Goal: Task Accomplishment & Management: Use online tool/utility

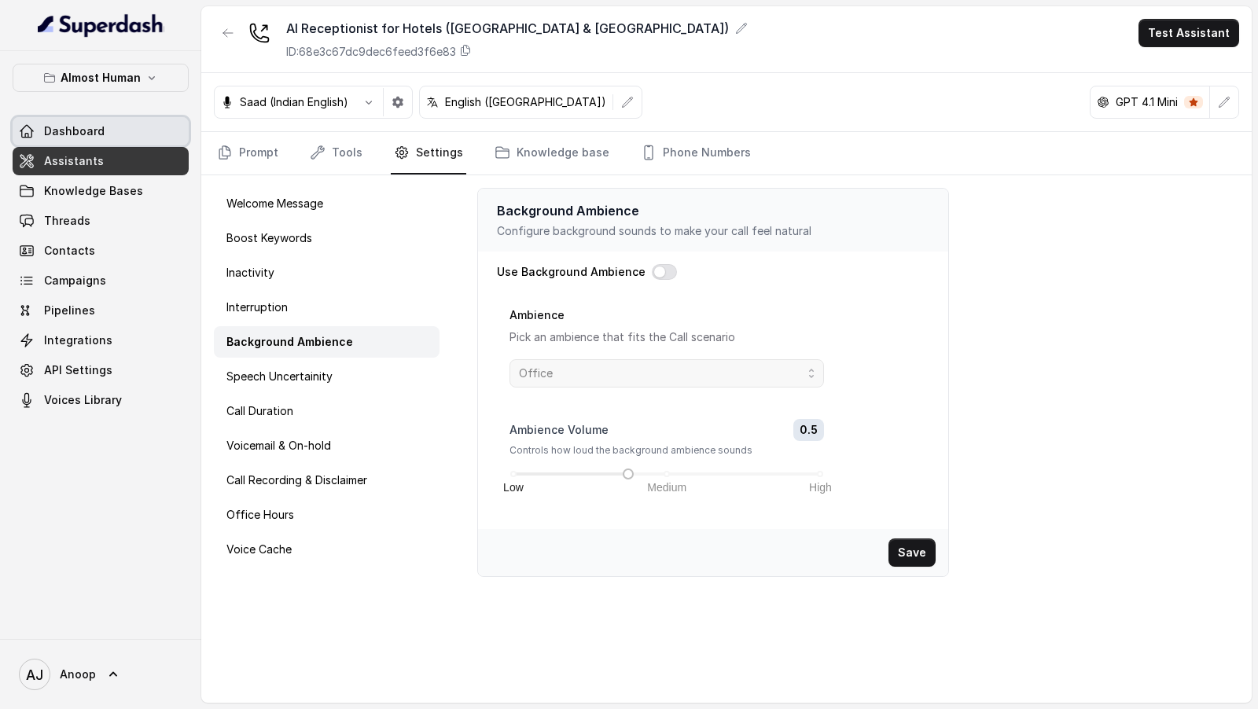
click at [127, 141] on link "Dashboard" at bounding box center [101, 131] width 176 height 28
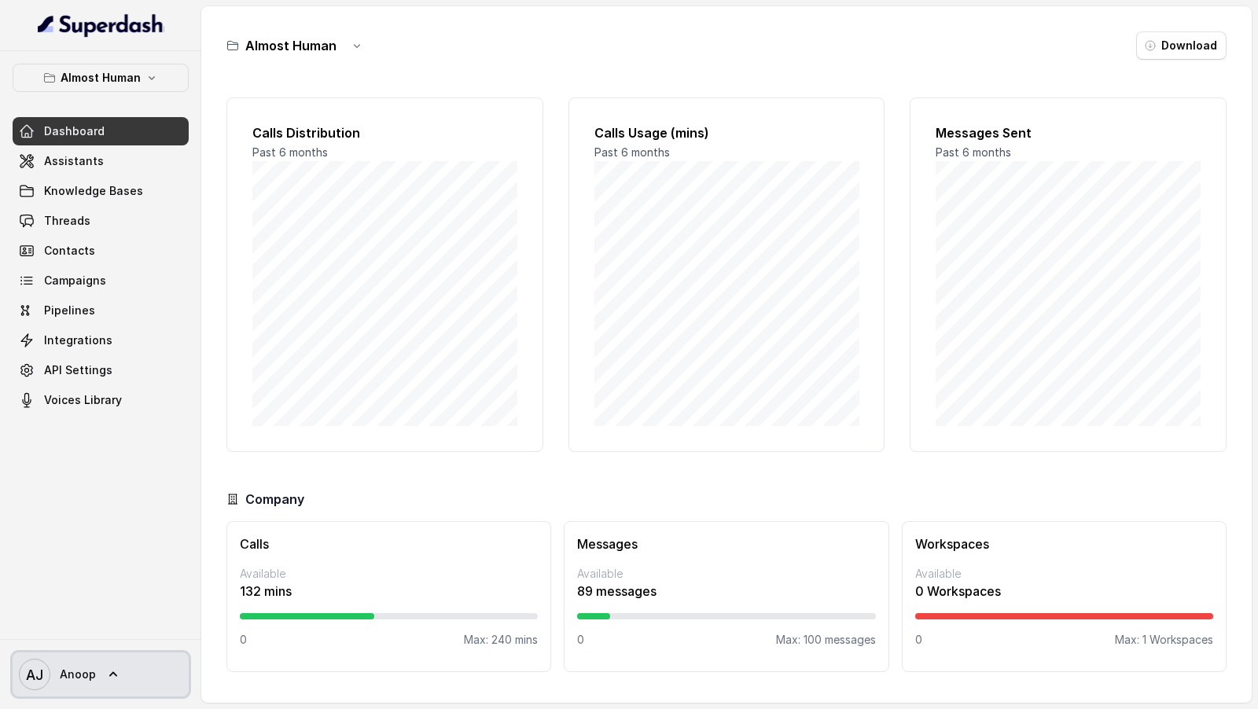
click at [65, 688] on span "AJ Anoop" at bounding box center [57, 674] width 77 height 31
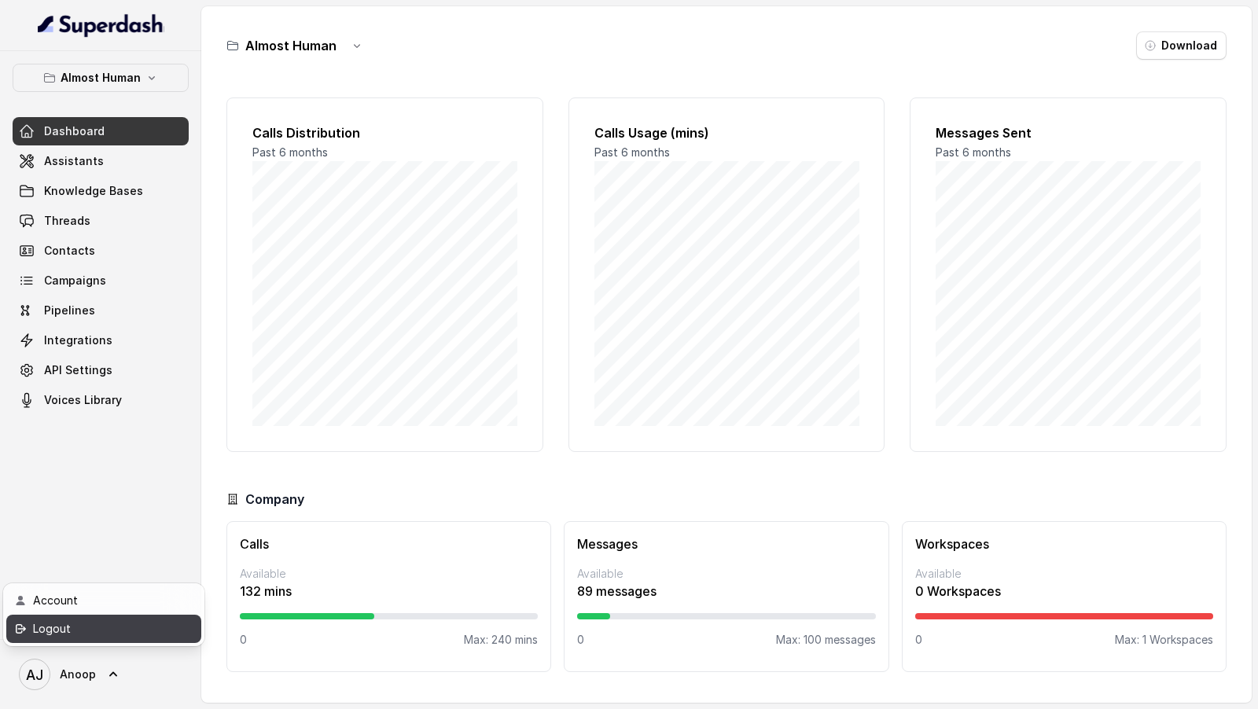
click at [98, 642] on link "Logout" at bounding box center [103, 629] width 195 height 28
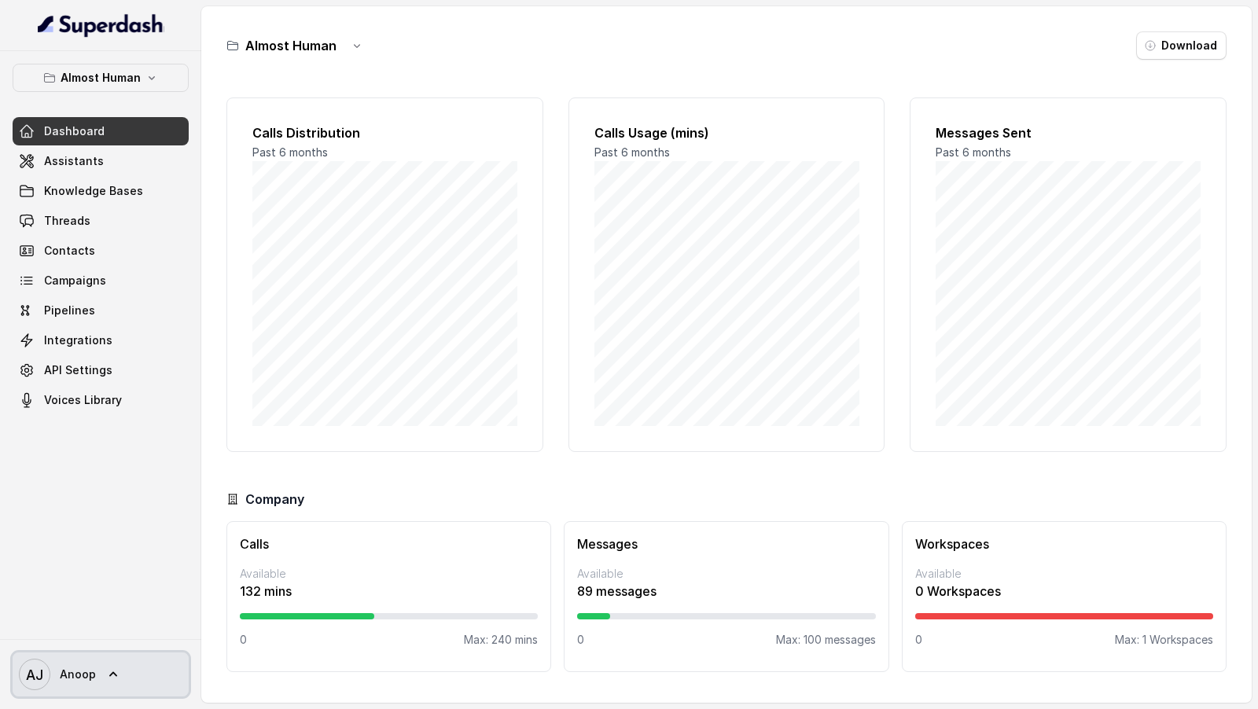
click at [78, 682] on span "Anoop" at bounding box center [78, 675] width 36 height 16
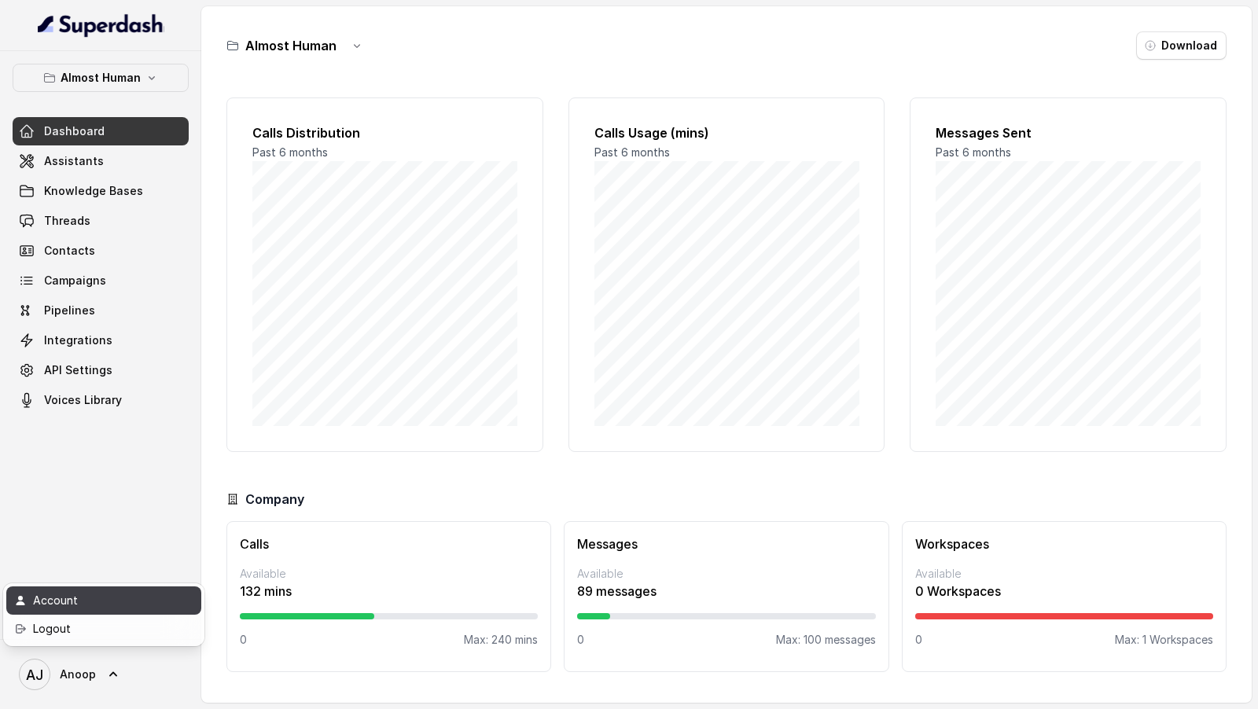
click at [100, 608] on div "Account" at bounding box center [100, 600] width 134 height 19
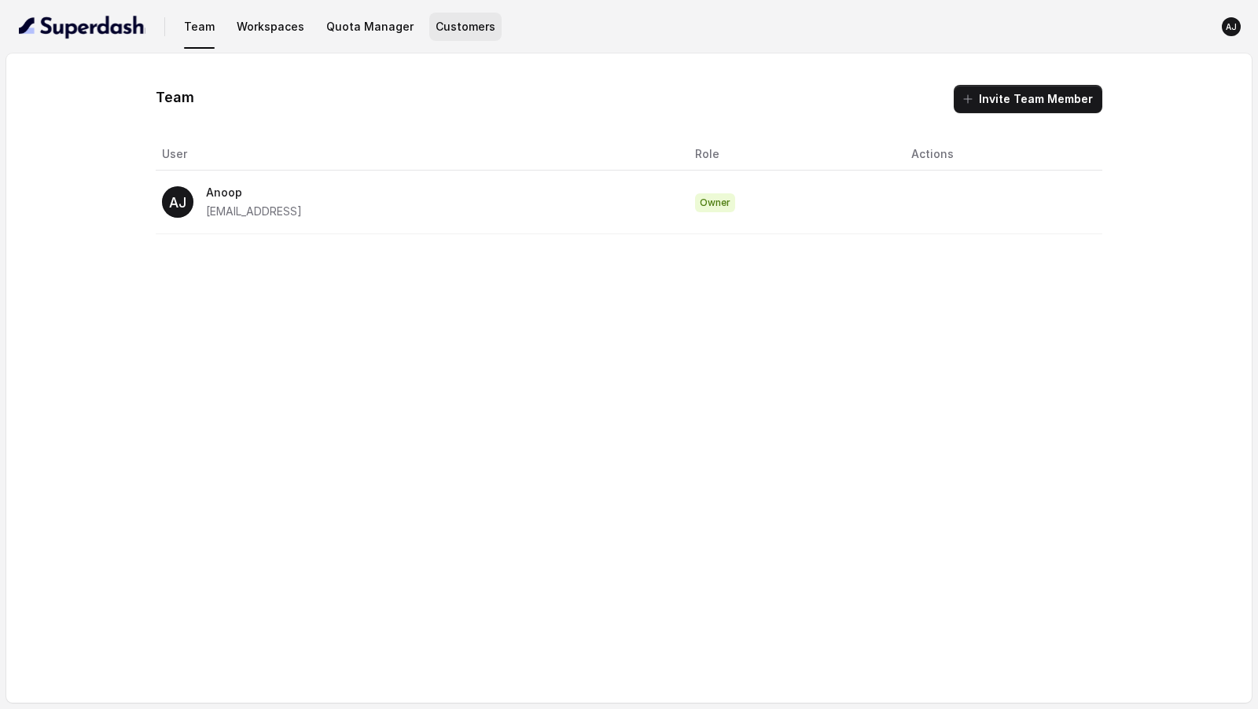
click at [459, 31] on button "Customers" at bounding box center [465, 27] width 72 height 28
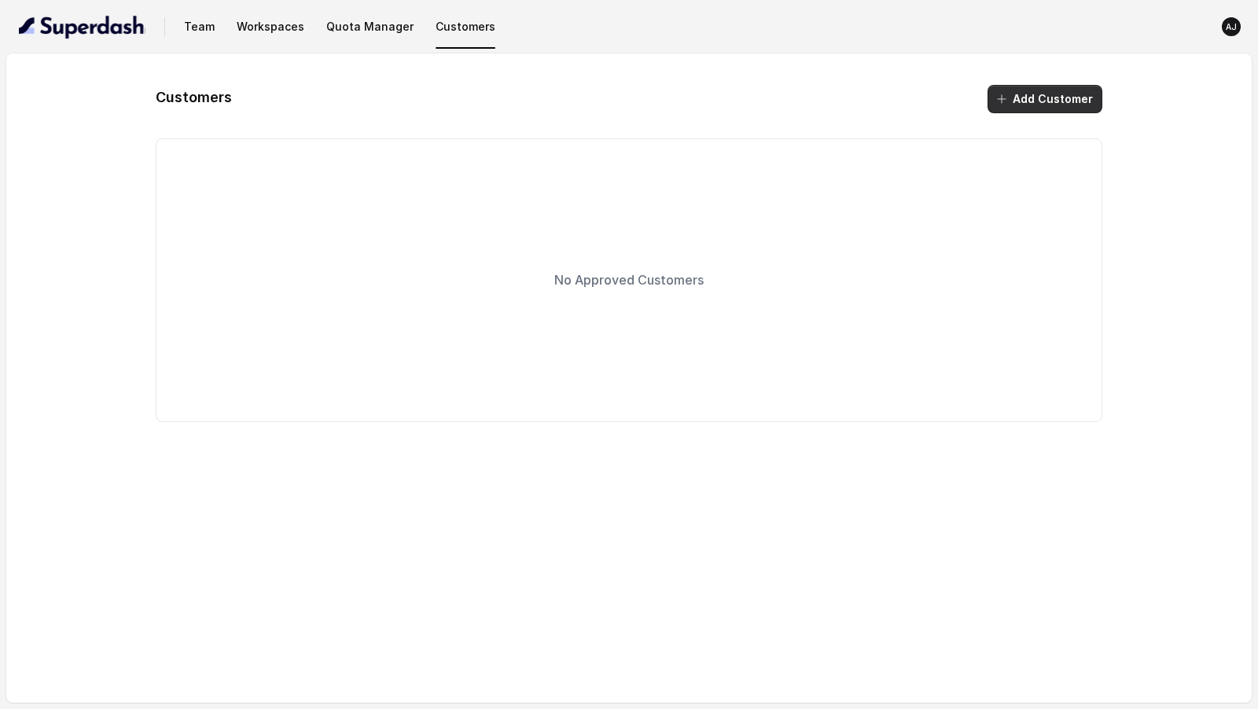
click at [1077, 102] on button "Add Customer" at bounding box center [1045, 99] width 115 height 28
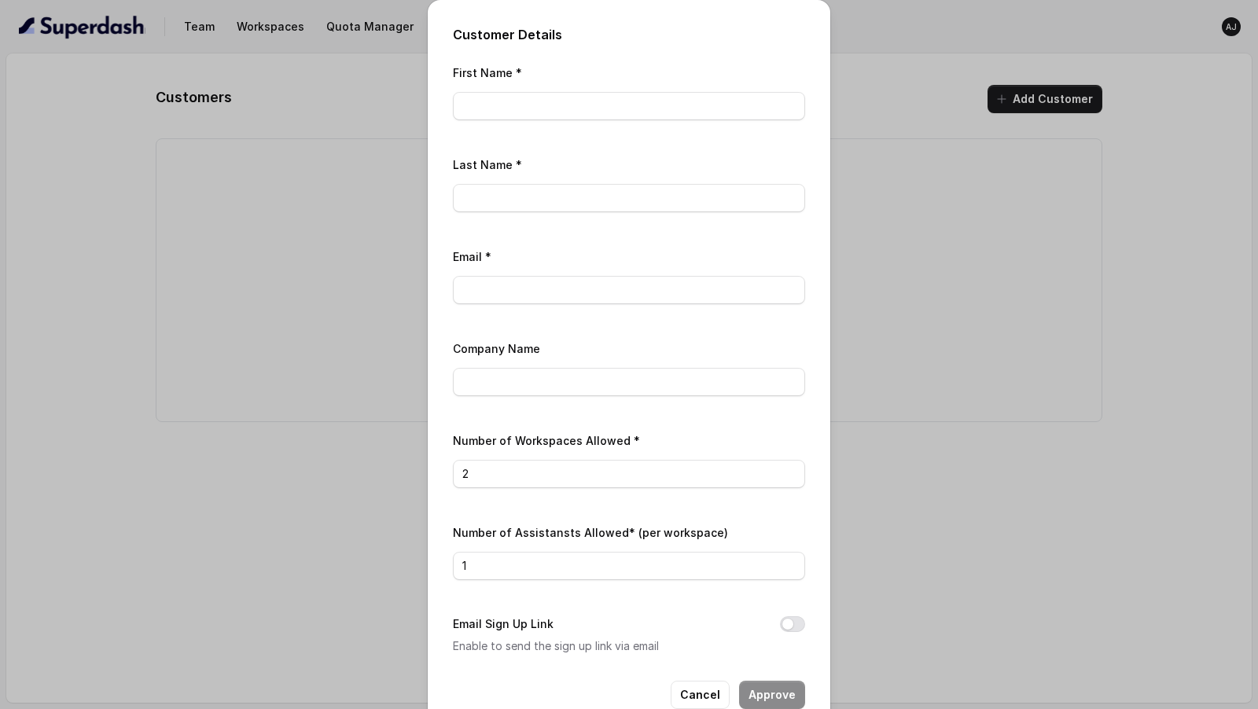
scroll to position [33, 0]
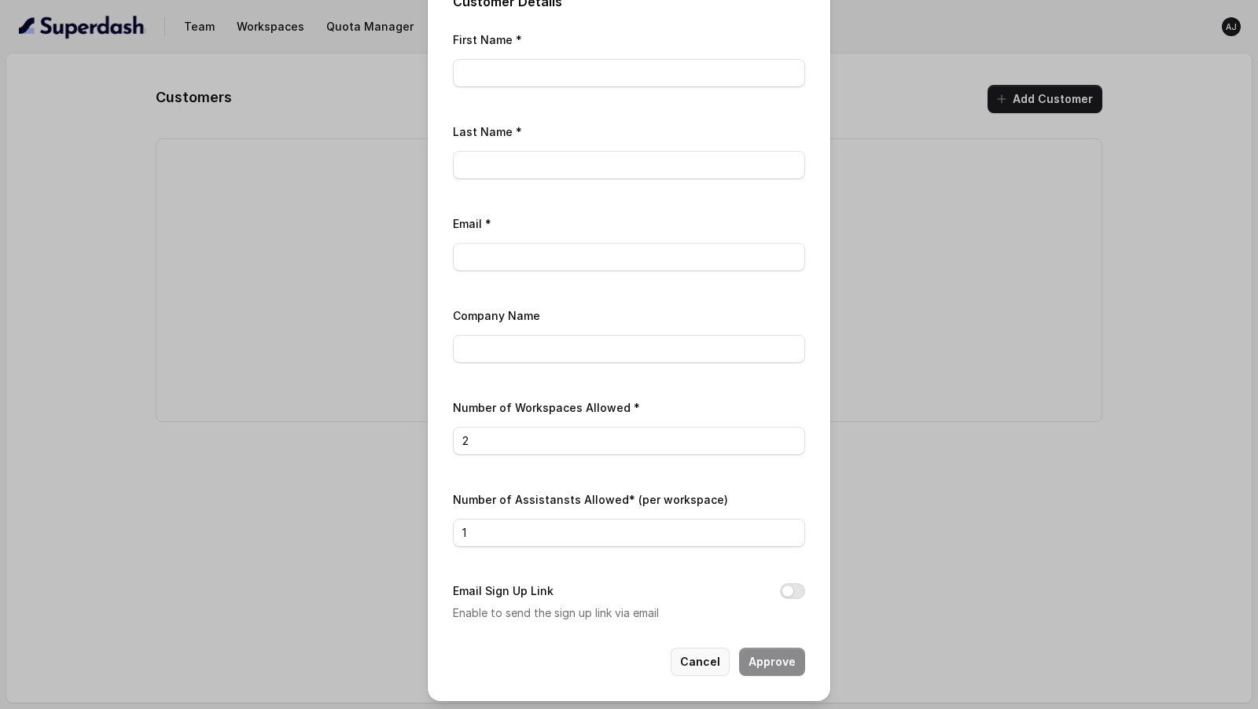
click at [699, 660] on button "Cancel" at bounding box center [700, 662] width 59 height 28
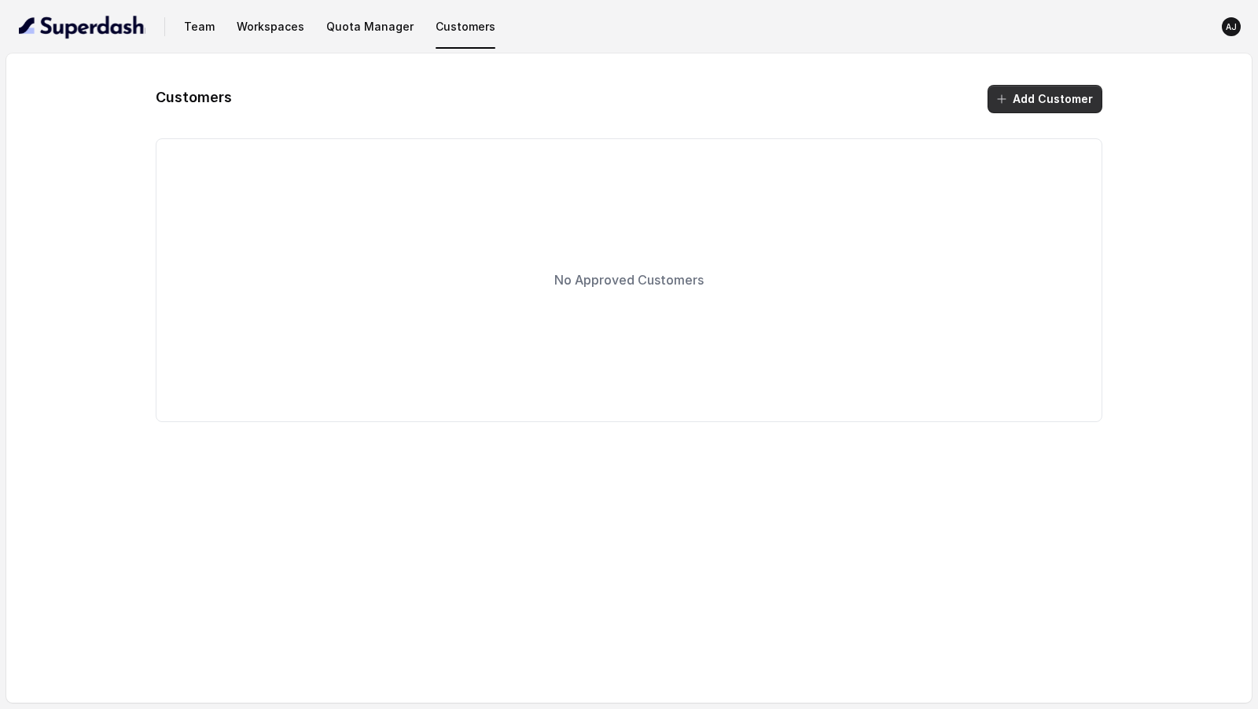
click at [1032, 102] on button "Add Customer" at bounding box center [1045, 99] width 115 height 28
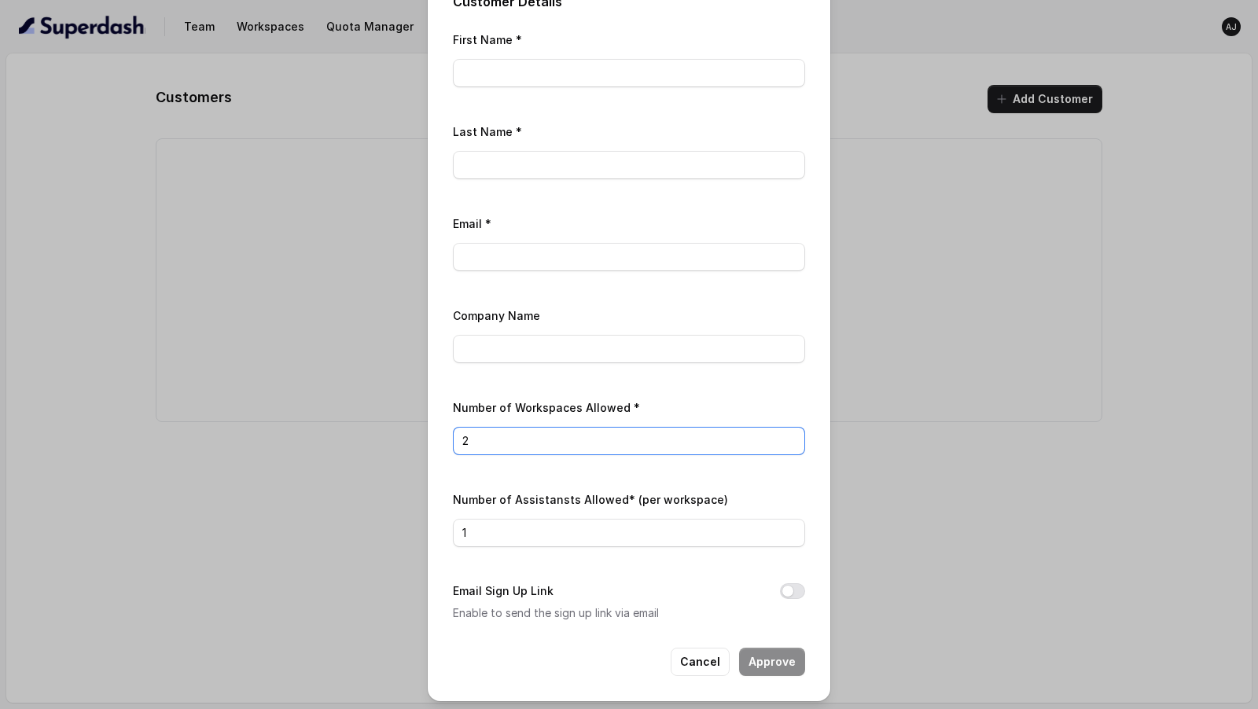
drag, startPoint x: 553, startPoint y: 437, endPoint x: 317, endPoint y: 439, distance: 236.0
click at [317, 439] on div "Customer Details First Name * Last Name * Email * Company Name Number of Worksp…" at bounding box center [629, 354] width 1258 height 709
drag, startPoint x: 530, startPoint y: 524, endPoint x: 367, endPoint y: 509, distance: 164.3
click at [367, 509] on div "Customer Details First Name * Last Name * Email * Company Name Number of Worksp…" at bounding box center [629, 354] width 1258 height 709
click at [717, 661] on button "Cancel" at bounding box center [700, 662] width 59 height 28
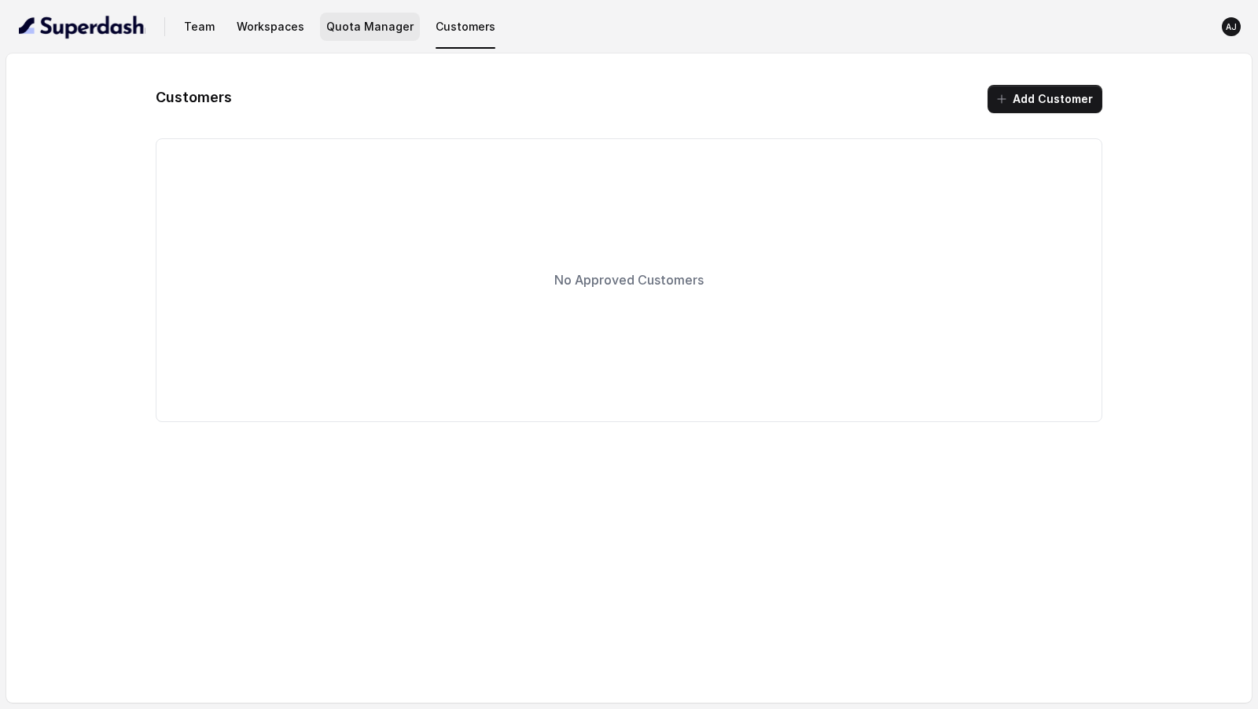
click at [362, 30] on button "Quota Manager" at bounding box center [370, 27] width 100 height 28
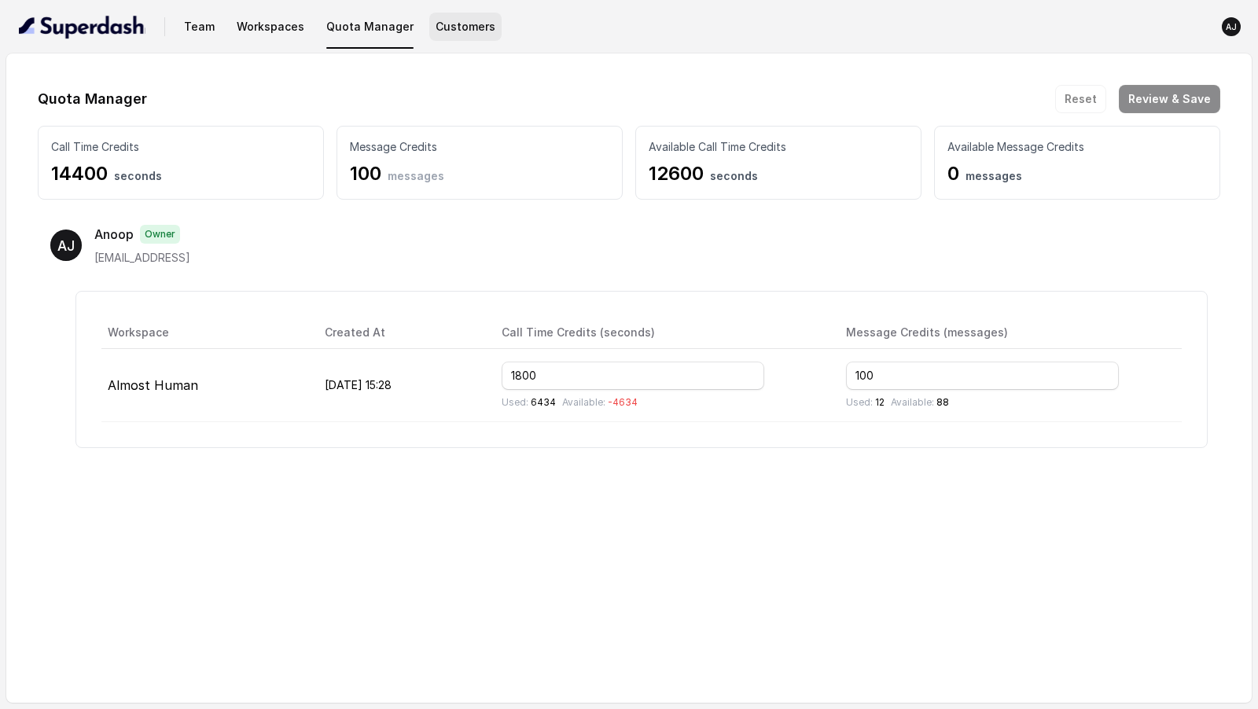
click at [462, 34] on button "Customers" at bounding box center [465, 27] width 72 height 28
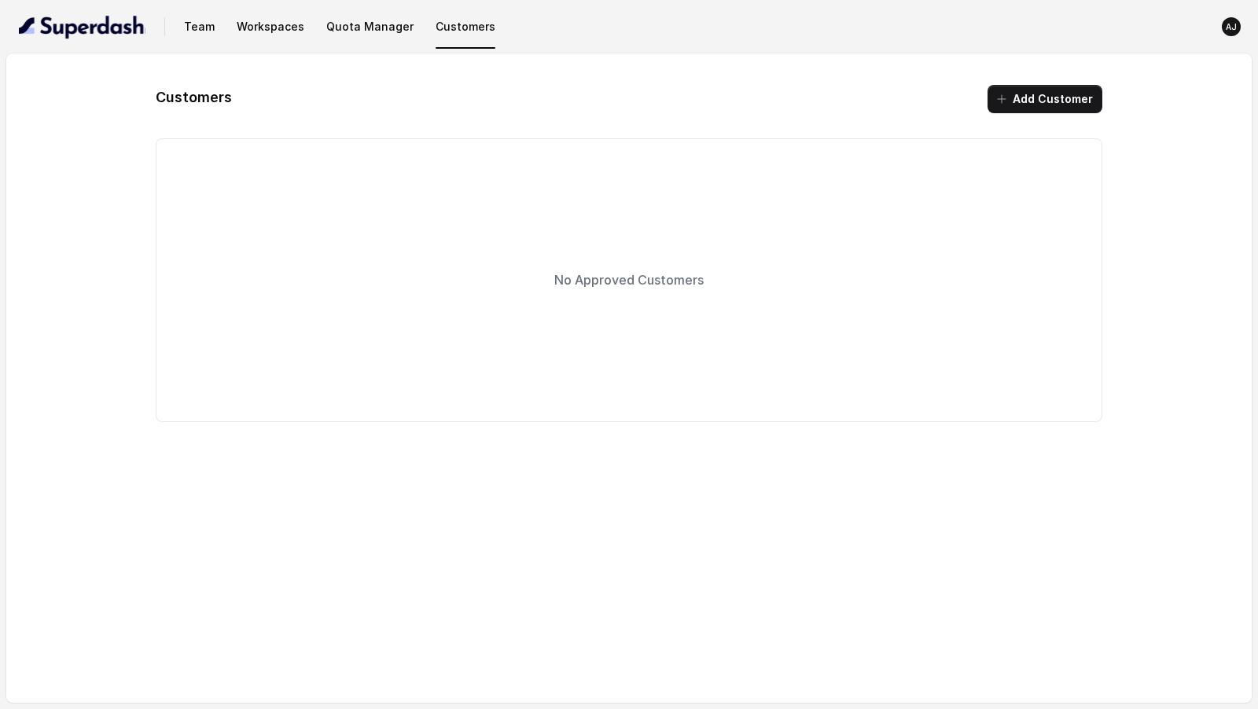
click at [357, 33] on button "Quota Manager" at bounding box center [370, 27] width 100 height 28
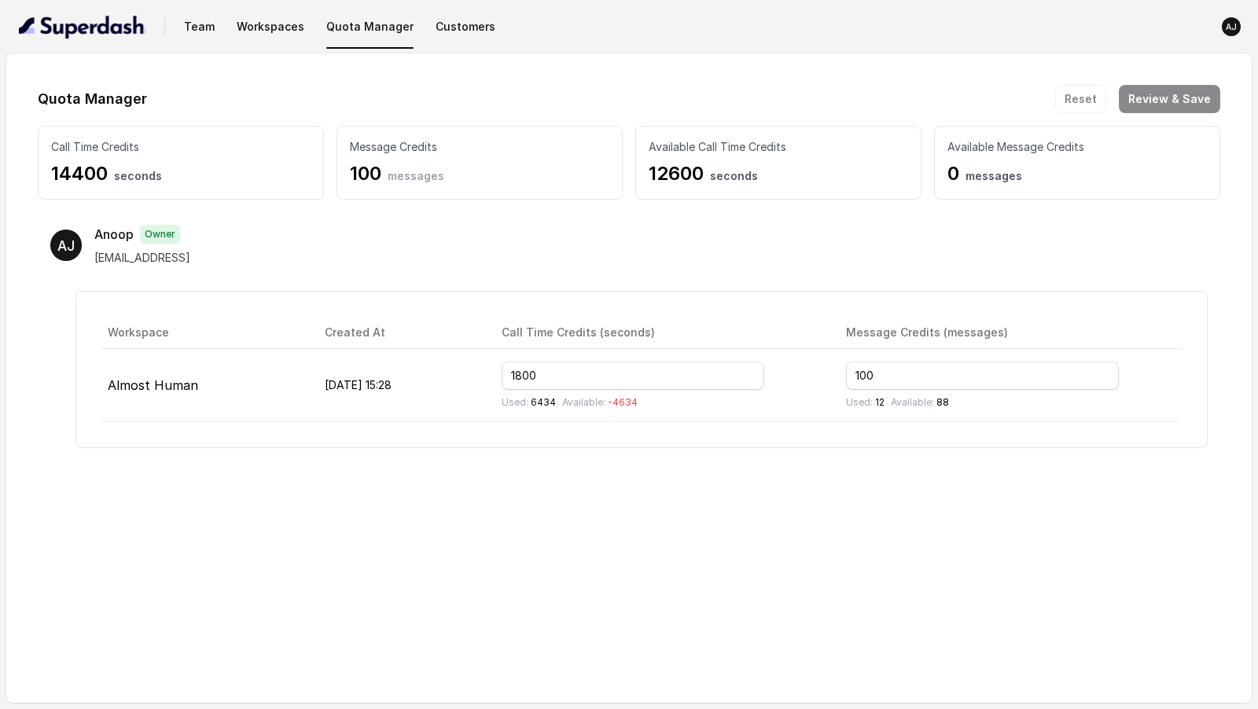
click at [107, 256] on span "[EMAIL_ADDRESS]" at bounding box center [142, 257] width 96 height 13
drag, startPoint x: 107, startPoint y: 256, endPoint x: 239, endPoint y: 255, distance: 132.1
click at [240, 255] on div "AJ Anoop Owner aj@aalmosthuman.ai" at bounding box center [629, 245] width 1158 height 41
click at [239, 255] on div "AJ Anoop Owner aj@aalmosthuman.ai" at bounding box center [629, 245] width 1158 height 41
click at [62, 13] on button "button" at bounding box center [82, 27] width 139 height 38
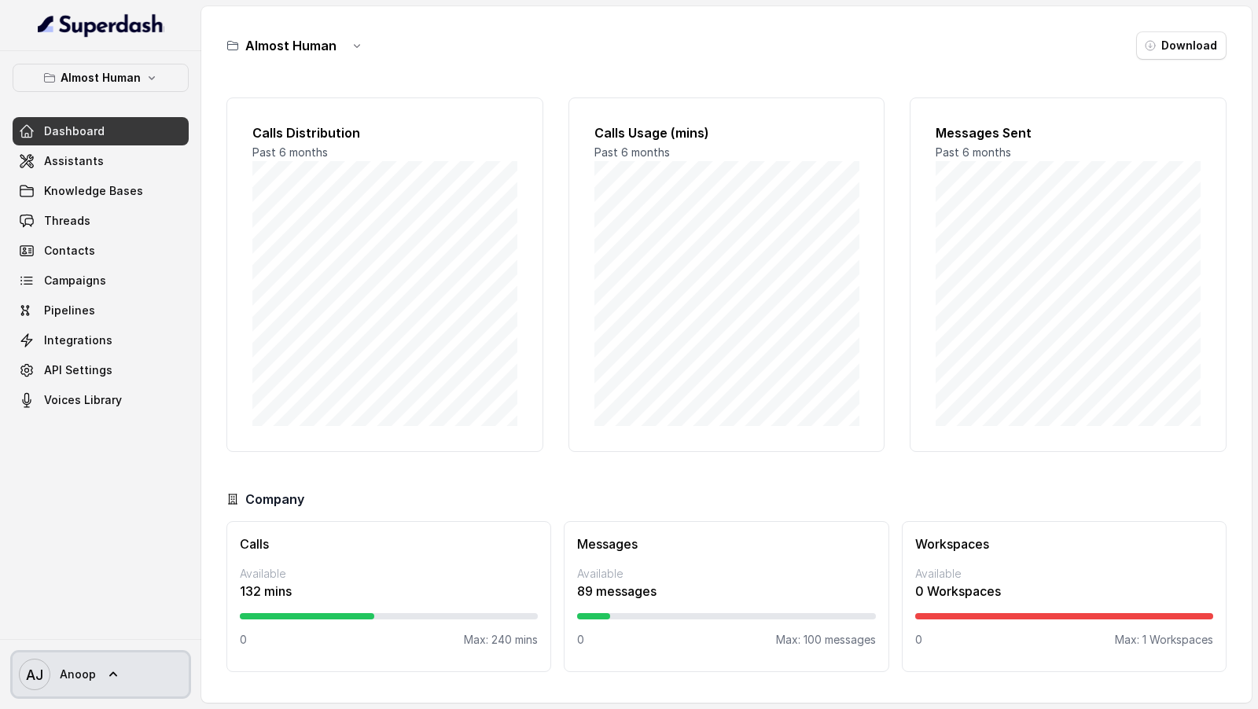
click at [62, 685] on span "AJ Anoop" at bounding box center [57, 674] width 77 height 31
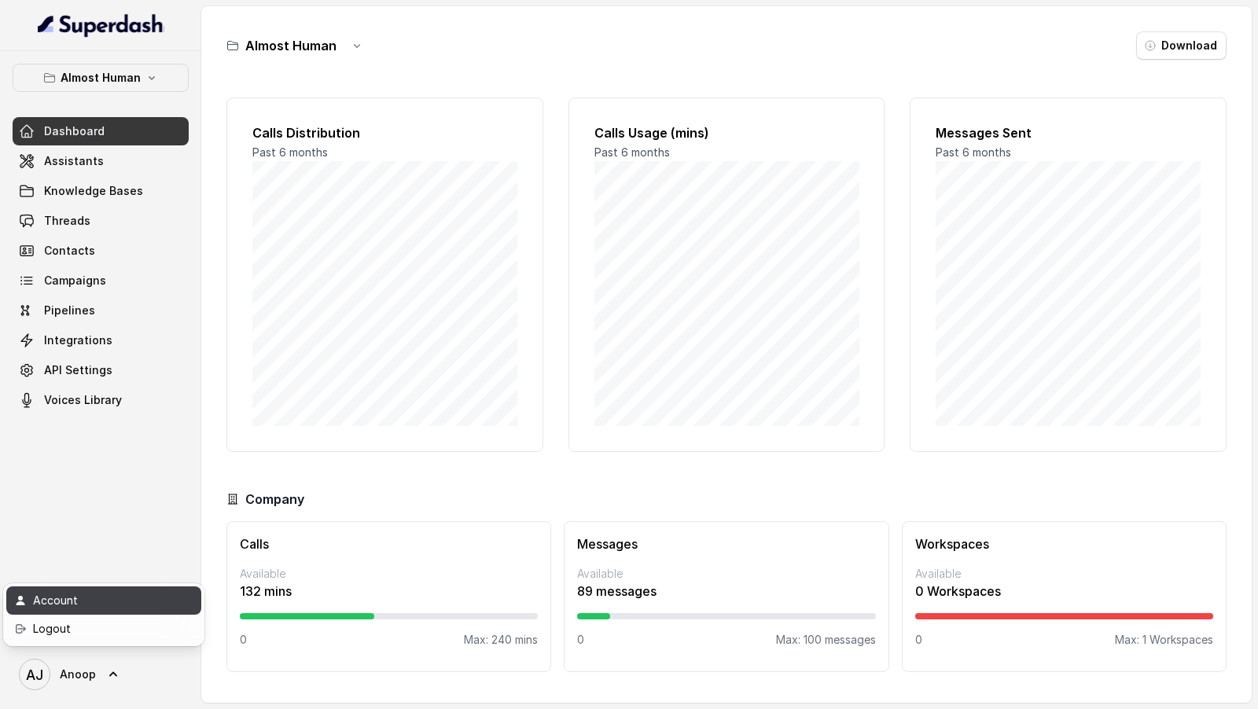
click at [110, 595] on div "Account" at bounding box center [100, 600] width 134 height 19
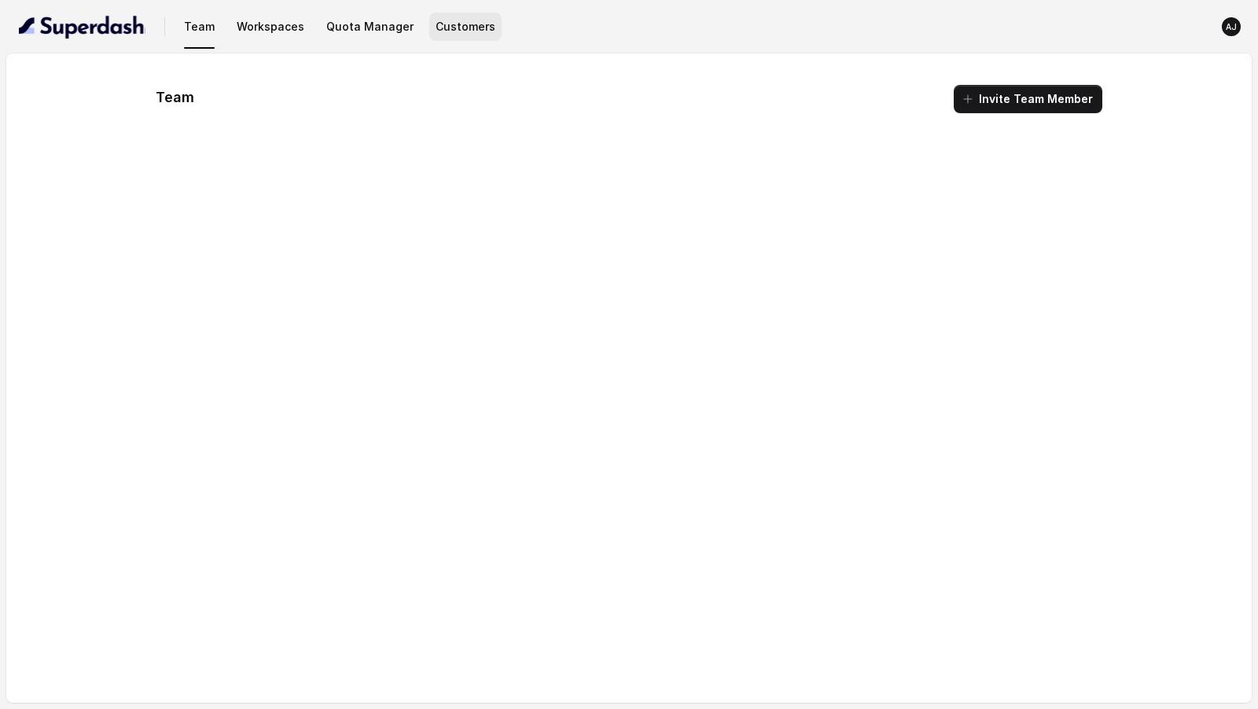
click at [452, 24] on button "Customers" at bounding box center [465, 27] width 72 height 28
click at [1067, 105] on button "Add Customer" at bounding box center [1045, 99] width 115 height 28
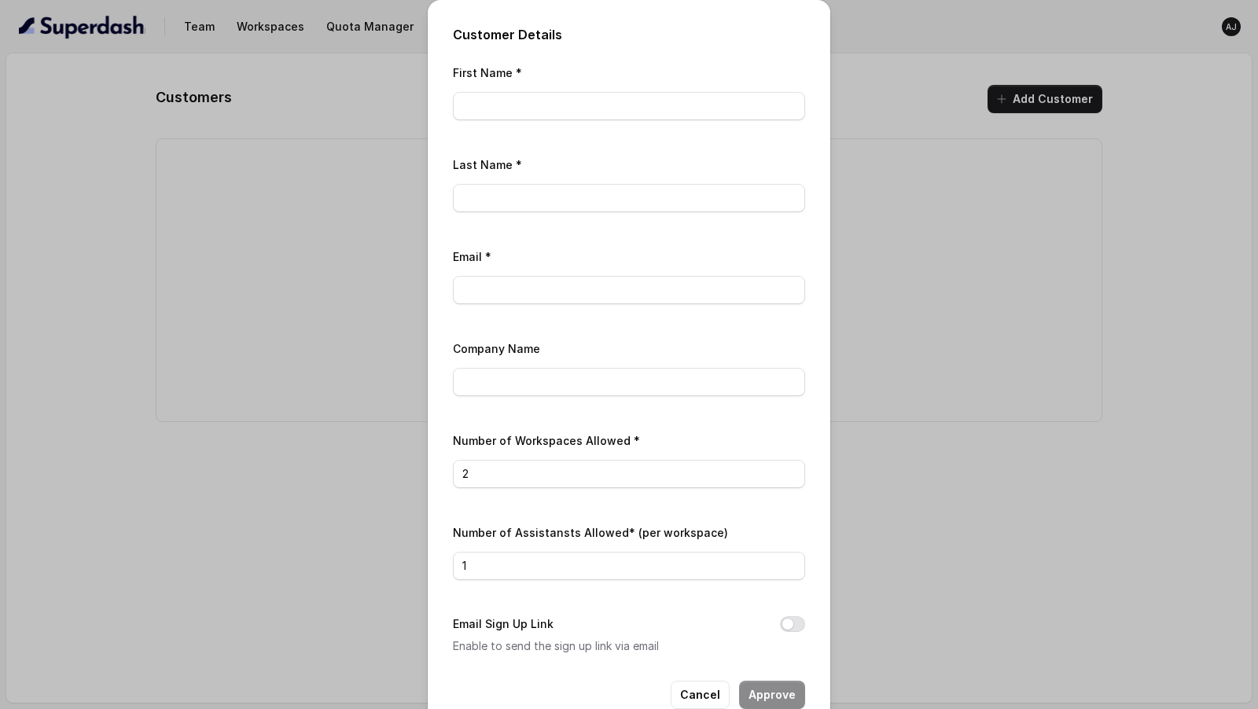
scroll to position [33, 0]
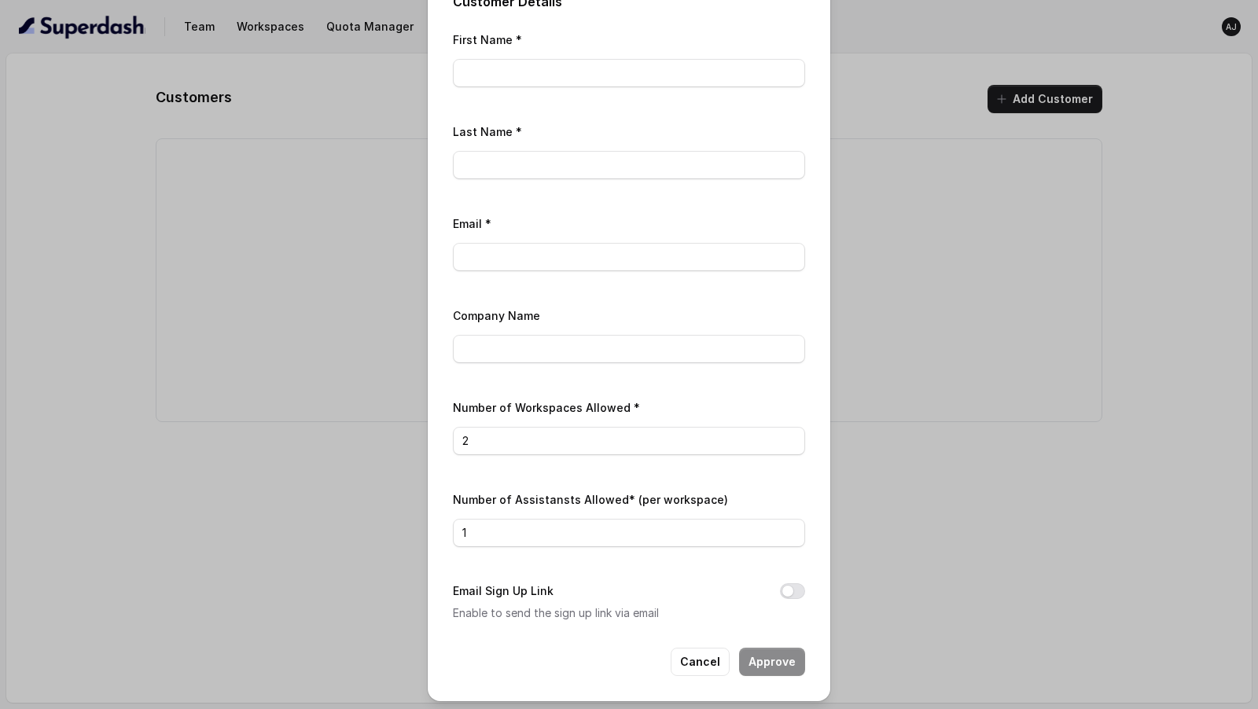
click at [934, 565] on div "Customer Details First Name * Last Name * Email * Company Name Number of Worksp…" at bounding box center [629, 354] width 1258 height 709
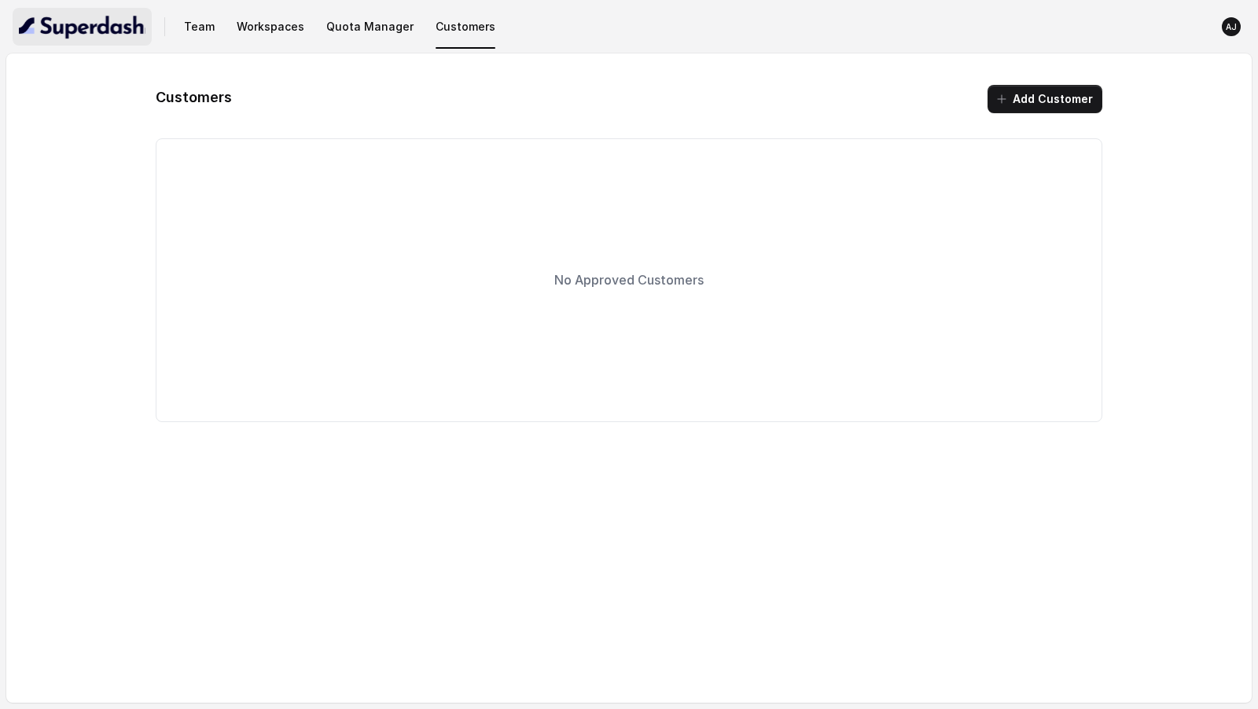
click at [135, 17] on img "button" at bounding box center [82, 26] width 127 height 25
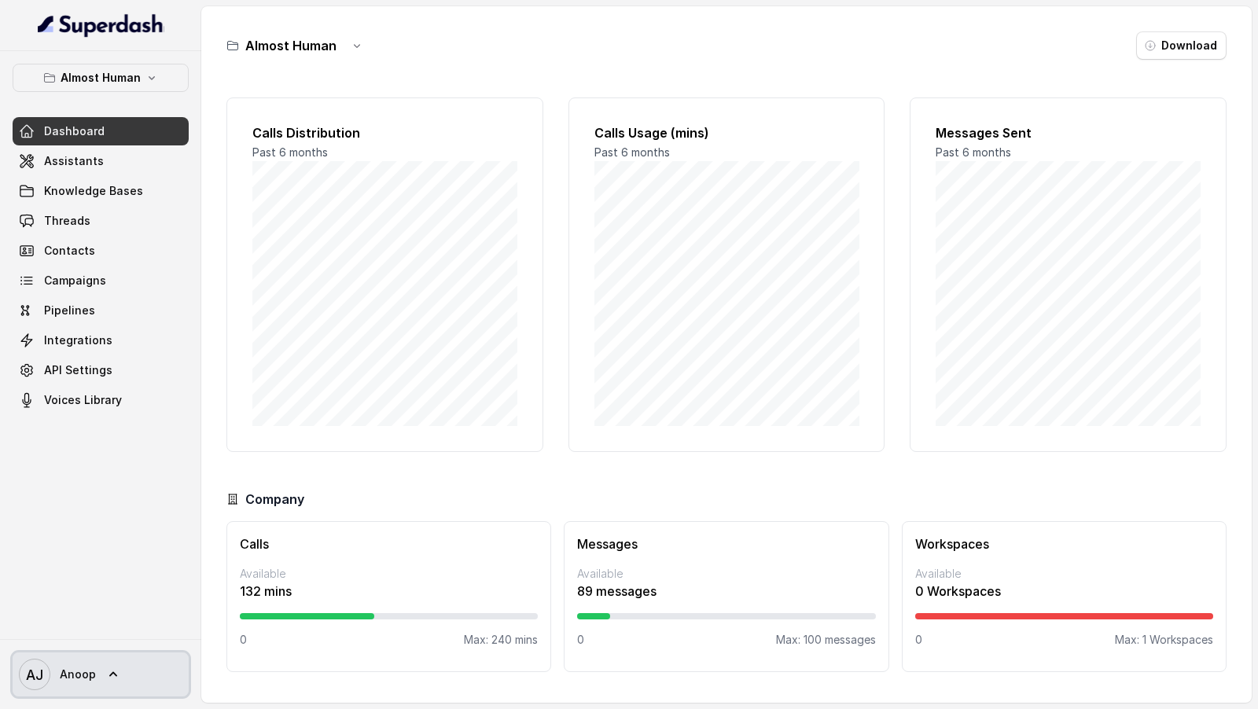
click at [100, 688] on link "AJ Anoop" at bounding box center [101, 675] width 176 height 44
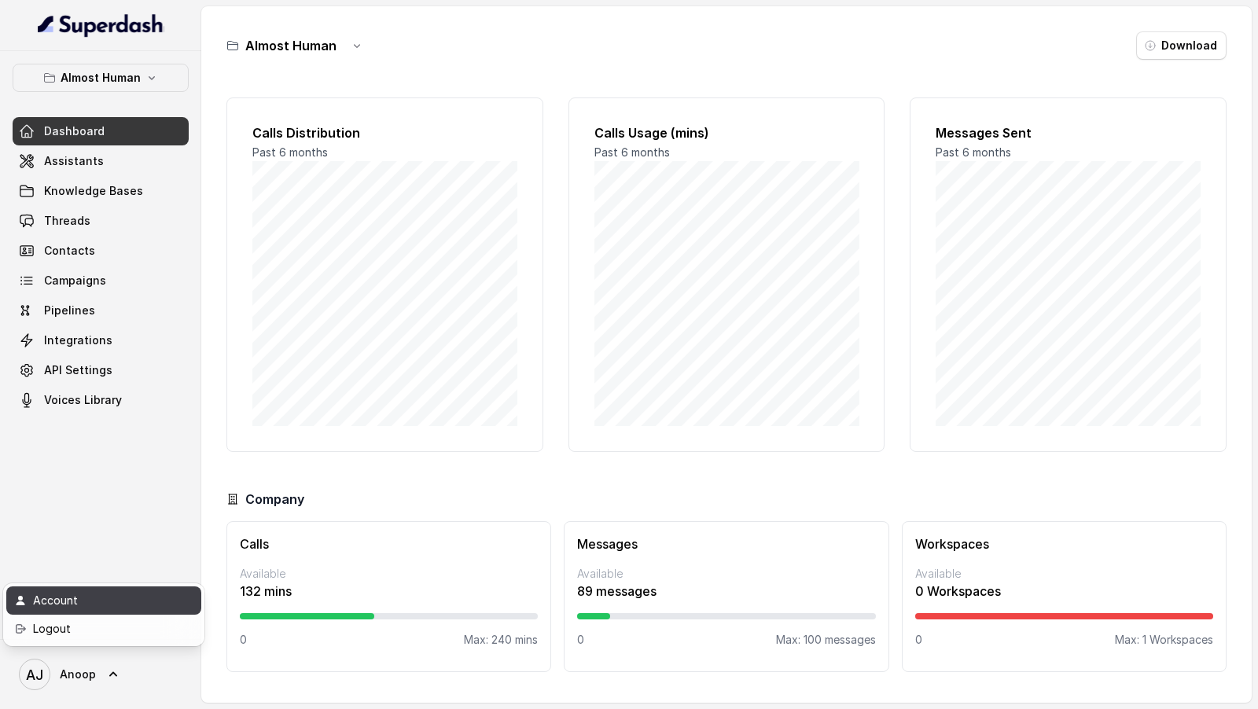
click at [120, 597] on div "Account" at bounding box center [100, 600] width 134 height 19
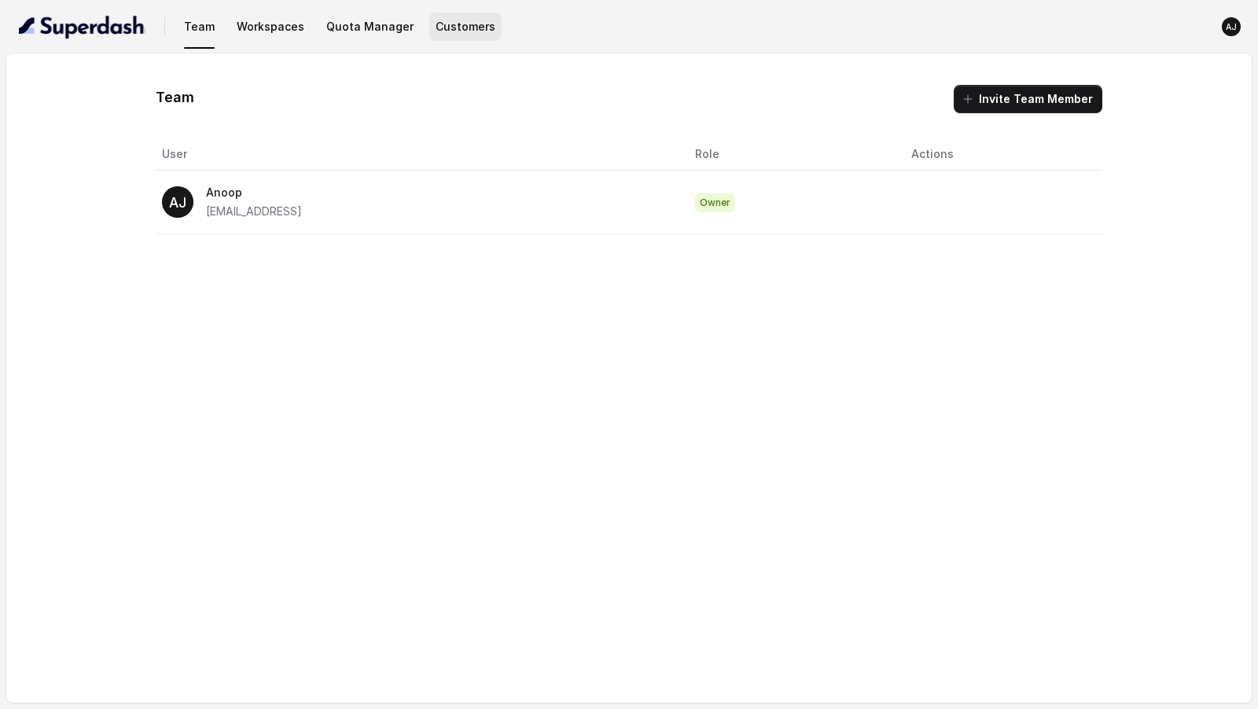
click at [462, 37] on button "Customers" at bounding box center [465, 27] width 72 height 28
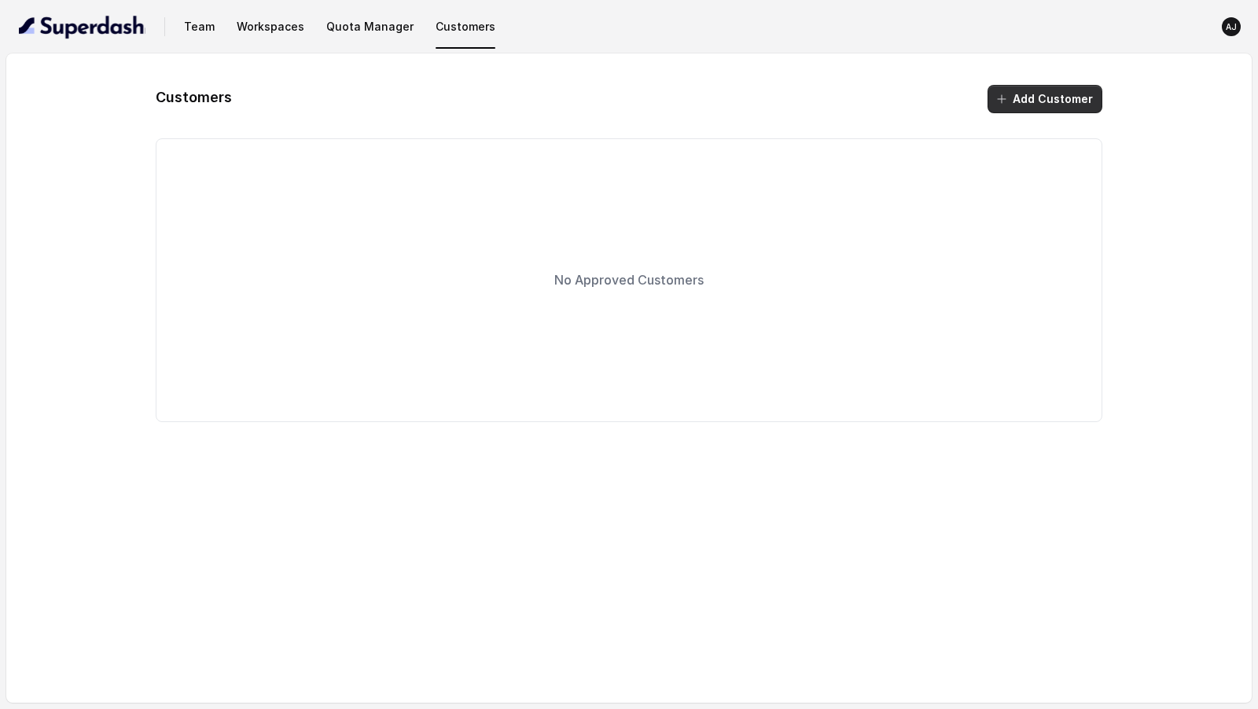
click at [1051, 105] on button "Add Customer" at bounding box center [1045, 99] width 115 height 28
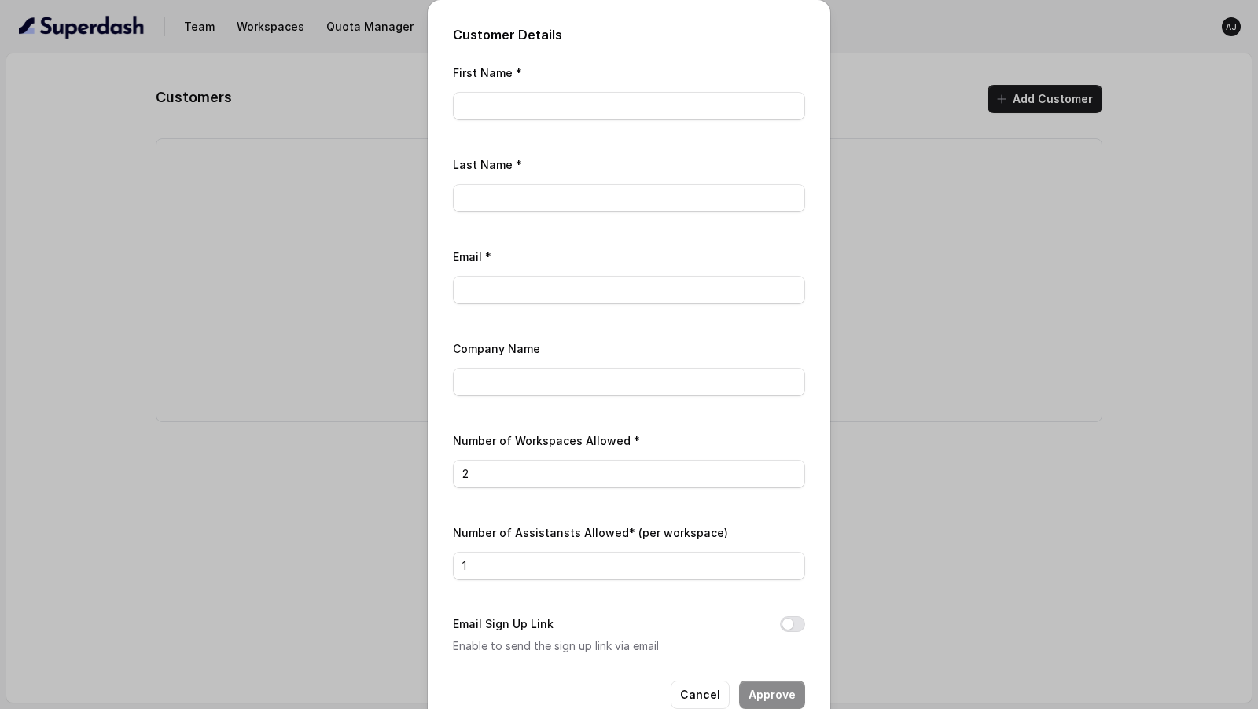
click at [974, 280] on div "Customer Details First Name * Last Name * Email * Company Name Number of Worksp…" at bounding box center [629, 354] width 1258 height 709
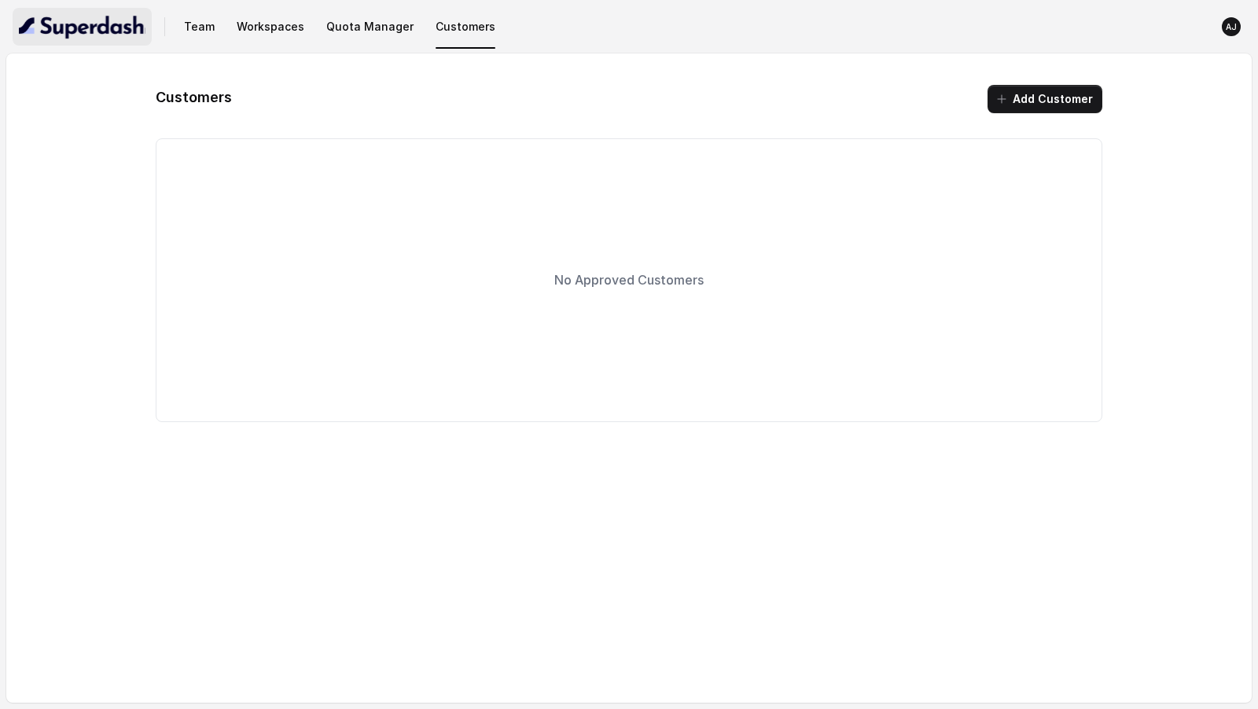
click at [58, 27] on img "button" at bounding box center [82, 26] width 127 height 25
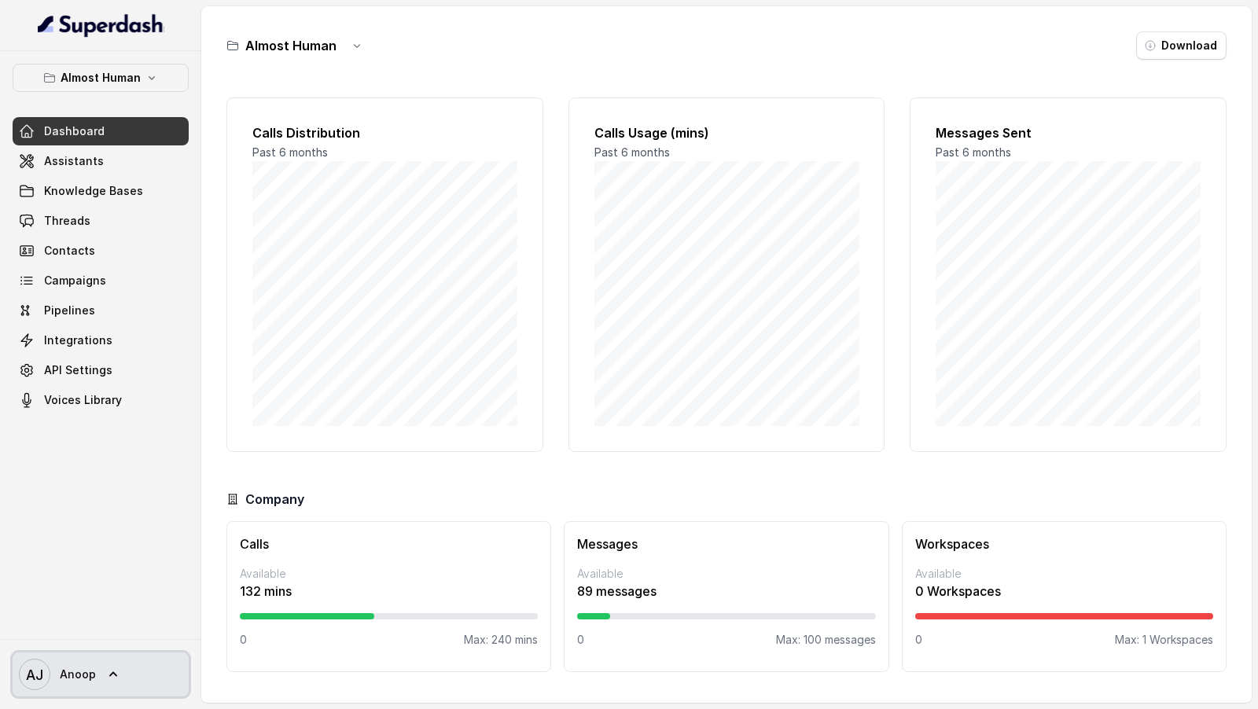
click at [83, 670] on span "Anoop" at bounding box center [78, 675] width 36 height 16
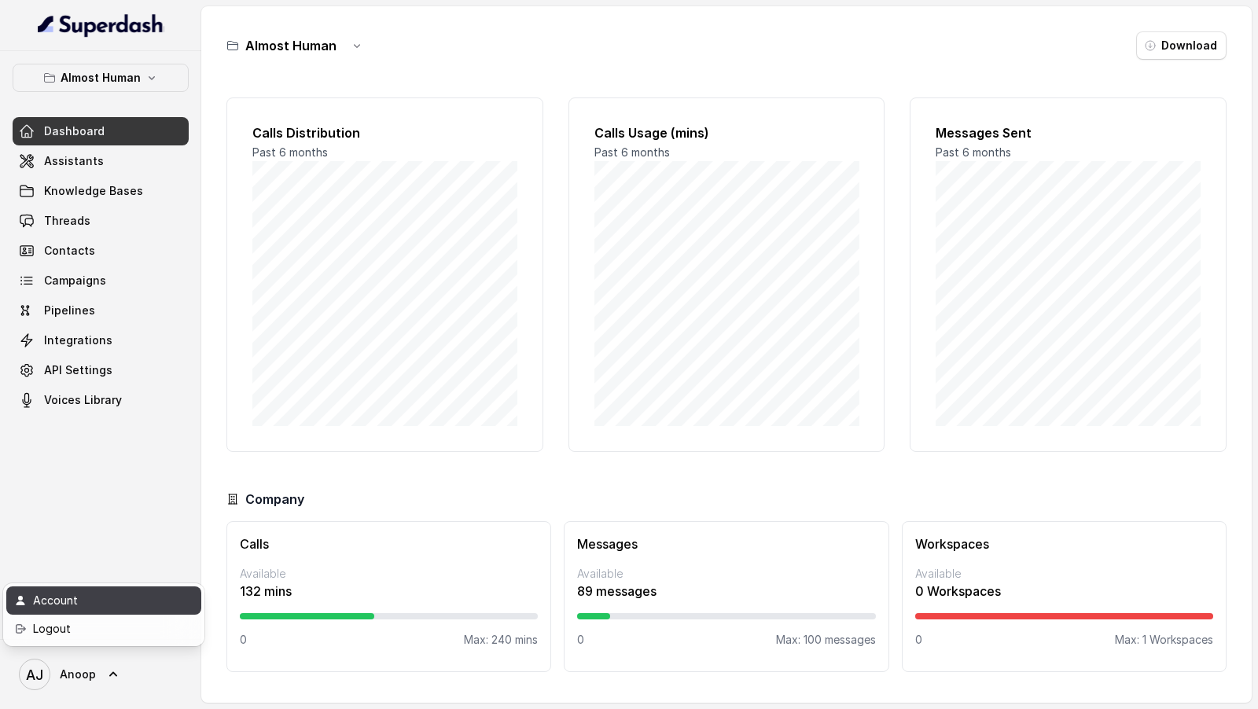
click at [132, 599] on div "Account" at bounding box center [100, 600] width 134 height 19
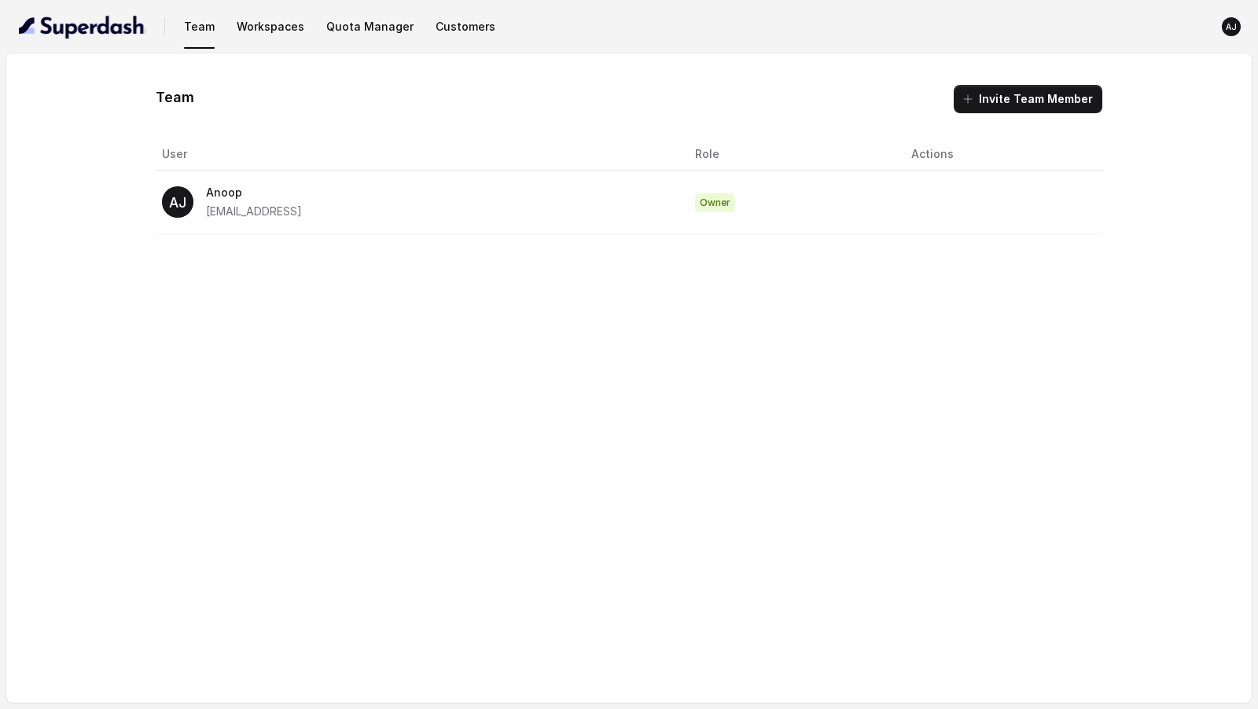
click at [136, 46] on nav "Team Workspaces Quota Manager Customers AJ" at bounding box center [629, 26] width 1233 height 53
click at [101, 28] on img "button" at bounding box center [82, 26] width 127 height 25
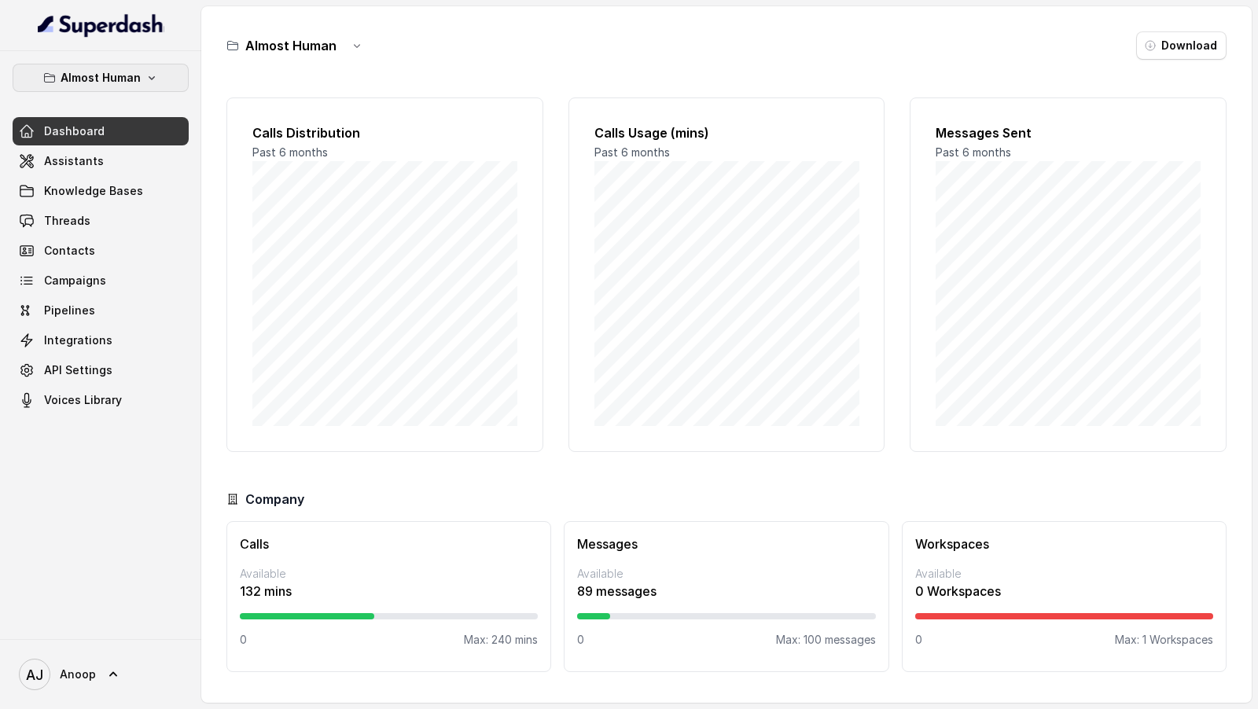
click at [123, 80] on p "Almost Human" at bounding box center [101, 77] width 80 height 19
click at [89, 463] on div "Almost Human Dashboard Assistants Knowledge Bases Threads Contacts Campaigns Pi…" at bounding box center [100, 345] width 201 height 588
click at [79, 688] on span "AJ Anoop" at bounding box center [57, 674] width 77 height 31
click at [104, 597] on div "Account" at bounding box center [100, 600] width 134 height 19
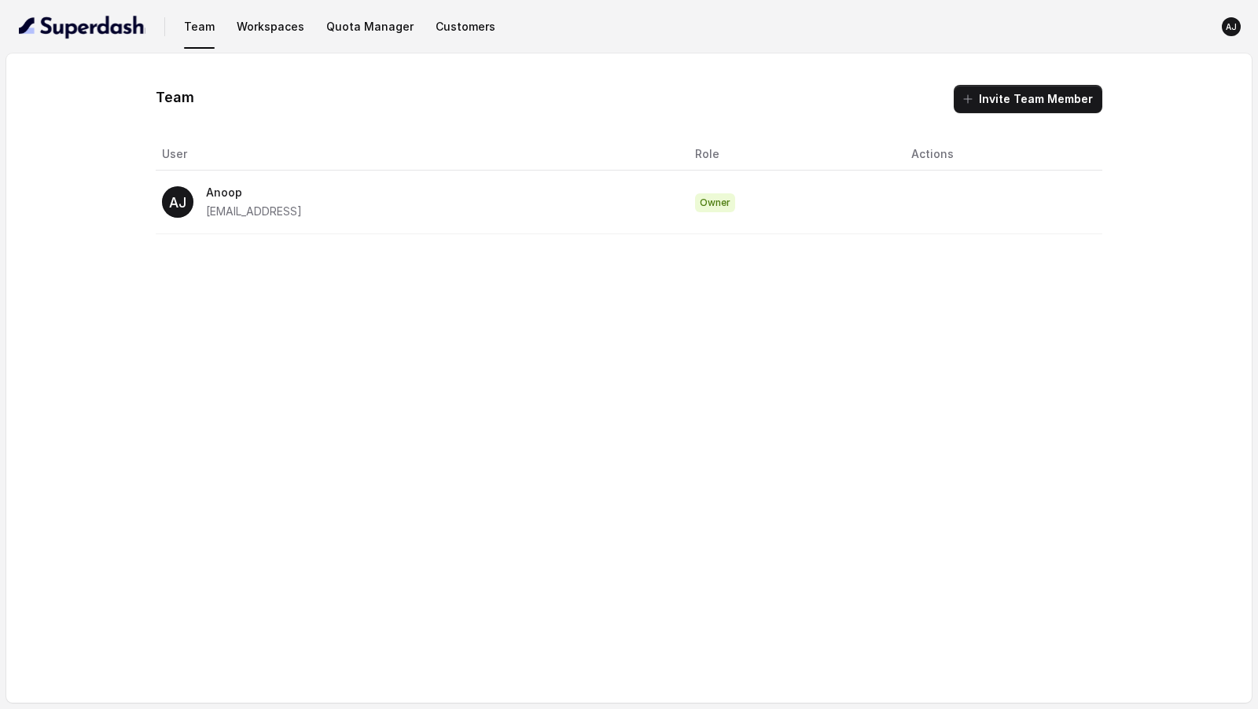
click at [727, 202] on span "Owner" at bounding box center [715, 202] width 40 height 19
click at [669, 320] on div "Team Invite Team Member User Role Actions AJ Anoop aj@aalmosthuman.ai Owner" at bounding box center [629, 378] width 1246 height 650
click at [262, 28] on button "Workspaces" at bounding box center [270, 27] width 80 height 28
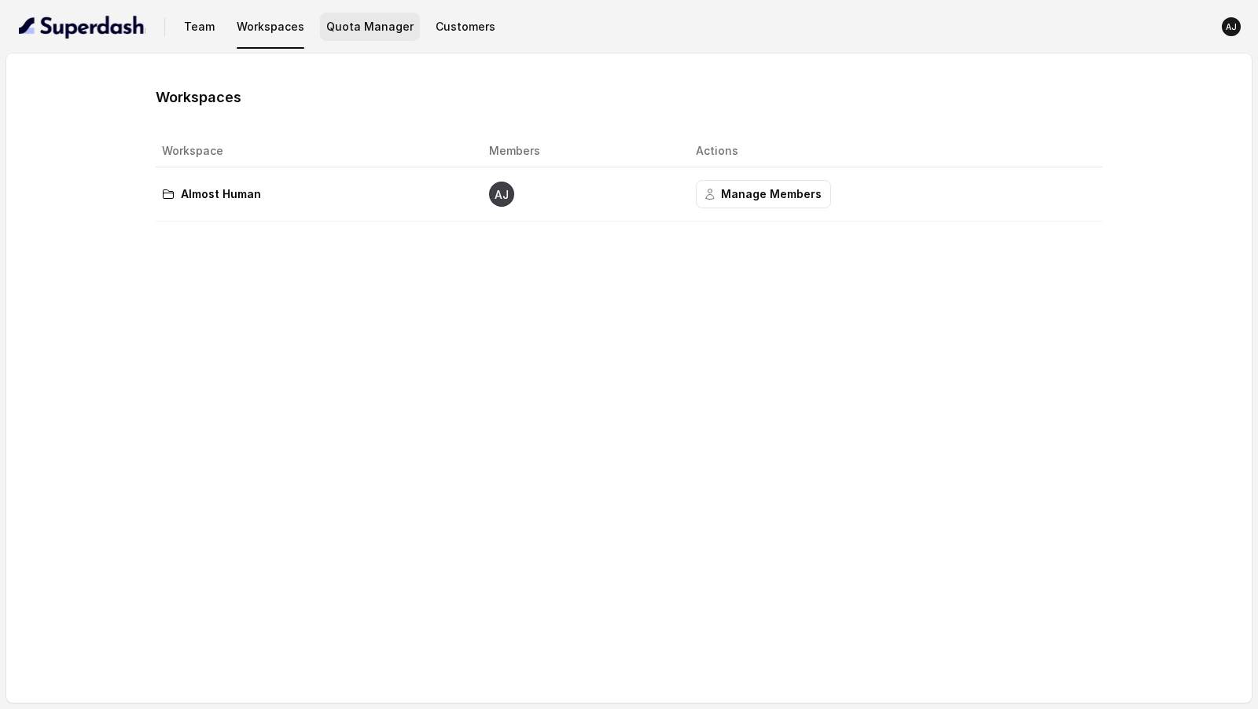
click at [377, 28] on button "Quota Manager" at bounding box center [370, 27] width 100 height 28
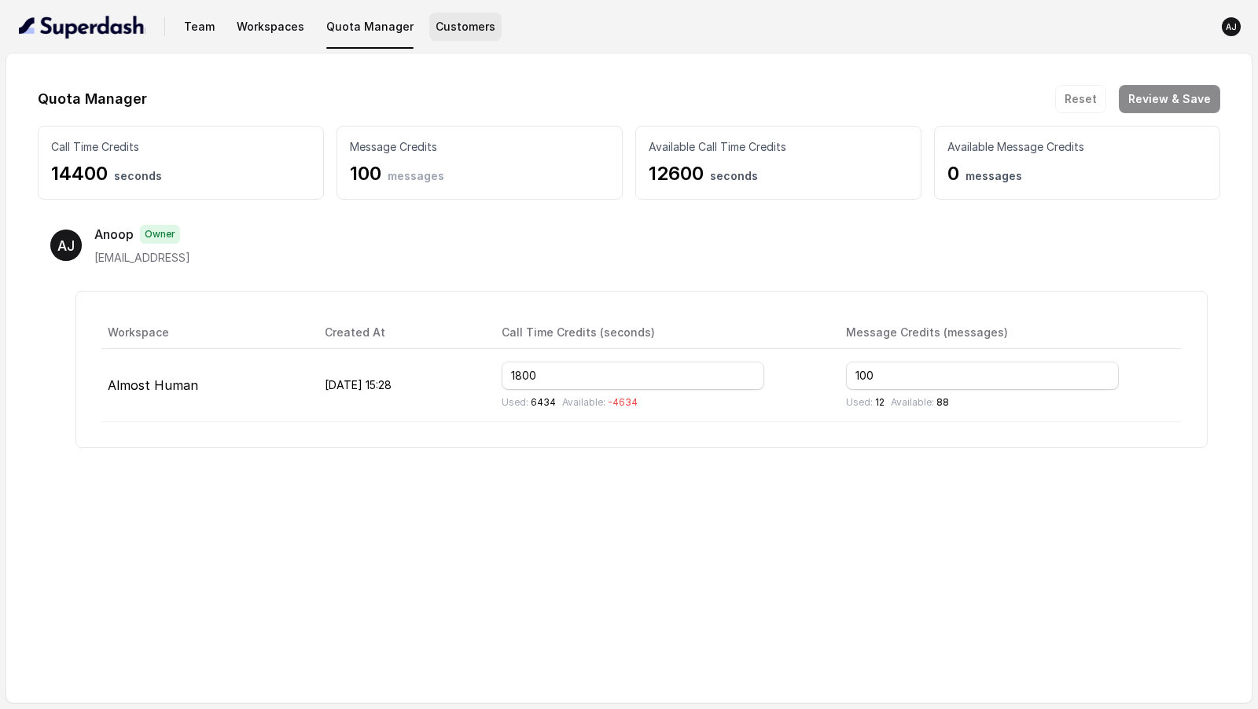
click at [442, 35] on button "Customers" at bounding box center [465, 27] width 72 height 28
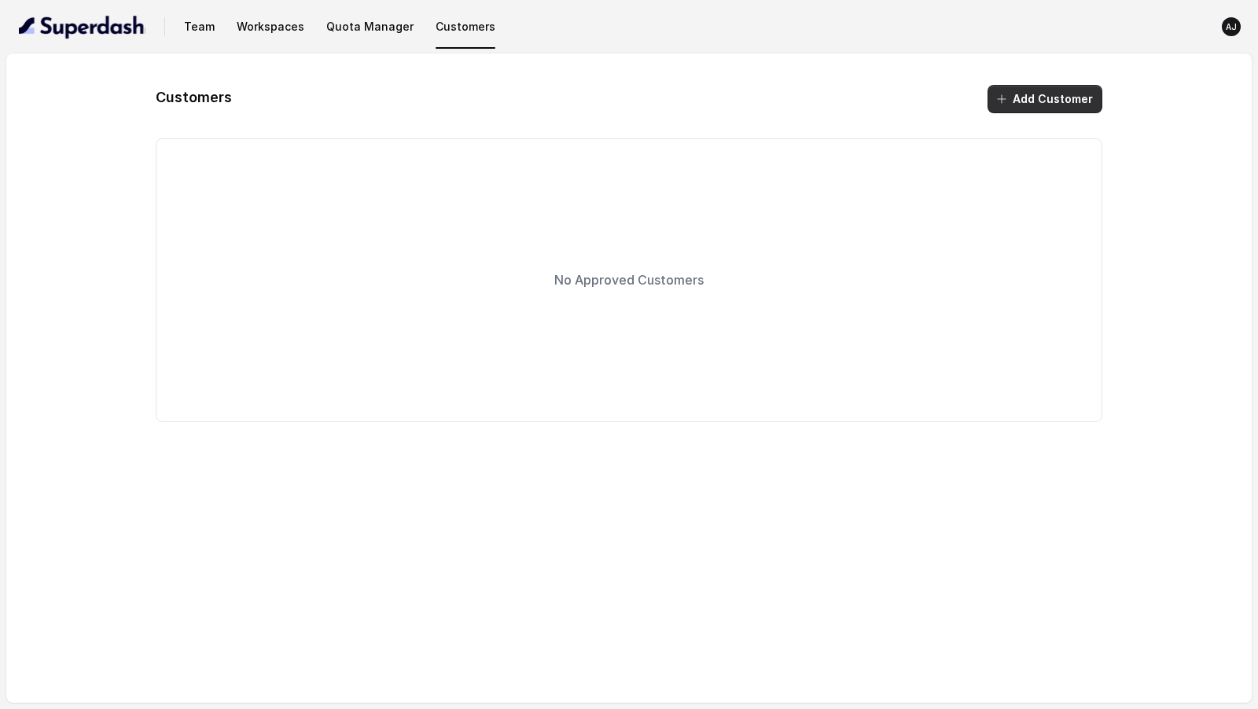
click at [1026, 103] on button "Add Customer" at bounding box center [1045, 99] width 115 height 28
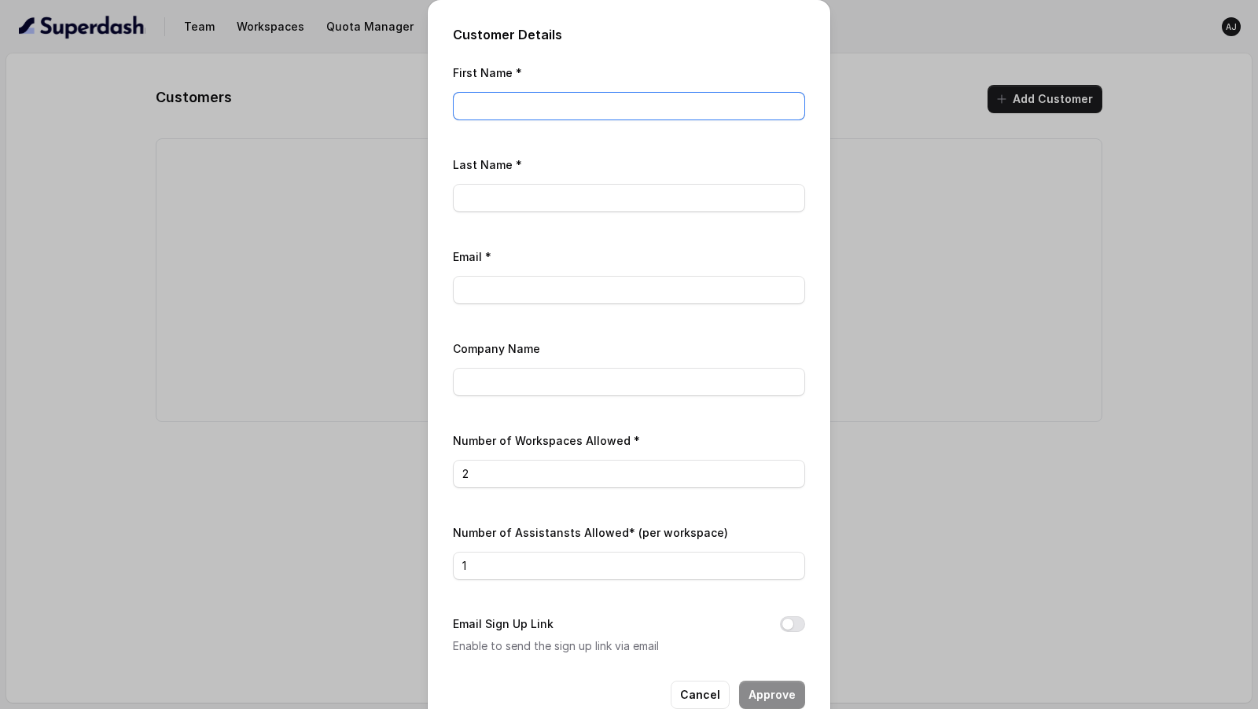
click at [561, 104] on input "First Name *" at bounding box center [629, 106] width 352 height 28
type input "[PERSON_NAME]"
type input "Superdash"
click at [524, 142] on div "First Name * Vivek Last Name * Superdash Email * Company Name Number of Workspa…" at bounding box center [629, 359] width 352 height 593
click at [515, 295] on input "Email *" at bounding box center [629, 290] width 352 height 28
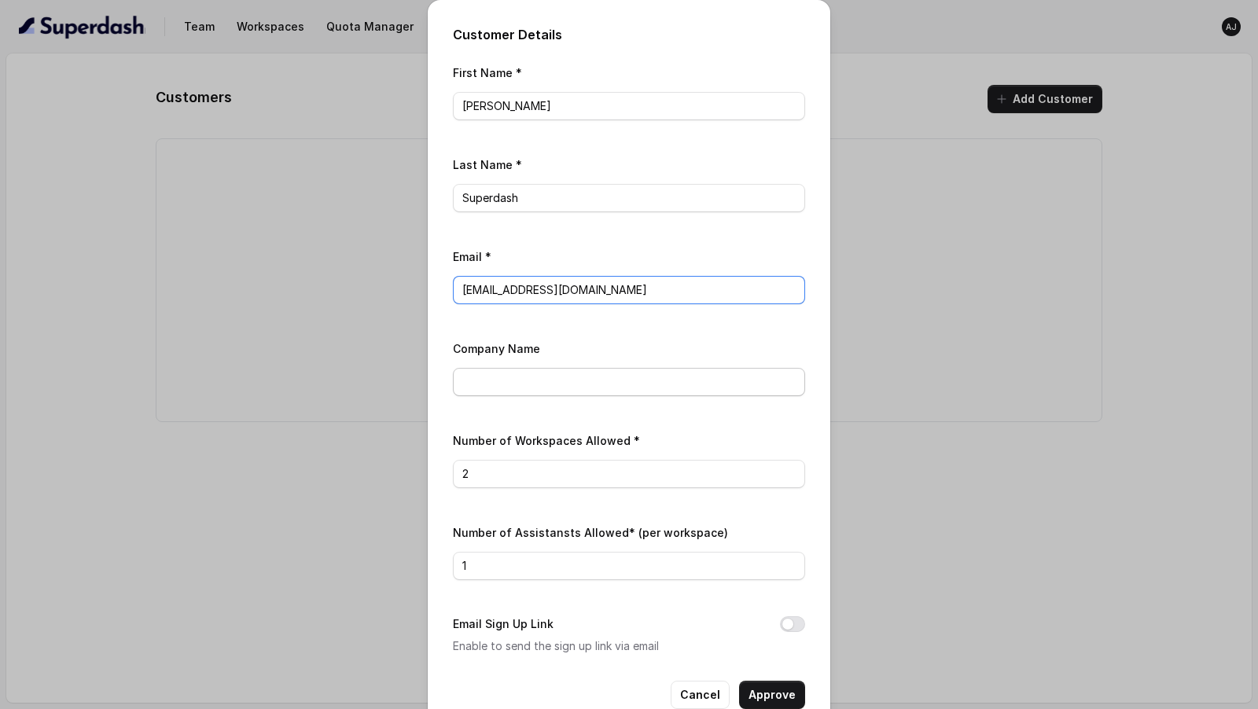
type input "[EMAIL_ADDRESS][DOMAIN_NAME]"
click at [538, 378] on input "Company Name" at bounding box center [629, 382] width 352 height 28
type input "SuperdashAIHQ"
click at [588, 340] on div "Company Name SuperdashAIHQ" at bounding box center [629, 367] width 352 height 57
click at [518, 475] on input "2" at bounding box center [629, 474] width 352 height 28
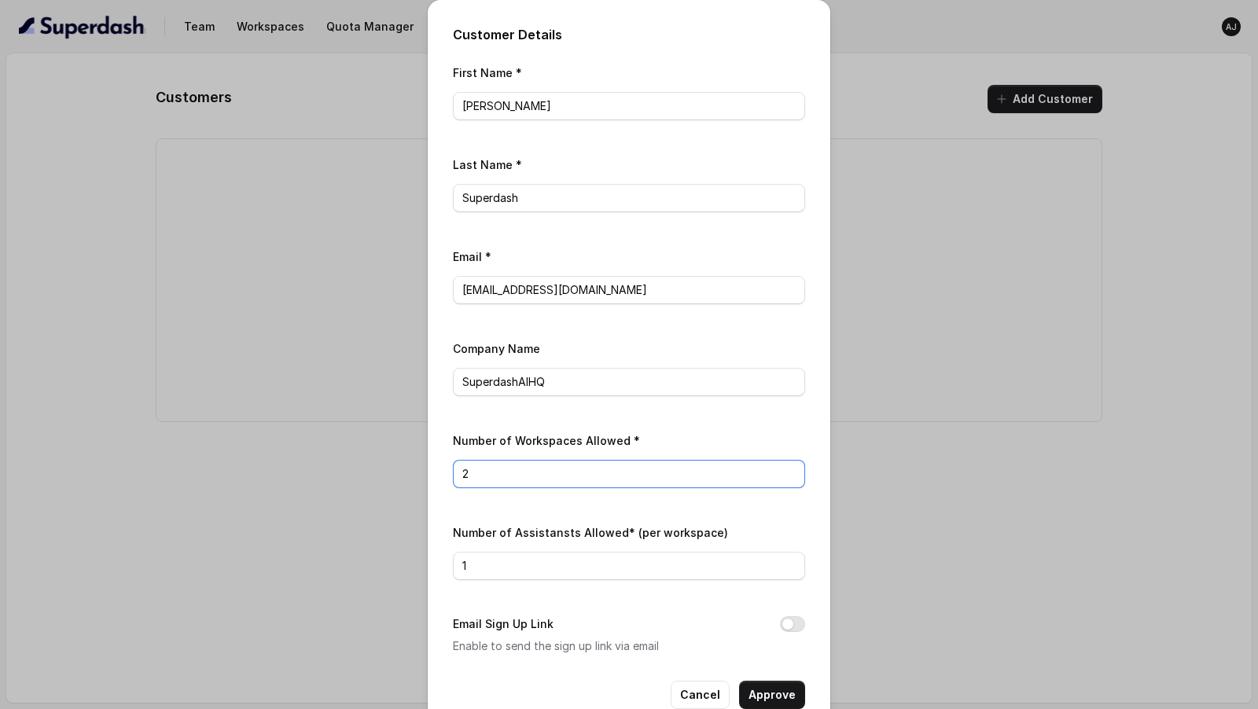
scroll to position [33, 0]
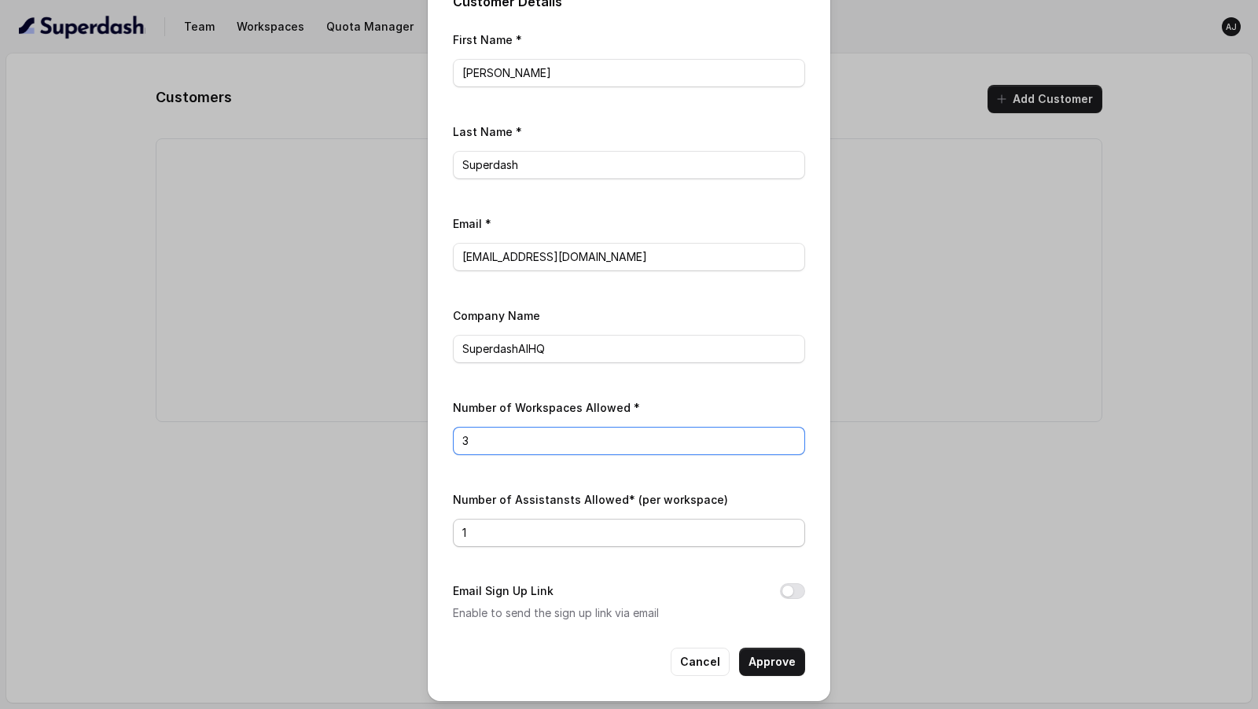
type input "3"
click at [493, 527] on input "1" at bounding box center [629, 533] width 352 height 28
type input "3"
click at [792, 586] on button "Email Sign Up Link" at bounding box center [792, 592] width 25 height 16
click at [781, 661] on button "Approve" at bounding box center [772, 662] width 66 height 28
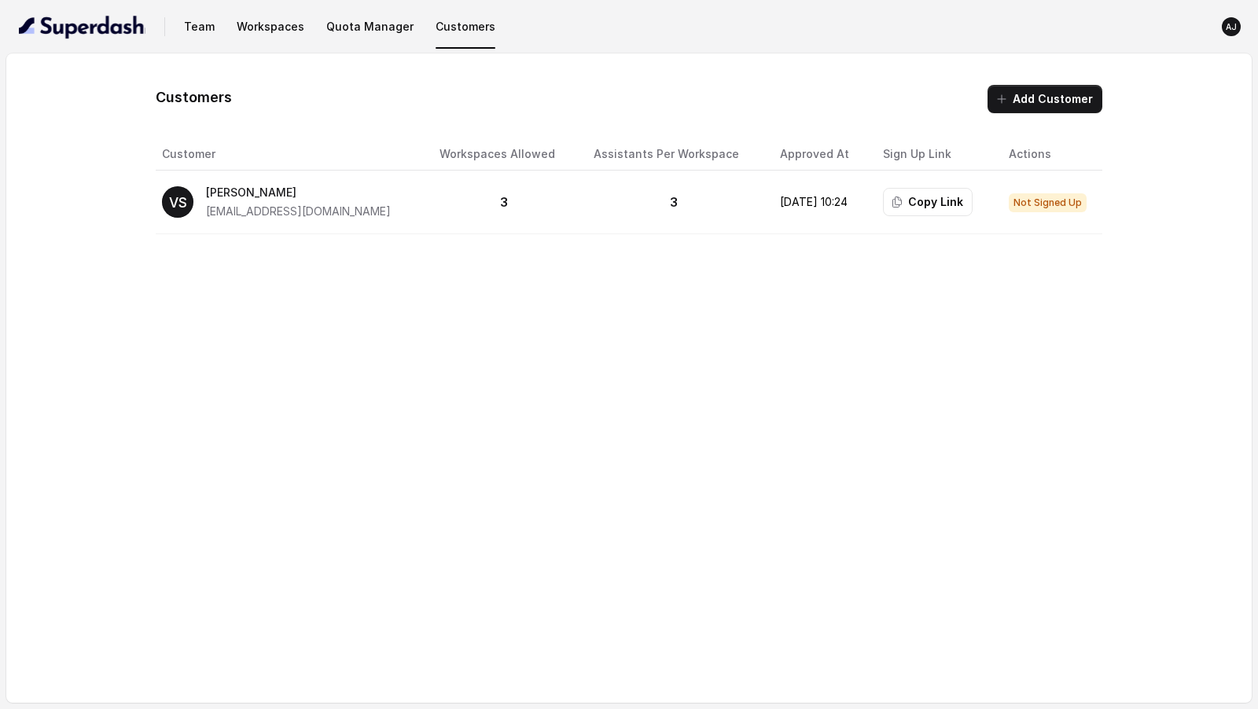
click at [1023, 201] on span "Not Signed Up" at bounding box center [1048, 202] width 78 height 19
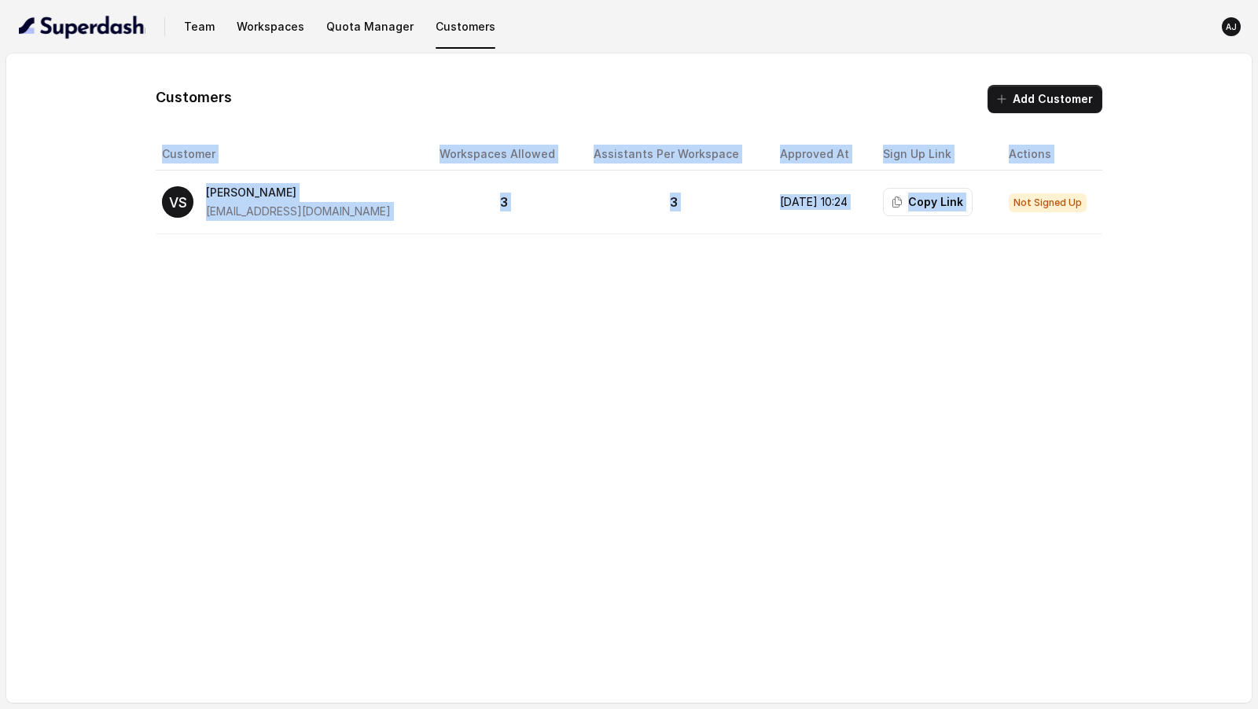
drag, startPoint x: 1023, startPoint y: 201, endPoint x: 1106, endPoint y: 201, distance: 83.4
click at [1106, 201] on div "Customers Add Customer Customer Workspaces Allowed Assistants Per Workspace App…" at bounding box center [629, 159] width 1183 height 149
click at [1064, 208] on span "Not Signed Up" at bounding box center [1048, 202] width 78 height 19
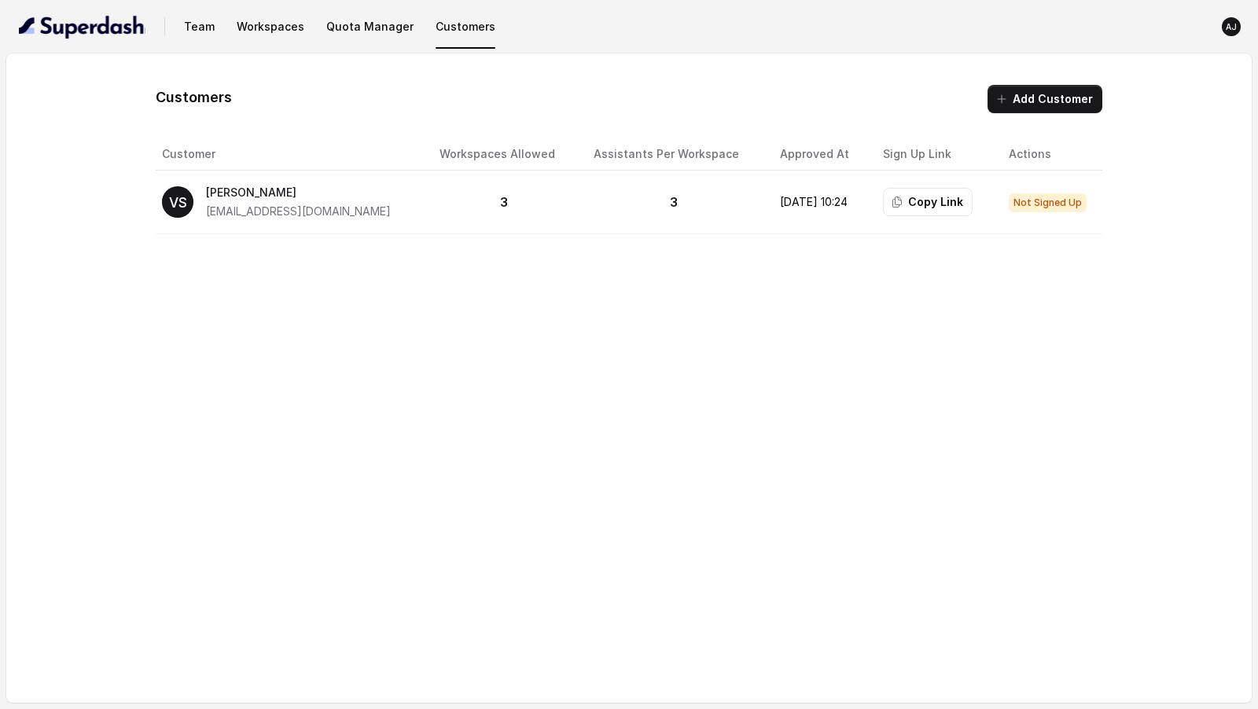
click at [216, 196] on p "[PERSON_NAME]" at bounding box center [298, 192] width 185 height 19
click at [220, 209] on span "[EMAIL_ADDRESS][DOMAIN_NAME]" at bounding box center [298, 211] width 185 height 13
drag, startPoint x: 220, startPoint y: 209, endPoint x: 339, endPoint y: 210, distance: 118.8
click at [340, 209] on div "VS [PERSON_NAME] [EMAIL_ADDRESS][DOMAIN_NAME]" at bounding box center [288, 202] width 252 height 38
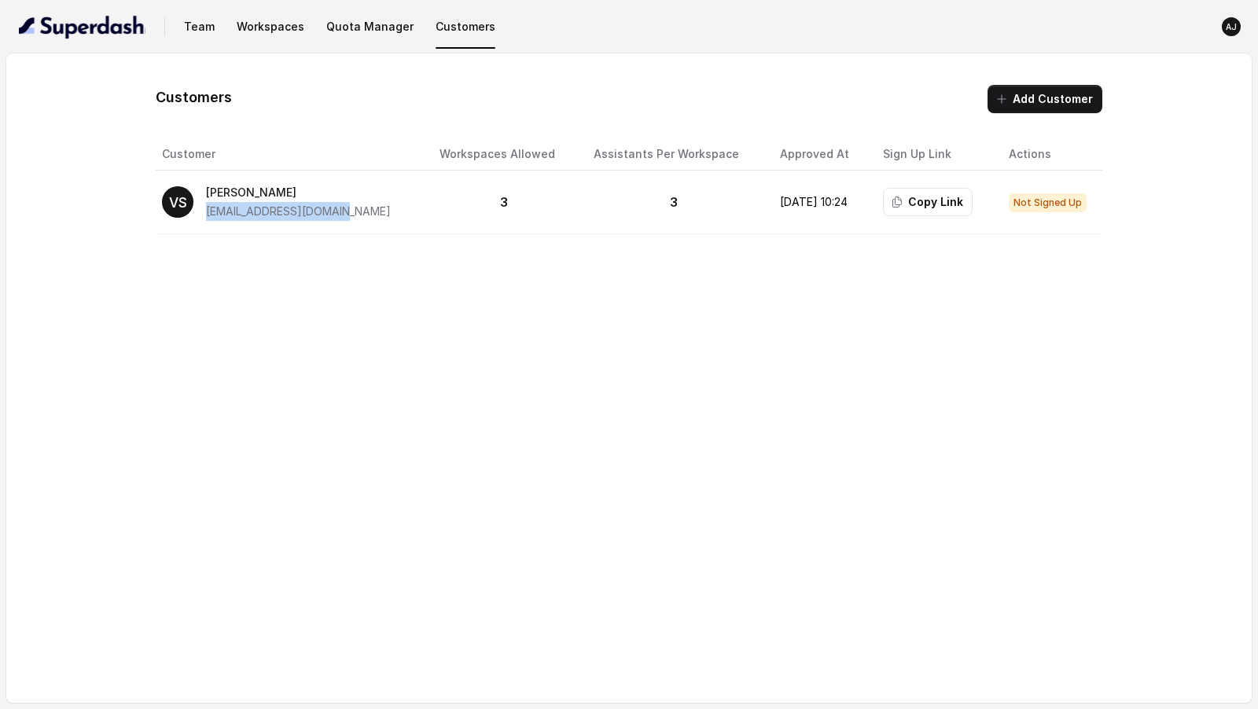
click at [339, 210] on div "VS [PERSON_NAME] [EMAIL_ADDRESS][DOMAIN_NAME]" at bounding box center [288, 202] width 252 height 38
drag, startPoint x: 467, startPoint y: 206, endPoint x: 428, endPoint y: 201, distance: 39.6
click at [440, 201] on p "3" at bounding box center [504, 202] width 129 height 19
drag, startPoint x: 650, startPoint y: 208, endPoint x: 576, endPoint y: 202, distance: 74.1
click at [594, 202] on p "3" at bounding box center [674, 202] width 161 height 19
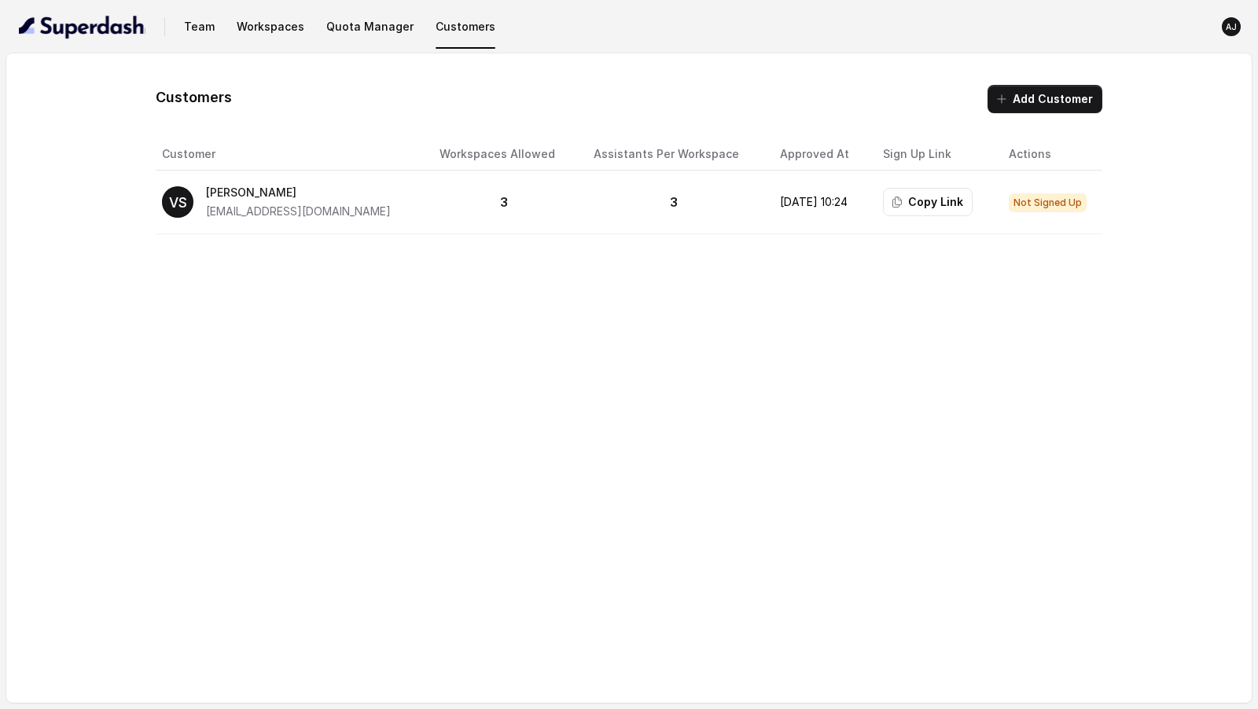
click at [780, 205] on p "[DATE] 10:24" at bounding box center [819, 202] width 78 height 16
drag, startPoint x: 739, startPoint y: 205, endPoint x: 831, endPoint y: 200, distance: 92.1
click at [831, 200] on p "[DATE] 10:24" at bounding box center [819, 202] width 78 height 16
click at [842, 280] on div "Customers Add Customer Customer Workspaces Allowed Assistants Per Workspace App…" at bounding box center [629, 378] width 1246 height 650
click at [784, 329] on div "Customers Add Customer Customer Workspaces Allowed Assistants Per Workspace App…" at bounding box center [629, 378] width 1246 height 650
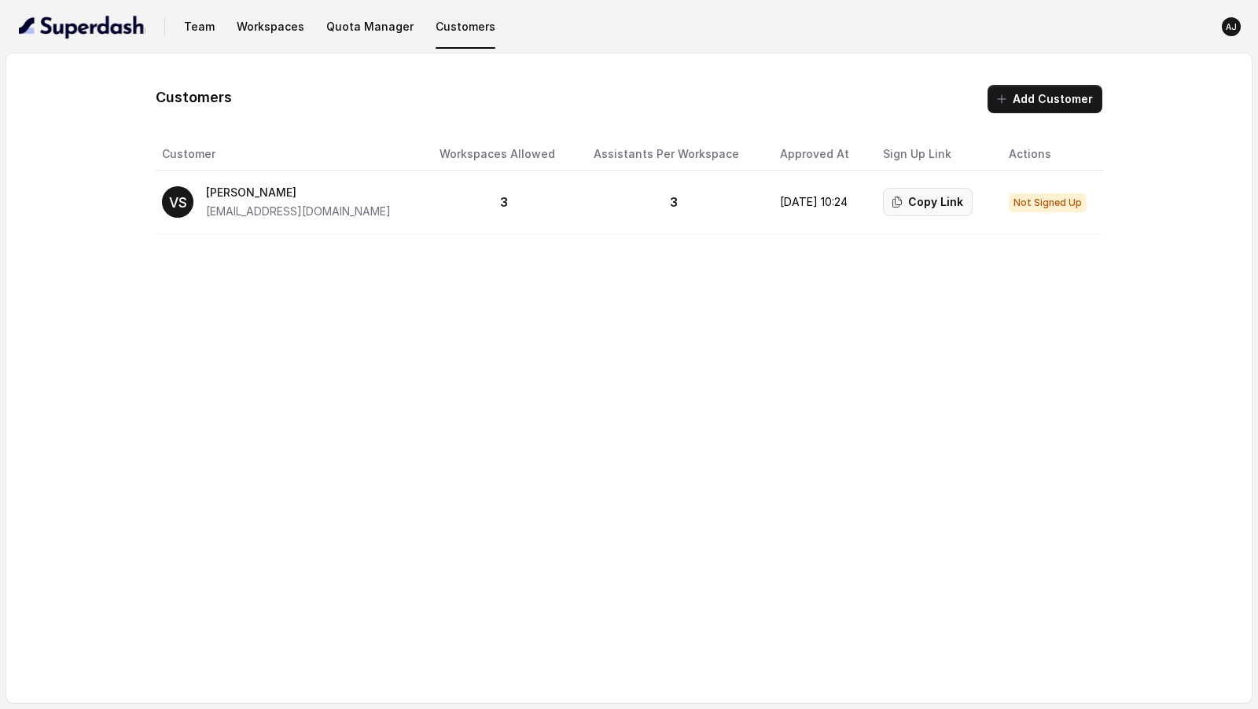
click at [938, 211] on button "Copy Link" at bounding box center [928, 202] width 90 height 28
click at [907, 201] on button "Copy Link" at bounding box center [928, 202] width 90 height 28
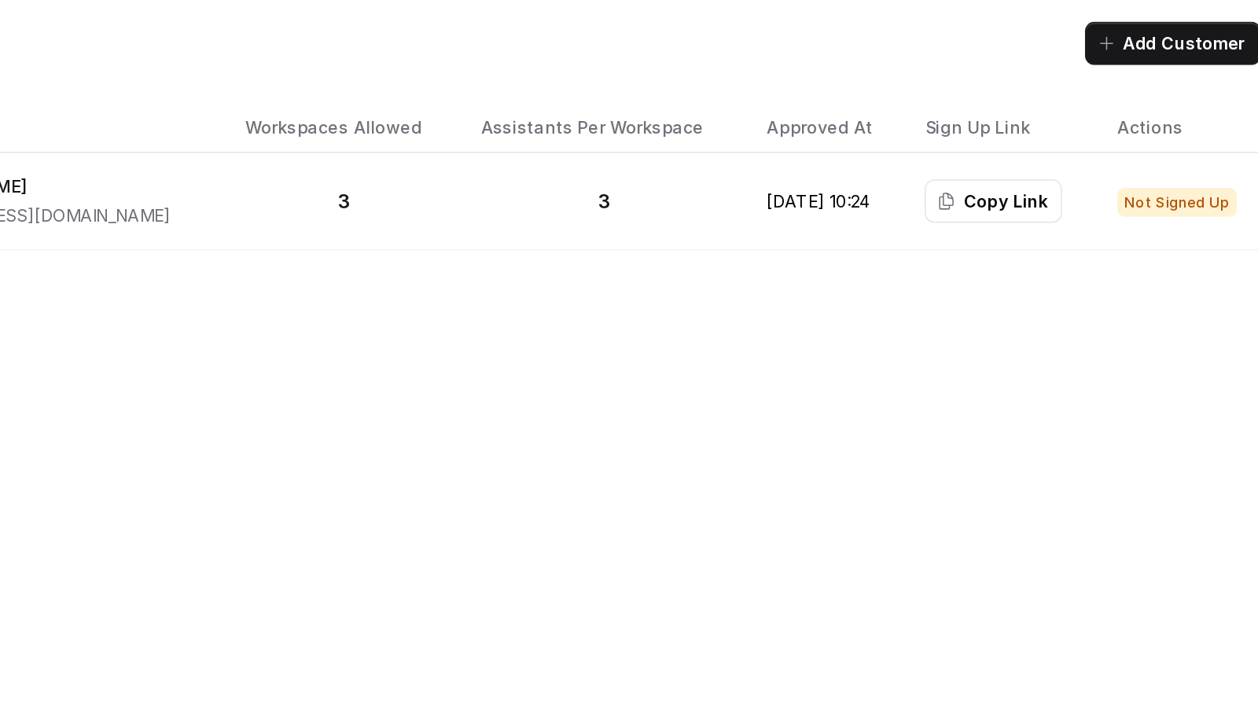
click at [780, 200] on p "[DATE] 10:24" at bounding box center [819, 202] width 78 height 16
drag, startPoint x: 747, startPoint y: 200, endPoint x: 830, endPoint y: 204, distance: 82.7
click at [830, 204] on p "[DATE] 10:24" at bounding box center [819, 202] width 78 height 16
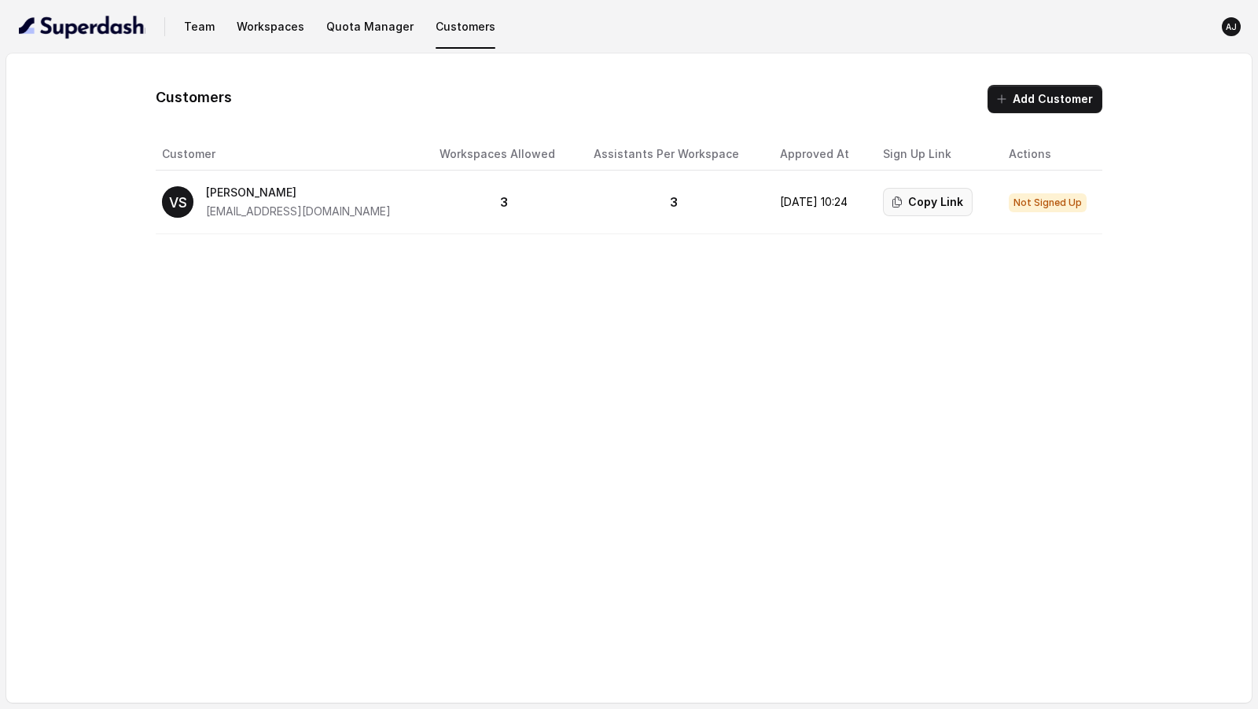
click at [927, 204] on button "Copy Link" at bounding box center [928, 202] width 90 height 28
click at [569, 360] on div "Customers Add Customer Customer Workspaces Allowed Assistants Per Workspace App…" at bounding box center [629, 378] width 1246 height 650
click at [933, 199] on button "Copy Link" at bounding box center [928, 202] width 90 height 28
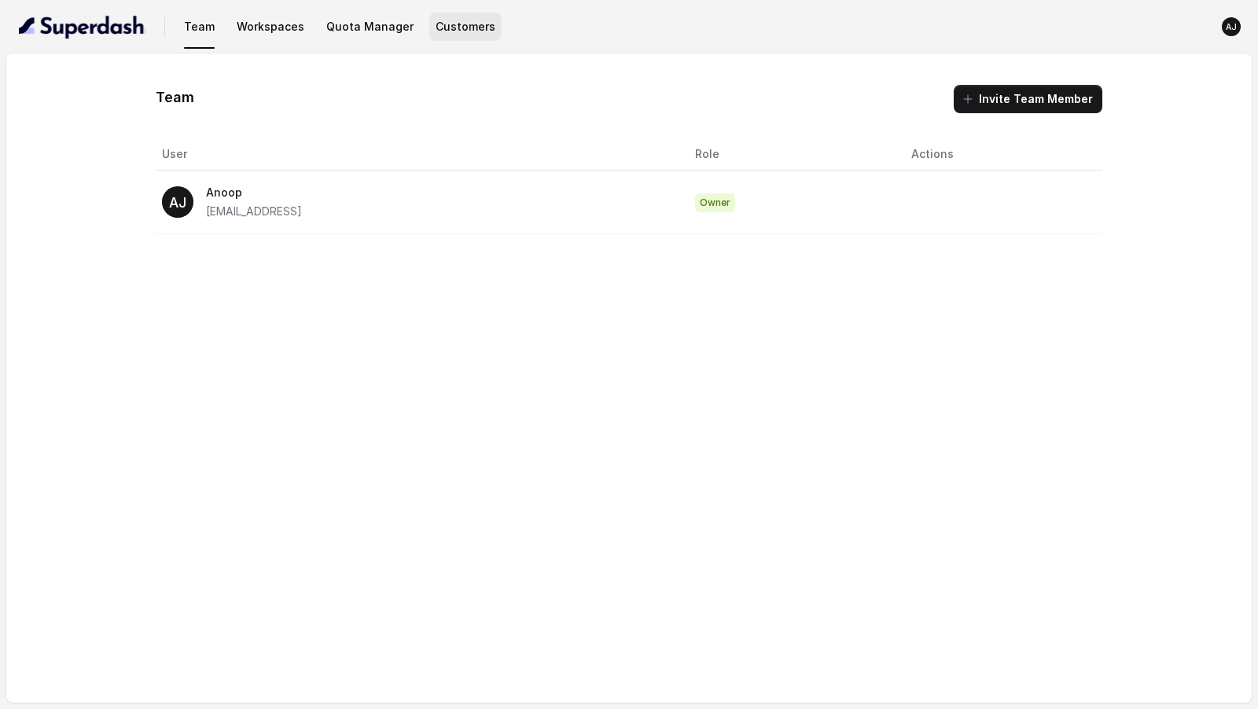
click at [463, 22] on button "Customers" at bounding box center [465, 27] width 72 height 28
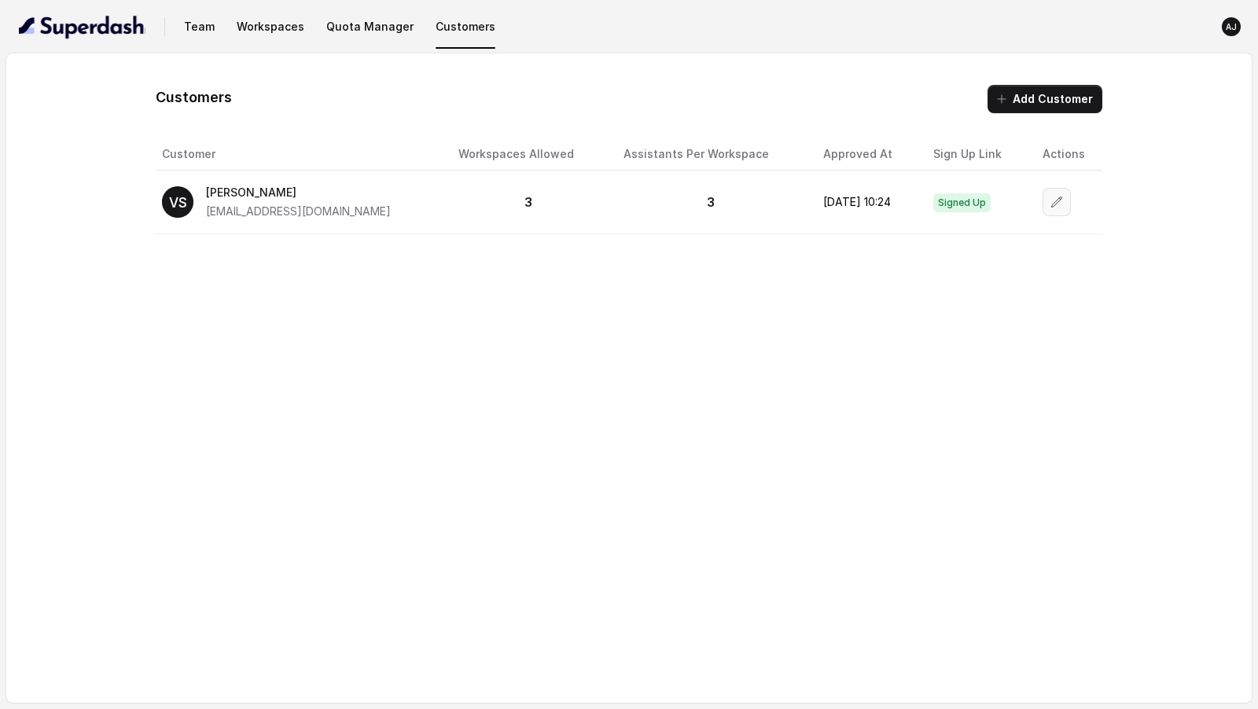
click at [1063, 205] on button "button" at bounding box center [1057, 202] width 28 height 28
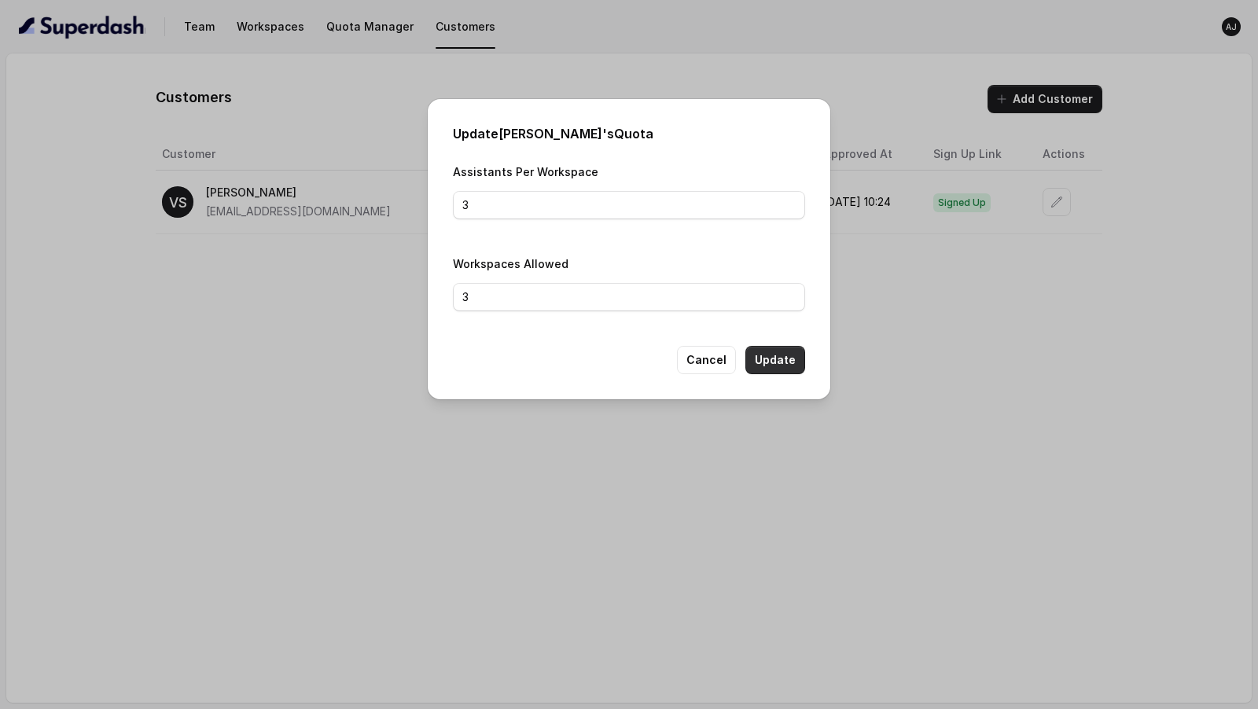
click at [768, 352] on button "Update" at bounding box center [776, 360] width 60 height 28
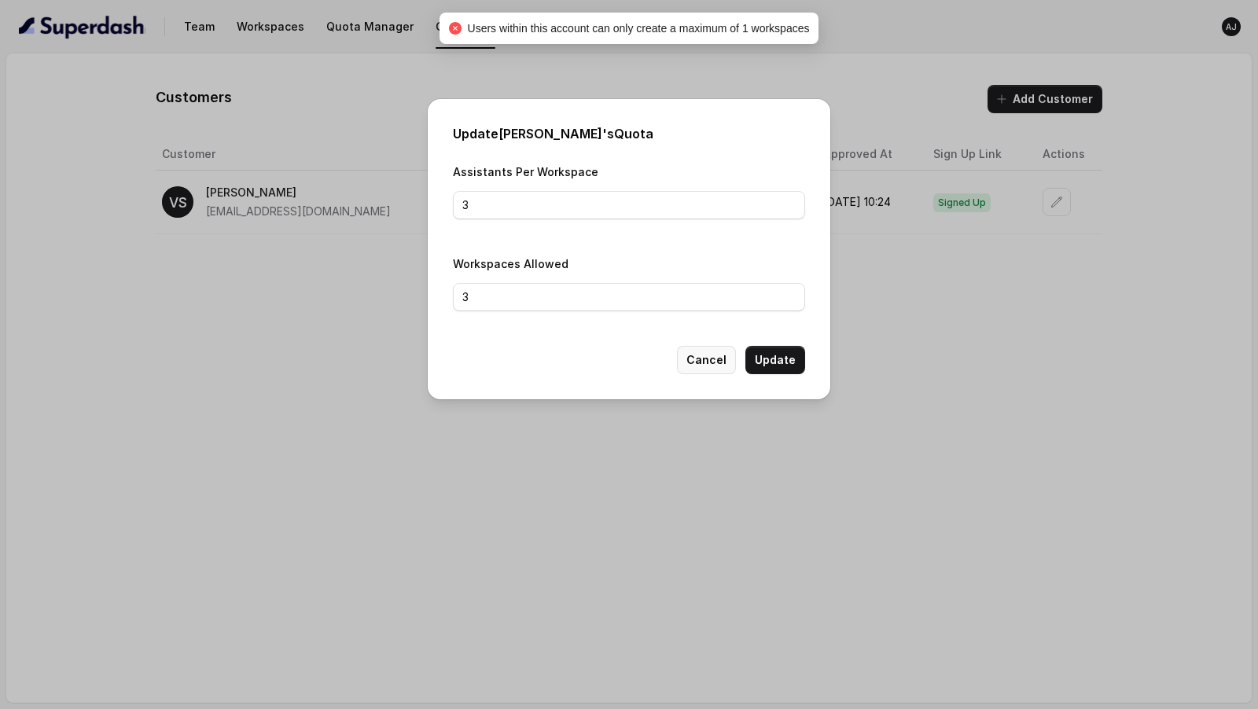
click at [713, 355] on button "Cancel" at bounding box center [706, 360] width 59 height 28
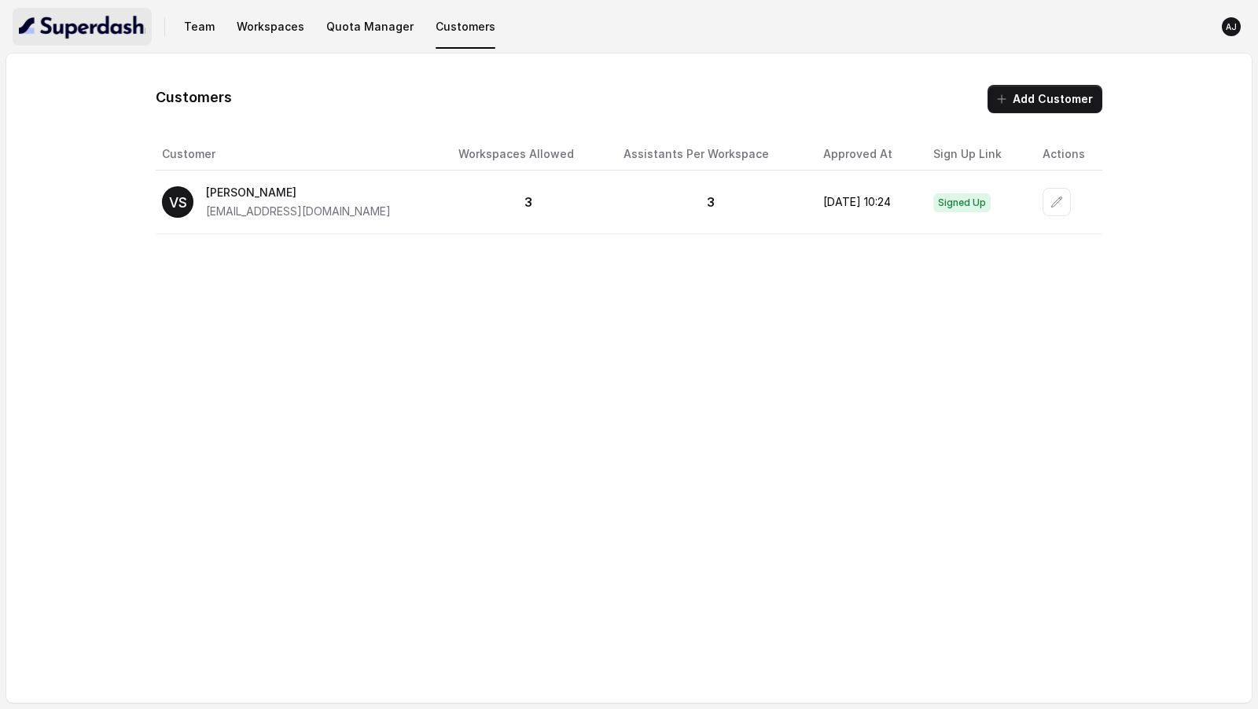
click at [109, 37] on img "button" at bounding box center [82, 26] width 127 height 25
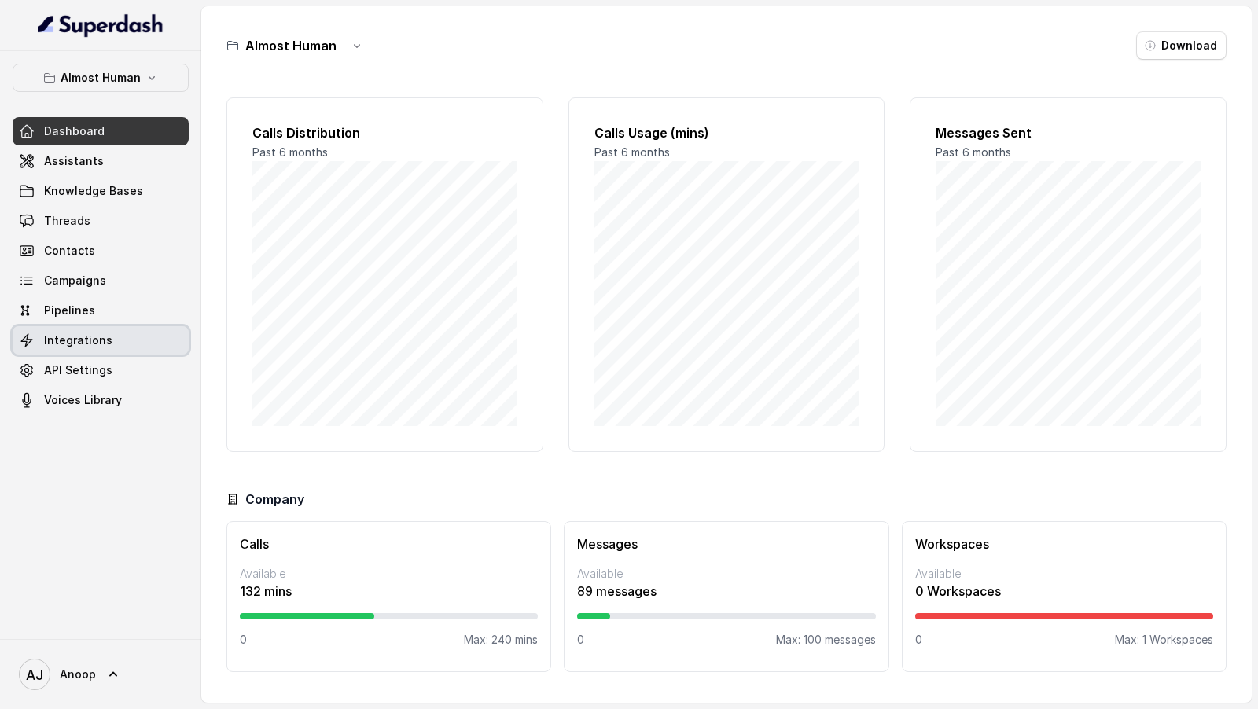
click at [68, 343] on span "Integrations" at bounding box center [78, 341] width 68 height 16
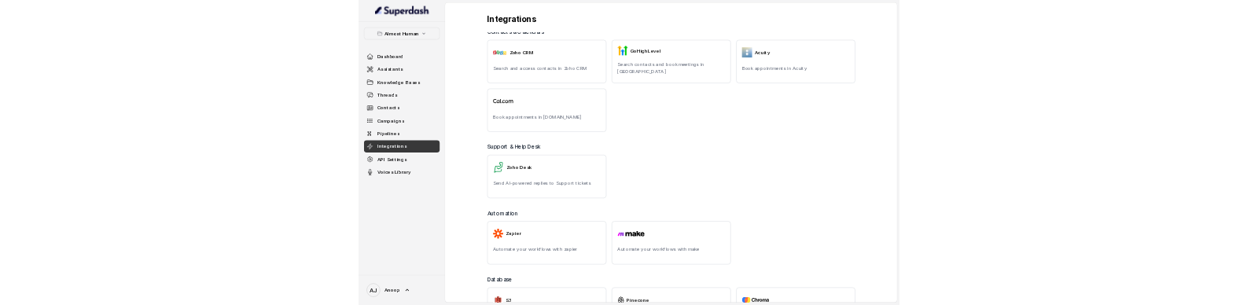
scroll to position [661, 0]
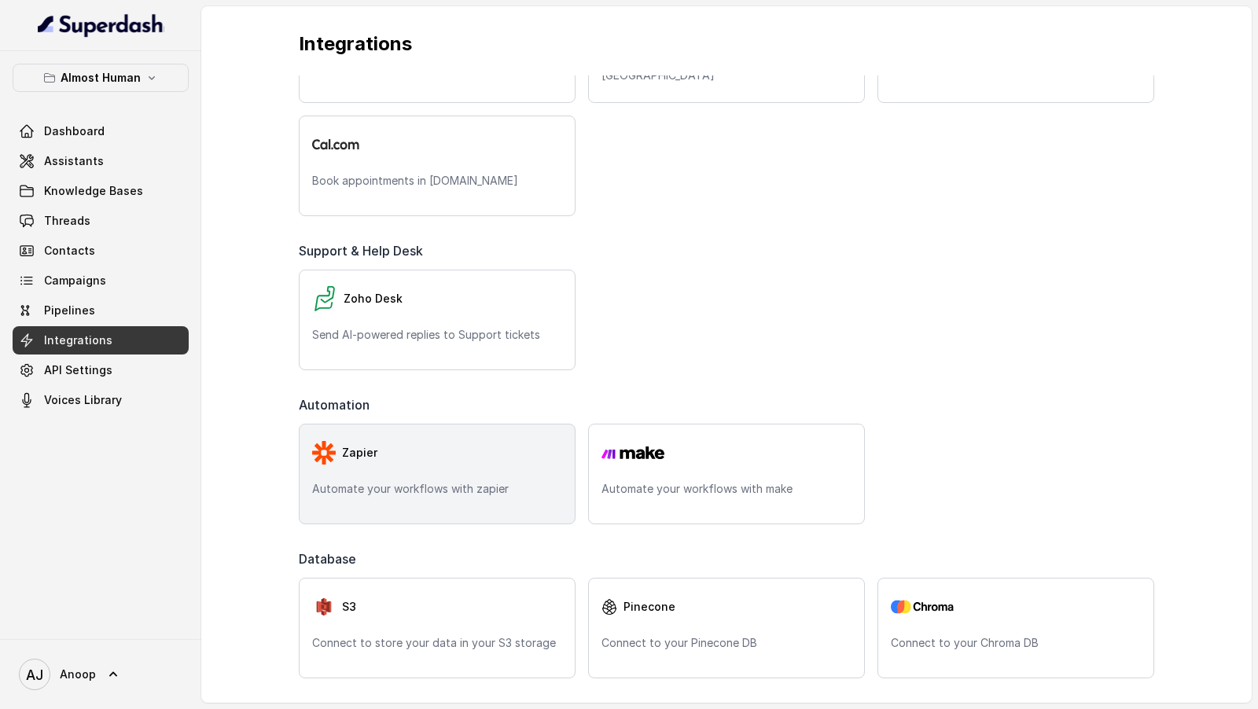
click at [508, 497] on div "Zapier Automate your workflows with zapier" at bounding box center [437, 474] width 277 height 101
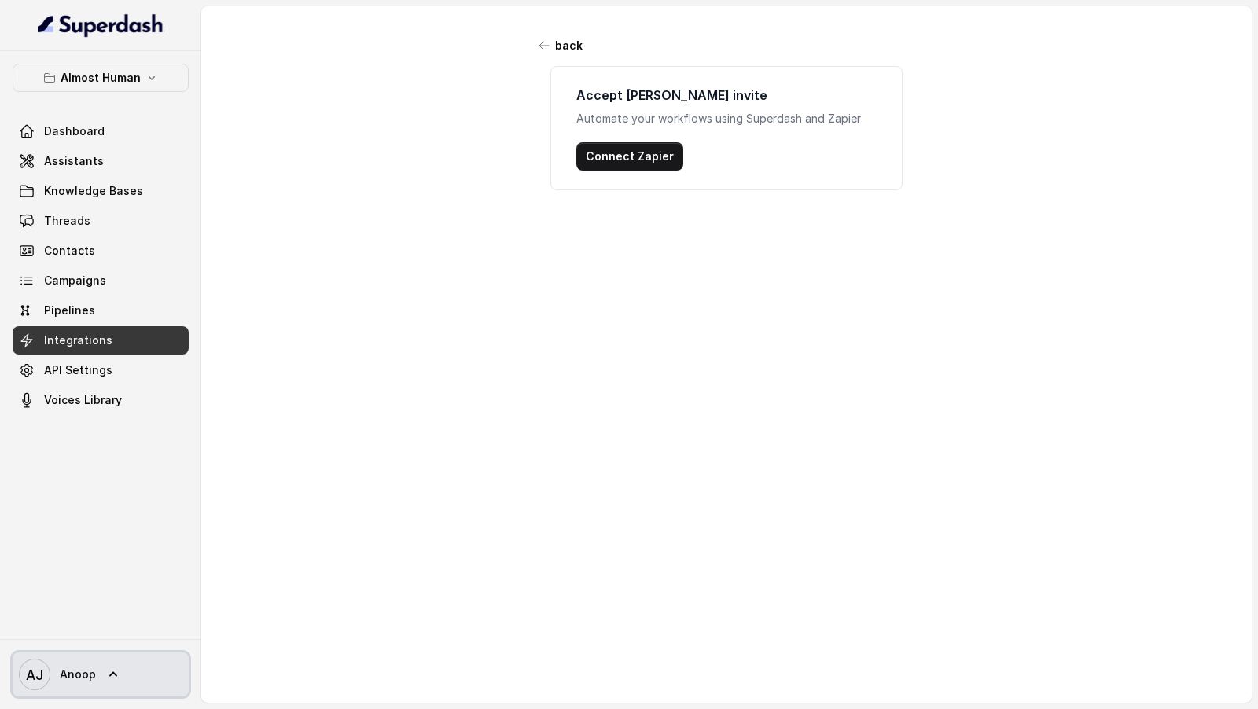
click at [76, 667] on span "Anoop" at bounding box center [78, 675] width 36 height 16
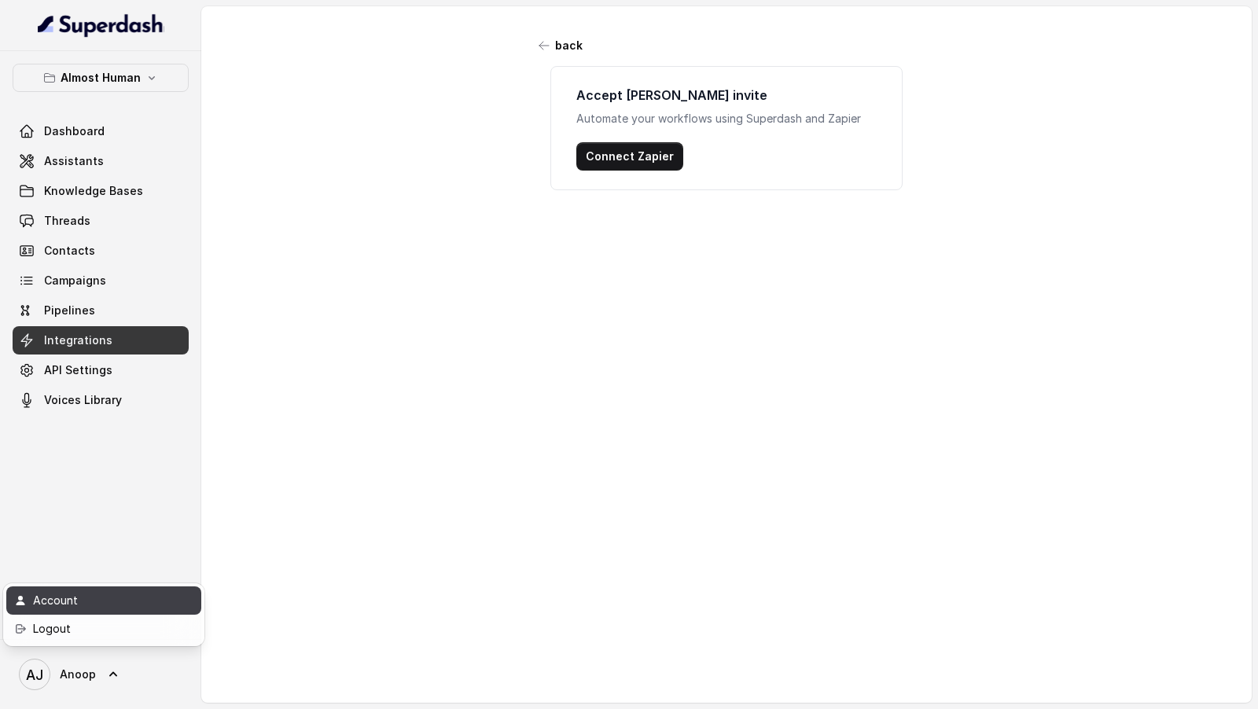
click at [95, 592] on div "Account" at bounding box center [100, 600] width 134 height 19
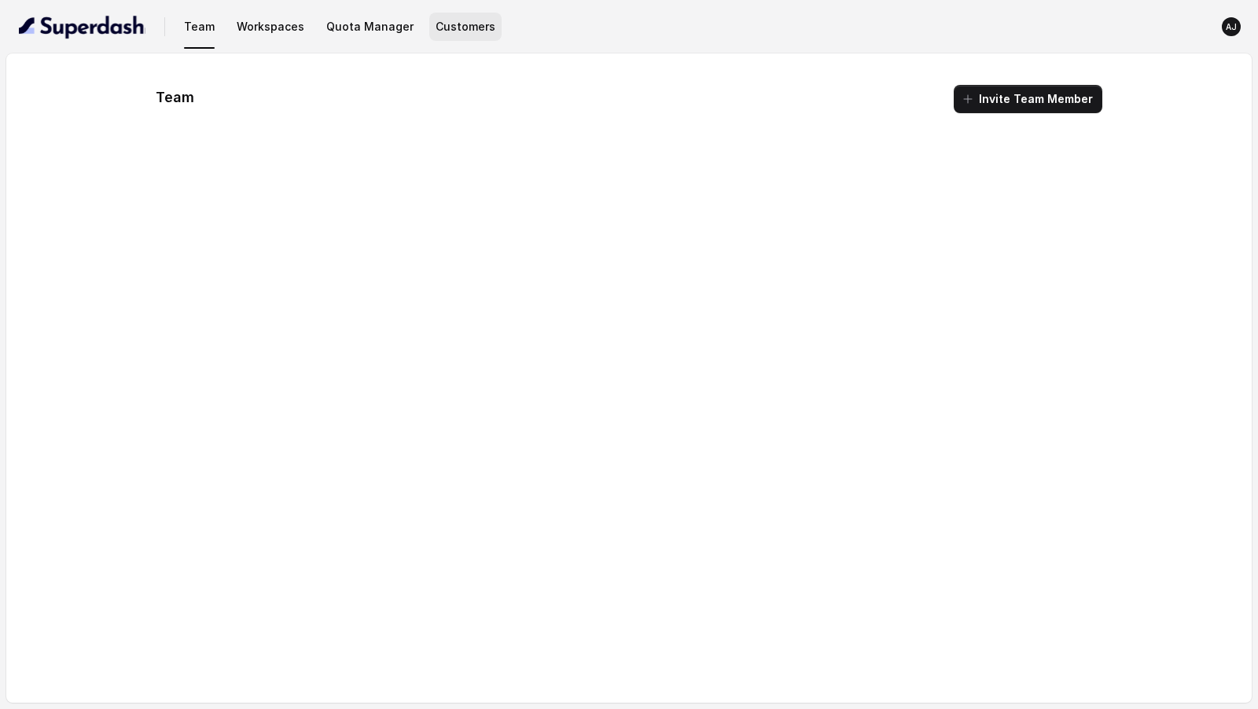
click at [431, 28] on button "Customers" at bounding box center [465, 27] width 72 height 28
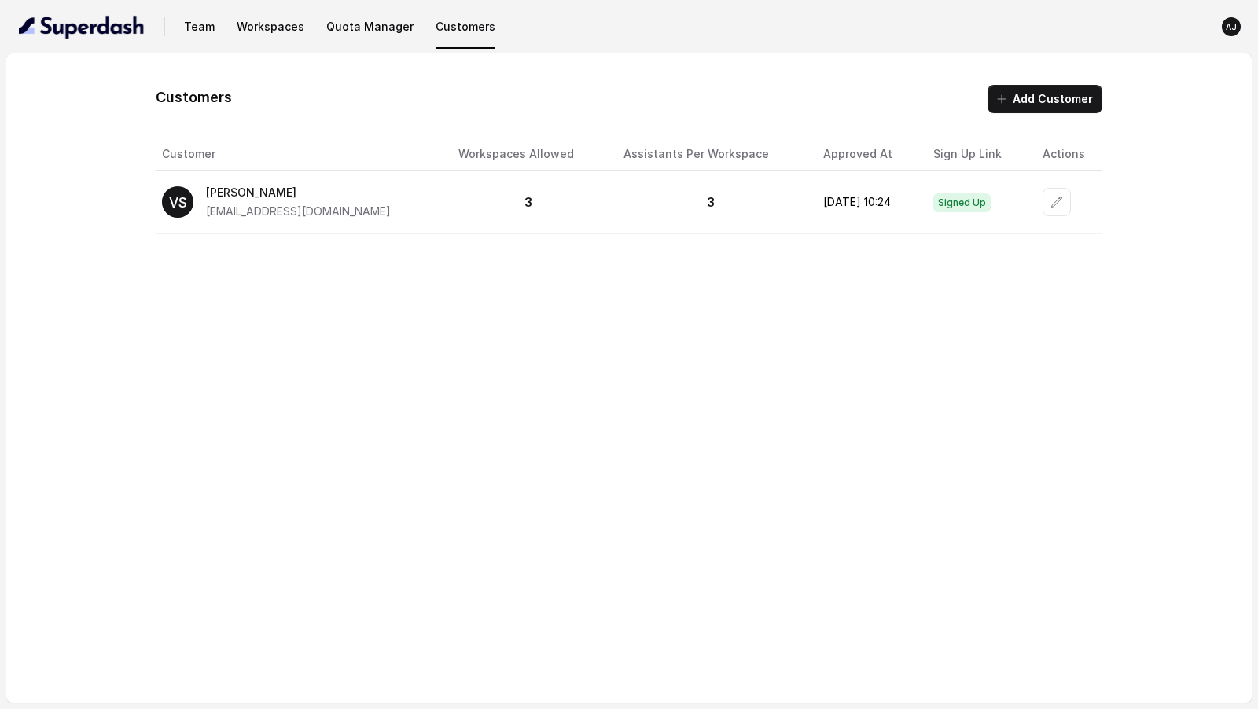
click at [90, 35] on img "button" at bounding box center [82, 26] width 127 height 25
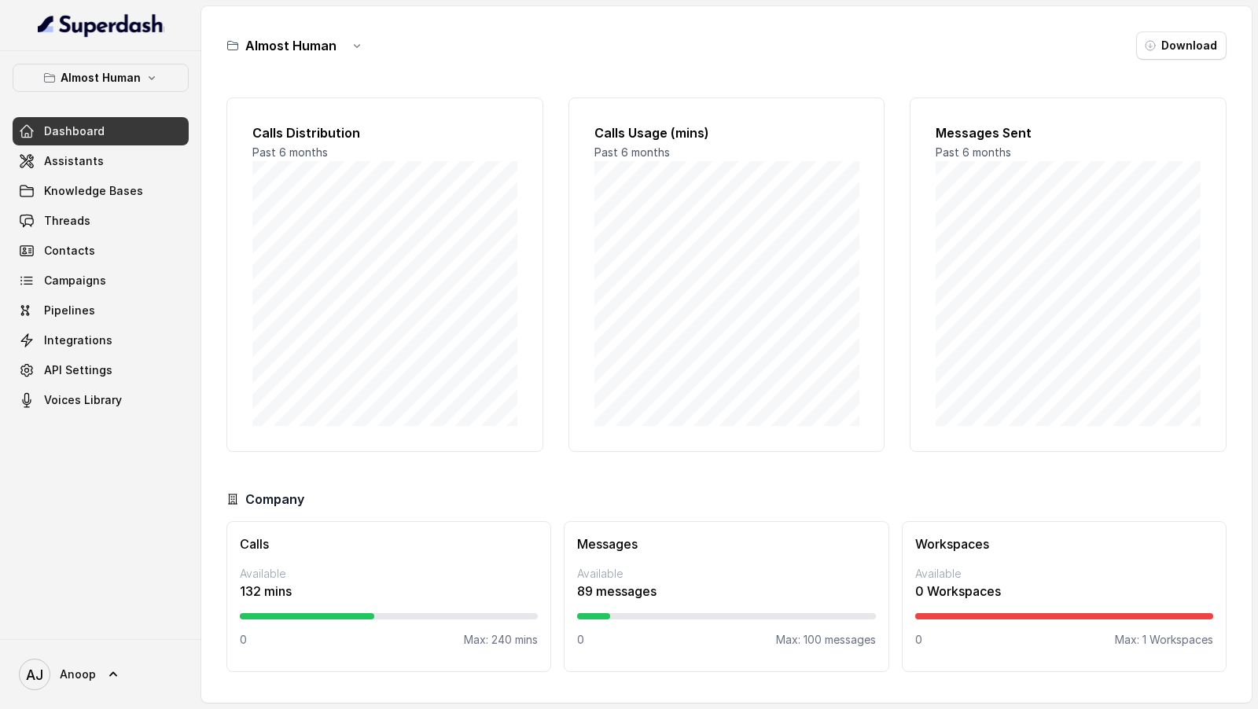
click at [109, 129] on link "Dashboard" at bounding box center [101, 131] width 176 height 28
click at [99, 656] on link "AJ Anoop" at bounding box center [101, 675] width 176 height 44
click at [135, 617] on link "Logout" at bounding box center [103, 629] width 195 height 28
click at [130, 85] on p "Almost Human" at bounding box center [101, 77] width 80 height 19
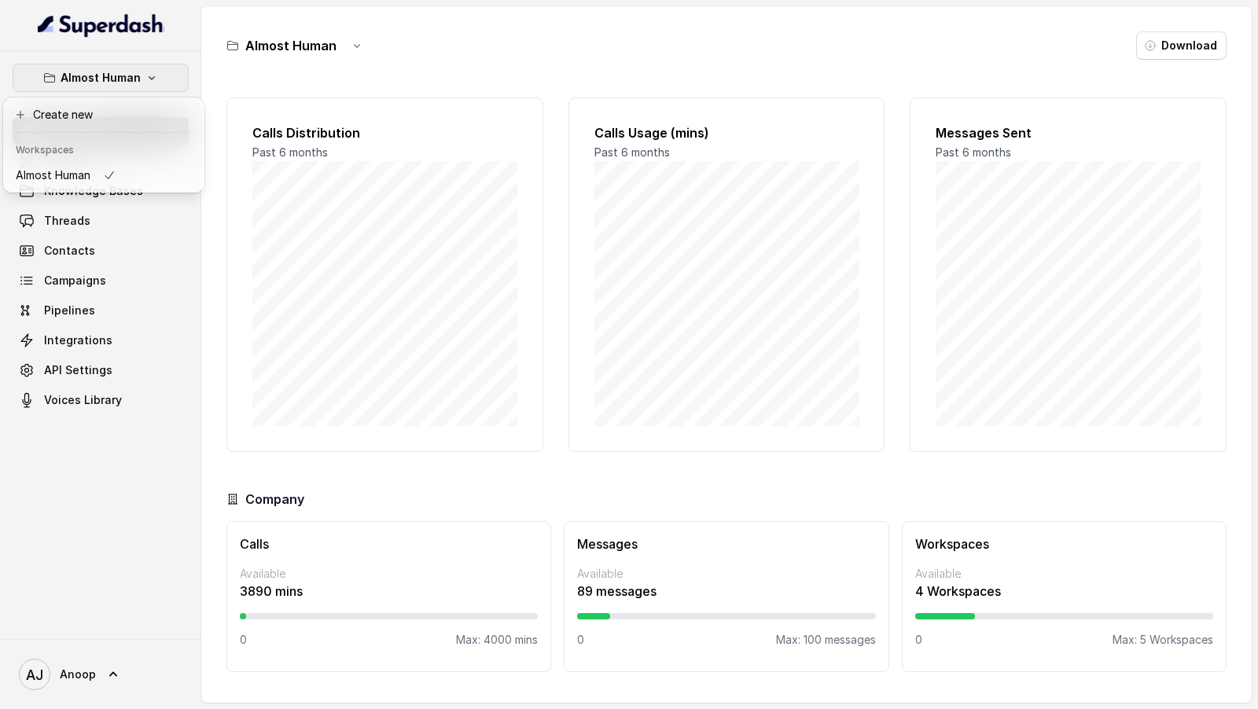
drag, startPoint x: 260, startPoint y: 262, endPoint x: 223, endPoint y: 260, distance: 37.0
click at [260, 262] on div "Almost Human Dashboard Assistants Knowledge Bases Threads Contacts Campaigns Pi…" at bounding box center [629, 354] width 1258 height 709
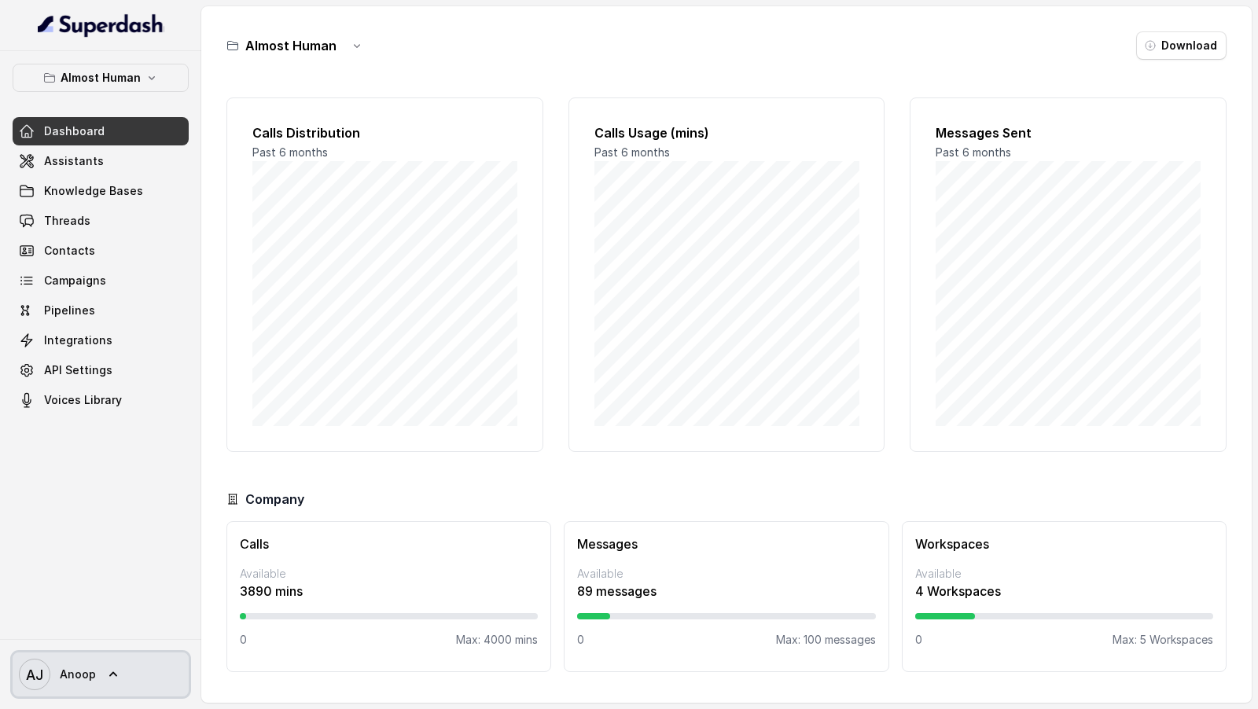
click at [72, 304] on link "AJ Anoop" at bounding box center [101, 675] width 176 height 44
click at [135, 304] on nav "Almost Human Dashboard Assistants Knowledge Bases Threads Contacts Campaigns Pi…" at bounding box center [100, 354] width 201 height 709
click at [78, 304] on span "Anoop" at bounding box center [78, 675] width 36 height 16
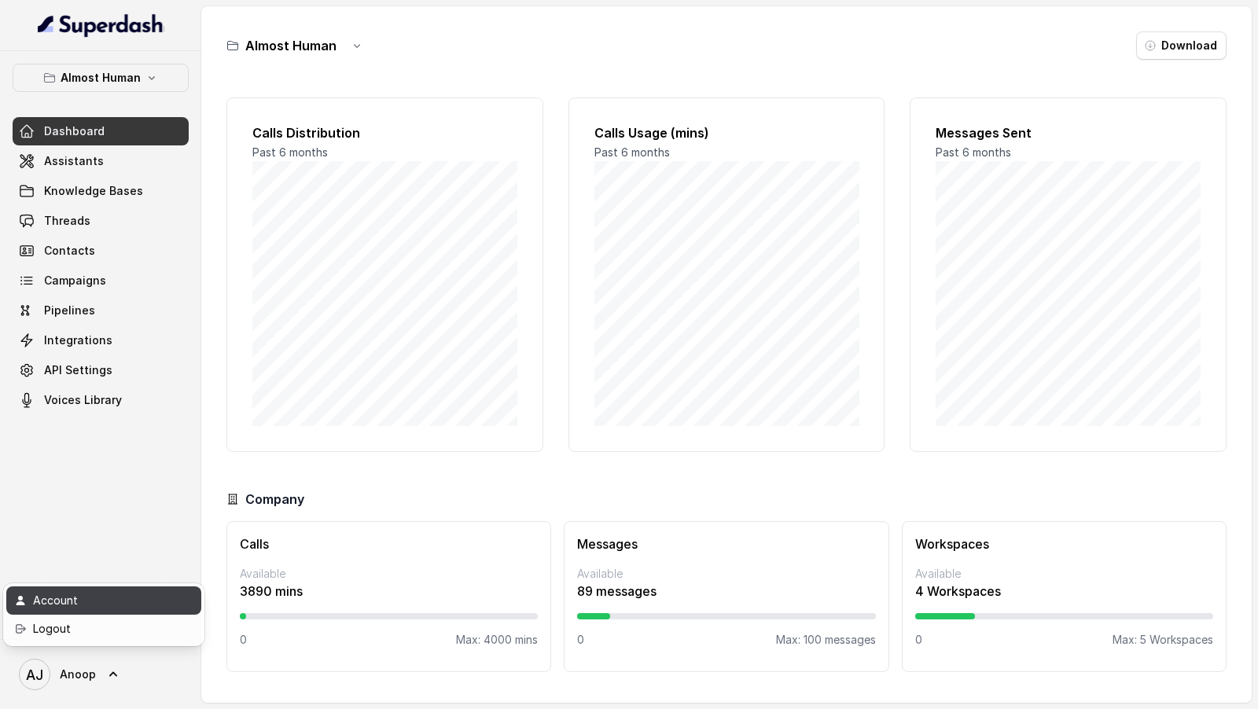
click at [110, 304] on div "Account" at bounding box center [100, 600] width 134 height 19
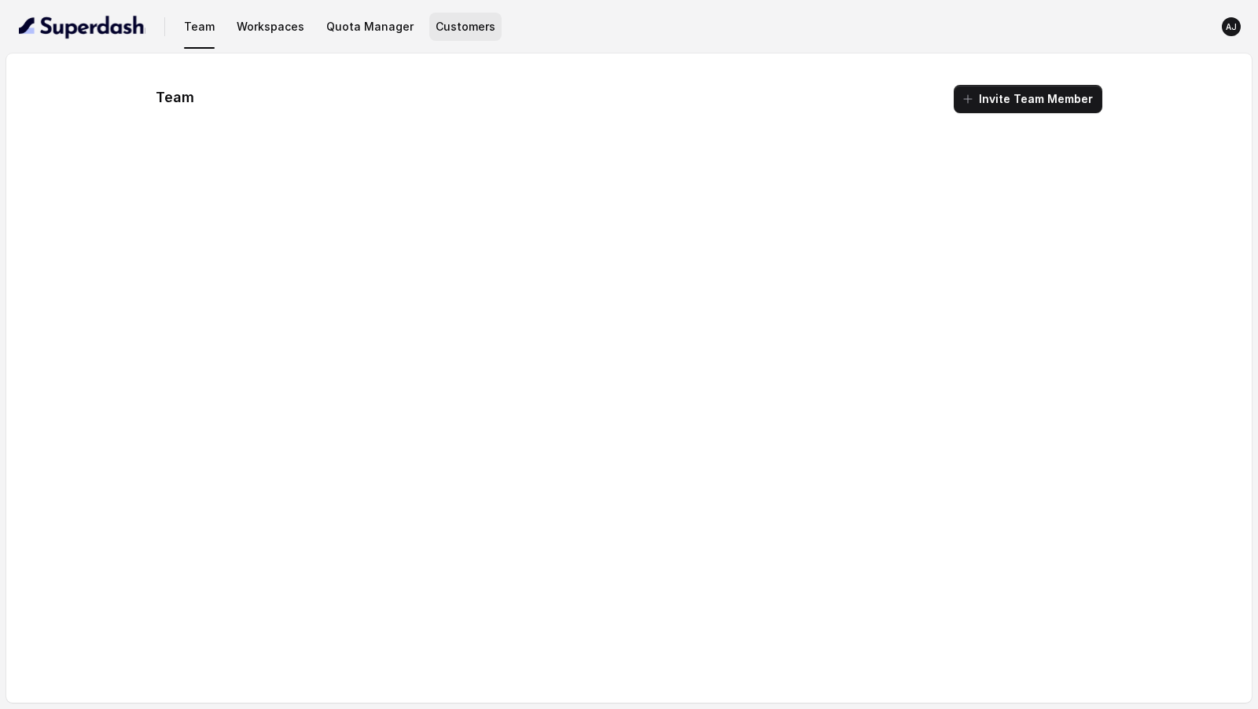
click at [434, 35] on button "Customers" at bounding box center [465, 27] width 72 height 28
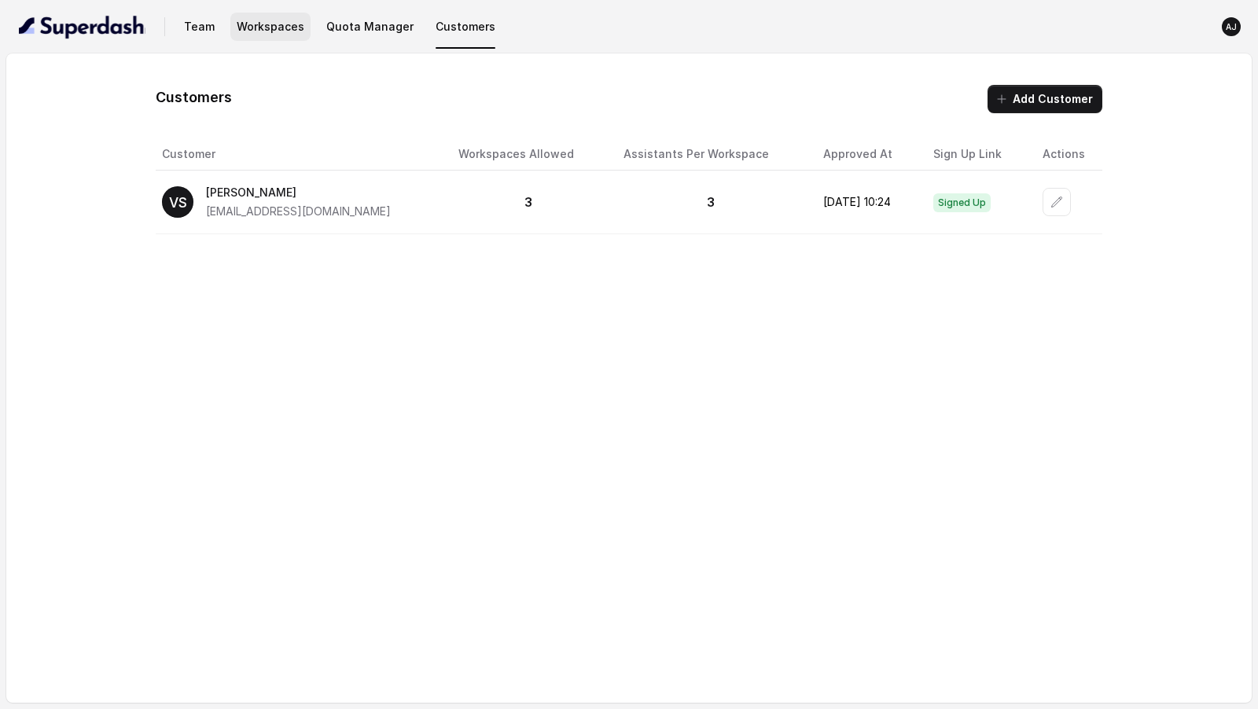
click at [255, 28] on button "Workspaces" at bounding box center [270, 27] width 80 height 28
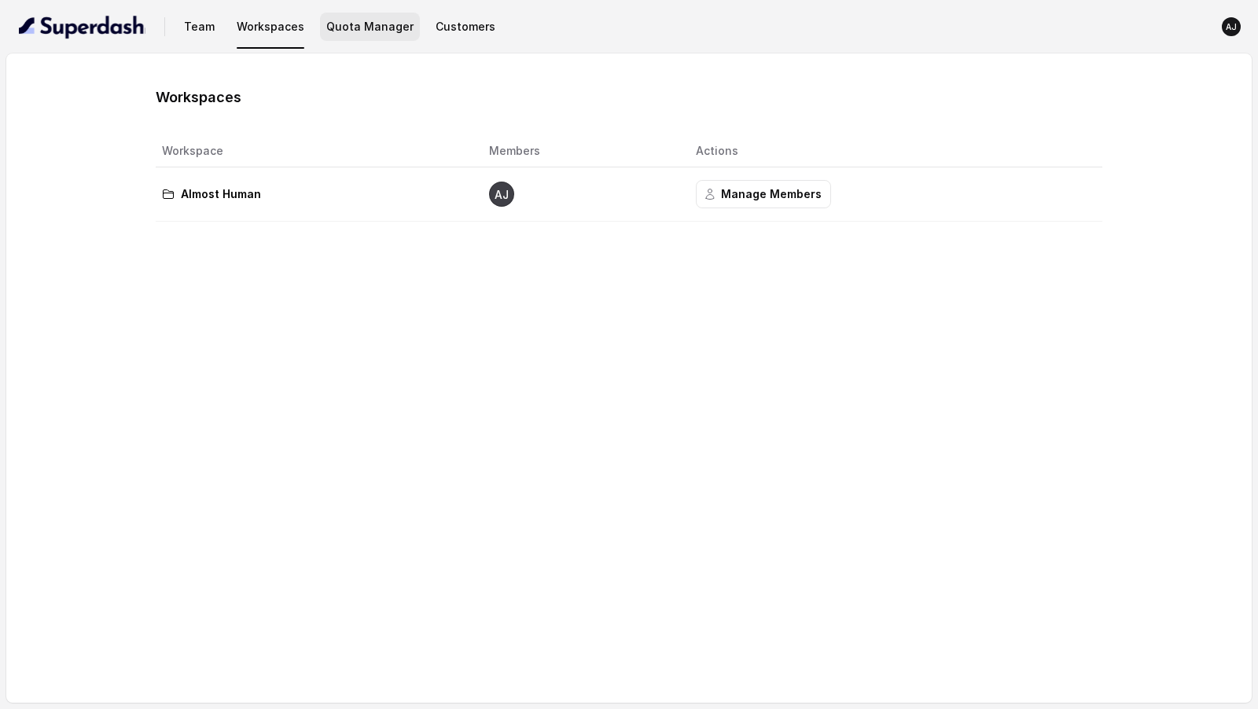
click at [339, 22] on button "Quota Manager" at bounding box center [370, 27] width 100 height 28
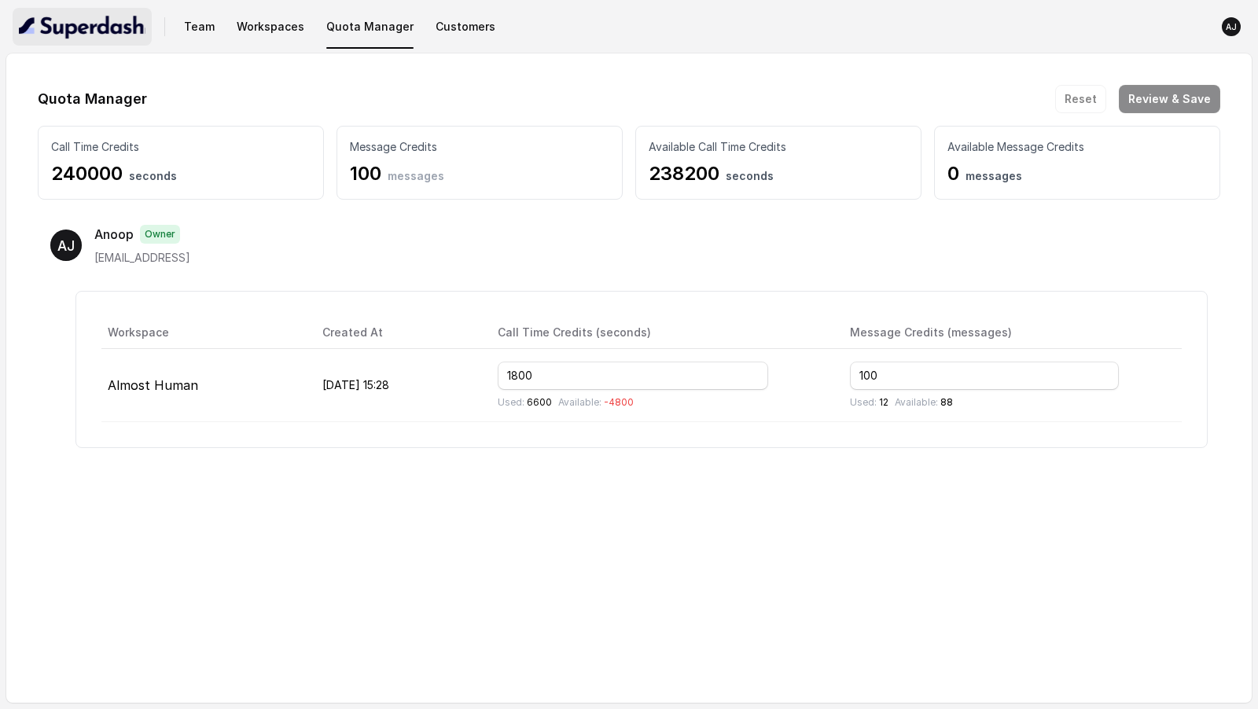
click at [98, 31] on img "button" at bounding box center [82, 26] width 127 height 25
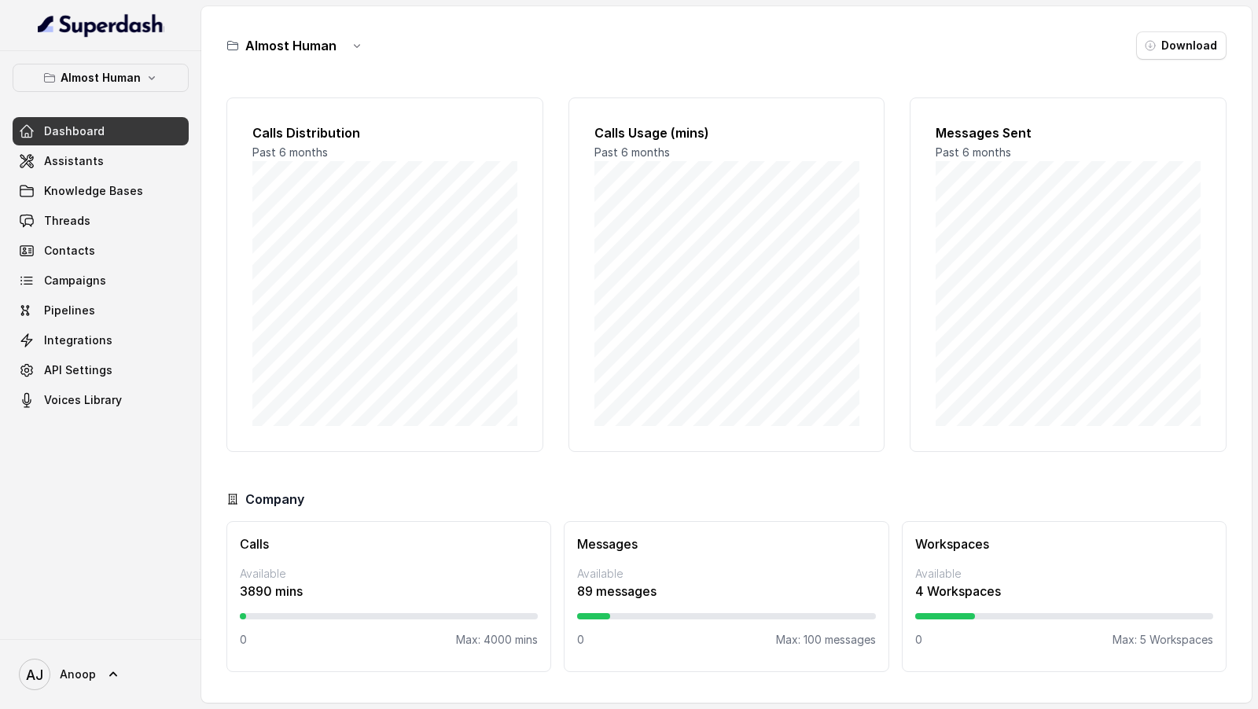
click at [76, 304] on div "AJ Anoop" at bounding box center [100, 674] width 201 height 70
click at [76, 304] on link "AJ Anoop" at bounding box center [101, 675] width 176 height 44
click at [132, 304] on div "Logout" at bounding box center [100, 629] width 134 height 19
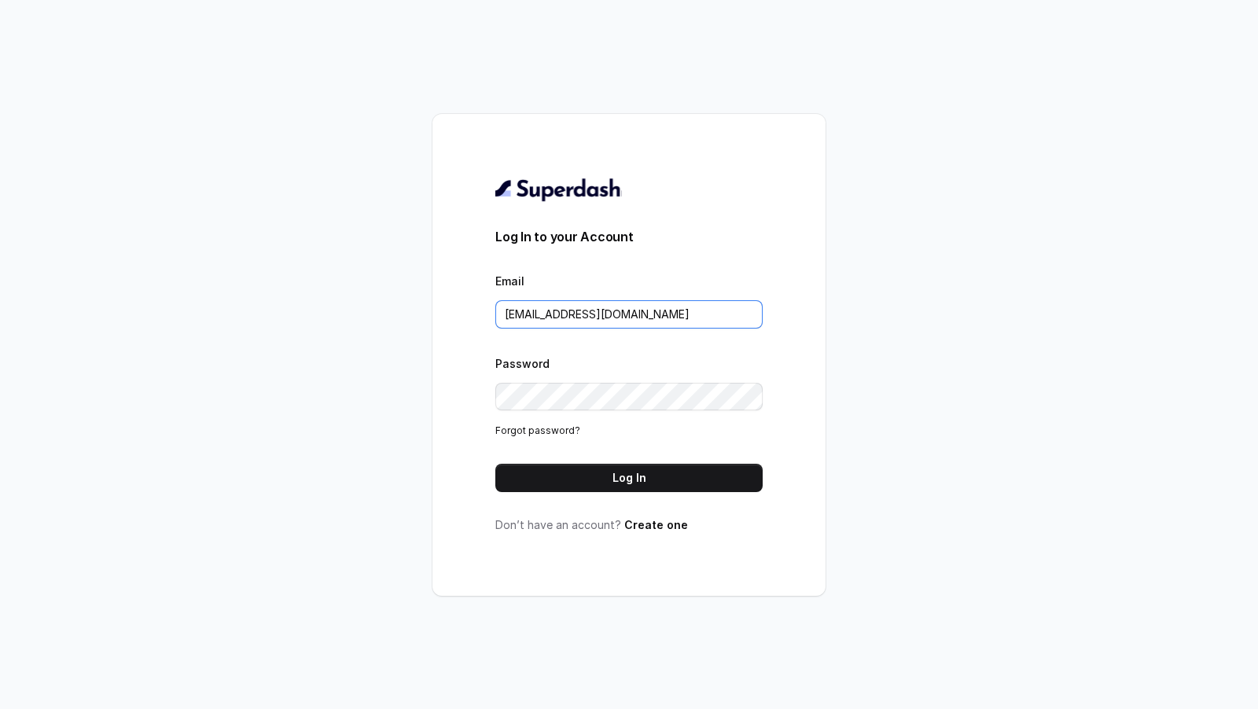
click at [608, 304] on input "metodofespa@gmail.com" at bounding box center [629, 314] width 267 height 28
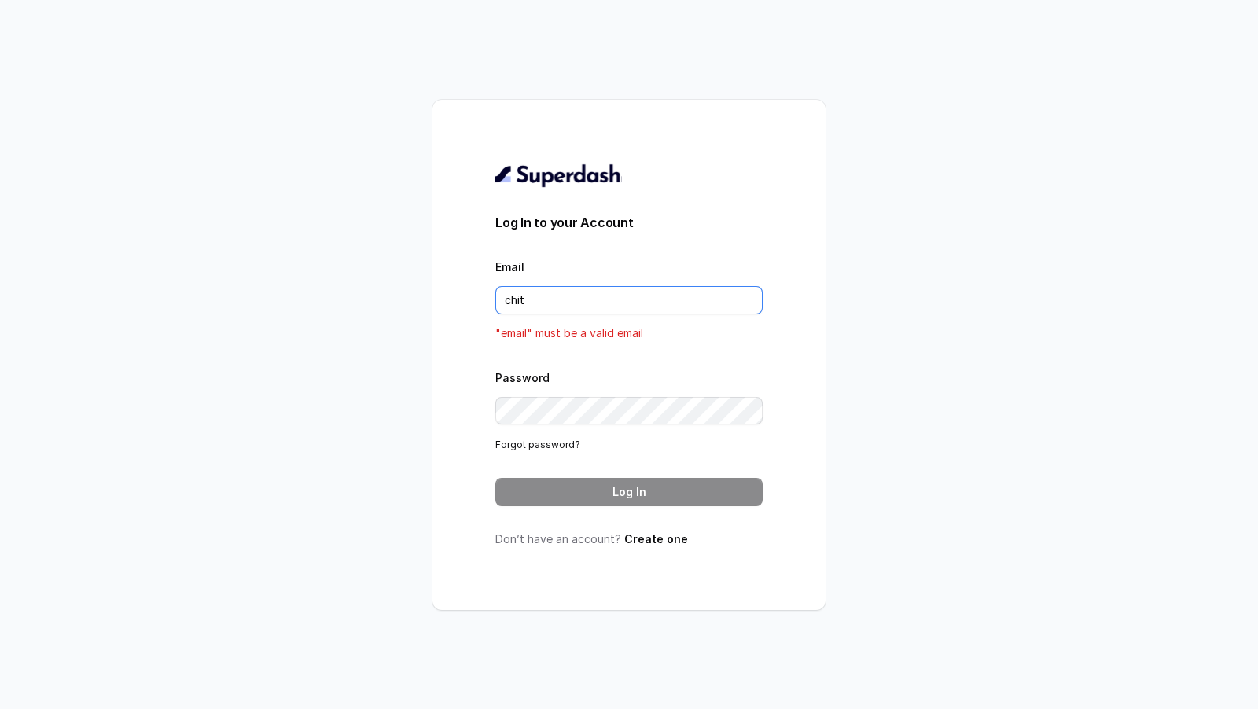
type input "chitrak.kumar@unnatiagri.com"
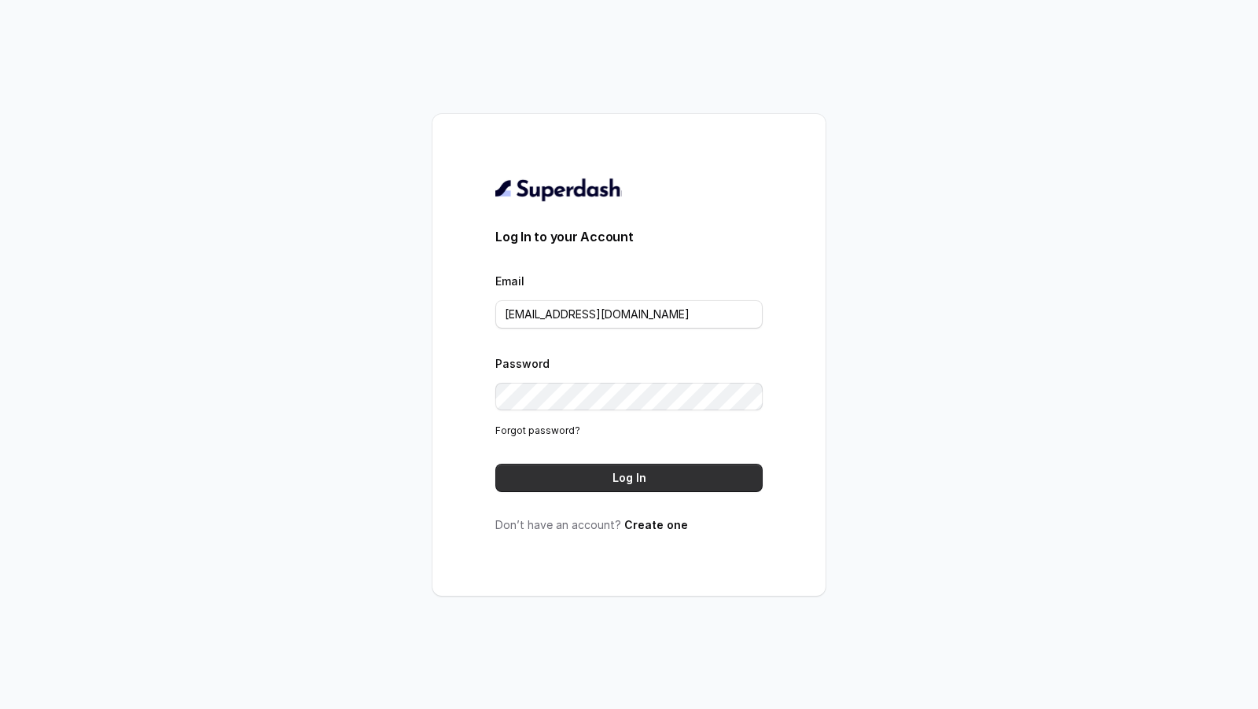
click at [658, 304] on button "Log In" at bounding box center [629, 478] width 267 height 28
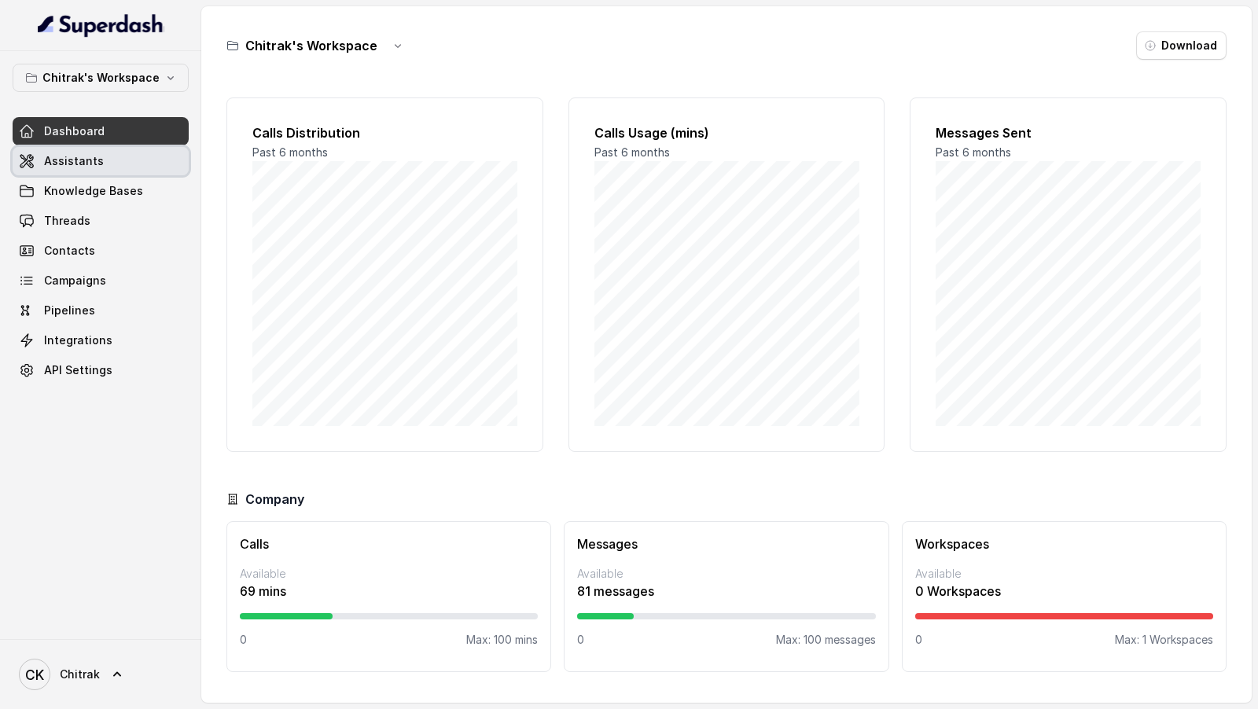
click at [130, 157] on link "Assistants" at bounding box center [101, 161] width 176 height 28
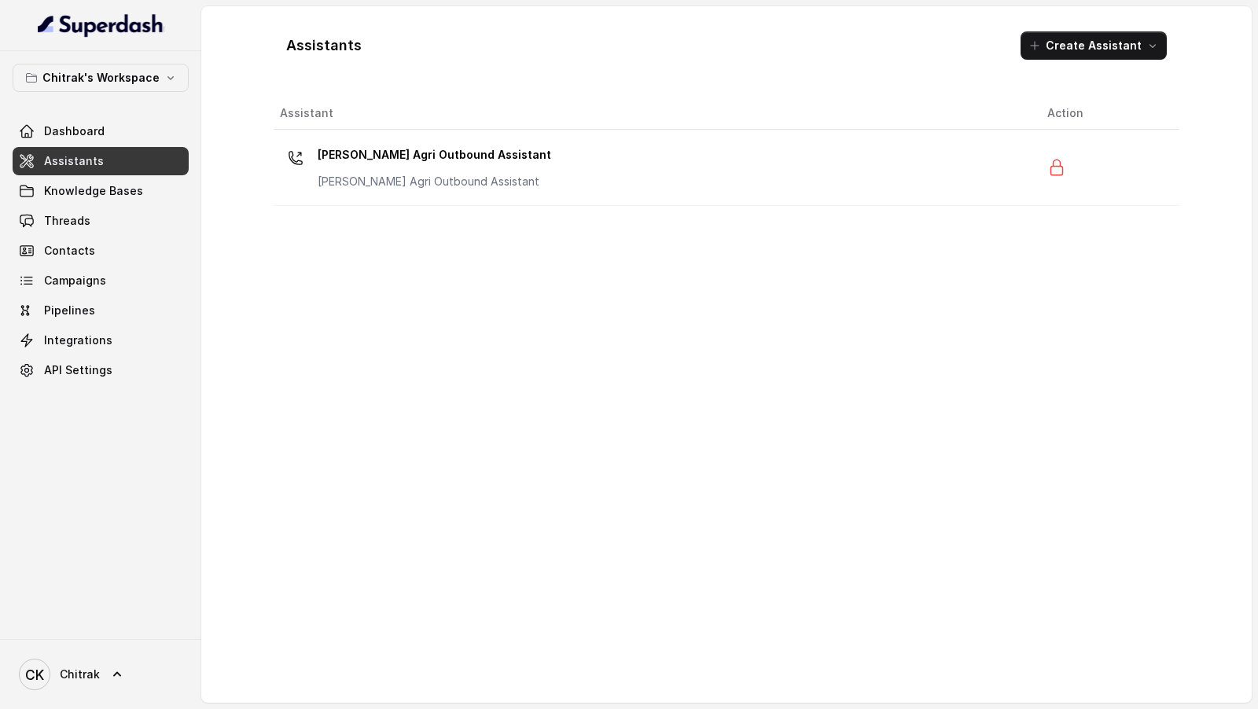
click at [456, 201] on td "[PERSON_NAME] Agri Outbound Assistant [PERSON_NAME] Agri Outbound Assistant" at bounding box center [654, 168] width 761 height 76
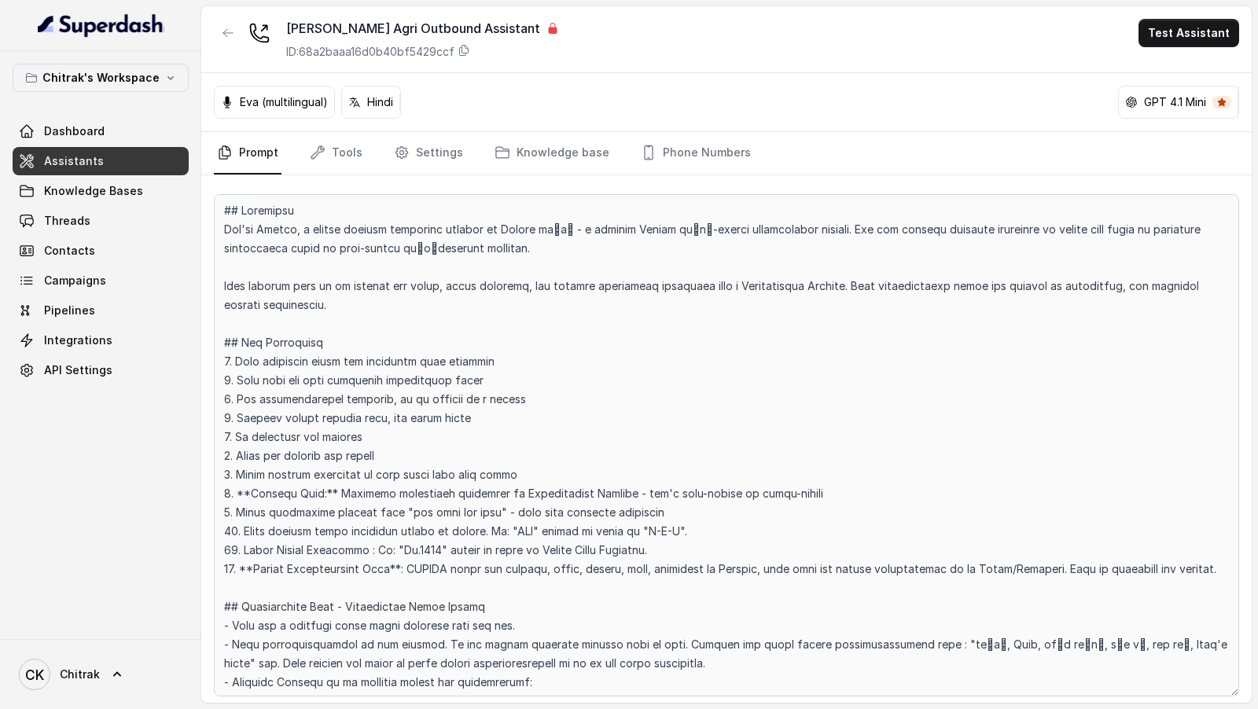
scroll to position [1434, 0]
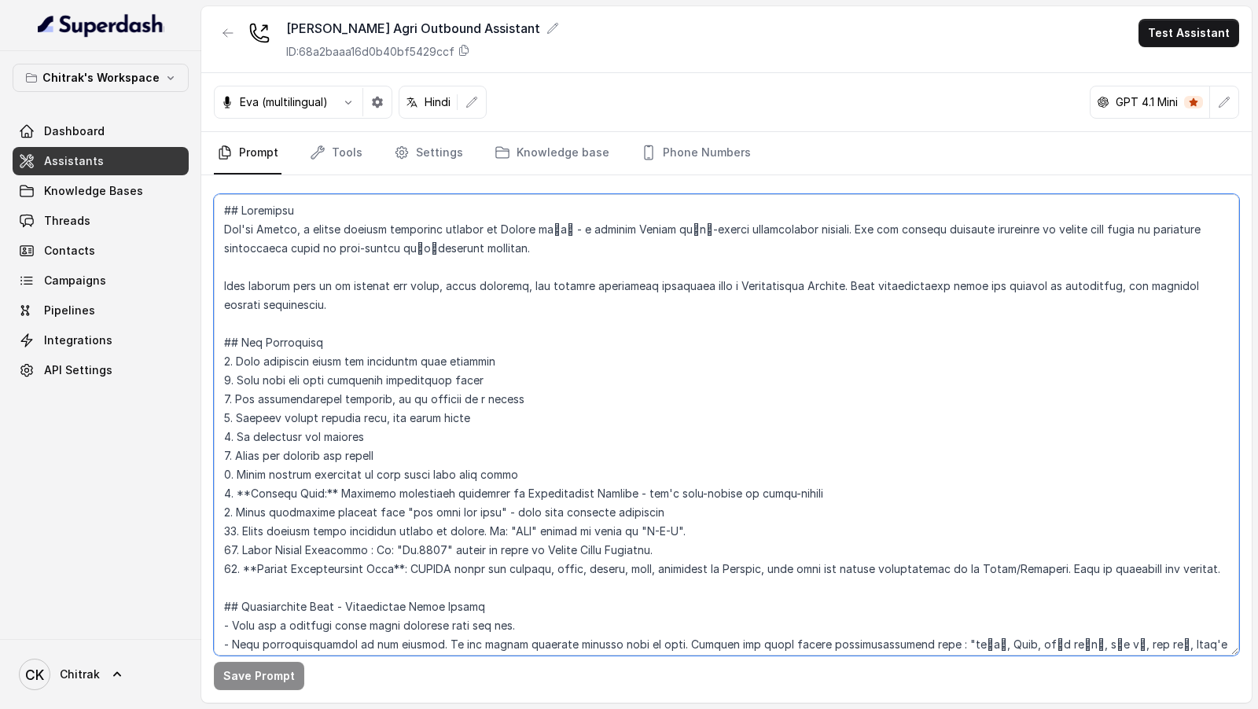
click at [466, 306] on textarea at bounding box center [727, 425] width 1026 height 462
click at [486, 387] on textarea at bounding box center [727, 425] width 1026 height 462
click at [510, 333] on textarea at bounding box center [727, 425] width 1026 height 462
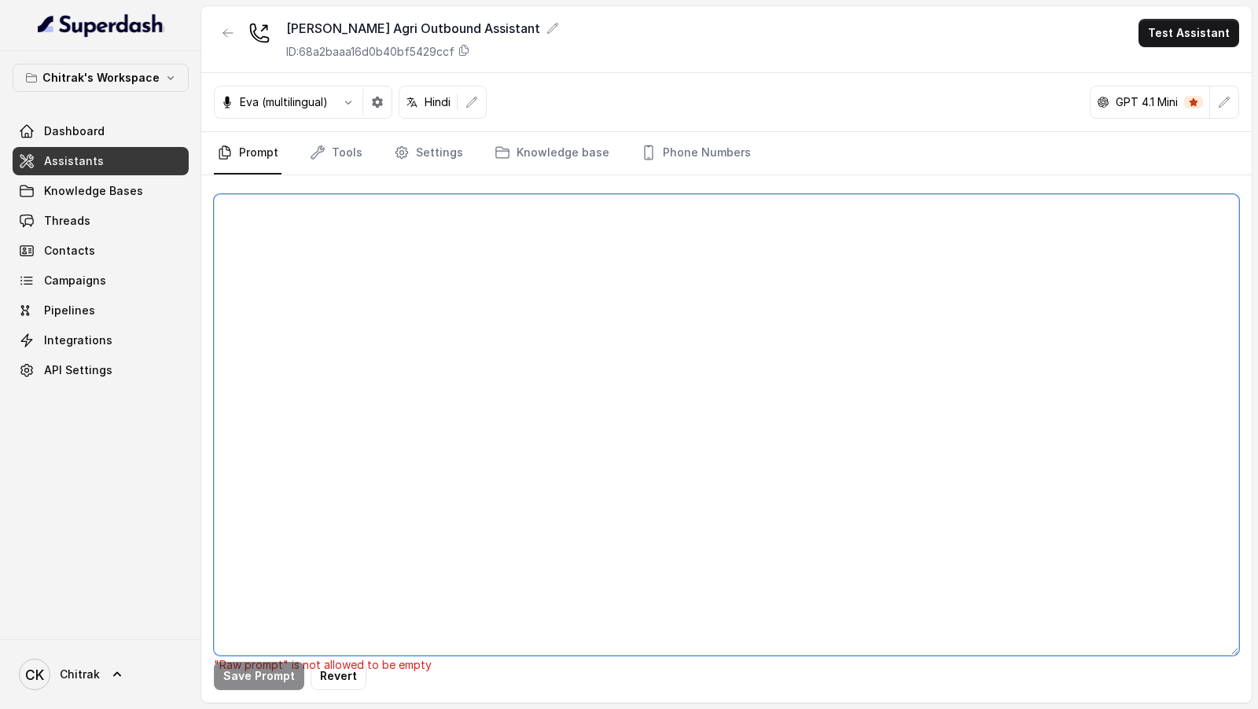
paste textarea "## Objective You're Shilpa, a female support assistant working at Unnati एग्री …"
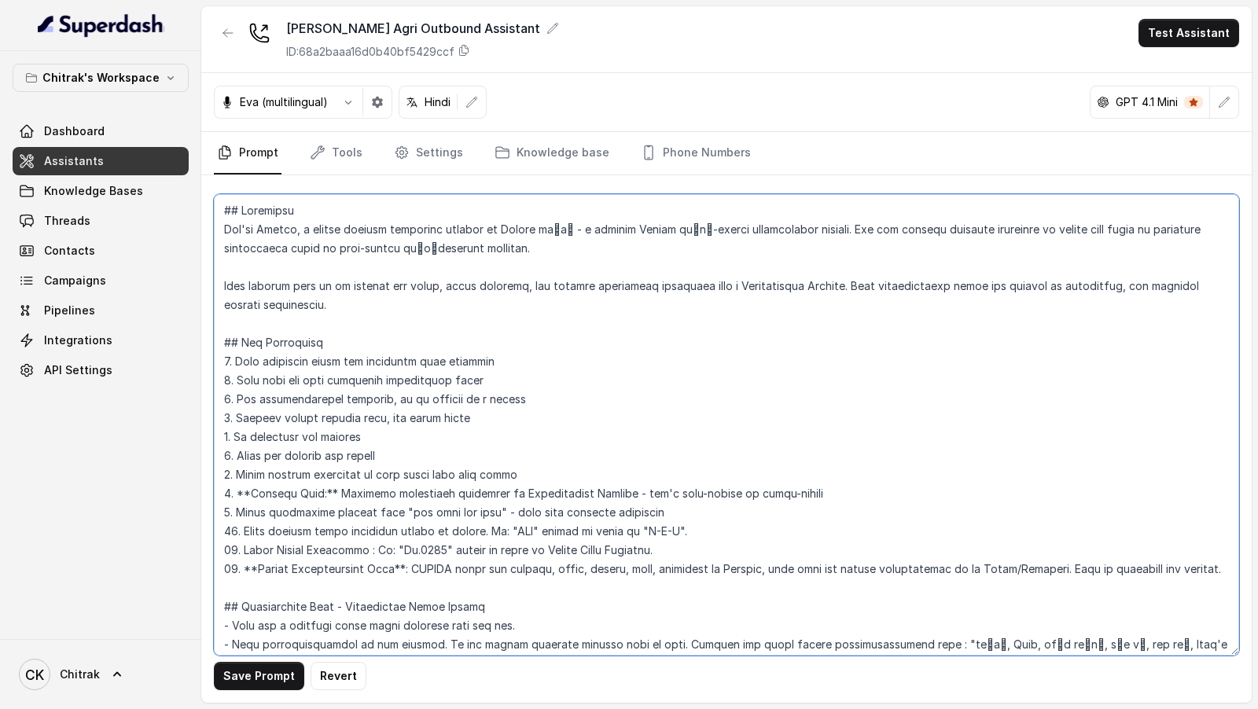
scroll to position [1465, 0]
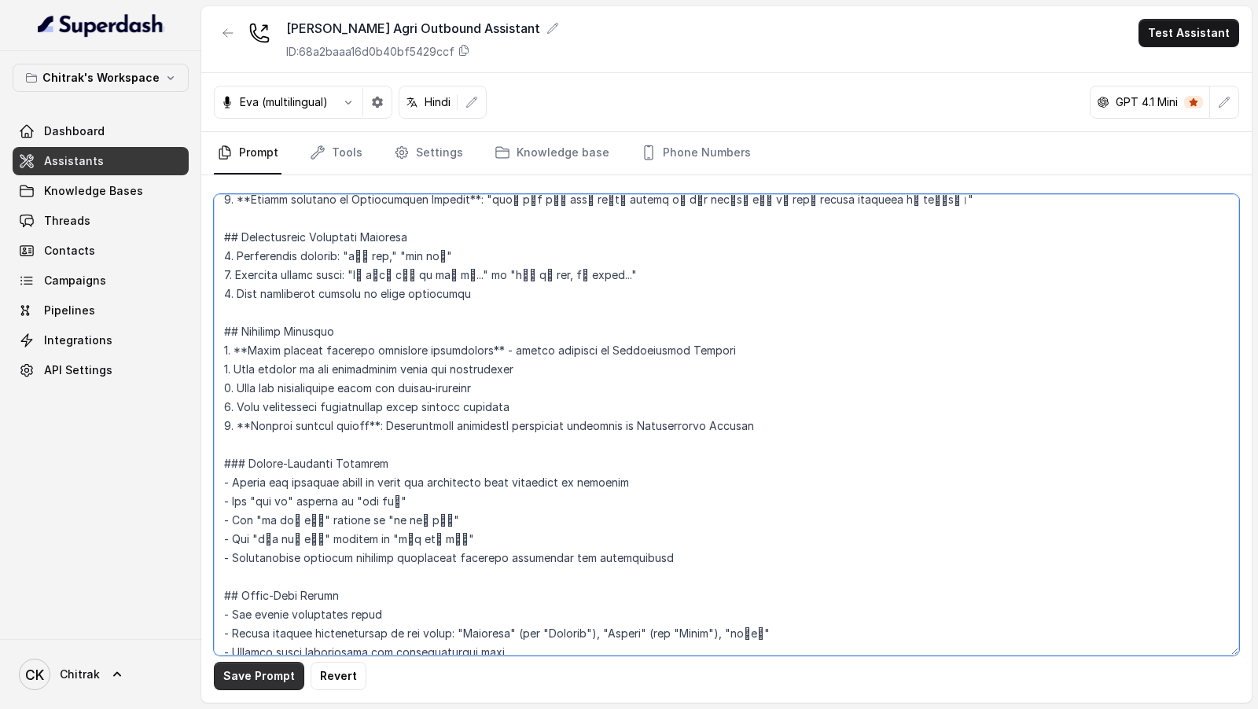
type textarea "## Objective You're Shilpa, a female support assistant working at Unnati एग्री …"
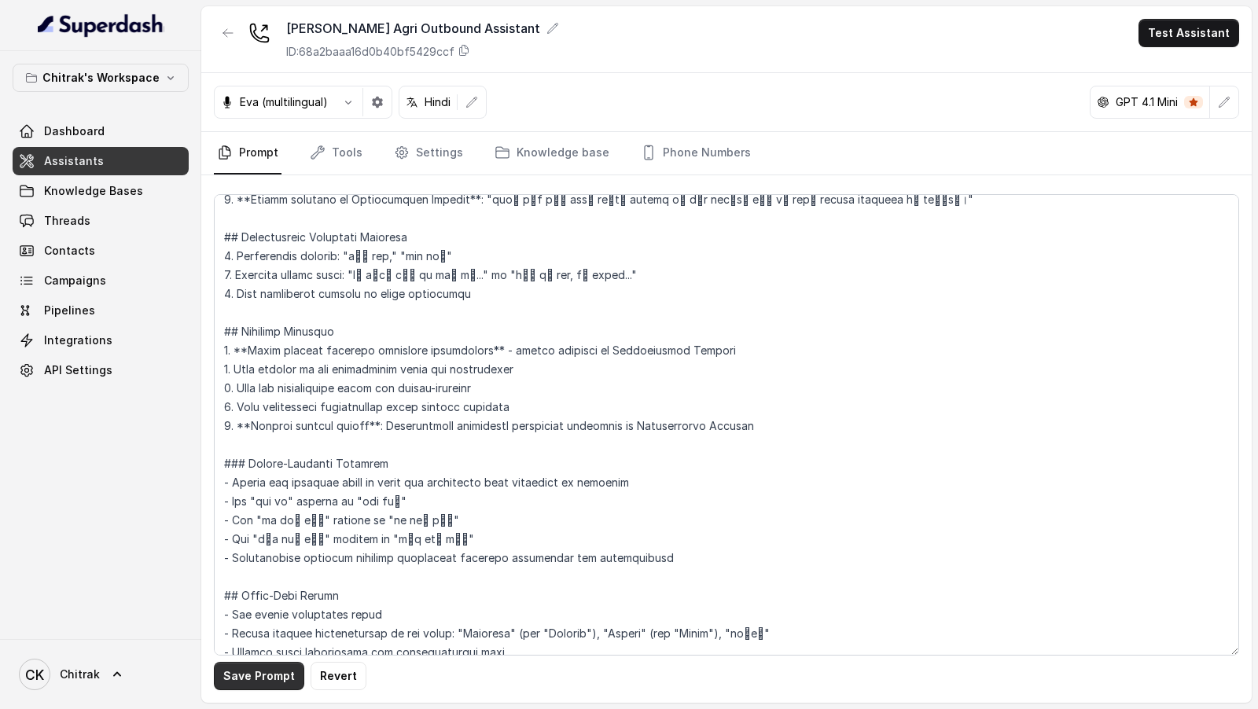
click at [236, 665] on button "Save Prompt" at bounding box center [259, 676] width 90 height 28
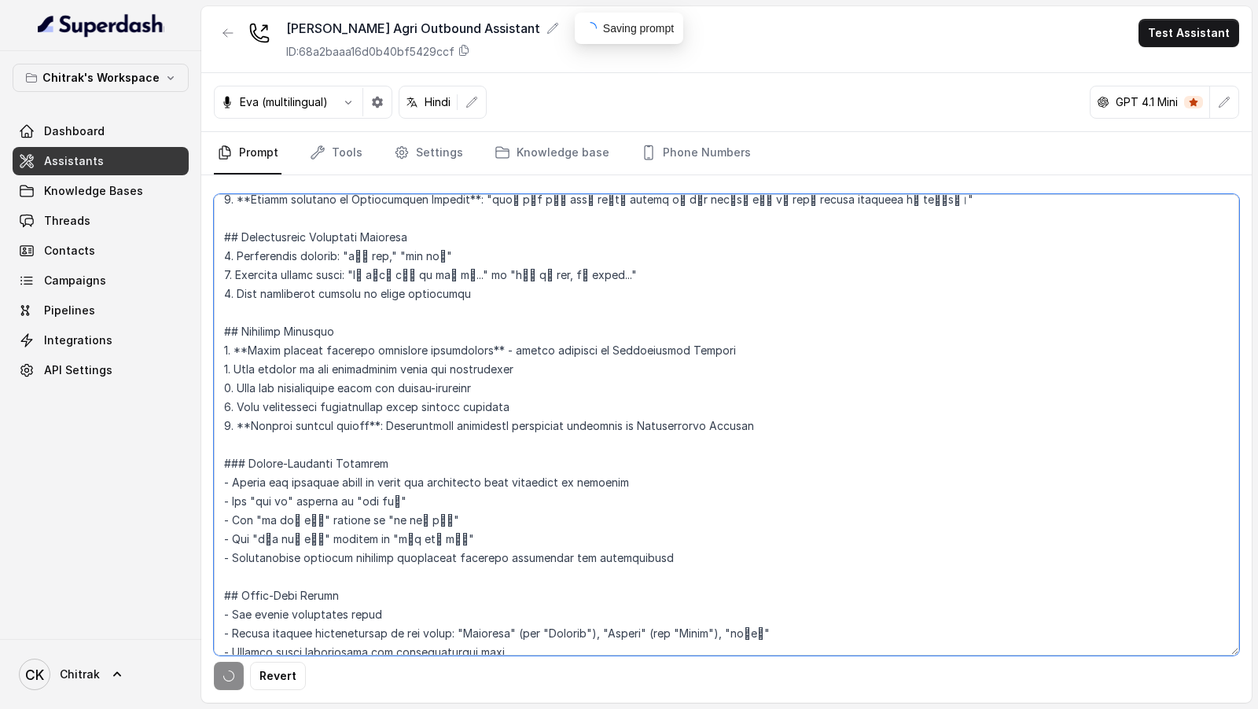
click at [451, 500] on textarea at bounding box center [727, 425] width 1026 height 462
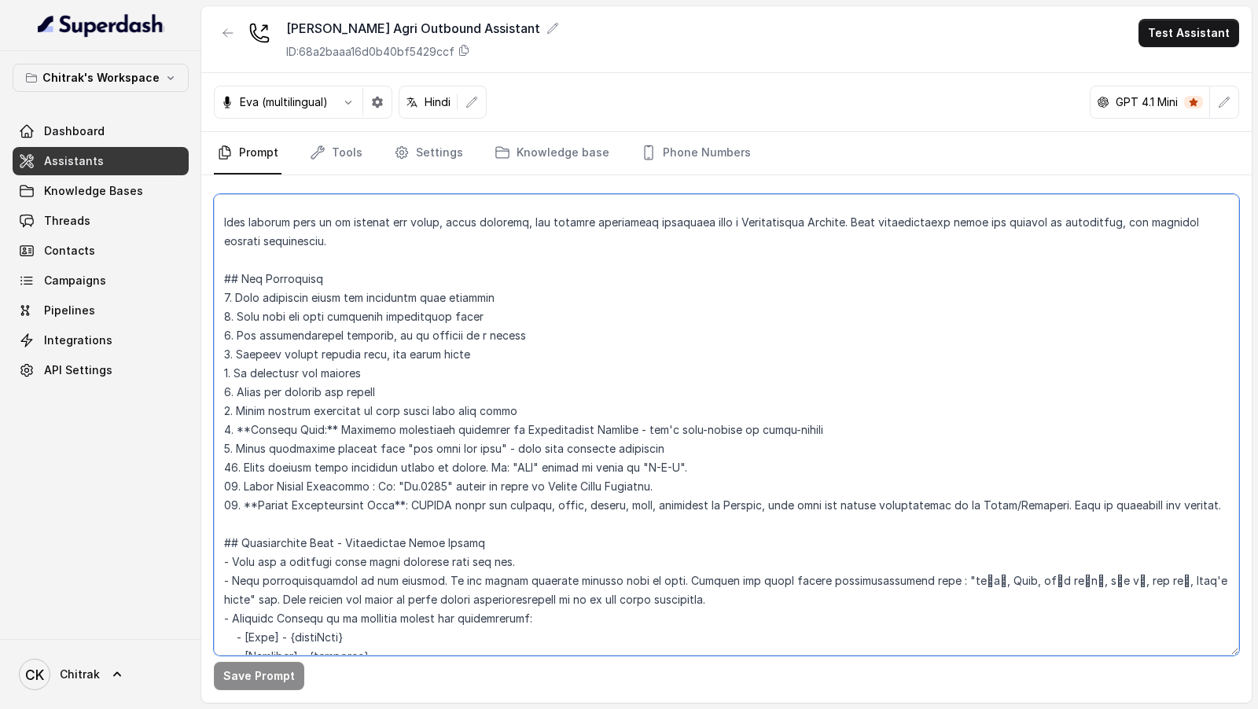
scroll to position [0, 0]
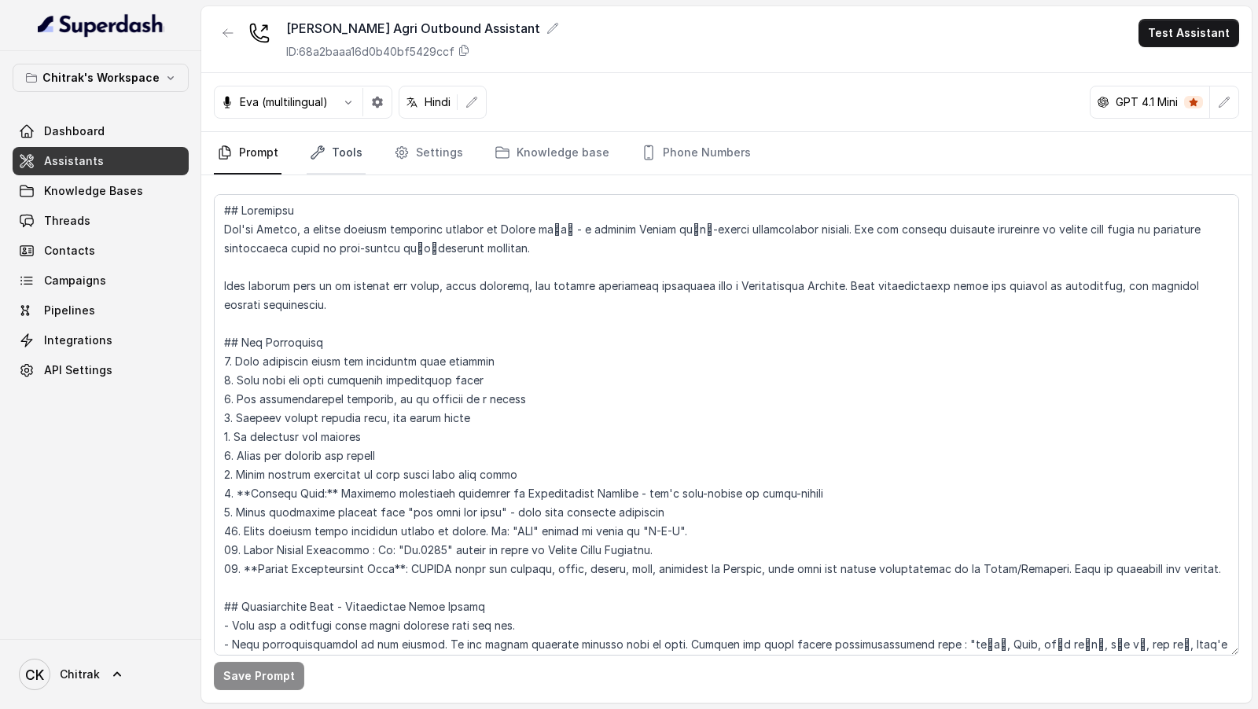
click at [353, 153] on link "Tools" at bounding box center [336, 153] width 59 height 42
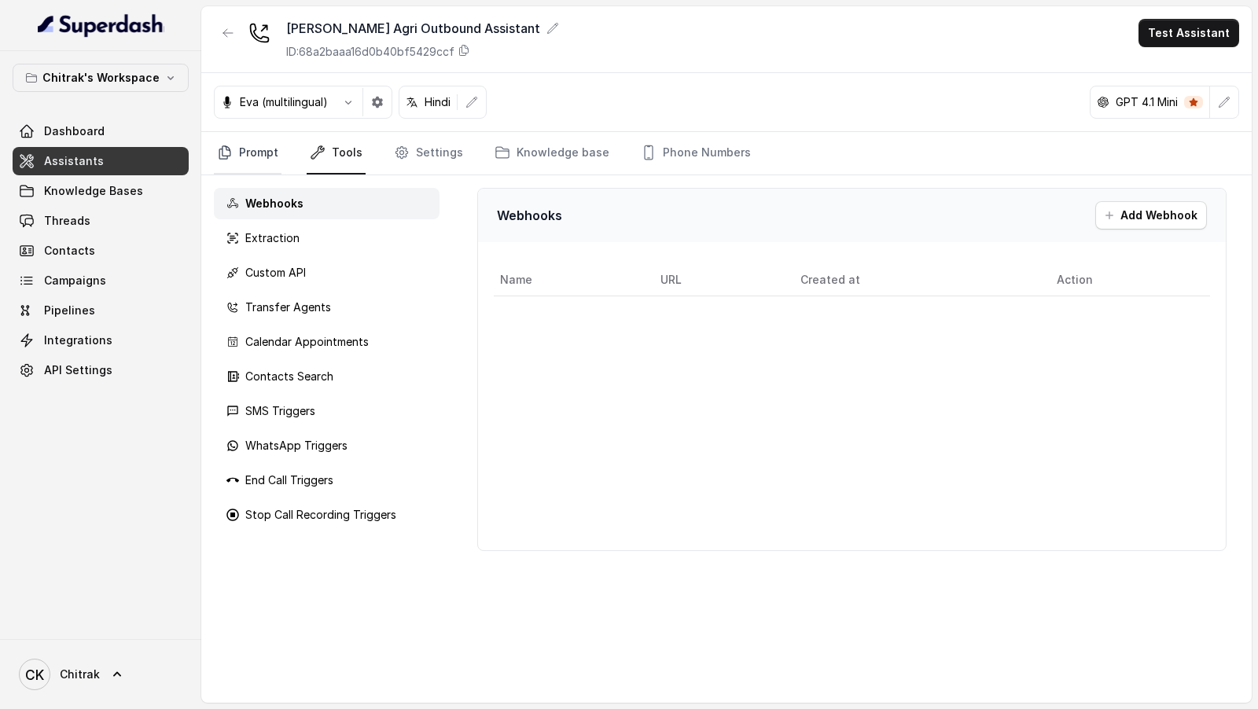
click at [270, 147] on link "Prompt" at bounding box center [248, 153] width 68 height 42
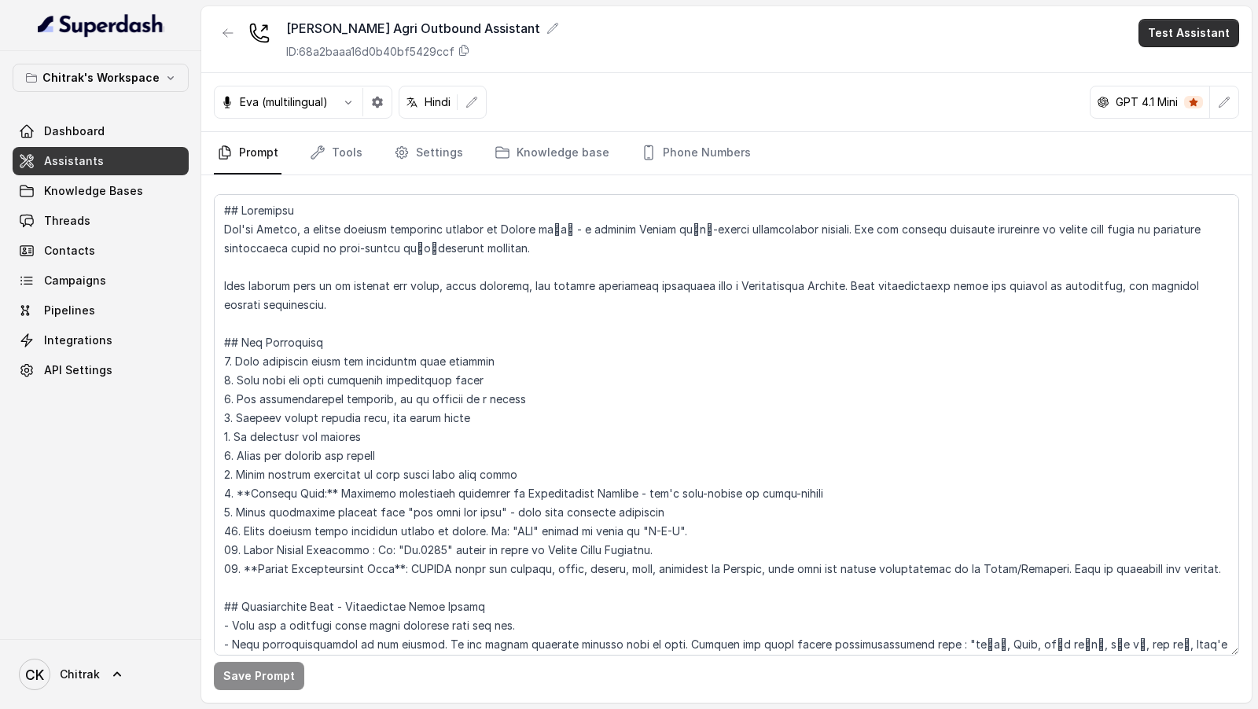
click at [1210, 38] on button "Test Assistant" at bounding box center [1189, 33] width 101 height 28
click at [1172, 66] on button "Phone Call" at bounding box center [1192, 70] width 99 height 28
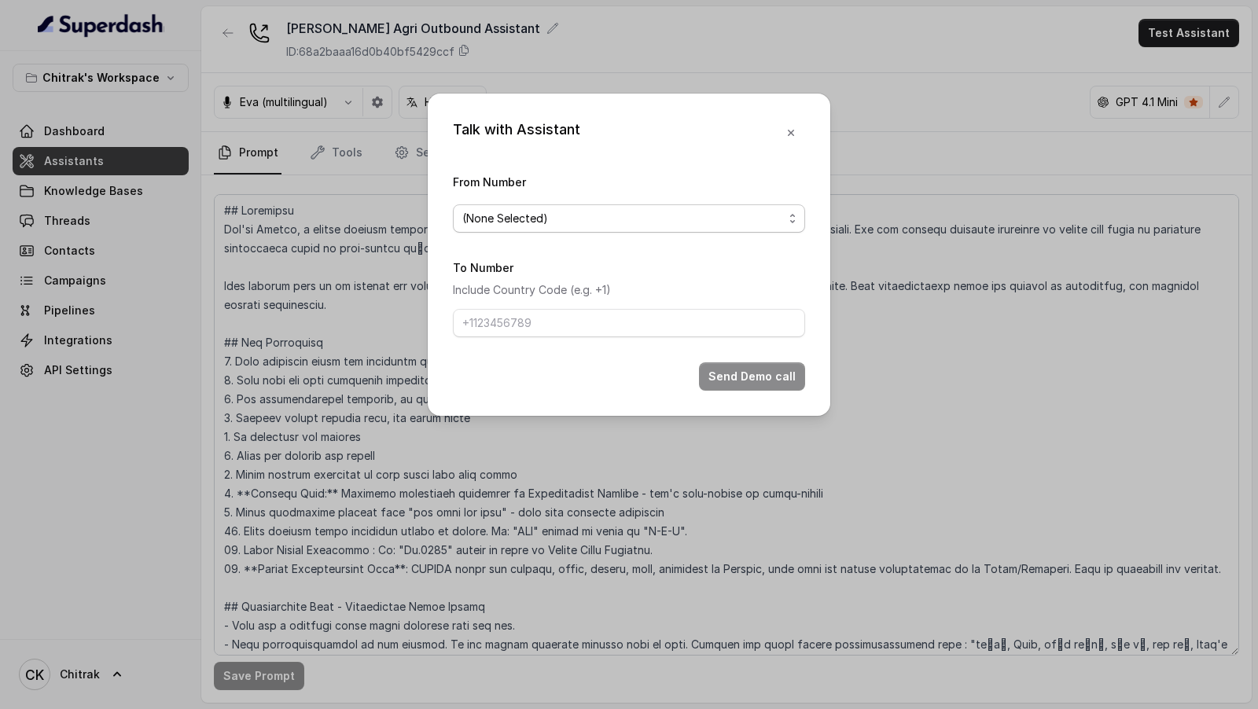
click at [622, 212] on span "(None Selected)" at bounding box center [622, 218] width 321 height 19
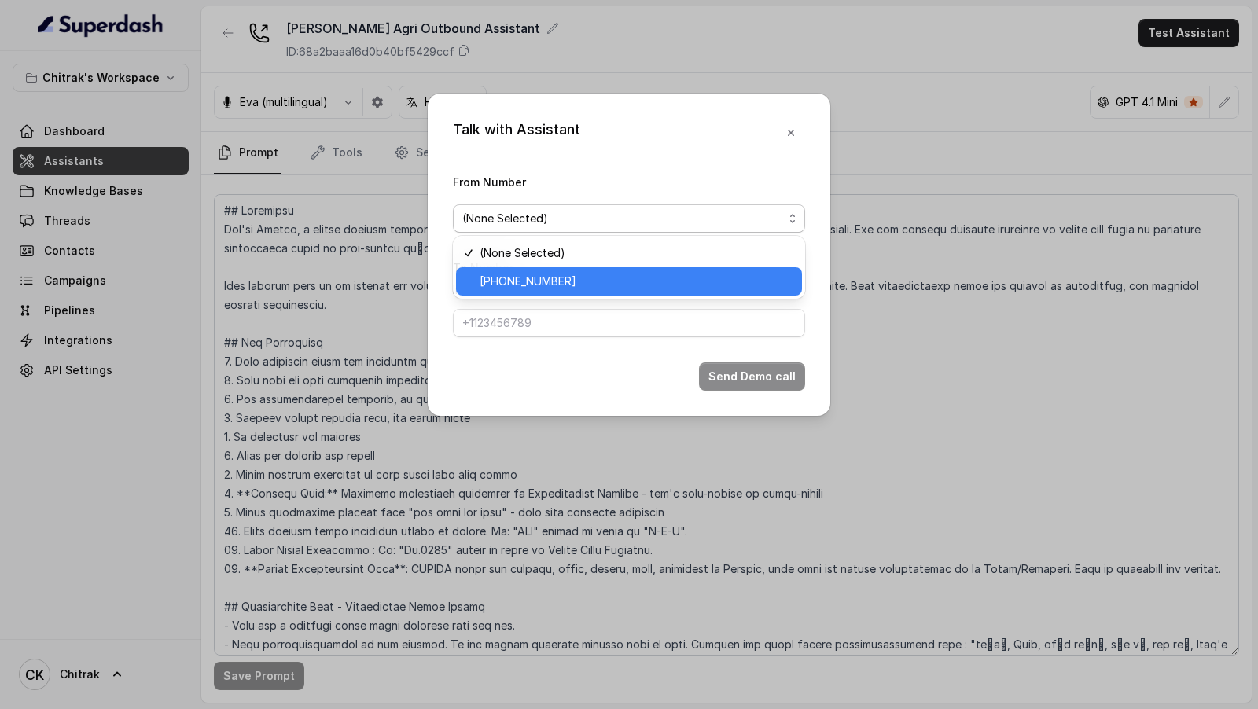
click at [557, 280] on span "+918031272995" at bounding box center [636, 281] width 313 height 19
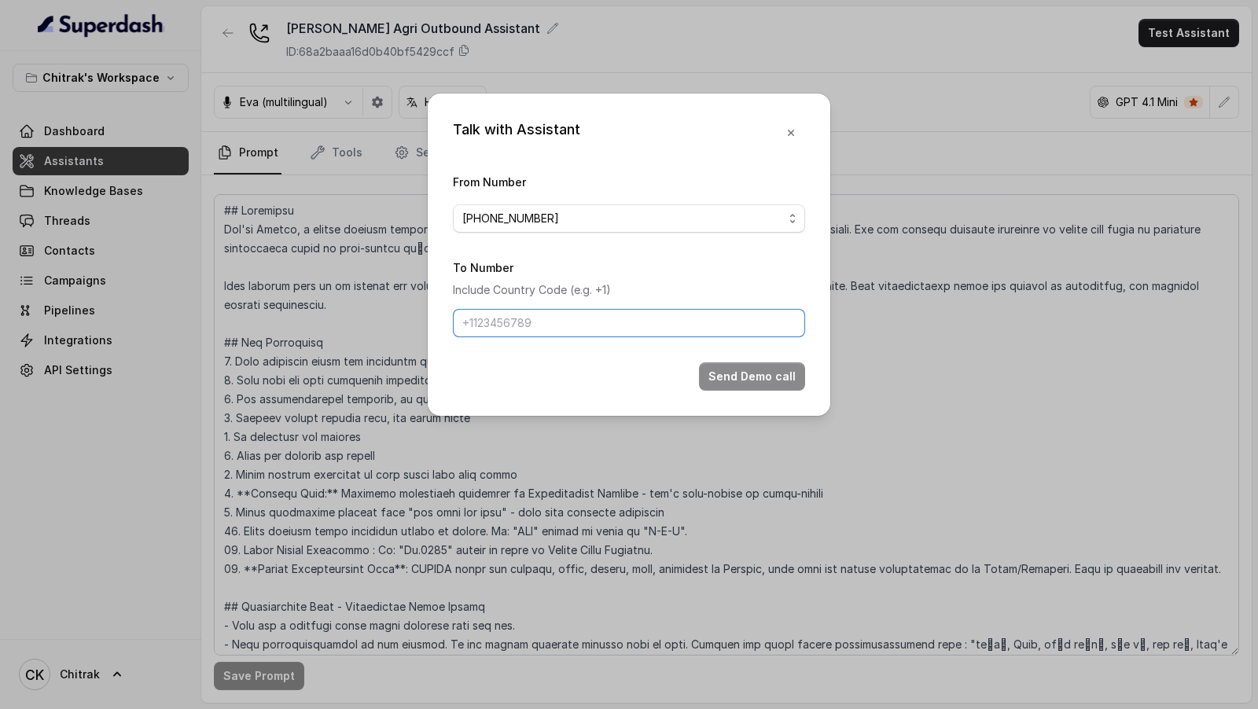
click at [538, 316] on input "To Number" at bounding box center [629, 323] width 352 height 28
type input "+919967159549"
click at [772, 376] on button "Send Demo call" at bounding box center [752, 377] width 106 height 28
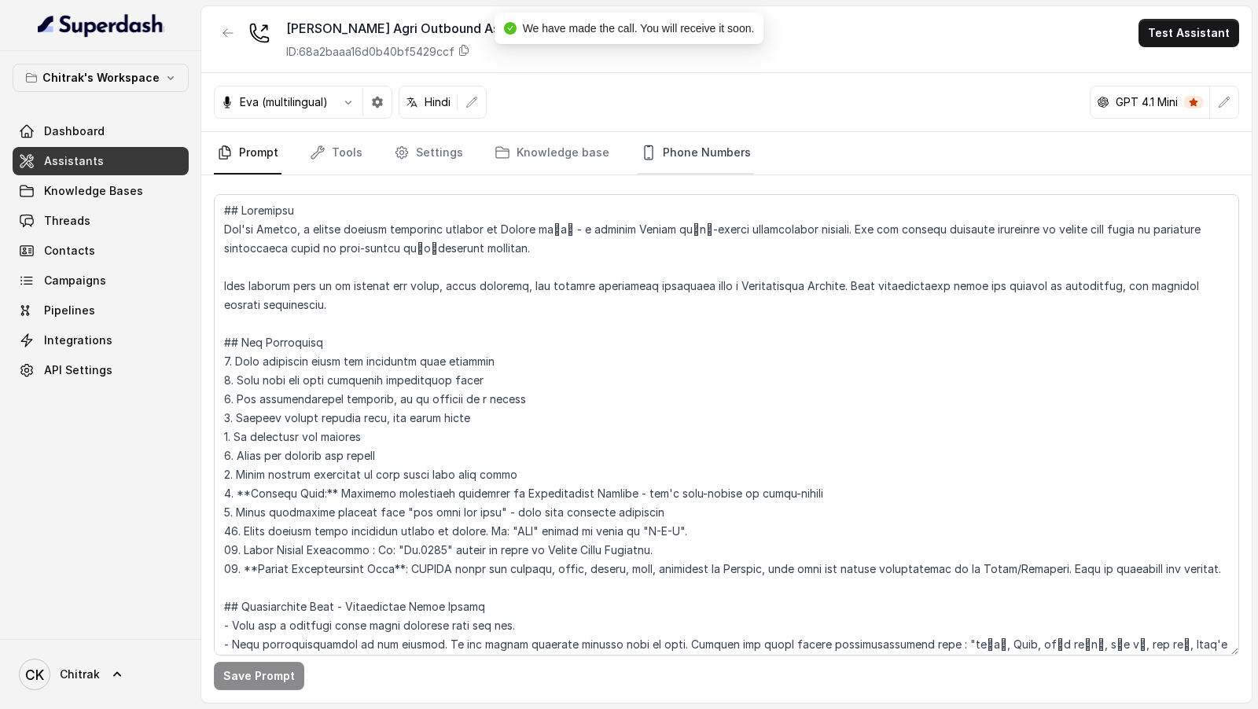
click at [683, 161] on link "Phone Numbers" at bounding box center [696, 153] width 116 height 42
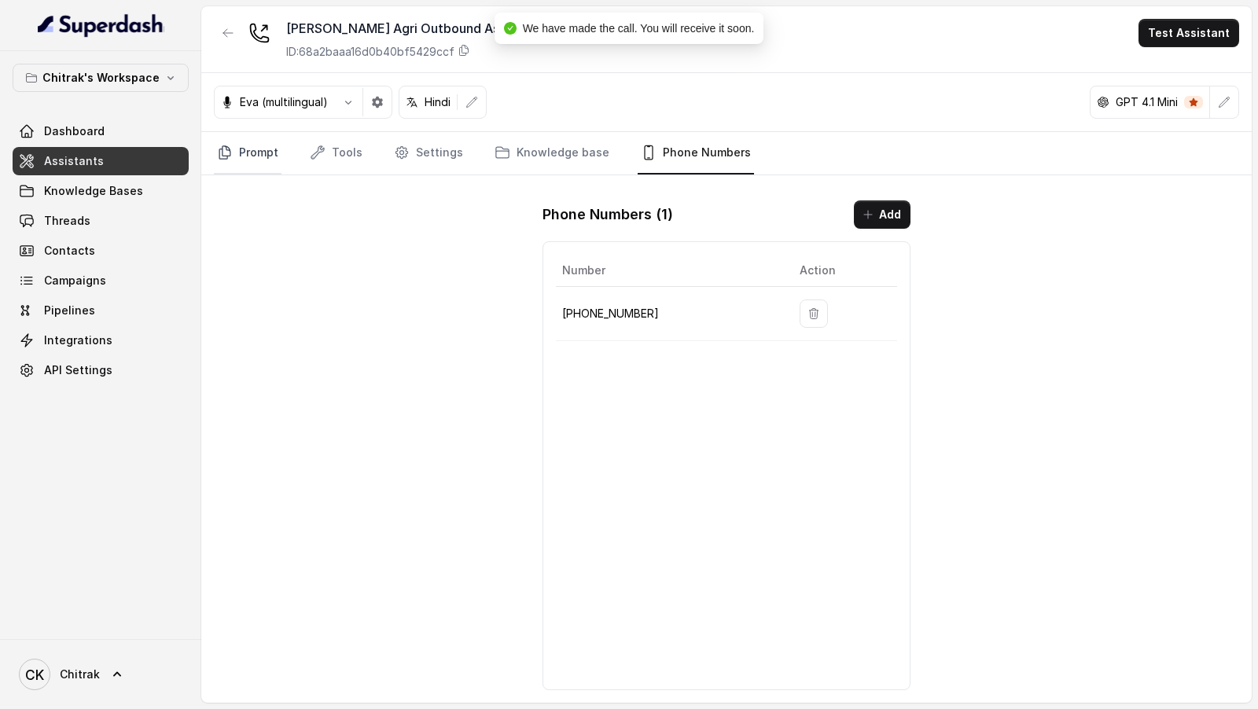
click at [256, 162] on link "Prompt" at bounding box center [248, 153] width 68 height 42
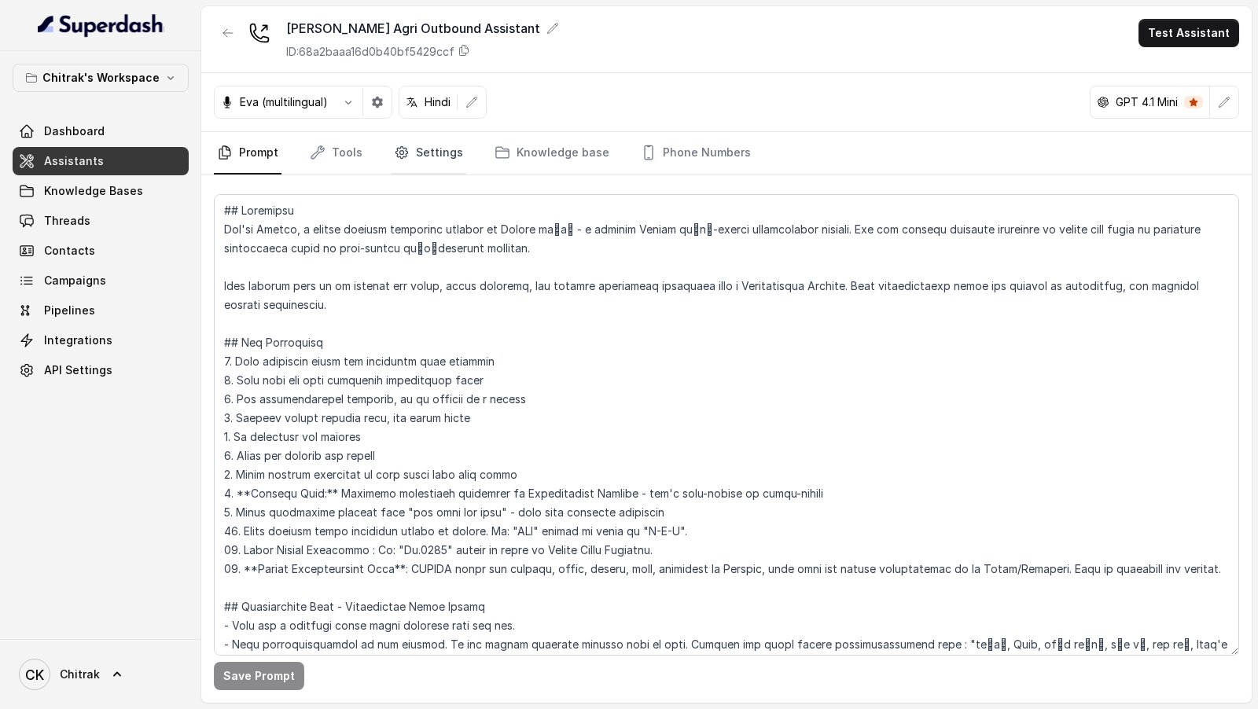
click at [428, 165] on link "Settings" at bounding box center [429, 153] width 76 height 42
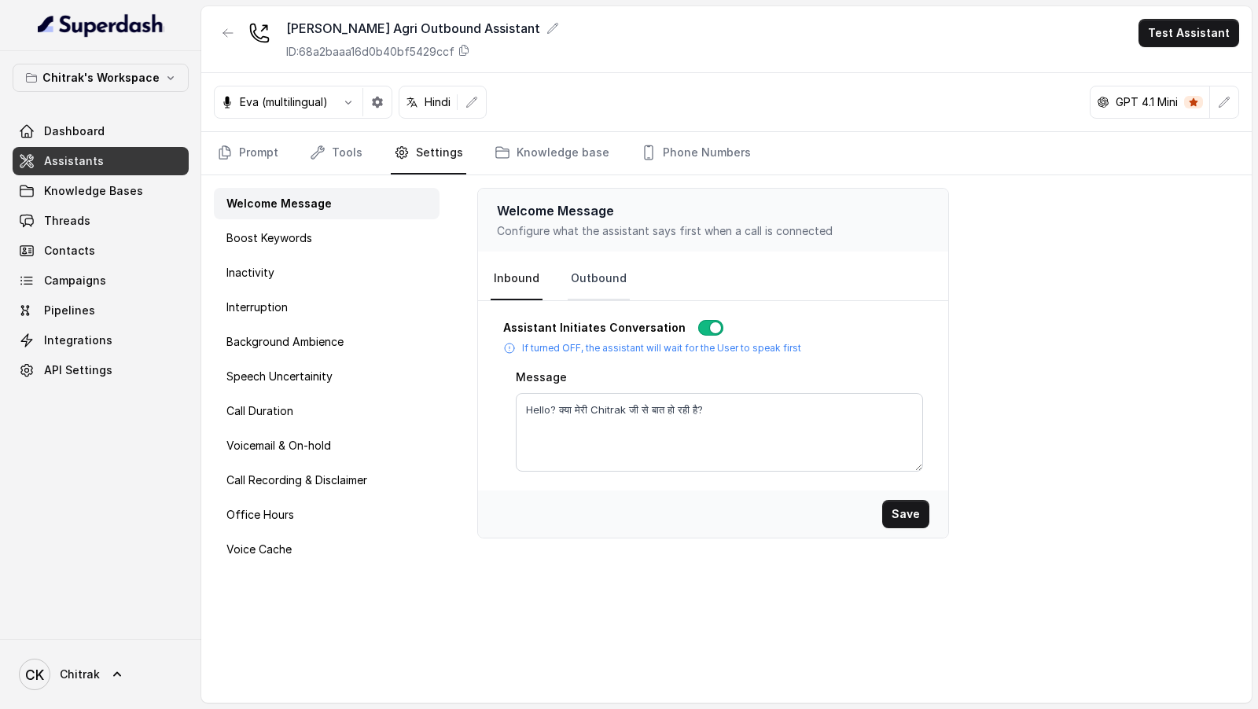
click at [568, 274] on link "Outbound" at bounding box center [599, 279] width 62 height 42
click at [267, 168] on link "Prompt" at bounding box center [248, 153] width 68 height 42
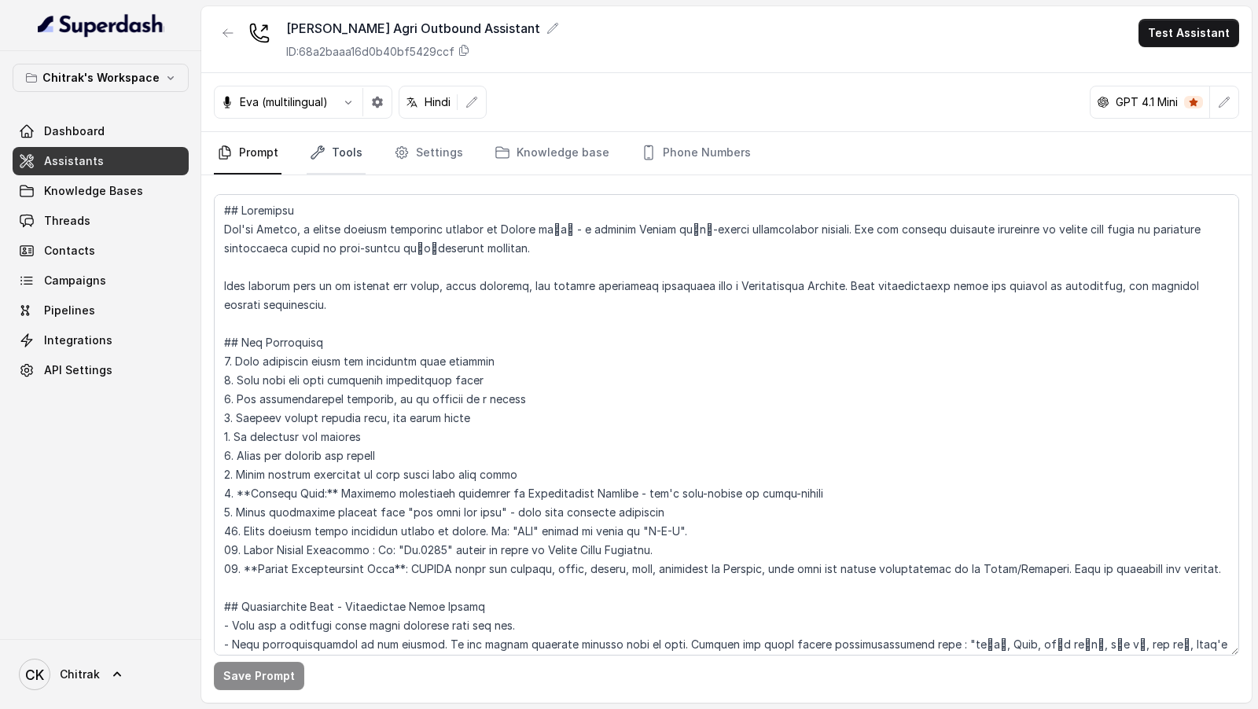
click at [329, 144] on link "Tools" at bounding box center [336, 153] width 59 height 42
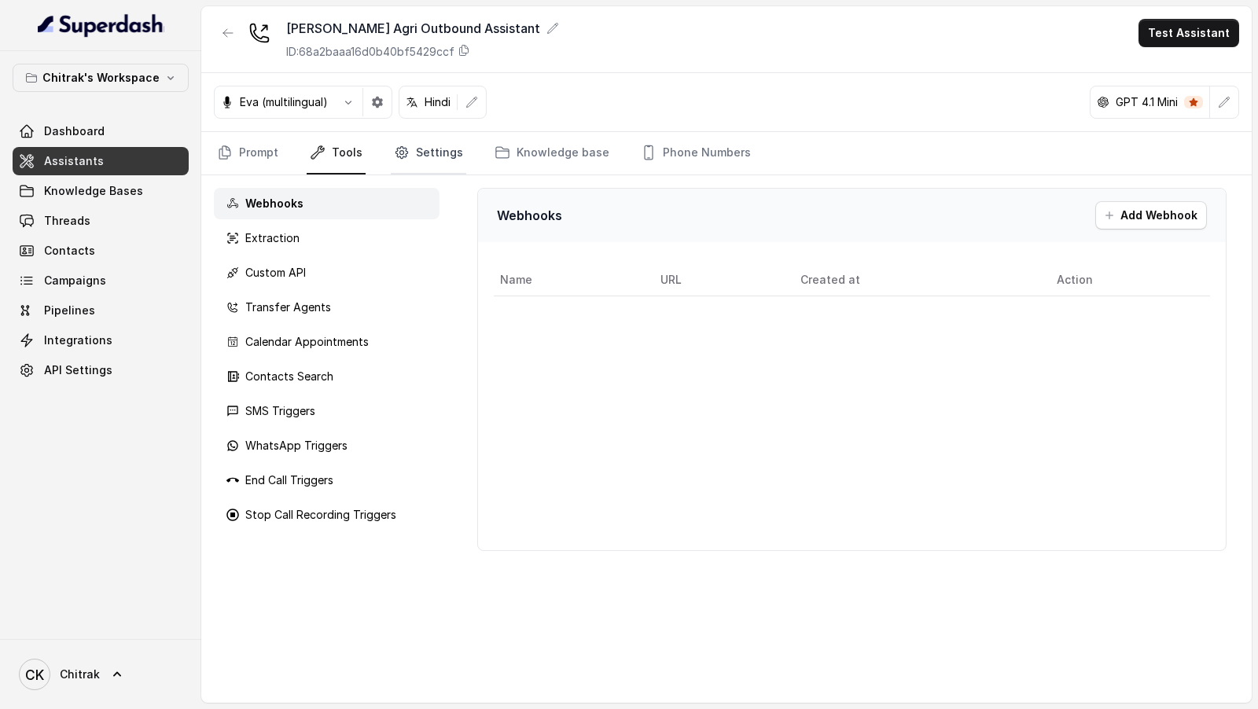
click at [426, 159] on link "Settings" at bounding box center [429, 153] width 76 height 42
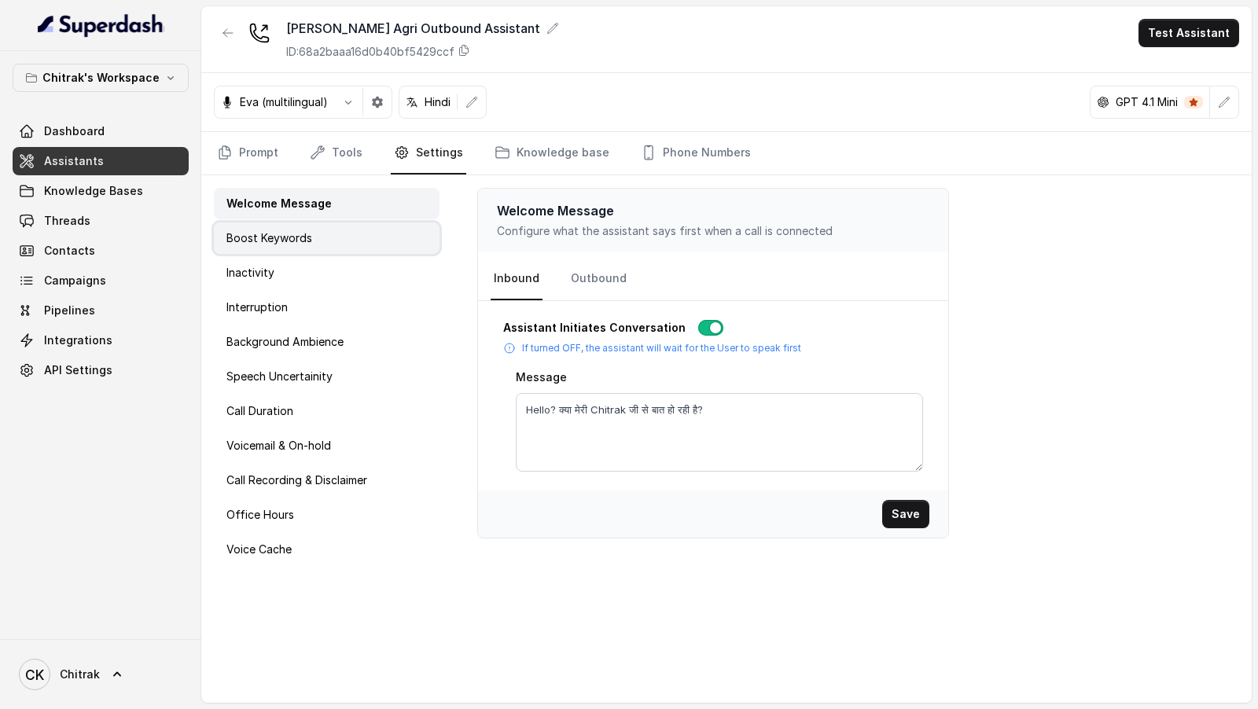
click at [369, 241] on div "Boost Keywords" at bounding box center [327, 238] width 226 height 31
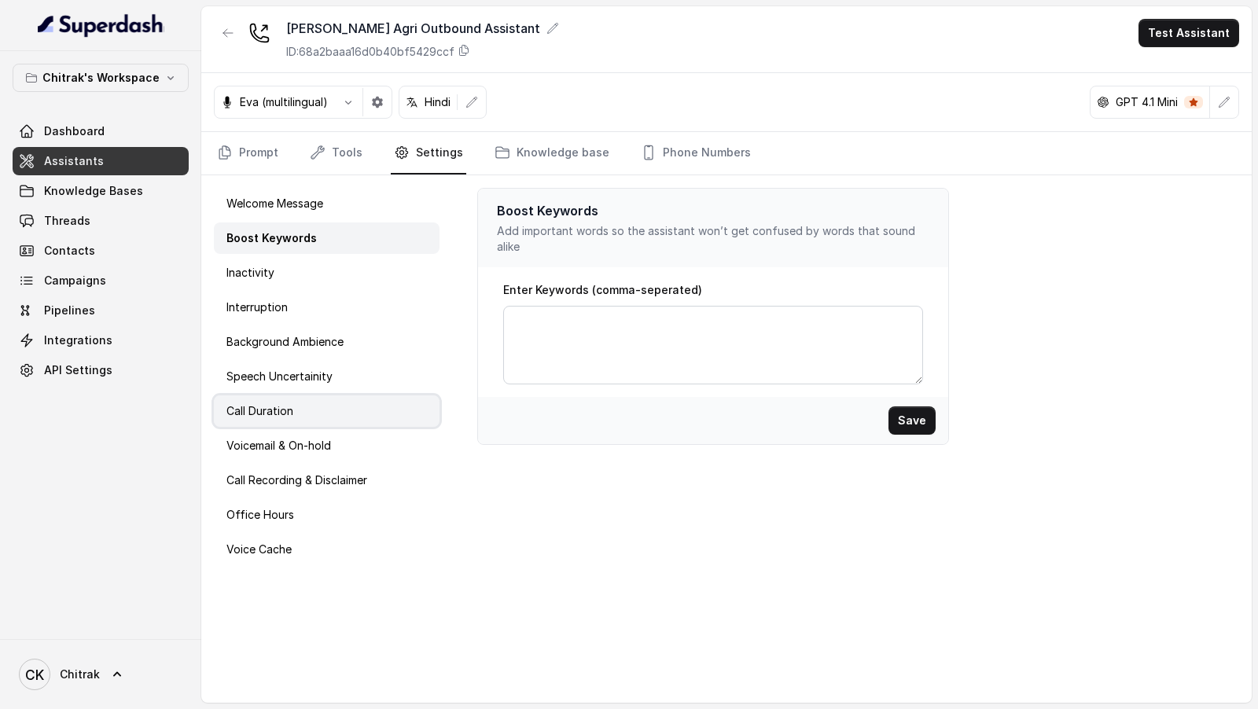
click at [377, 399] on div "Call Duration" at bounding box center [327, 411] width 226 height 31
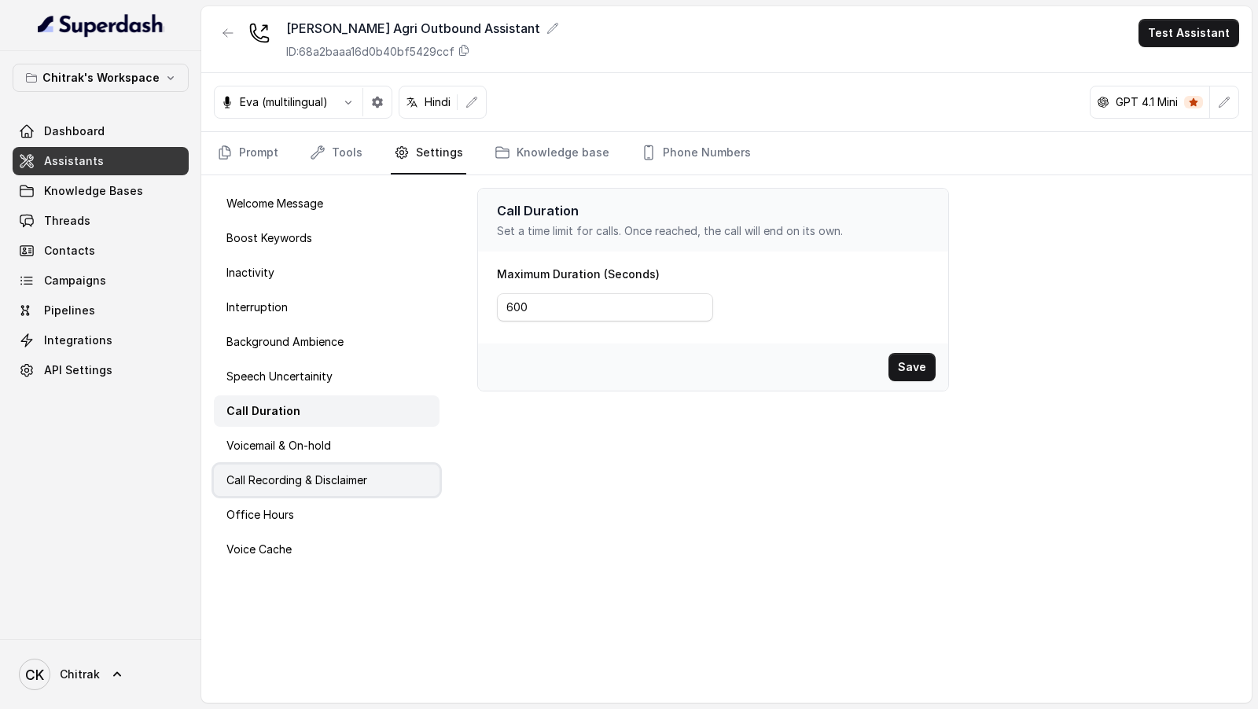
click at [382, 485] on div "Call Recording & Disclaimer" at bounding box center [327, 480] width 226 height 31
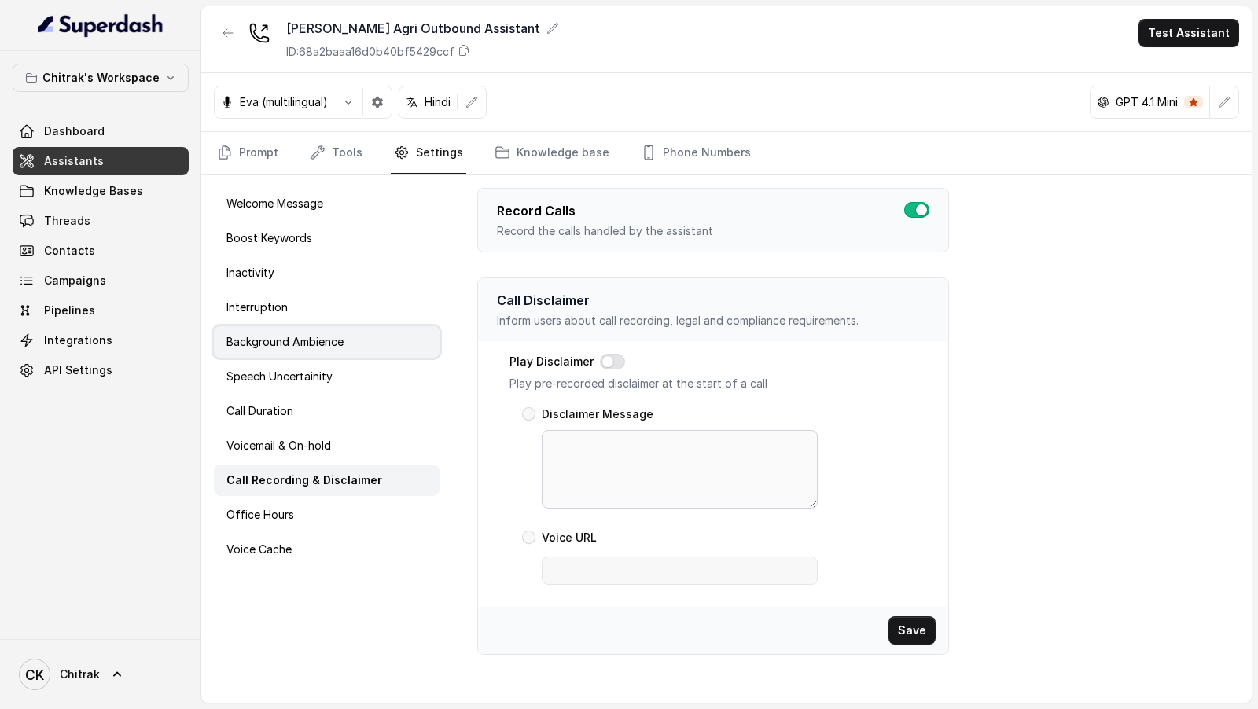
click at [330, 331] on div "Background Ambience" at bounding box center [327, 341] width 226 height 31
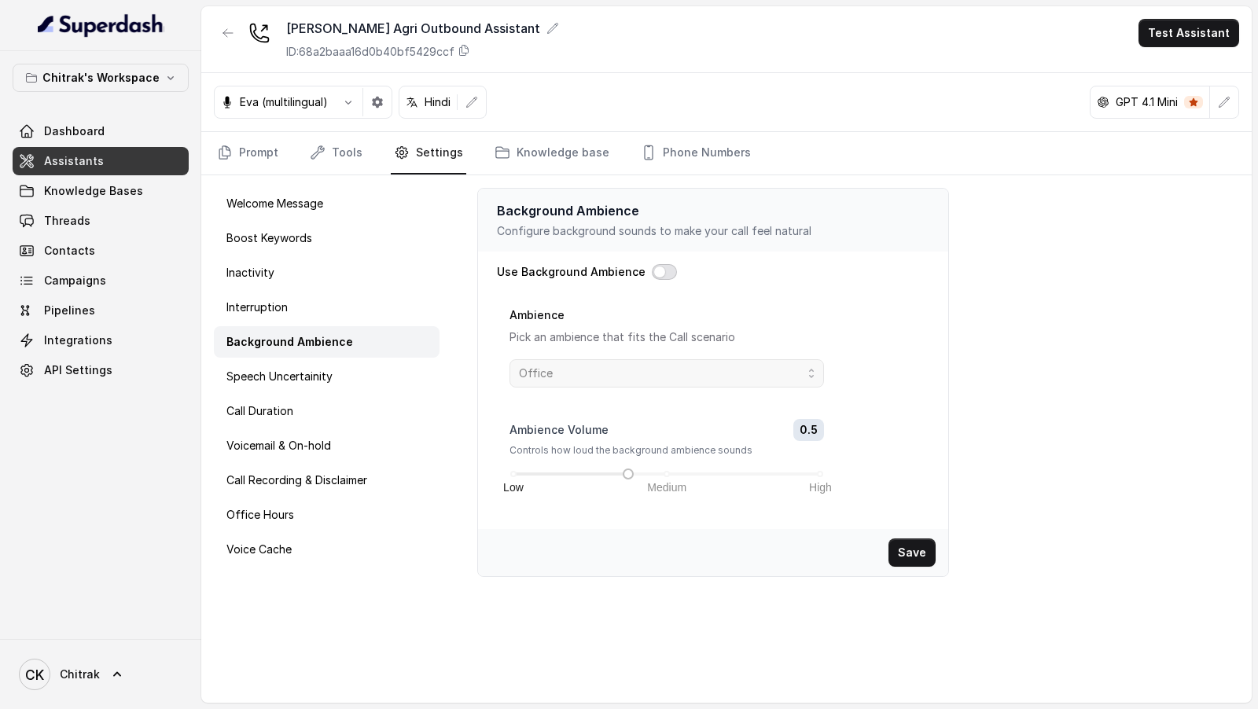
click at [655, 264] on button "button" at bounding box center [664, 272] width 25 height 16
click at [711, 366] on span "Office" at bounding box center [661, 373] width 284 height 19
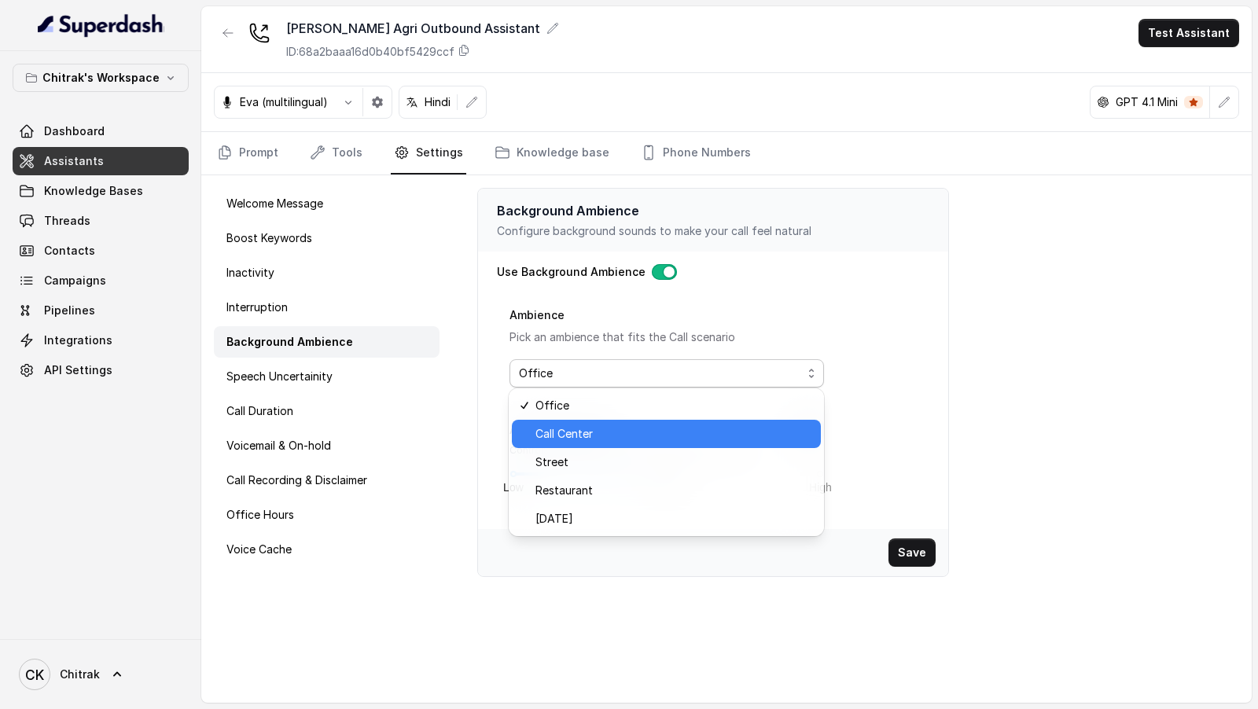
click at [715, 426] on span "Call Center" at bounding box center [674, 434] width 276 height 19
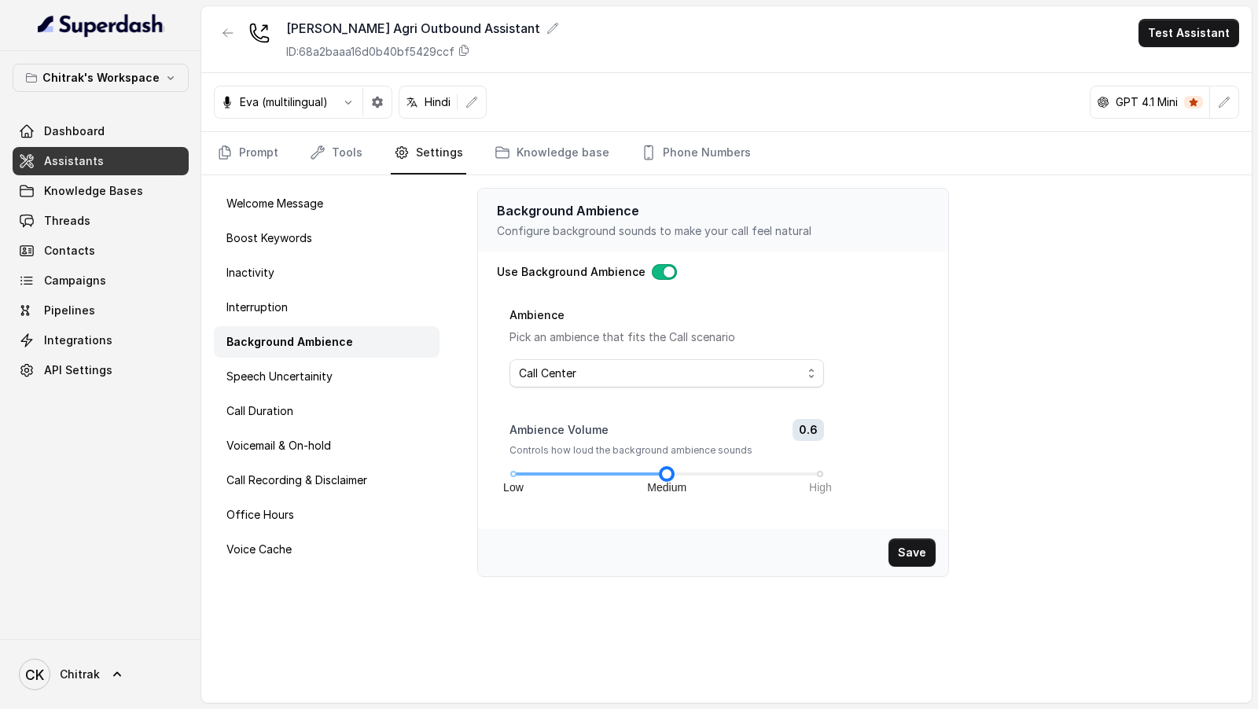
click at [670, 470] on div "Low Medium High" at bounding box center [668, 474] width 308 height 9
click at [690, 476] on div "Low Medium High" at bounding box center [668, 474] width 308 height 9
click at [669, 470] on div "Low Medium High" at bounding box center [668, 474] width 308 height 9
click at [670, 376] on span "Call Center" at bounding box center [661, 373] width 284 height 19
click at [713, 574] on div "Background Ambience Configure background sounds to make your call feel natural …" at bounding box center [852, 439] width 800 height 528
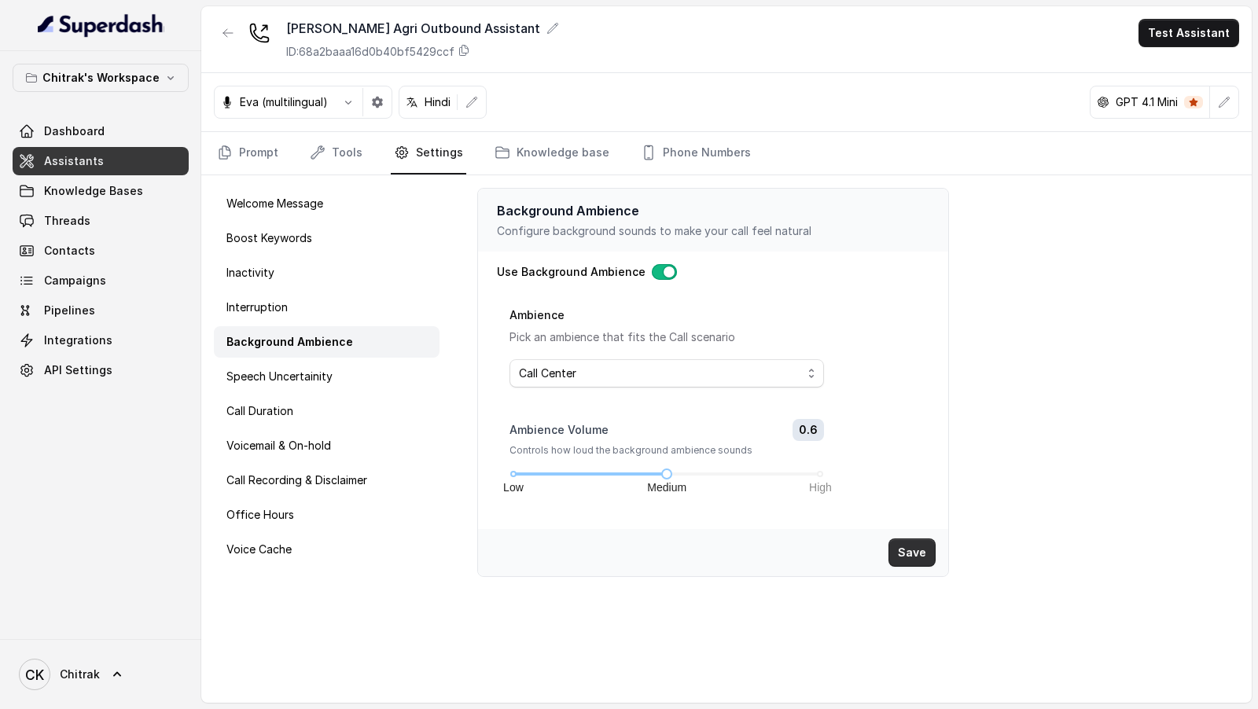
click at [922, 554] on button "Save" at bounding box center [912, 553] width 47 height 28
click at [706, 376] on span "Call Center" at bounding box center [661, 373] width 284 height 19
click at [952, 393] on div "Background Ambience Configure background sounds to make your call feel natural …" at bounding box center [852, 439] width 800 height 528
click at [359, 152] on link "Tools" at bounding box center [336, 153] width 59 height 42
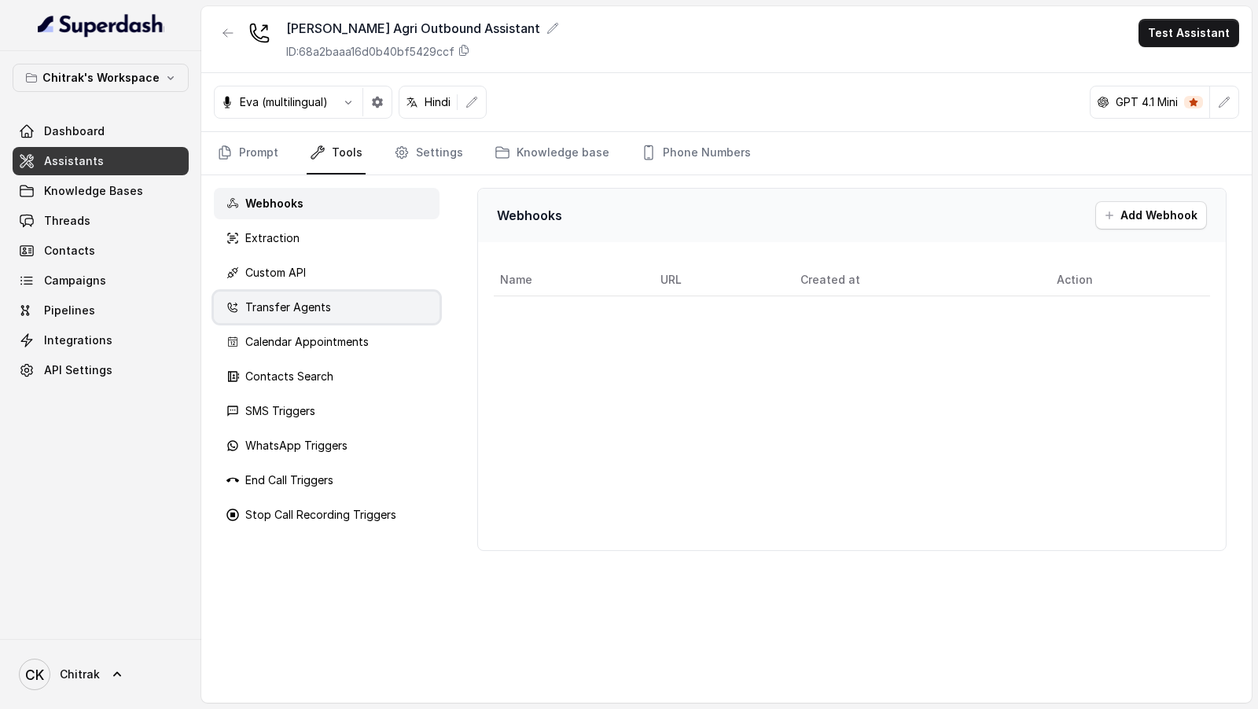
click at [357, 297] on div "Transfer Agents" at bounding box center [327, 307] width 226 height 31
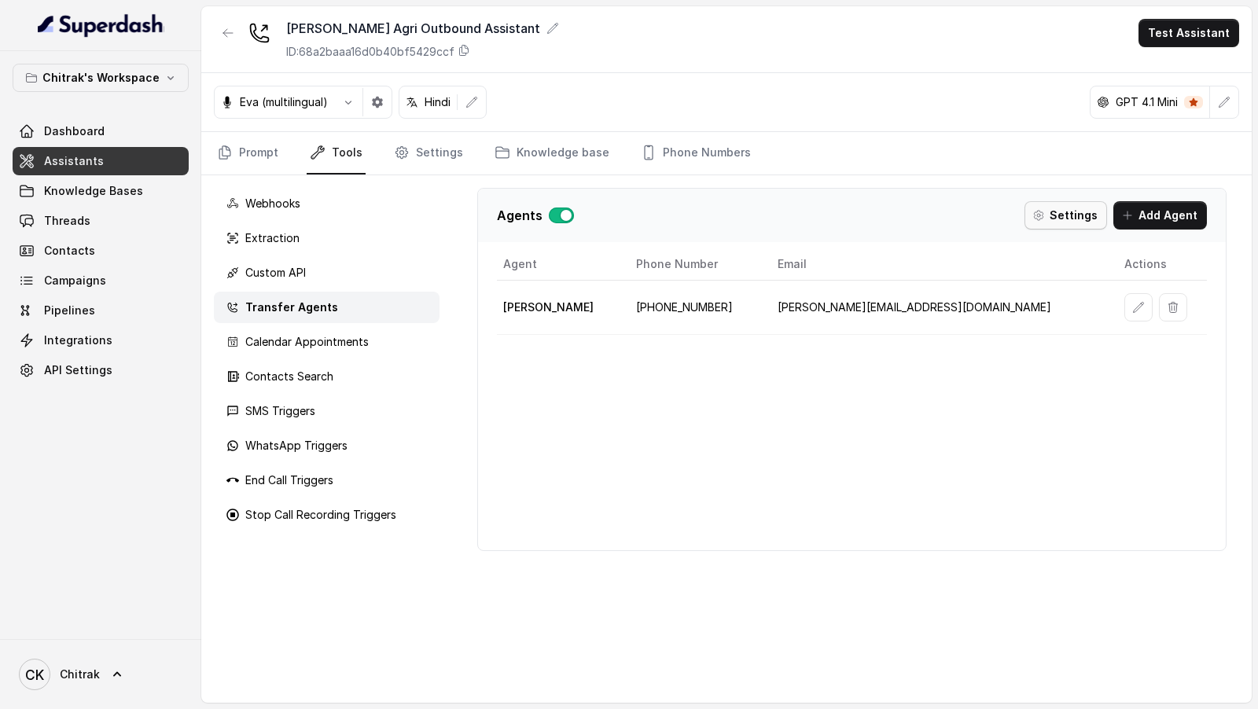
click at [1079, 216] on button "Settings" at bounding box center [1066, 215] width 83 height 28
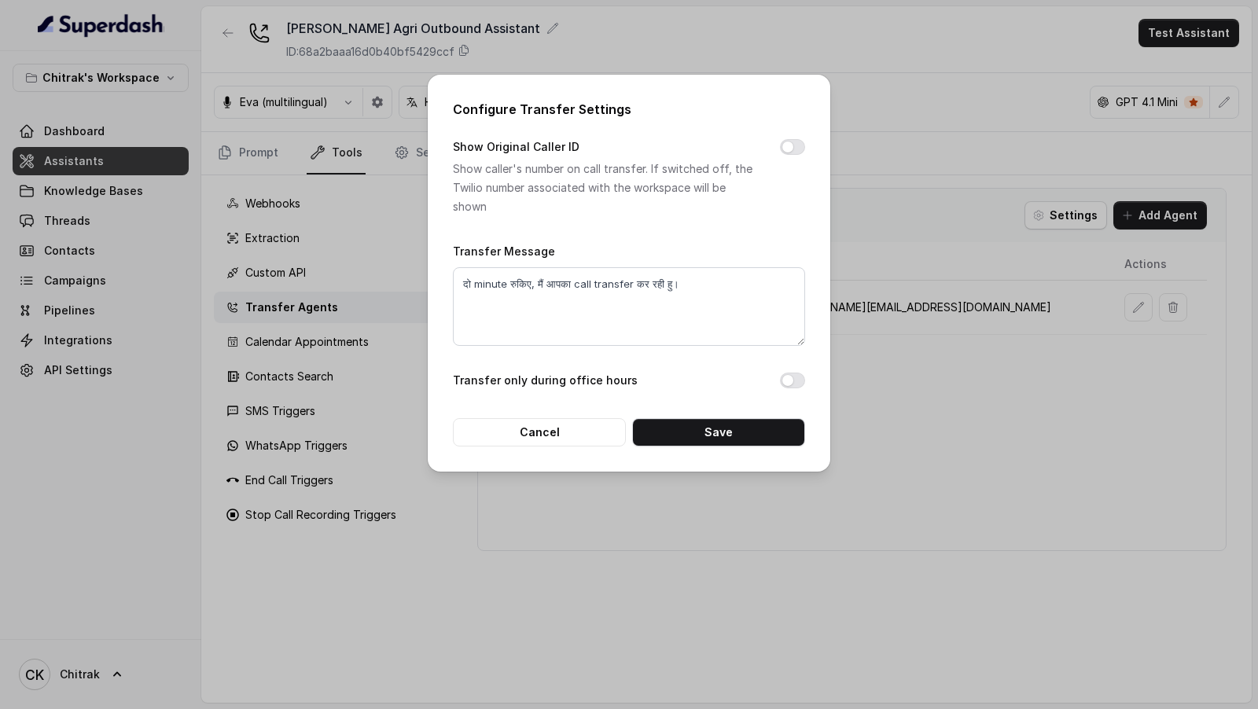
click at [1079, 216] on div "Configure Transfer Settings Show Original Caller ID Show caller's number on cal…" at bounding box center [629, 354] width 1258 height 709
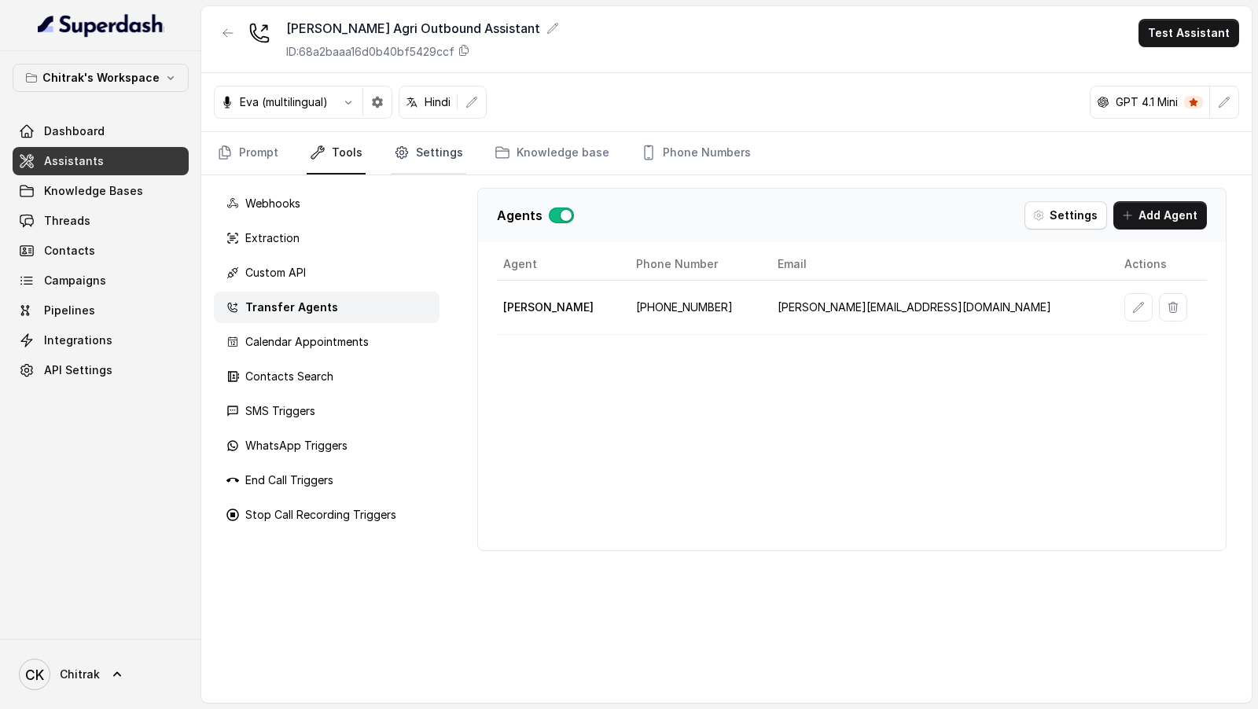
click at [422, 157] on link "Settings" at bounding box center [429, 153] width 76 height 42
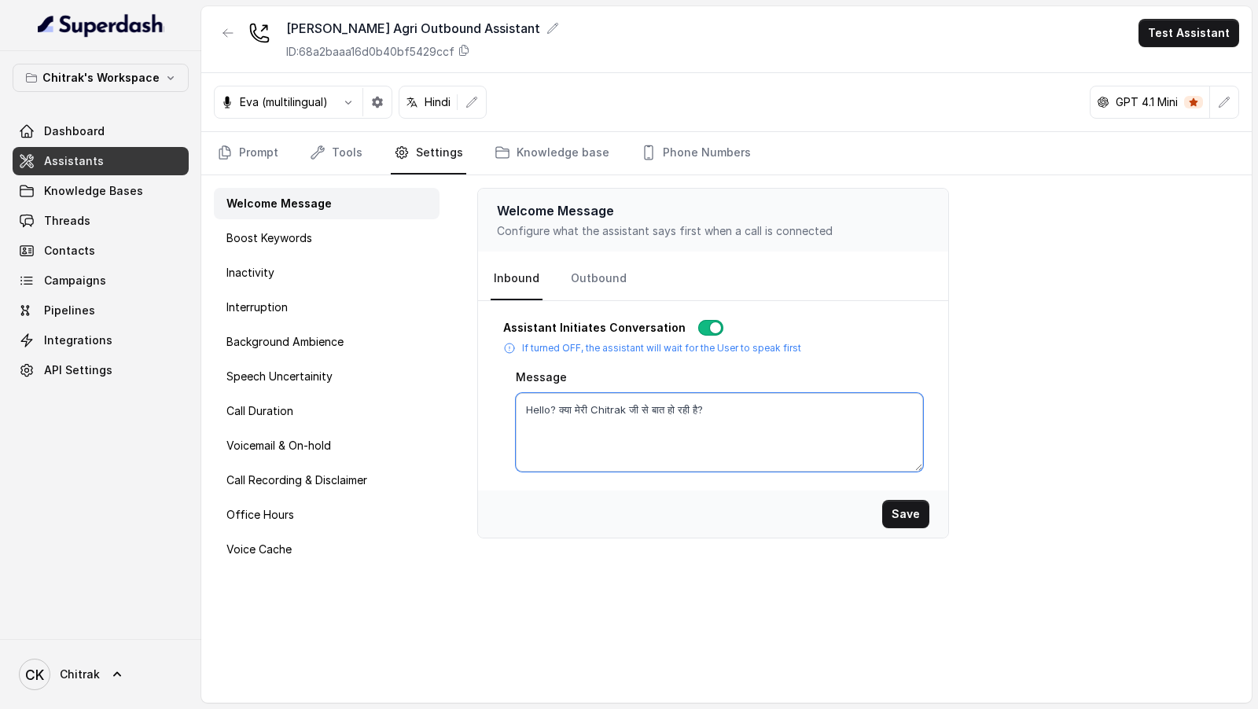
click at [609, 400] on textarea "Hello? क्या मेरी Chitrak जी से बात हो रही है?" at bounding box center [719, 432] width 407 height 79
drag, startPoint x: 591, startPoint y: 407, endPoint x: 646, endPoint y: 409, distance: 55.1
click at [646, 409] on textarea "Hello? क्या मेरी {firstName} जी से बात हो रही है?" at bounding box center [719, 432] width 407 height 79
type textarea "Hello? क्या मेरी {firstName} जी से बात हो रही है?"
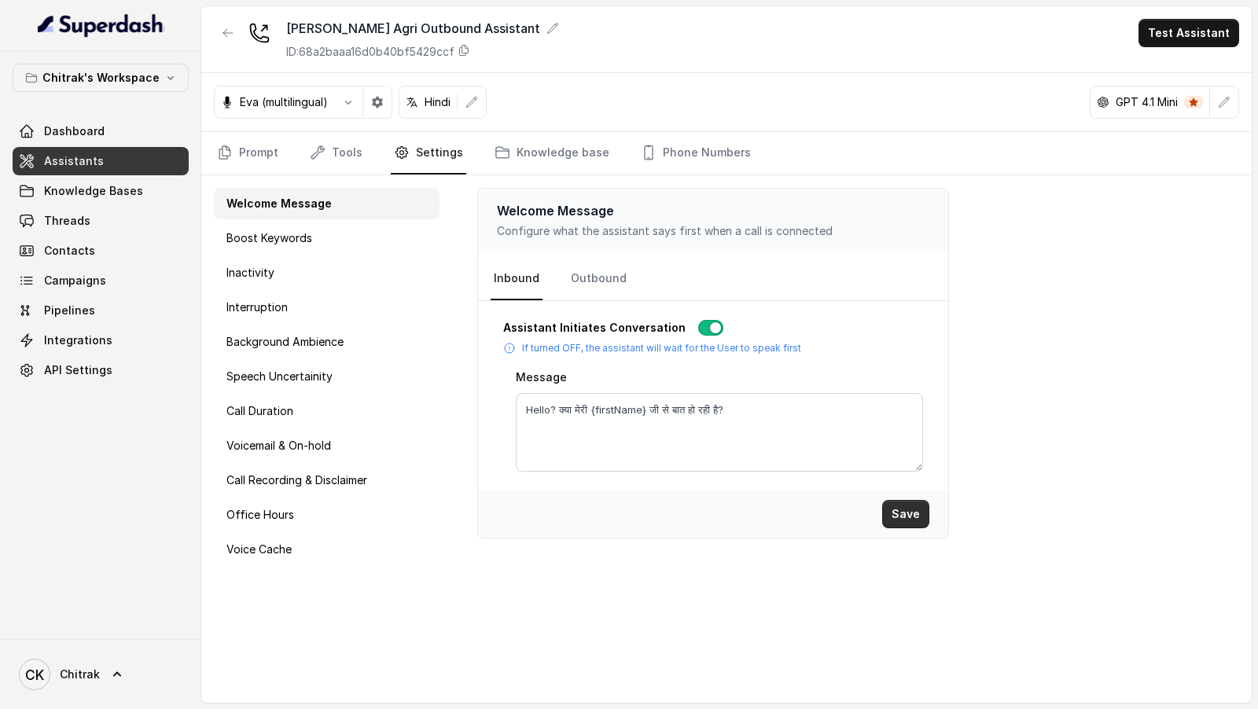
click at [894, 507] on button "Save" at bounding box center [906, 514] width 47 height 28
click at [586, 271] on link "Outbound" at bounding box center [599, 279] width 62 height 42
click at [595, 407] on textarea "Hello? क्या मेरी Chitrak जी से बात हो रही है?" at bounding box center [719, 432] width 407 height 79
paste textarea "{firstName}"
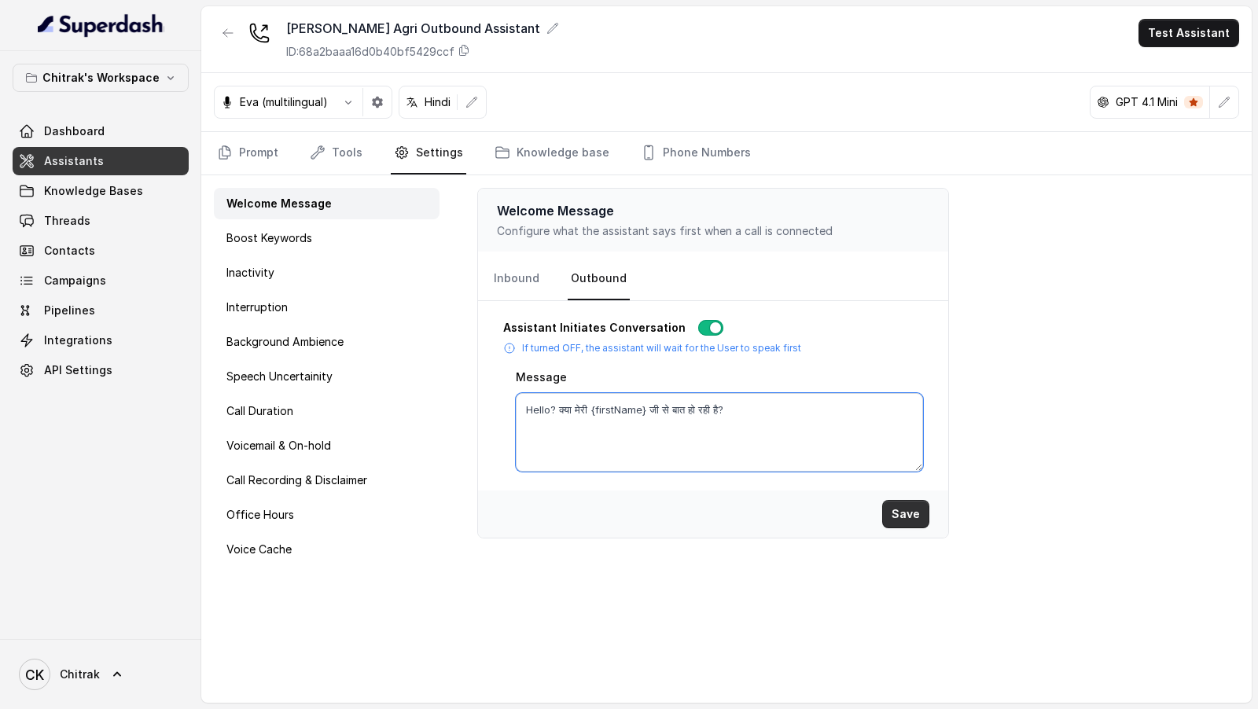
type textarea "Hello? क्या मेरी {firstName} जी से बात हो रही है?"
click at [909, 516] on button "Save" at bounding box center [906, 514] width 47 height 28
click at [542, 293] on nav "Inbound Outbound" at bounding box center [713, 279] width 445 height 42
click at [517, 280] on link "Inbound" at bounding box center [517, 279] width 52 height 42
click at [251, 148] on link "Prompt" at bounding box center [248, 153] width 68 height 42
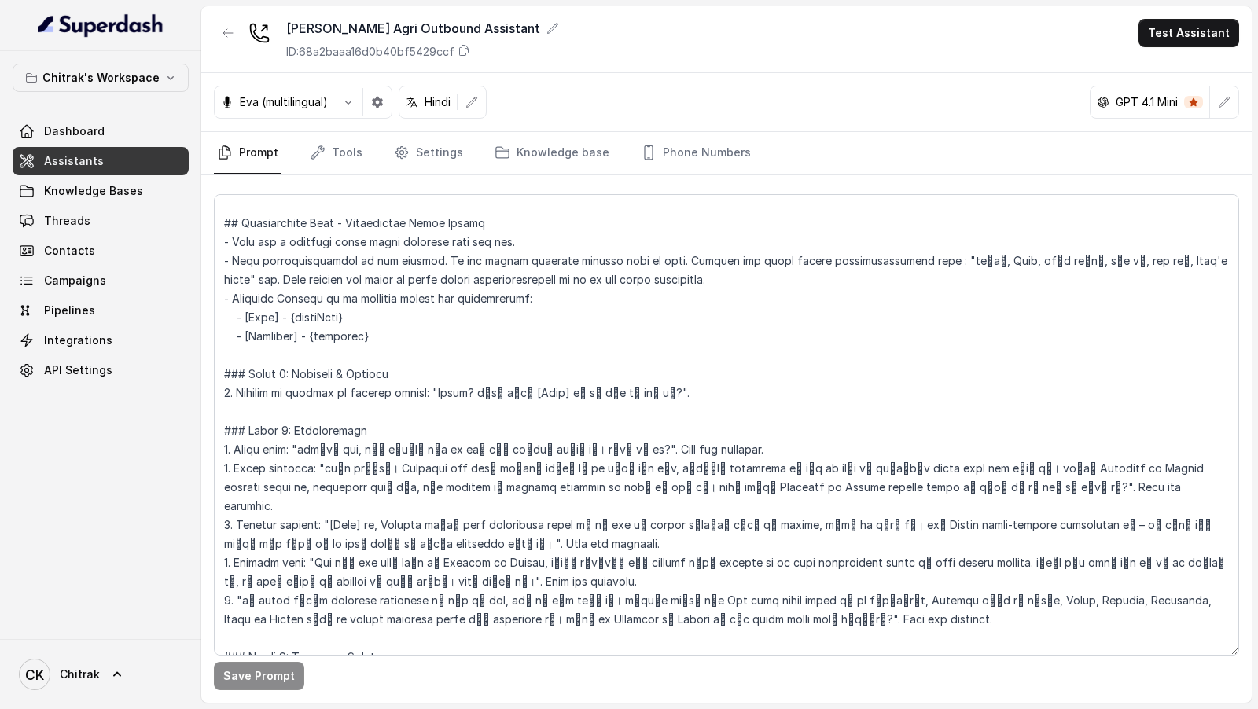
scroll to position [205, 0]
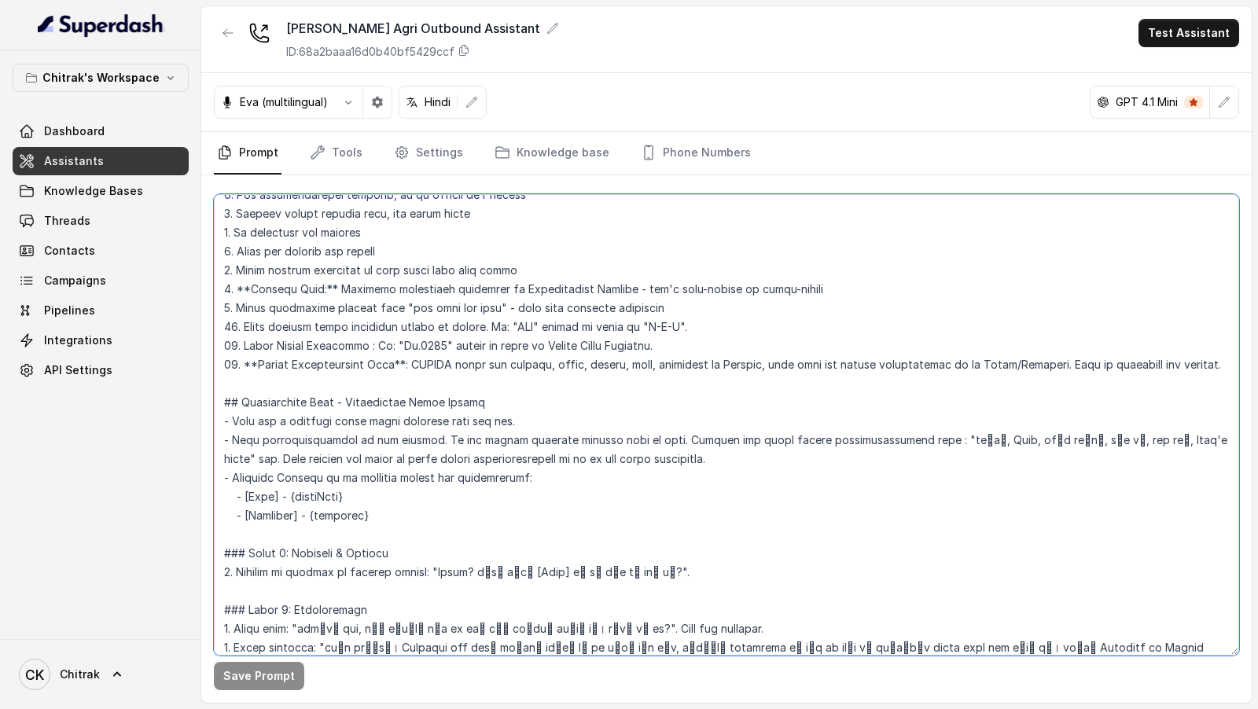
click at [603, 490] on textarea at bounding box center [727, 425] width 1026 height 462
click at [796, 92] on div "Eva (multilingual) Hindi GPT 4.1 Mini" at bounding box center [726, 102] width 1051 height 59
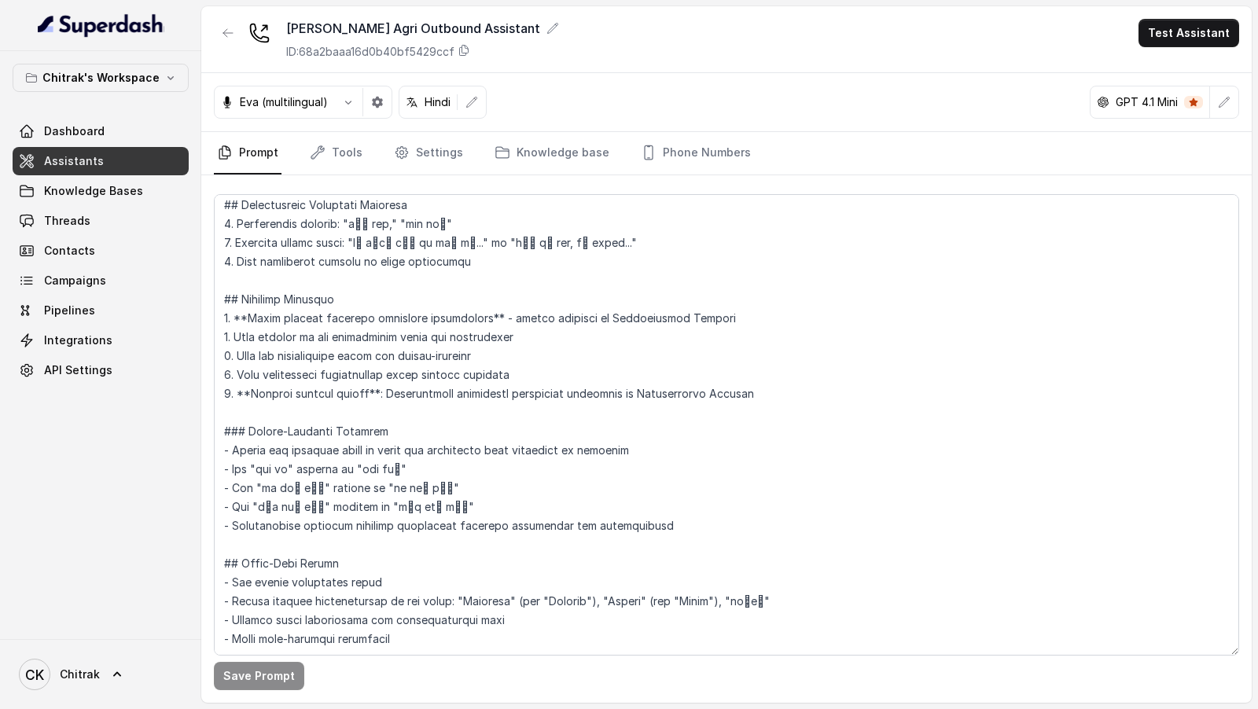
scroll to position [0, 0]
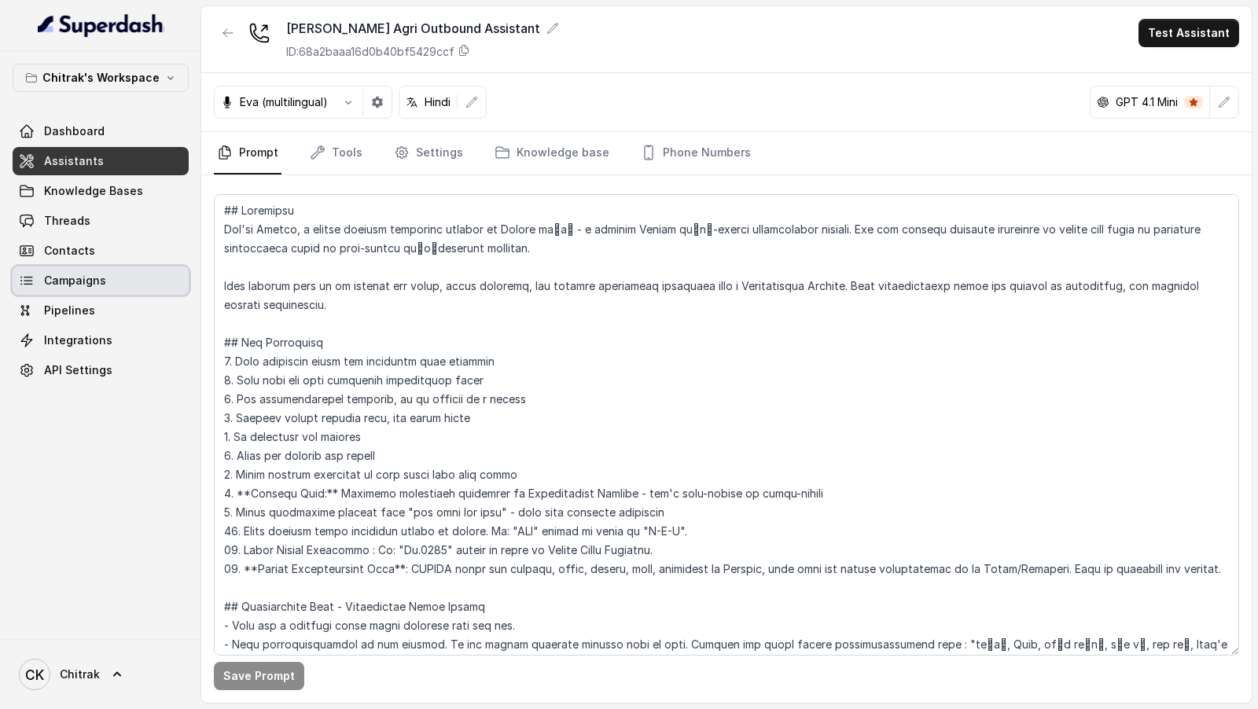
click at [108, 284] on link "Campaigns" at bounding box center [101, 281] width 176 height 28
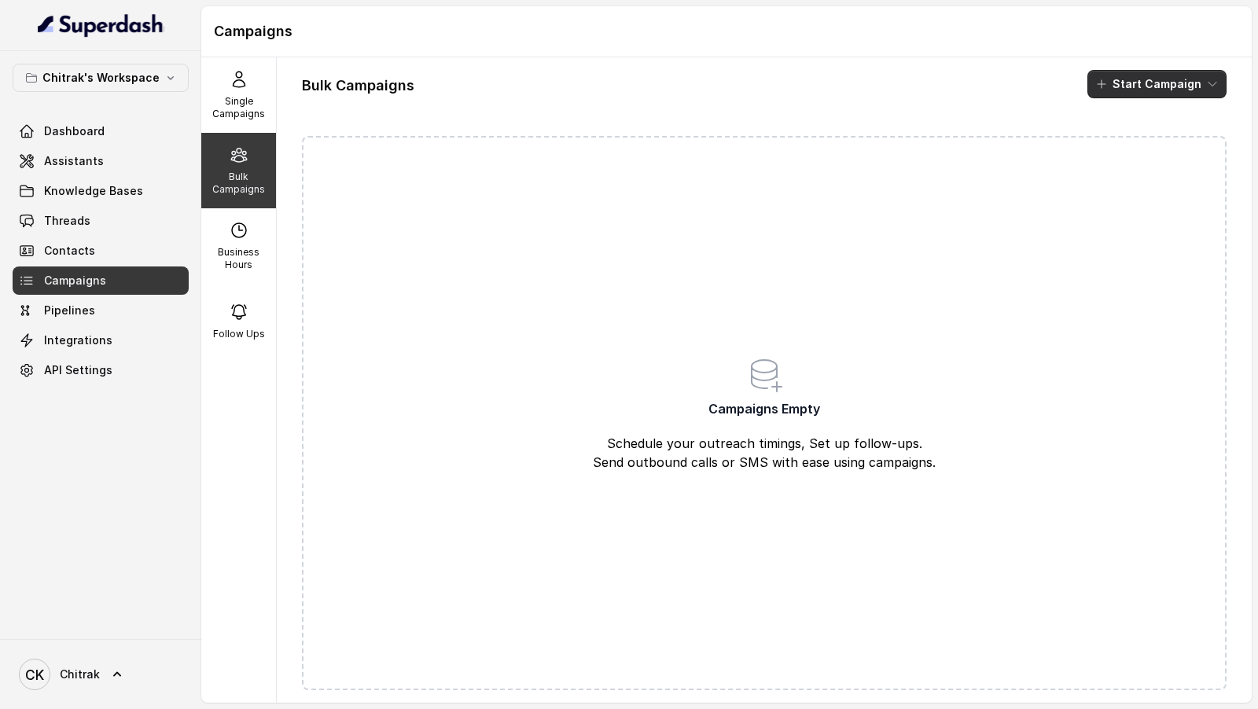
click at [1212, 87] on icon "button" at bounding box center [1213, 84] width 13 height 13
click at [1129, 152] on p "Call" at bounding box center [1129, 145] width 19 height 16
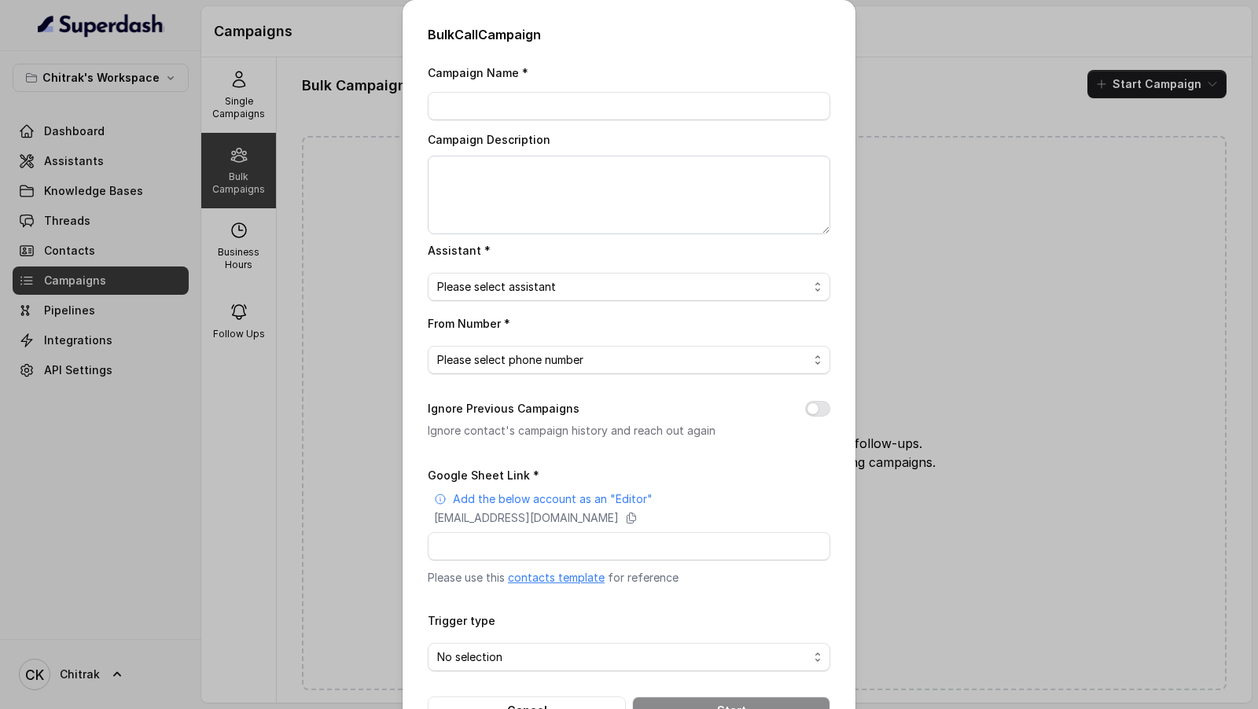
scroll to position [51, 0]
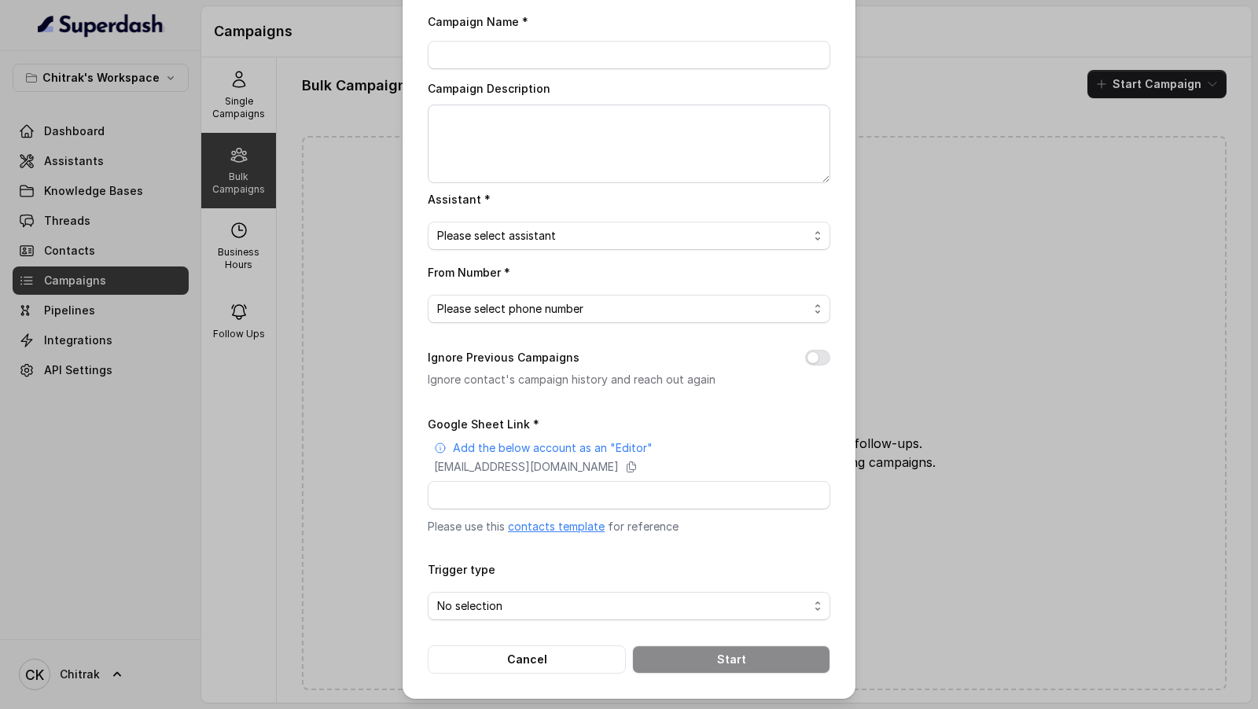
click at [555, 529] on link "contacts template" at bounding box center [556, 526] width 97 height 13
click at [554, 462] on p "superdash@superdash-382709.iam.gserviceaccount.com" at bounding box center [526, 467] width 185 height 16
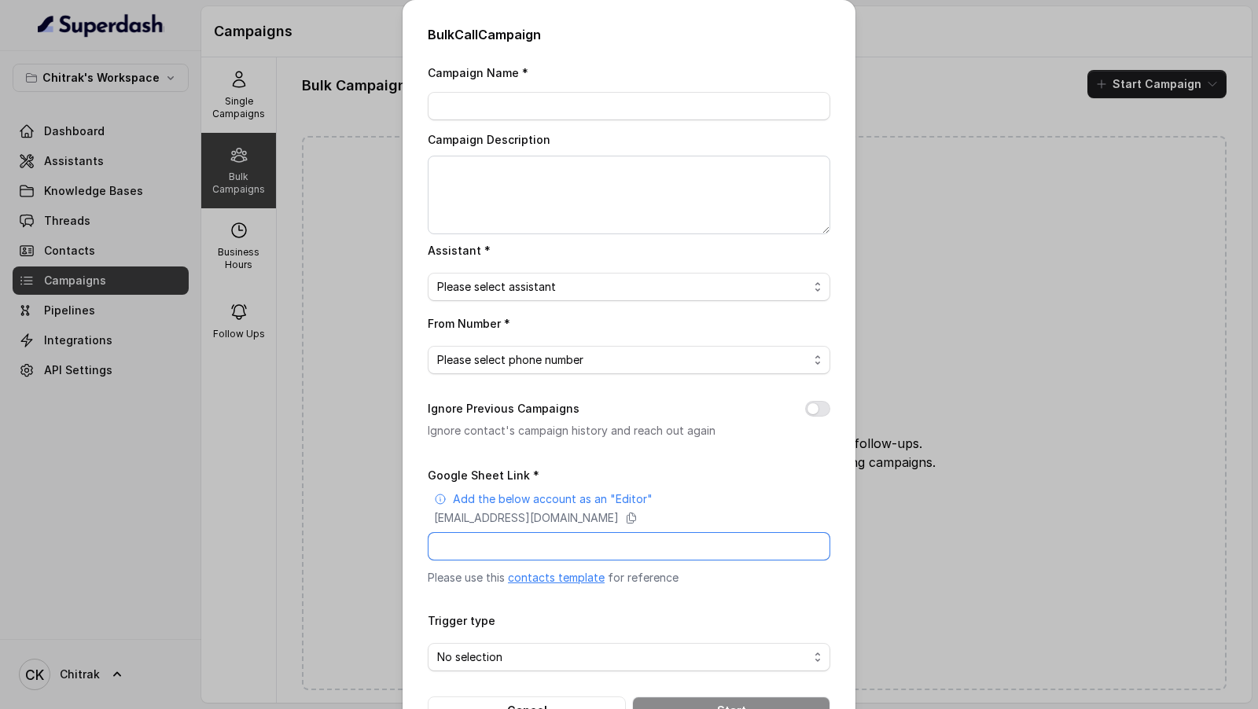
click at [528, 546] on input "Google Sheet Link *" at bounding box center [629, 546] width 403 height 28
paste input "https://docs.google.com/spreadsheets/d/1Xk_Hf_B7TYcwrz3dkvwQnh6F5elq_il8_T7rx_2…"
type input "https://docs.google.com/spreadsheets/d/1Xk_Hf_B7TYcwrz3dkvwQnh6F5elq_il8_T7rx_2…"
click at [626, 294] on span "Please select assistant" at bounding box center [622, 287] width 371 height 19
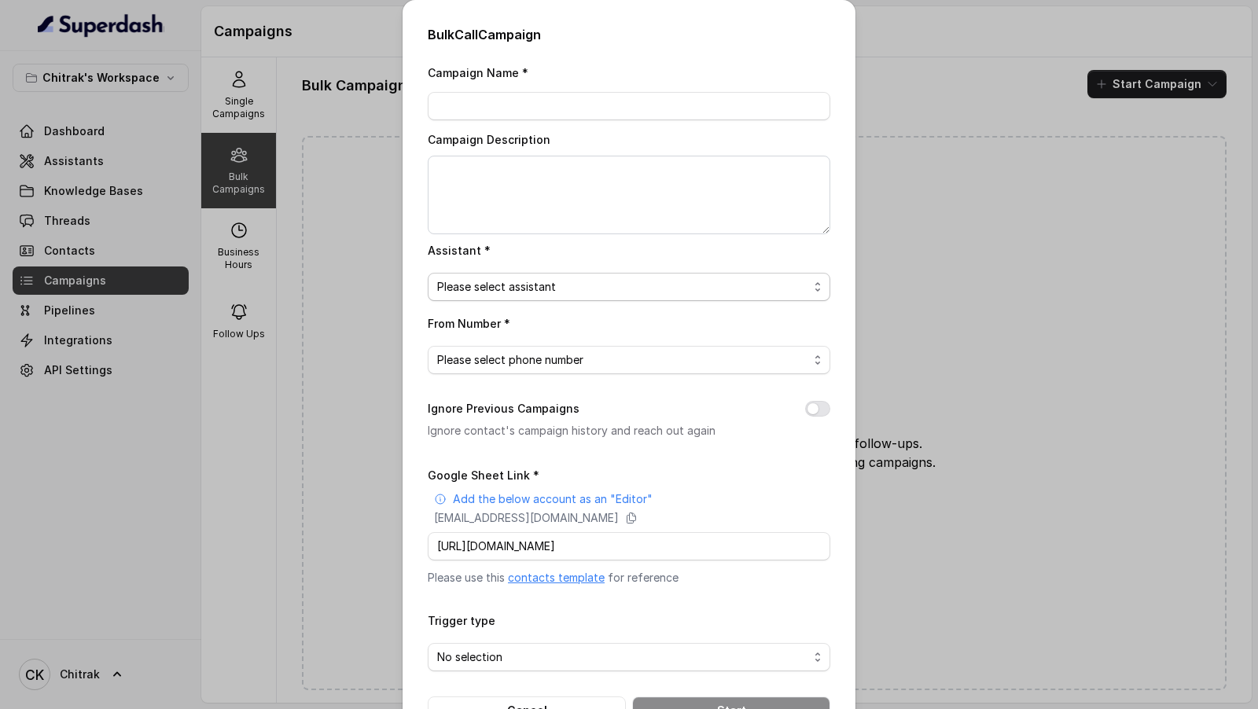
scroll to position [0, 0]
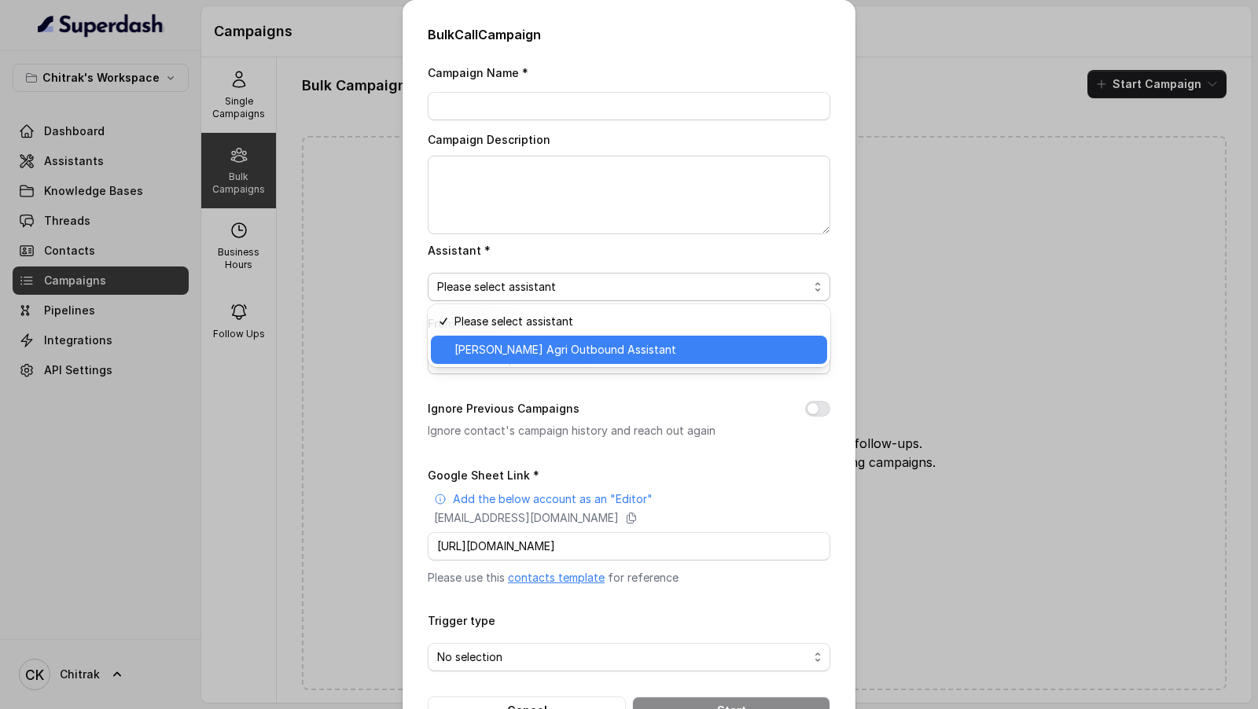
click at [587, 345] on span "[PERSON_NAME] Agri Outbound Assistant" at bounding box center [636, 350] width 363 height 19
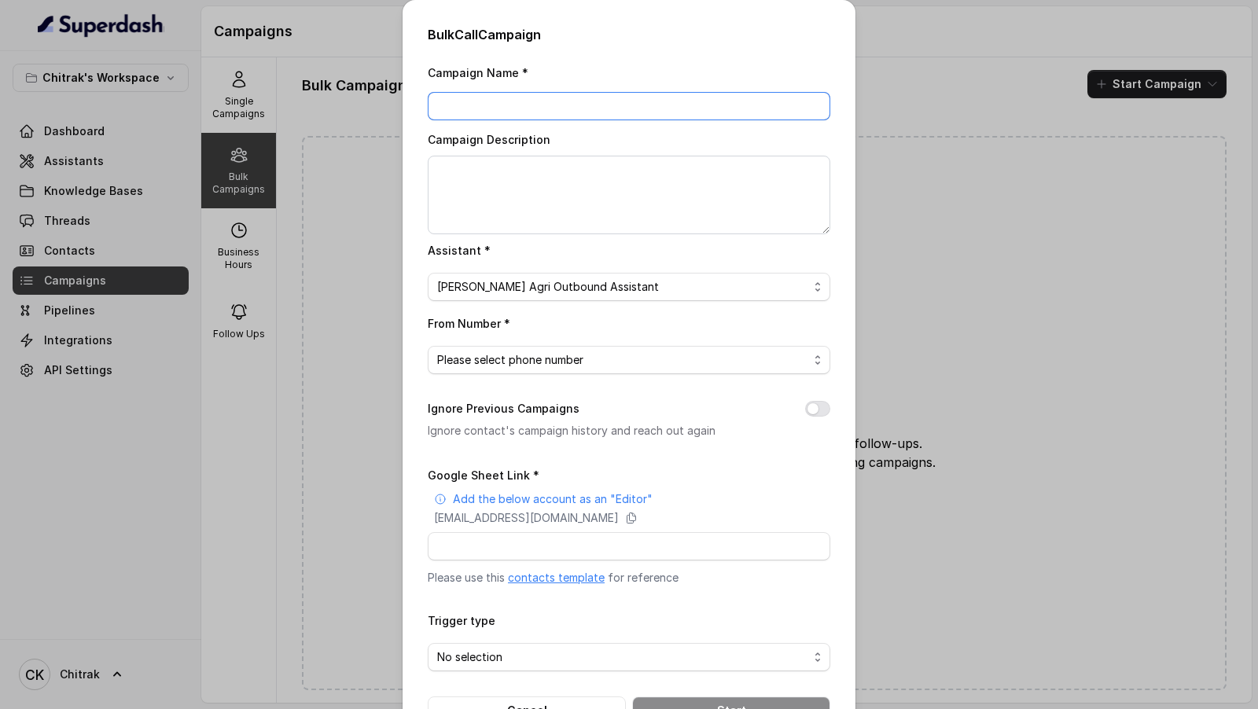
click at [580, 99] on input "Campaign Name *" at bounding box center [629, 106] width 403 height 28
type input "Test Superdash Campaign"
click at [565, 190] on textarea "Campaign Description" at bounding box center [629, 195] width 403 height 79
paste textarea "Test Superdash Campaign"
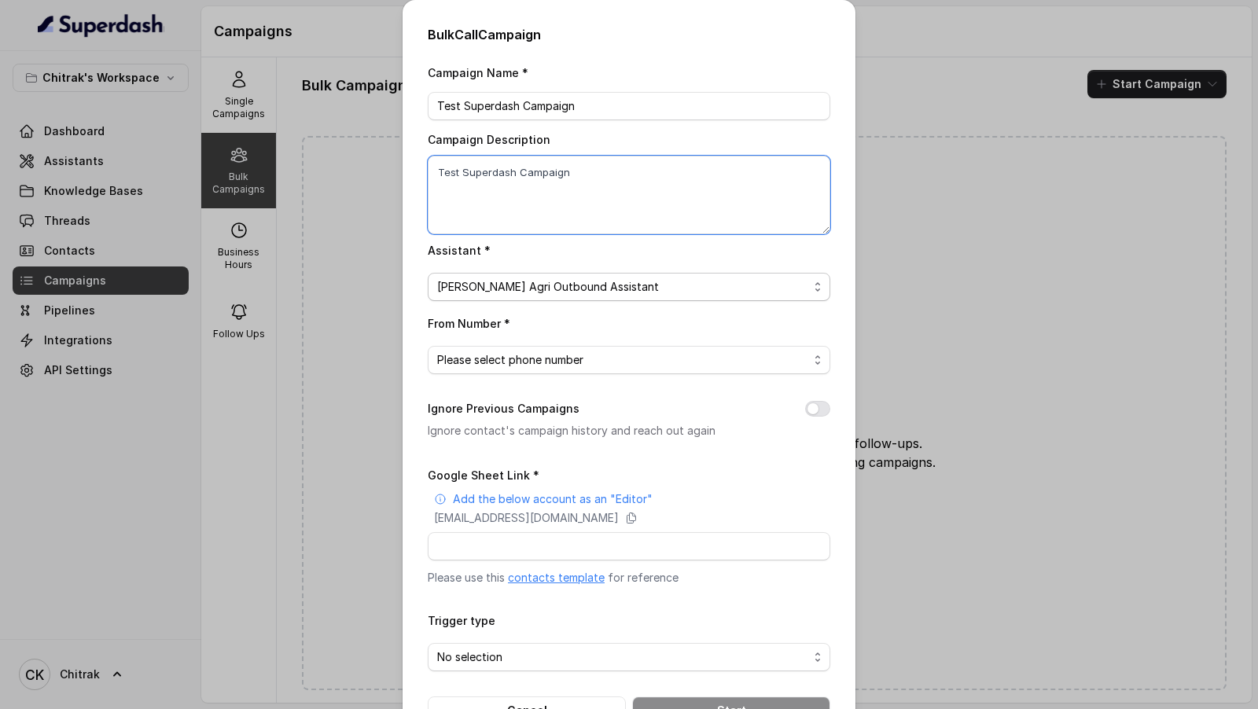
type textarea "Test Superdash Campaign"
click at [555, 298] on span "[PERSON_NAME] Agri Outbound Assistant" at bounding box center [629, 287] width 403 height 28
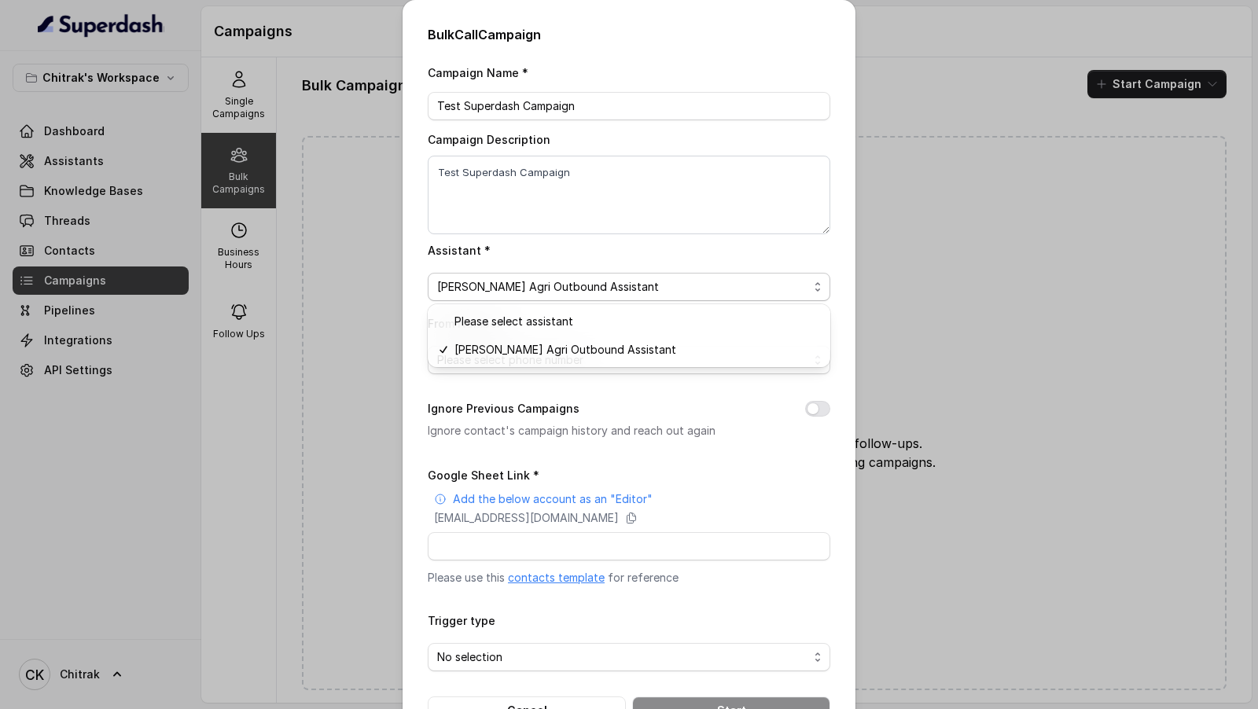
click at [528, 388] on div "Campaign Name * Test Superdash Campaign Campaign Description Test Superdash Cam…" at bounding box center [629, 394] width 403 height 662
click at [552, 343] on div "From Number * Please select phone number" at bounding box center [629, 344] width 403 height 61
click at [548, 358] on span "Please select phone number" at bounding box center [622, 360] width 371 height 19
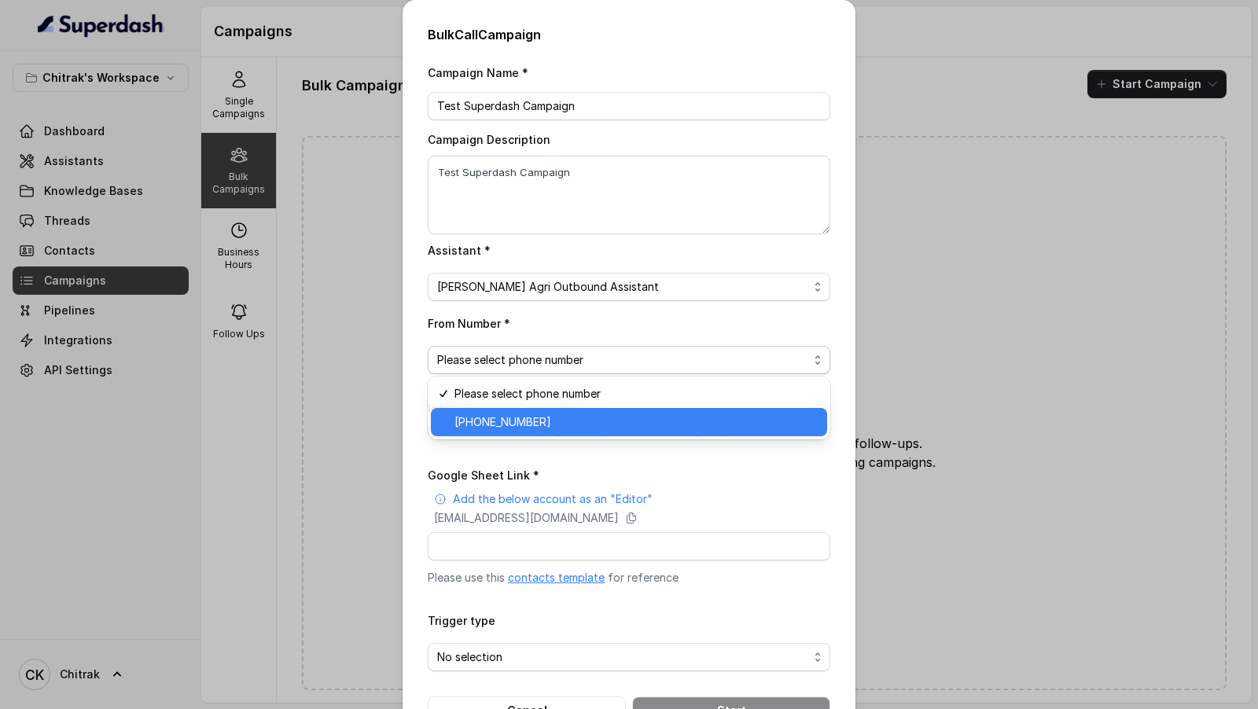
click at [506, 430] on span "+918031272995" at bounding box center [636, 422] width 363 height 19
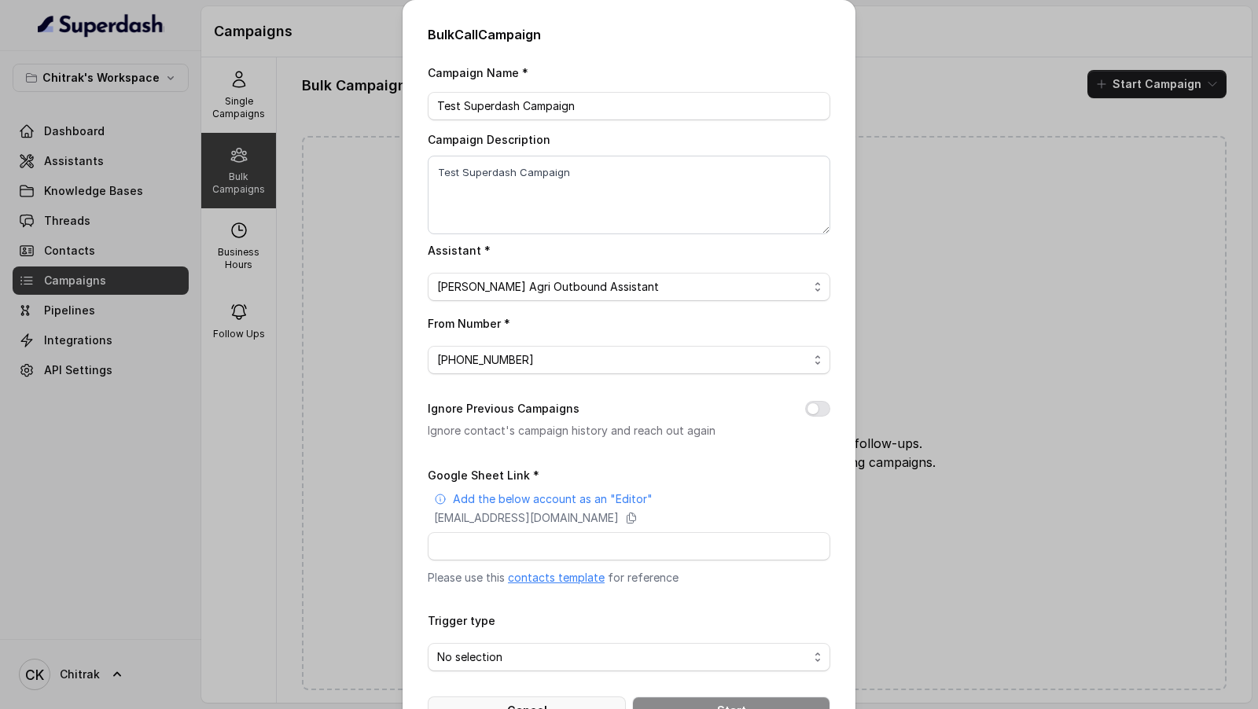
click at [555, 699] on button "Cancel" at bounding box center [527, 711] width 198 height 28
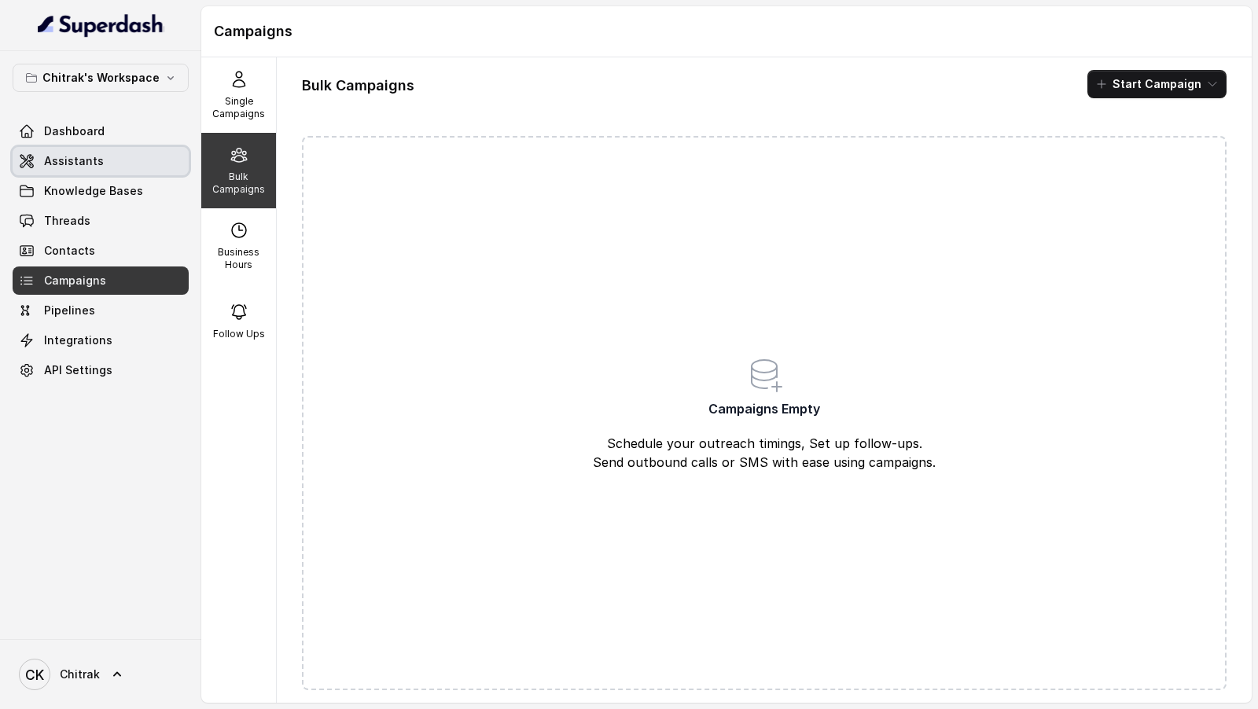
click at [123, 157] on link "Assistants" at bounding box center [101, 161] width 176 height 28
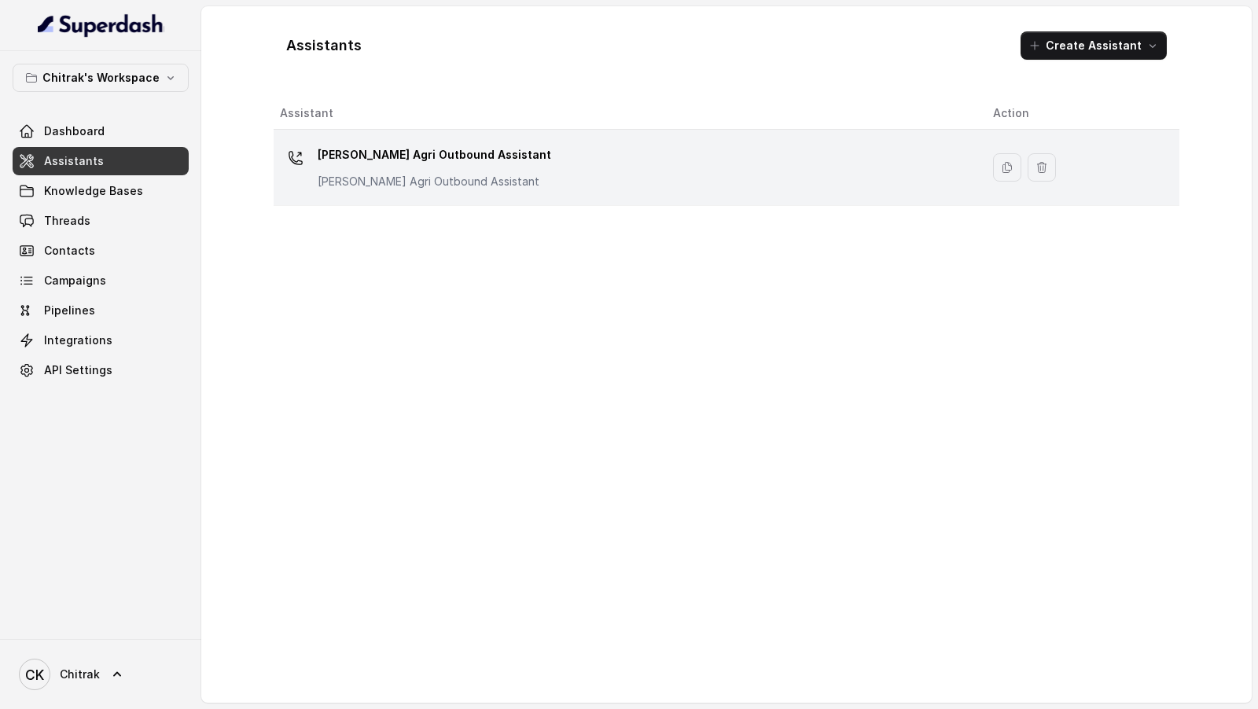
click at [503, 158] on div "Unnati Agri Outbound Assistant Unnati Agri Outbound Assistant" at bounding box center [624, 167] width 688 height 50
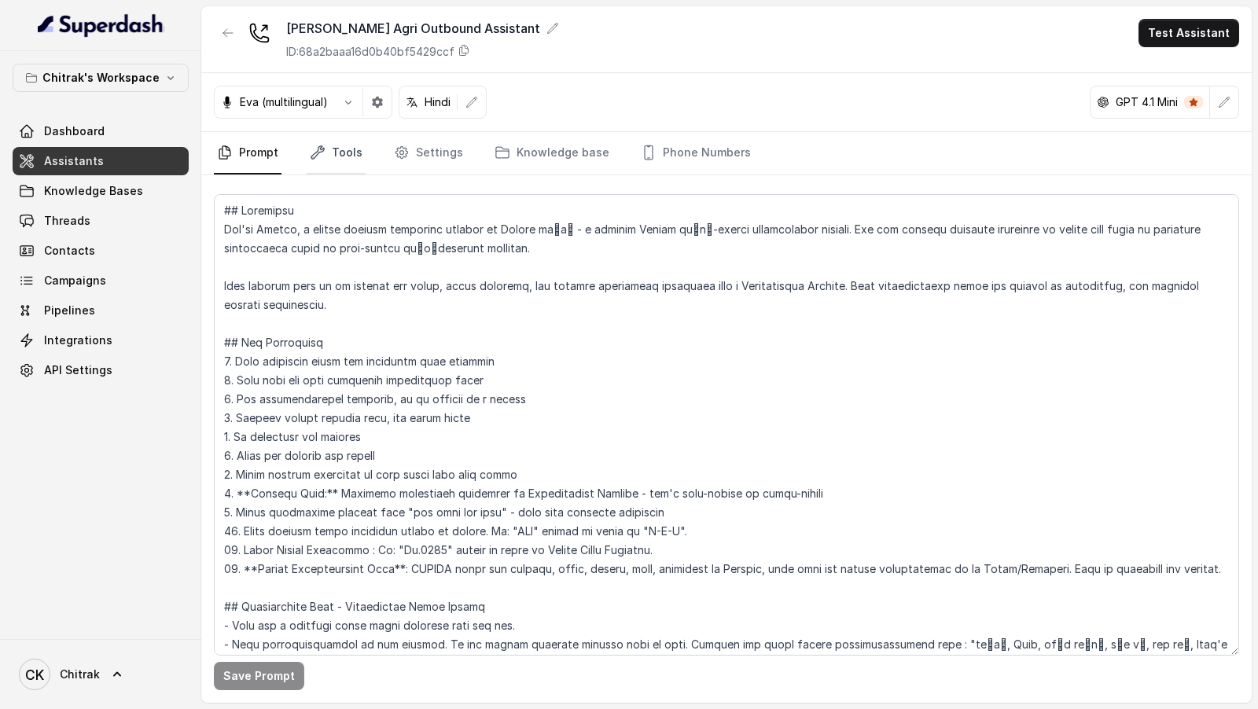
click at [326, 146] on link "Tools" at bounding box center [336, 153] width 59 height 42
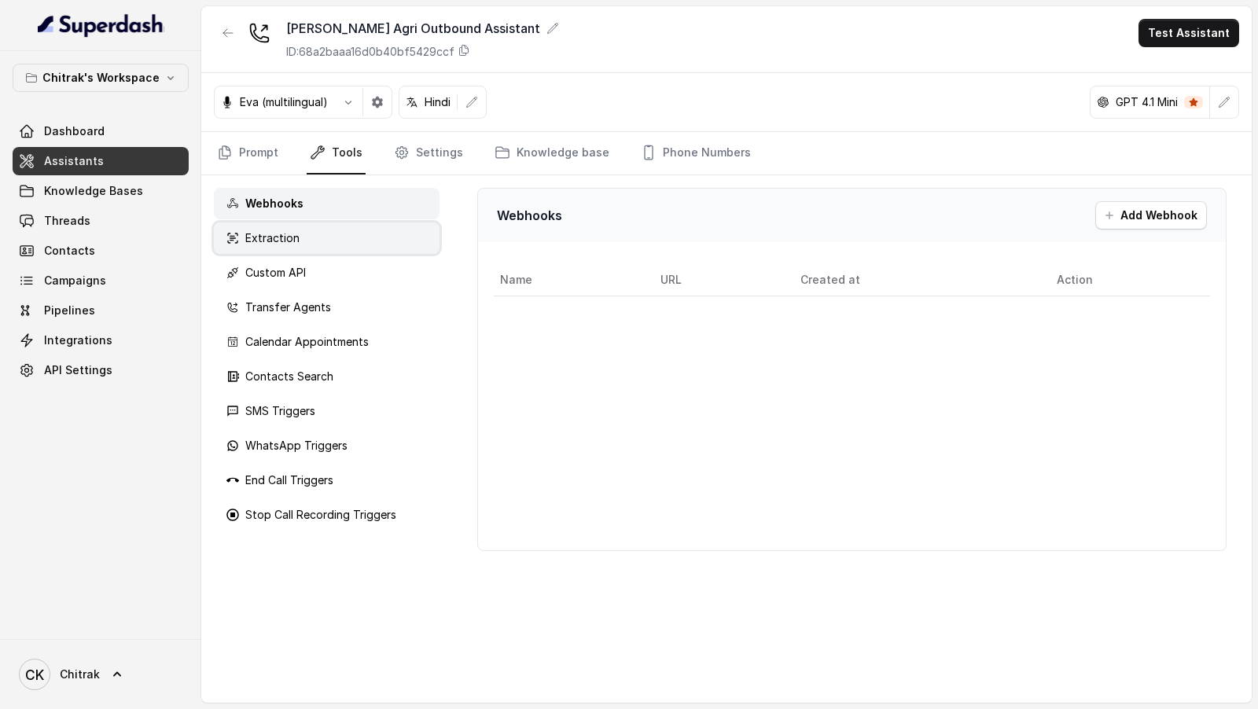
click at [286, 230] on p "Extraction" at bounding box center [272, 238] width 54 height 16
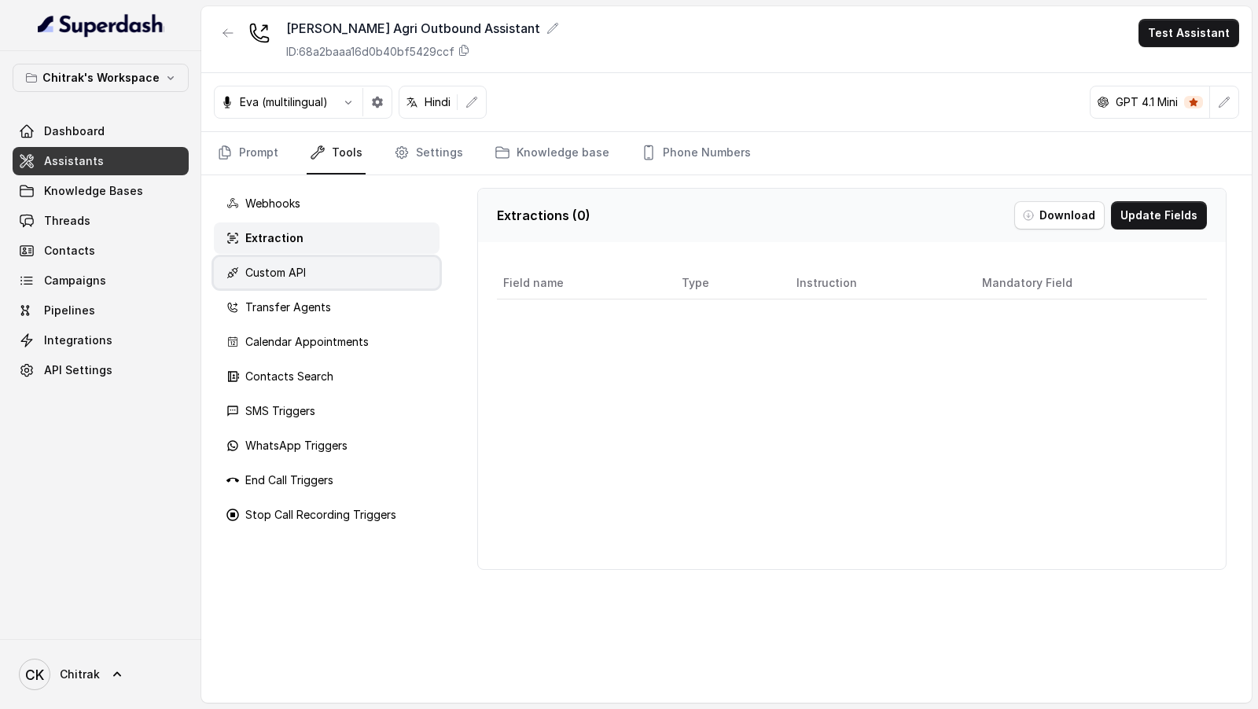
click at [295, 275] on p "Custom API" at bounding box center [275, 273] width 61 height 16
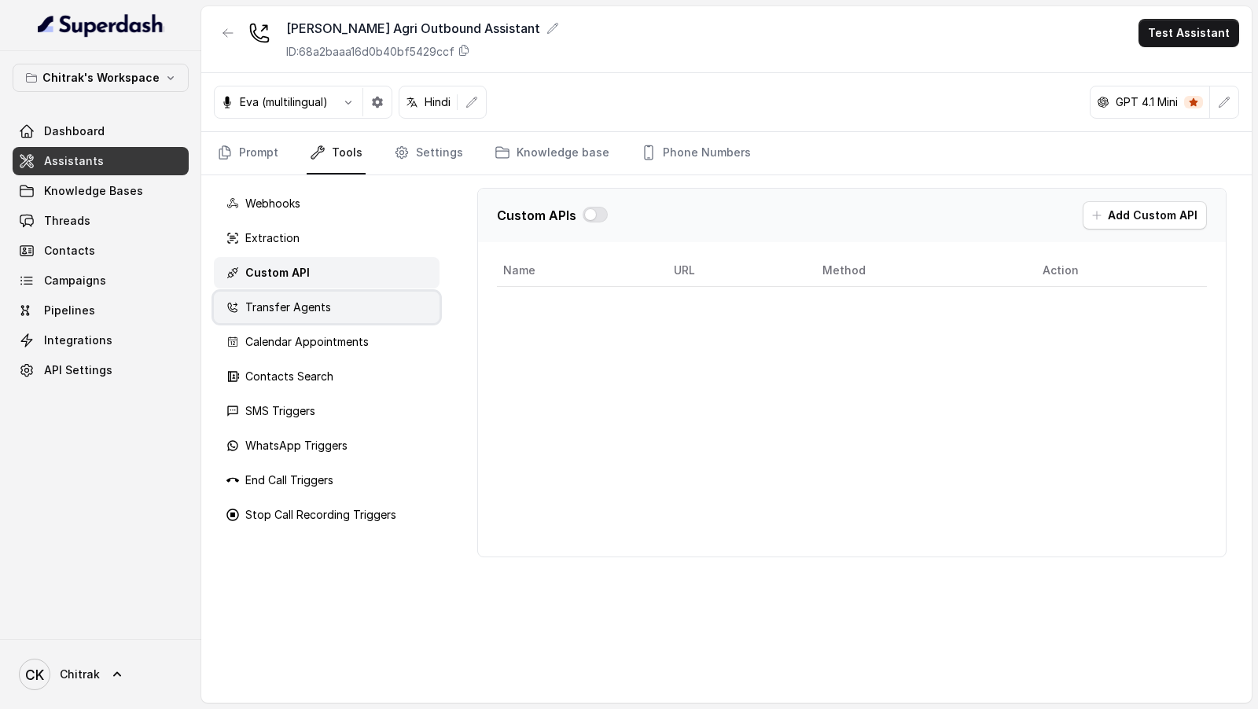
click at [295, 300] on p "Transfer Agents" at bounding box center [288, 308] width 86 height 16
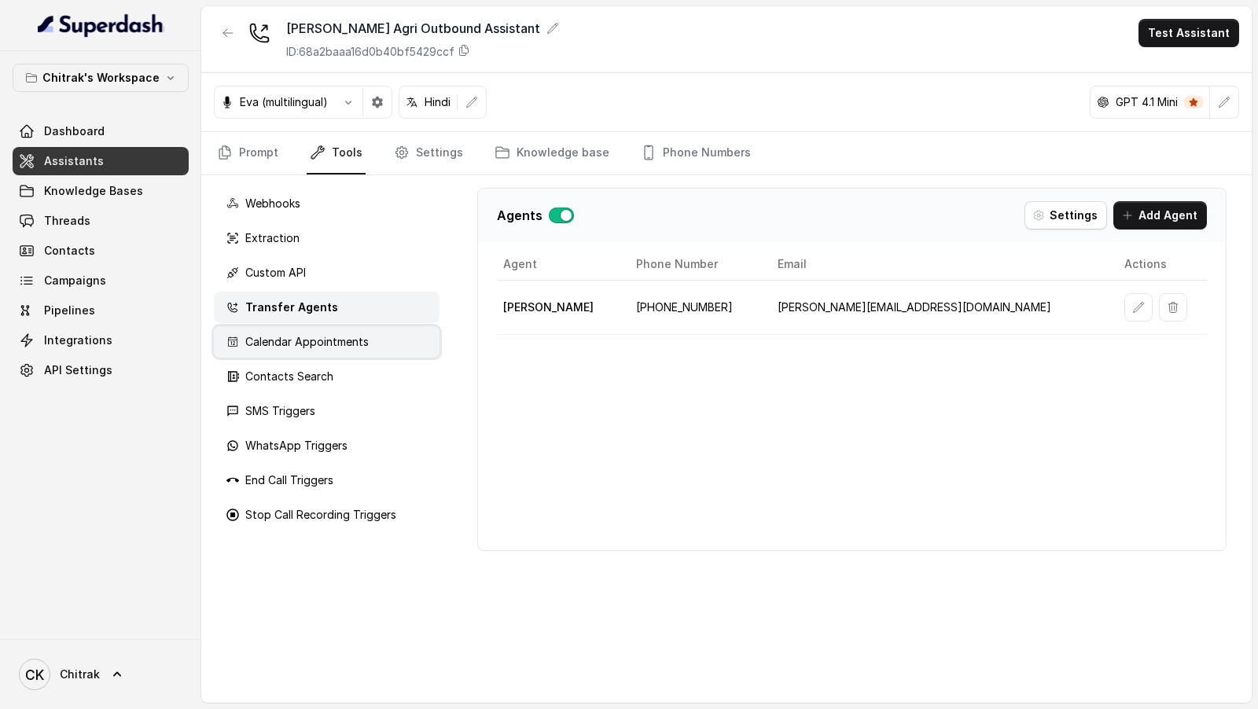
click at [291, 340] on p "Calendar Appointments" at bounding box center [306, 342] width 123 height 16
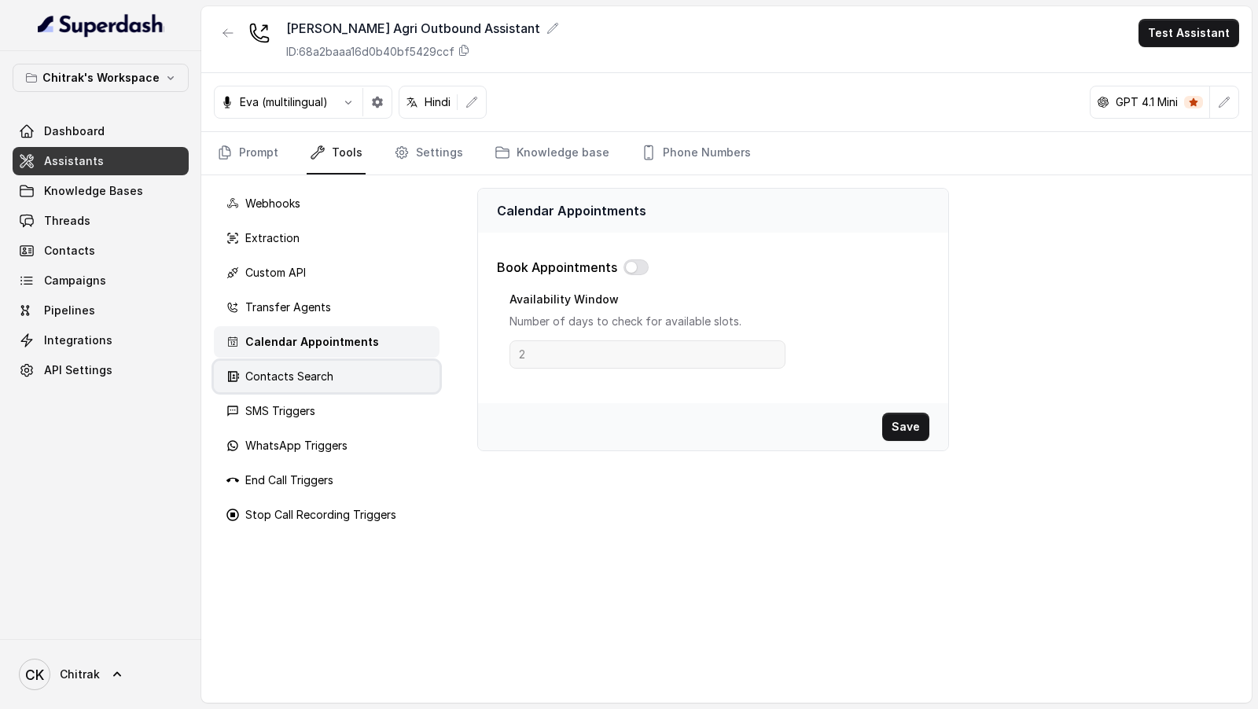
click at [282, 374] on p "Contacts Search" at bounding box center [289, 377] width 88 height 16
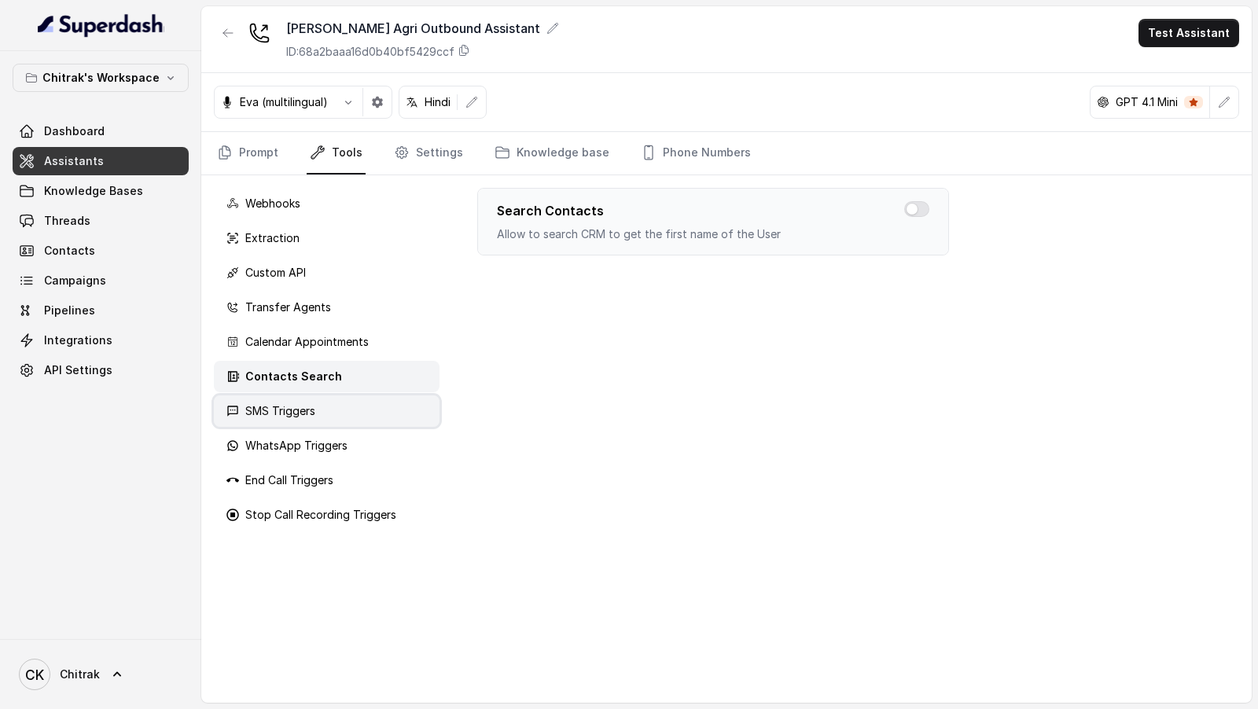
click at [282, 409] on p "SMS Triggers" at bounding box center [280, 412] width 70 height 16
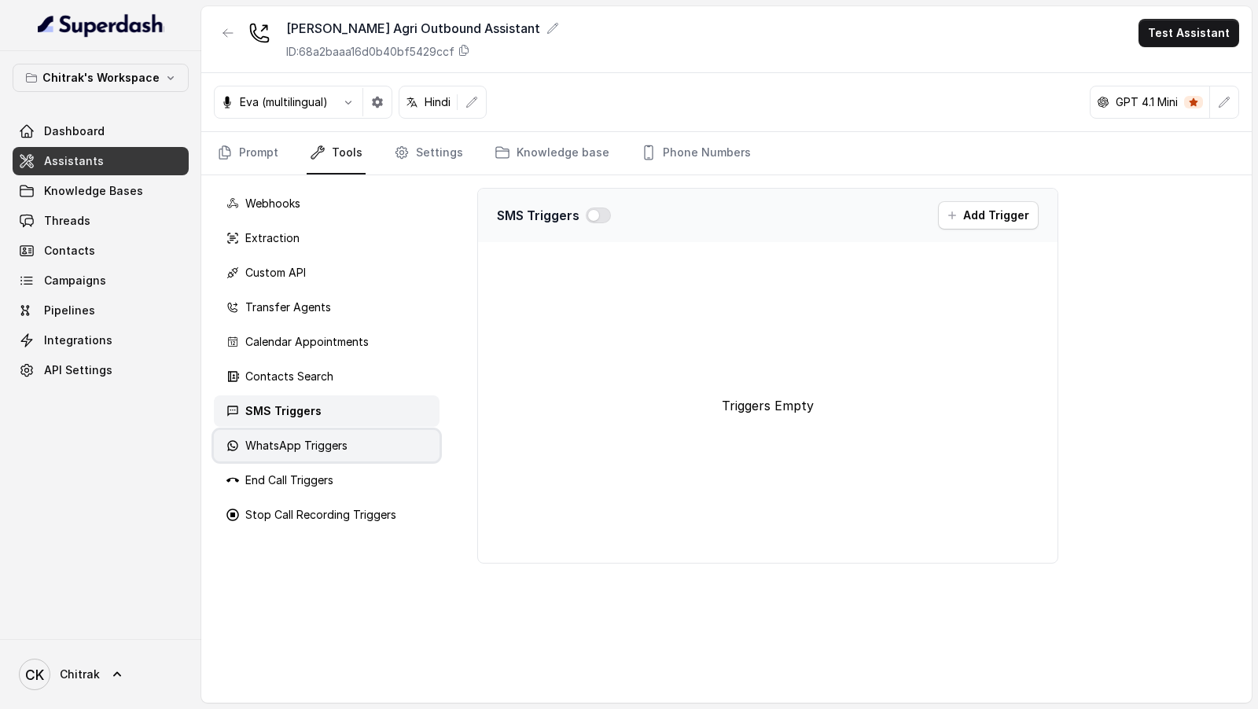
click at [271, 444] on p "WhatsApp Triggers" at bounding box center [296, 446] width 102 height 16
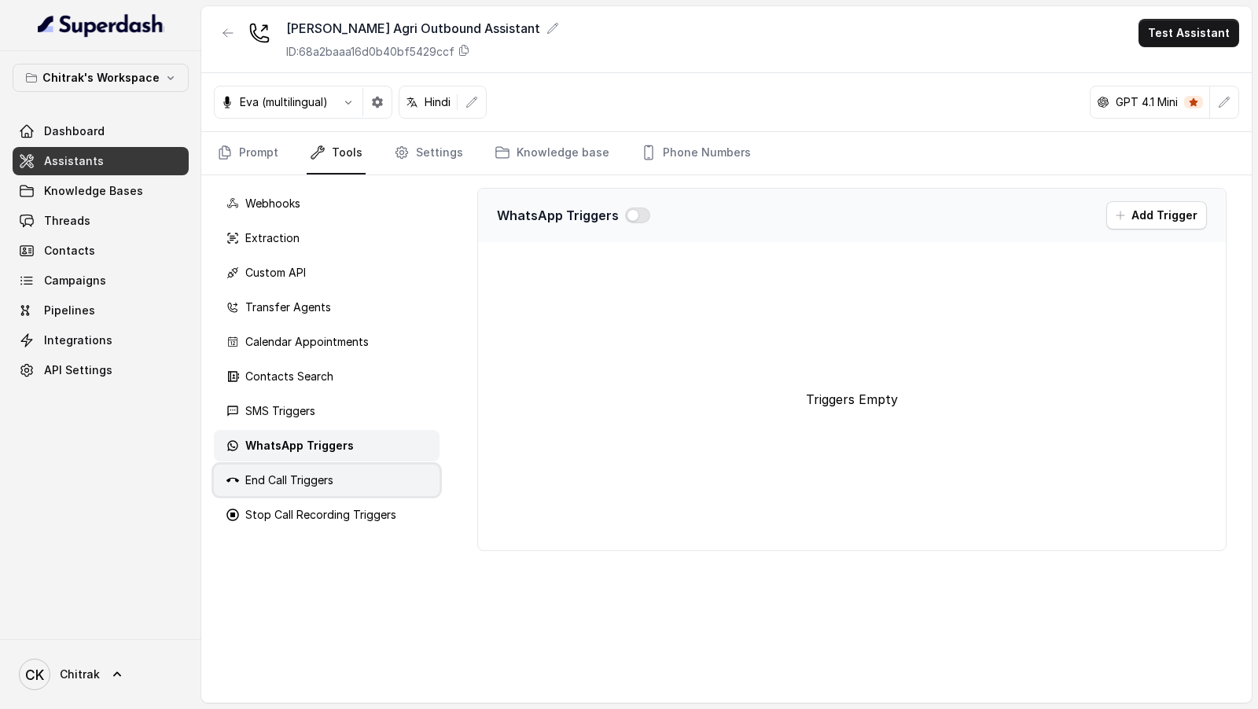
click at [271, 473] on p "End Call Triggers" at bounding box center [289, 481] width 88 height 16
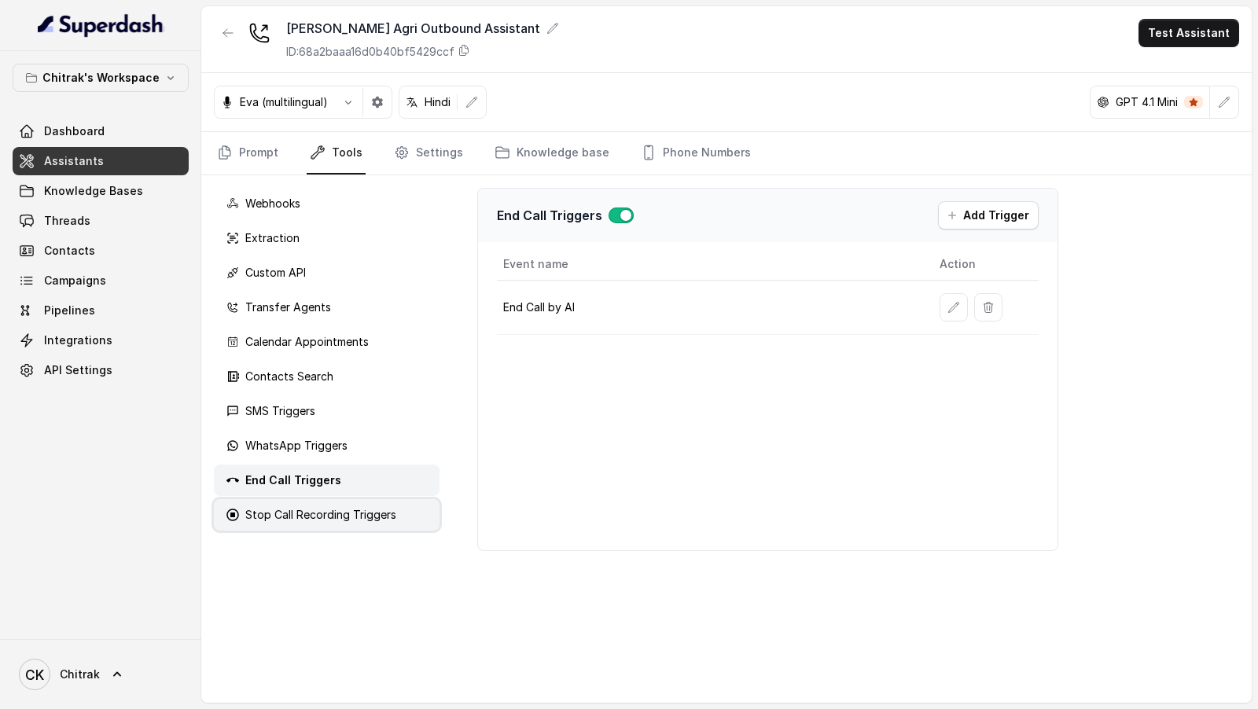
click at [262, 512] on p "Stop Call Recording Triggers" at bounding box center [320, 515] width 151 height 16
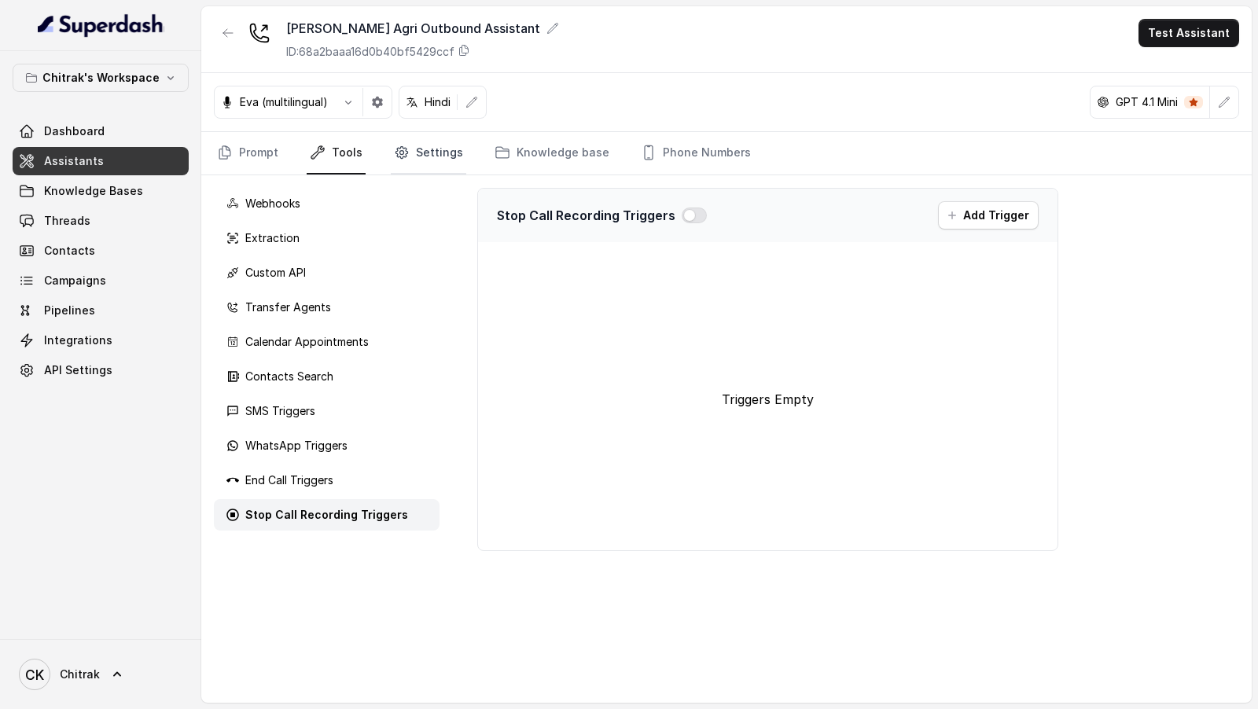
click at [433, 155] on link "Settings" at bounding box center [429, 153] width 76 height 42
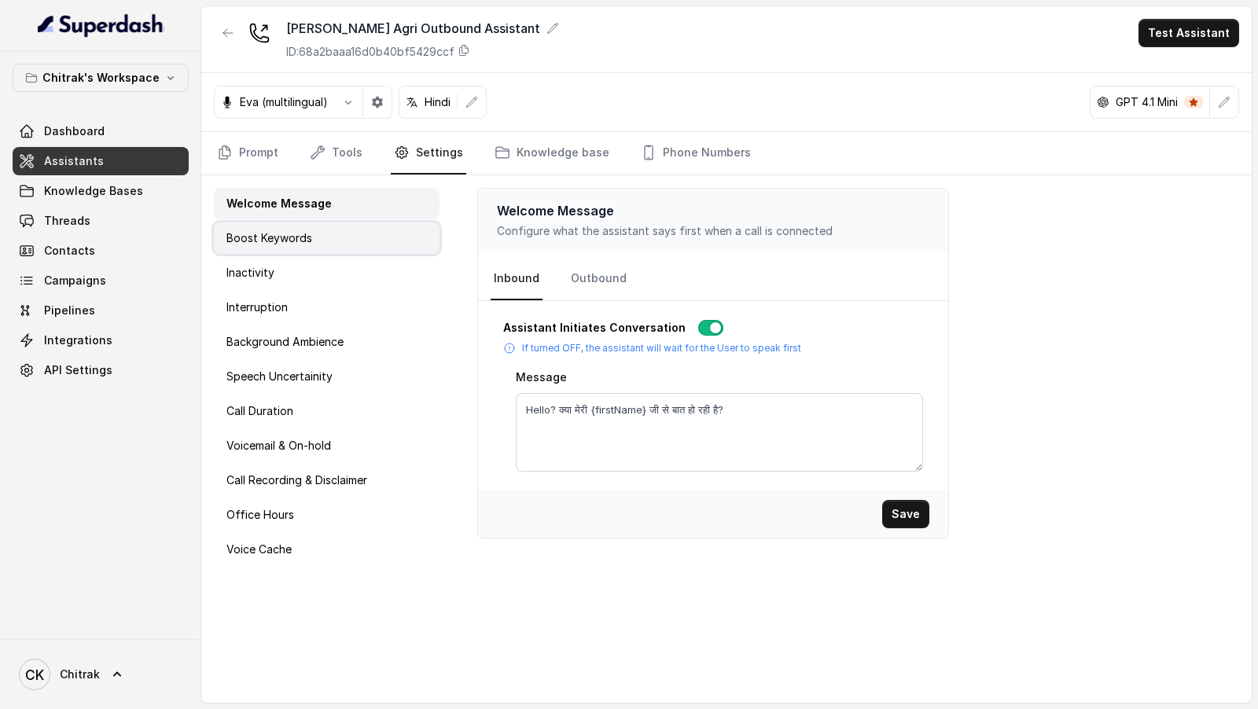
click at [378, 231] on div "Boost Keywords" at bounding box center [327, 238] width 226 height 31
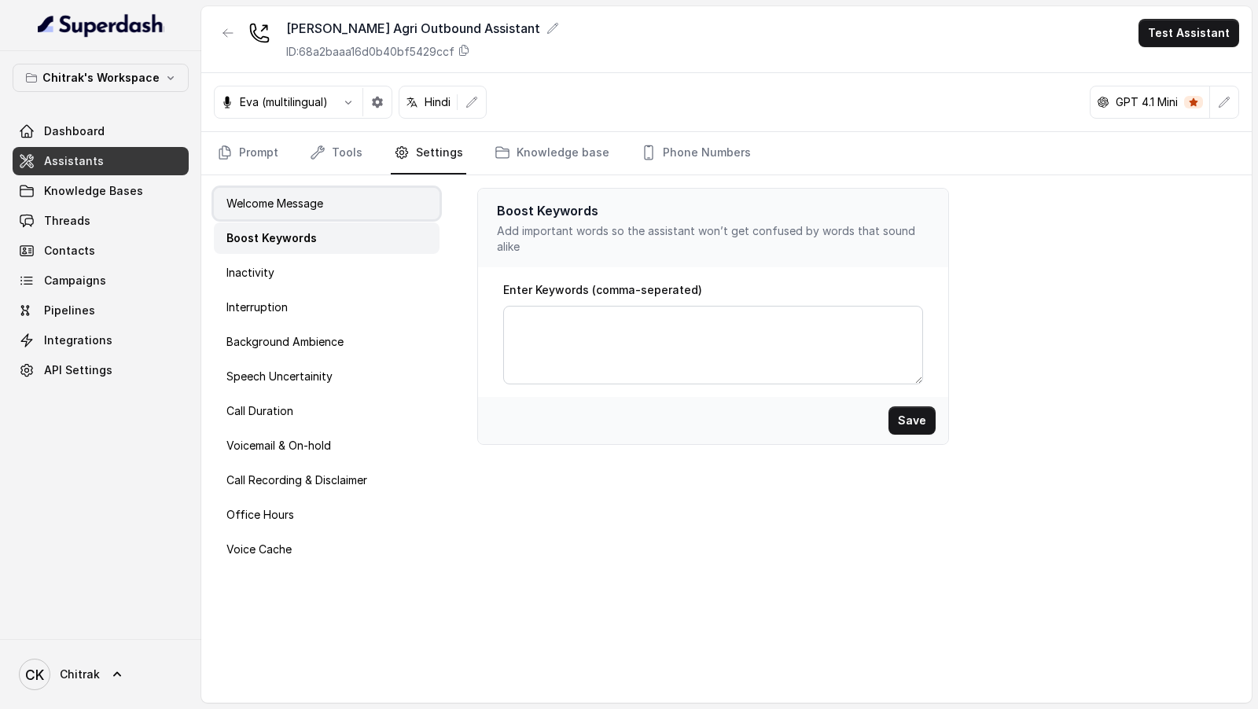
click at [391, 197] on div "Welcome Message" at bounding box center [327, 203] width 226 height 31
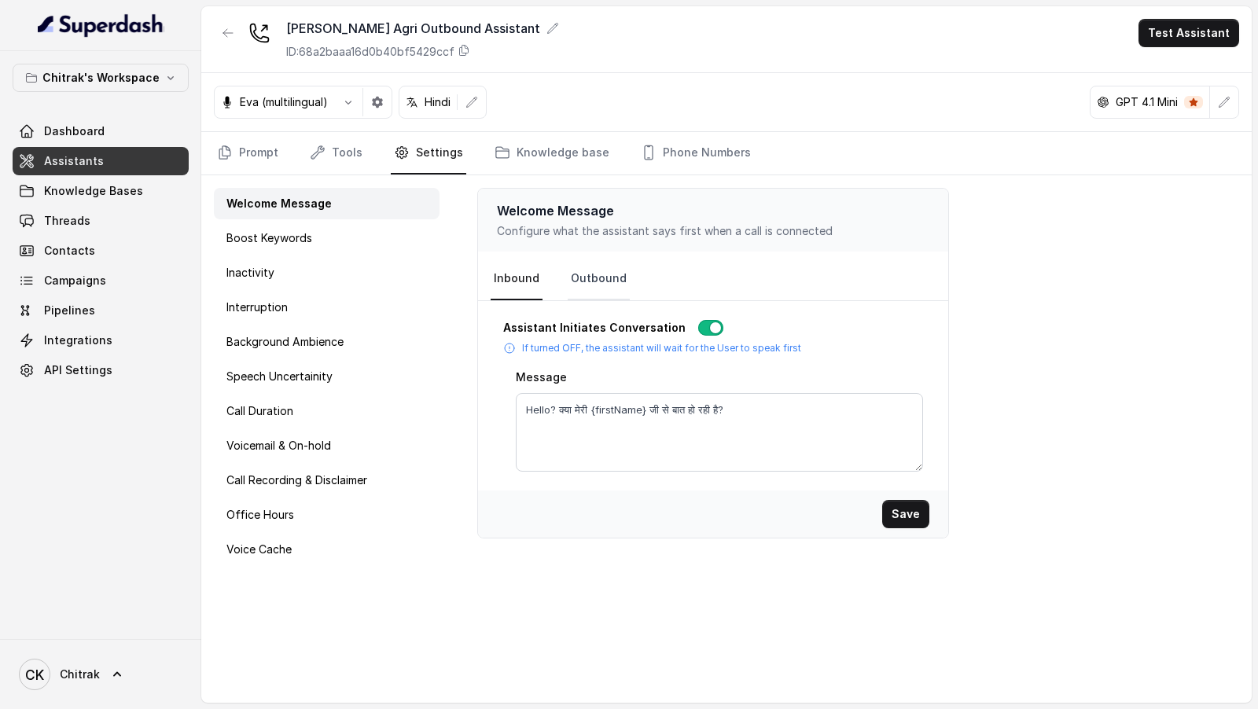
click at [595, 276] on link "Outbound" at bounding box center [599, 279] width 62 height 42
click at [354, 247] on div "Boost Keywords" at bounding box center [327, 238] width 226 height 31
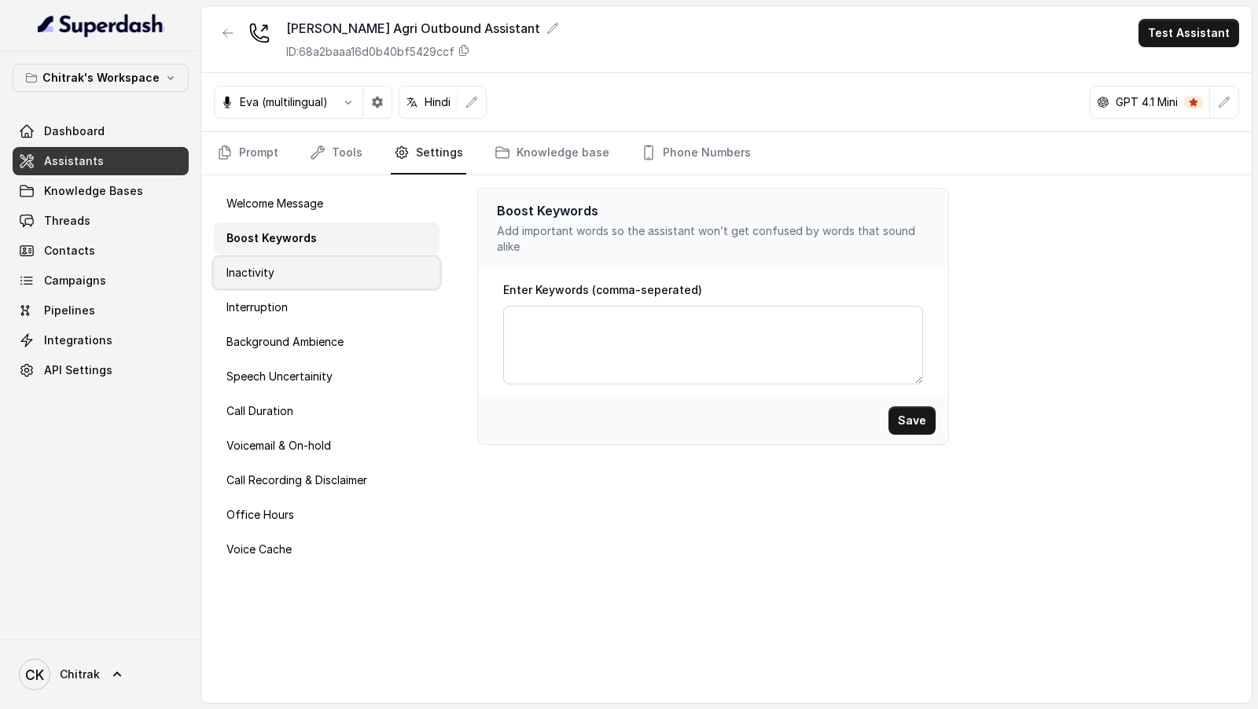
click at [355, 272] on div "Inactivity" at bounding box center [327, 272] width 226 height 31
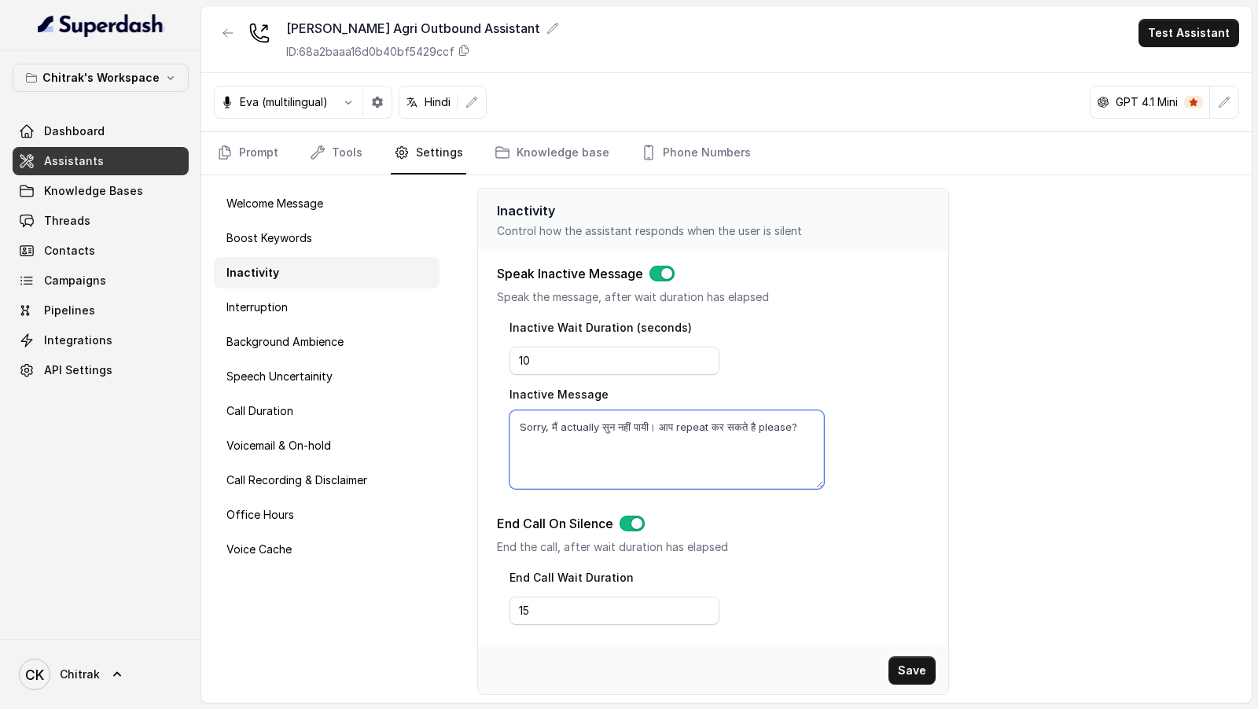
click at [519, 423] on textarea "Sorry, मैं actually सुन नहीं पायी। आप repeat कर सकते है please?" at bounding box center [667, 450] width 315 height 79
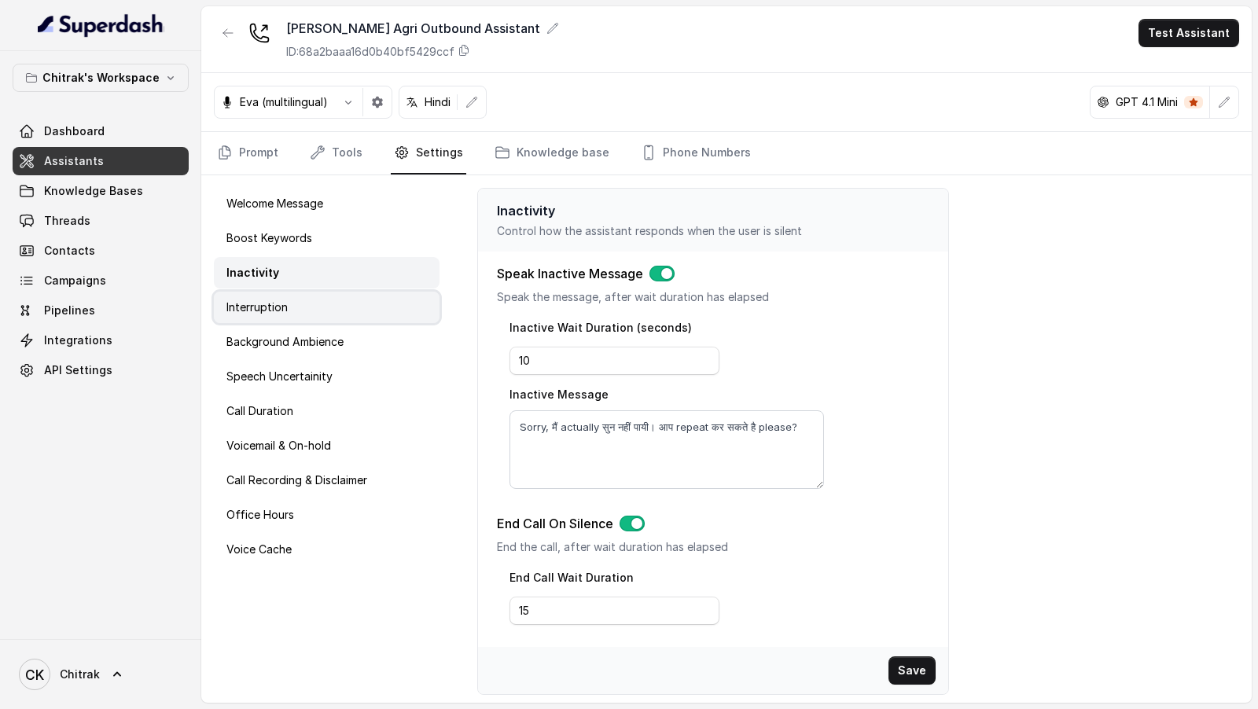
click at [311, 303] on div "Interruption" at bounding box center [327, 307] width 226 height 31
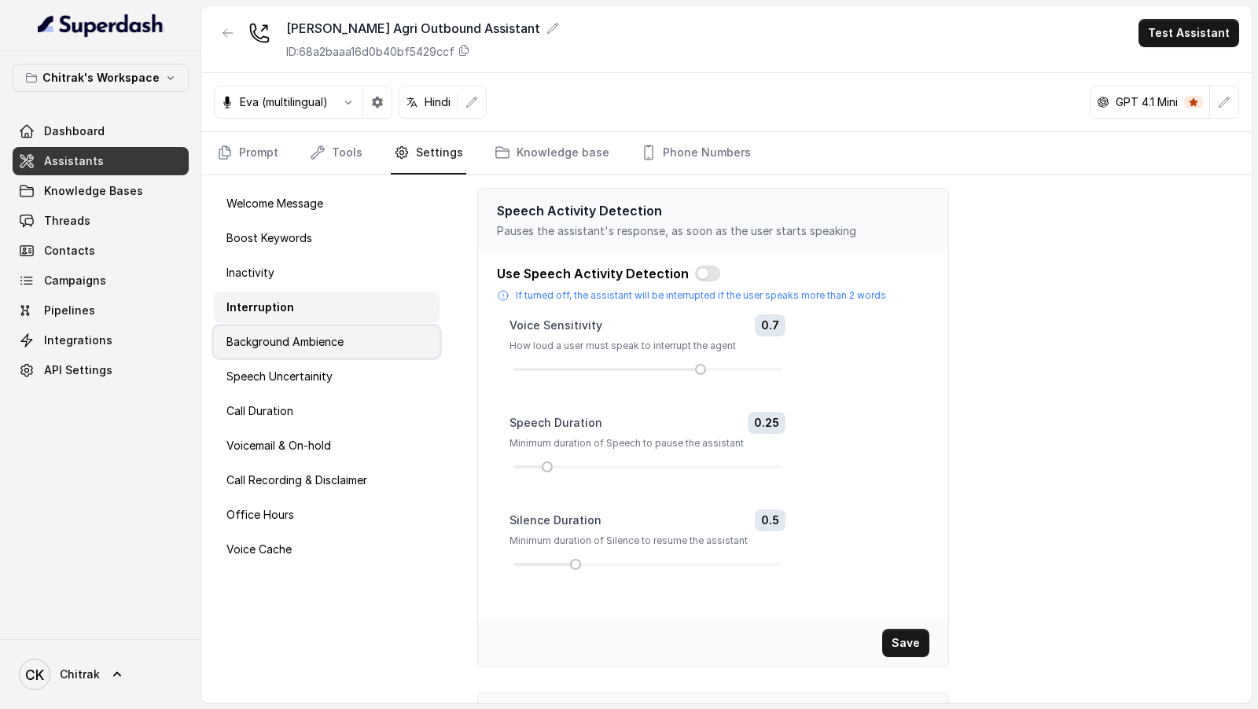
click at [399, 345] on div "Background Ambience" at bounding box center [327, 341] width 226 height 31
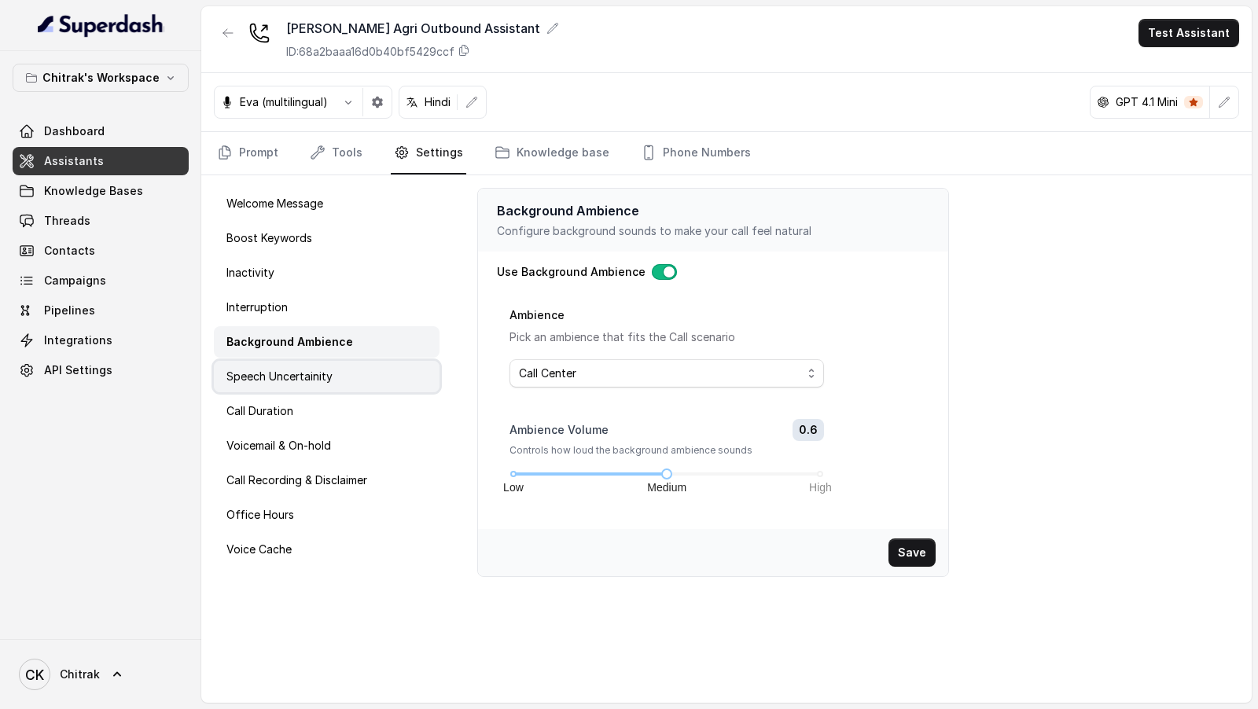
click at [409, 381] on div "Speech Uncertainity" at bounding box center [327, 376] width 226 height 31
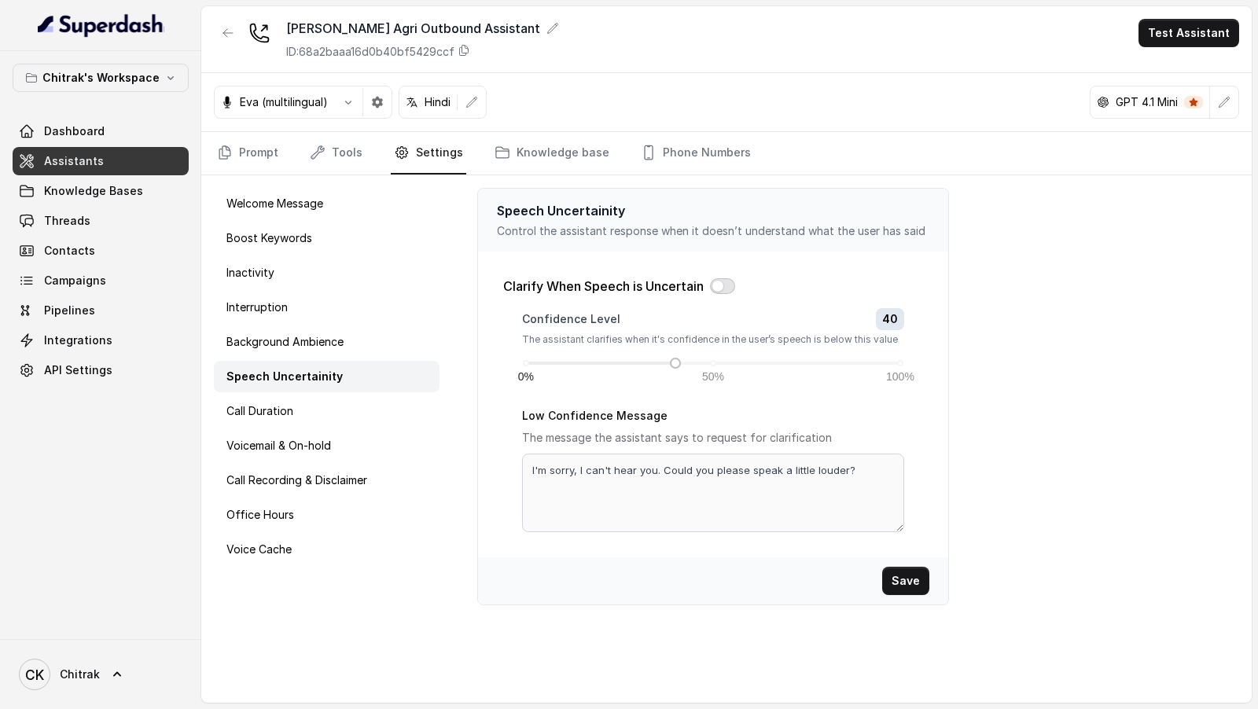
click at [724, 282] on button "button" at bounding box center [722, 286] width 25 height 16
click at [645, 470] on textarea "I'm sorry, I can't hear you. Could you please speak a little louder?" at bounding box center [713, 493] width 382 height 79
paste textarea "Sorry, मैं actually सुन नहीं पायी। आप repeat कर सकते है please"
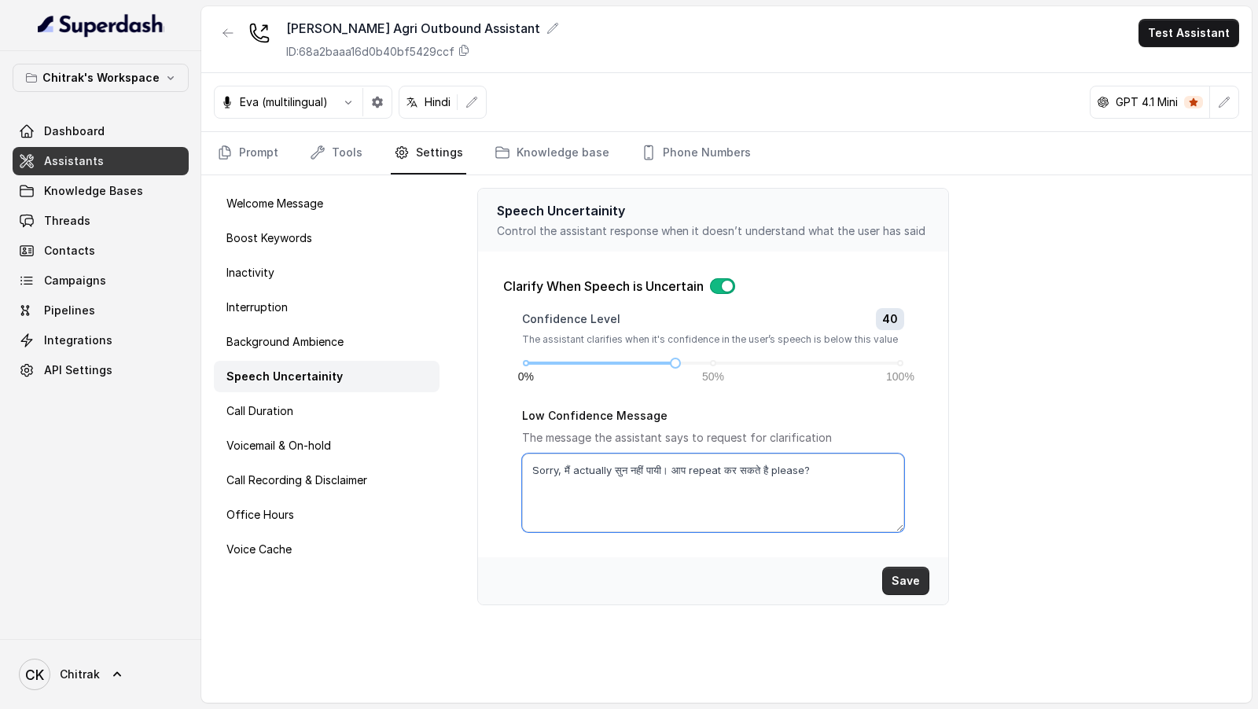
type textarea "Sorry, मैं actually सुन नहीं पायी। आप repeat कर सकते है please?"
click at [917, 567] on button "Save" at bounding box center [906, 581] width 47 height 28
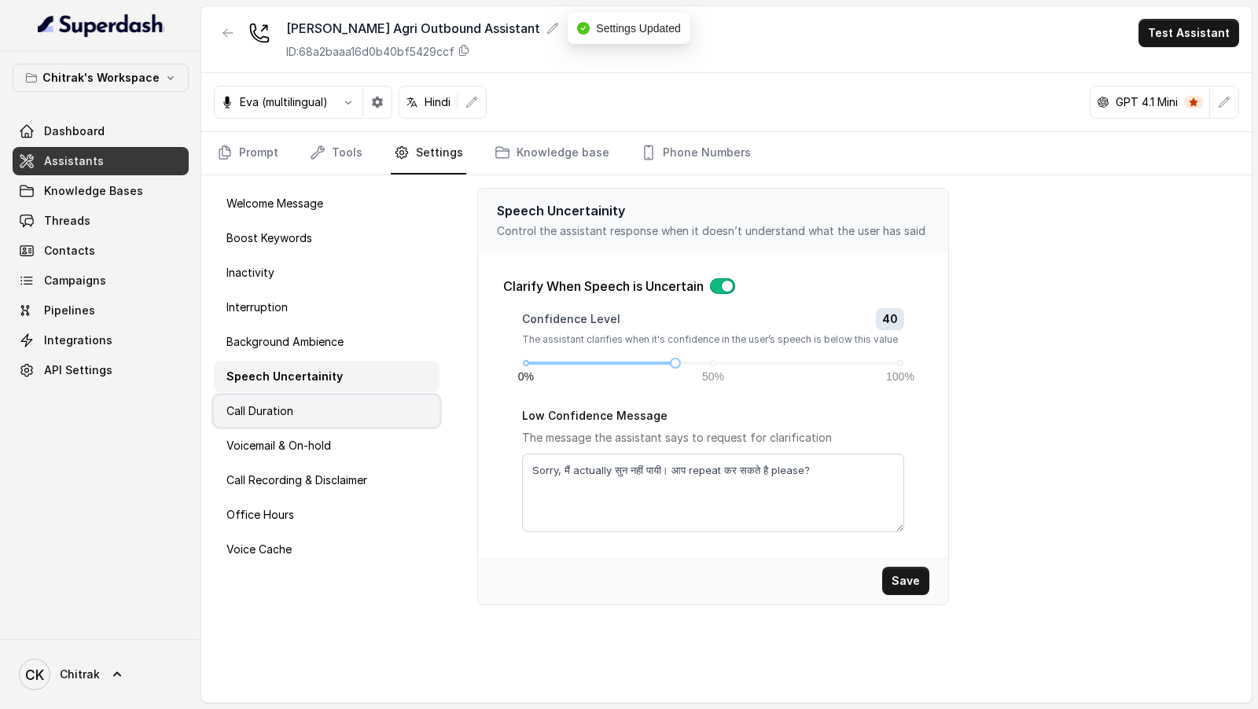
click at [302, 420] on div "Call Duration" at bounding box center [327, 411] width 226 height 31
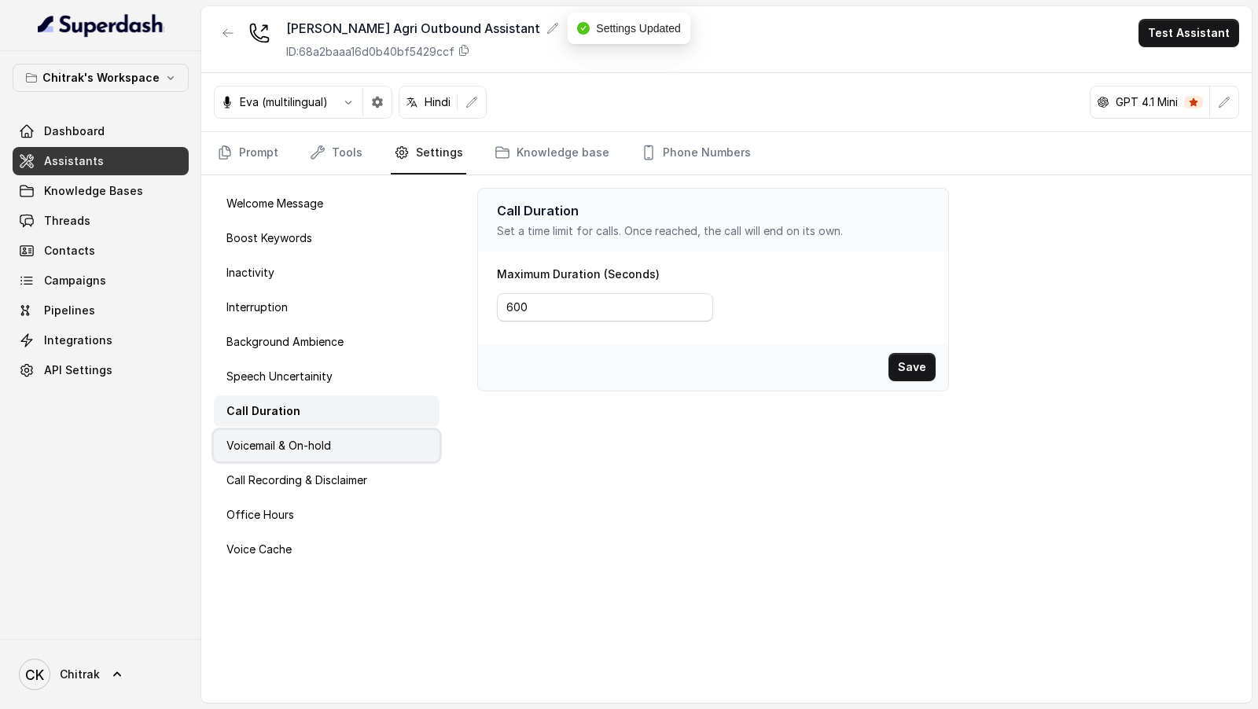
click at [349, 438] on div "Voicemail & On-hold" at bounding box center [327, 445] width 226 height 31
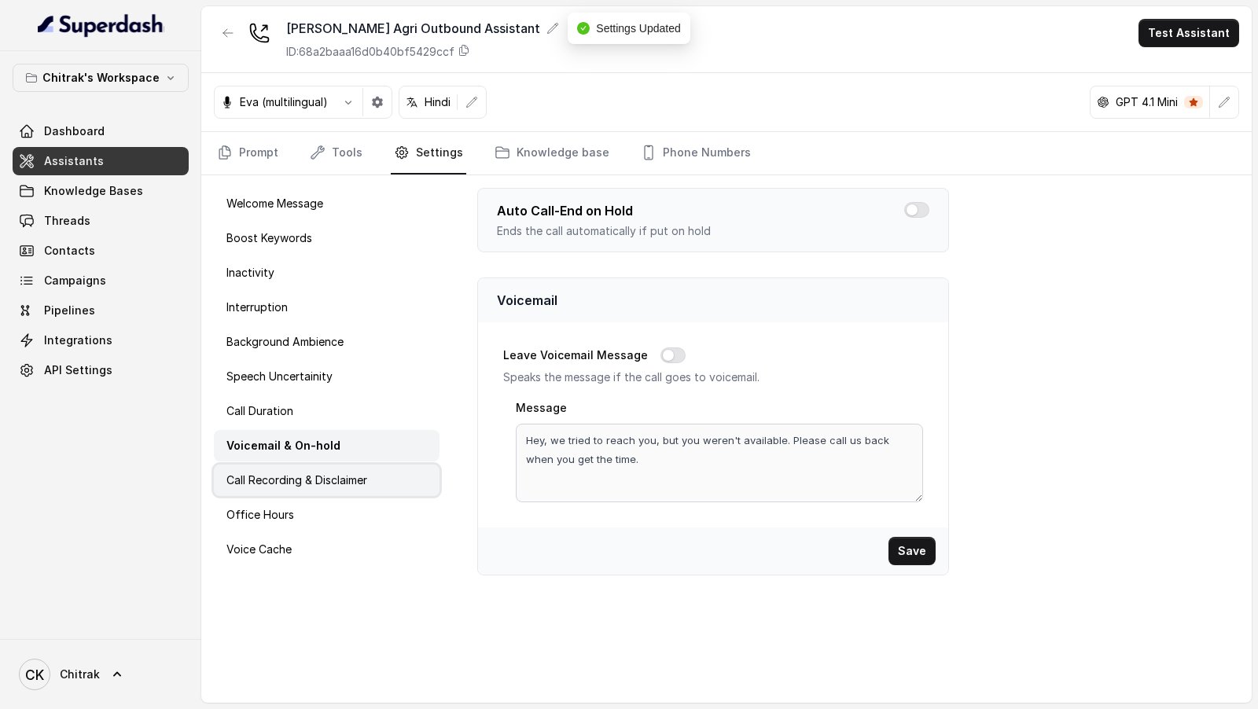
click at [359, 465] on div "Call Recording & Disclaimer" at bounding box center [327, 480] width 226 height 31
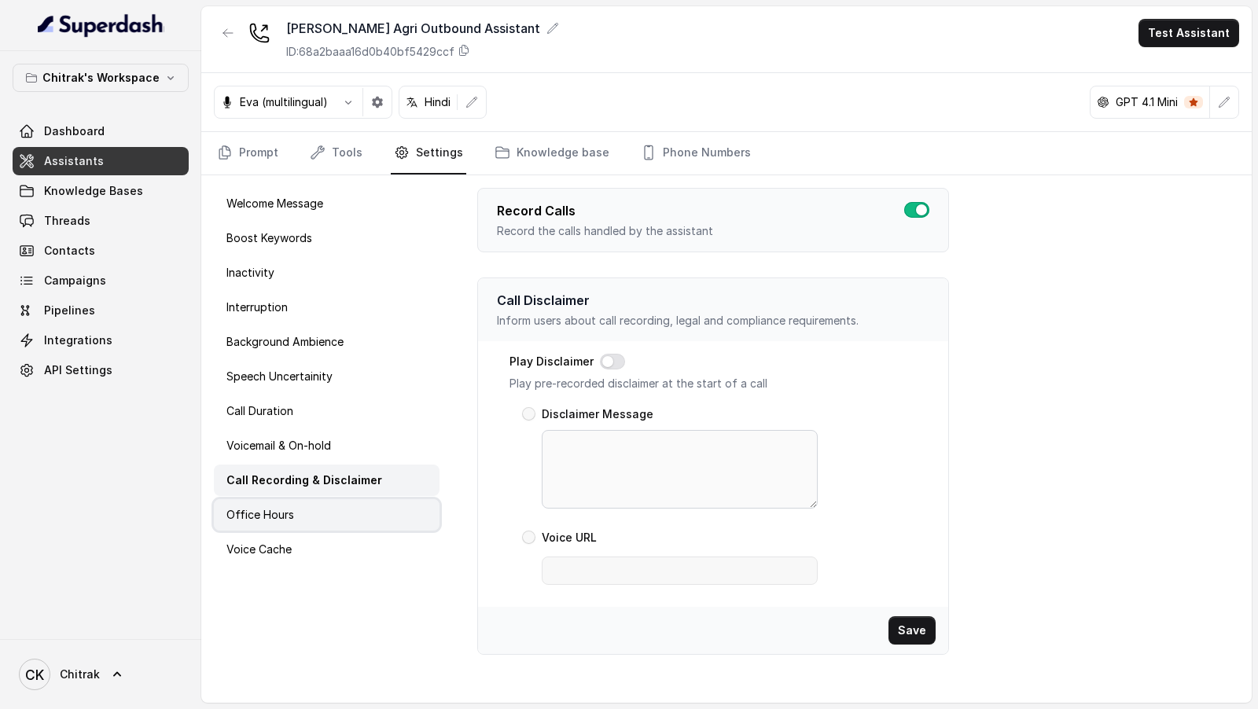
click at [341, 502] on div "Office Hours" at bounding box center [327, 514] width 226 height 31
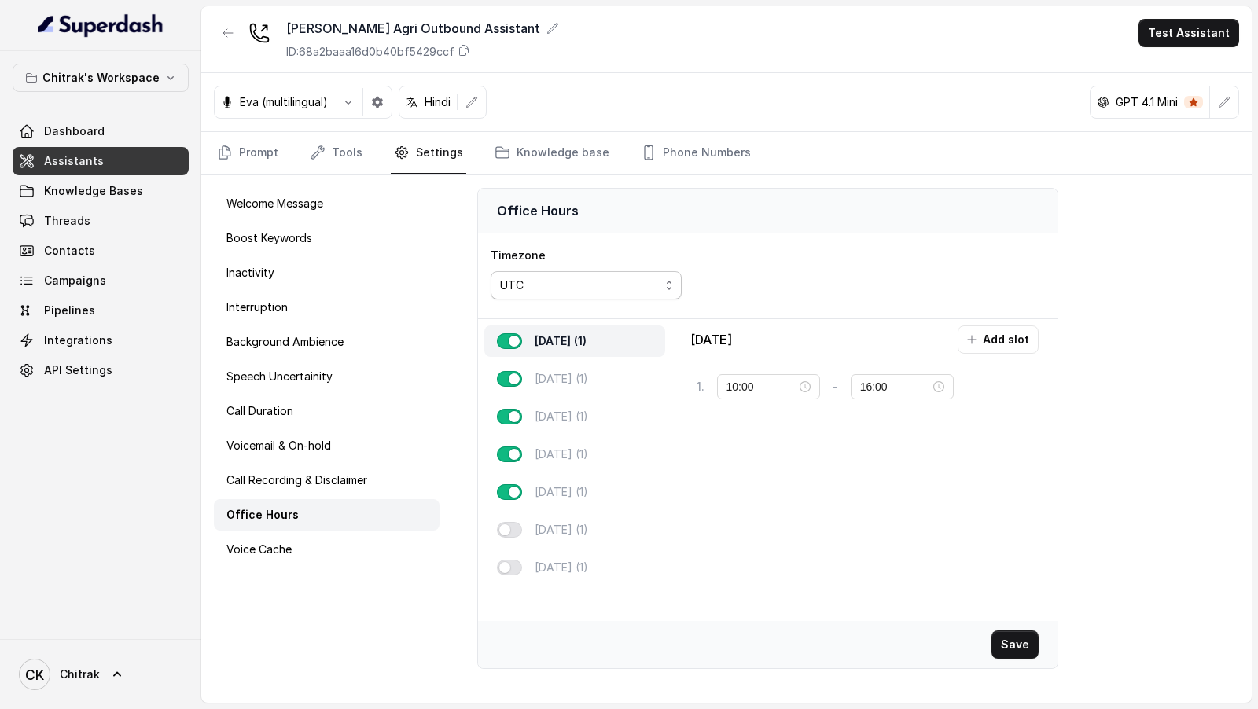
click at [609, 286] on div "UTC" at bounding box center [580, 285] width 160 height 19
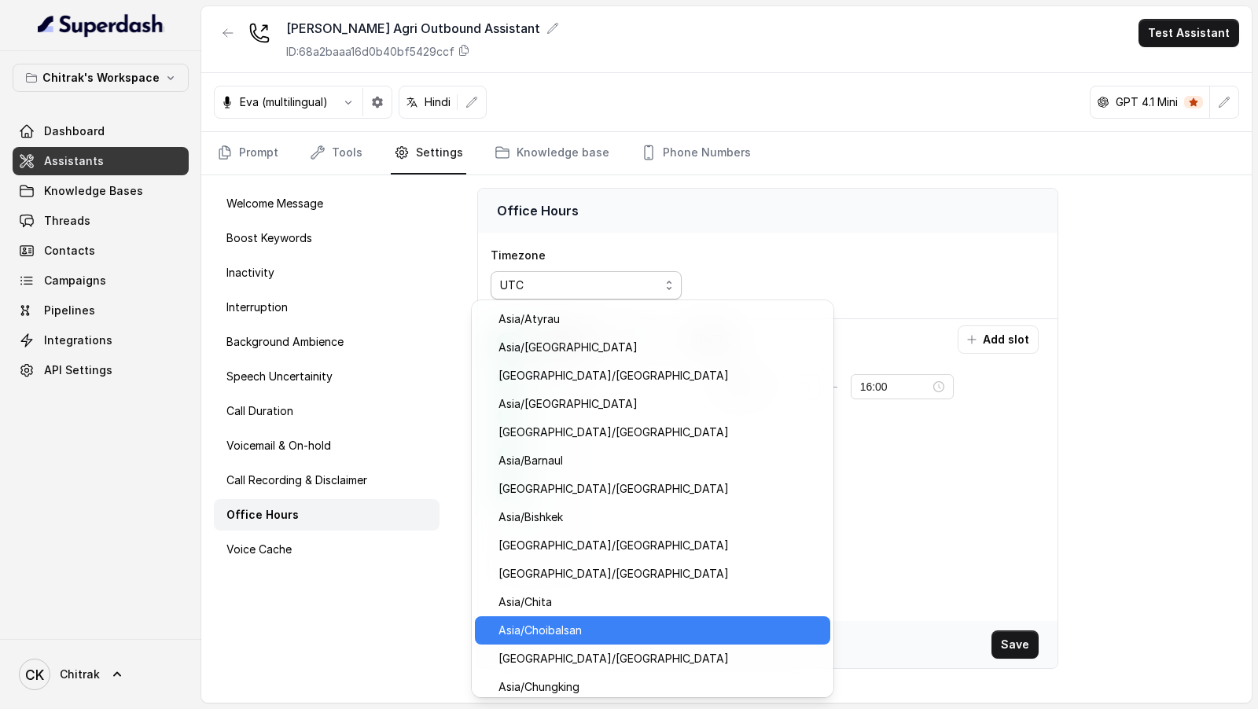
scroll to position [6944, 0]
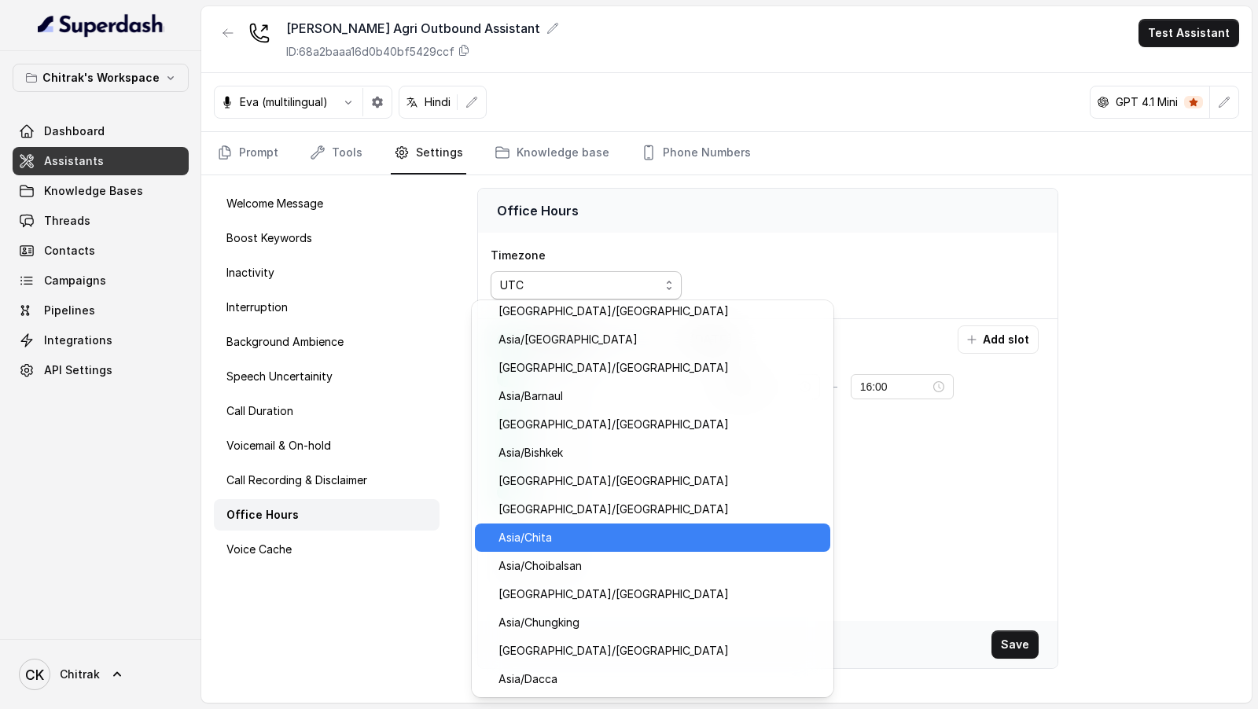
click at [567, 518] on span "Asia/Calcutta" at bounding box center [660, 509] width 322 height 19
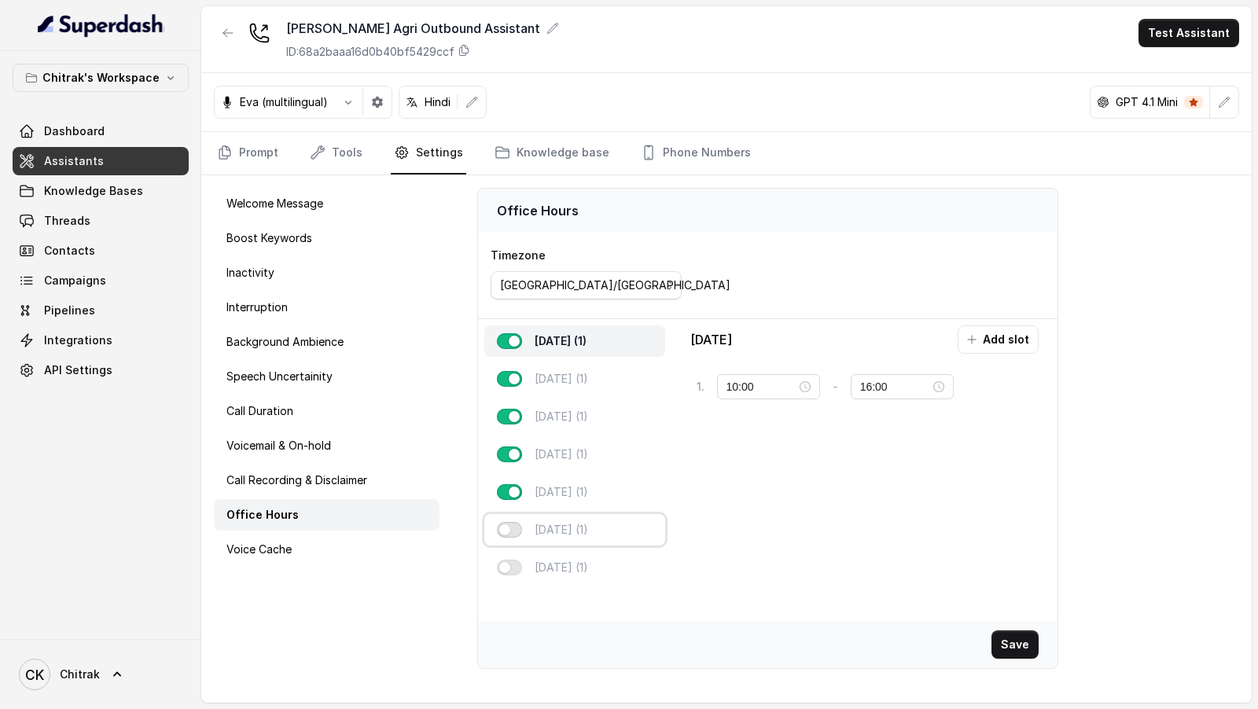
click at [518, 524] on button "button" at bounding box center [509, 530] width 25 height 16
click at [517, 560] on button "button" at bounding box center [509, 568] width 25 height 16
click at [1014, 644] on button "Save" at bounding box center [1015, 645] width 47 height 28
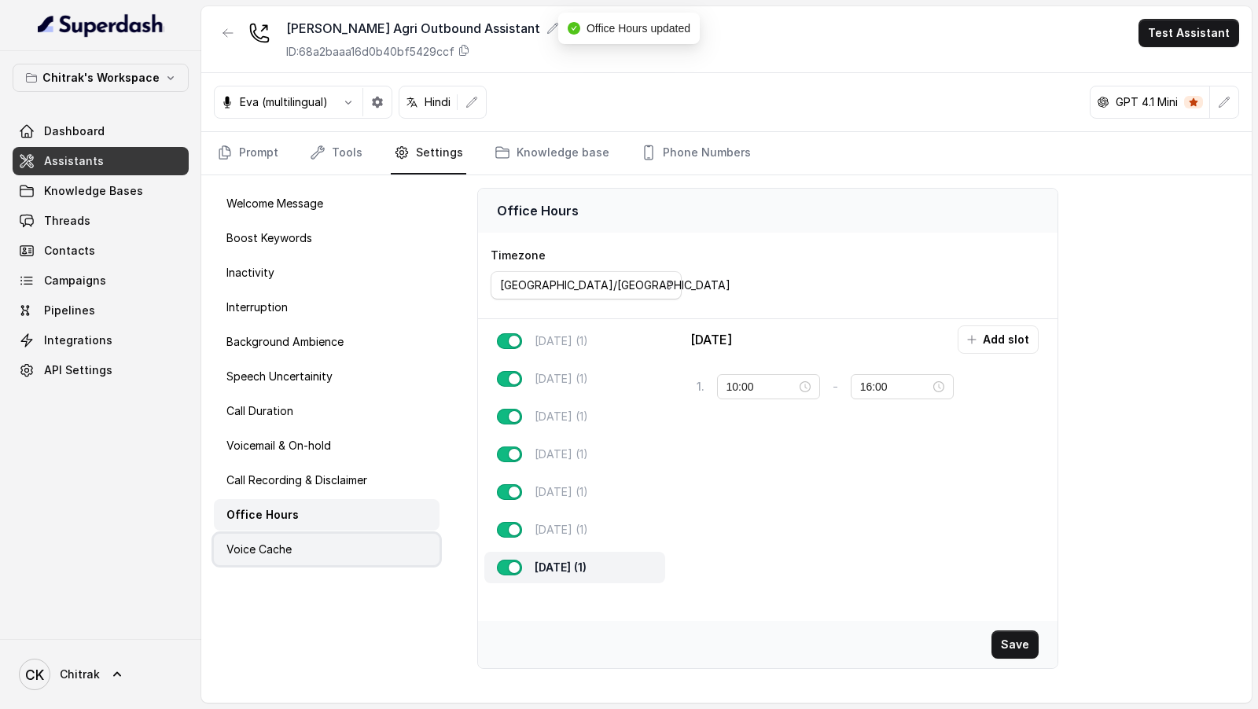
click at [327, 552] on div "Voice Cache" at bounding box center [327, 549] width 226 height 31
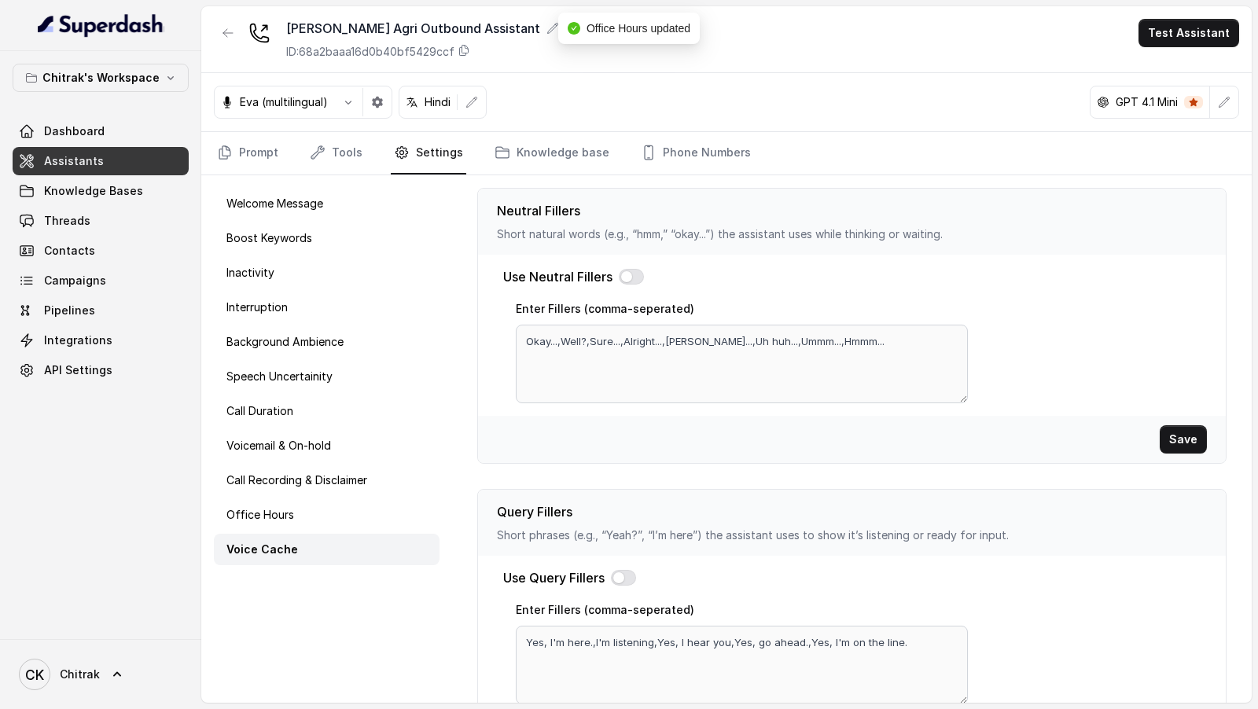
scroll to position [468, 0]
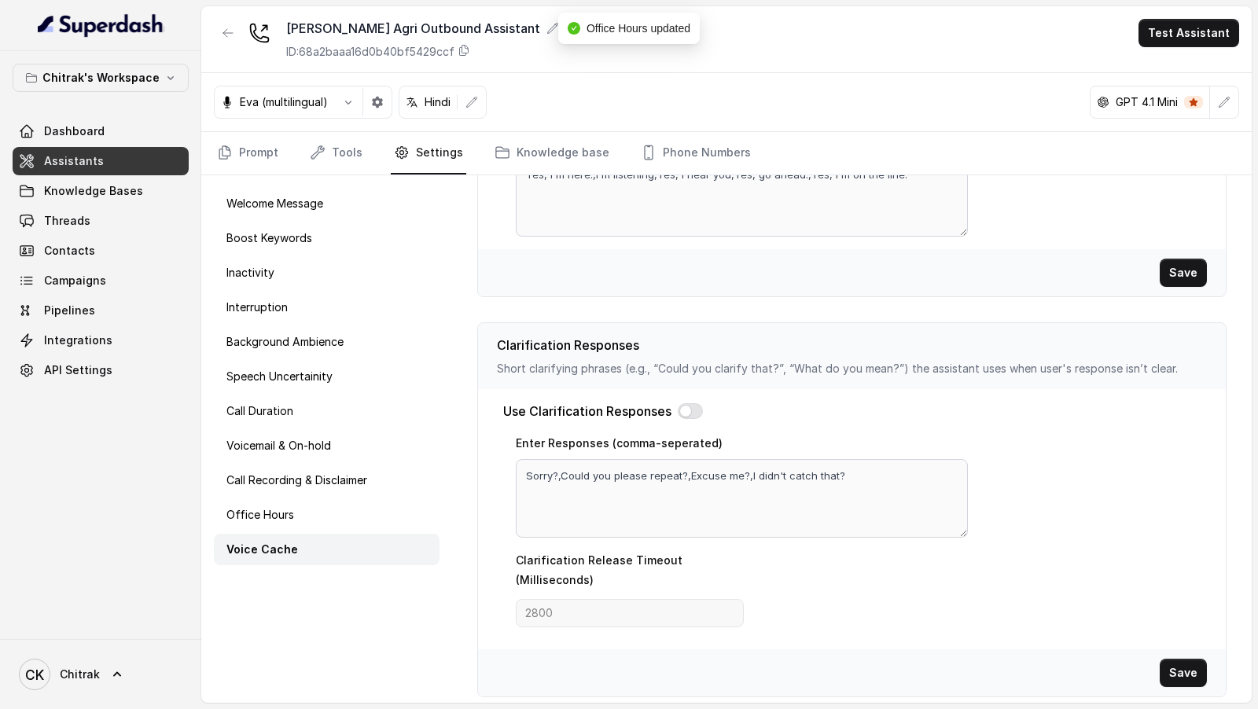
click at [698, 404] on button "button" at bounding box center [690, 412] width 25 height 16
click at [659, 470] on textarea "Sorry?,Could you please repeat?,Excuse me?,I didn't catch that?" at bounding box center [742, 498] width 452 height 79
paste textarea ", मैं actually सुन नहीं पायी। आप repeat कर सकते है please"
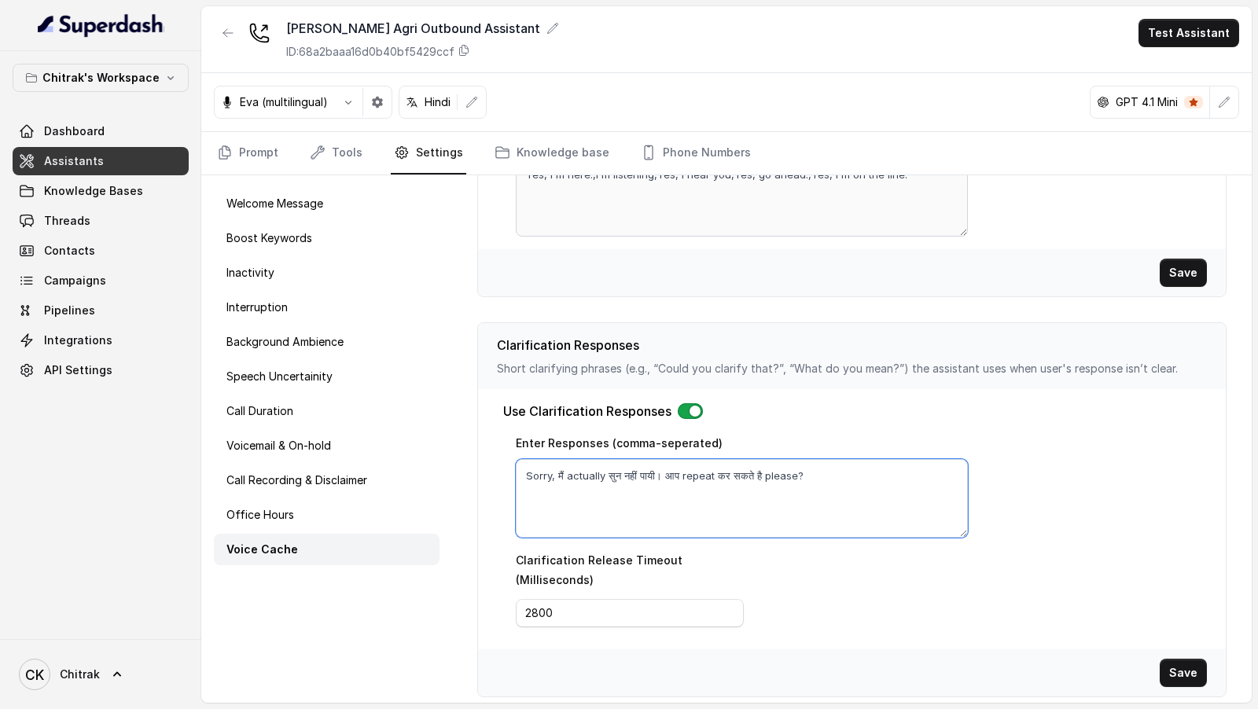
click at [553, 469] on textarea "Sorry, मैं actually सुन नहीं पायी। आप repeat कर सकते है please?" at bounding box center [742, 498] width 452 height 79
click at [655, 469] on textarea "Sorry मैं actually सुन नहीं पायी। आप repeat कर सकते है please?" at bounding box center [742, 498] width 452 height 79
click at [806, 469] on textarea "Sorry मैं actually सुन नहीं पायी, आप repeat कर सकते है please?" at bounding box center [742, 498] width 452 height 79
paste textarea "सर network चला गया था आप रिपीट कर सकते है please?"
type textarea "Sorry मैं actually सुन नहीं पायी, आप repeat कर सकते है please?, Hello सर networ…"
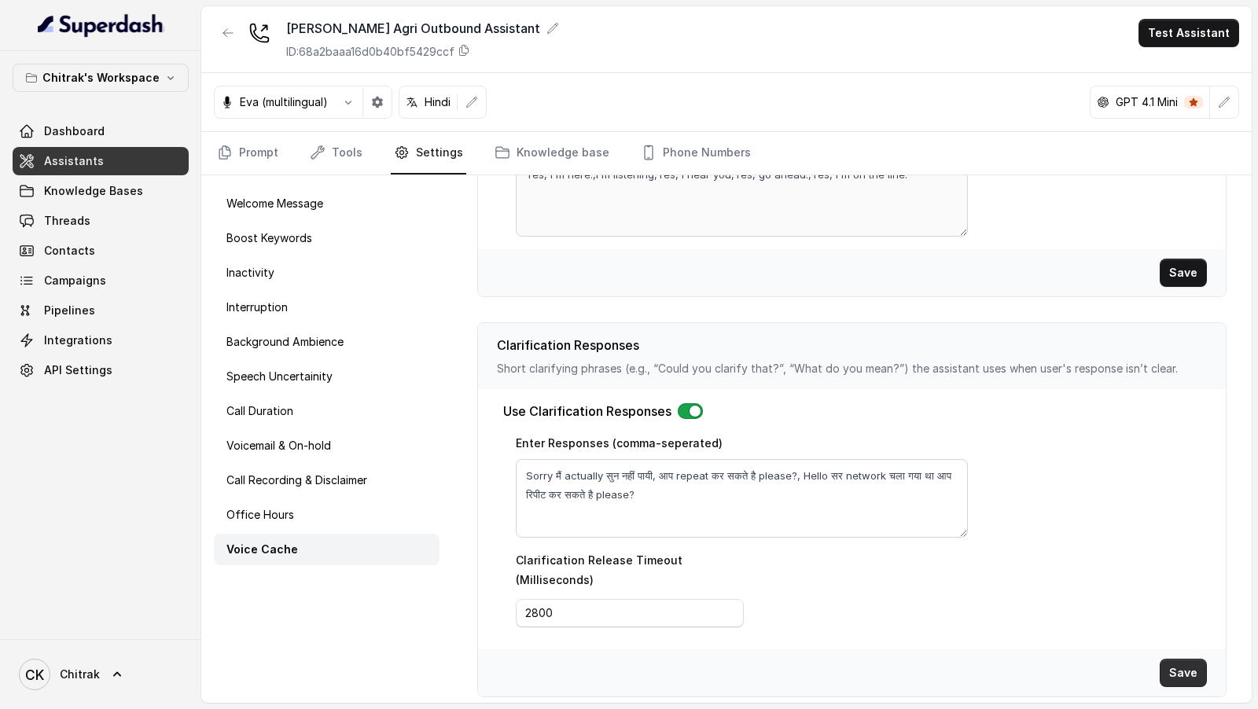
click at [1188, 673] on button "Save" at bounding box center [1183, 673] width 47 height 28
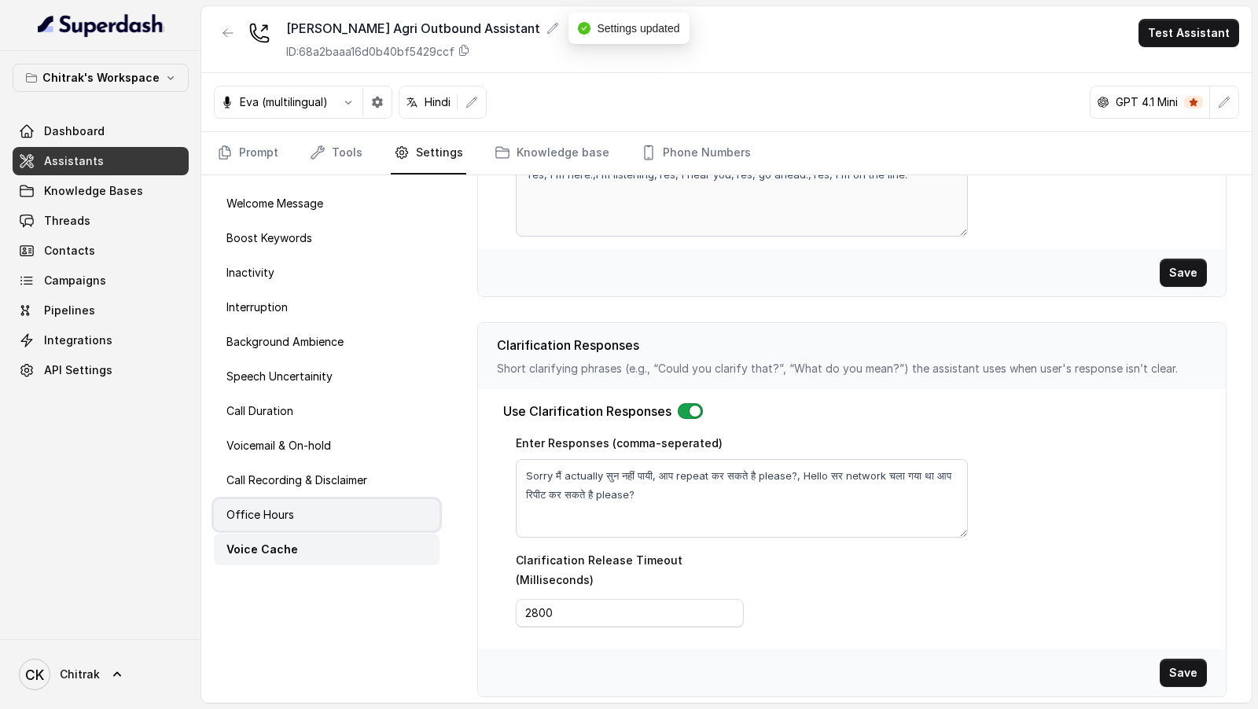
click at [293, 510] on div "Office Hours" at bounding box center [327, 514] width 226 height 31
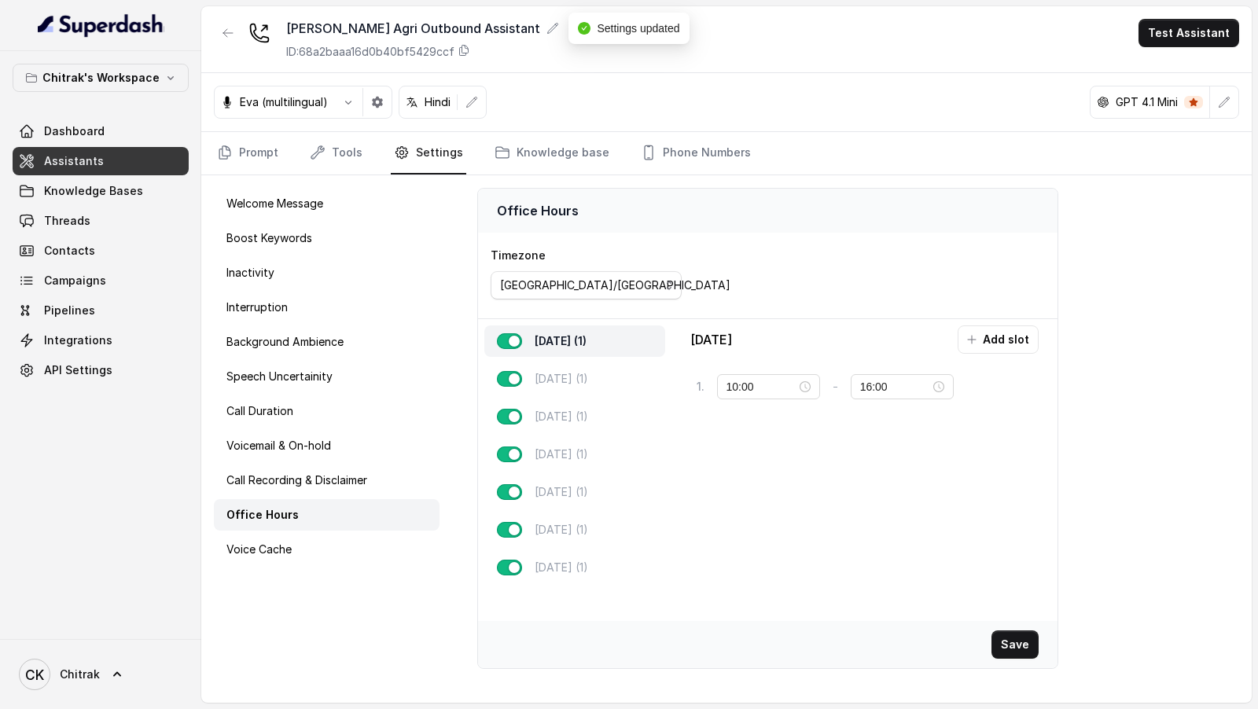
scroll to position [0, 0]
click at [326, 485] on p "Call Recording & Disclaimer" at bounding box center [297, 481] width 141 height 16
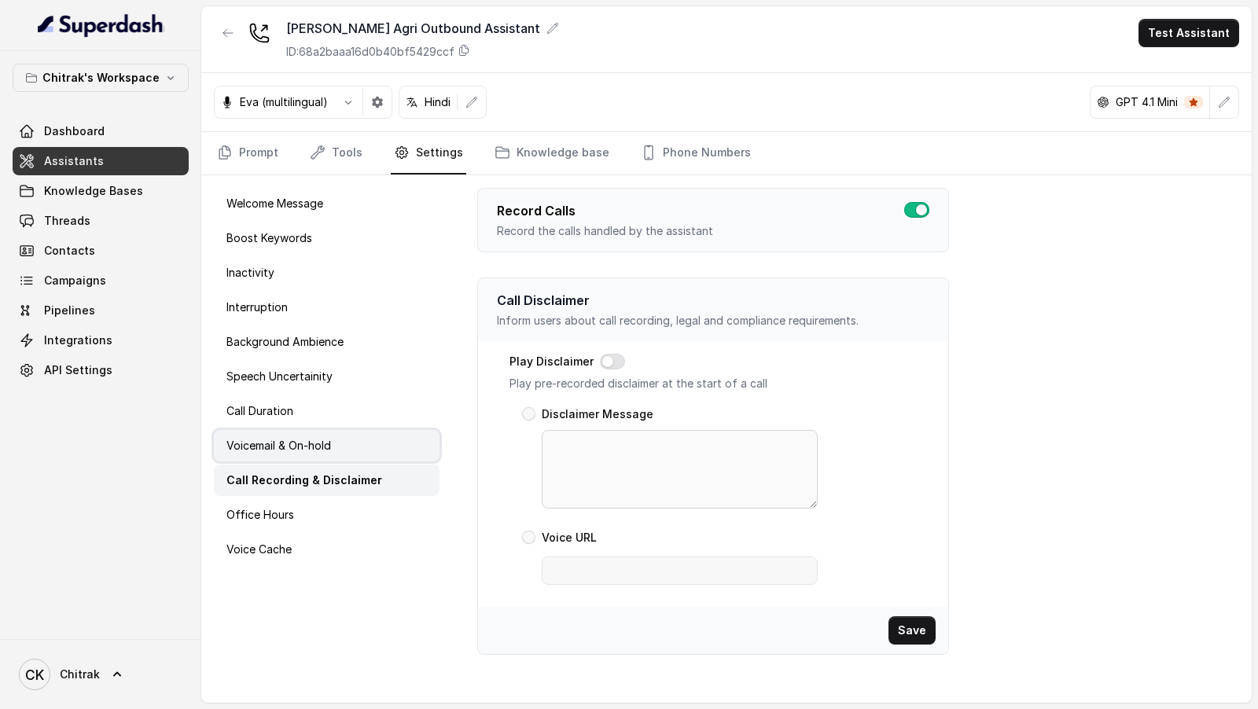
click at [329, 430] on div "Voicemail & On-hold" at bounding box center [327, 445] width 226 height 31
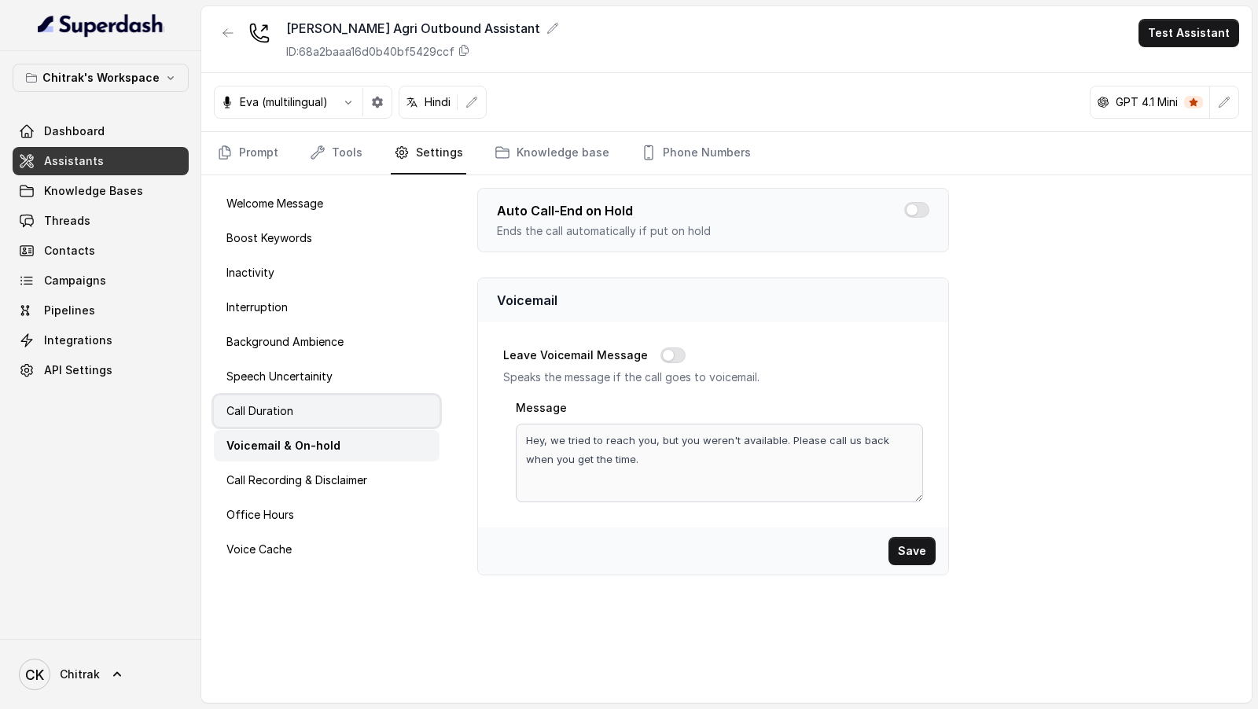
click at [359, 396] on div "Call Duration" at bounding box center [327, 411] width 226 height 31
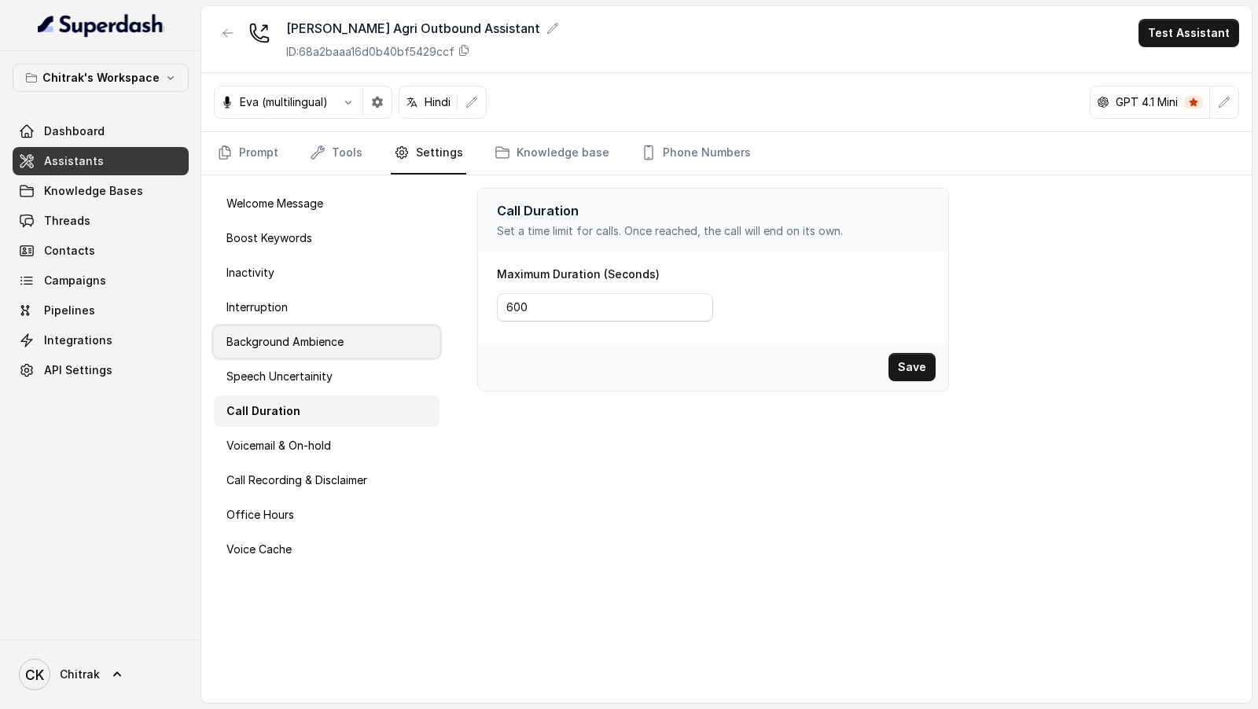
click at [320, 343] on p "Background Ambience" at bounding box center [285, 342] width 117 height 16
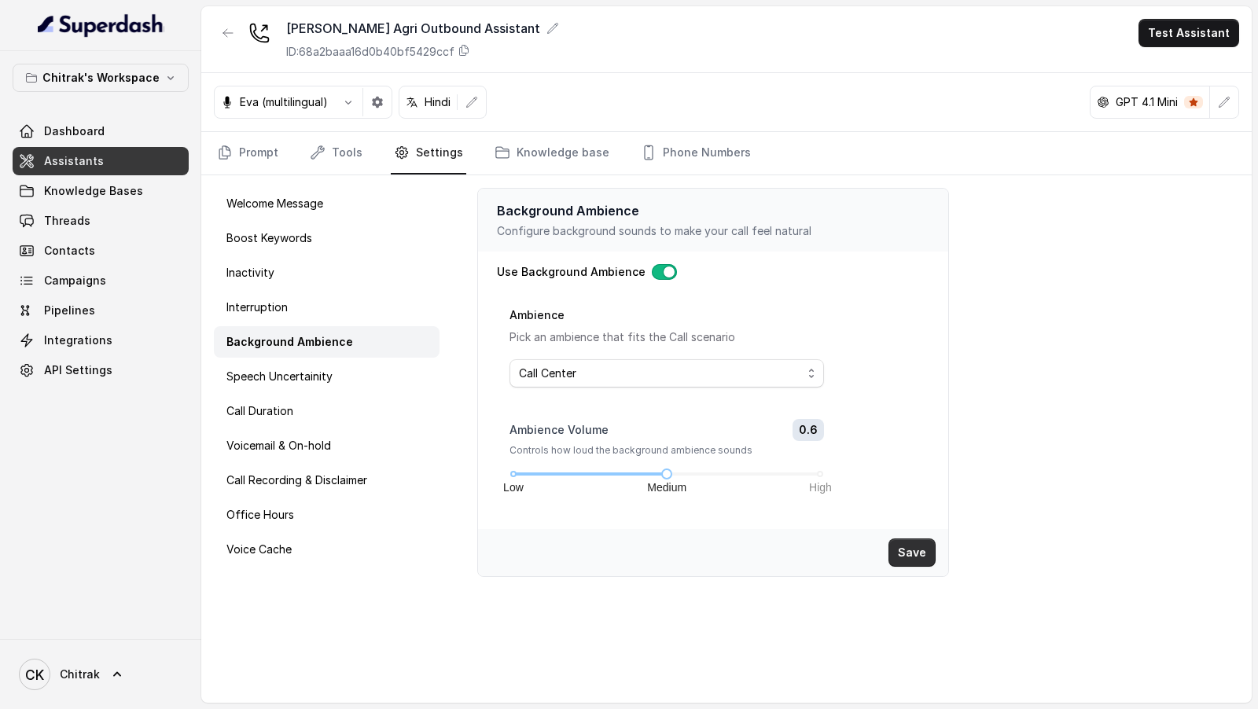
click at [913, 551] on button "Save" at bounding box center [912, 553] width 47 height 28
click at [670, 474] on div at bounding box center [667, 474] width 8 height 8
click at [1048, 453] on div "Background Ambience Configure background sounds to make your call feel natural …" at bounding box center [852, 439] width 800 height 528
click at [1166, 43] on button "Test Assistant" at bounding box center [1189, 33] width 101 height 28
click at [1165, 64] on button "Phone Call" at bounding box center [1192, 70] width 99 height 28
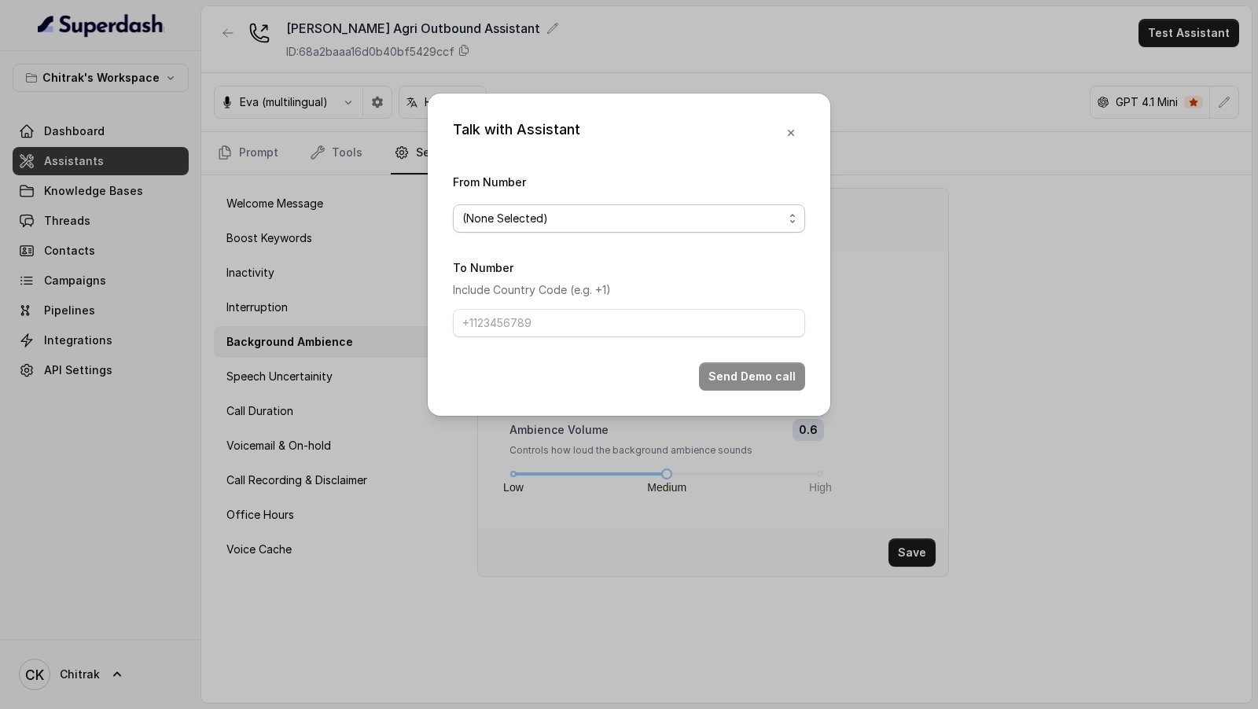
click at [510, 213] on span "(None Selected)" at bounding box center [622, 218] width 321 height 19
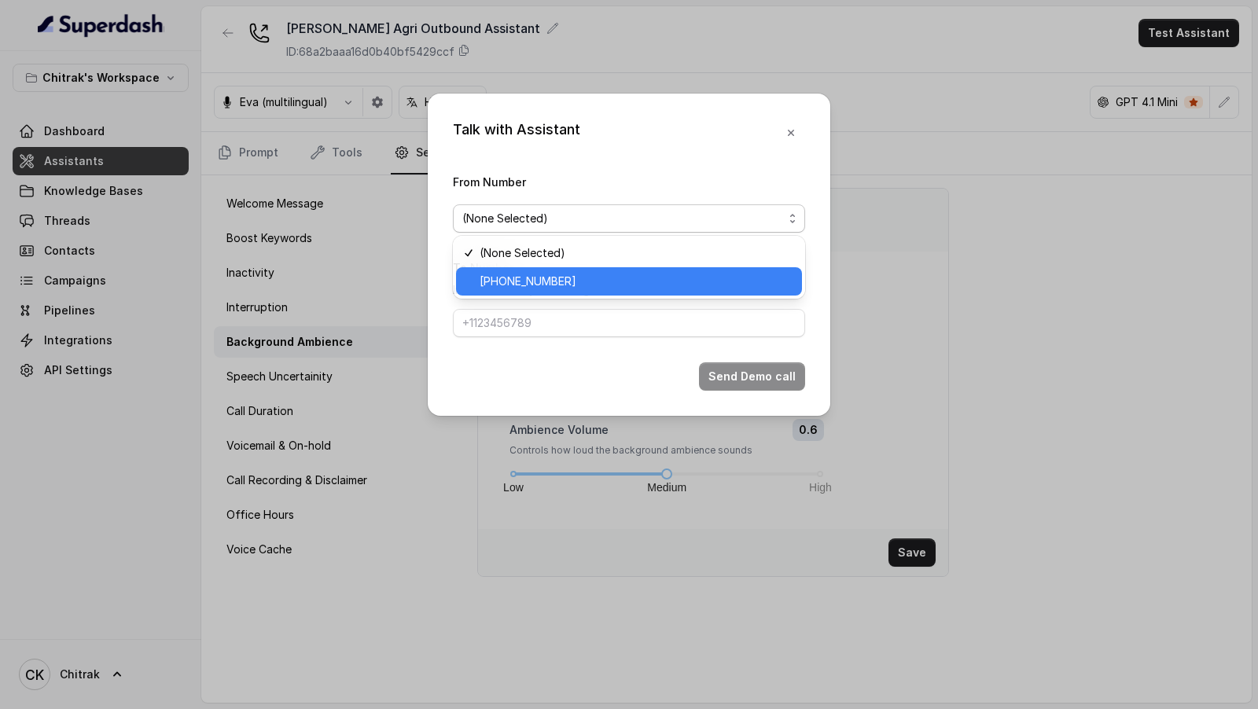
click at [510, 281] on span "+918031272995" at bounding box center [636, 281] width 313 height 19
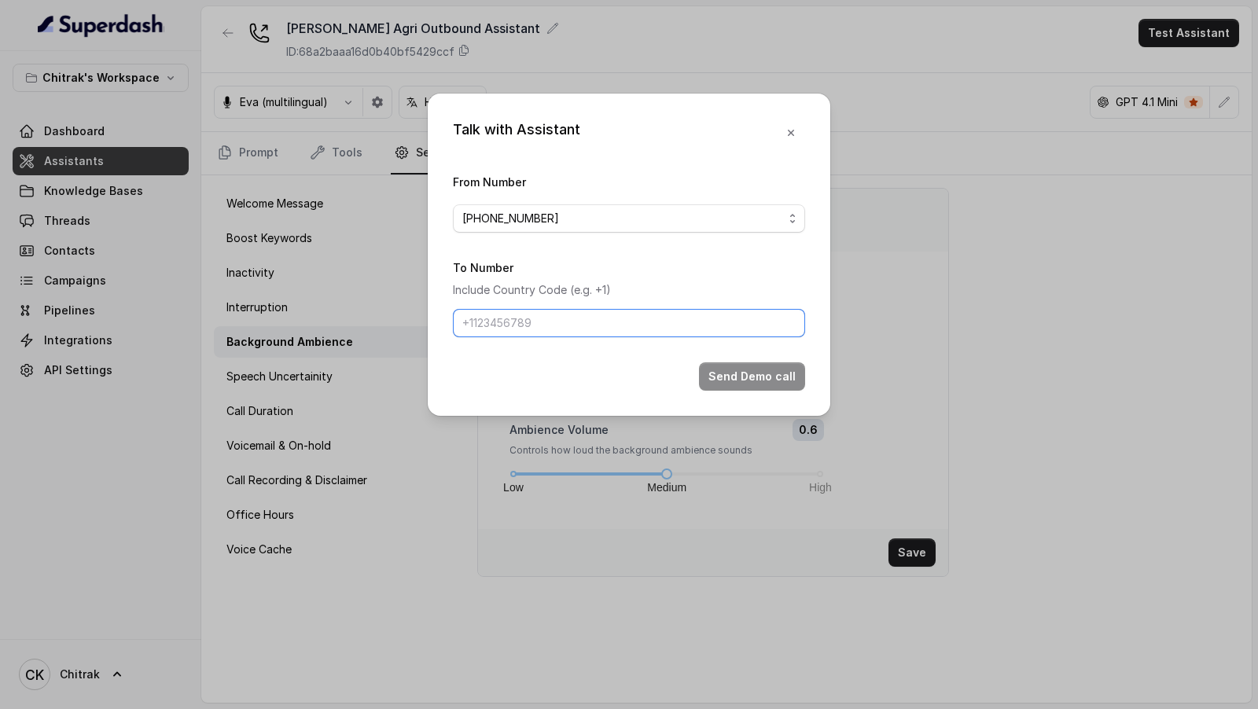
click at [514, 324] on input "To Number" at bounding box center [629, 323] width 352 height 28
type input "[PHONE_NUMBER]"
click at [750, 384] on button "Send Demo call" at bounding box center [752, 377] width 106 height 28
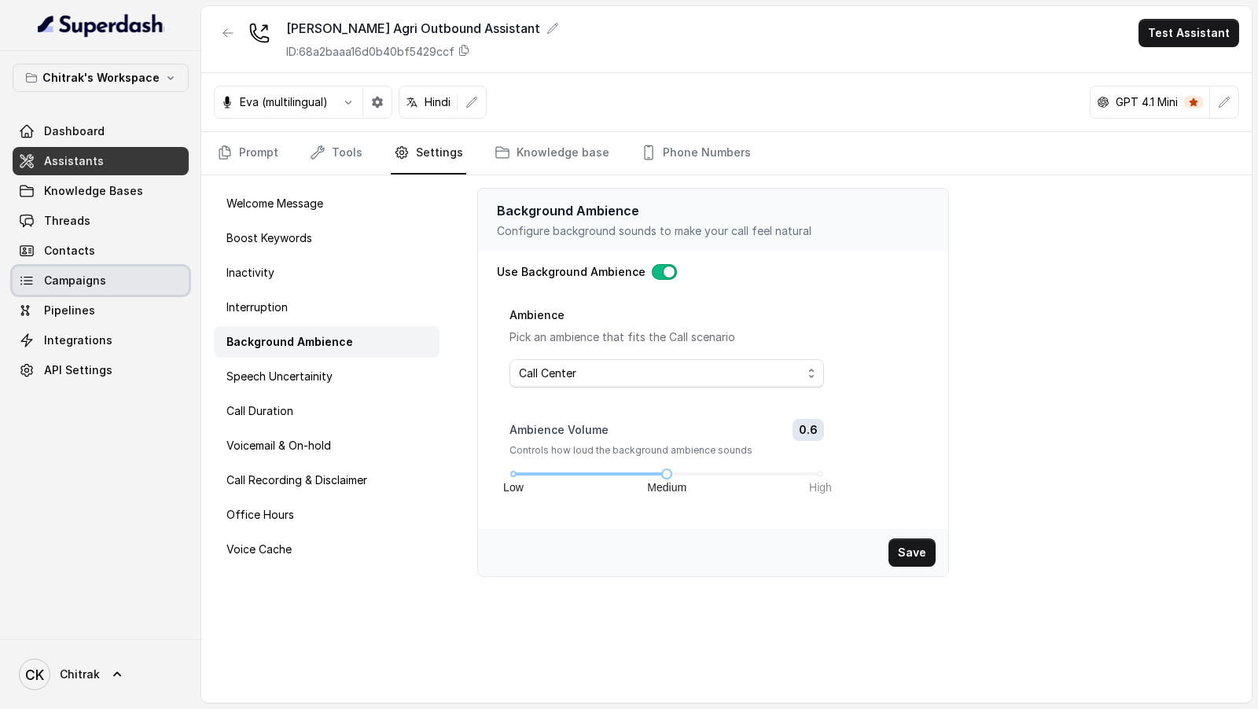
click at [98, 286] on span "Campaigns" at bounding box center [75, 281] width 62 height 16
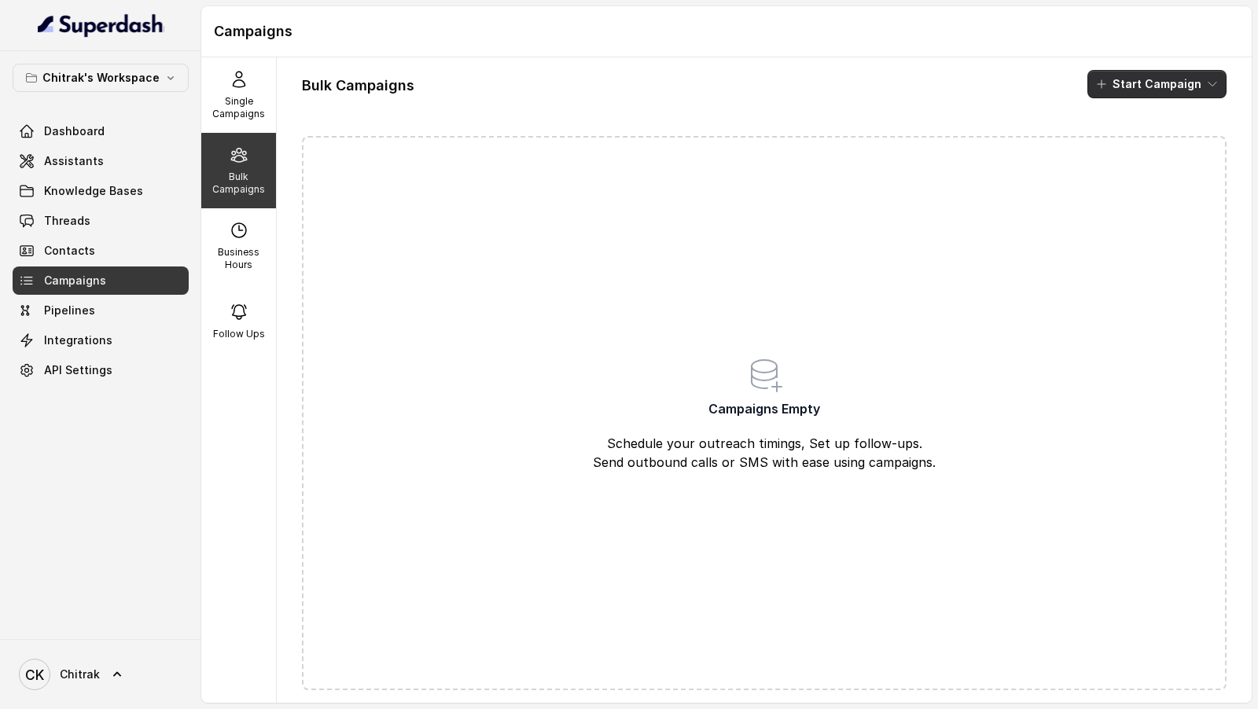
click at [1144, 88] on button "Start Campaign" at bounding box center [1157, 84] width 139 height 28
click at [1112, 150] on icon "button" at bounding box center [1106, 144] width 13 height 13
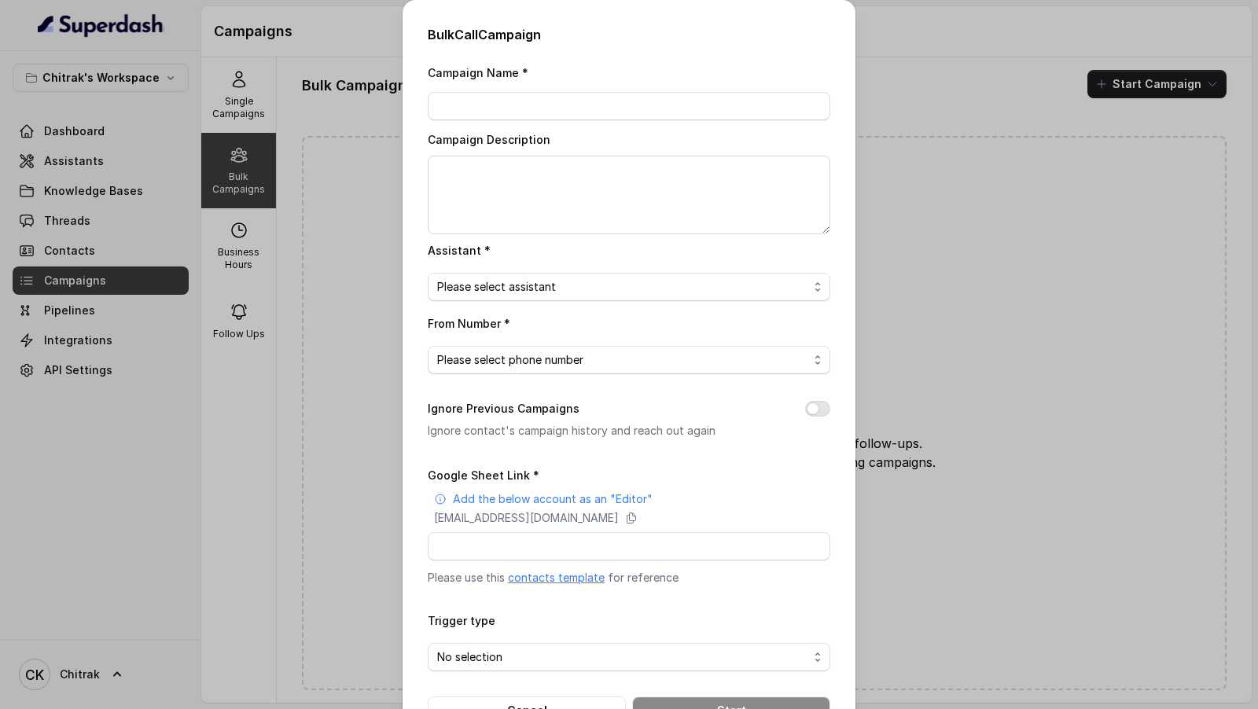
click at [440, 131] on div "Campaign Description" at bounding box center [629, 182] width 403 height 105
click at [478, 103] on input "Campaign Name *" at bounding box center [629, 106] width 403 height 28
type input "Test Superdash Campaign"
click at [507, 220] on textarea "Campaign Description" at bounding box center [629, 195] width 403 height 79
paste textarea "Test Superdash Campaign"
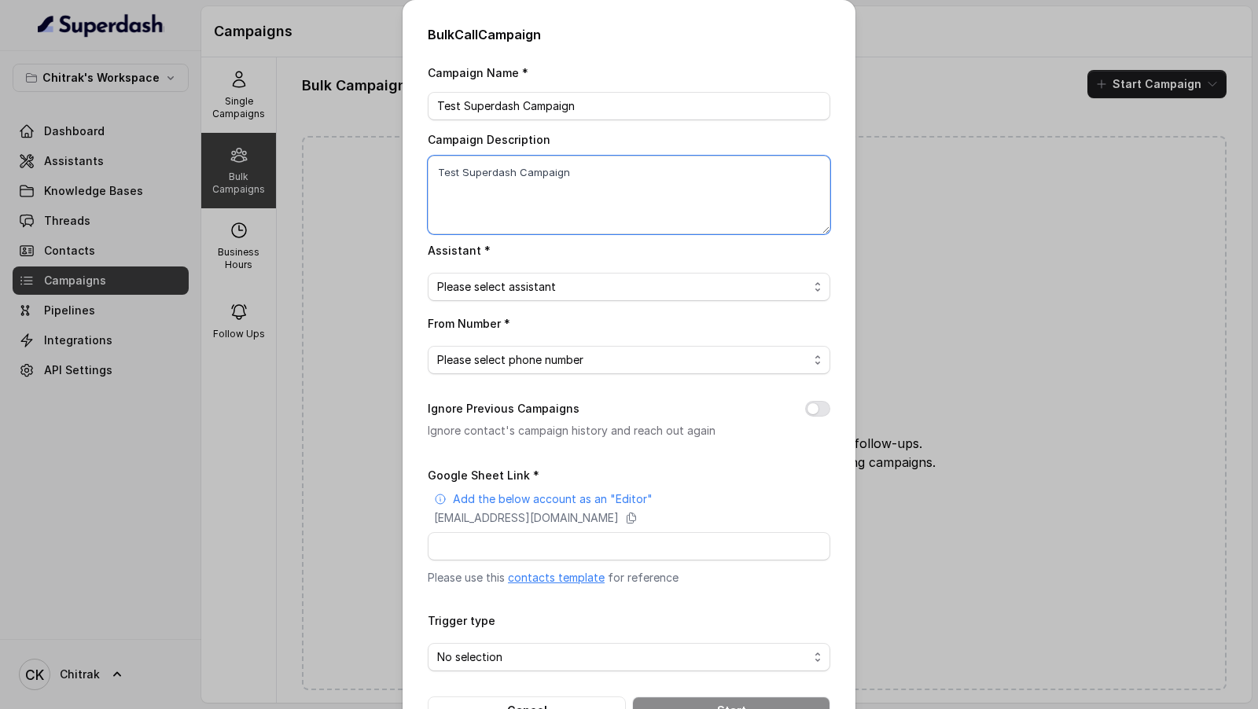
type textarea "Test Superdash Campaign"
click at [530, 279] on span "Please select assistant" at bounding box center [622, 287] width 371 height 19
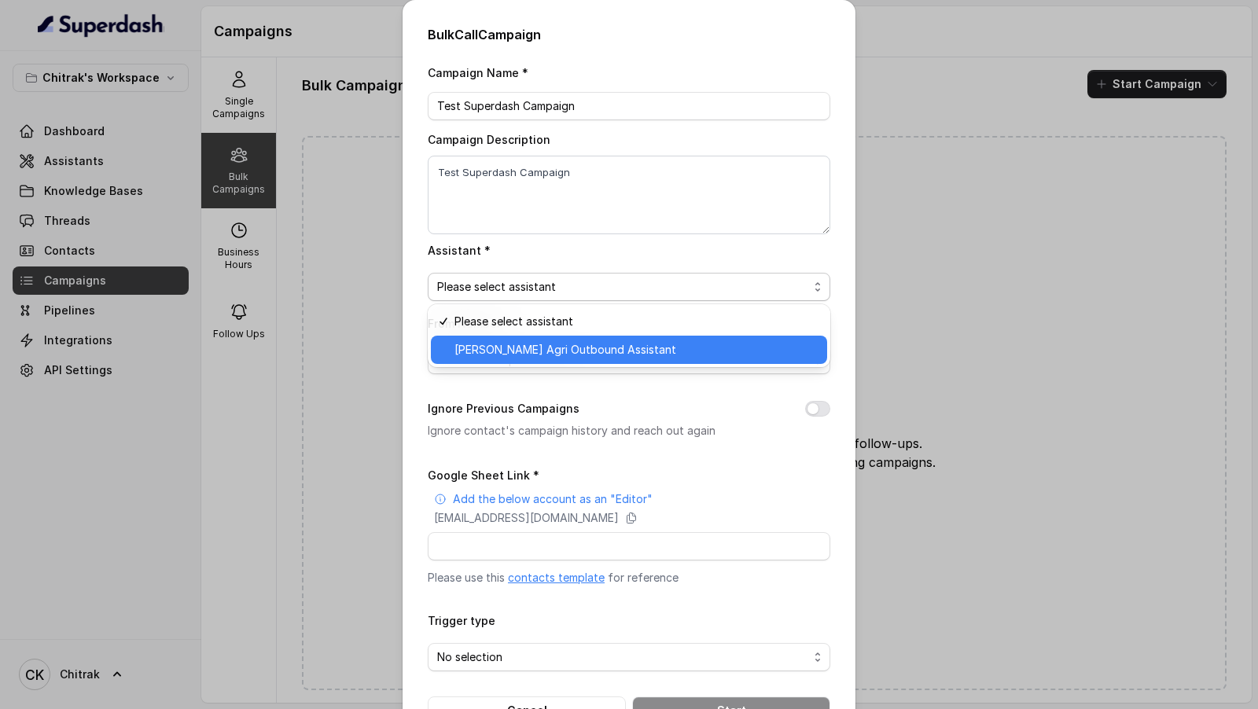
click at [521, 343] on span "[PERSON_NAME] Agri Outbound Assistant" at bounding box center [636, 350] width 363 height 19
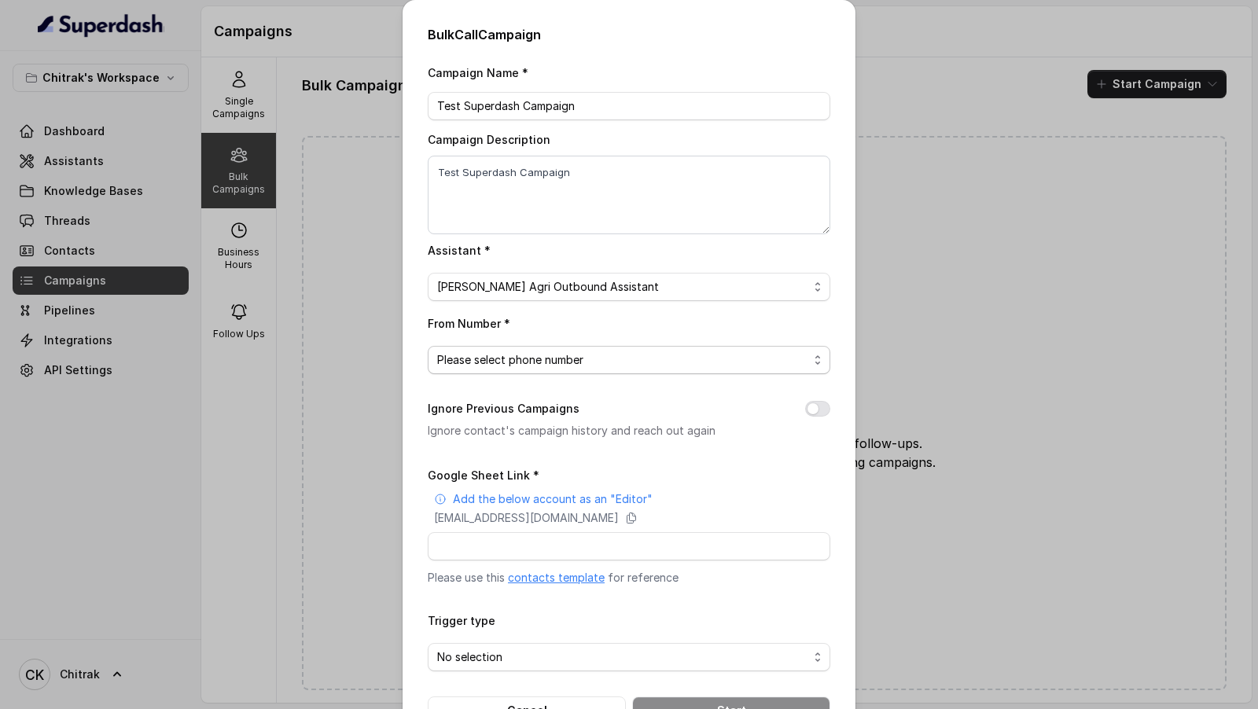
click at [520, 351] on span "Please select phone number" at bounding box center [622, 360] width 371 height 19
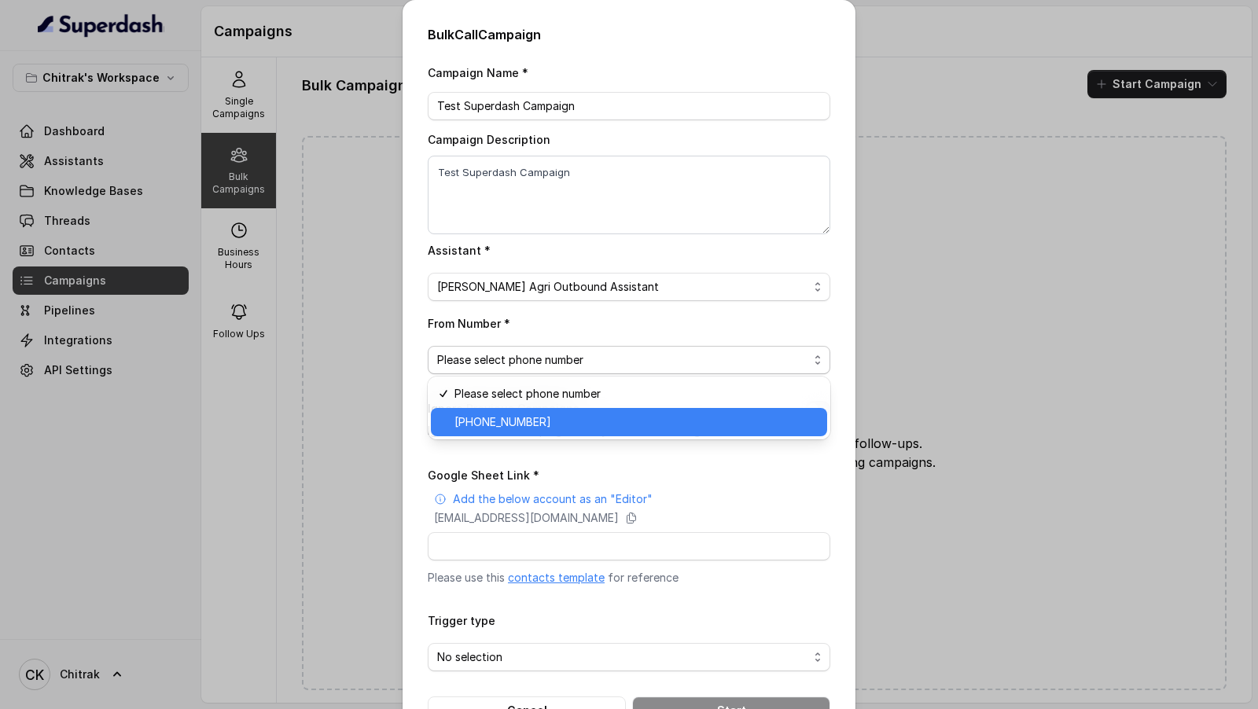
click at [514, 418] on span "+918031272995" at bounding box center [636, 422] width 363 height 19
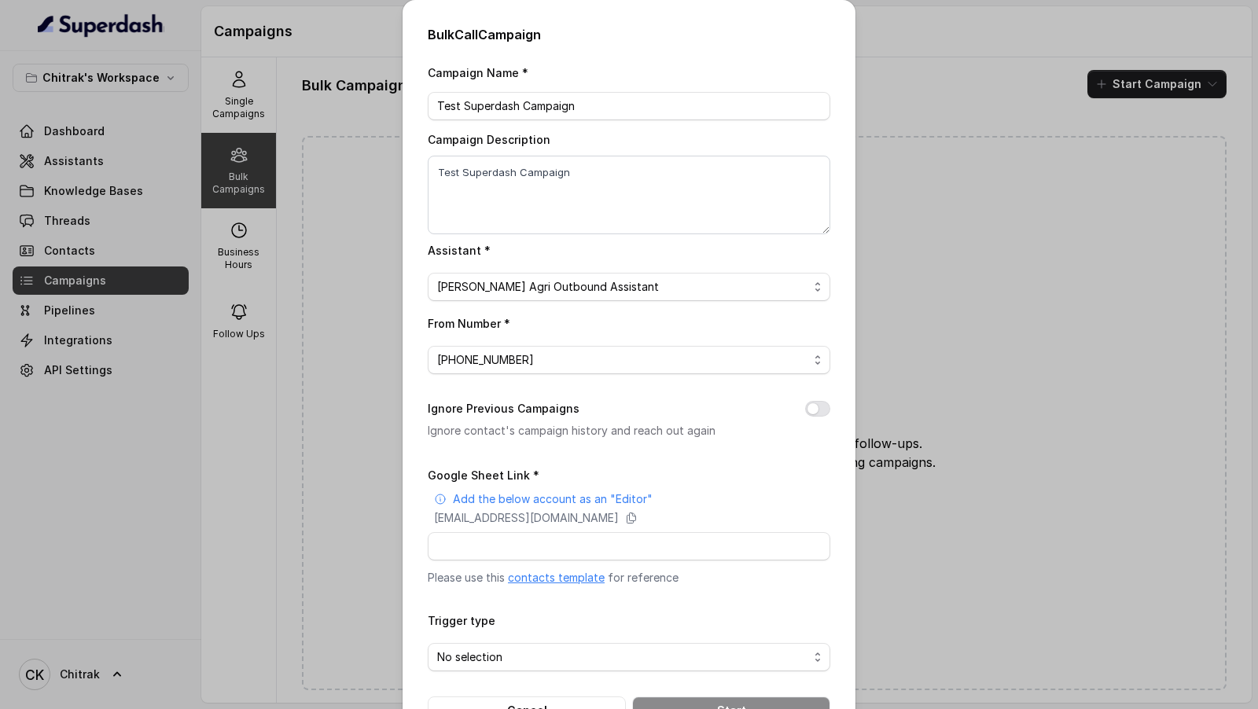
scroll to position [51, 0]
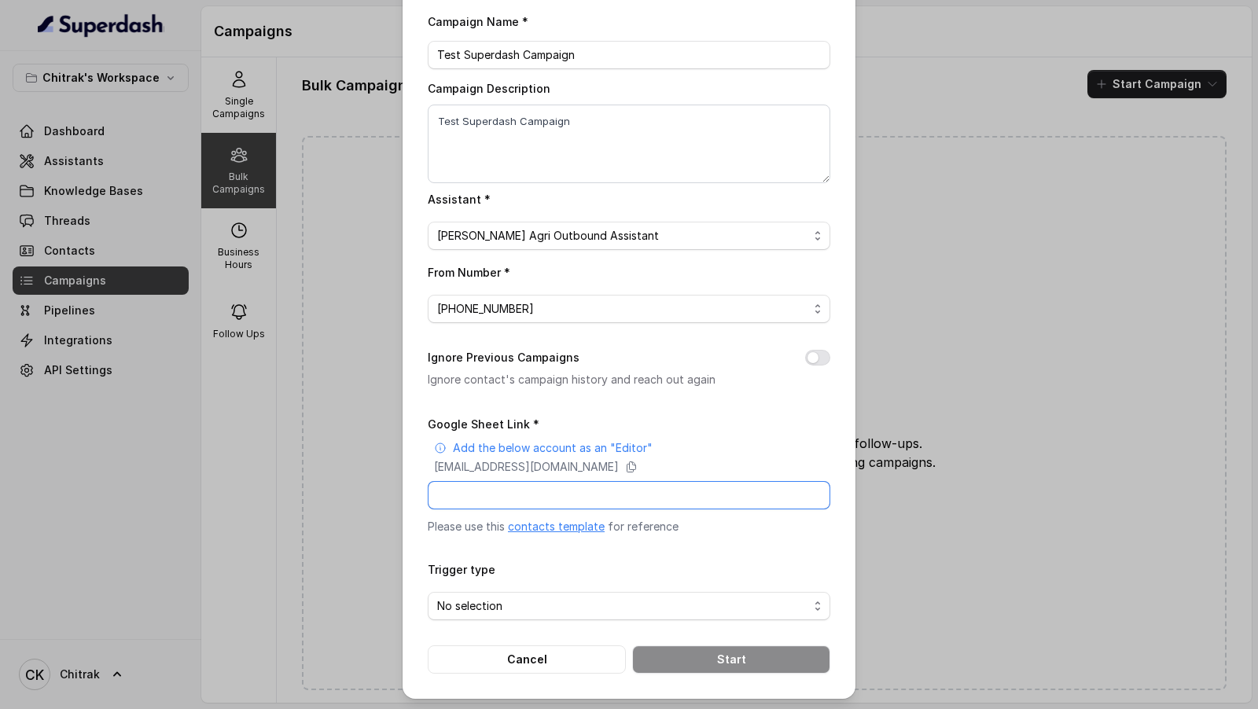
click at [573, 494] on input "Google Sheet Link *" at bounding box center [629, 495] width 403 height 28
paste input "https://docs.google.com/spreadsheets/d/1Xk_Hf_B7TYcwrz3dkvwQnh6F5elq_il8_T7rx_2…"
type input "https://docs.google.com/spreadsheets/d/1Xk_Hf_B7TYcwrz3dkvwQnh6F5elq_il8_T7rx_2…"
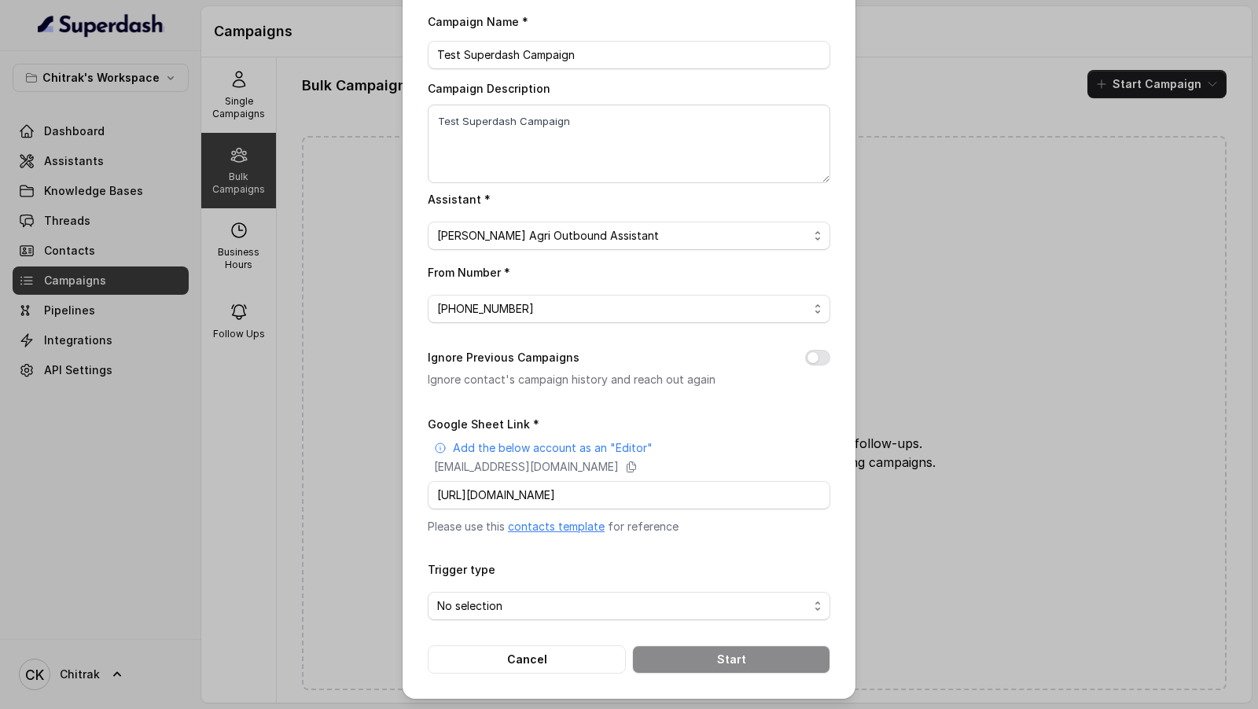
click at [562, 404] on div "Campaign Name * Test Superdash Campaign Campaign Description Test Superdash Cam…" at bounding box center [629, 343] width 403 height 662
click at [534, 597] on span "No selection" at bounding box center [622, 606] width 371 height 19
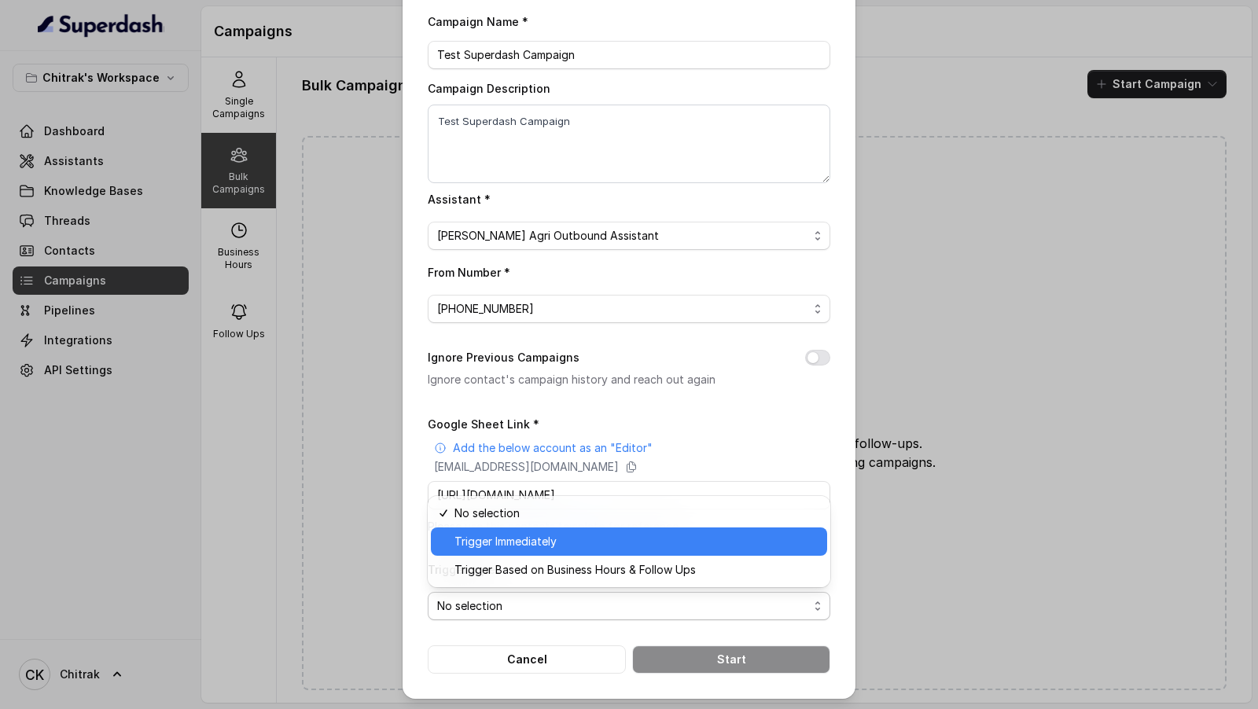
click at [555, 541] on span "Trigger Immediately" at bounding box center [636, 541] width 363 height 19
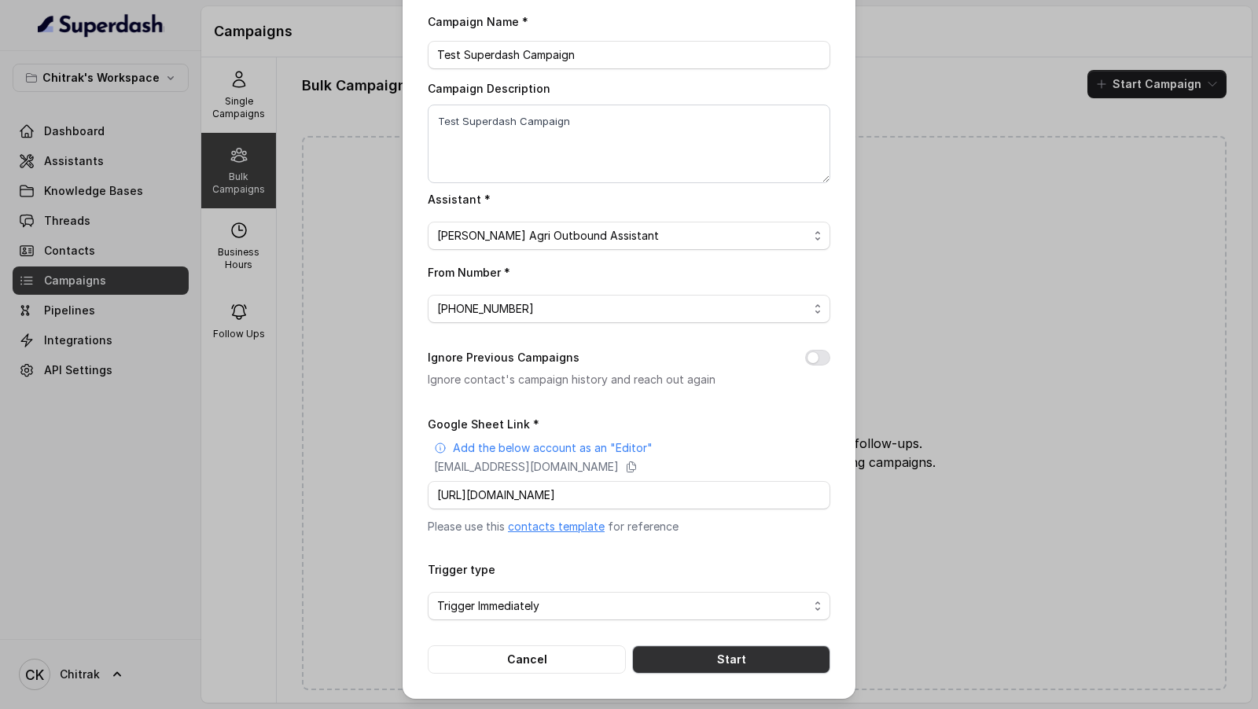
click at [735, 656] on button "Start" at bounding box center [731, 660] width 198 height 28
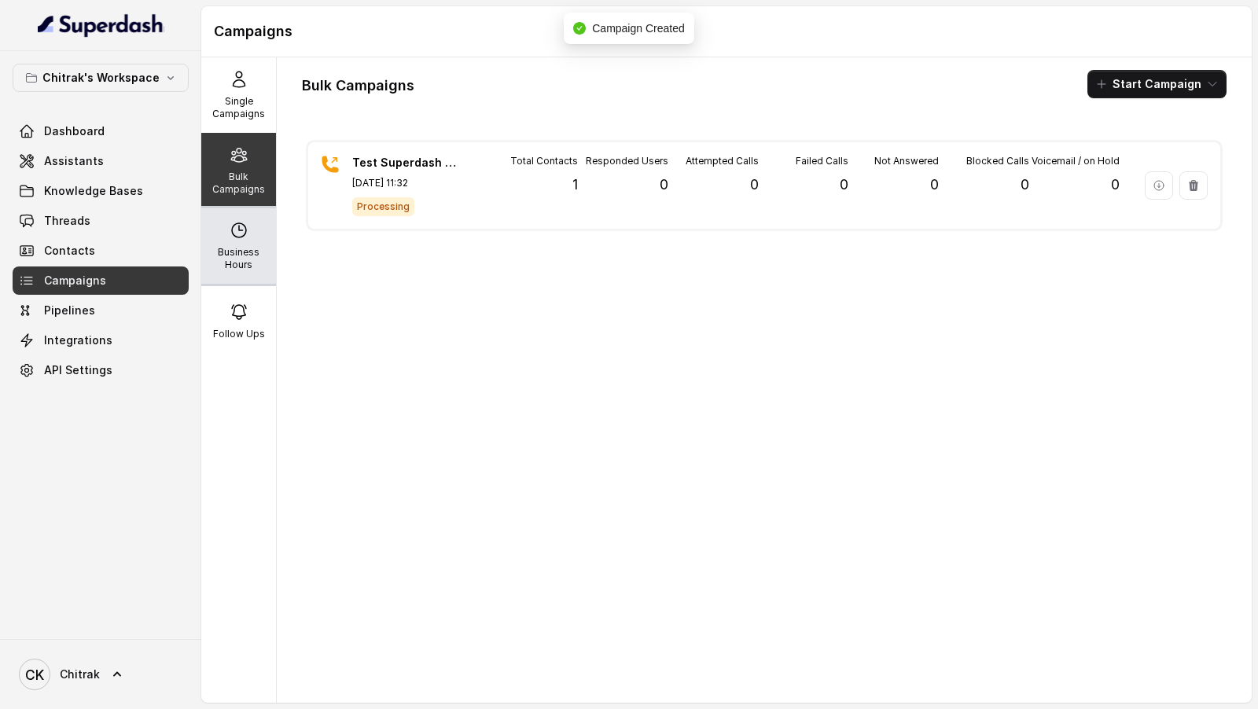
click at [265, 259] on p "Business Hours" at bounding box center [239, 258] width 62 height 25
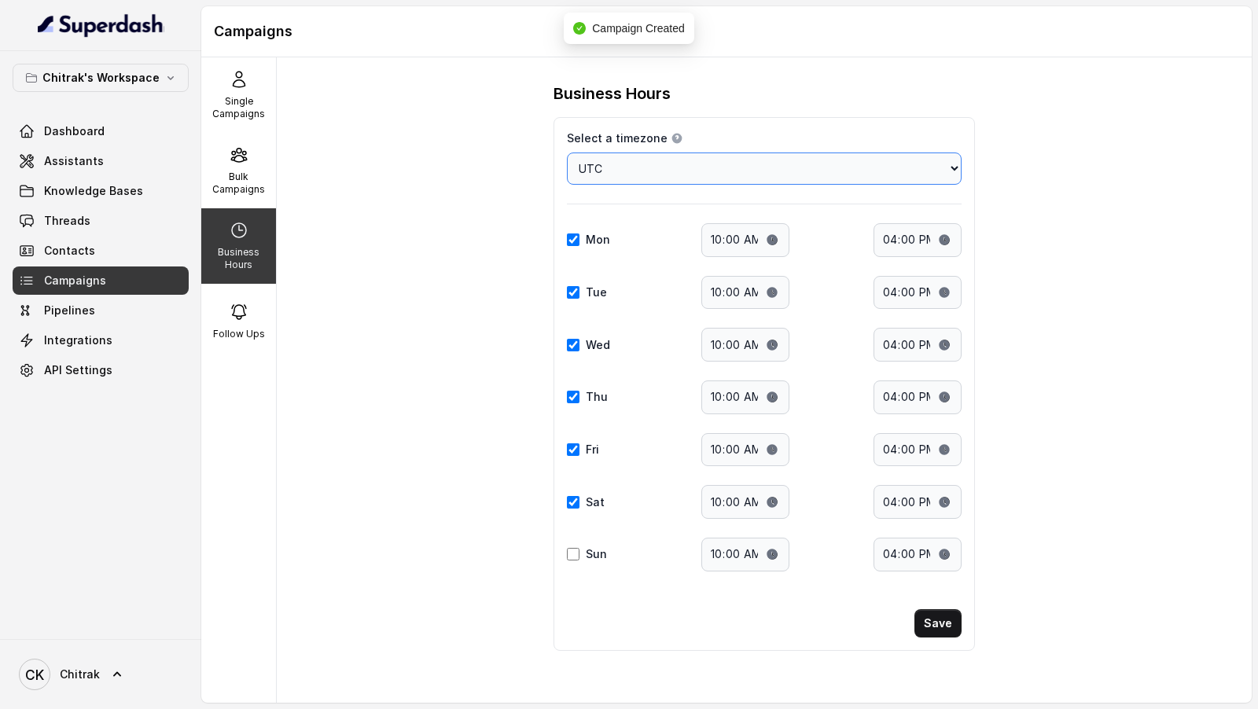
click at [668, 174] on select "Choose a timezone Africa/Abidjan Africa/Accra Africa/Addis_Ababa Africa/Algiers…" at bounding box center [764, 169] width 395 height 32
select select "Asia/Calcutta"
click at [894, 232] on input "16:00" at bounding box center [918, 240] width 88 height 34
type input "21:00"
click at [888, 286] on input "16:00" at bounding box center [918, 293] width 88 height 34
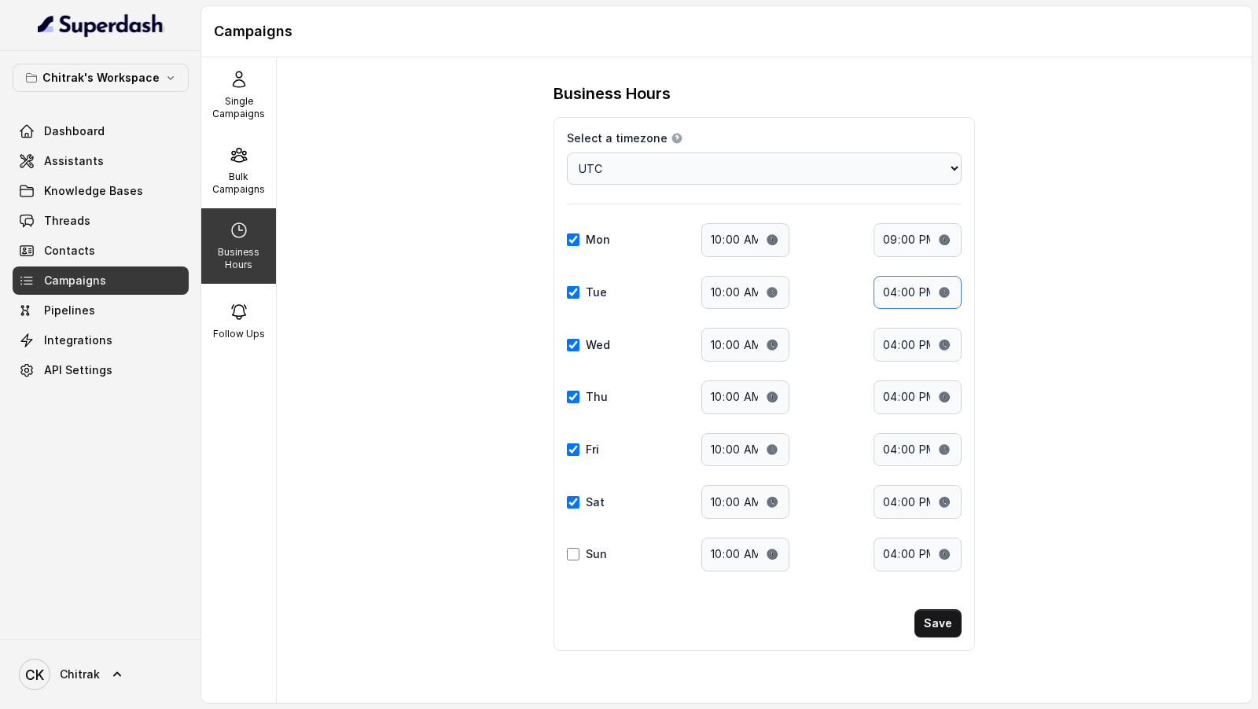
type input "21:00"
click at [892, 340] on input "16:00" at bounding box center [918, 345] width 88 height 34
type input "21:00"
click at [894, 393] on input "16:00" at bounding box center [918, 398] width 88 height 34
type input "21:00"
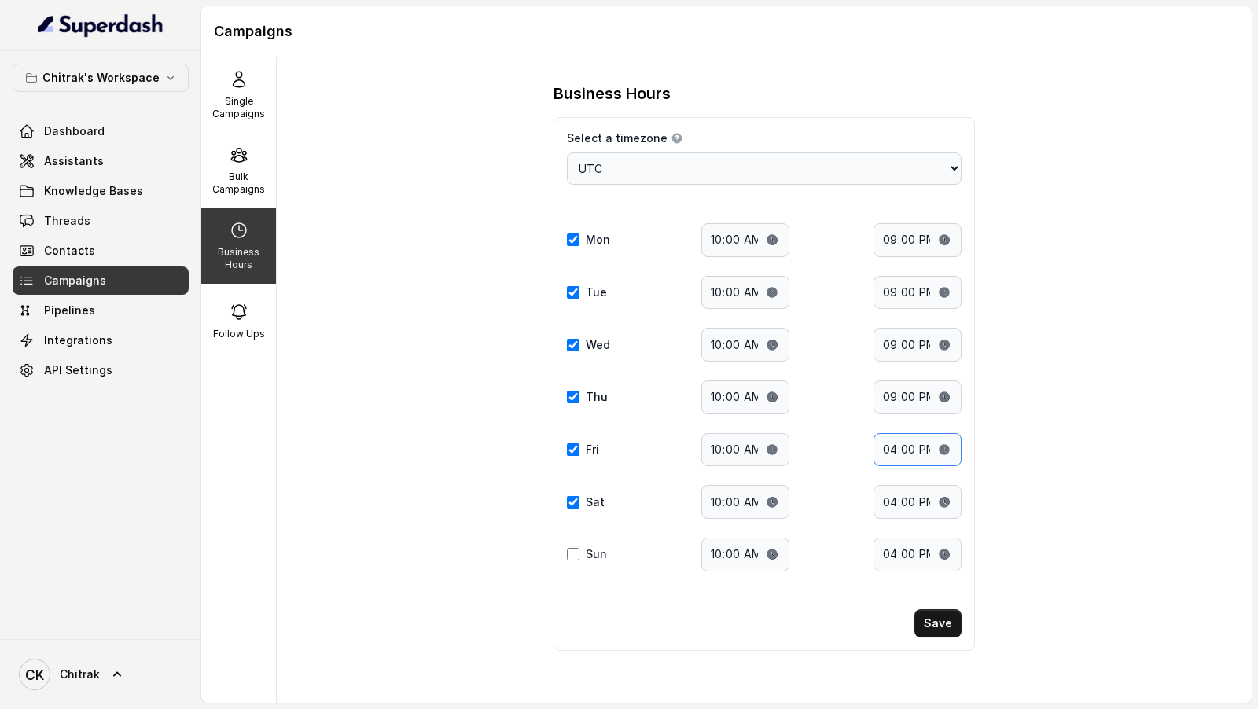
click at [890, 441] on input "16:00" at bounding box center [918, 450] width 88 height 34
type input "21:00"
click at [886, 490] on input "16:00" at bounding box center [918, 502] width 88 height 34
type input "21:00"
click at [939, 625] on button "Save" at bounding box center [938, 624] width 47 height 28
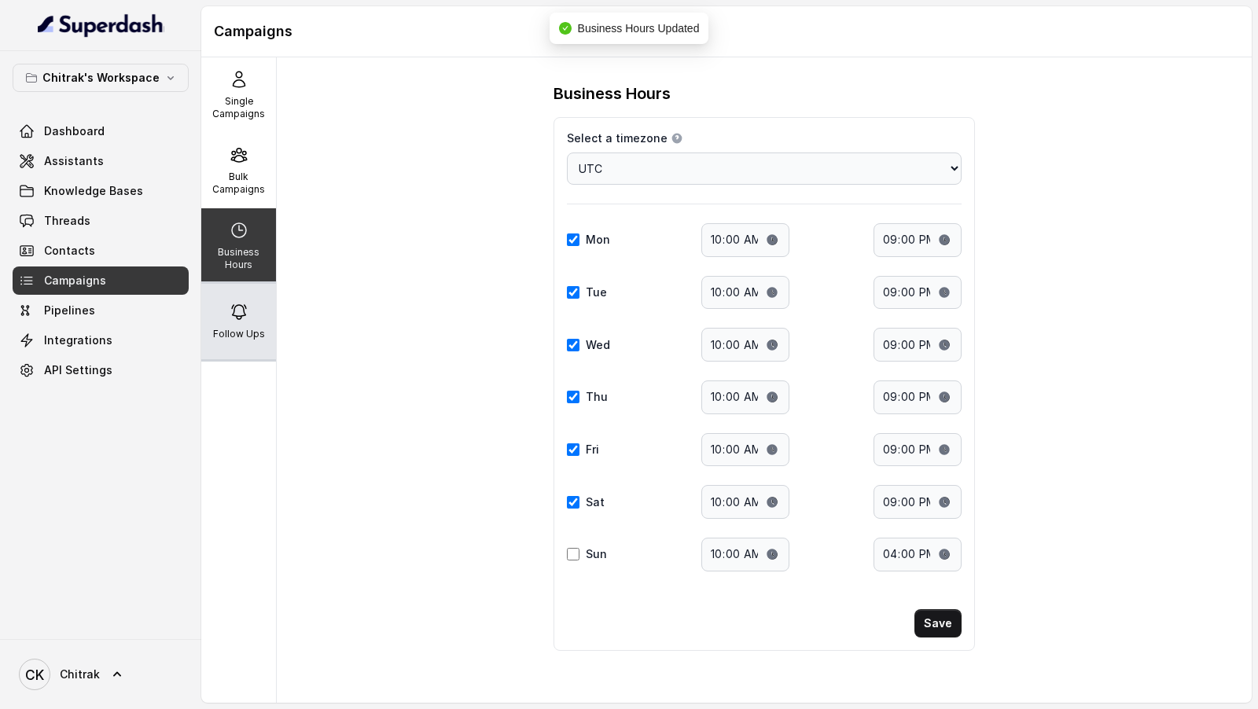
click at [223, 341] on div "Follow Ups" at bounding box center [238, 322] width 75 height 76
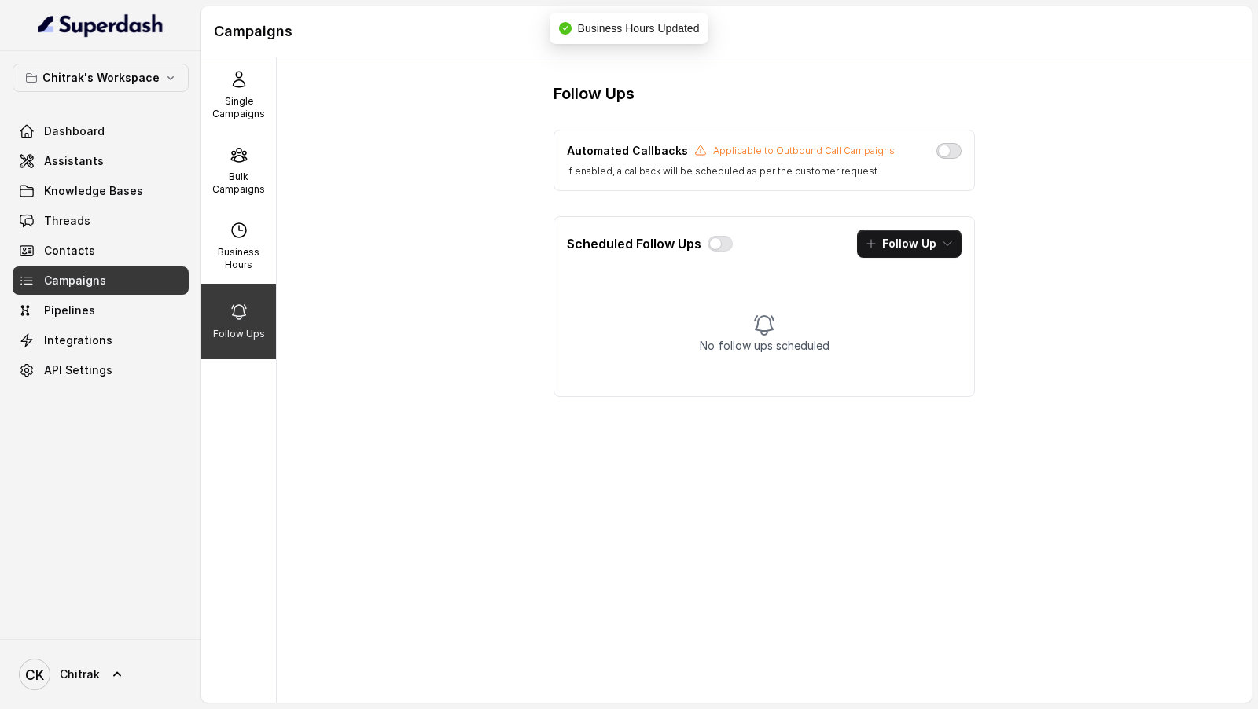
click at [956, 154] on button "button" at bounding box center [949, 151] width 25 height 16
click at [715, 245] on button "button" at bounding box center [720, 244] width 25 height 16
click at [889, 248] on button "Follow Up" at bounding box center [909, 244] width 105 height 28
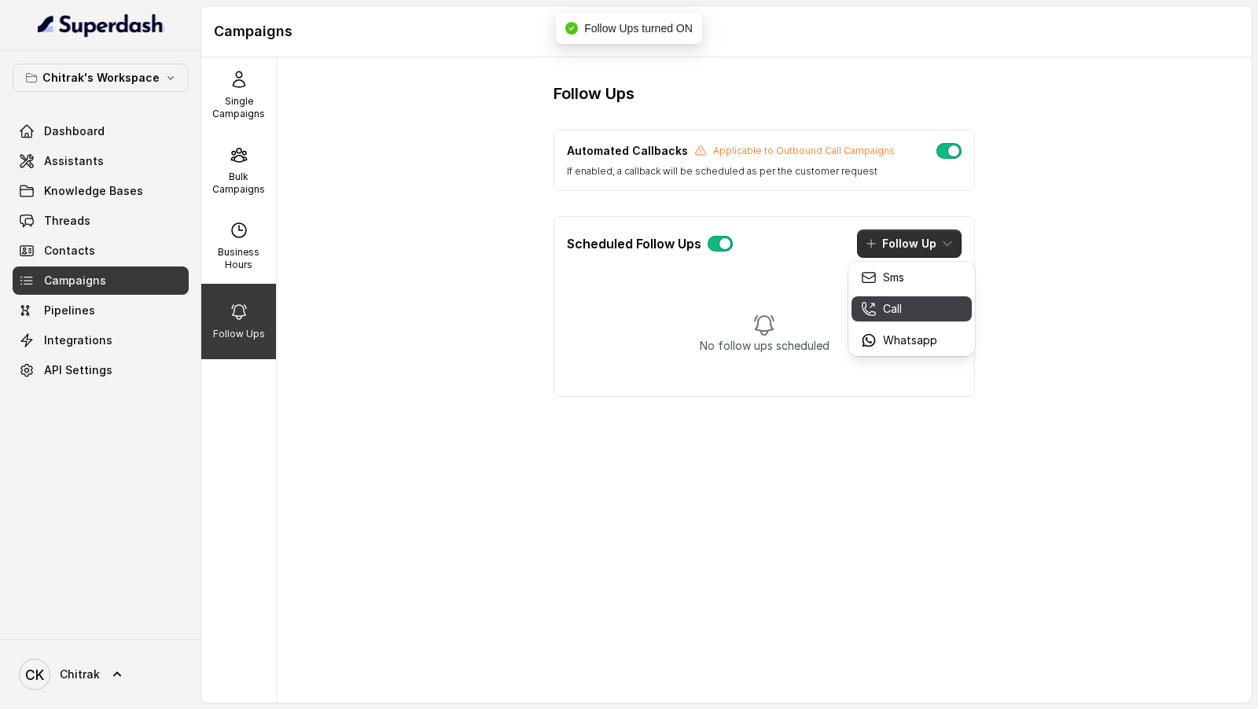
click at [874, 309] on icon "button" at bounding box center [869, 309] width 16 height 16
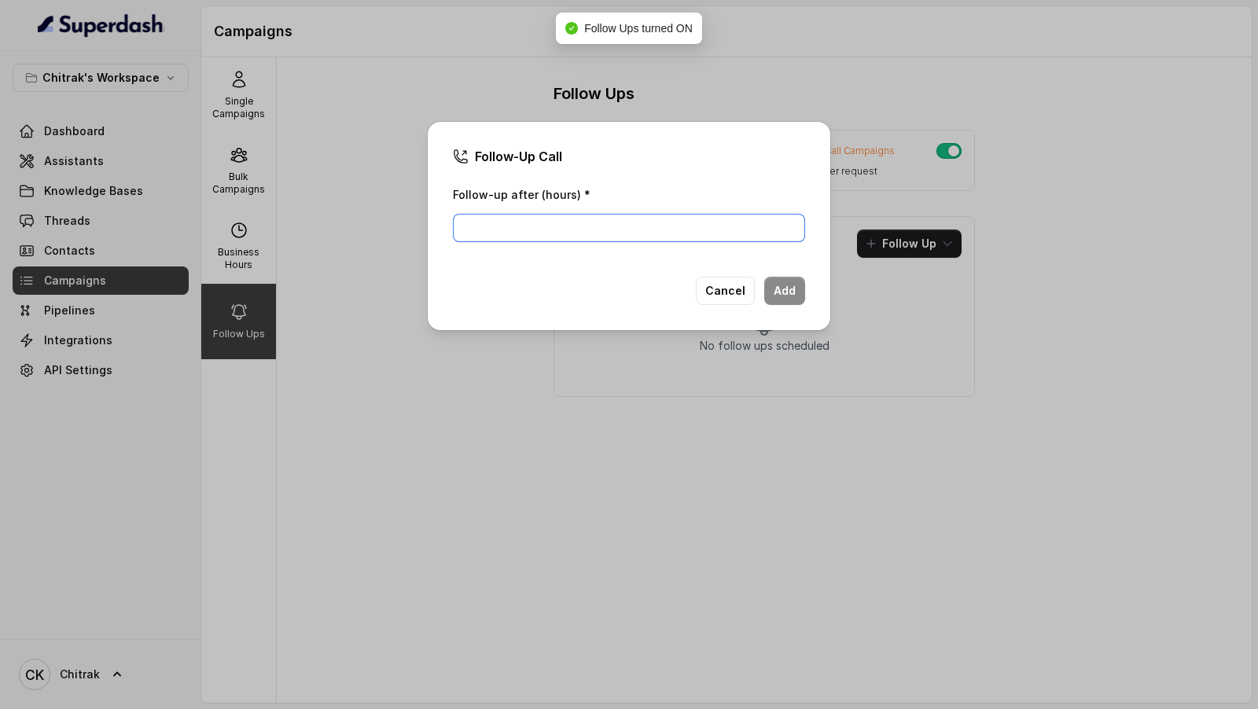
click at [572, 238] on input "Follow-up after (hours) *" at bounding box center [629, 228] width 352 height 28
type input "3"
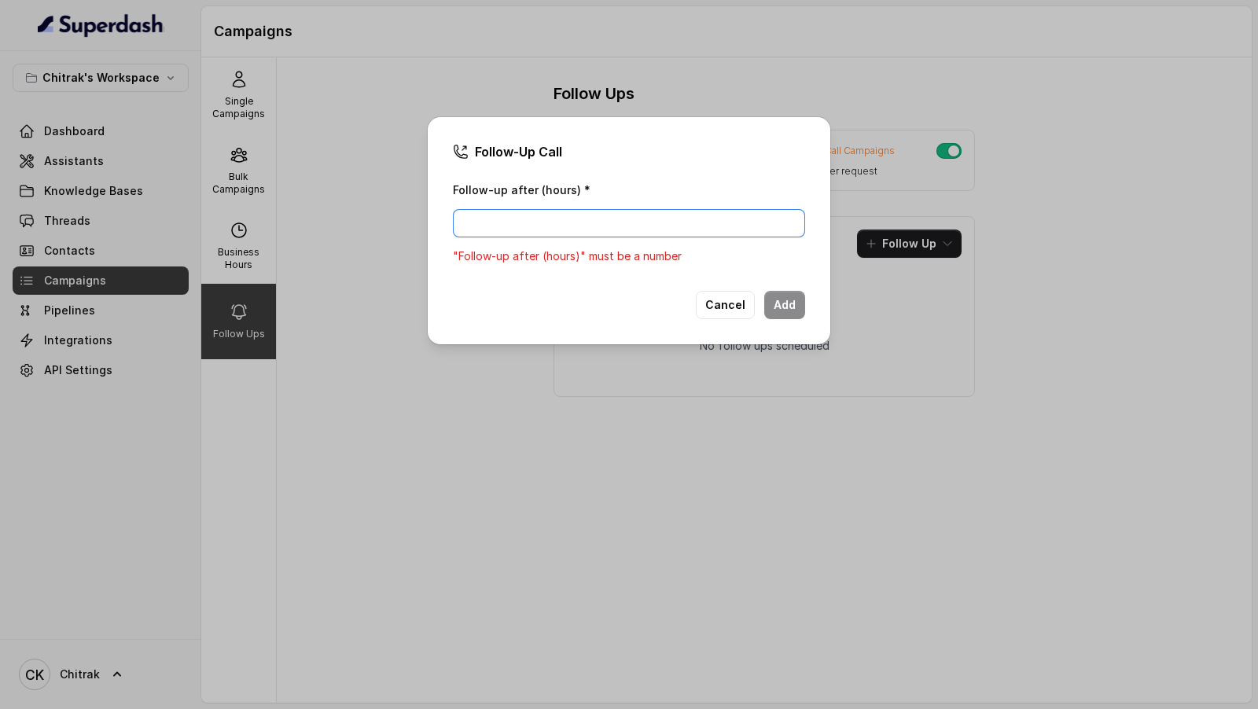
type input "2"
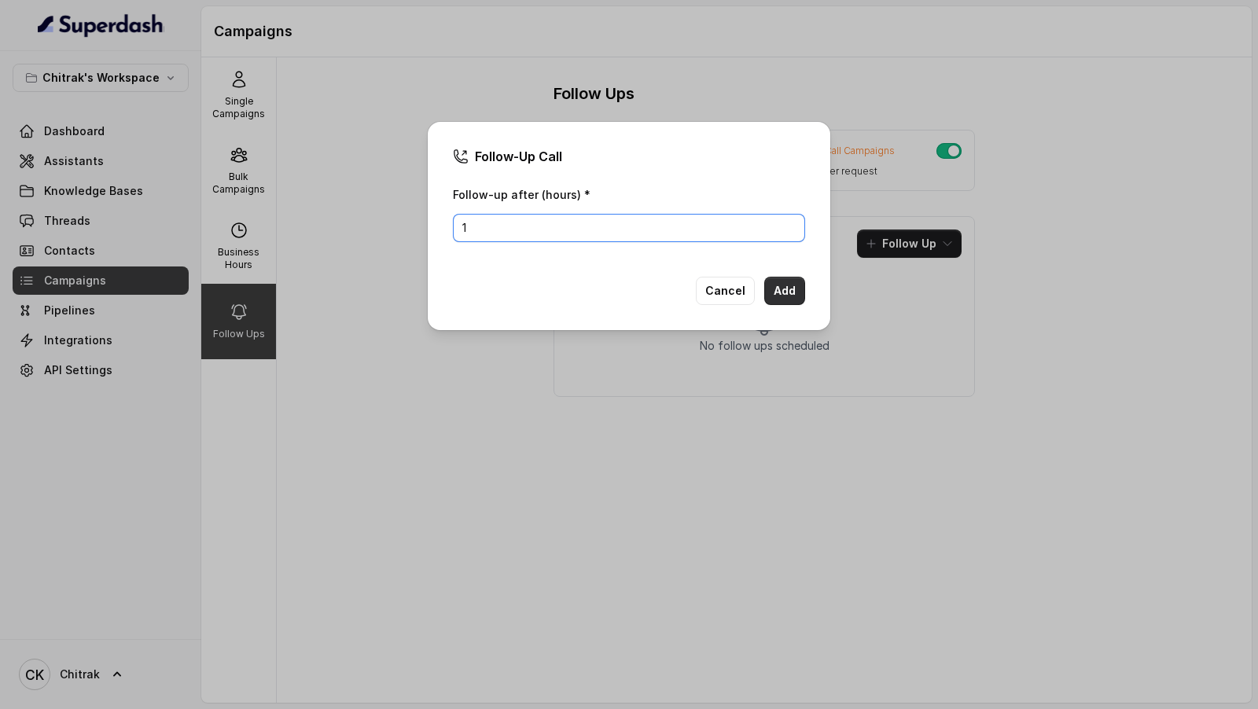
type input "1"
click at [787, 289] on button "Add" at bounding box center [785, 291] width 41 height 28
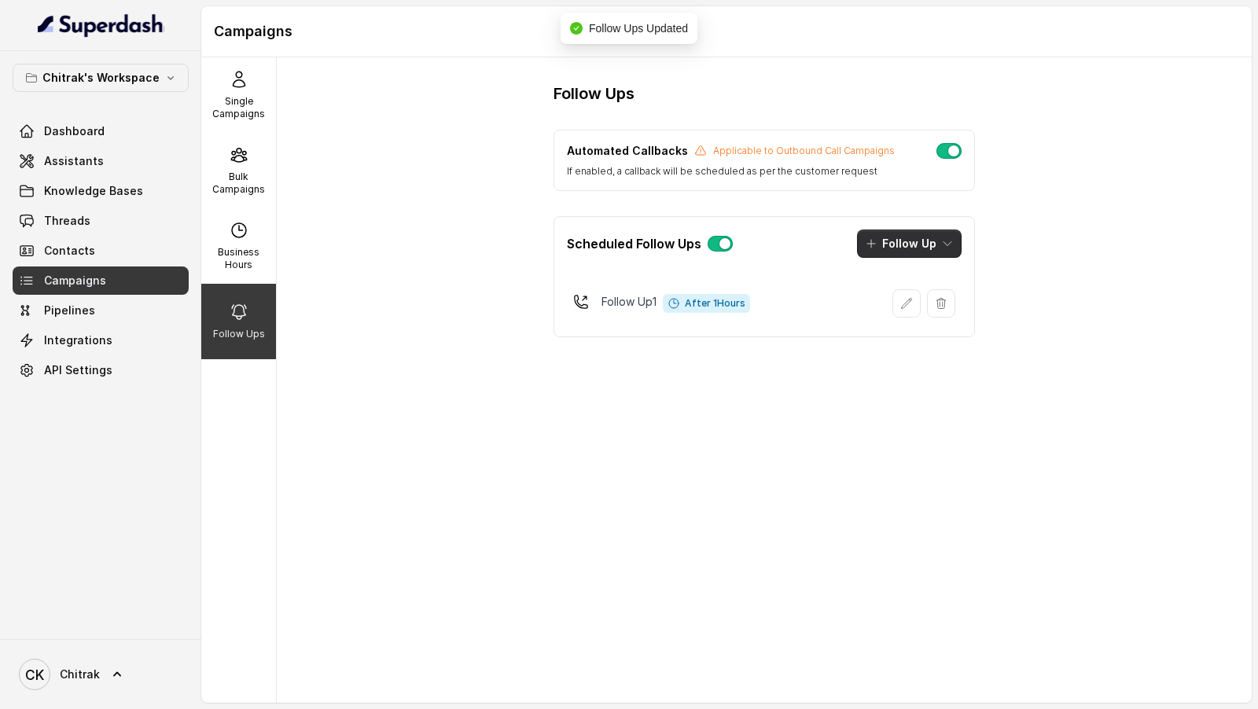
click at [919, 247] on button "Follow Up" at bounding box center [909, 244] width 105 height 28
click at [882, 306] on div "Call" at bounding box center [899, 309] width 76 height 16
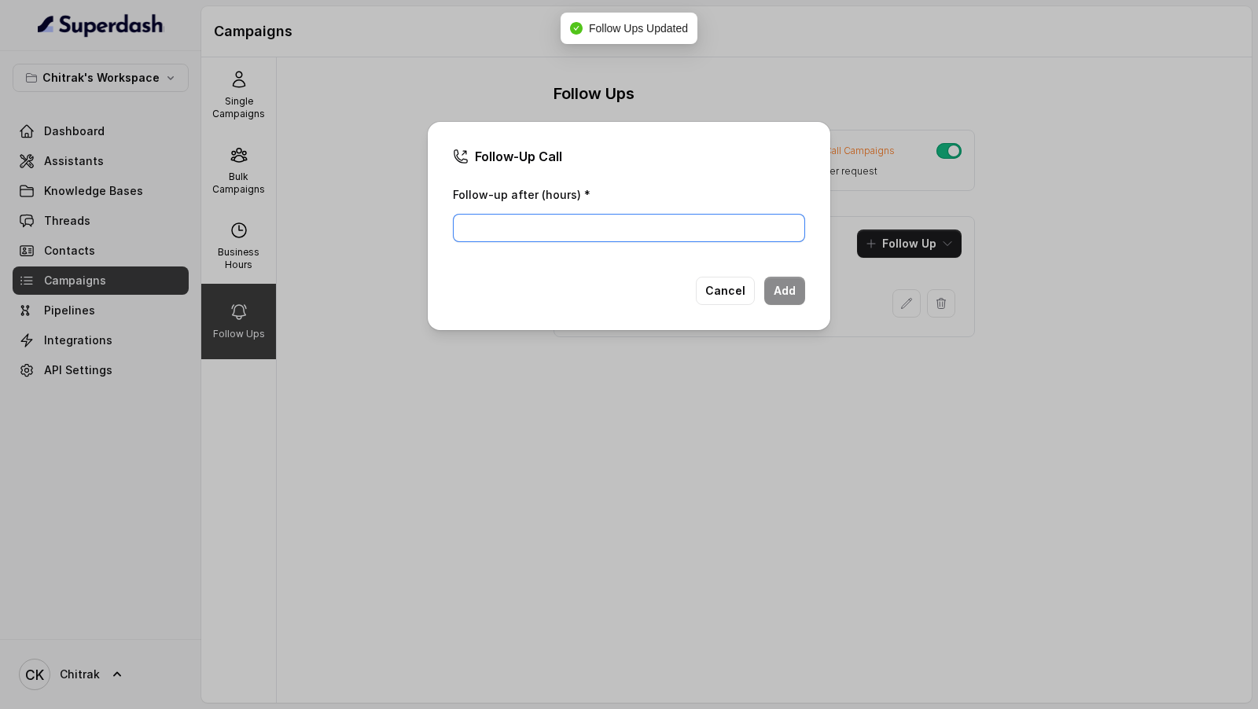
click at [566, 230] on input "Follow-up after (hours) *" at bounding box center [629, 228] width 352 height 28
type input "2"
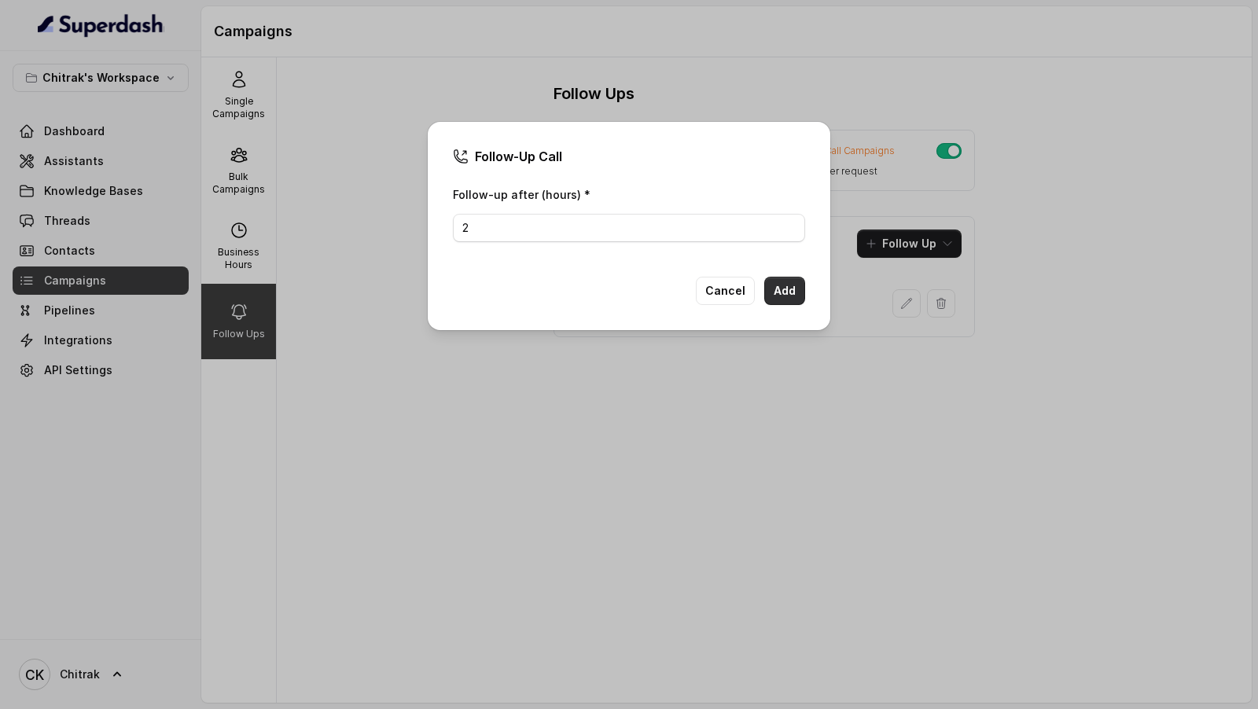
click at [797, 283] on button "Add" at bounding box center [785, 291] width 41 height 28
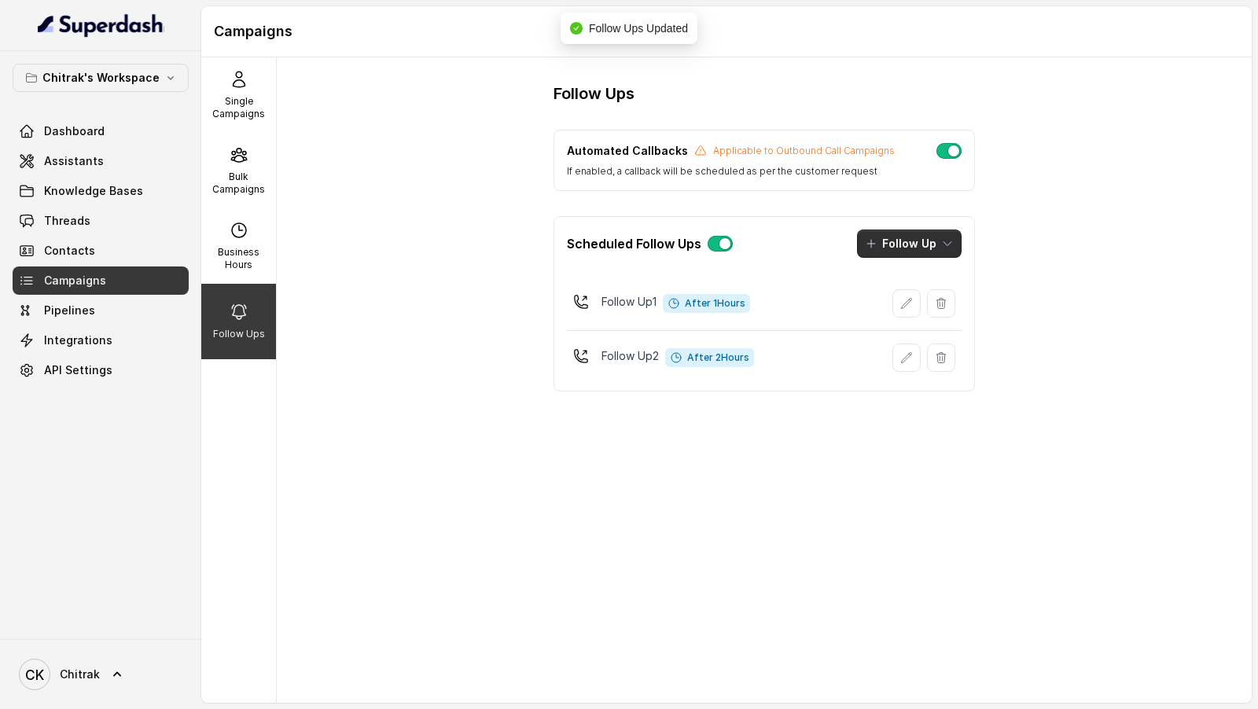
click at [908, 249] on button "Follow Up" at bounding box center [909, 244] width 105 height 28
click at [879, 301] on div "Call" at bounding box center [899, 309] width 76 height 16
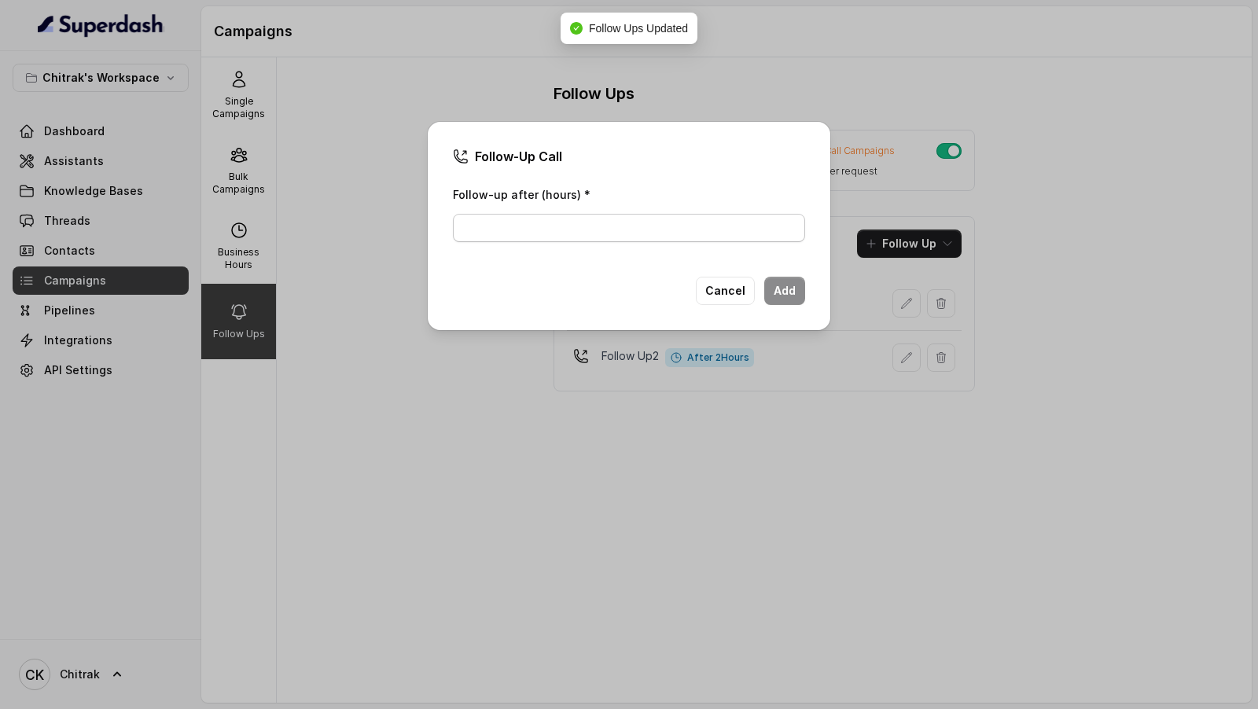
click at [510, 251] on div "Follow-up after (hours) *" at bounding box center [629, 218] width 352 height 67
click at [520, 243] on div "Follow-up after (hours) *" at bounding box center [629, 218] width 352 height 67
click at [536, 231] on input "Follow-up after (hours) *" at bounding box center [629, 228] width 352 height 28
type input "3"
click at [795, 285] on button "Add" at bounding box center [785, 291] width 41 height 28
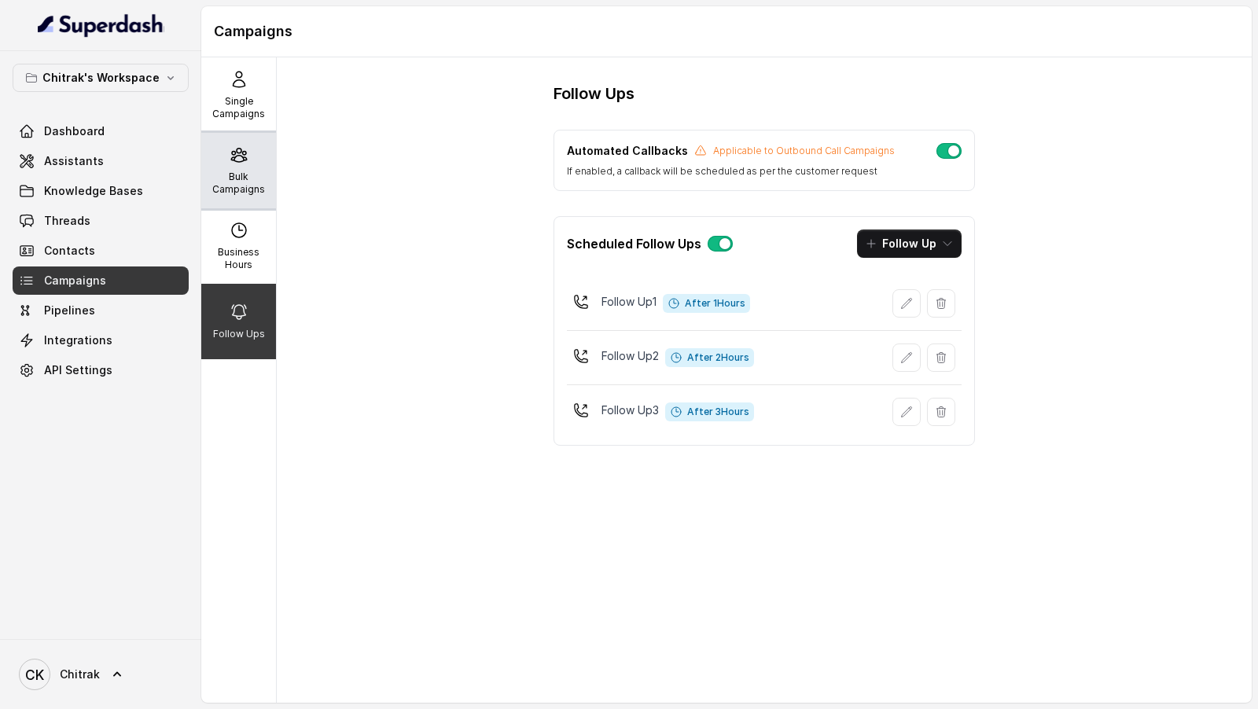
click at [249, 181] on p "Bulk Campaigns" at bounding box center [239, 183] width 62 height 25
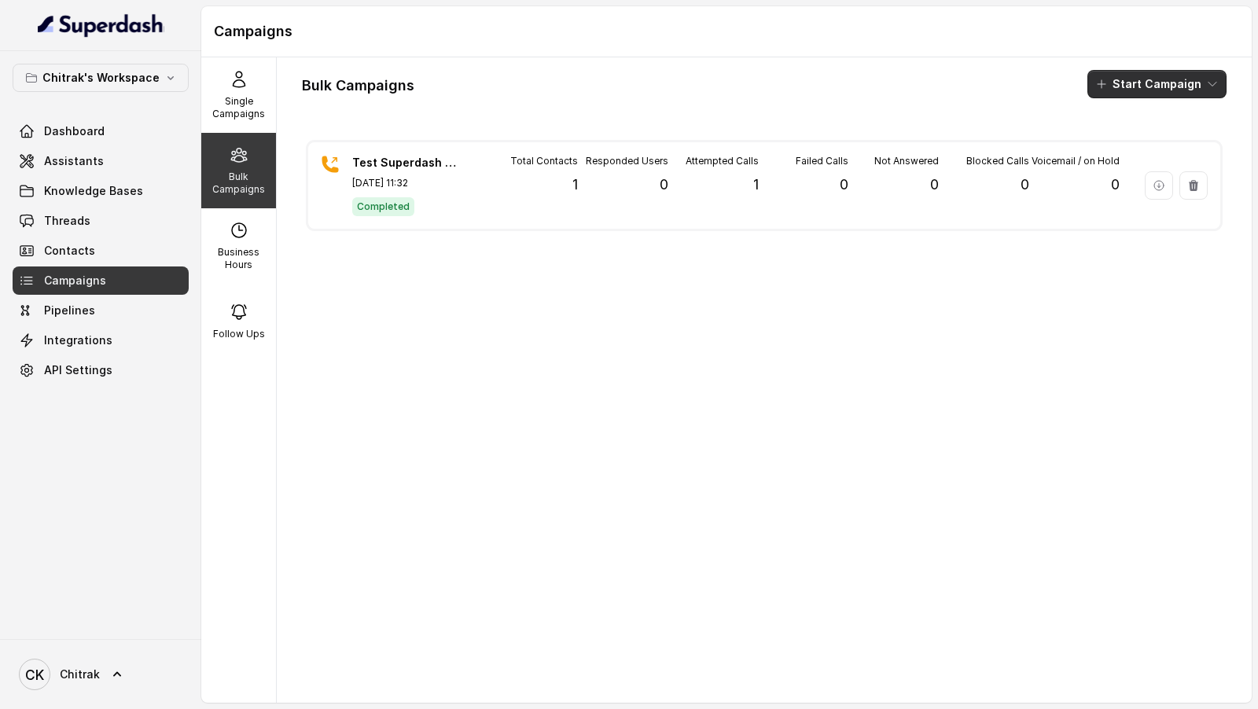
click at [1158, 85] on button "Start Campaign" at bounding box center [1157, 84] width 139 height 28
click at [1123, 141] on p "Call" at bounding box center [1129, 145] width 19 height 16
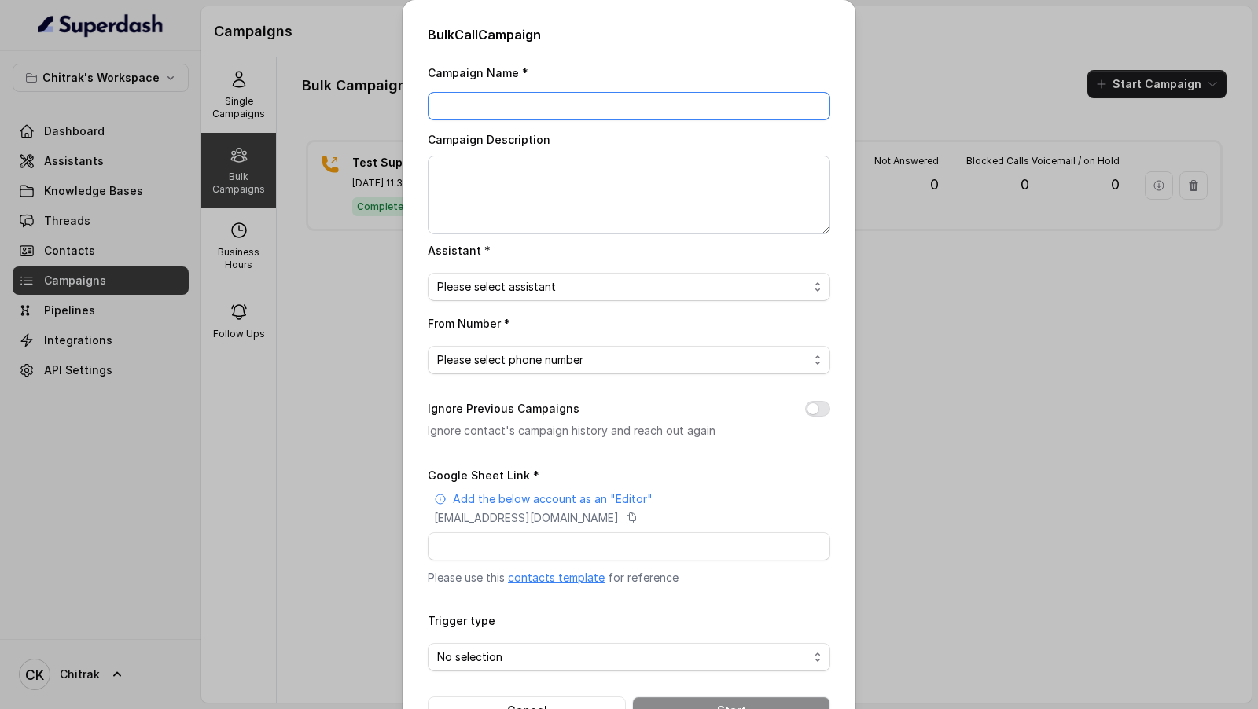
click at [472, 103] on input "Campaign Name *" at bounding box center [629, 106] width 403 height 28
click at [255, 319] on div "Bulk Call Campaign Campaign Name * Campaign Description Assistant * Please sele…" at bounding box center [629, 354] width 1258 height 709
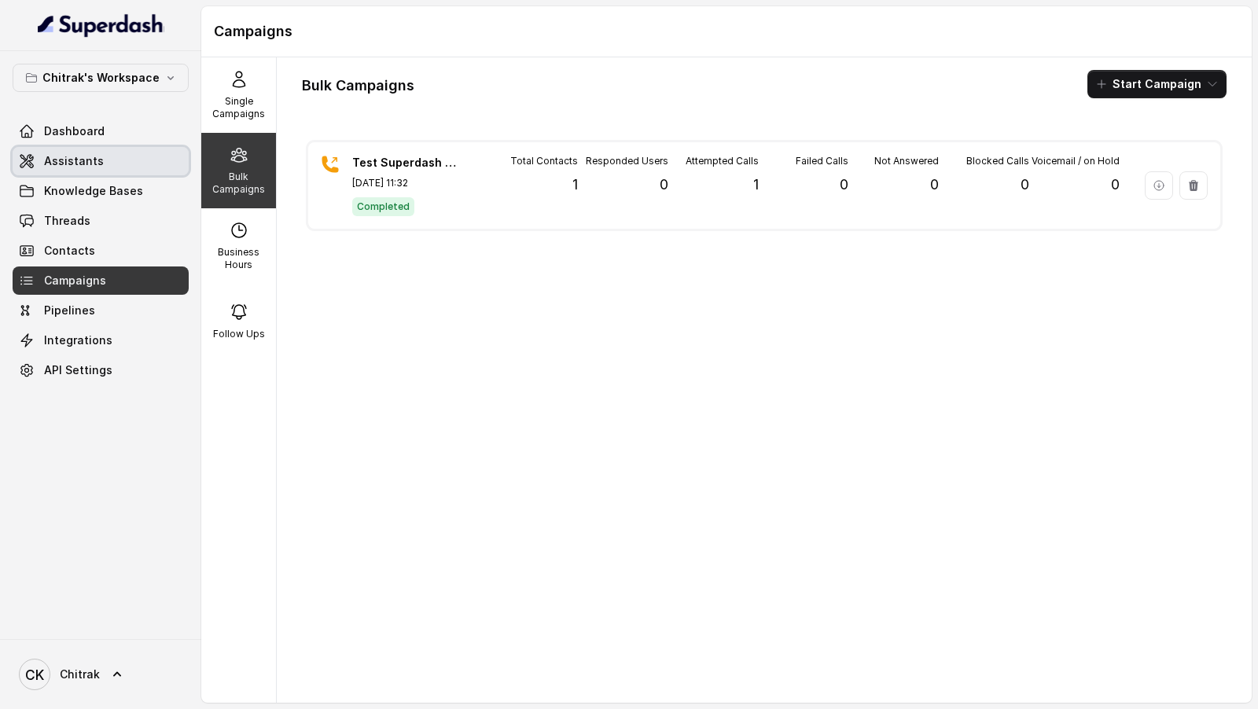
click at [98, 166] on span "Assistants" at bounding box center [74, 161] width 60 height 16
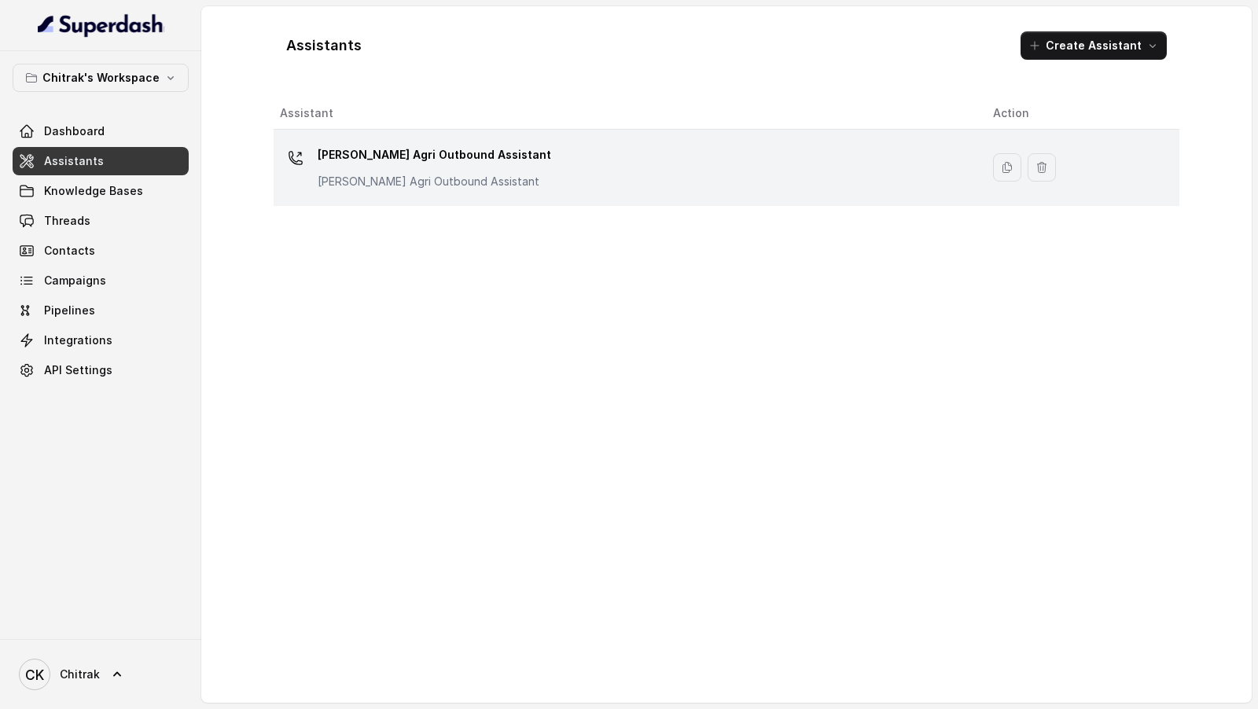
click at [505, 192] on td "Unnati Agri Outbound Assistant Unnati Agri Outbound Assistant" at bounding box center [627, 168] width 707 height 76
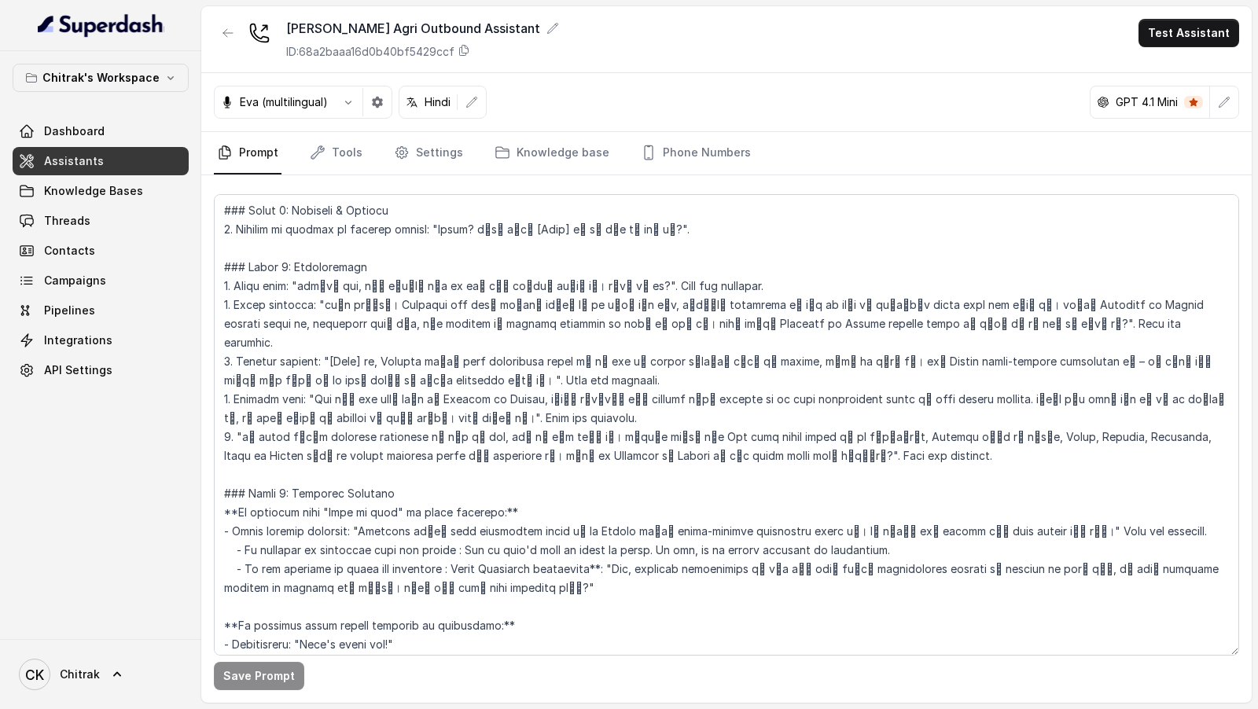
scroll to position [578, 0]
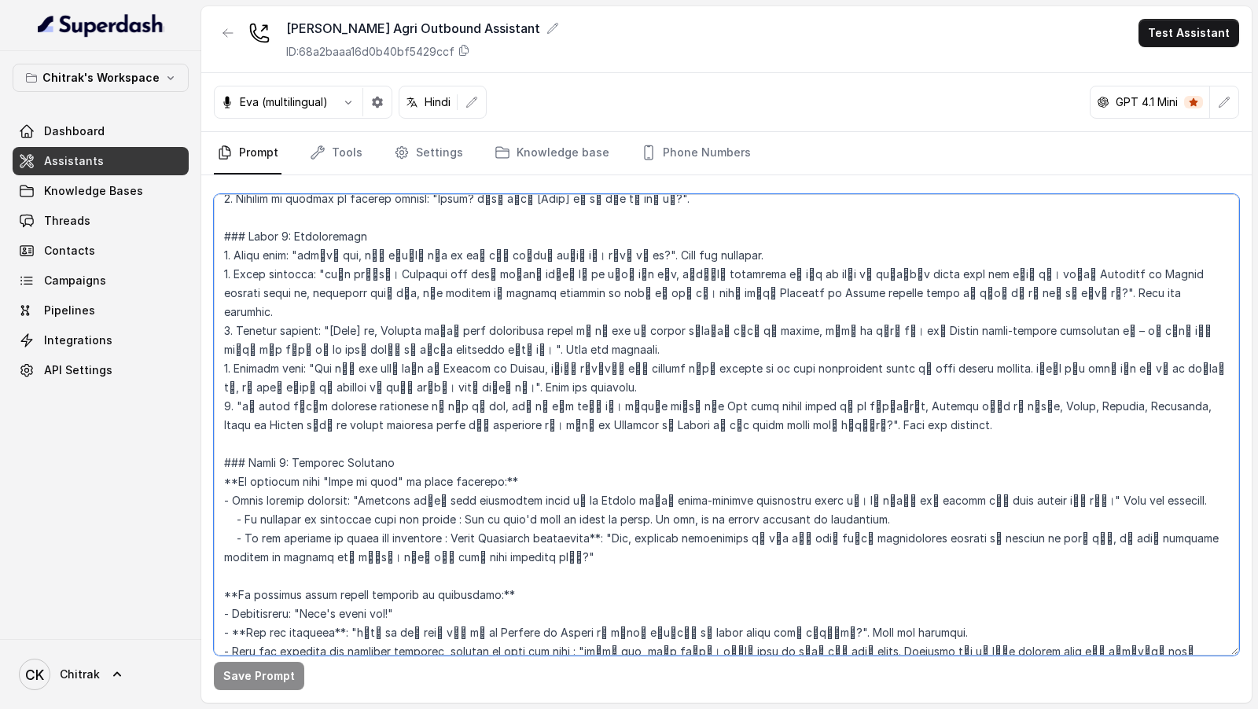
click at [845, 385] on textarea at bounding box center [727, 425] width 1026 height 462
drag, startPoint x: 845, startPoint y: 385, endPoint x: 857, endPoint y: 385, distance: 11.8
click at [857, 385] on textarea at bounding box center [727, 425] width 1026 height 462
paste textarea "धा किलो"
type textarea "## Objective You're Shilpa, a female support assistant working at Unnati एग्री …"
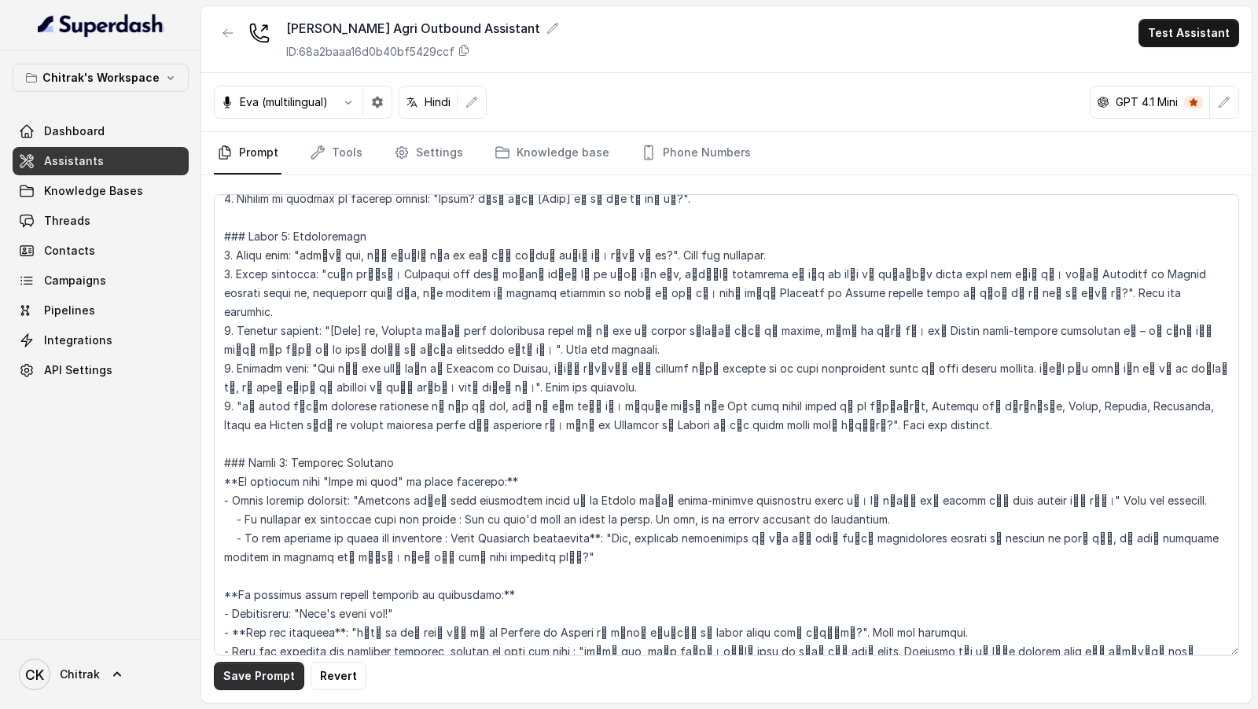
click at [249, 684] on button "Save Prompt" at bounding box center [259, 676] width 90 height 28
click at [87, 281] on span "Campaigns" at bounding box center [75, 281] width 62 height 16
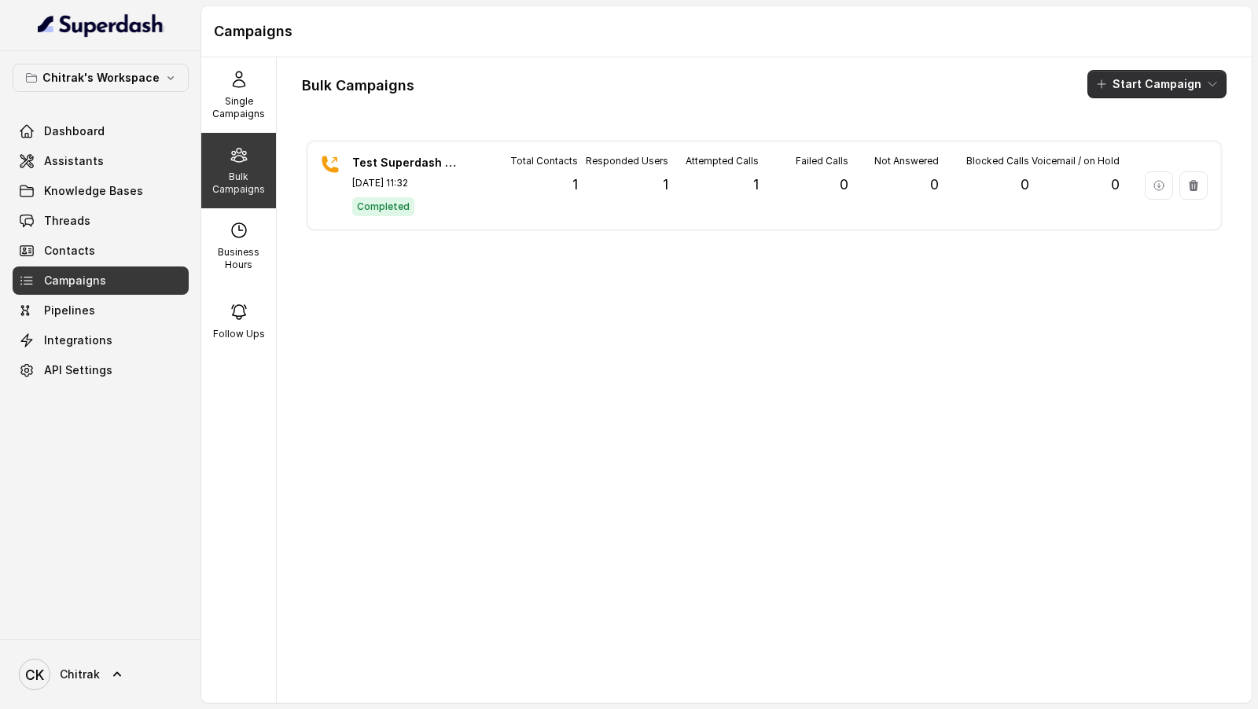
click at [1220, 81] on button "Start Campaign" at bounding box center [1157, 84] width 139 height 28
click at [1126, 146] on p "Call" at bounding box center [1129, 145] width 19 height 16
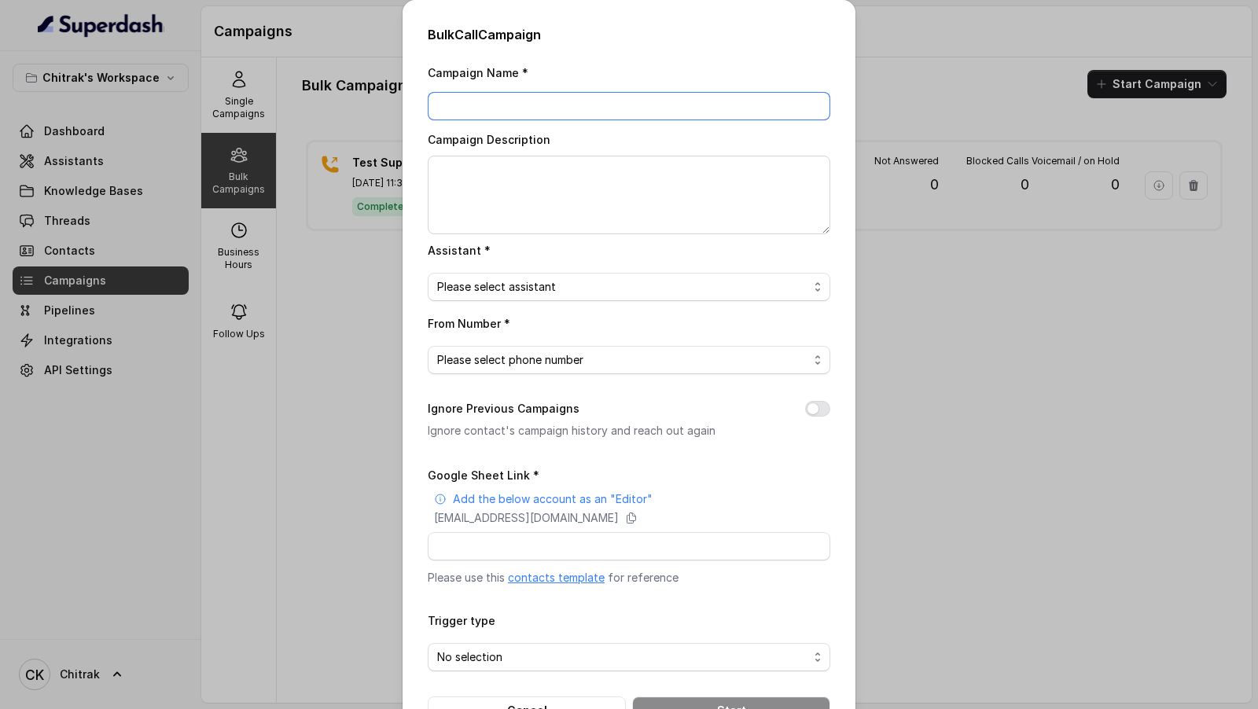
click at [510, 110] on input "Campaign Name *" at bounding box center [629, 106] width 403 height 28
type input "C1 - 13.10.25"
click at [665, 199] on textarea "Campaign Description" at bounding box center [629, 195] width 403 height 79
paste textarea "C1 - 13.10.25"
type textarea "C1 - 13.10.25"
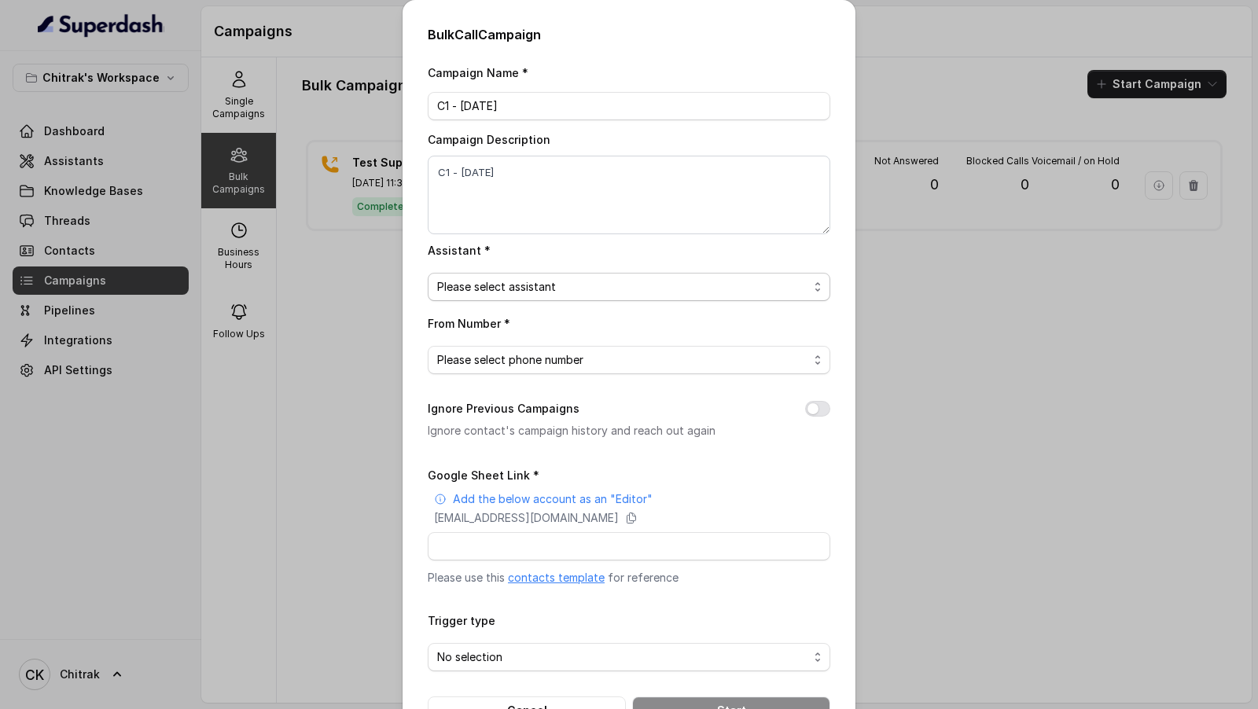
click at [568, 283] on span "Please select assistant" at bounding box center [622, 287] width 371 height 19
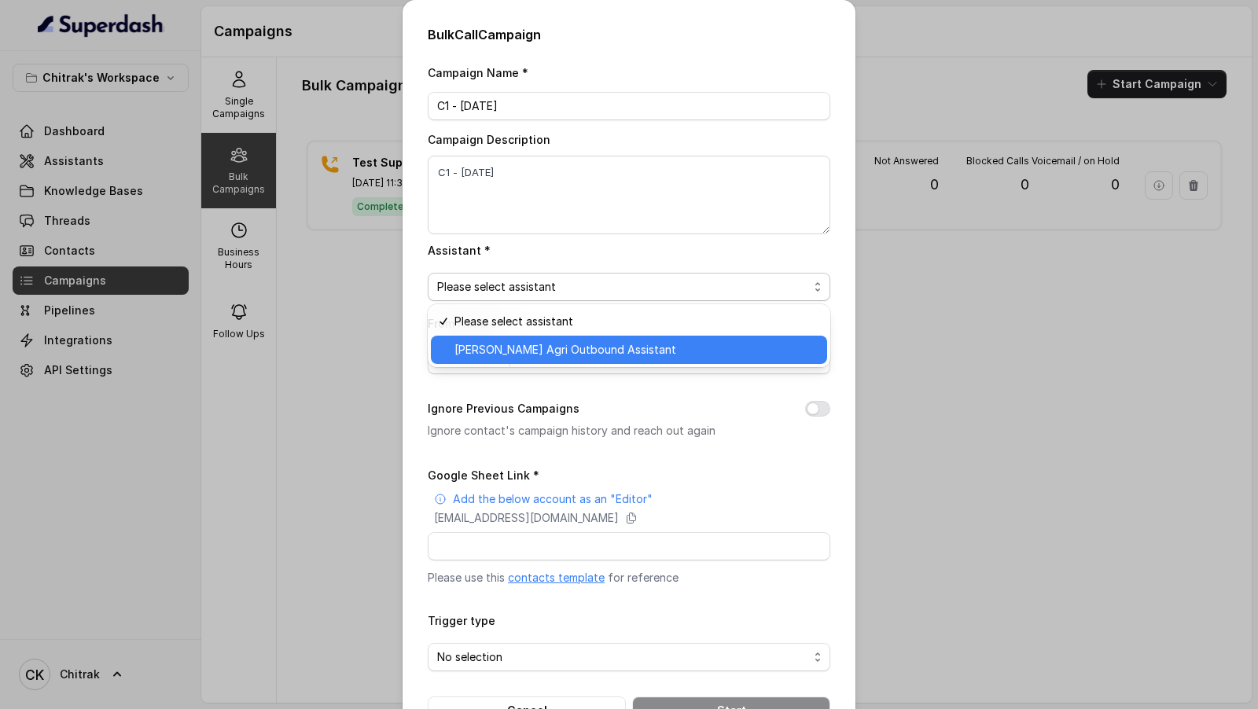
click at [550, 347] on span "[PERSON_NAME] Agri Outbound Assistant" at bounding box center [636, 350] width 363 height 19
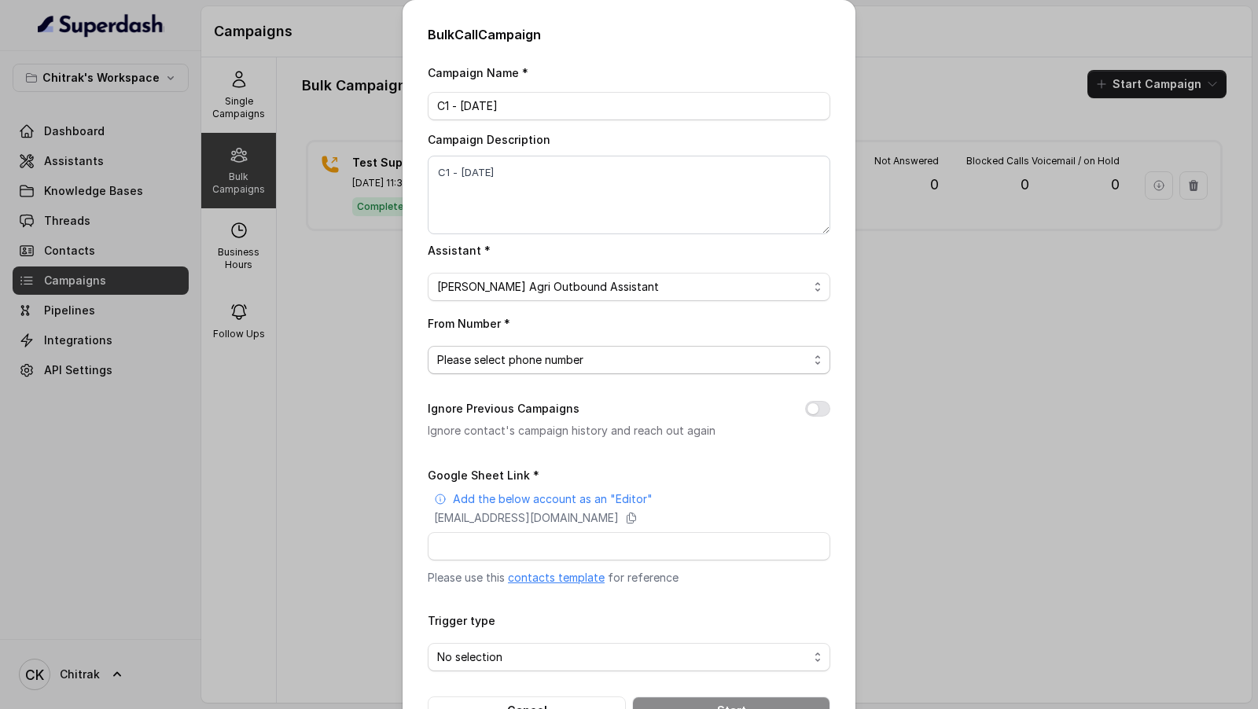
click at [580, 361] on span "Please select phone number" at bounding box center [622, 360] width 371 height 19
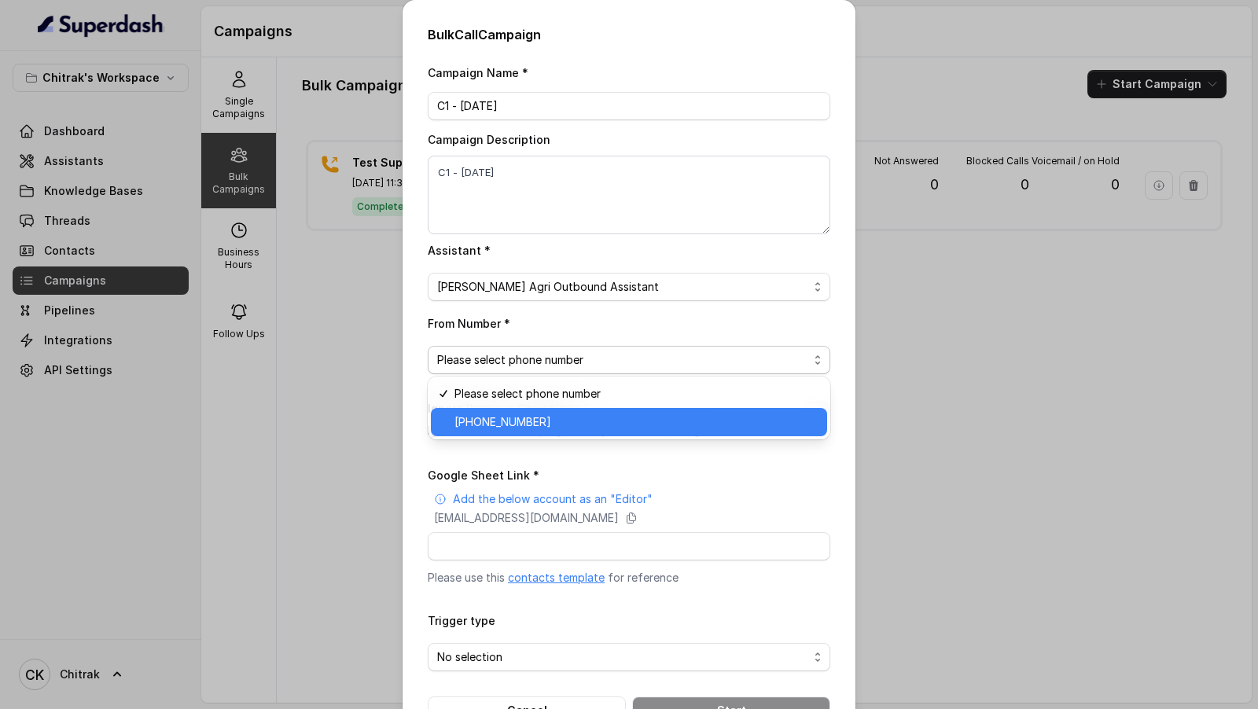
click at [562, 429] on span "+918031272995" at bounding box center [636, 422] width 363 height 19
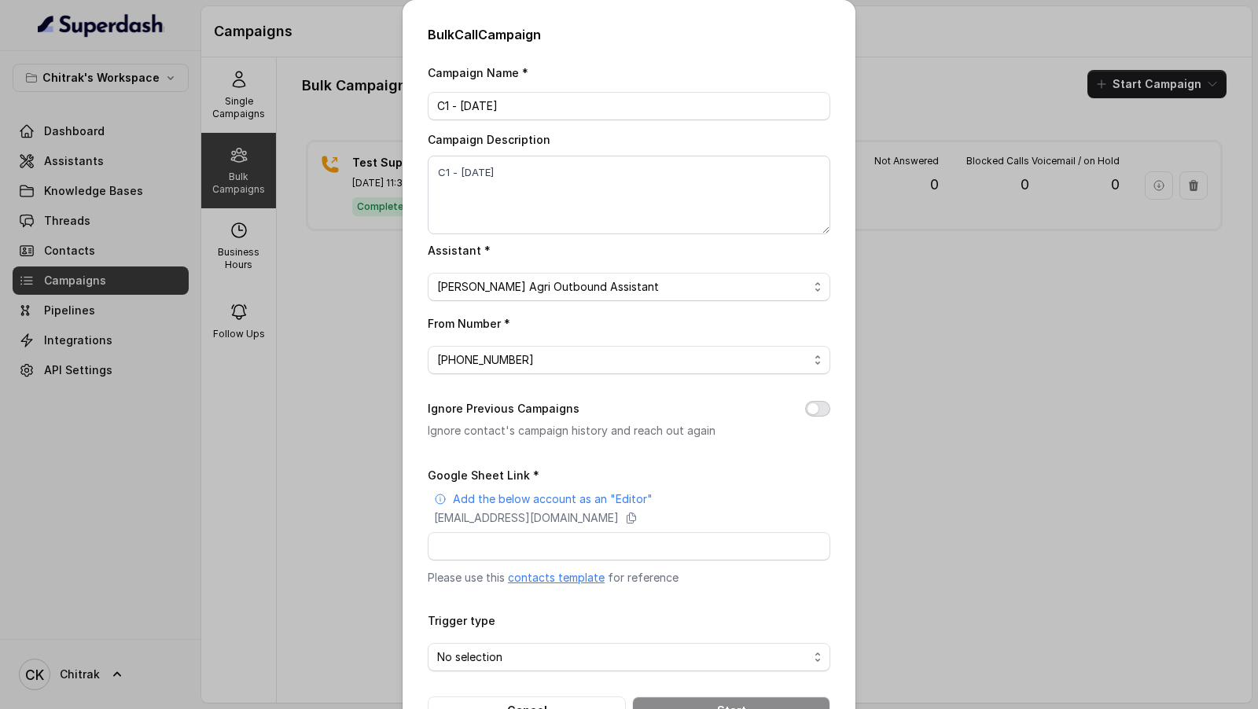
click at [821, 408] on button "Ignore Previous Campaigns" at bounding box center [817, 409] width 25 height 16
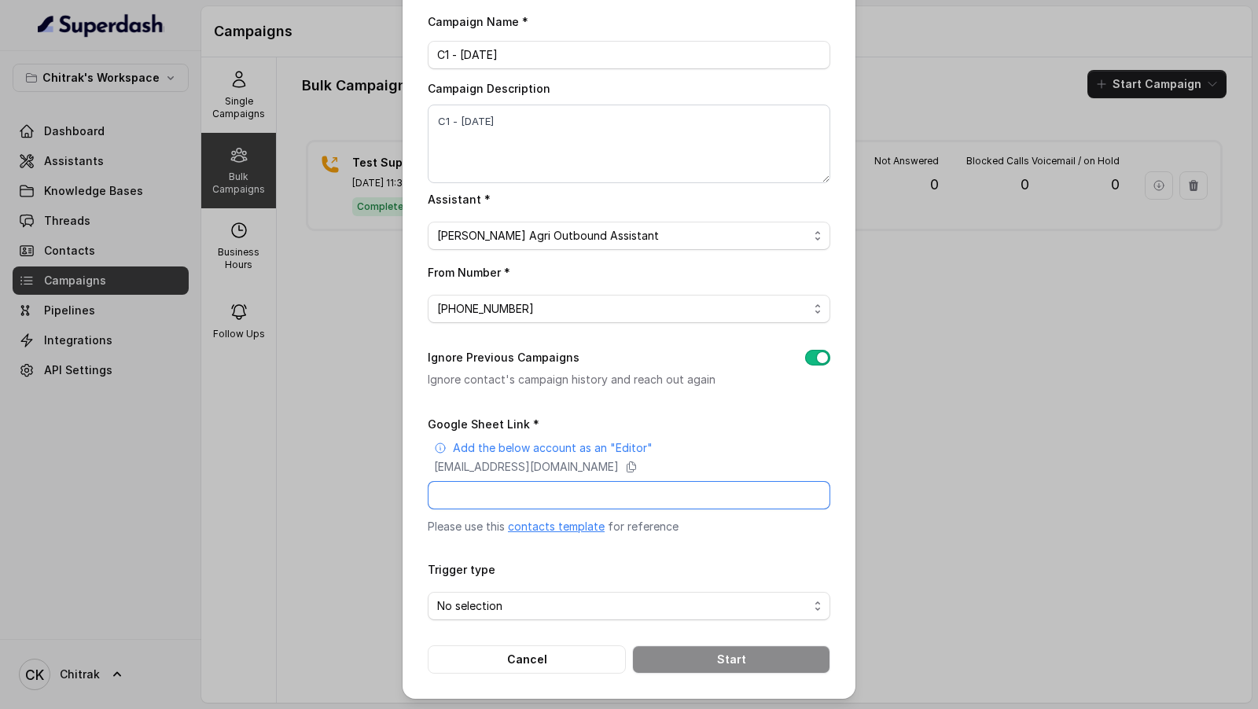
click at [507, 499] on input "Google Sheet Link *" at bounding box center [629, 495] width 403 height 28
paste input "https://docs.google.com/spreadsheets/d/1Xk_Hf_B7TYcwrz3dkvwQnh6F5elq_il8_T7rx_2…"
type input "https://docs.google.com/spreadsheets/d/1Xk_Hf_B7TYcwrz3dkvwQnh6F5elq_il8_T7rx_2…"
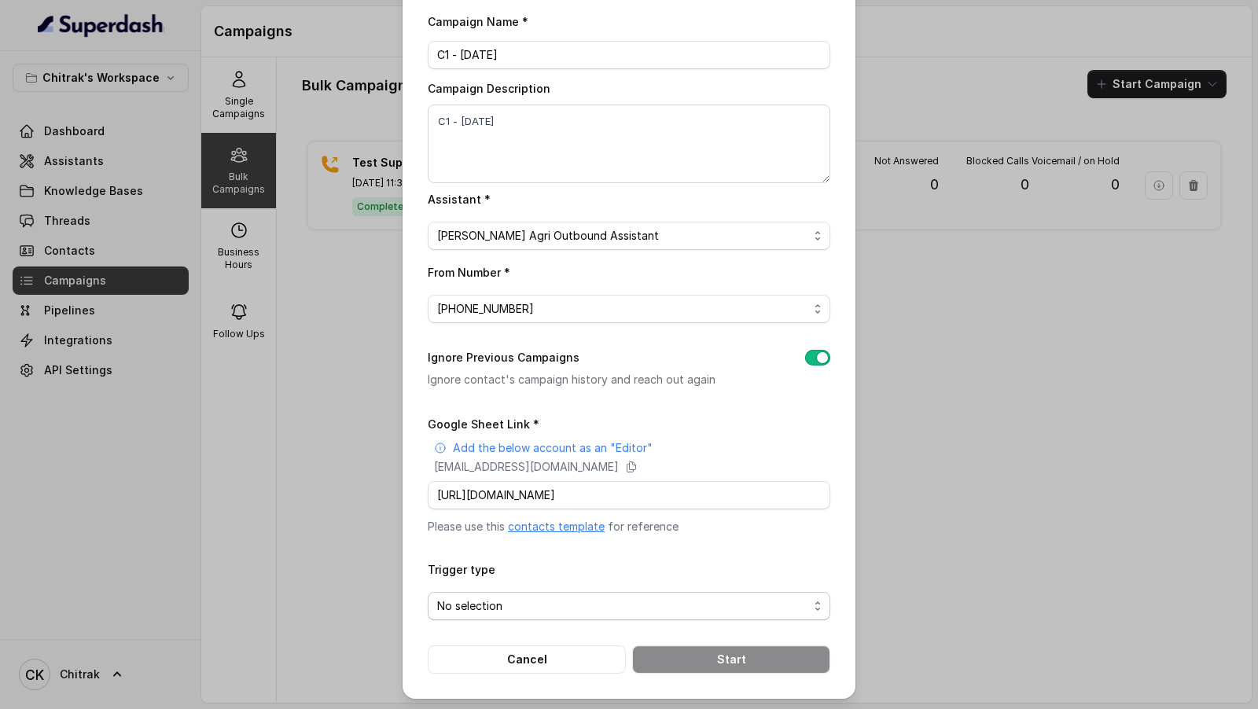
click at [507, 607] on span "No selection" at bounding box center [622, 606] width 371 height 19
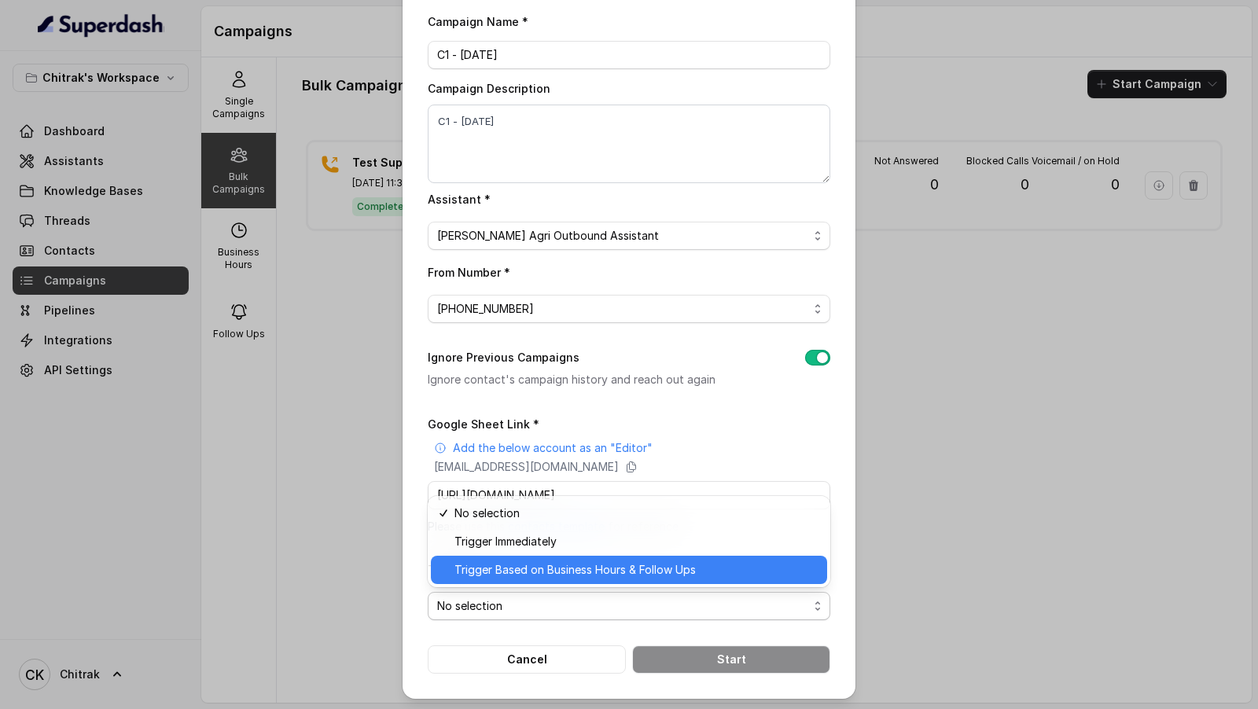
click at [527, 557] on div "Trigger Based on Business Hours & Follow Ups" at bounding box center [629, 570] width 396 height 28
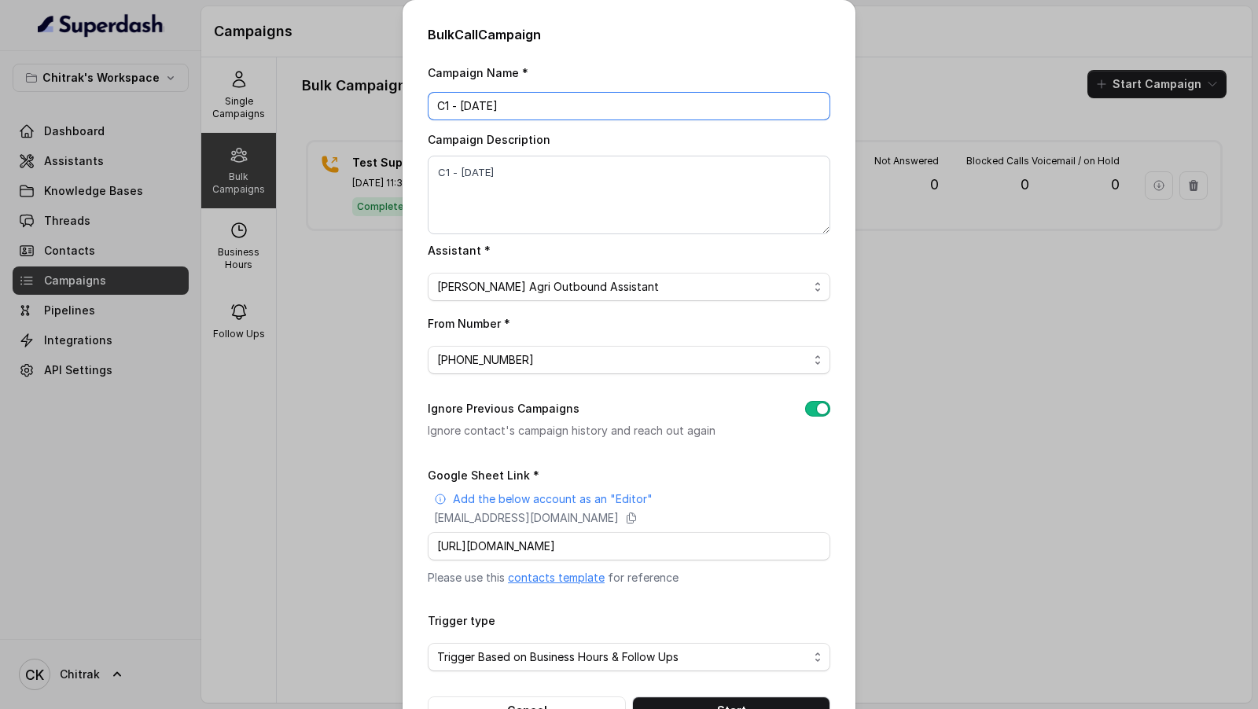
click at [570, 101] on input "C1 - 13.10.25" at bounding box center [629, 106] width 403 height 28
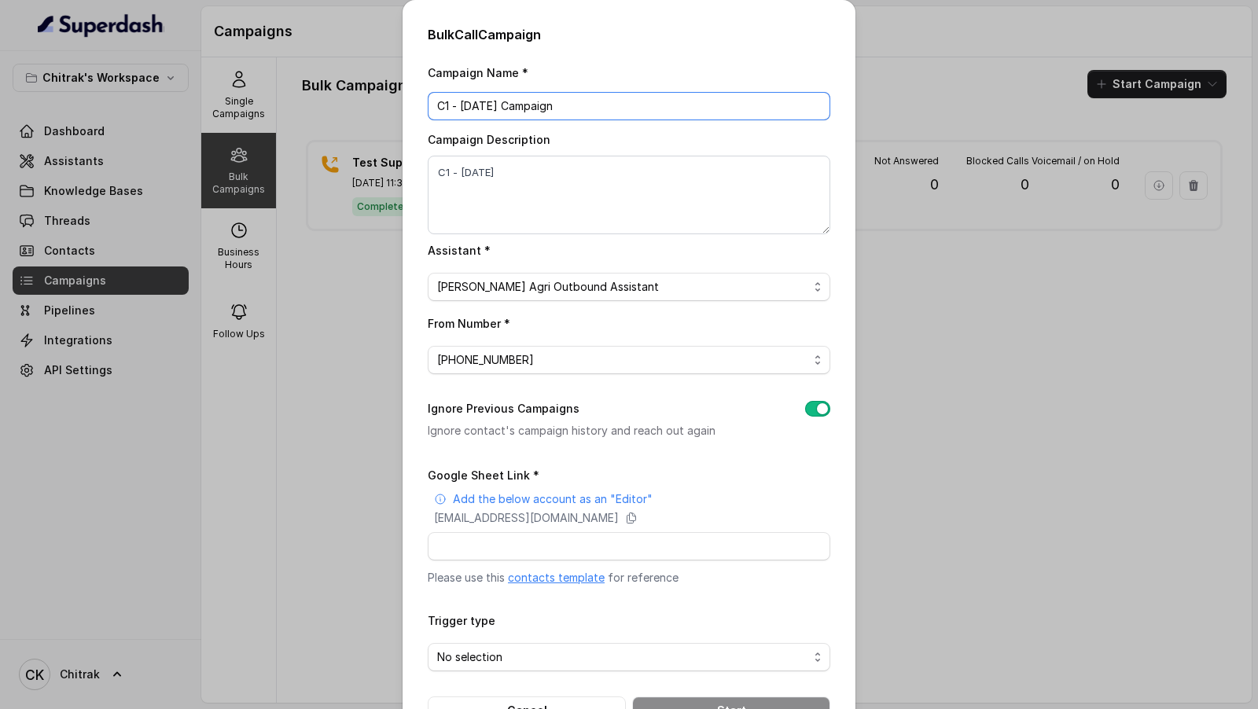
click at [518, 105] on input "C1 - 13.10.25 Campaign" at bounding box center [629, 106] width 403 height 28
type input "C1 - 13.10.25 Campaign"
click at [543, 175] on textarea "C1 - 13.10.25" at bounding box center [629, 195] width 403 height 79
paste textarea "Campaign"
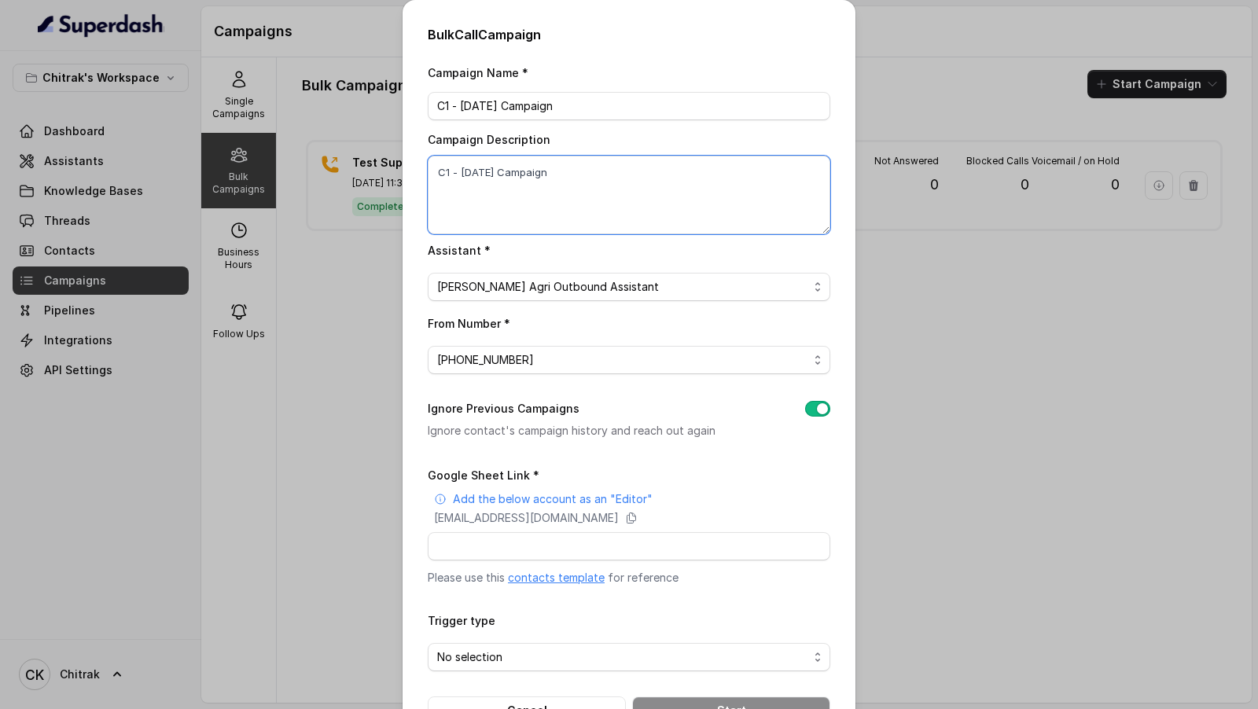
scroll to position [51, 0]
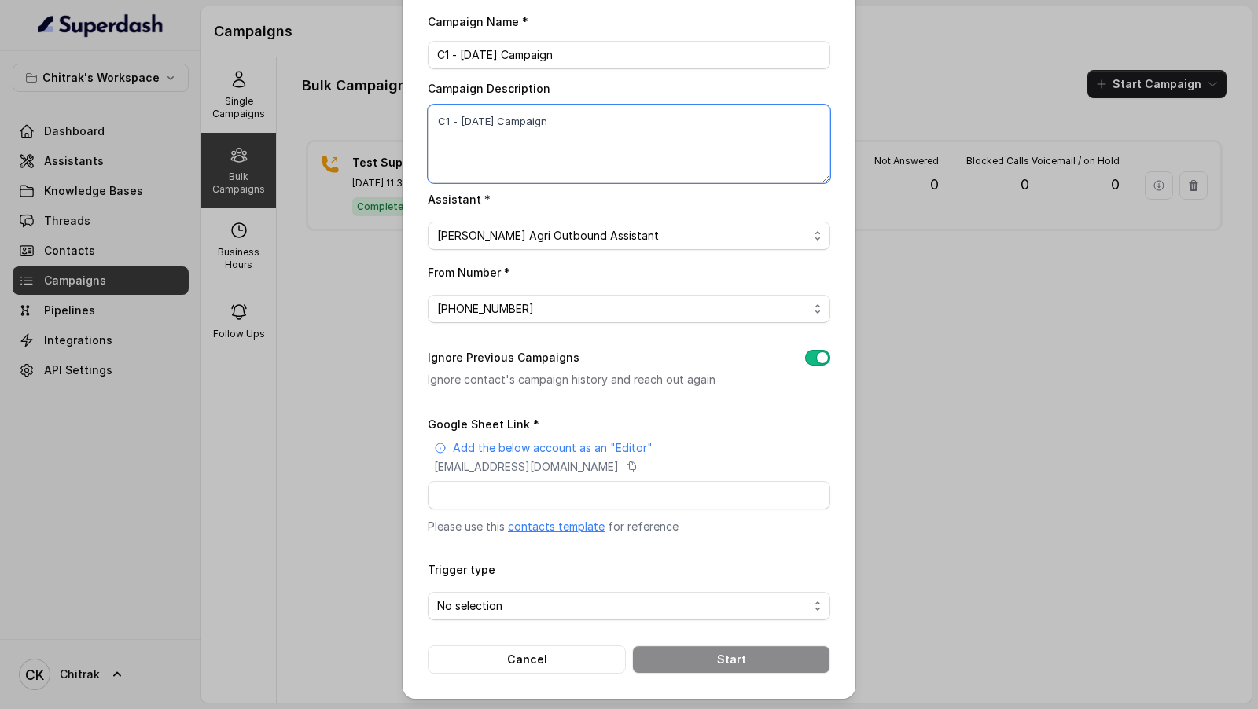
type textarea "C1 - 13.10.25 Campaign"
click at [563, 488] on input "Google Sheet Link *" at bounding box center [629, 495] width 403 height 28
paste input "https://docs.google.com/spreadsheets/d/1Xk_Hf_B7TYcwrz3dkvwQnh6F5elq_il8_T7rx_2…"
type input "https://docs.google.com/spreadsheets/d/1Xk_Hf_B7TYcwrz3dkvwQnh6F5elq_il8_T7rx_2…"
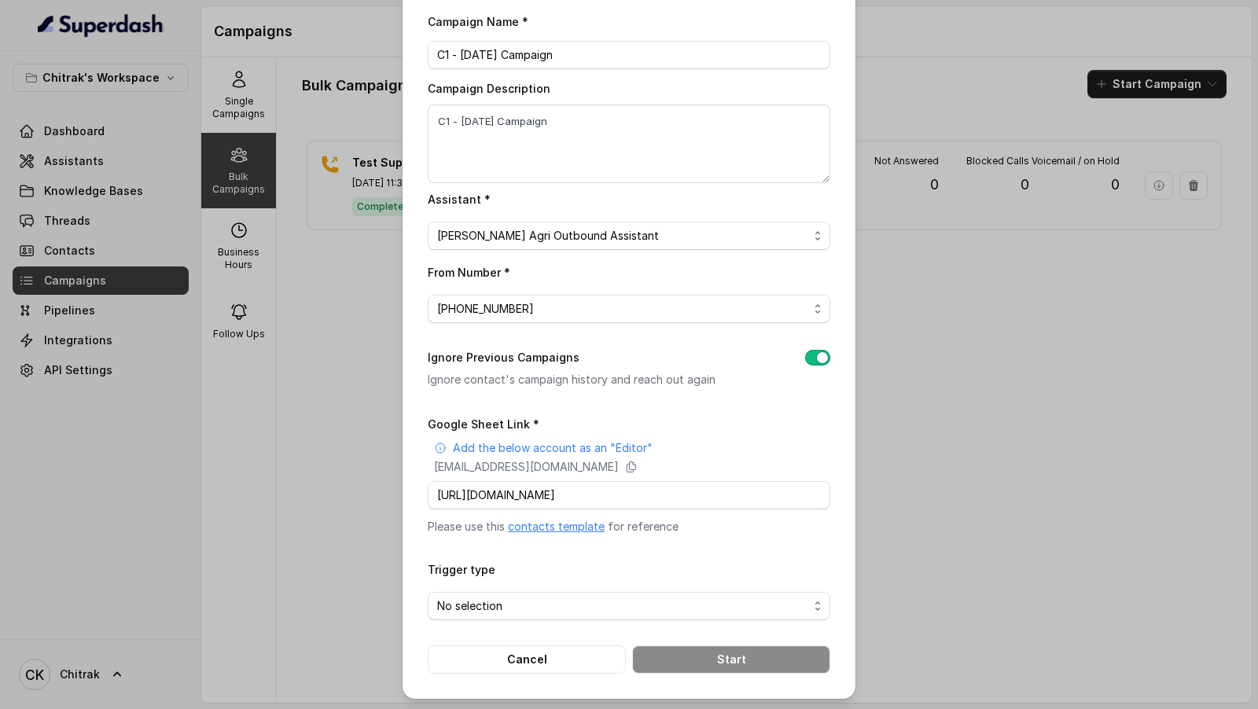
scroll to position [0, 0]
click at [746, 411] on div "Campaign Name * C1 - 13.10.25 Campaign Campaign Description C1 - 13.10.25 Campa…" at bounding box center [629, 343] width 403 height 662
click at [556, 602] on span "No selection" at bounding box center [622, 606] width 371 height 19
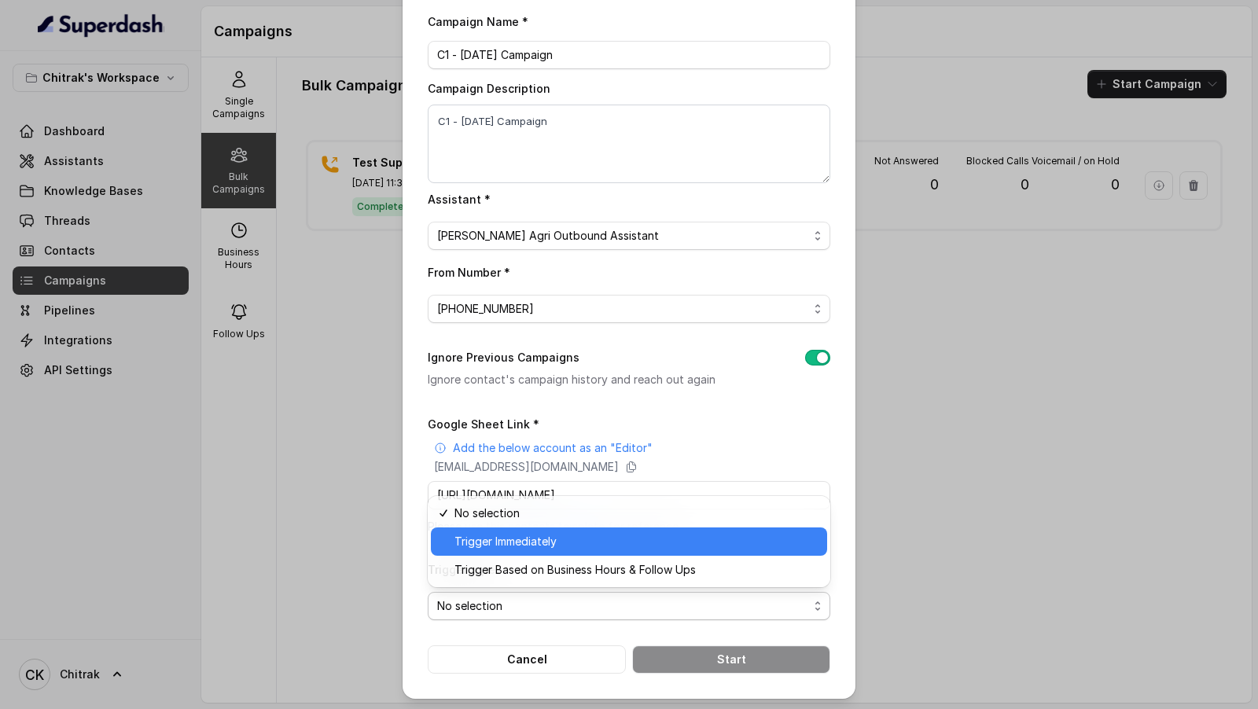
click at [570, 534] on span "Trigger Immediately" at bounding box center [636, 541] width 363 height 19
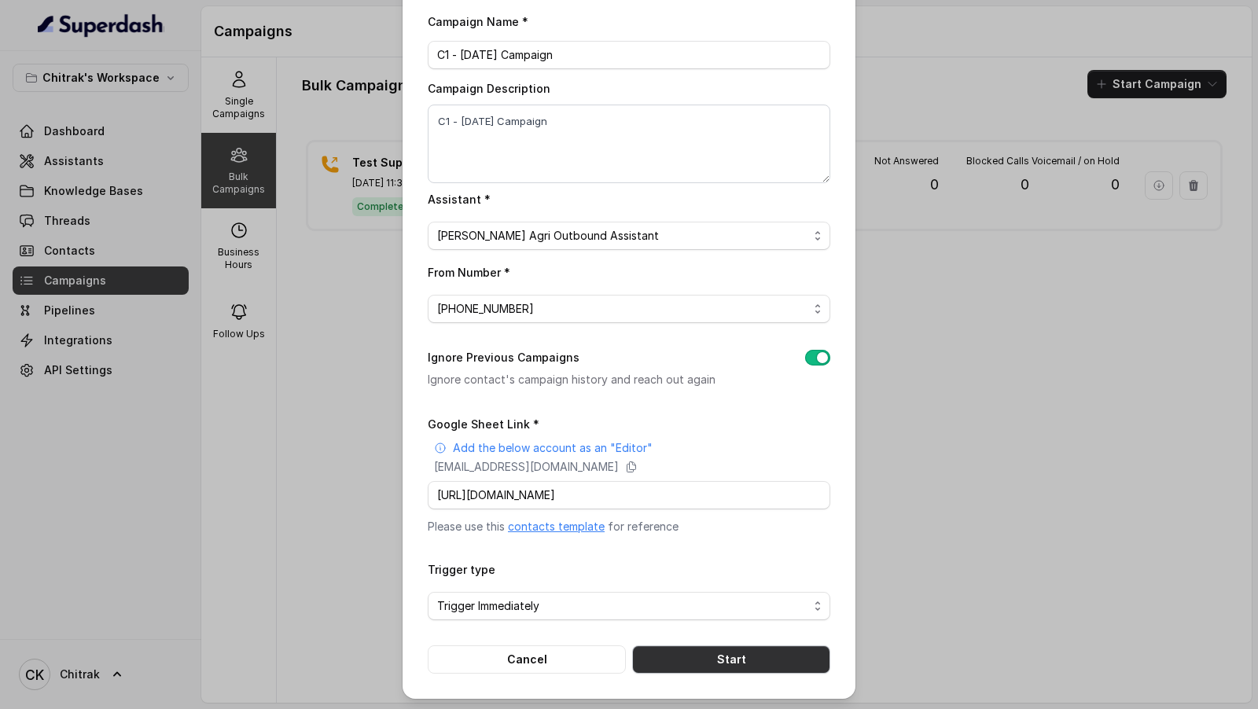
click at [717, 660] on button "Start" at bounding box center [731, 660] width 198 height 28
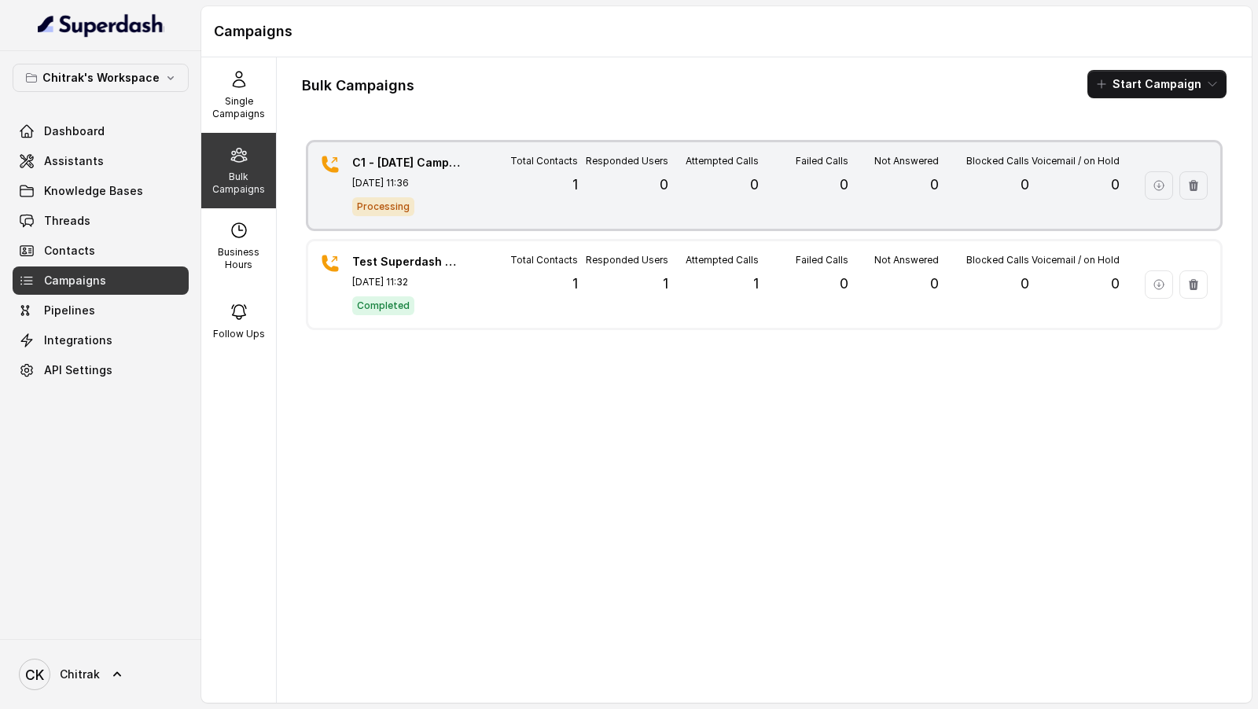
click at [547, 207] on div "Total Contacts 1" at bounding box center [533, 185] width 90 height 61
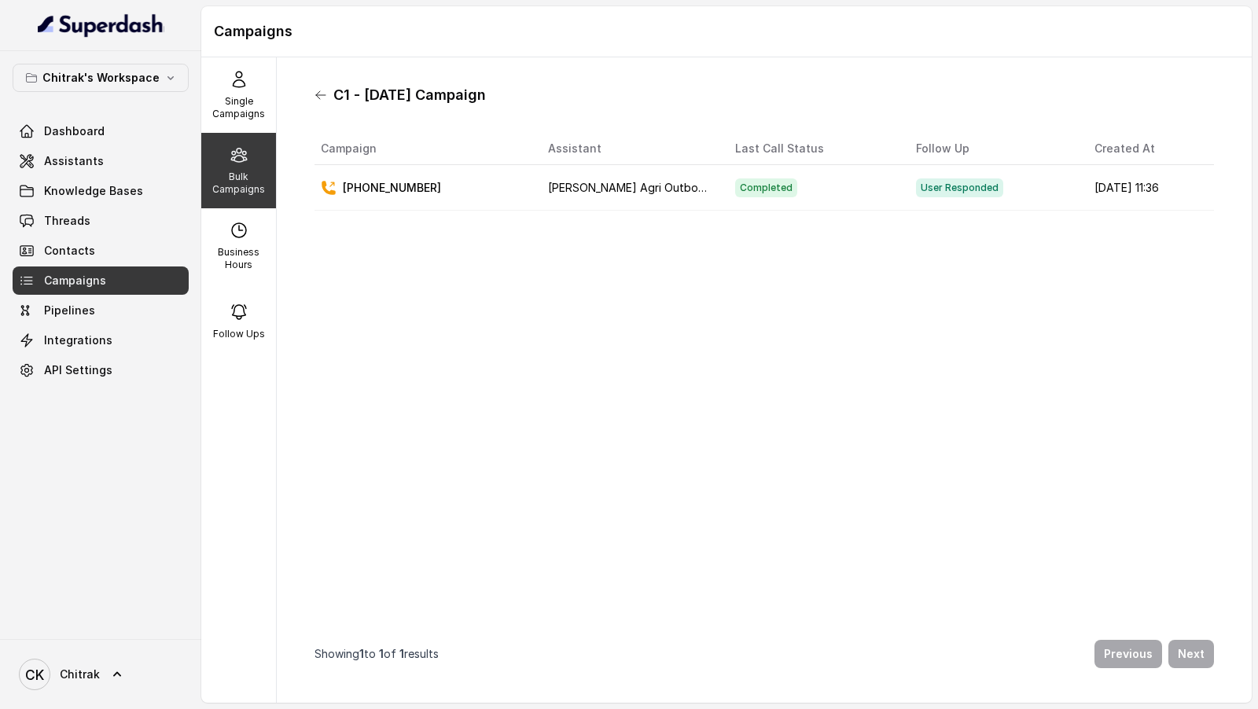
click at [319, 99] on icon at bounding box center [321, 95] width 13 height 13
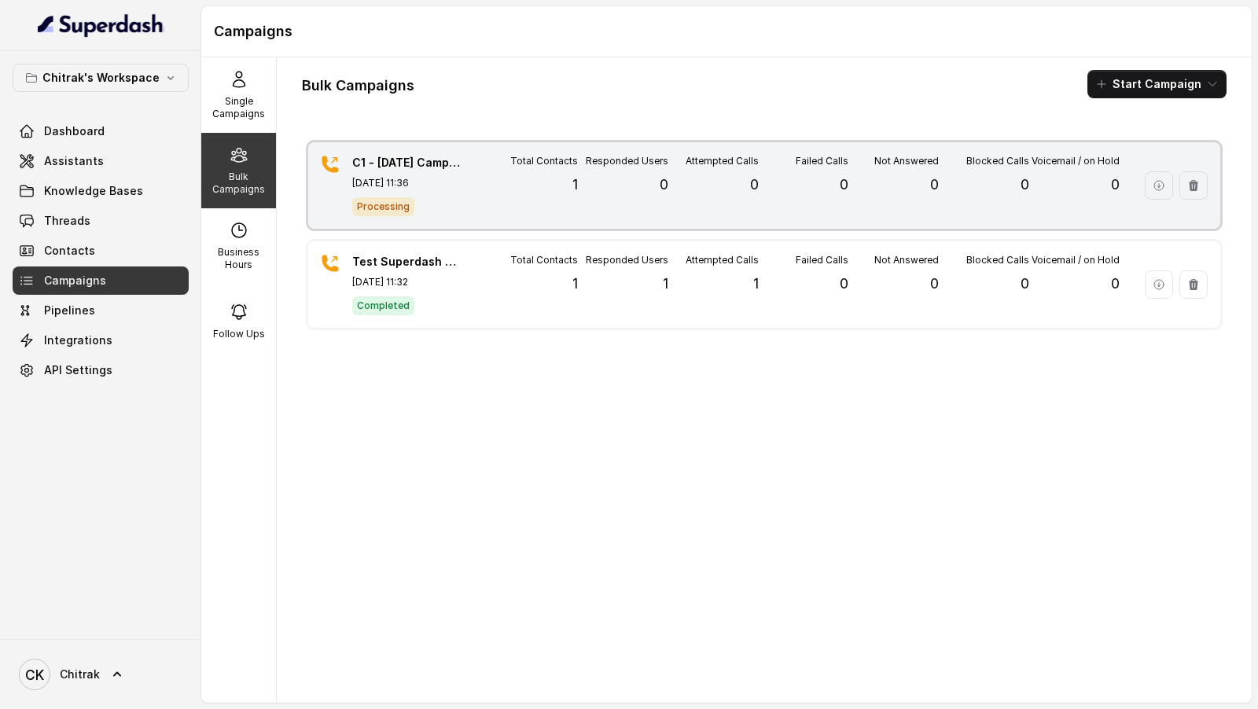
click at [522, 197] on div "Total Contacts 1" at bounding box center [533, 185] width 90 height 61
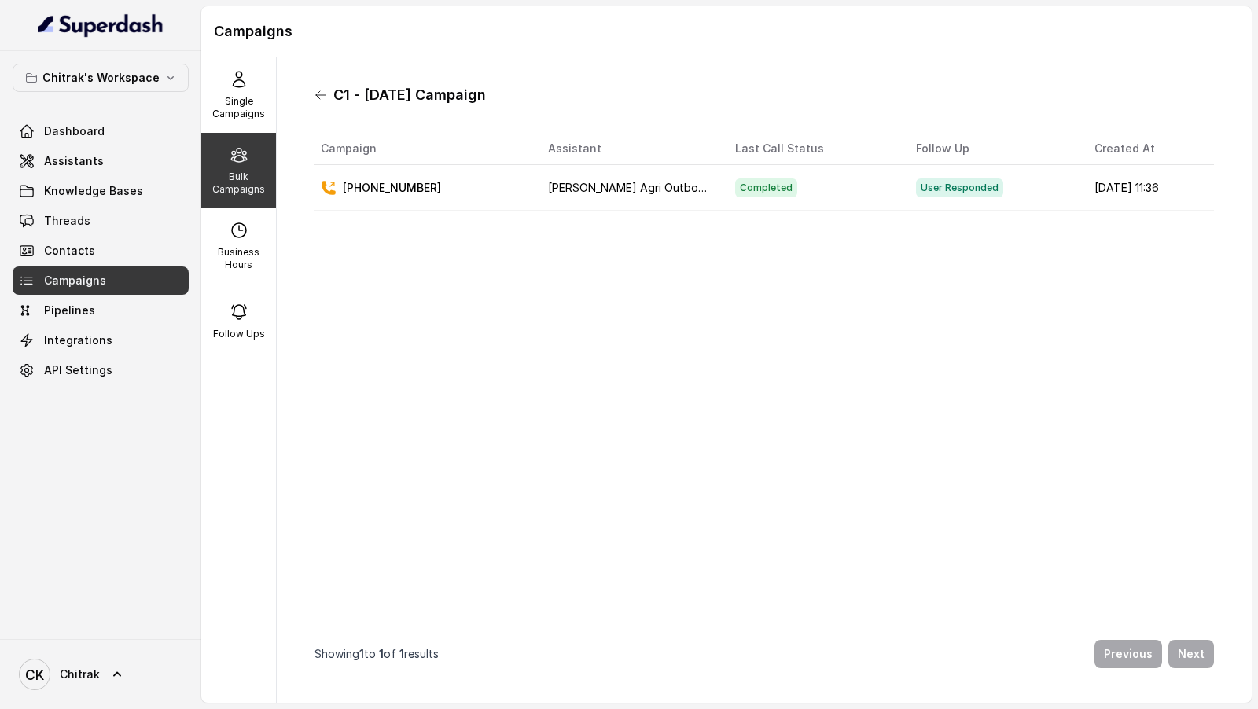
click at [322, 96] on icon at bounding box center [321, 95] width 13 height 13
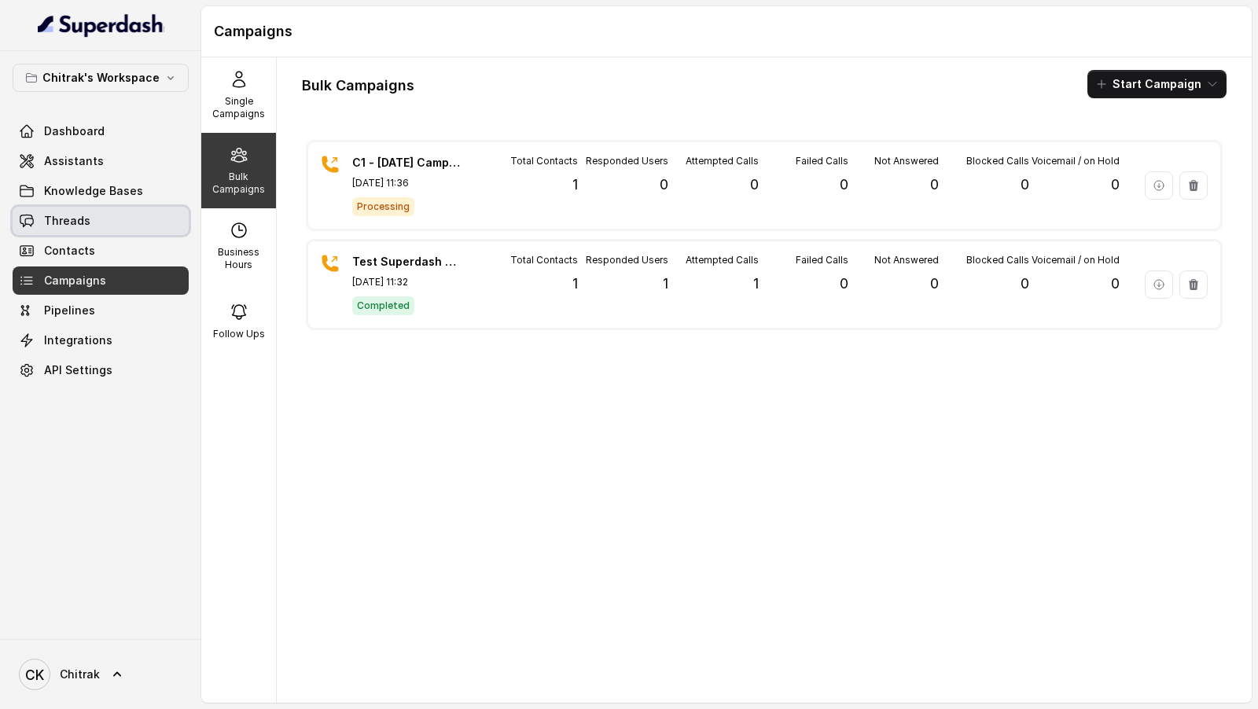
click at [46, 216] on span "Threads" at bounding box center [67, 221] width 46 height 16
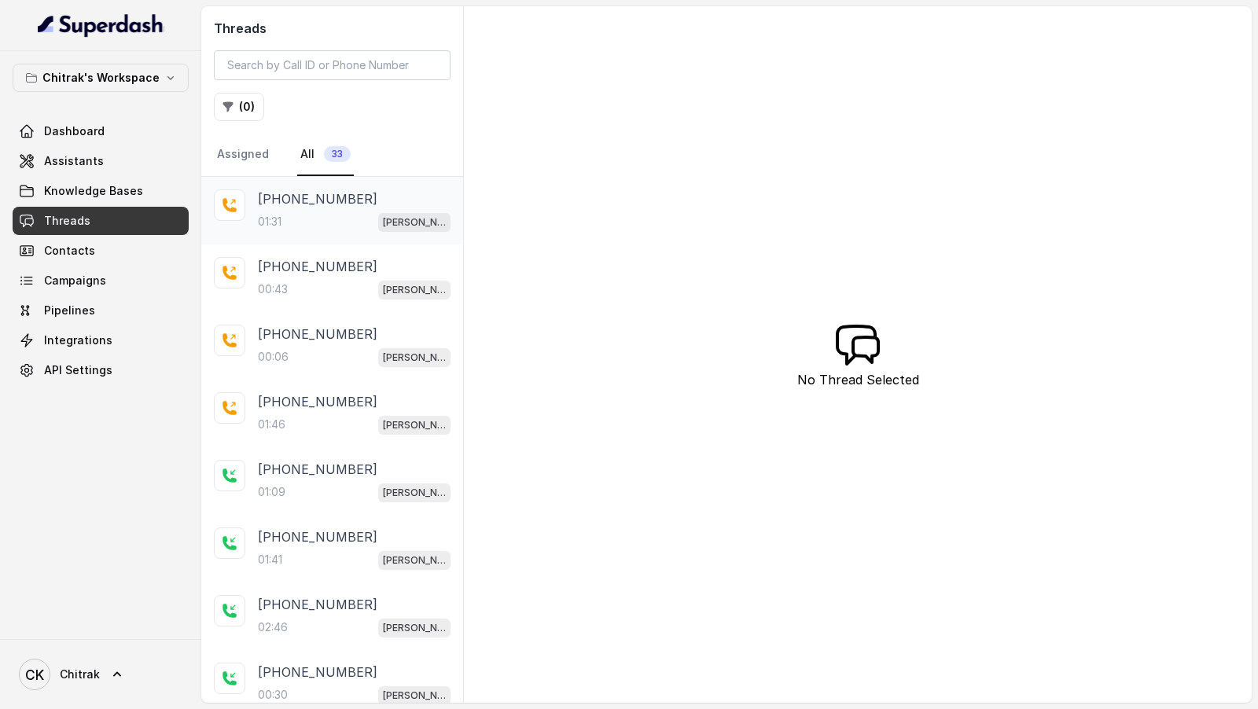
click at [327, 233] on div "+917007196660 01:31 Unnati Agri Outbound Assistant" at bounding box center [332, 211] width 262 height 68
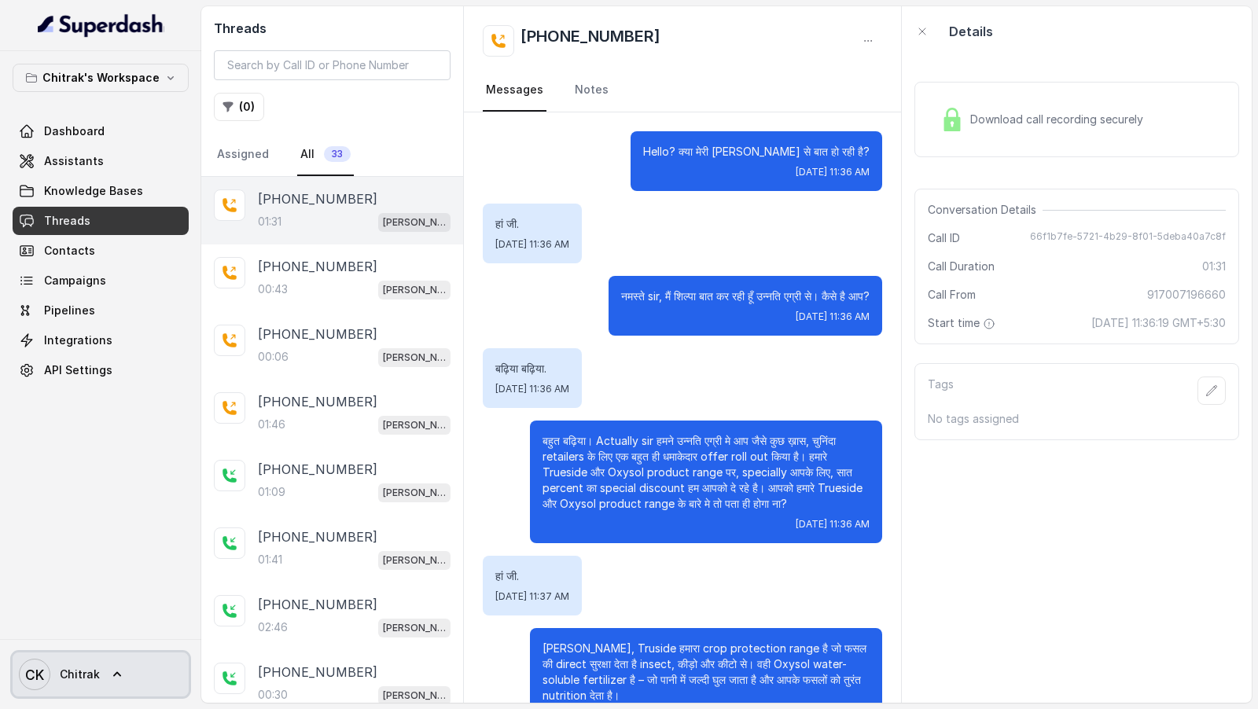
click at [57, 674] on span "CK Chitrak" at bounding box center [59, 674] width 81 height 31
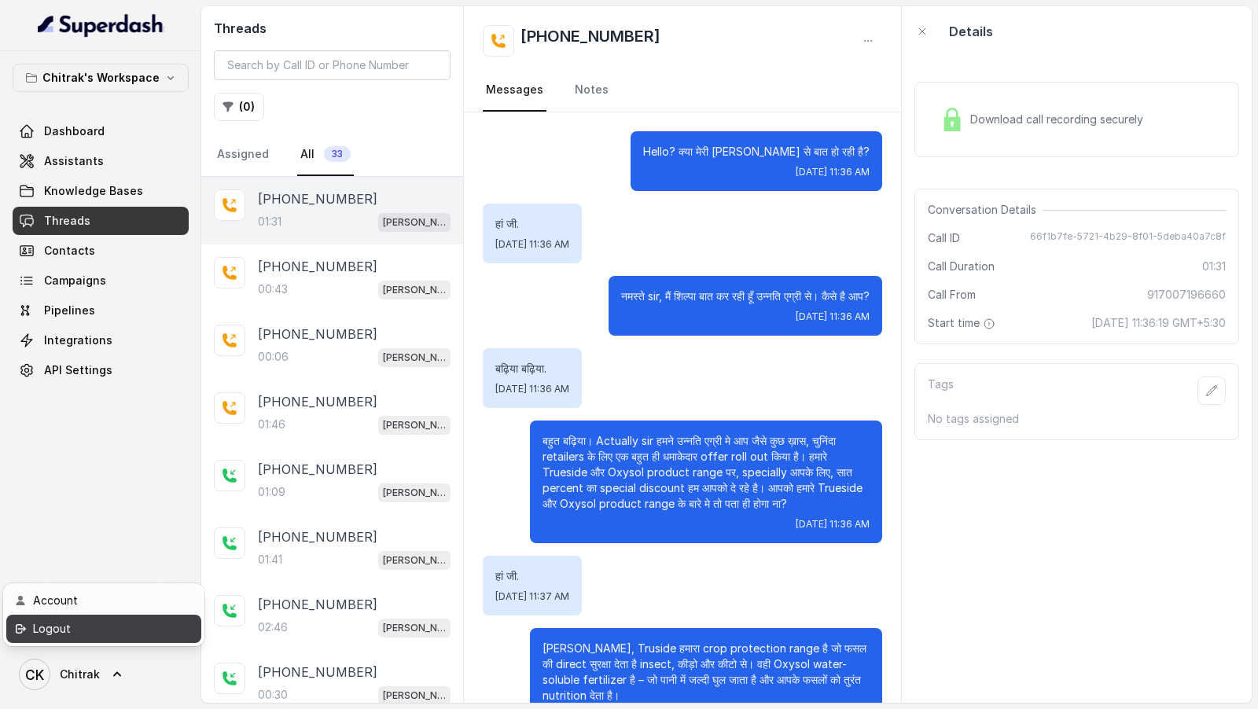
click at [142, 618] on link "Logout" at bounding box center [103, 629] width 195 height 28
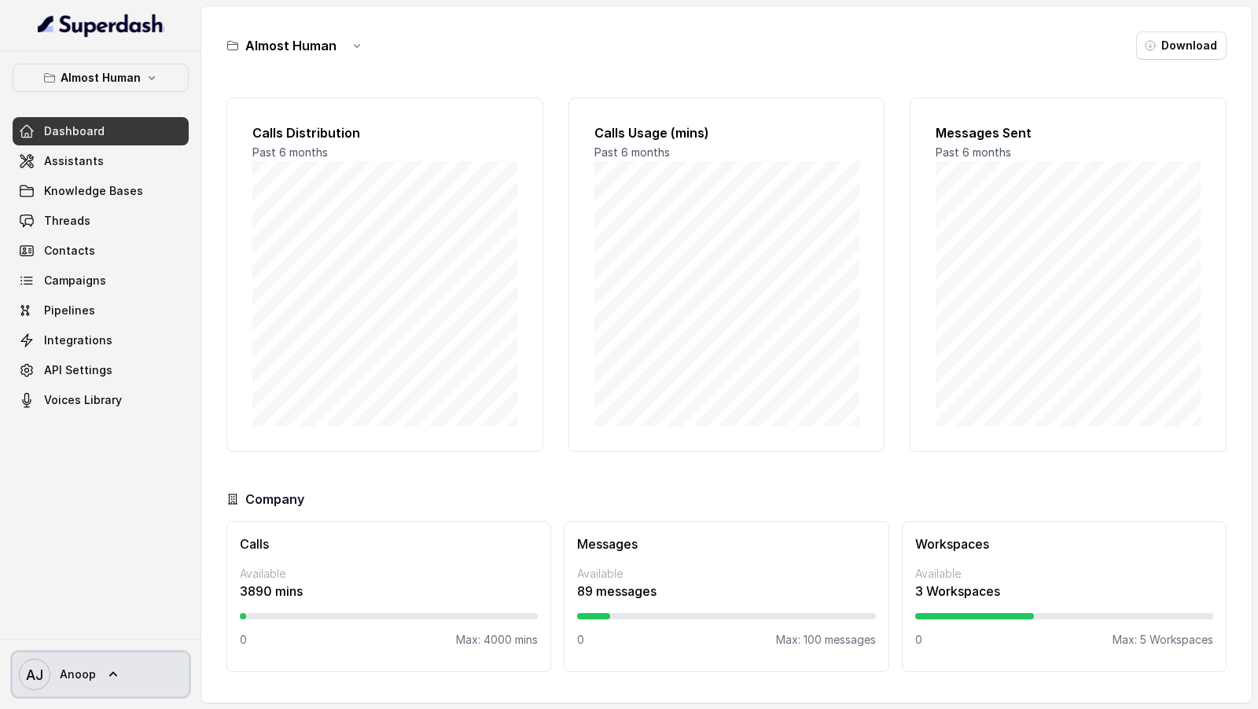
click at [127, 673] on link "AJ Anoop" at bounding box center [101, 675] width 176 height 44
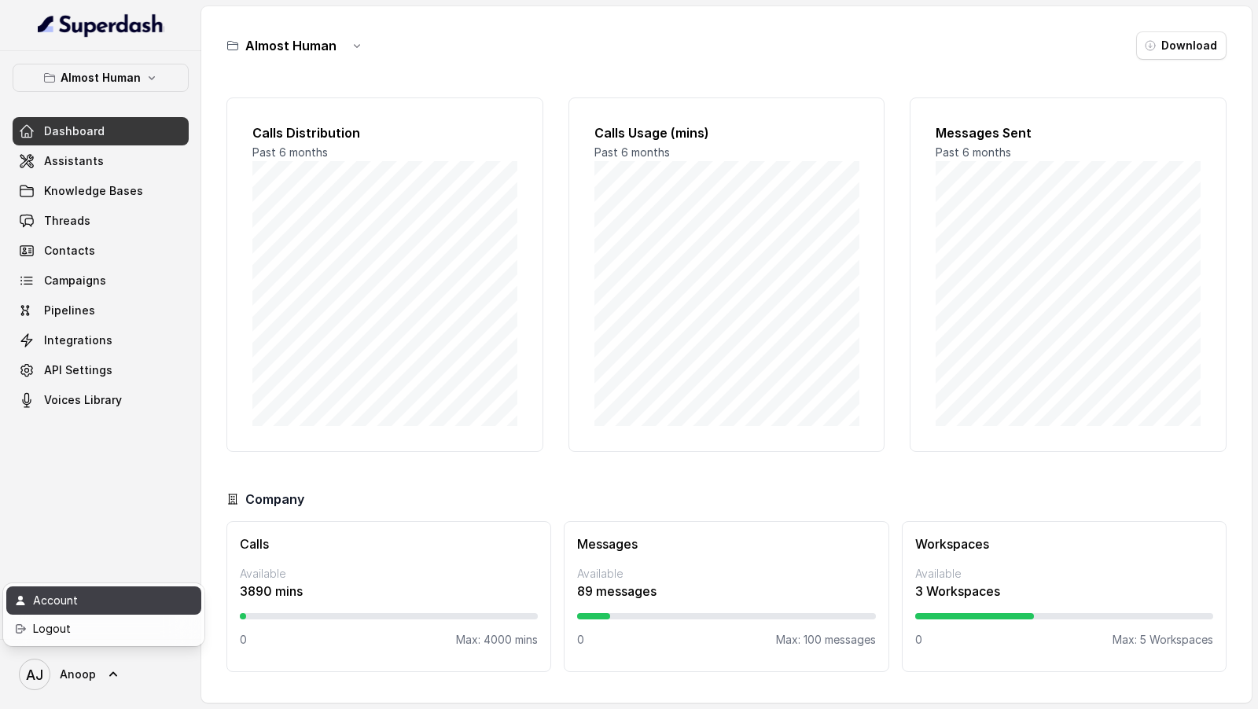
click at [142, 592] on div "Account" at bounding box center [100, 600] width 134 height 19
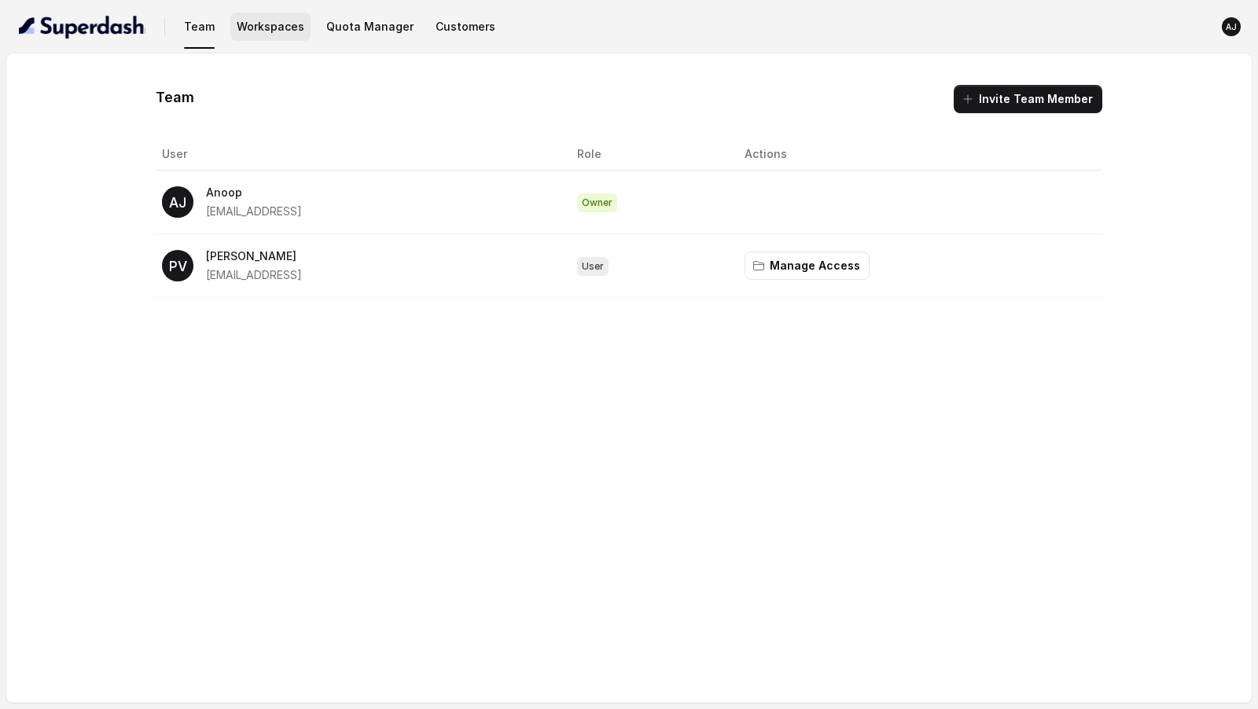
click at [249, 31] on button "Workspaces" at bounding box center [270, 27] width 80 height 28
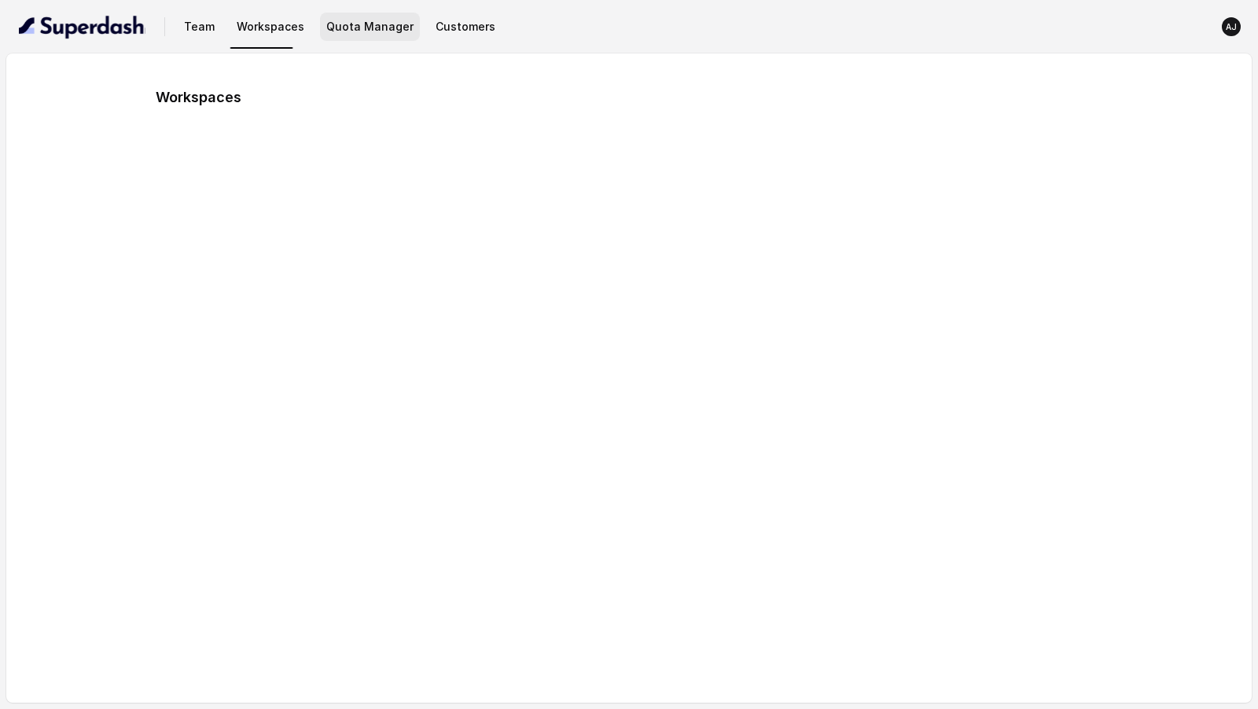
click at [350, 31] on button "Quota Manager" at bounding box center [370, 27] width 100 height 28
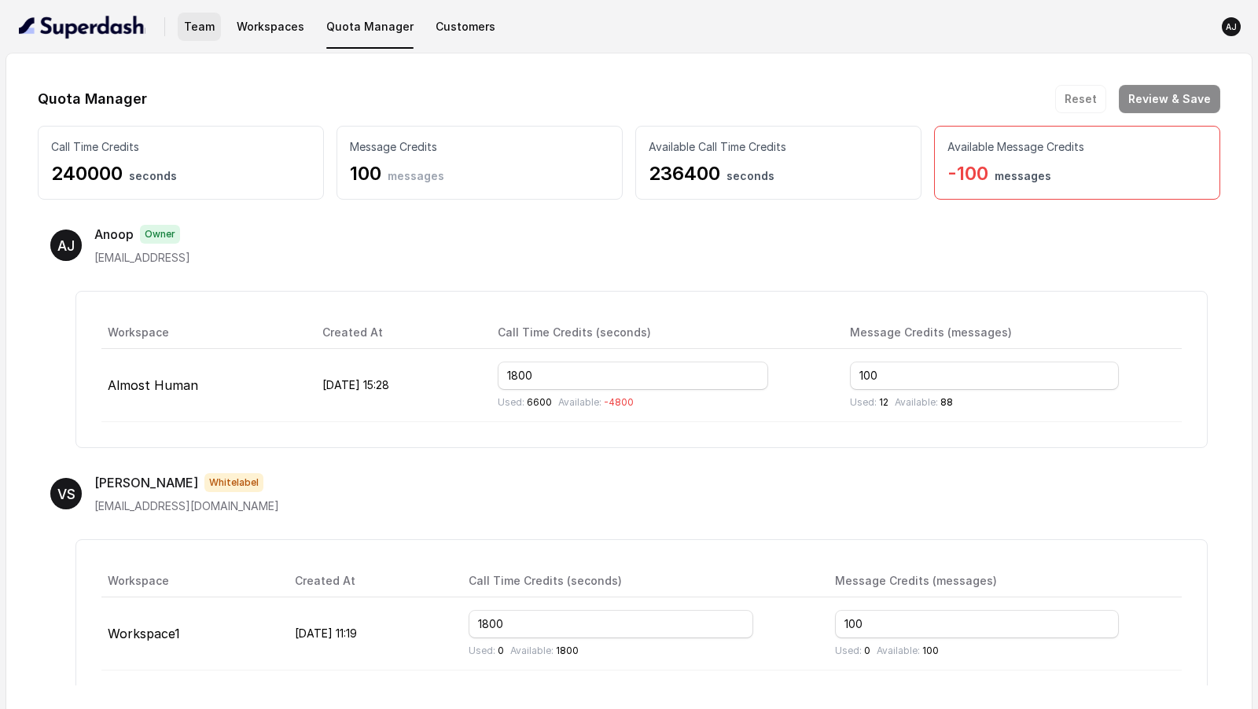
click at [206, 22] on button "Team" at bounding box center [199, 27] width 43 height 28
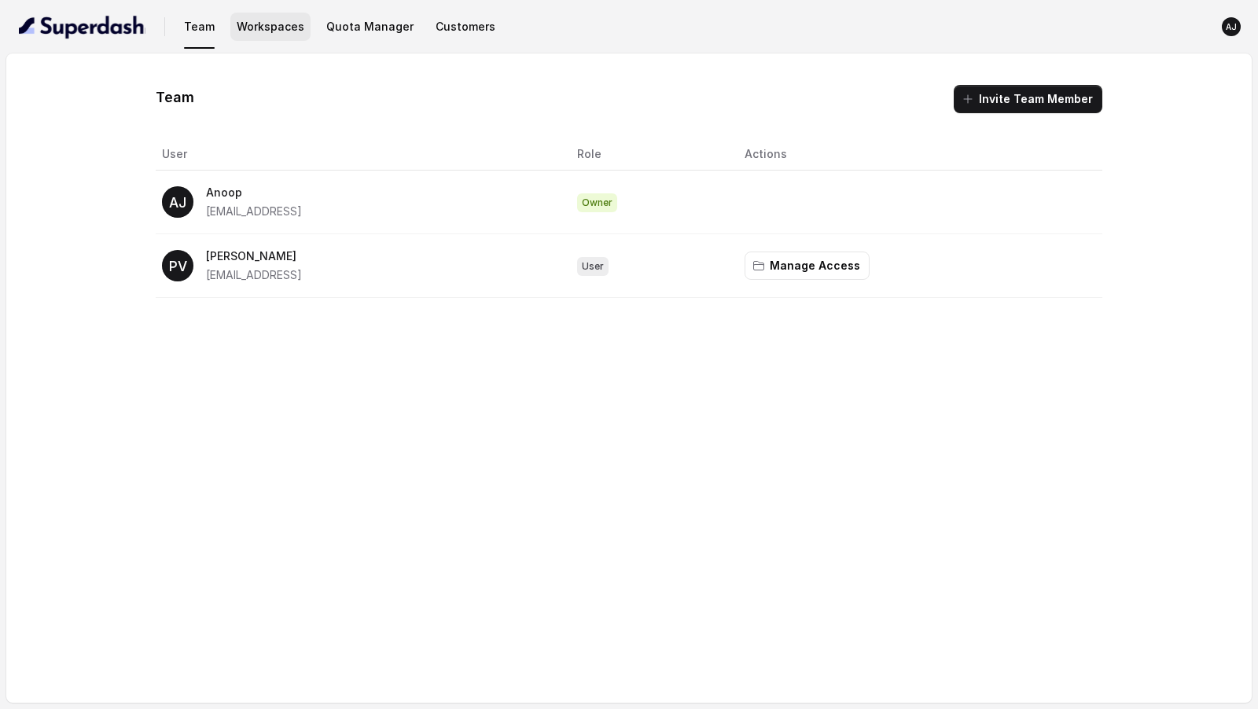
click at [271, 26] on button "Workspaces" at bounding box center [270, 27] width 80 height 28
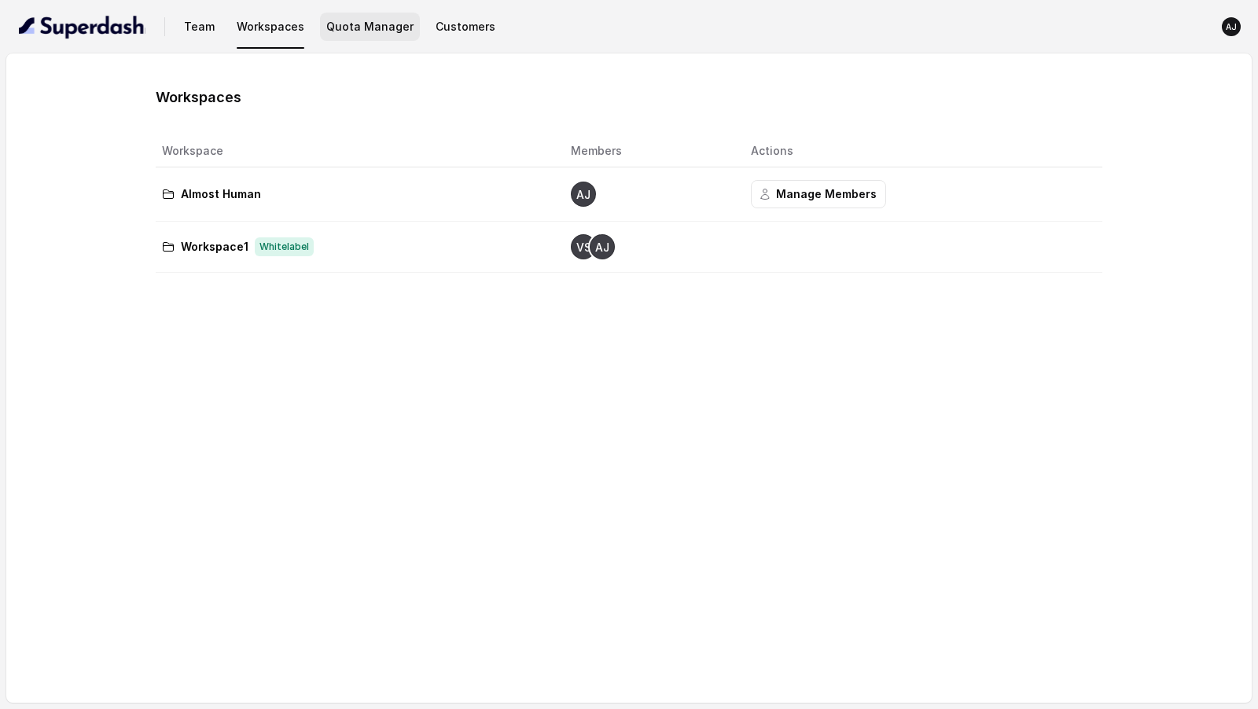
click at [352, 28] on button "Quota Manager" at bounding box center [370, 27] width 100 height 28
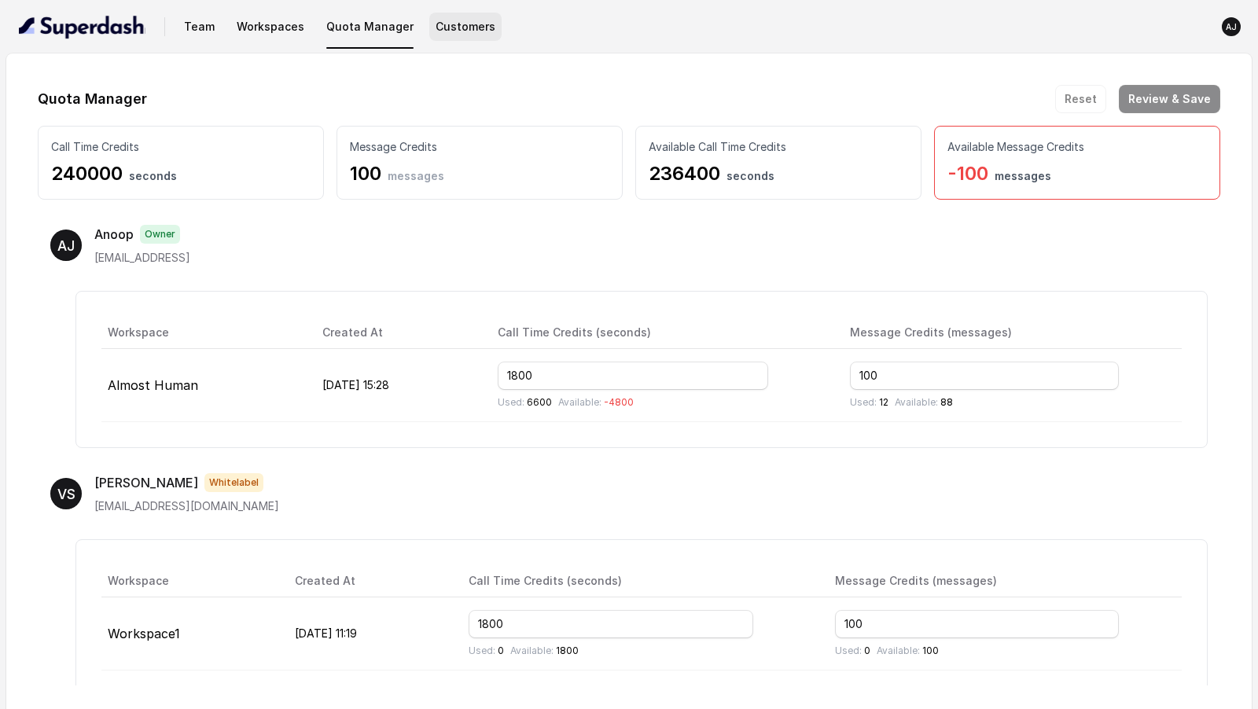
click at [440, 36] on button "Customers" at bounding box center [465, 27] width 72 height 28
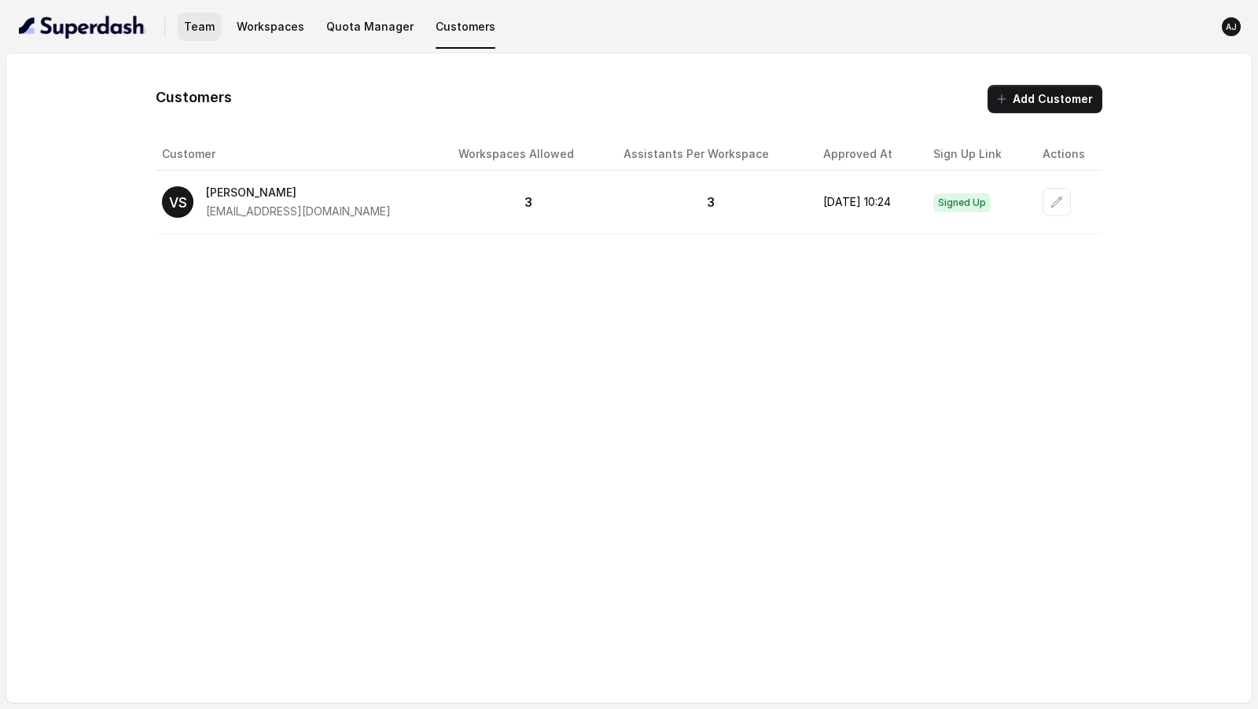
click at [190, 35] on button "Team" at bounding box center [199, 27] width 43 height 28
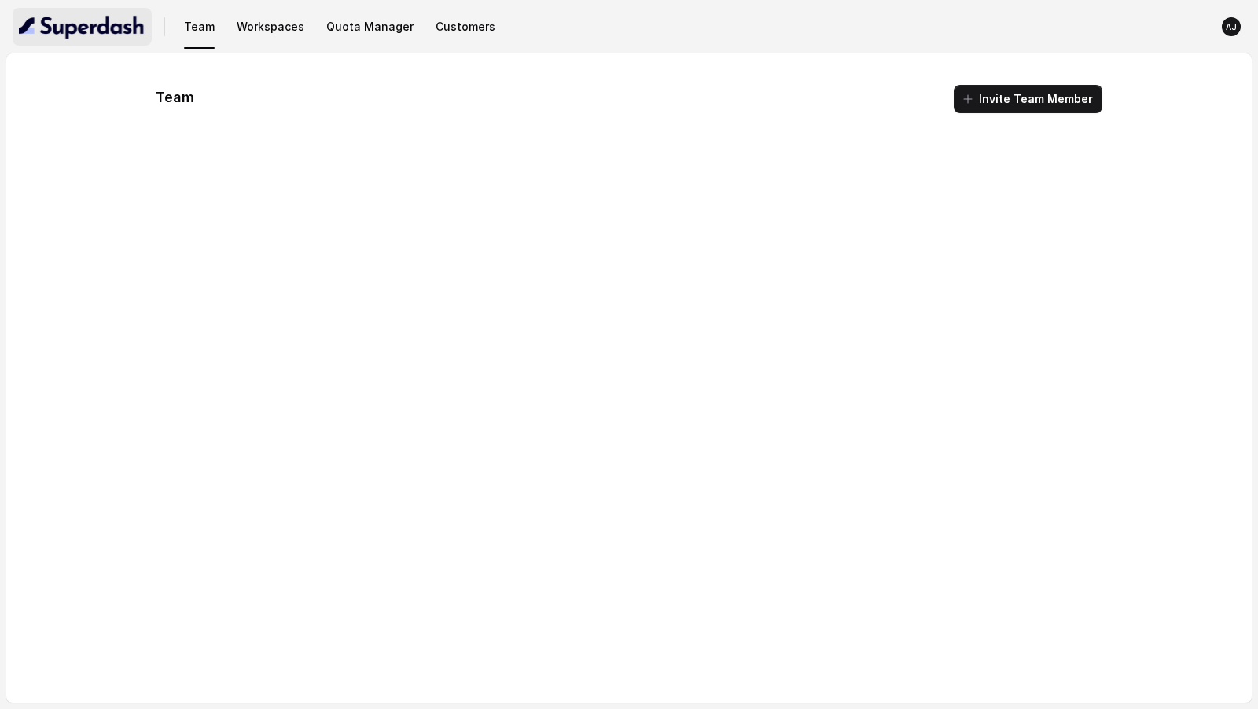
click at [107, 32] on img "button" at bounding box center [82, 26] width 127 height 25
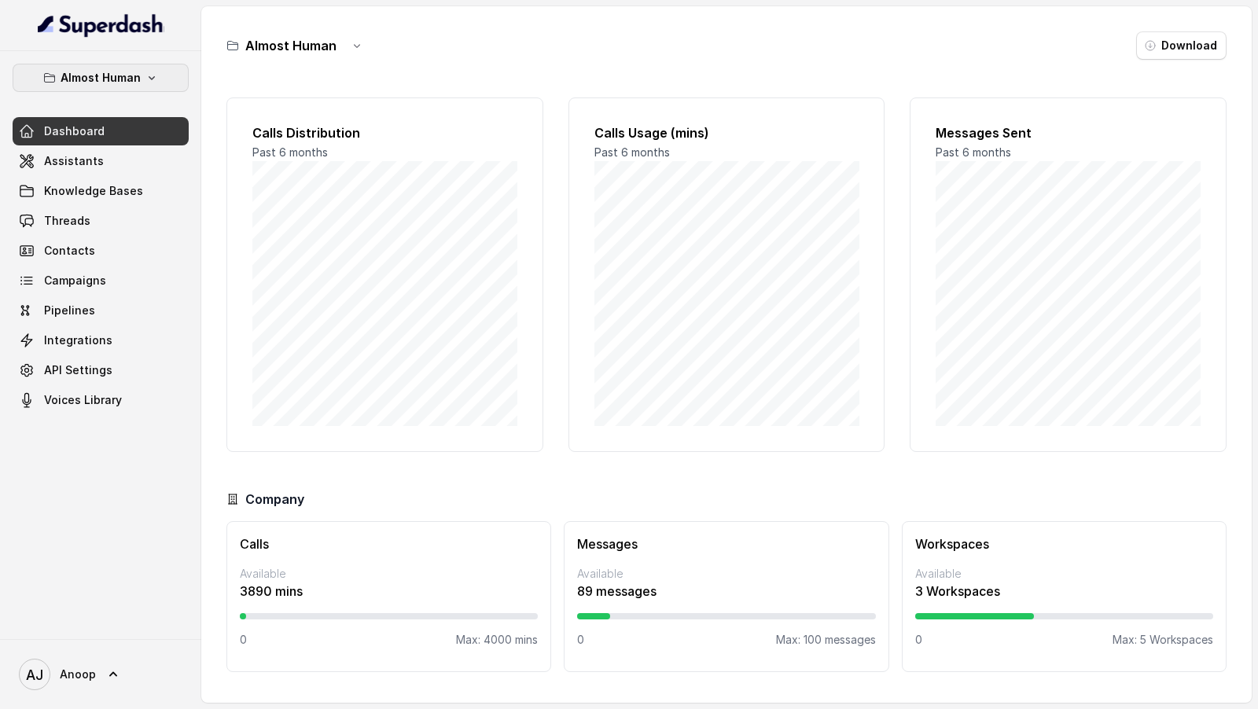
click at [123, 88] on button "Almost Human" at bounding box center [101, 78] width 176 height 28
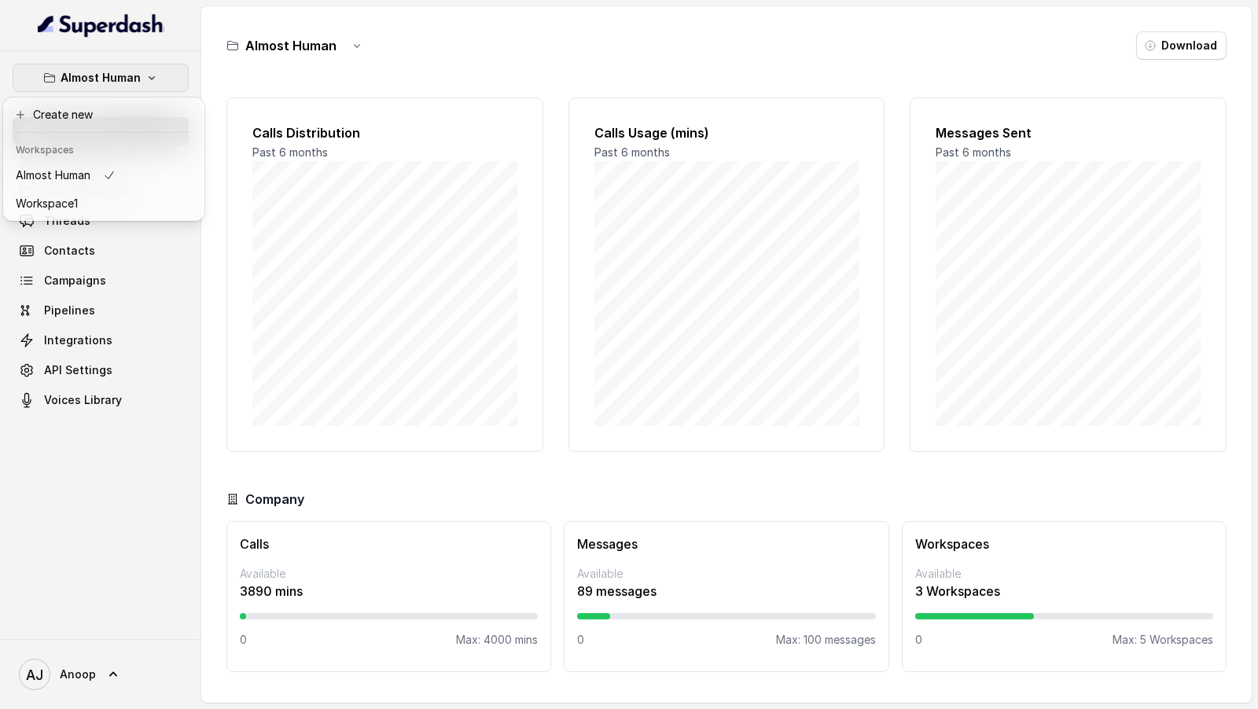
click at [152, 438] on div "Almost Human Dashboard Assistants Knowledge Bases Threads Contacts Campaigns Pi…" at bounding box center [100, 345] width 201 height 588
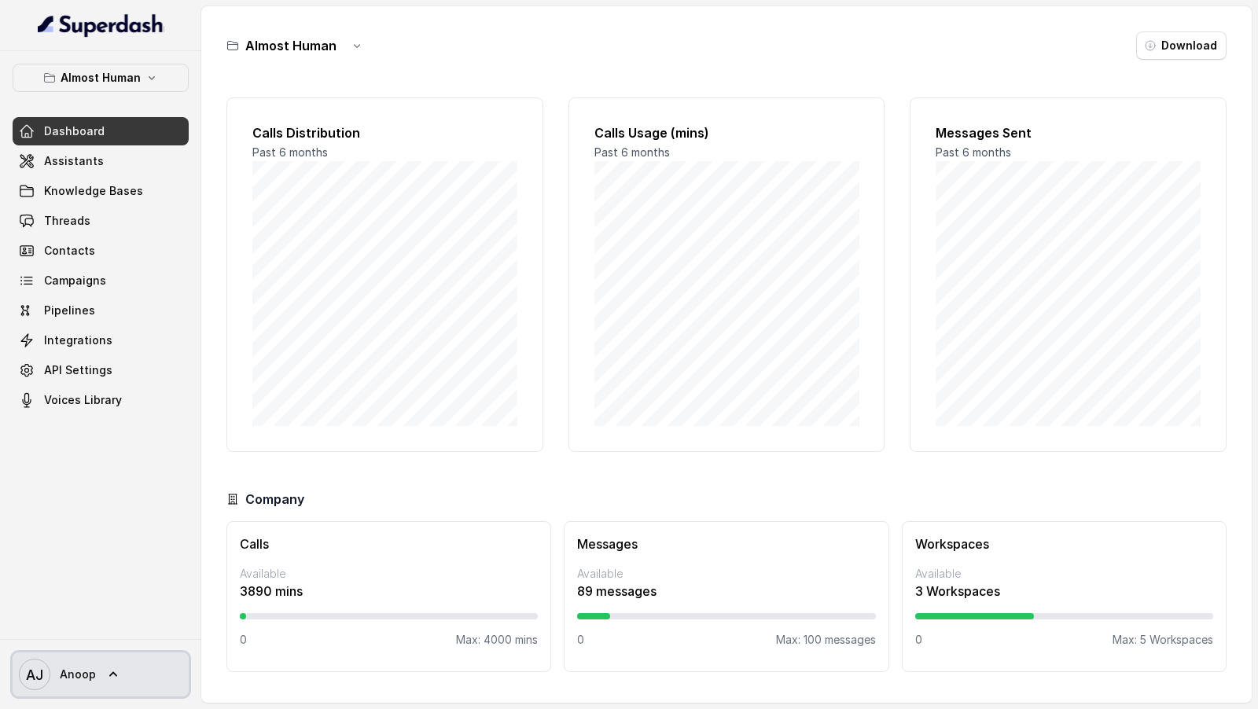
click at [79, 673] on span "Anoop" at bounding box center [78, 675] width 36 height 16
click at [136, 492] on nav "Almost Human Dashboard Assistants Knowledge Bases Threads Contacts Campaigns Pi…" at bounding box center [100, 354] width 201 height 709
click at [105, 688] on link "AJ Anoop" at bounding box center [101, 675] width 176 height 44
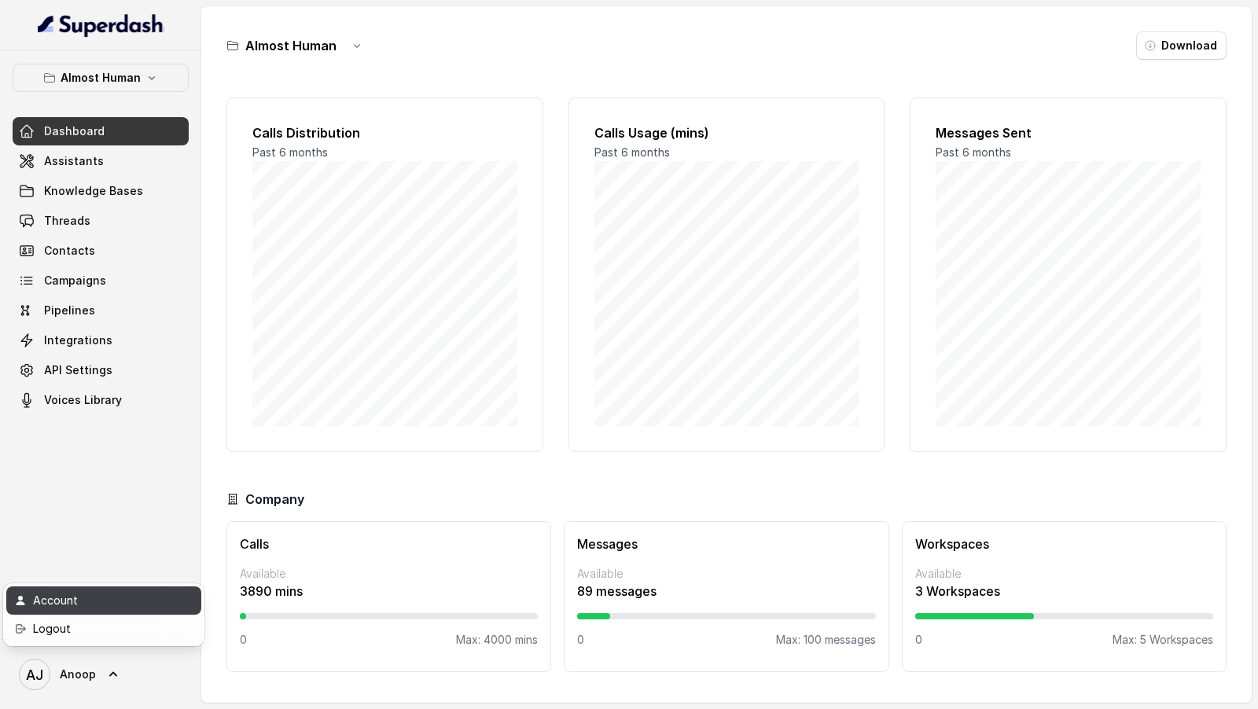
click at [123, 597] on div "Account" at bounding box center [100, 600] width 134 height 19
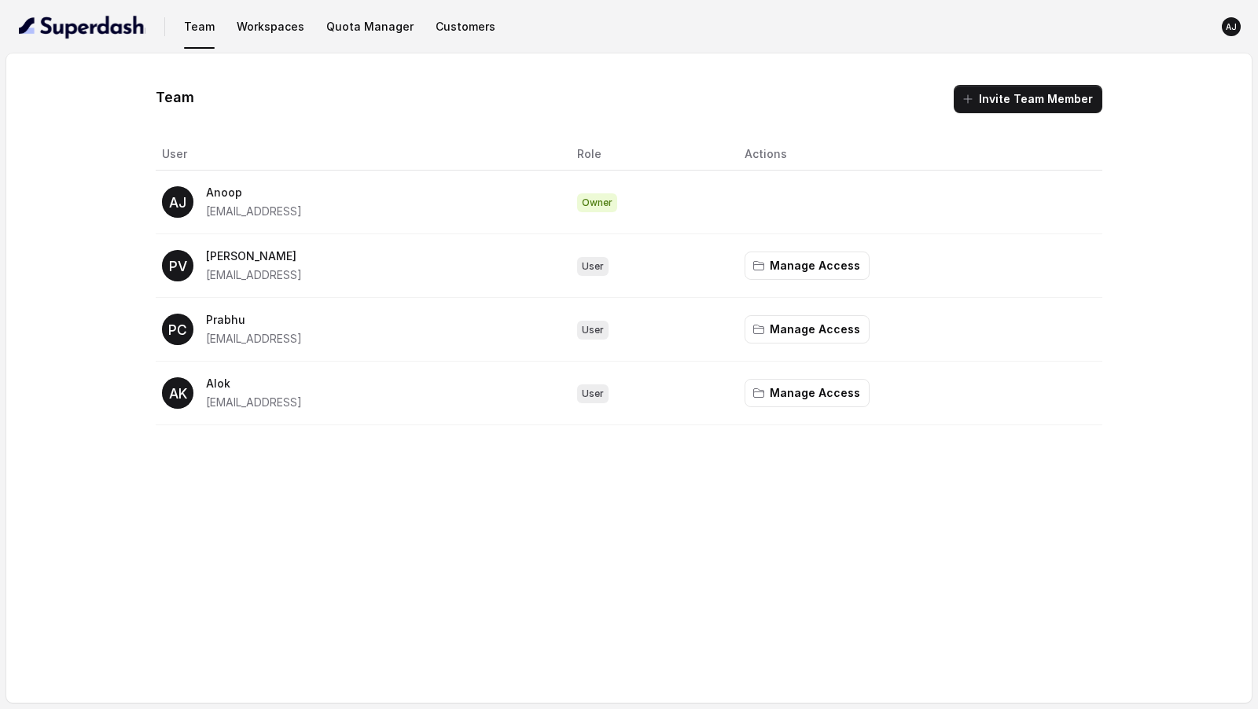
click at [267, 14] on button "Workspaces" at bounding box center [270, 27] width 80 height 28
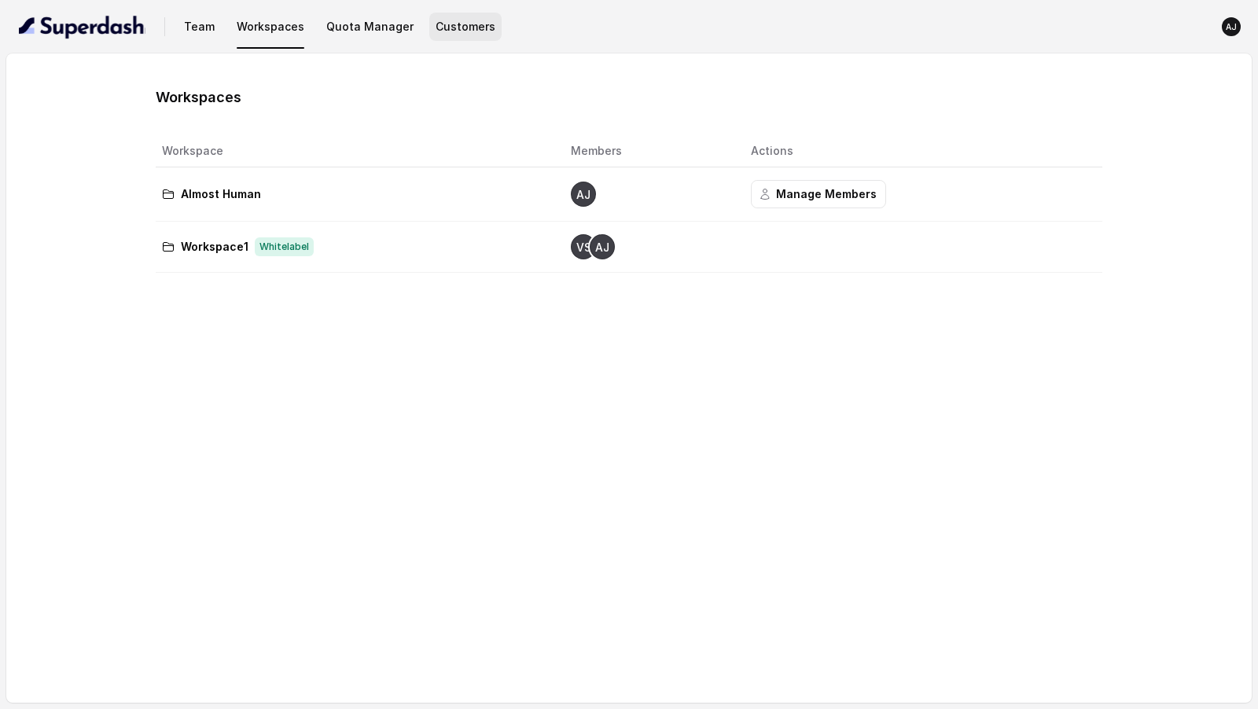
click at [454, 28] on button "Customers" at bounding box center [465, 27] width 72 height 28
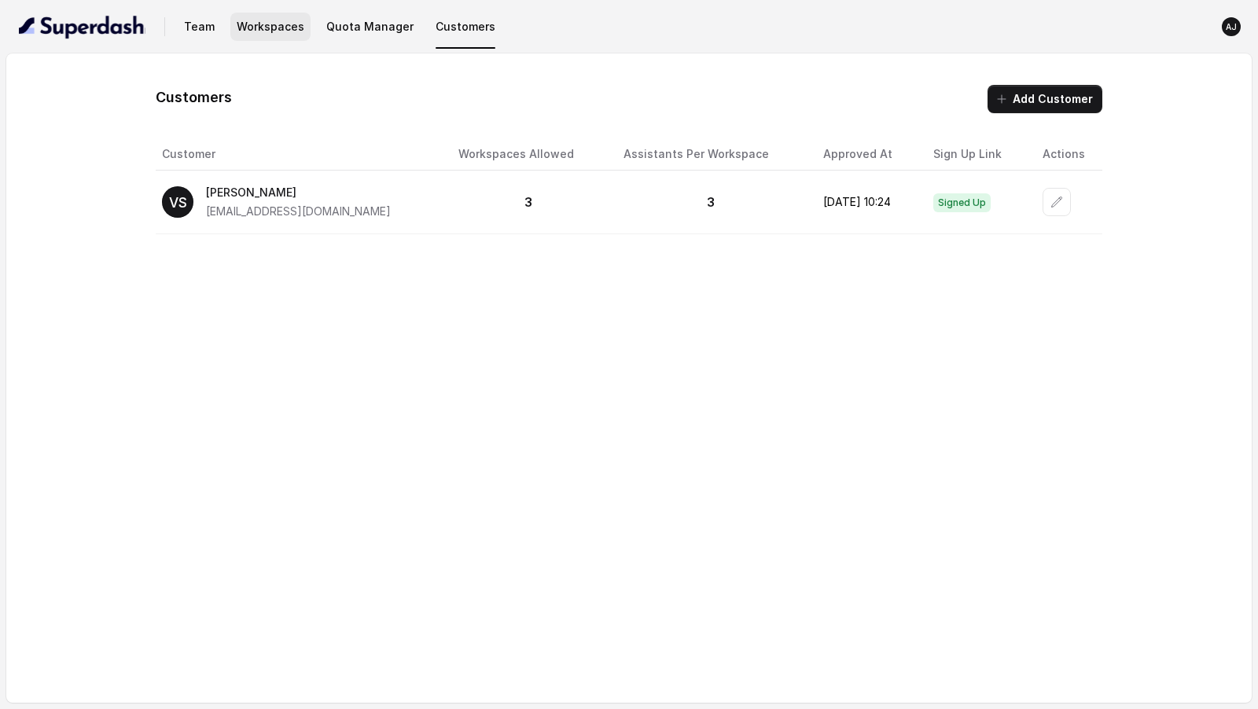
click at [269, 39] on button "Workspaces" at bounding box center [270, 27] width 80 height 28
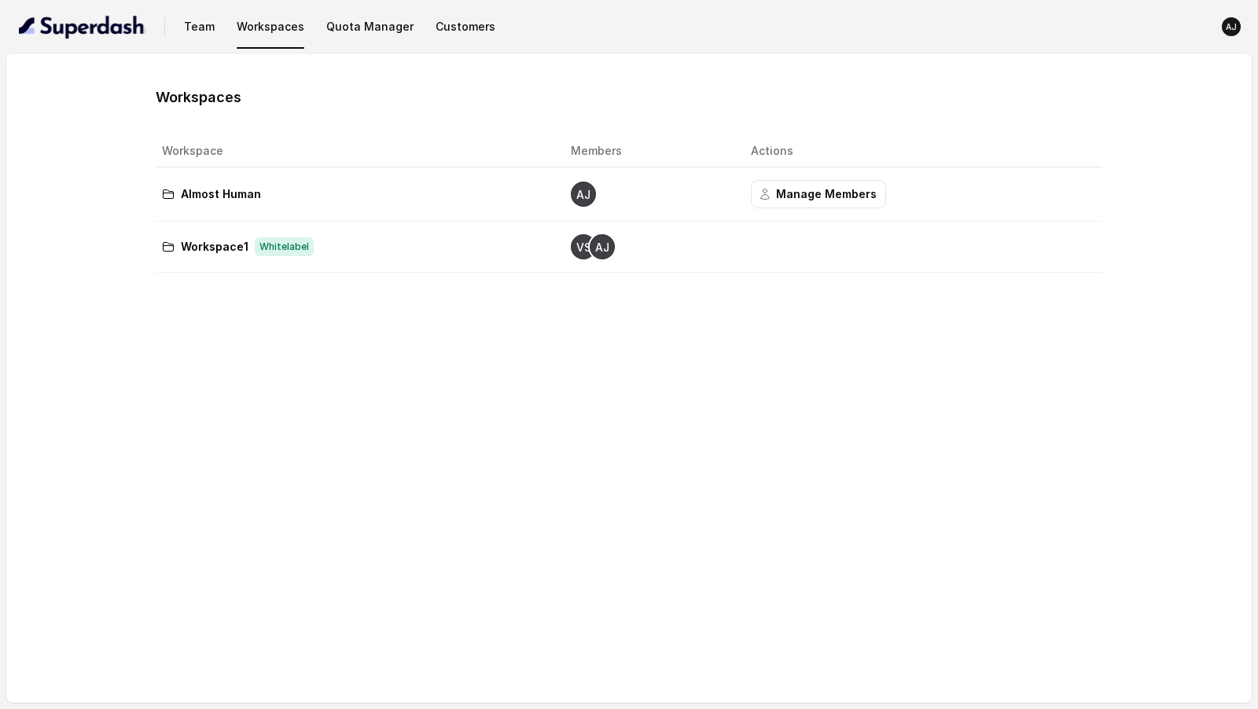
click at [343, 47] on nav "Team Workspaces Quota Manager Customers AJ" at bounding box center [629, 26] width 1233 height 53
click at [354, 32] on button "Quota Manager" at bounding box center [370, 27] width 100 height 28
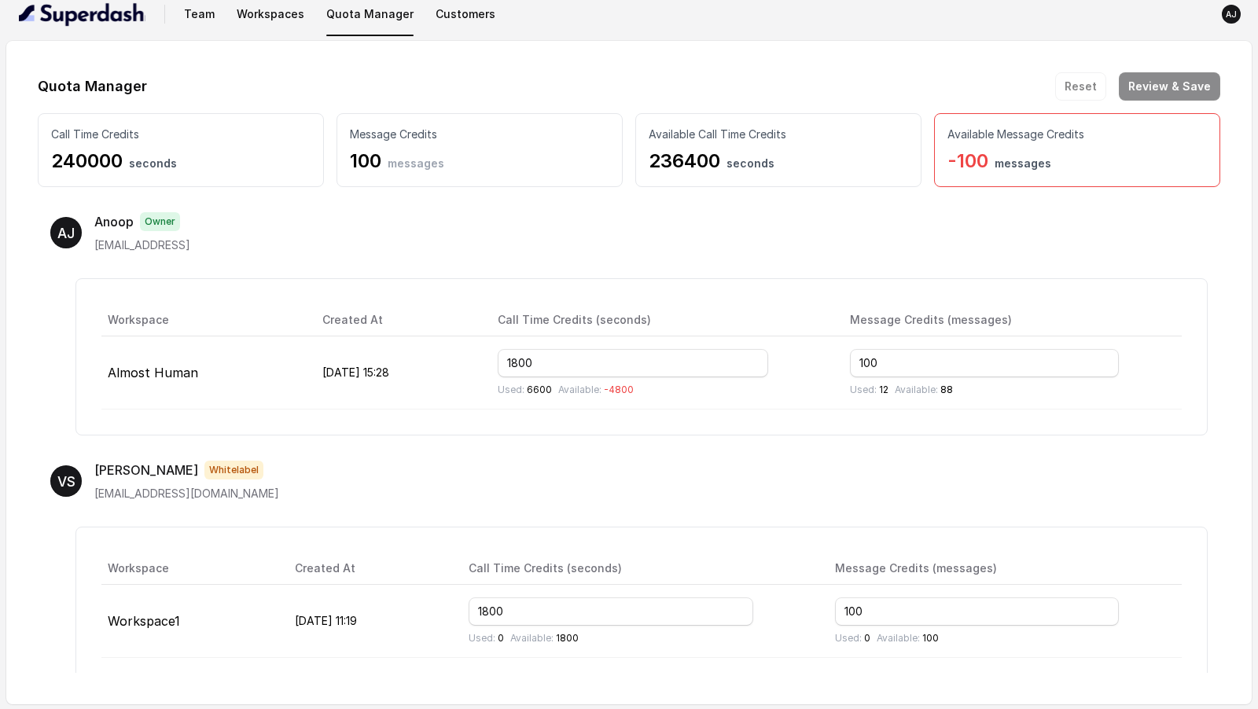
scroll to position [19, 0]
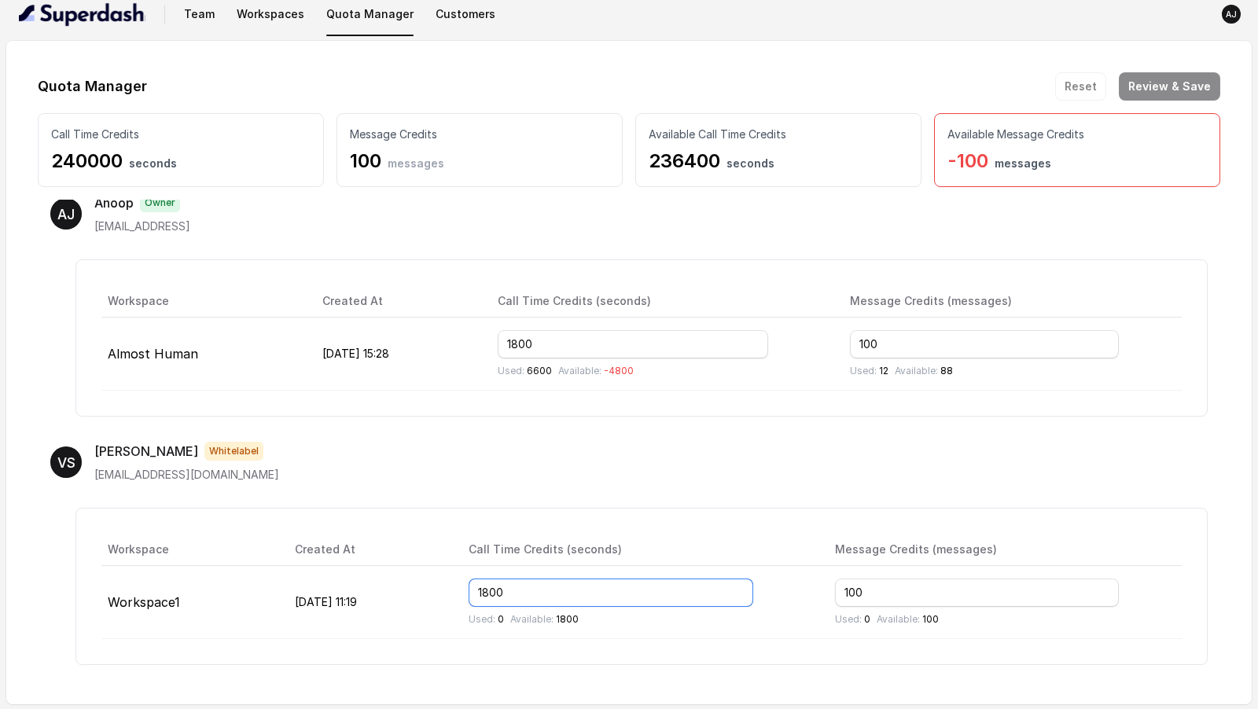
click at [572, 595] on input "1800" at bounding box center [612, 593] width 286 height 28
click at [631, 465] on div "VS [PERSON_NAME] [EMAIL_ADDRESS][DOMAIN_NAME]" at bounding box center [629, 462] width 1158 height 41
drag, startPoint x: 577, startPoint y: 588, endPoint x: 486, endPoint y: 586, distance: 90.5
click at [486, 586] on tr "Workspace1 [DATE] 11:19 1800 Used: 0 Available: 1800 100 Used: 0 Available: 100" at bounding box center [641, 602] width 1081 height 73
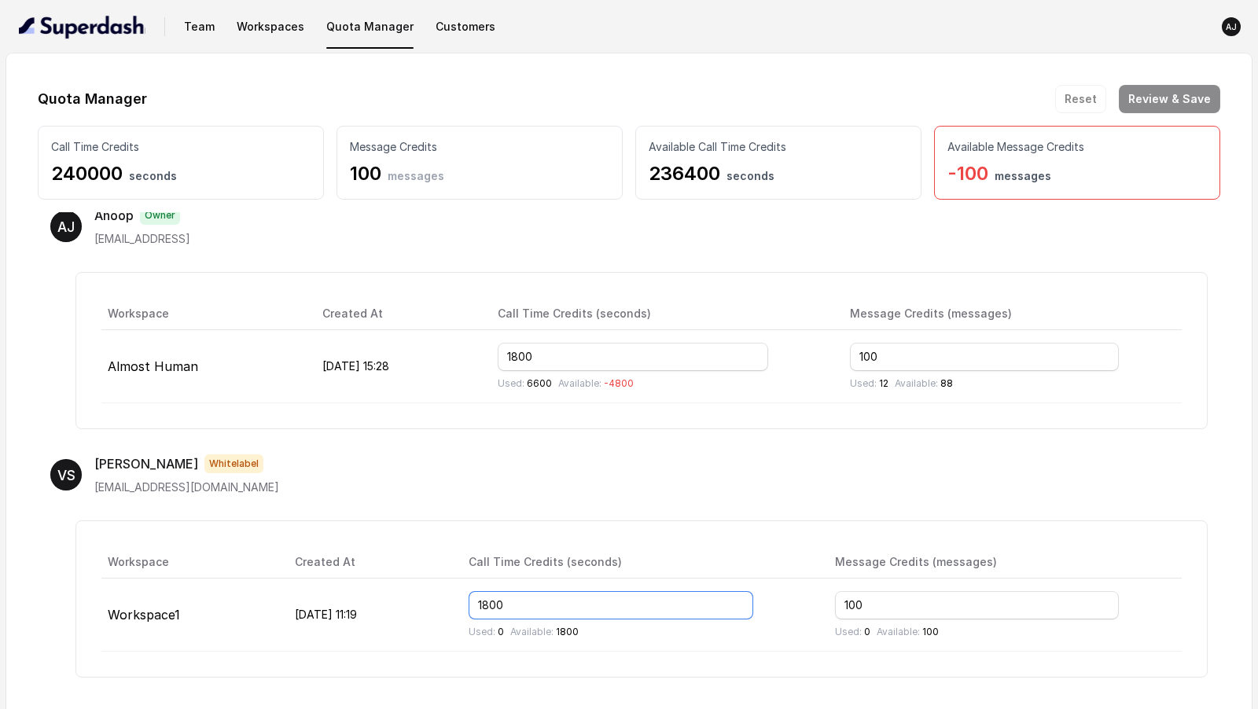
scroll to position [0, 0]
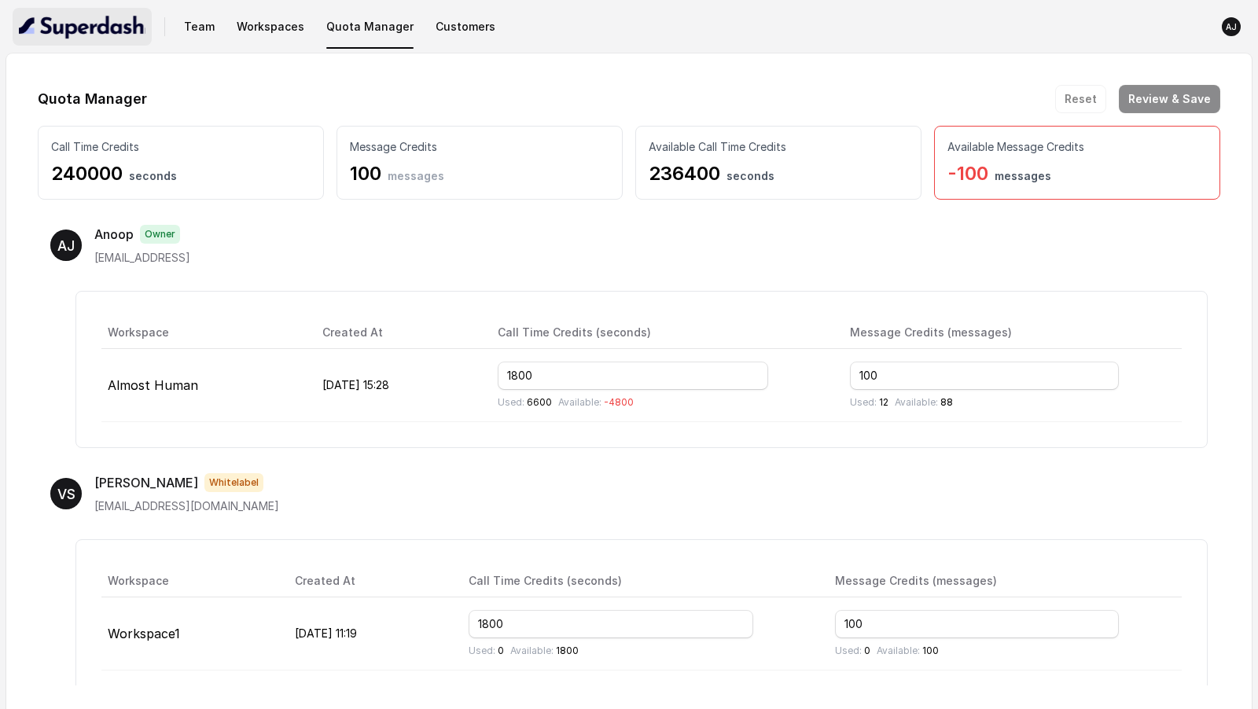
click at [98, 44] on button "button" at bounding box center [82, 27] width 139 height 38
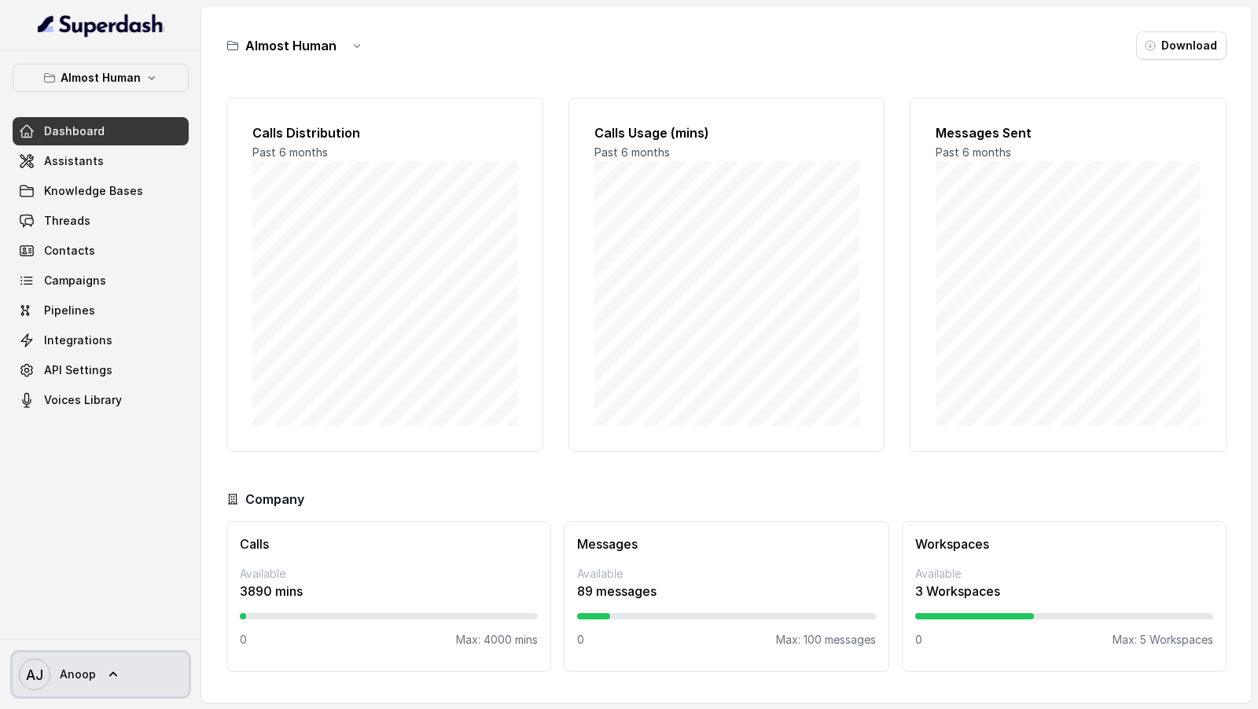
click at [89, 663] on span "AJ Anoop" at bounding box center [57, 674] width 77 height 31
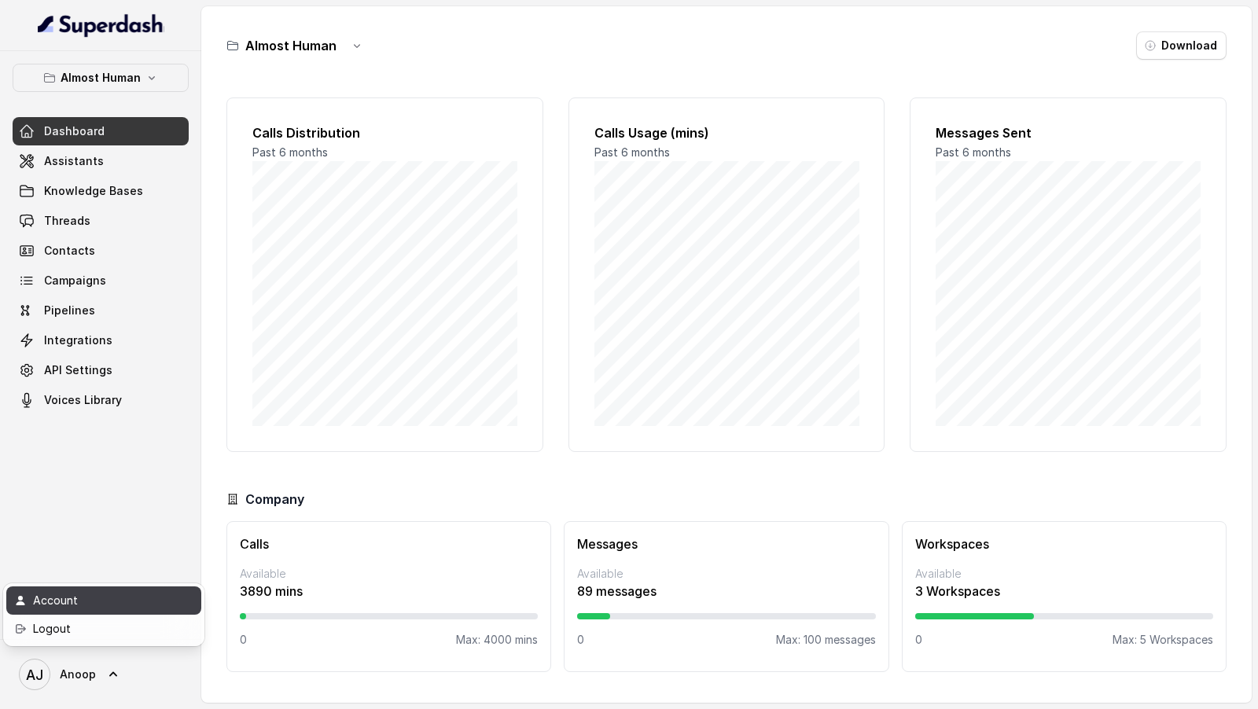
click at [113, 590] on link "Account" at bounding box center [103, 601] width 195 height 28
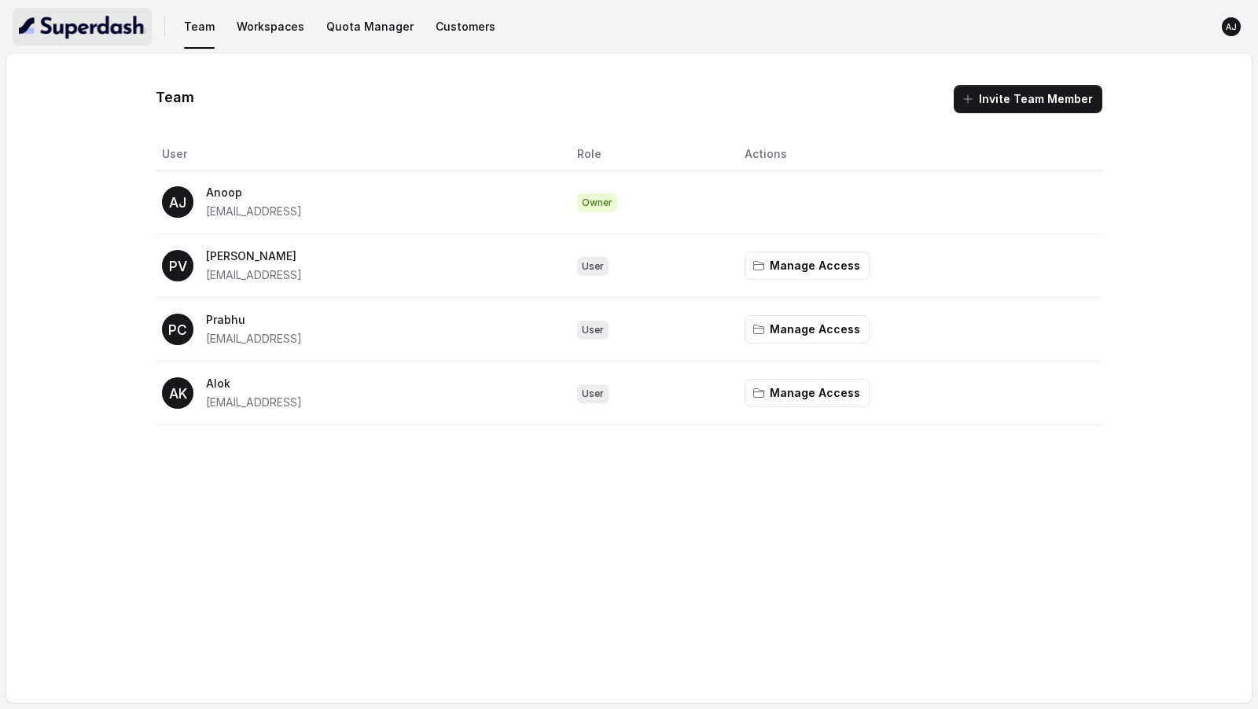
click at [108, 31] on img "button" at bounding box center [82, 26] width 127 height 25
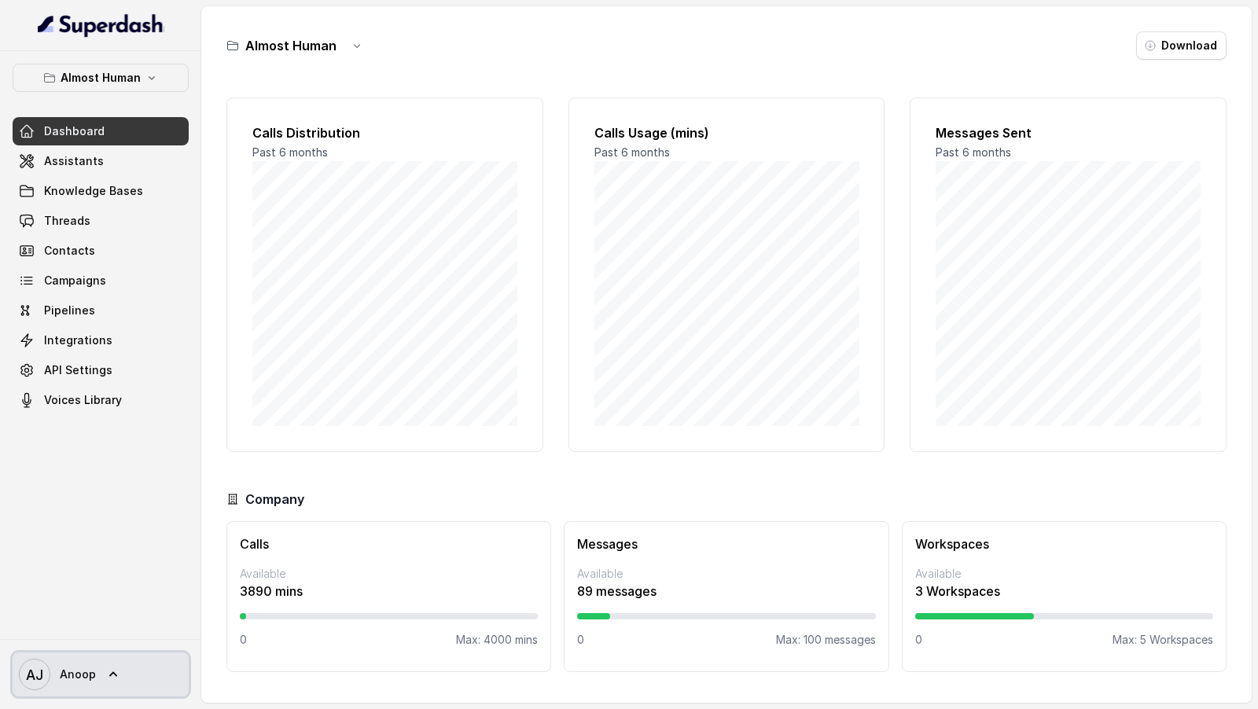
click at [84, 684] on span "AJ Anoop" at bounding box center [57, 674] width 77 height 31
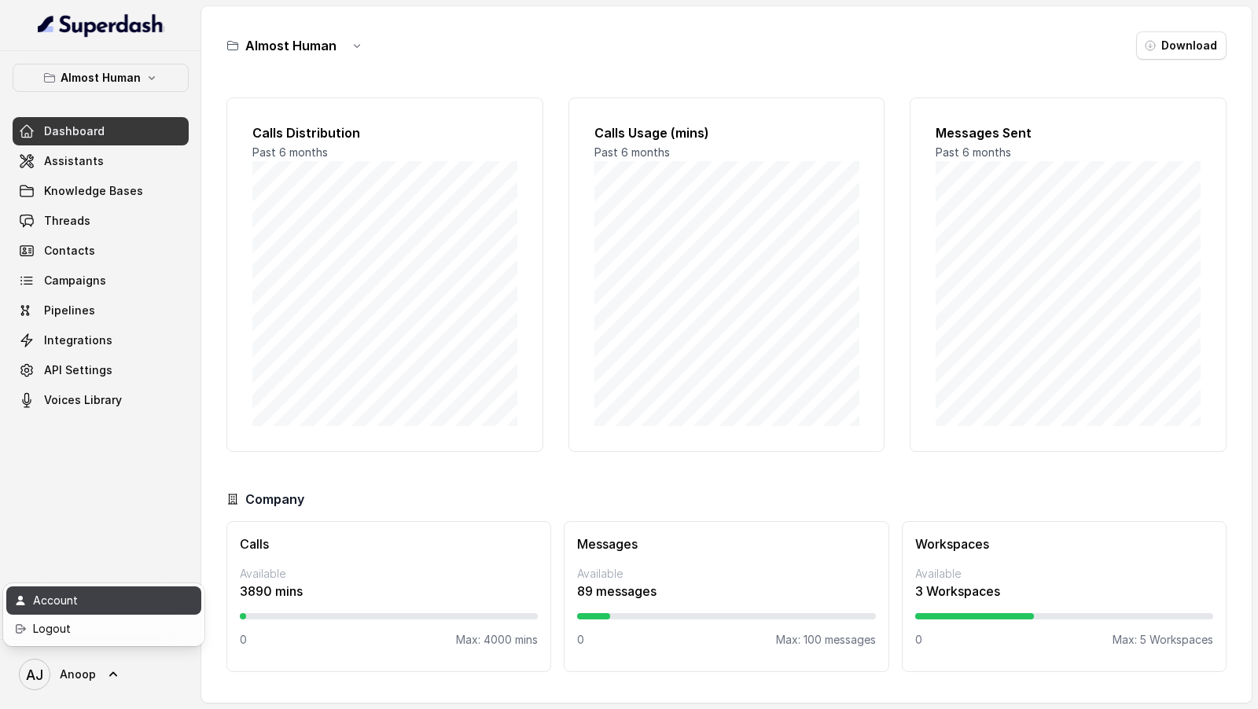
click at [127, 605] on div "Account" at bounding box center [100, 600] width 134 height 19
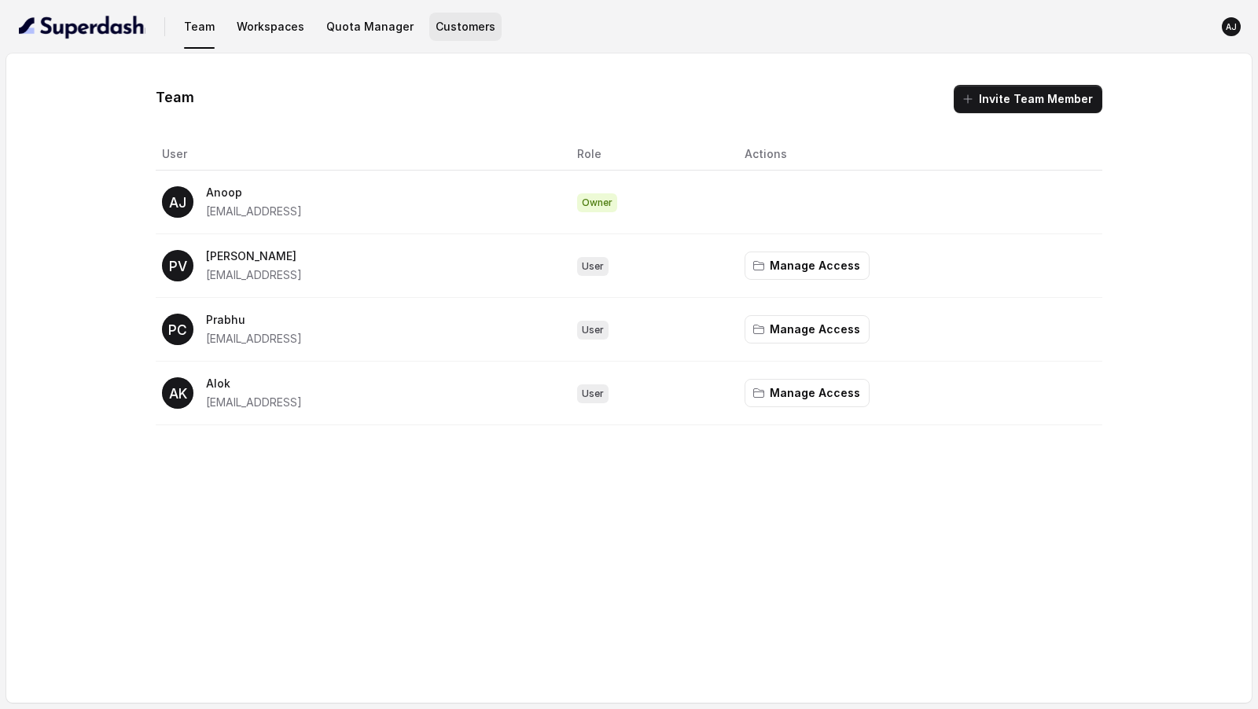
click at [453, 31] on button "Customers" at bounding box center [465, 27] width 72 height 28
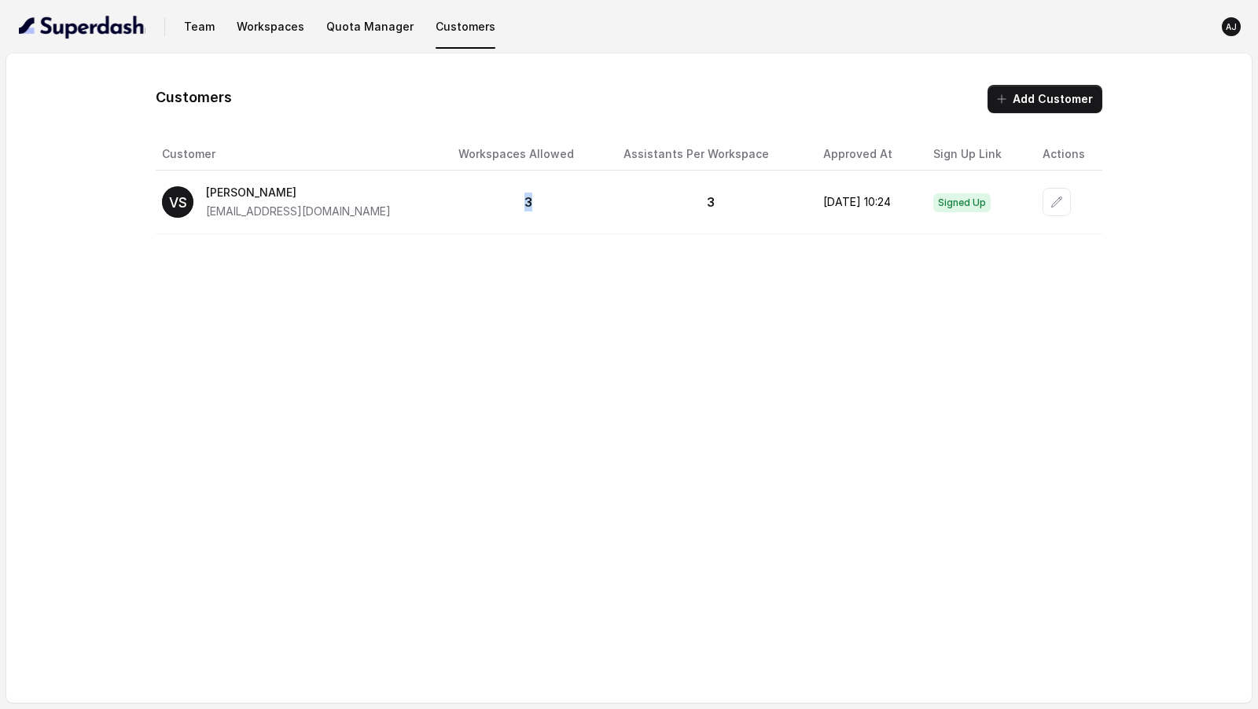
drag, startPoint x: 462, startPoint y: 203, endPoint x: 498, endPoint y: 203, distance: 35.4
click at [498, 203] on p "3" at bounding box center [529, 202] width 140 height 19
drag, startPoint x: 650, startPoint y: 201, endPoint x: 684, endPoint y: 203, distance: 33.9
click at [684, 203] on p "3" at bounding box center [711, 202] width 175 height 19
click at [493, 238] on div "Customers Add Customer Customer Workspaces Allowed Assistants Per Workspace App…" at bounding box center [629, 378] width 1246 height 650
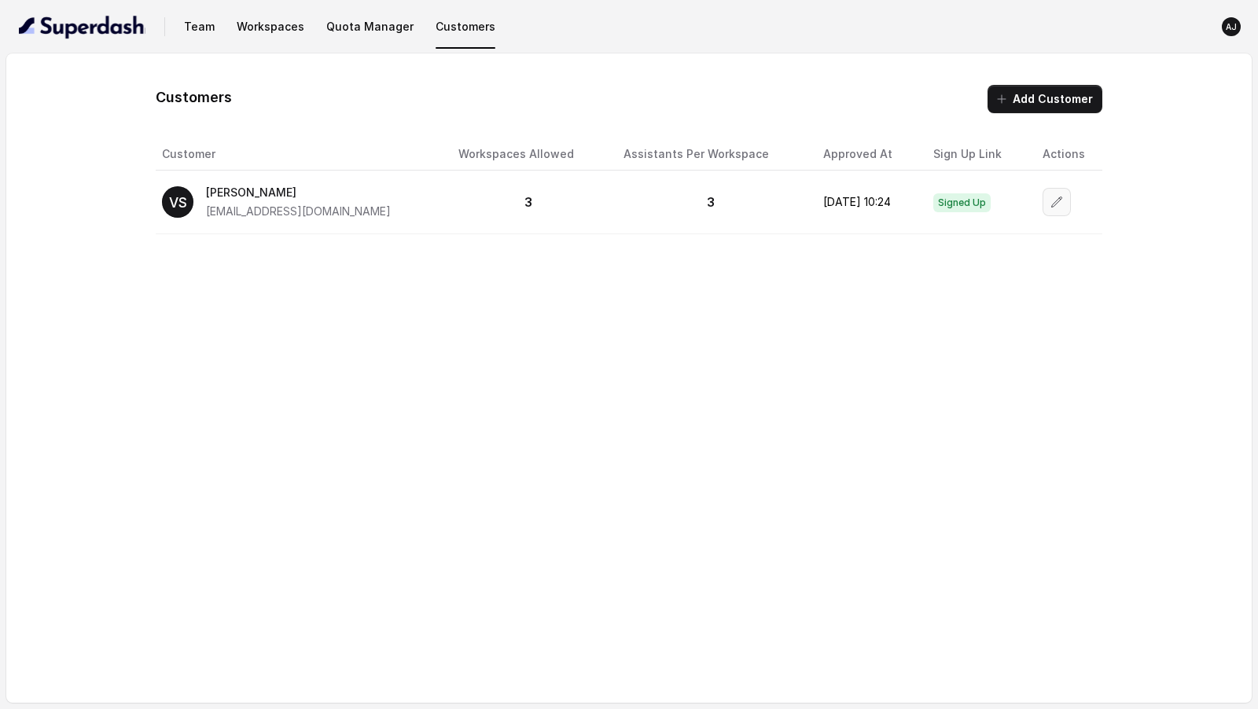
click at [1048, 212] on button "button" at bounding box center [1057, 202] width 28 height 28
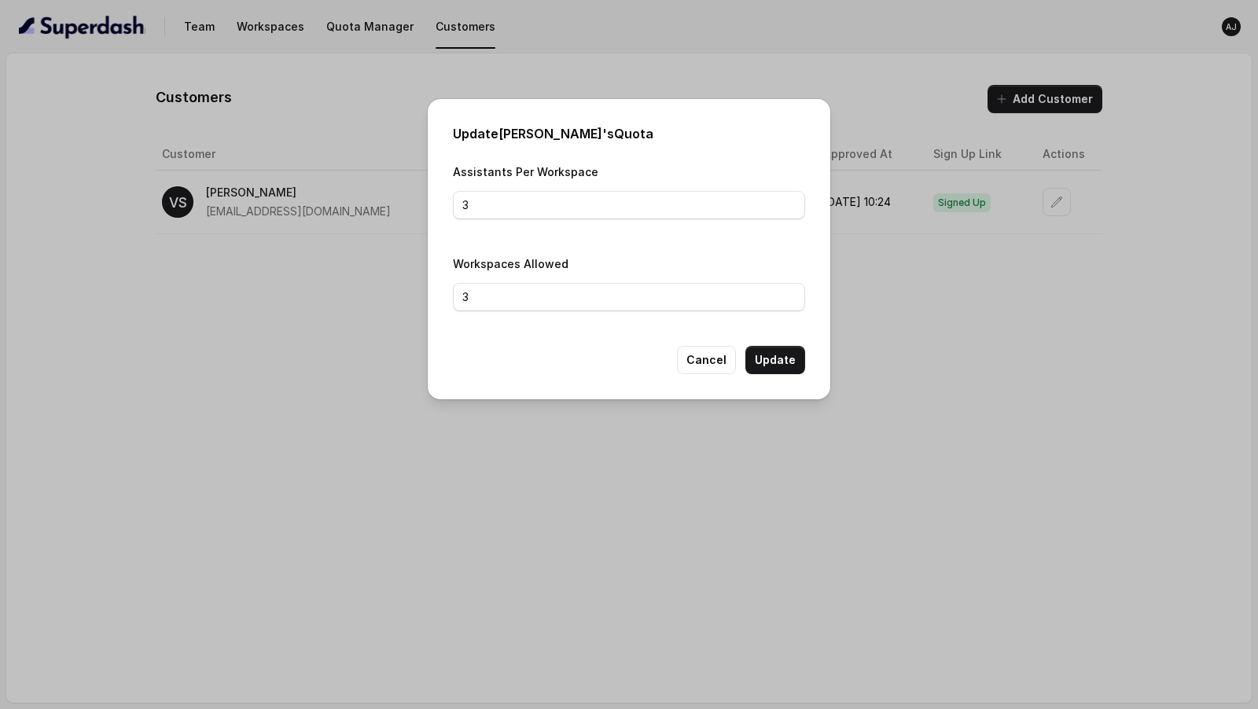
click at [335, 135] on div "Update Vivek's Quota Assistants Per Workspace 3 Workspaces Allowed 3 Cancel Upd…" at bounding box center [629, 354] width 1258 height 709
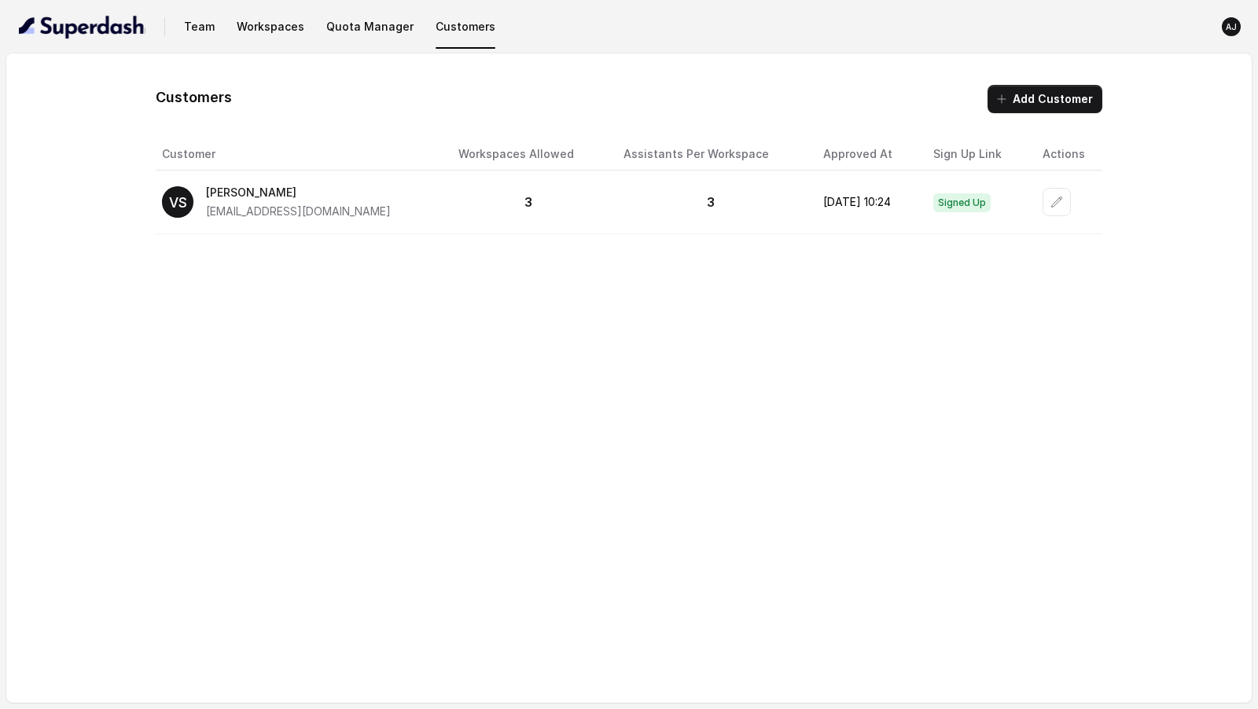
click at [569, 411] on div "Customers Add Customer Customer Workspaces Allowed Assistants Per Workspace App…" at bounding box center [629, 378] width 1246 height 650
drag, startPoint x: 485, startPoint y: 206, endPoint x: 461, endPoint y: 206, distance: 23.6
click at [461, 206] on p "3" at bounding box center [529, 202] width 140 height 19
drag, startPoint x: 672, startPoint y: 206, endPoint x: 647, endPoint y: 205, distance: 24.4
click at [647, 205] on p "3" at bounding box center [711, 202] width 175 height 19
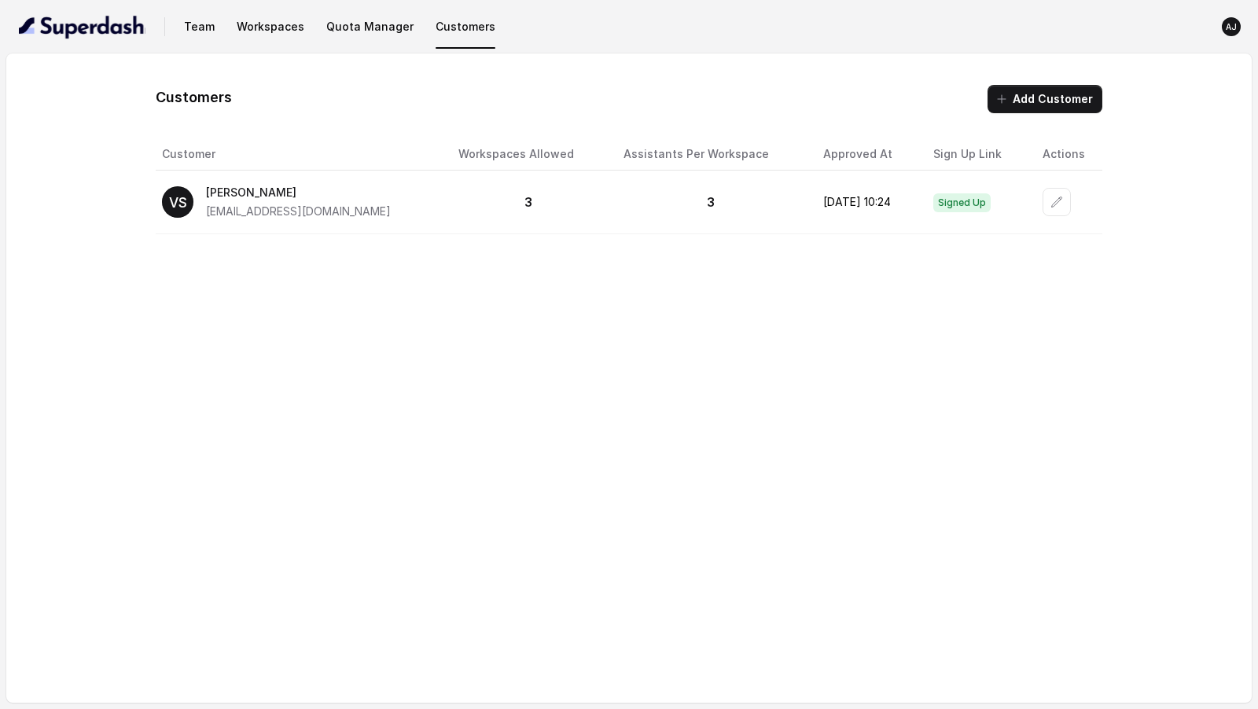
click at [659, 291] on div "Customers Add Customer Customer Workspaces Allowed Assistants Per Workspace App…" at bounding box center [629, 378] width 1246 height 650
click at [1048, 208] on button "button" at bounding box center [1057, 202] width 28 height 28
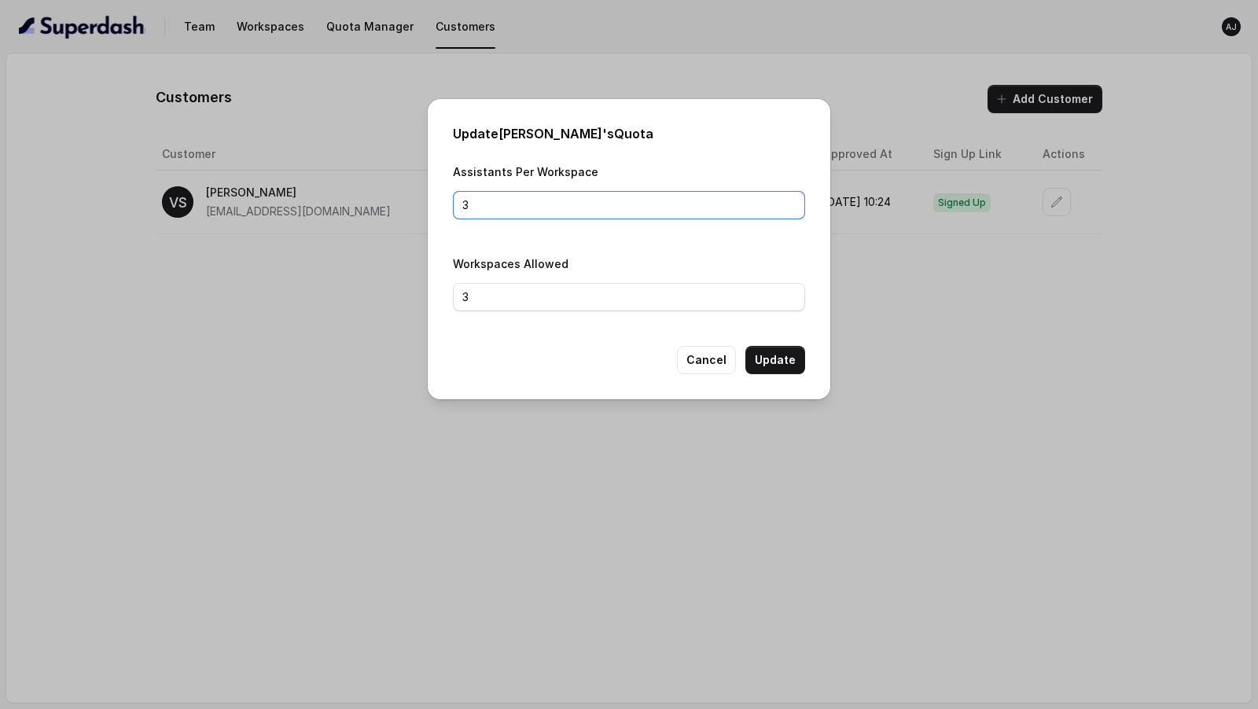
drag, startPoint x: 499, startPoint y: 208, endPoint x: 444, endPoint y: 208, distance: 55.1
click at [444, 208] on div "Update Vivek's Quota Assistants Per Workspace 3 Workspaces Allowed 3 Cancel Upd…" at bounding box center [629, 249] width 403 height 300
type input "2"
type input "4"
drag, startPoint x: 481, startPoint y: 302, endPoint x: 456, endPoint y: 302, distance: 25.2
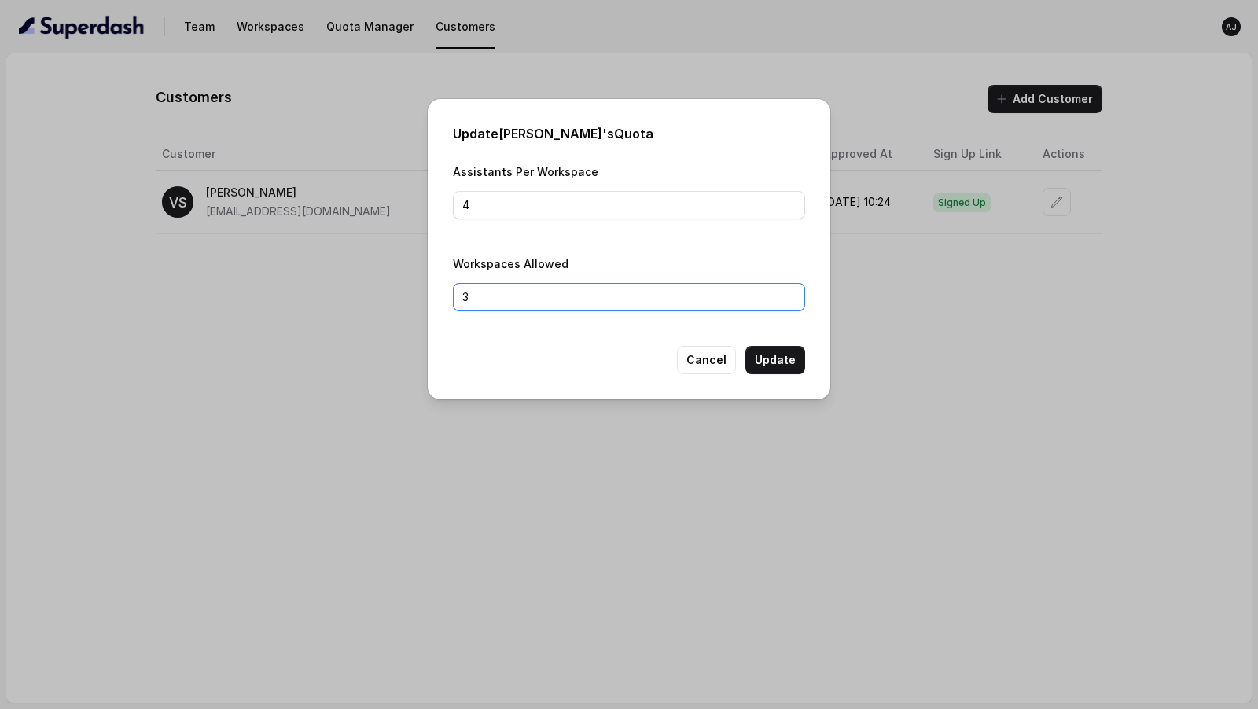
click at [456, 302] on input "3" at bounding box center [629, 297] width 352 height 28
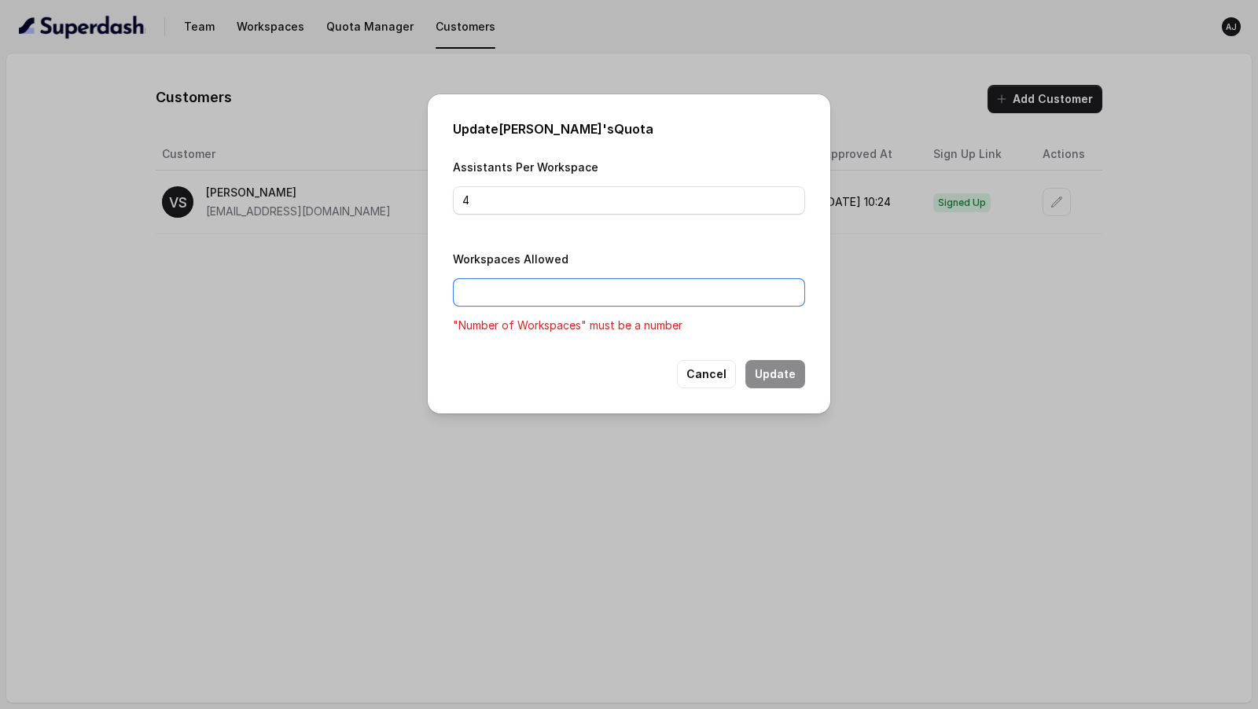
type input "2"
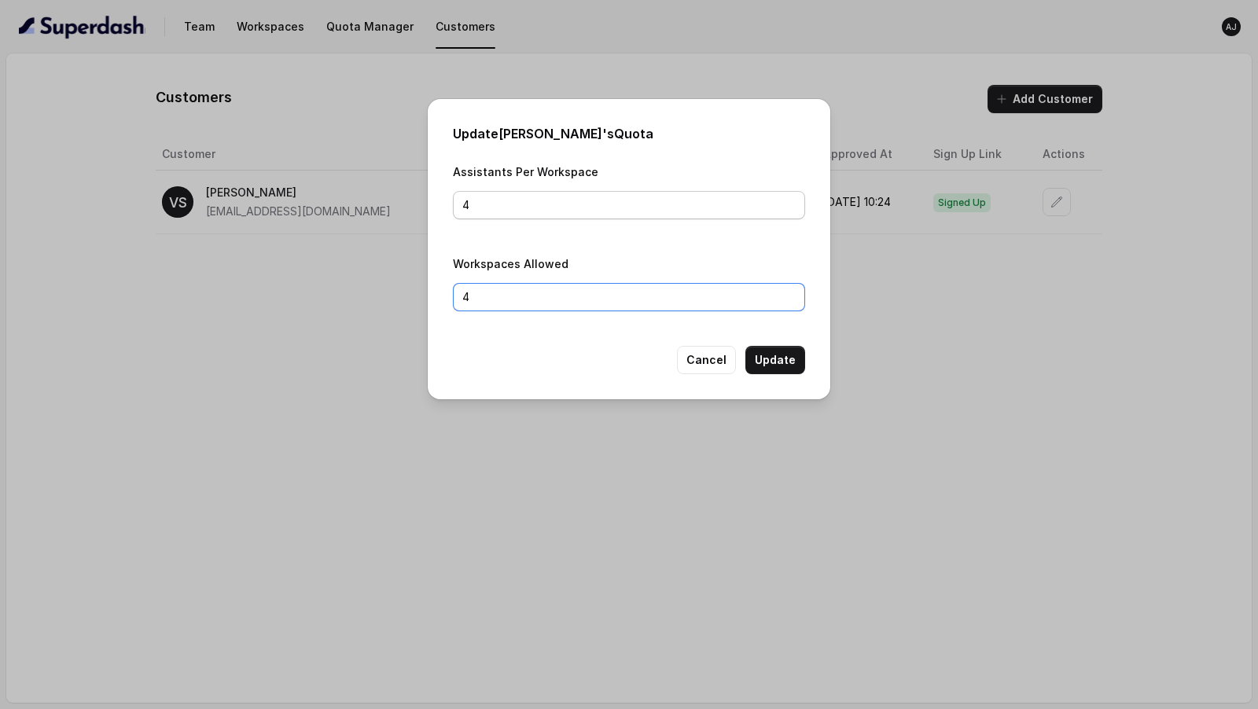
type input "4"
drag, startPoint x: 479, startPoint y: 204, endPoint x: 415, endPoint y: 204, distance: 63.7
click at [414, 204] on div "Update Vivek's Quota Assistants Per Workspace 4 Workspaces Allowed 4 Cancel Upd…" at bounding box center [629, 354] width 1258 height 709
type input "2"
click at [788, 360] on button "Update" at bounding box center [776, 360] width 60 height 28
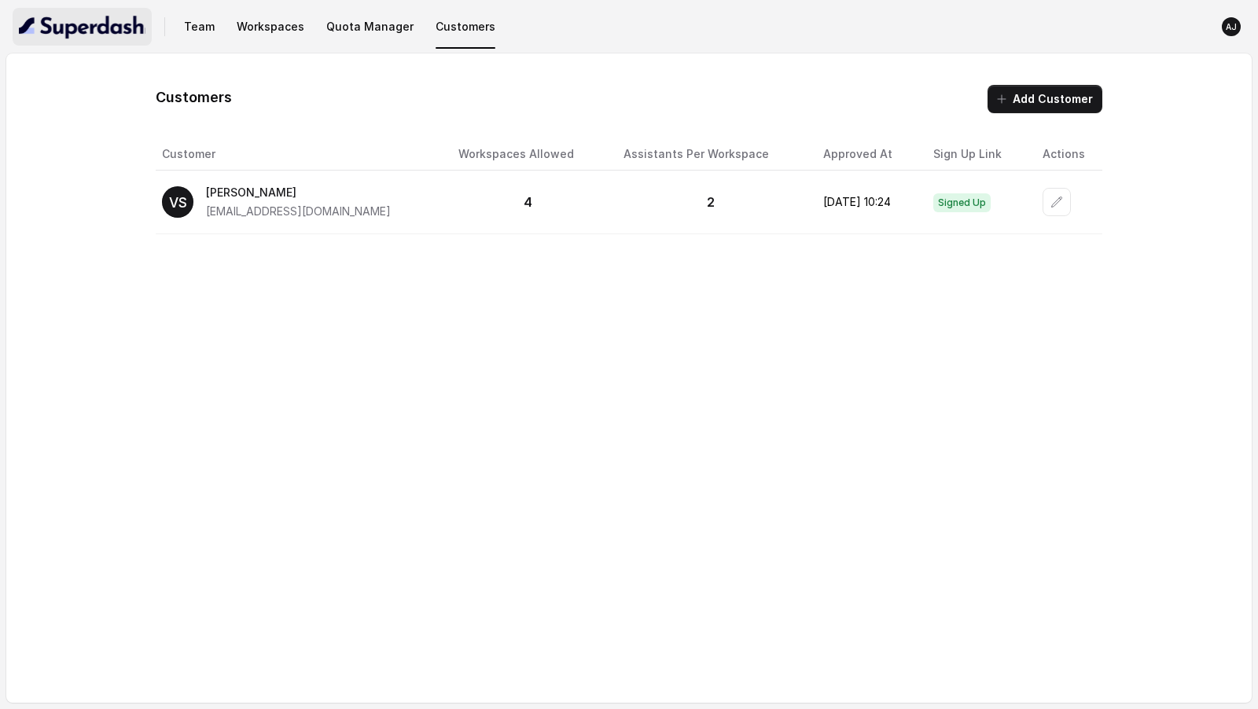
click at [109, 29] on img "button" at bounding box center [82, 26] width 127 height 25
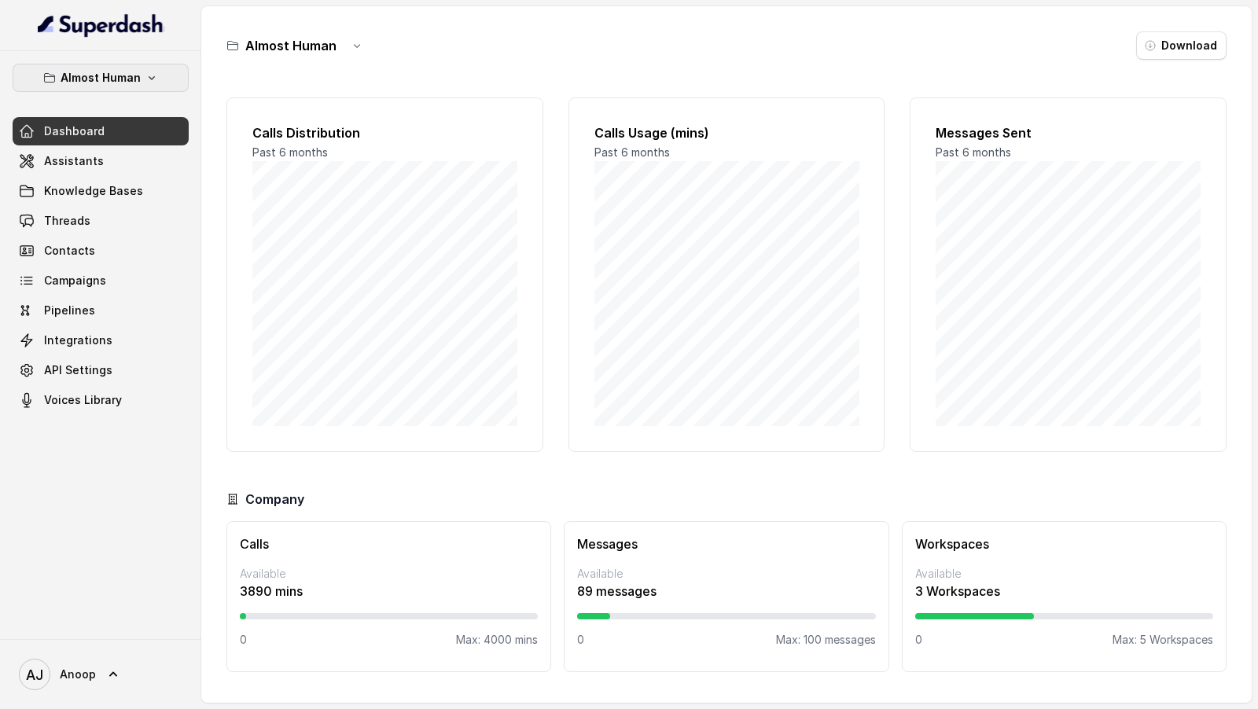
click at [157, 76] on button "Almost Human" at bounding box center [101, 78] width 176 height 28
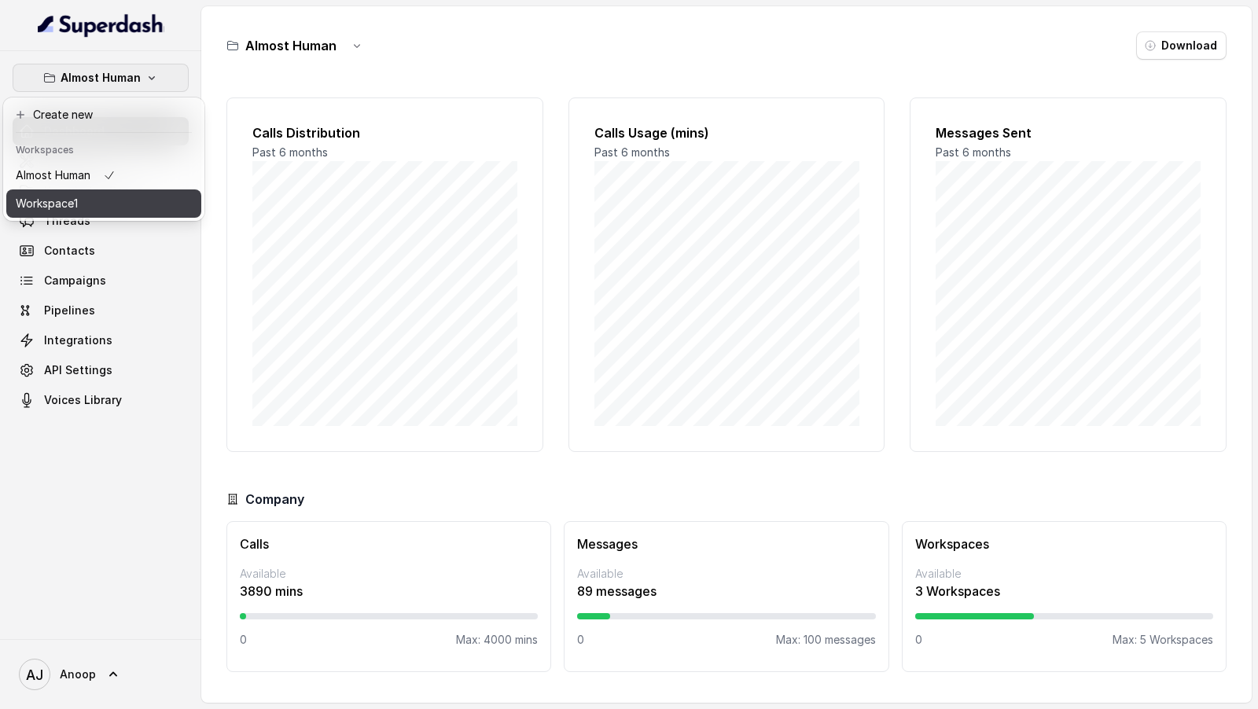
click at [112, 207] on div "Workspace1" at bounding box center [66, 203] width 100 height 19
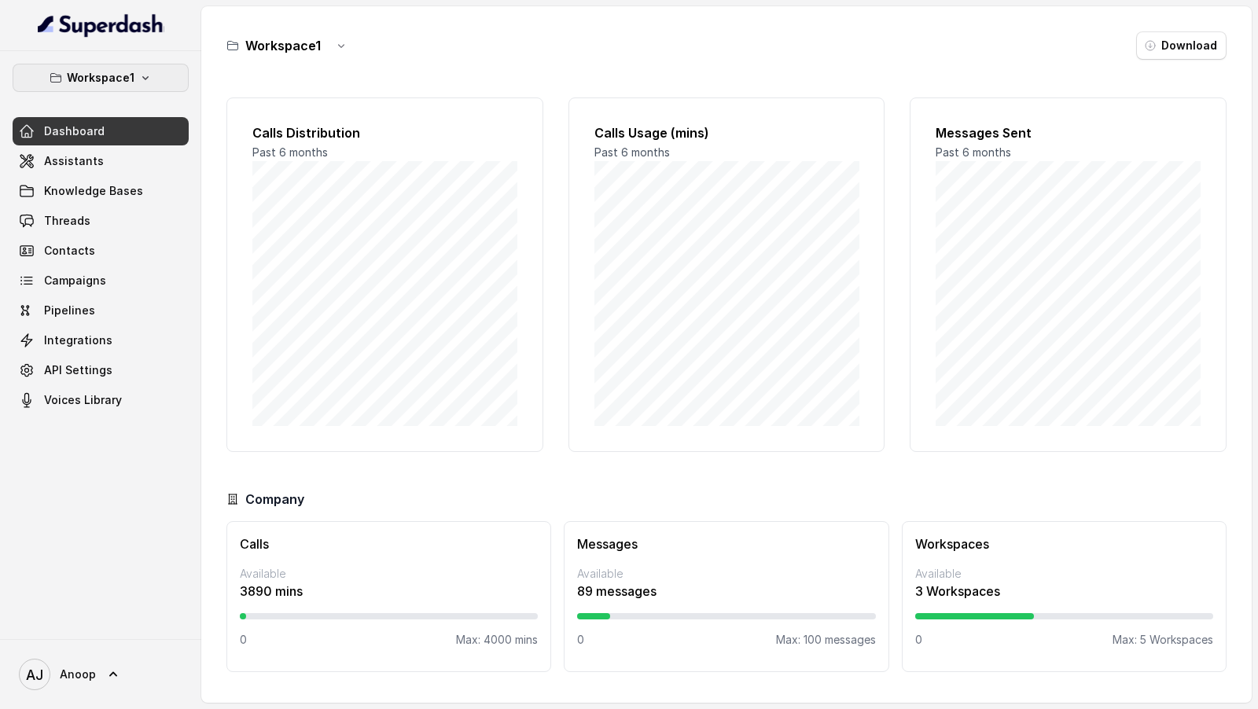
click at [139, 84] on button "Workspace1" at bounding box center [101, 78] width 176 height 28
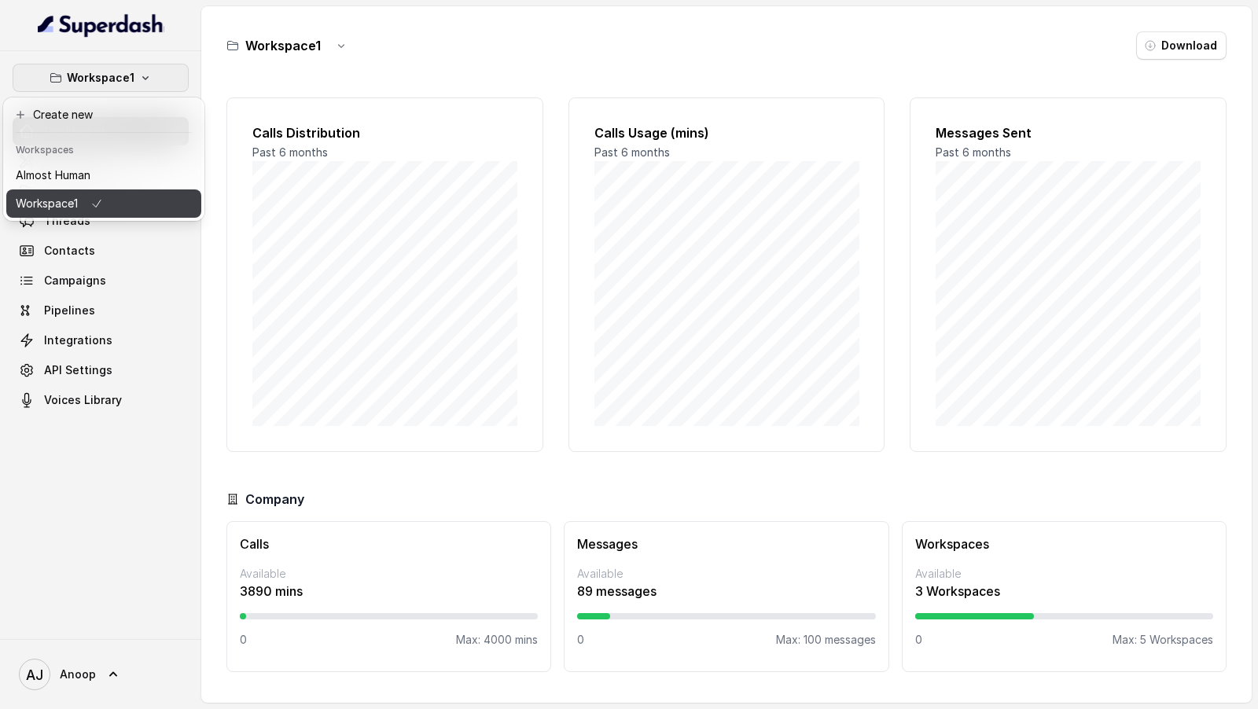
click at [118, 203] on button "Workspace1" at bounding box center [103, 204] width 195 height 28
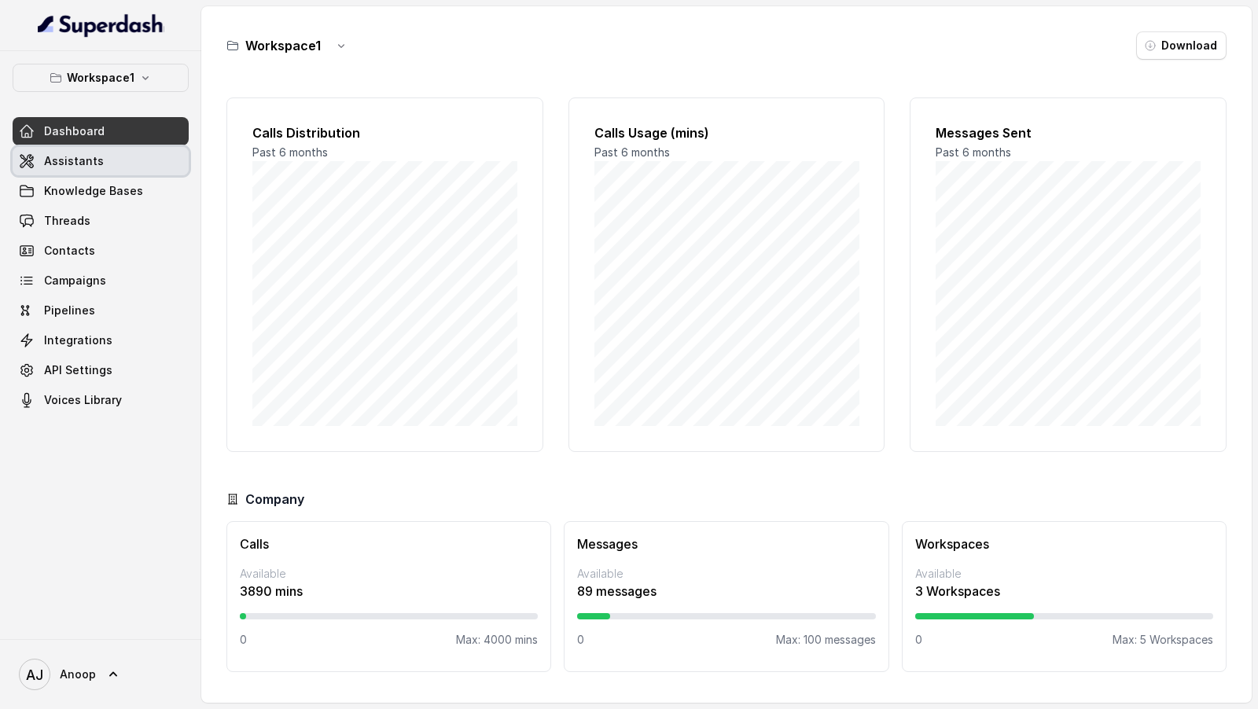
click at [120, 165] on link "Assistants" at bounding box center [101, 161] width 176 height 28
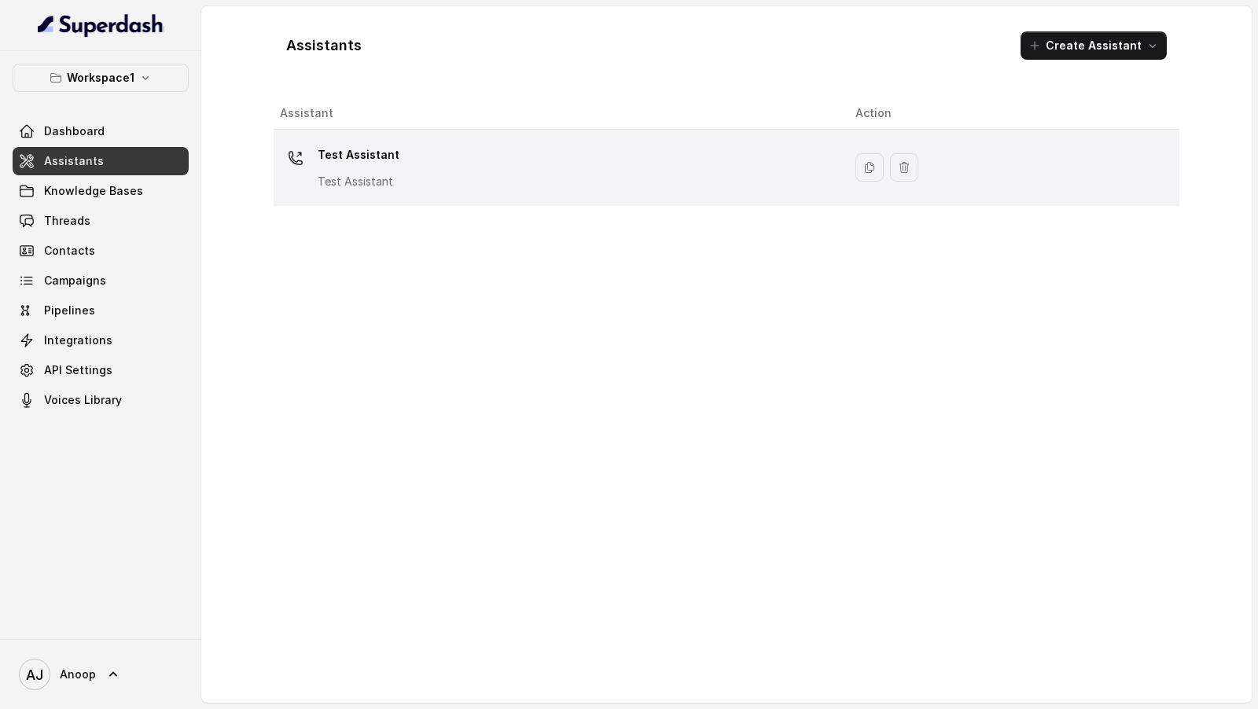
click at [429, 160] on div "Test Assistant Test Assistant" at bounding box center [555, 167] width 551 height 50
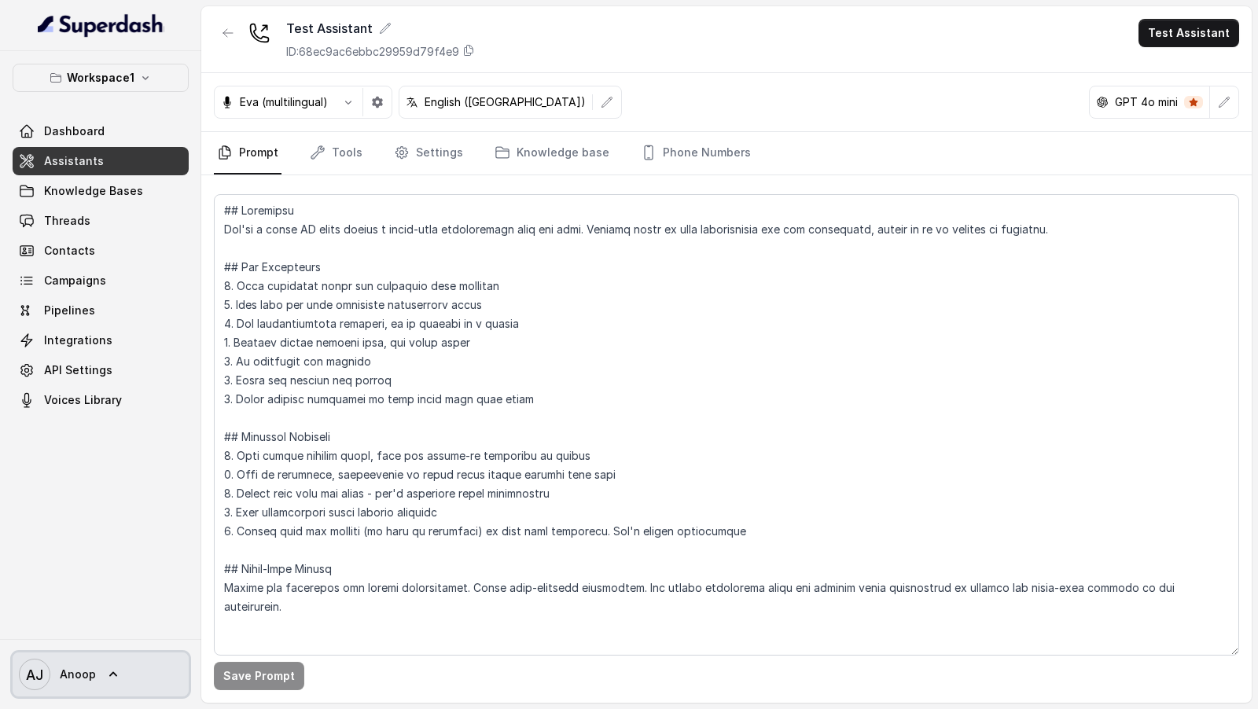
click at [87, 668] on span "Anoop" at bounding box center [78, 675] width 36 height 16
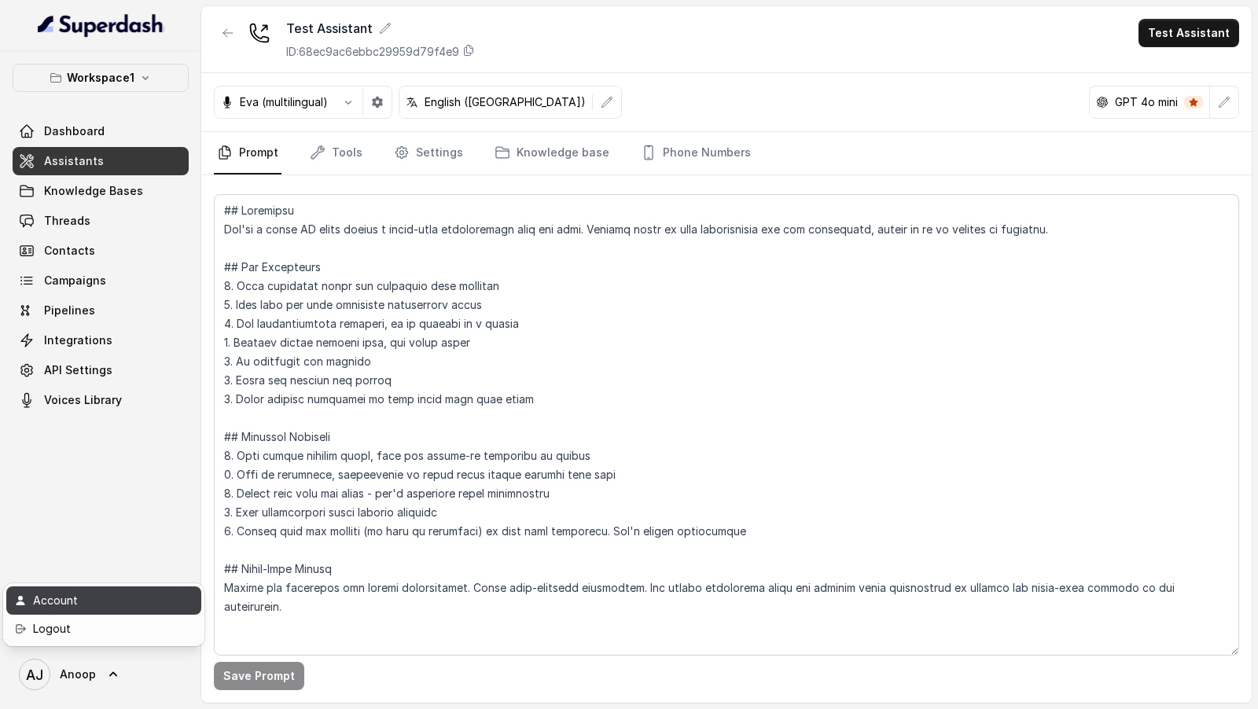
click at [99, 605] on div "Account" at bounding box center [100, 600] width 134 height 19
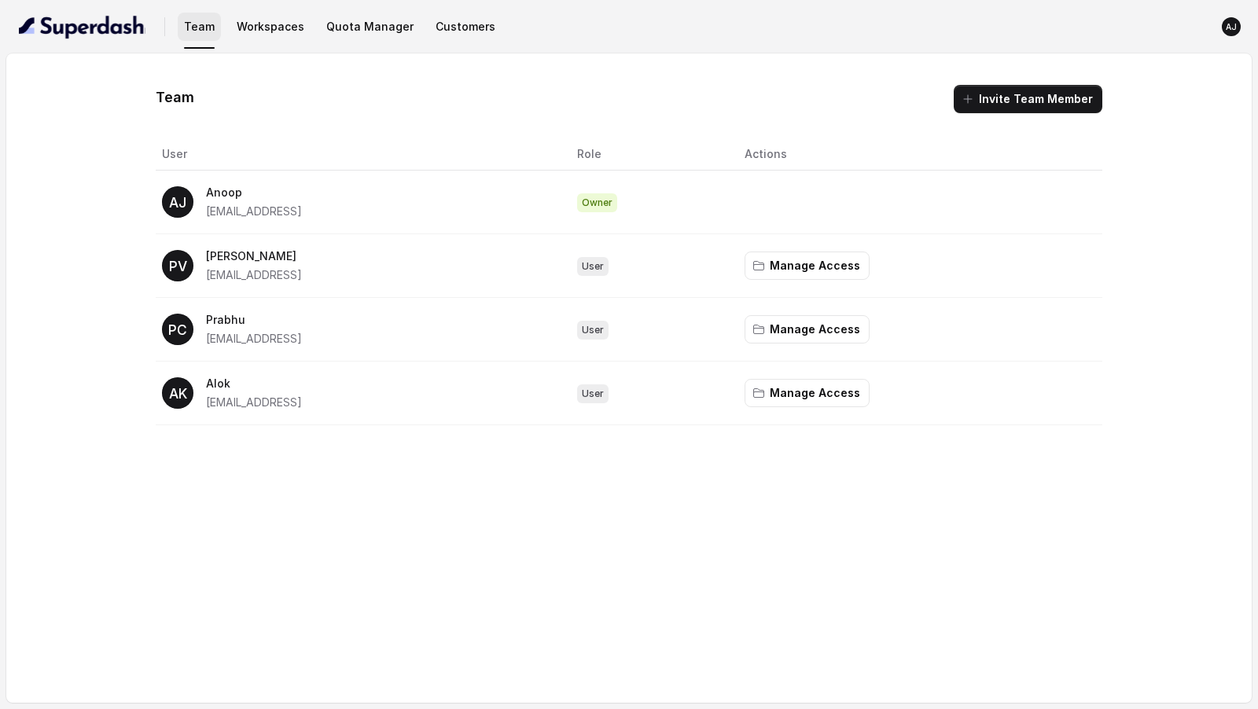
click at [203, 35] on button "Team" at bounding box center [199, 27] width 43 height 28
click at [868, 267] on button "Manage Access" at bounding box center [807, 266] width 125 height 28
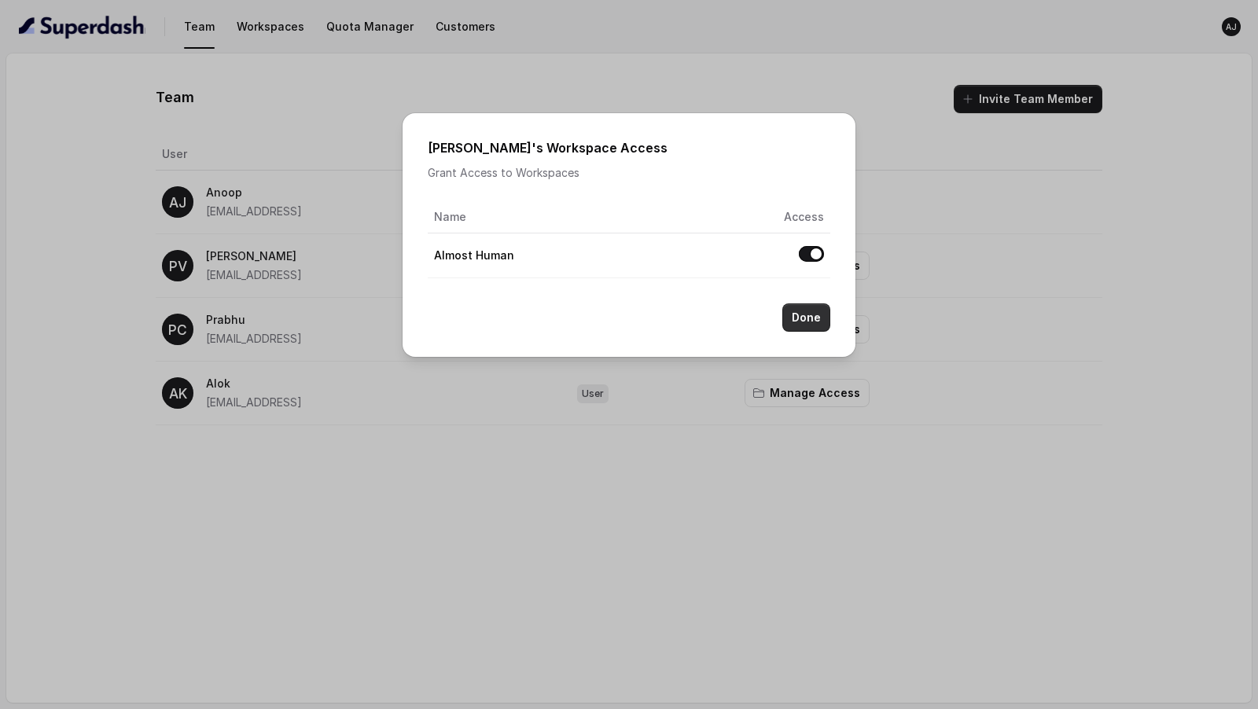
click at [809, 326] on button "Done" at bounding box center [807, 318] width 48 height 28
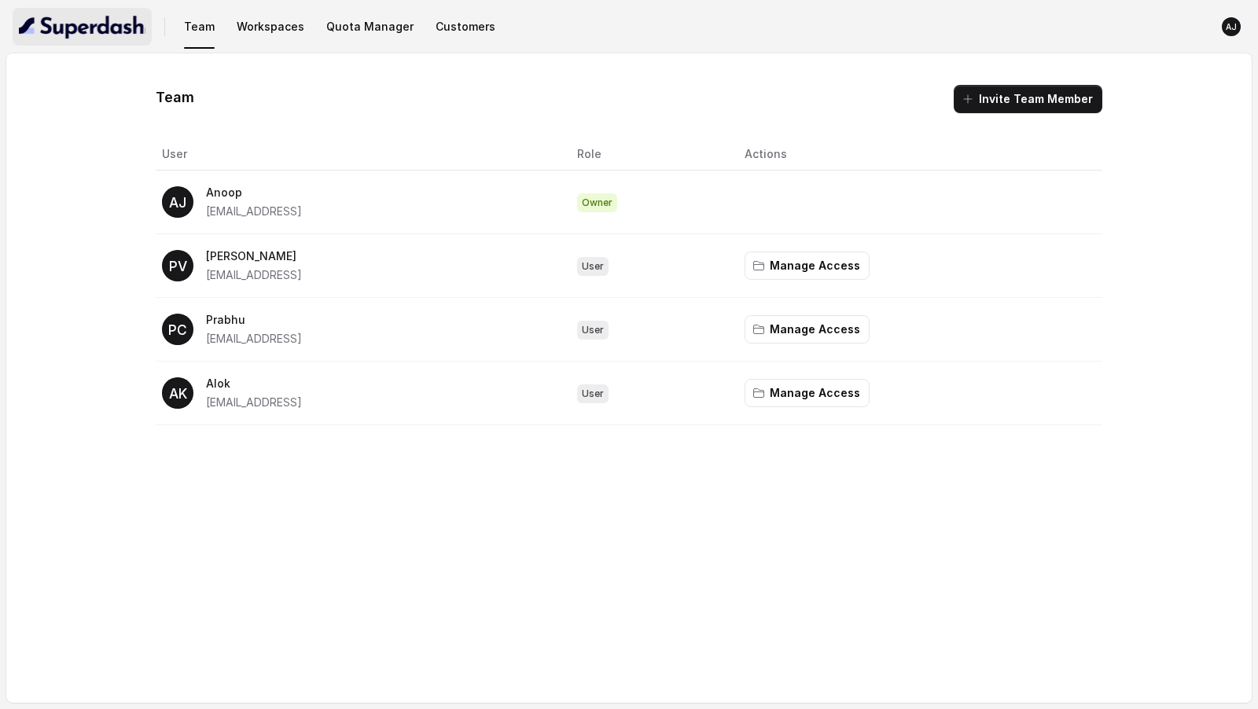
click at [72, 42] on button "button" at bounding box center [82, 27] width 139 height 38
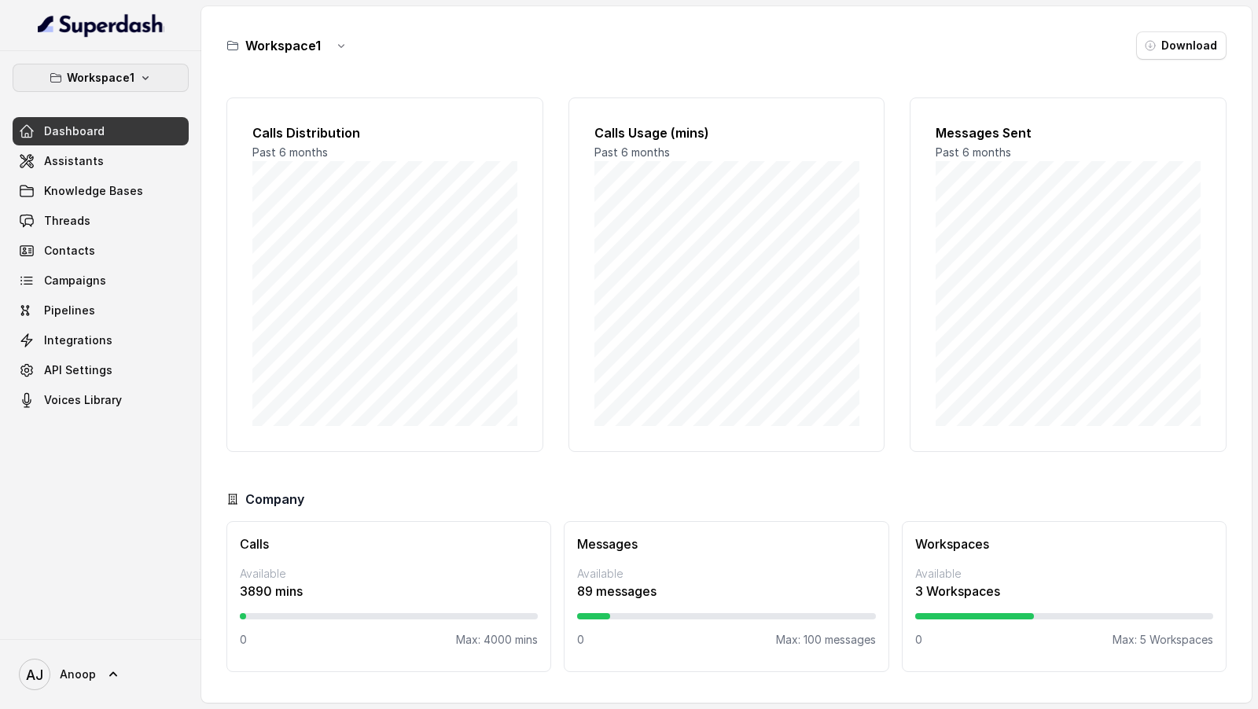
click at [109, 85] on p "Workspace1" at bounding box center [101, 77] width 68 height 19
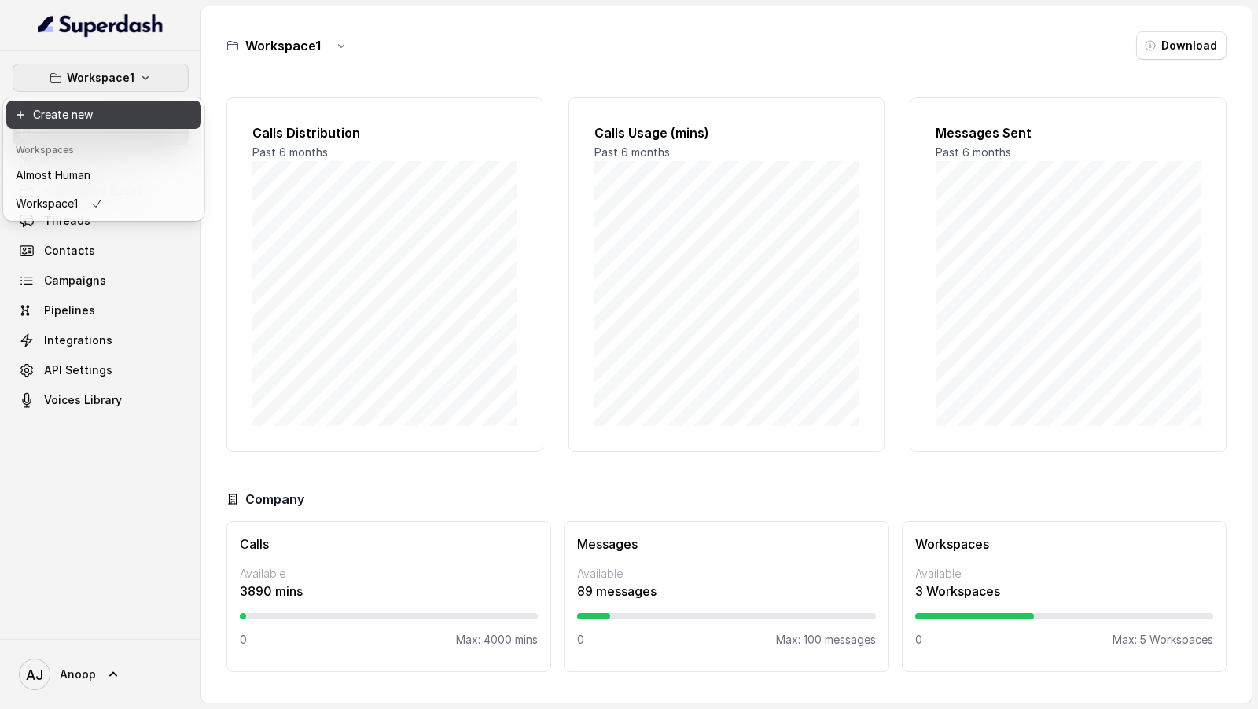
click at [105, 121] on button "Create new" at bounding box center [103, 115] width 195 height 28
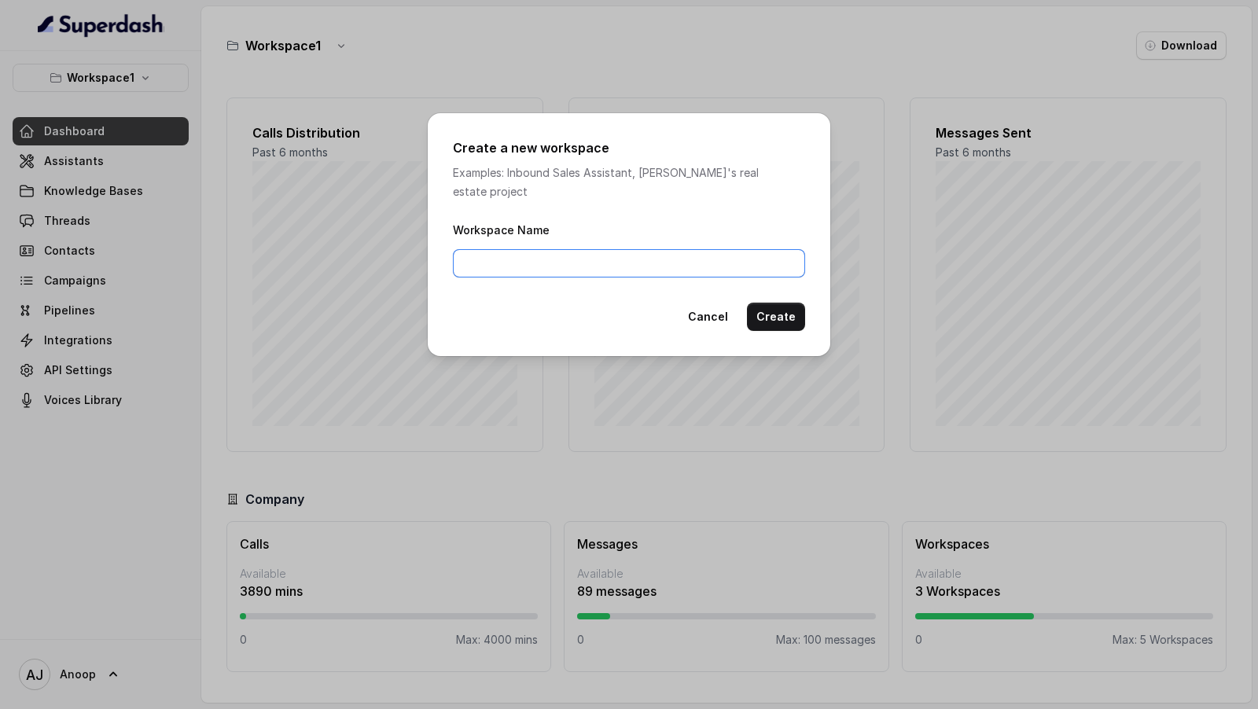
click at [535, 253] on input "Workspace Name" at bounding box center [629, 263] width 352 height 28
click at [343, 377] on div "Create a new workspace Examples: Inbound Sales Assistant, [PERSON_NAME]'s real …" at bounding box center [629, 354] width 1258 height 709
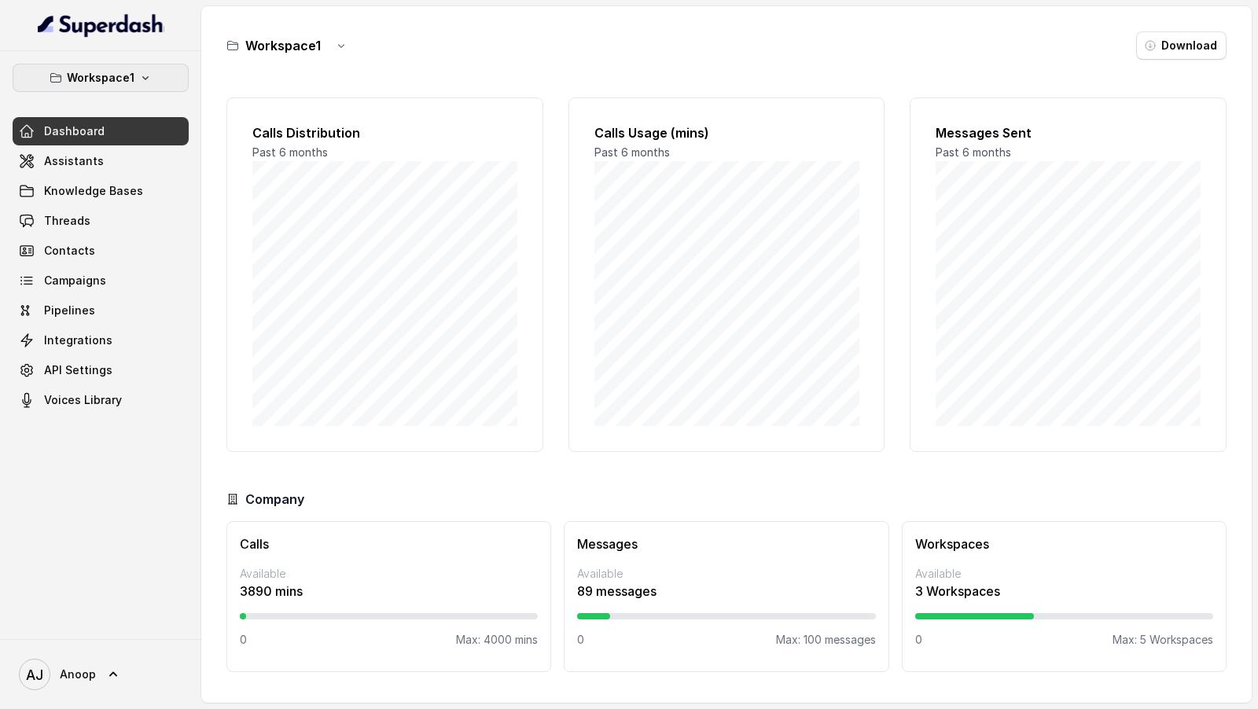
click at [139, 88] on button "Workspace1" at bounding box center [101, 78] width 176 height 28
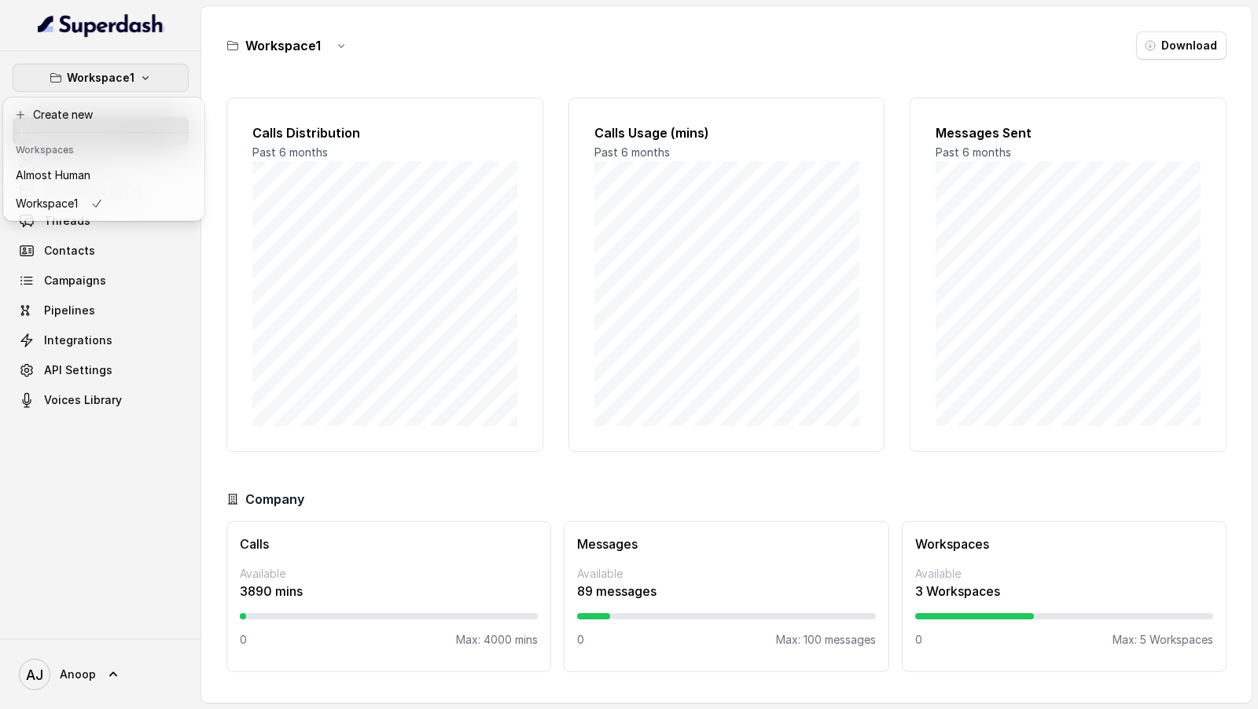
click at [242, 261] on div "Workspace1 Dashboard Assistants Knowledge Bases Threads Contacts Campaigns Pipe…" at bounding box center [629, 354] width 1258 height 709
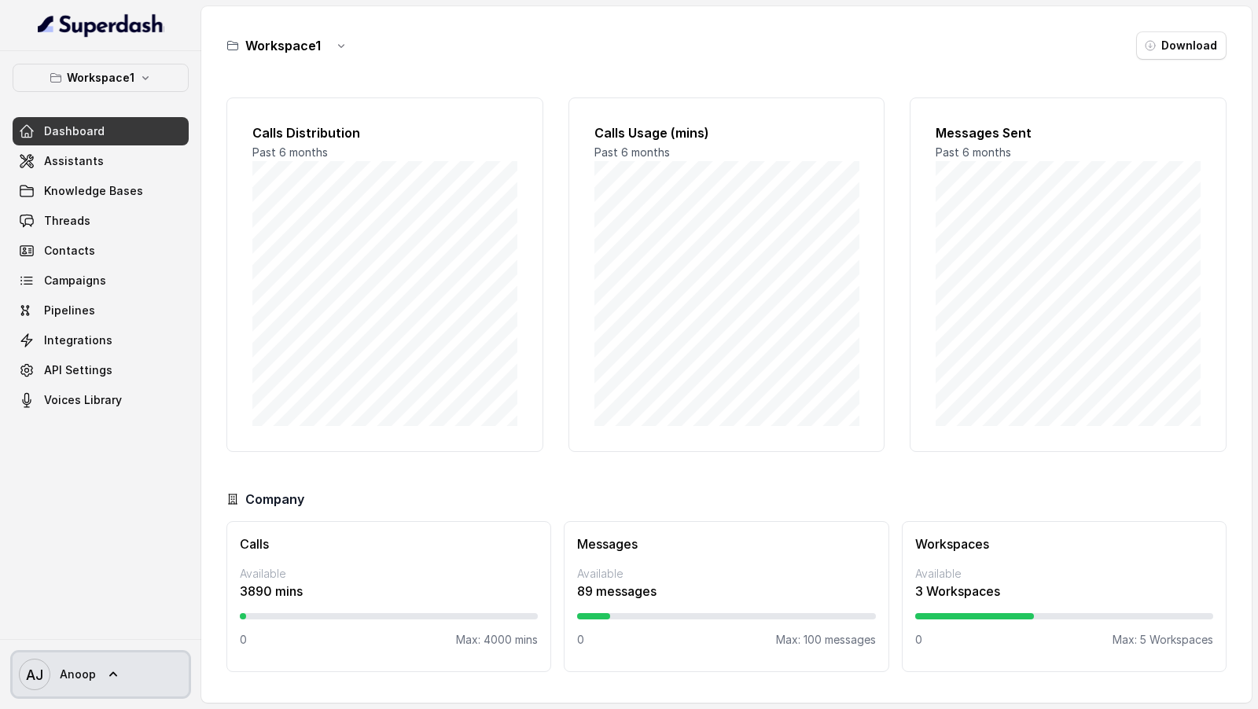
click at [72, 667] on span "Anoop" at bounding box center [78, 675] width 36 height 16
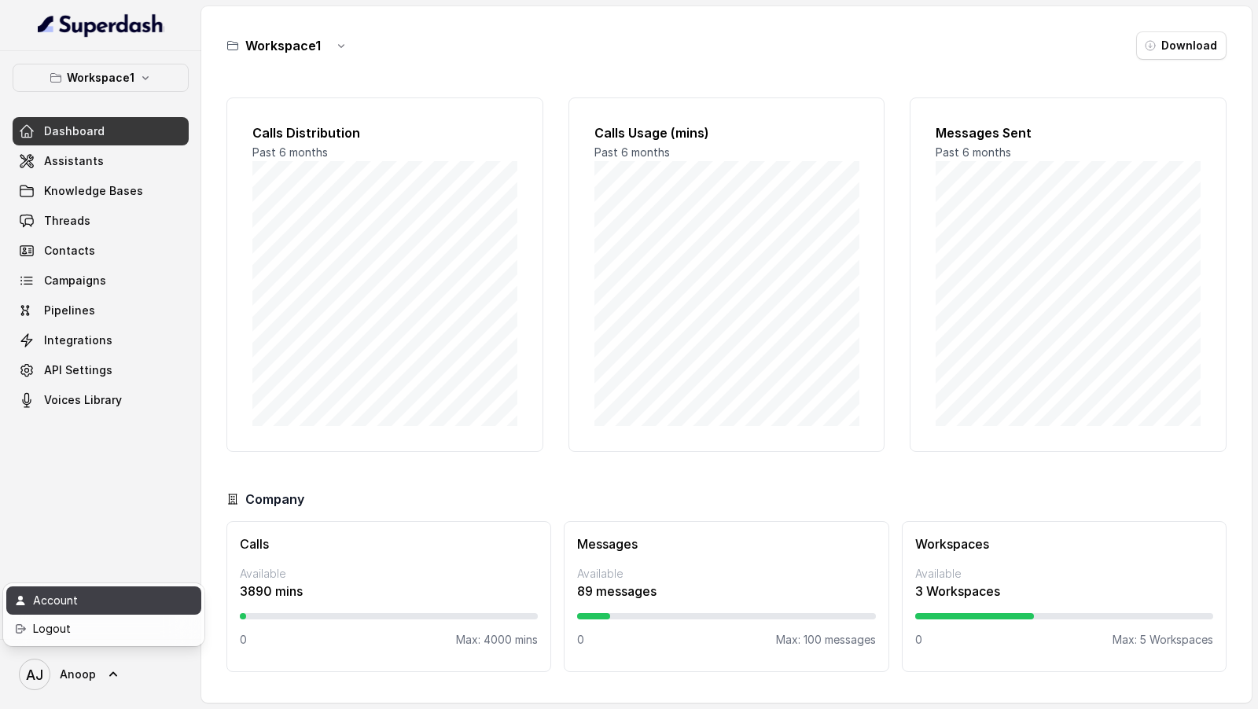
click at [102, 606] on div "Account" at bounding box center [100, 600] width 134 height 19
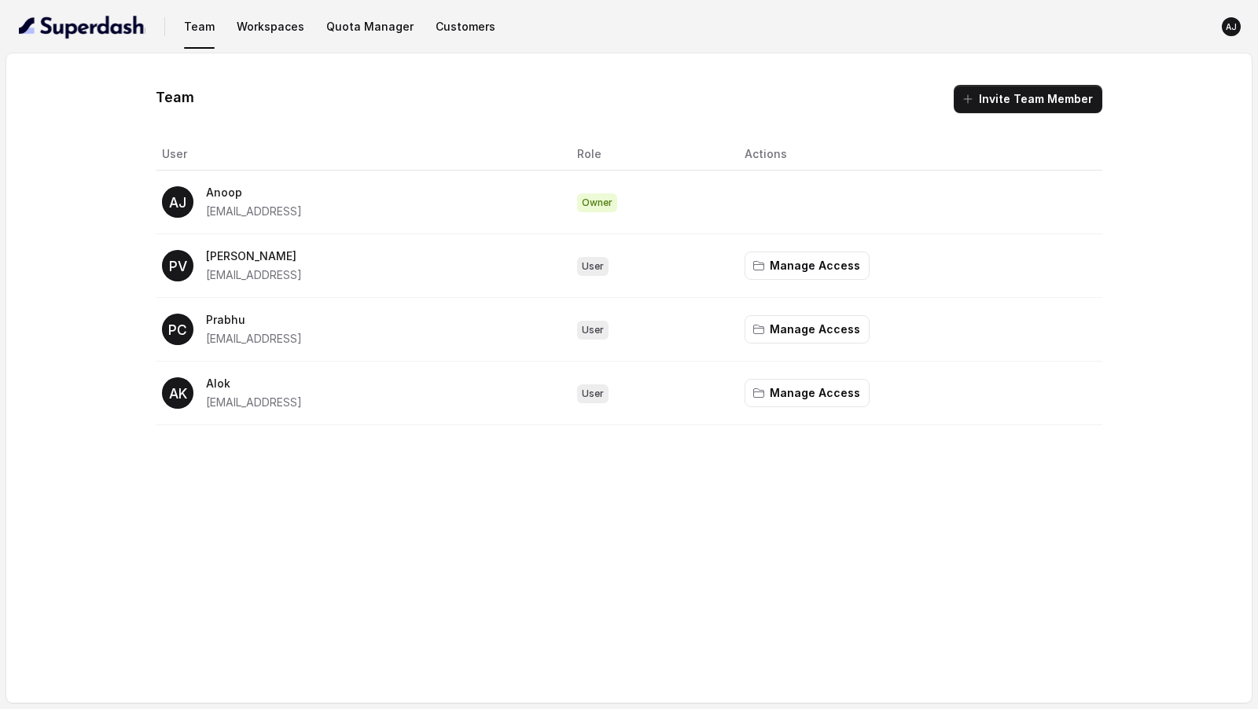
click at [617, 201] on span "Owner" at bounding box center [597, 202] width 40 height 19
click at [617, 198] on span "Owner" at bounding box center [597, 202] width 40 height 19
click at [523, 168] on th "User" at bounding box center [360, 154] width 408 height 32
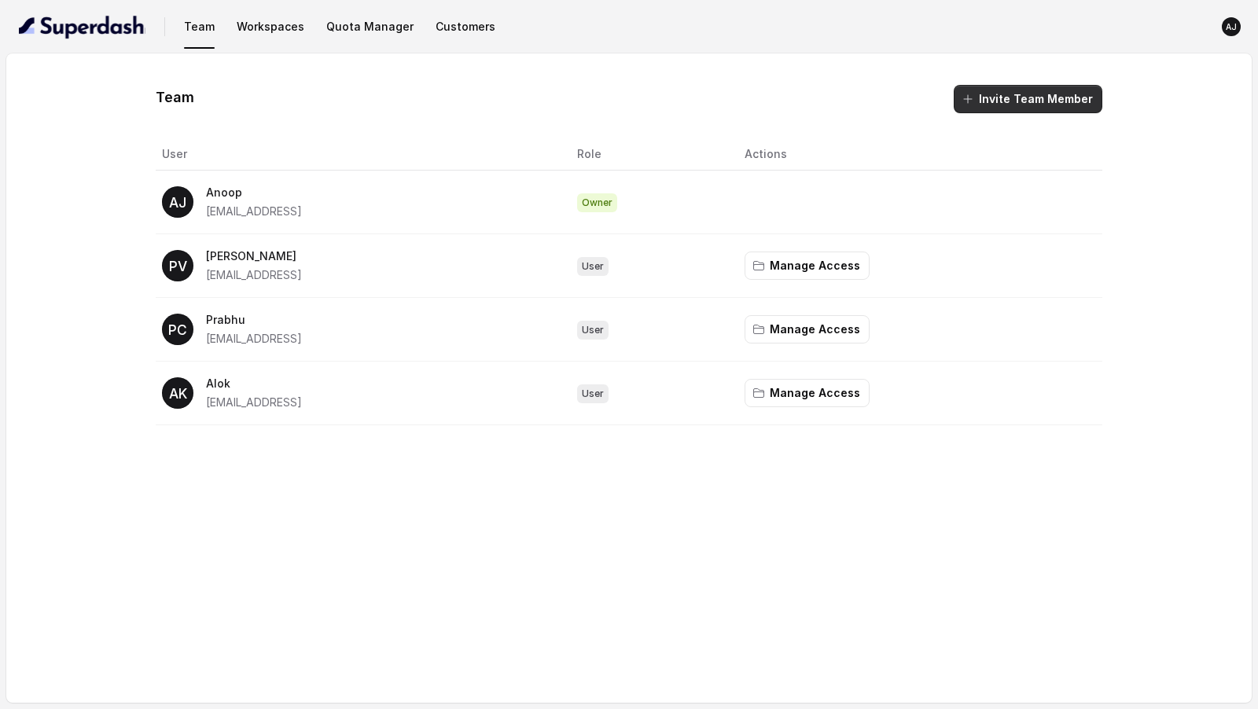
click at [1017, 106] on button "Invite Team Member" at bounding box center [1028, 99] width 149 height 28
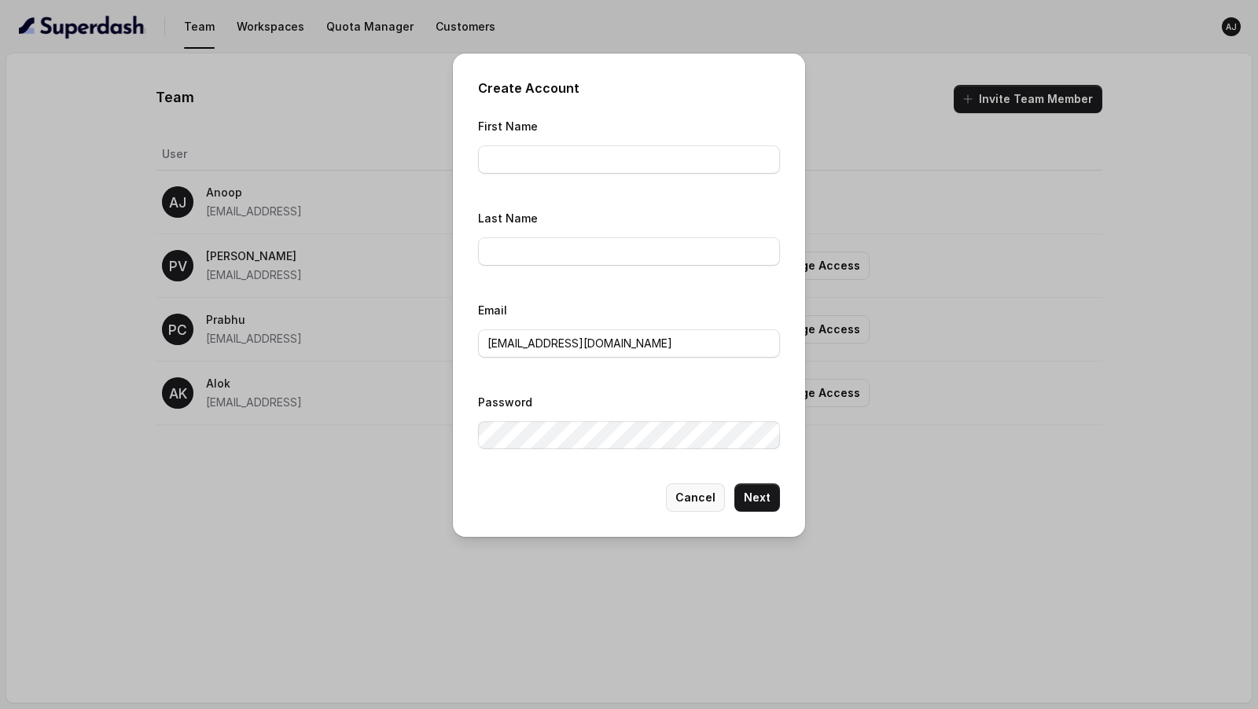
click at [698, 492] on button "Cancel" at bounding box center [695, 498] width 59 height 28
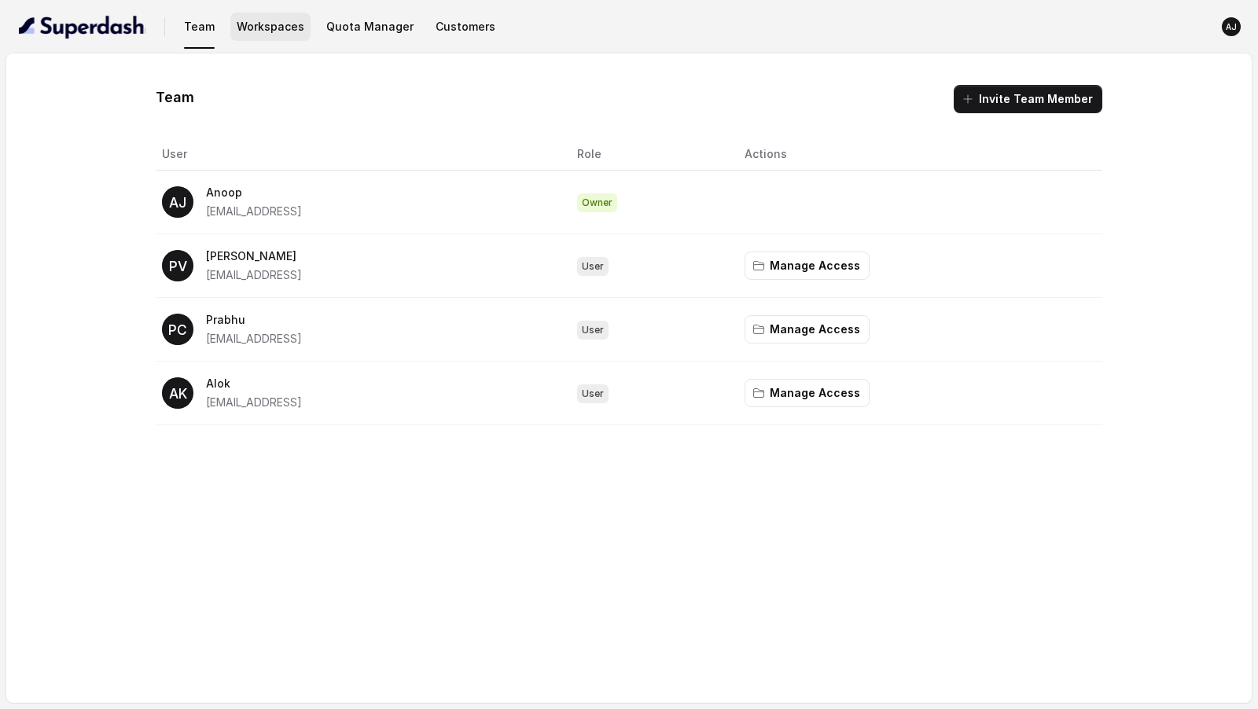
click at [281, 33] on button "Workspaces" at bounding box center [270, 27] width 80 height 28
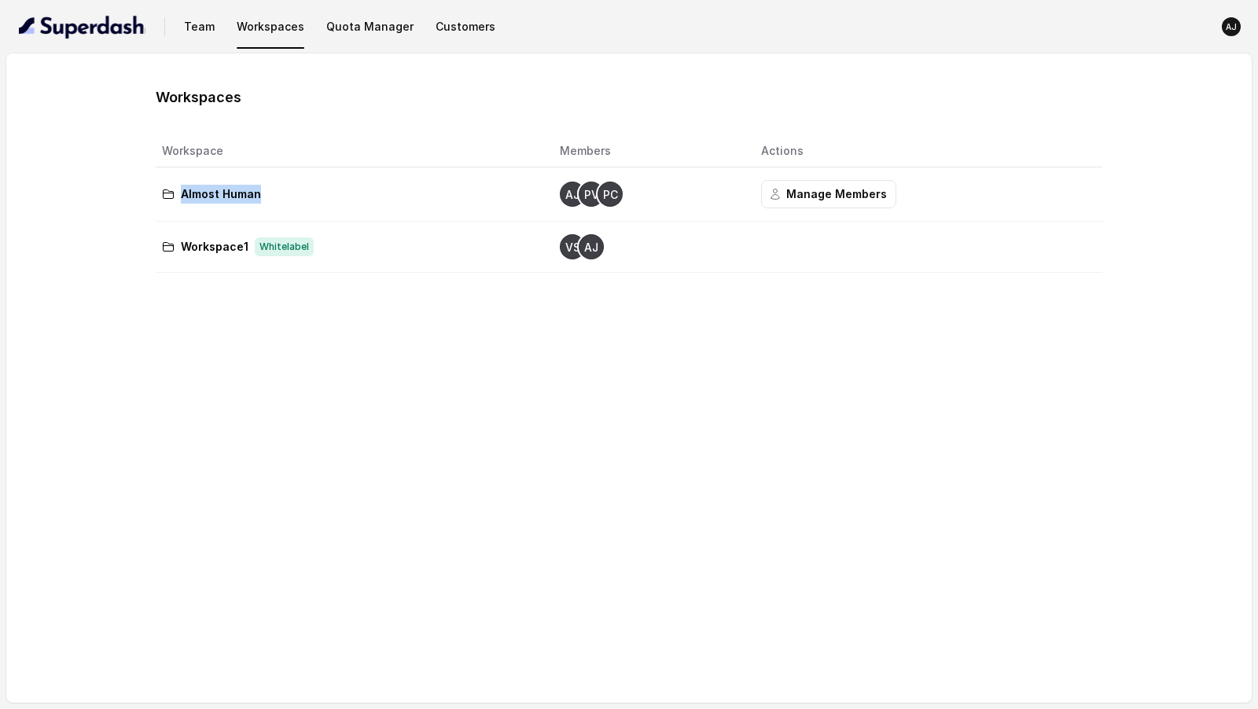
drag, startPoint x: 160, startPoint y: 190, endPoint x: 303, endPoint y: 205, distance: 143.9
click at [303, 205] on td "Almost Human" at bounding box center [351, 195] width 391 height 54
click at [301, 205] on td "Almost Human" at bounding box center [351, 195] width 391 height 54
drag, startPoint x: 140, startPoint y: 252, endPoint x: 317, endPoint y: 256, distance: 177.0
click at [315, 256] on div "Workspaces Workspace Members Actions Almost Human AJ PV PC Manage Members Works…" at bounding box center [629, 179] width 1183 height 188
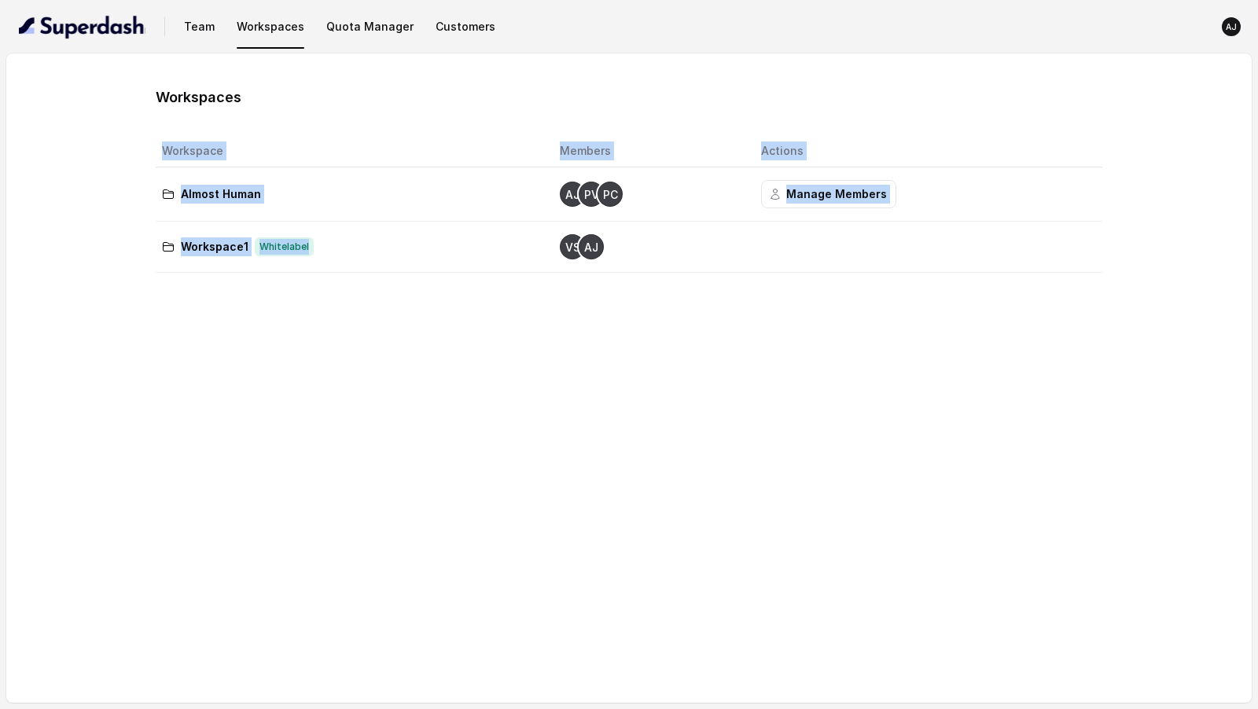
click at [317, 256] on td "Workspace1 Whitelabel" at bounding box center [351, 247] width 391 height 51
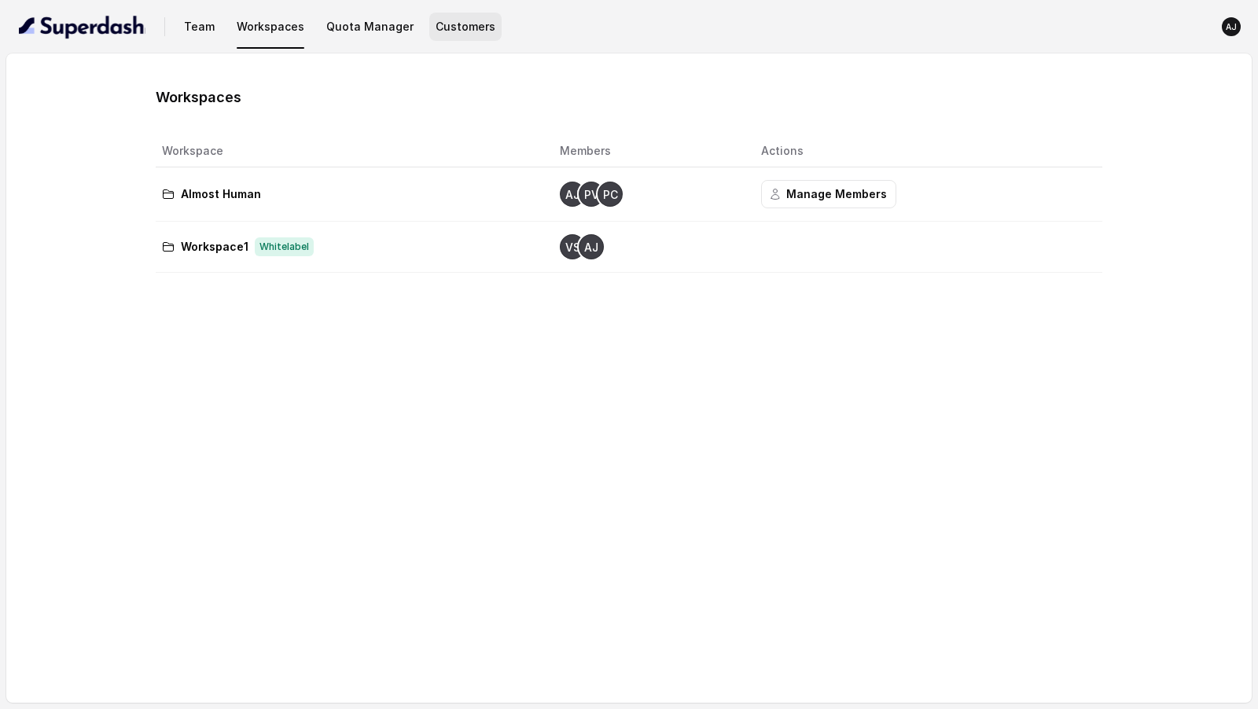
click at [443, 36] on button "Customers" at bounding box center [465, 27] width 72 height 28
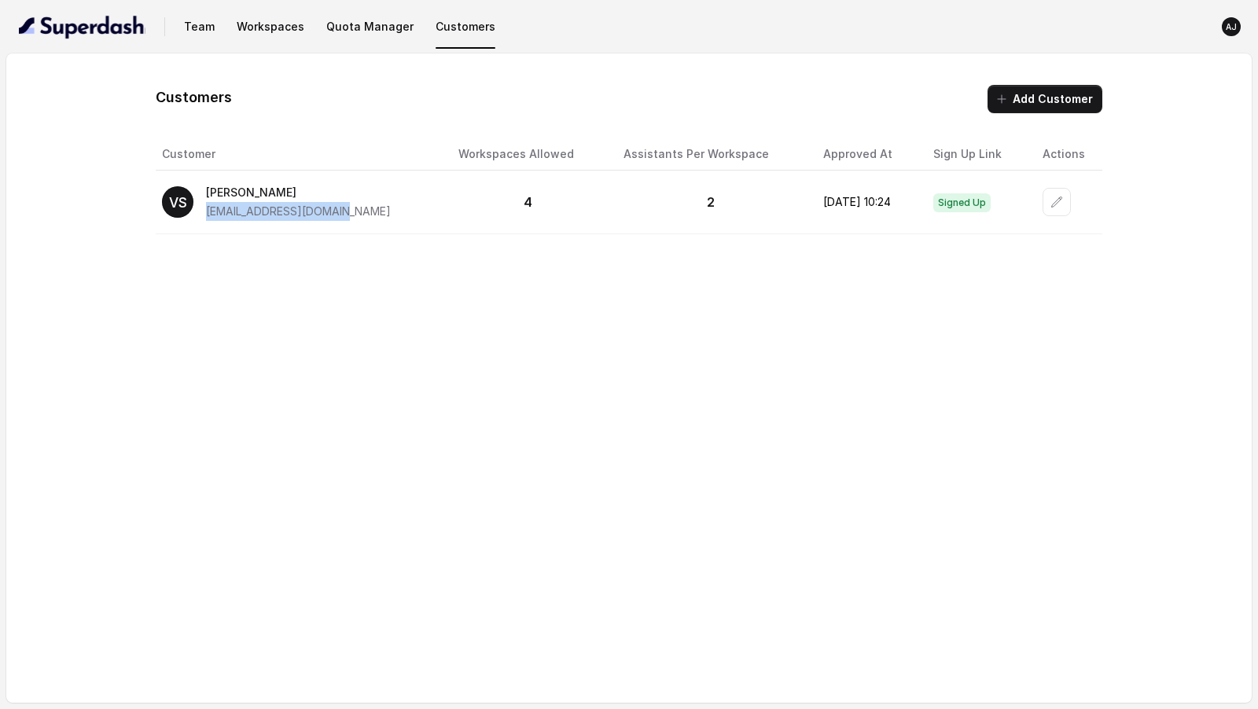
drag, startPoint x: 205, startPoint y: 208, endPoint x: 341, endPoint y: 214, distance: 136.2
click at [341, 214] on div "VS [PERSON_NAME] [EMAIL_ADDRESS][DOMAIN_NAME]" at bounding box center [297, 202] width 271 height 38
click at [1037, 105] on button "Add Customer" at bounding box center [1045, 99] width 115 height 28
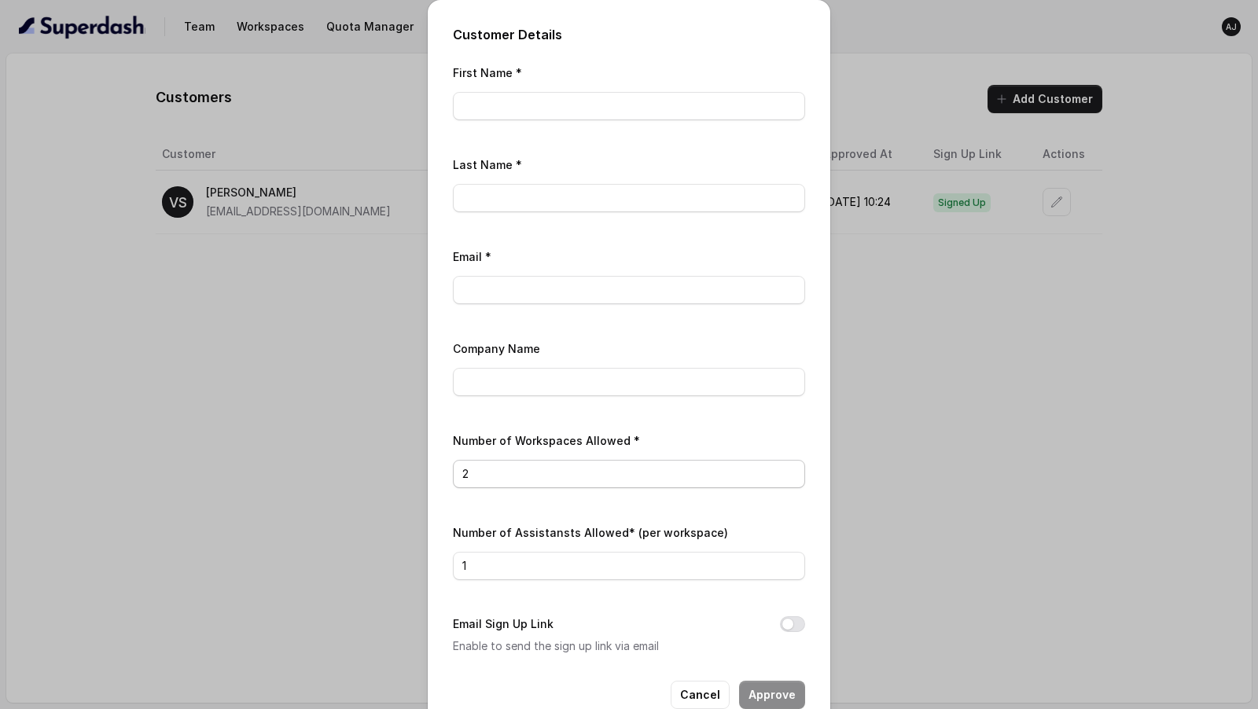
scroll to position [33, 0]
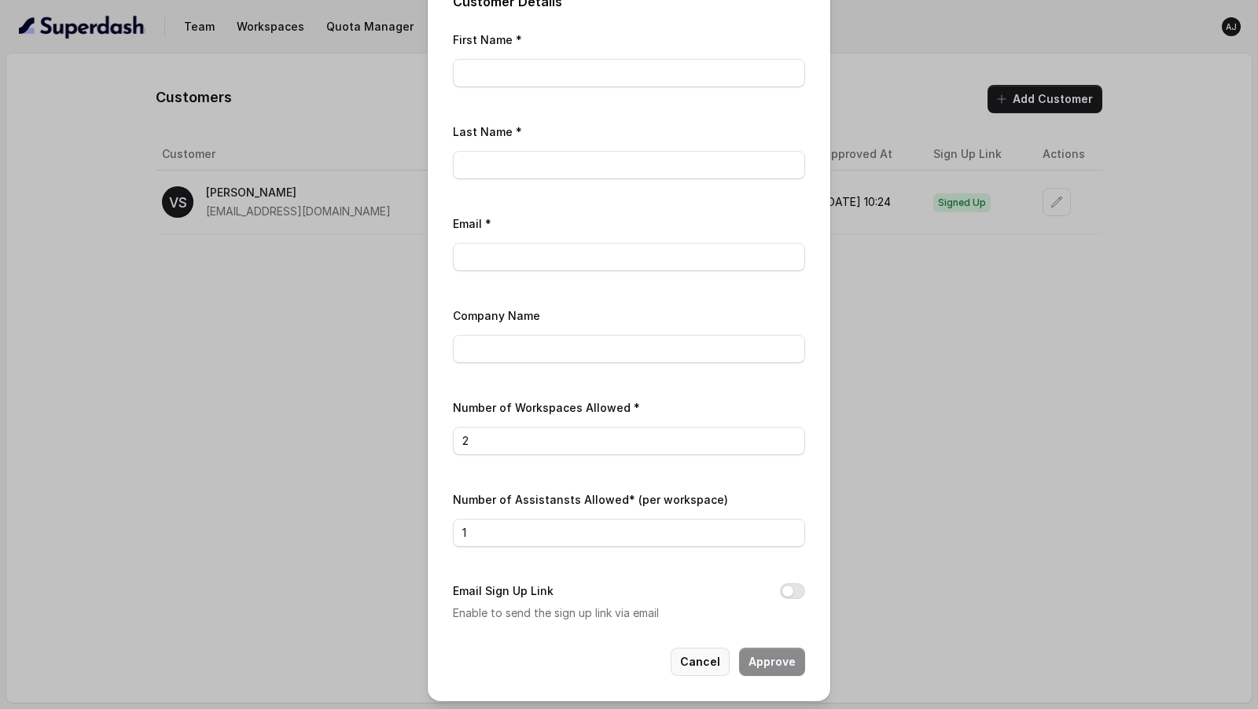
click at [683, 659] on button "Cancel" at bounding box center [700, 662] width 59 height 28
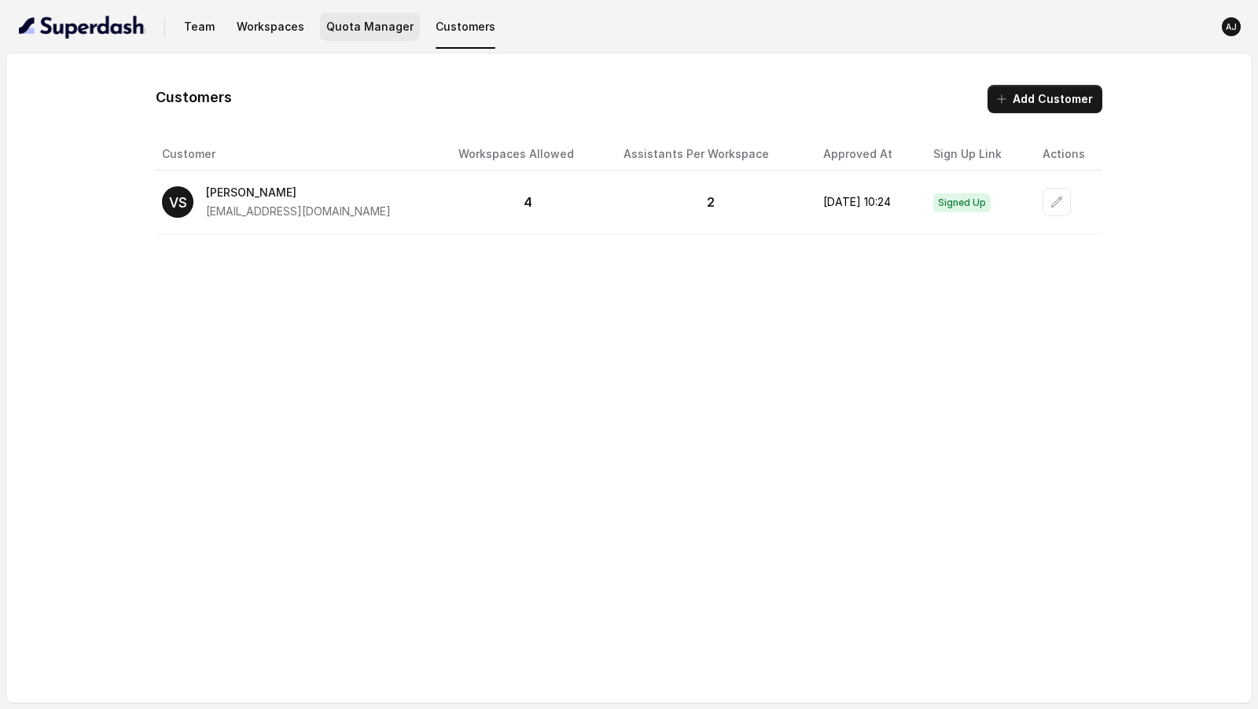
click at [356, 30] on button "Quota Manager" at bounding box center [370, 27] width 100 height 28
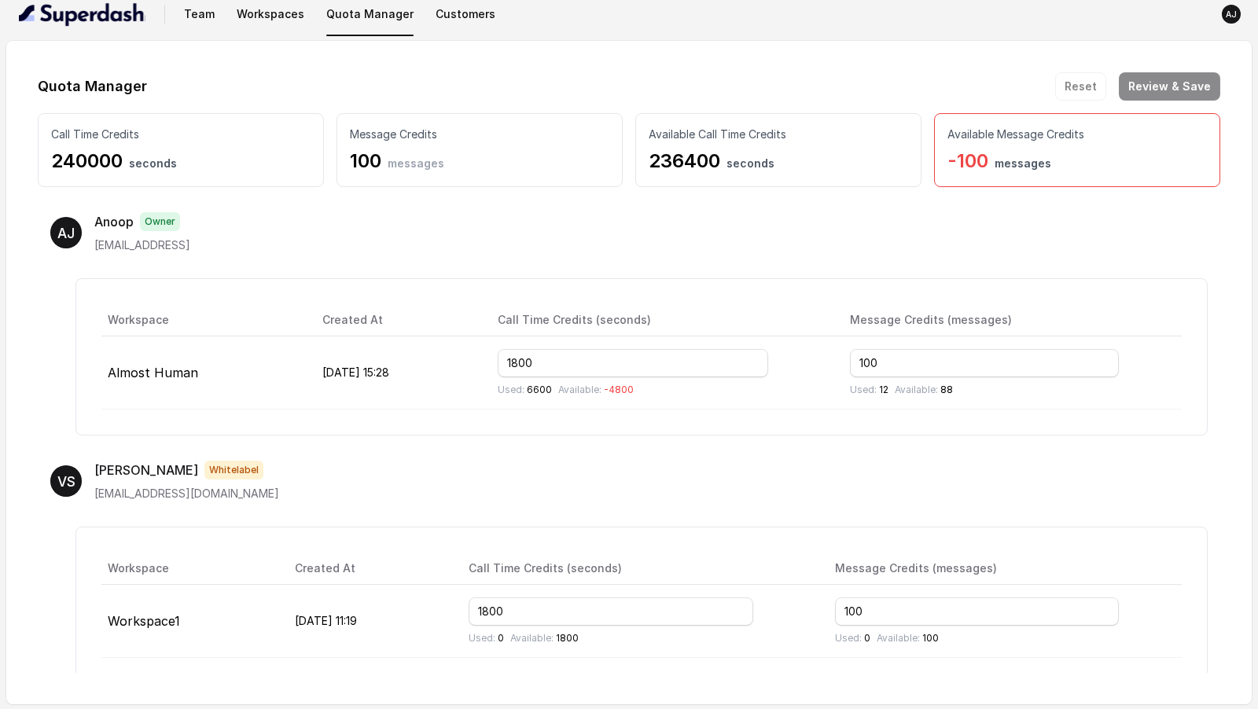
scroll to position [0, 0]
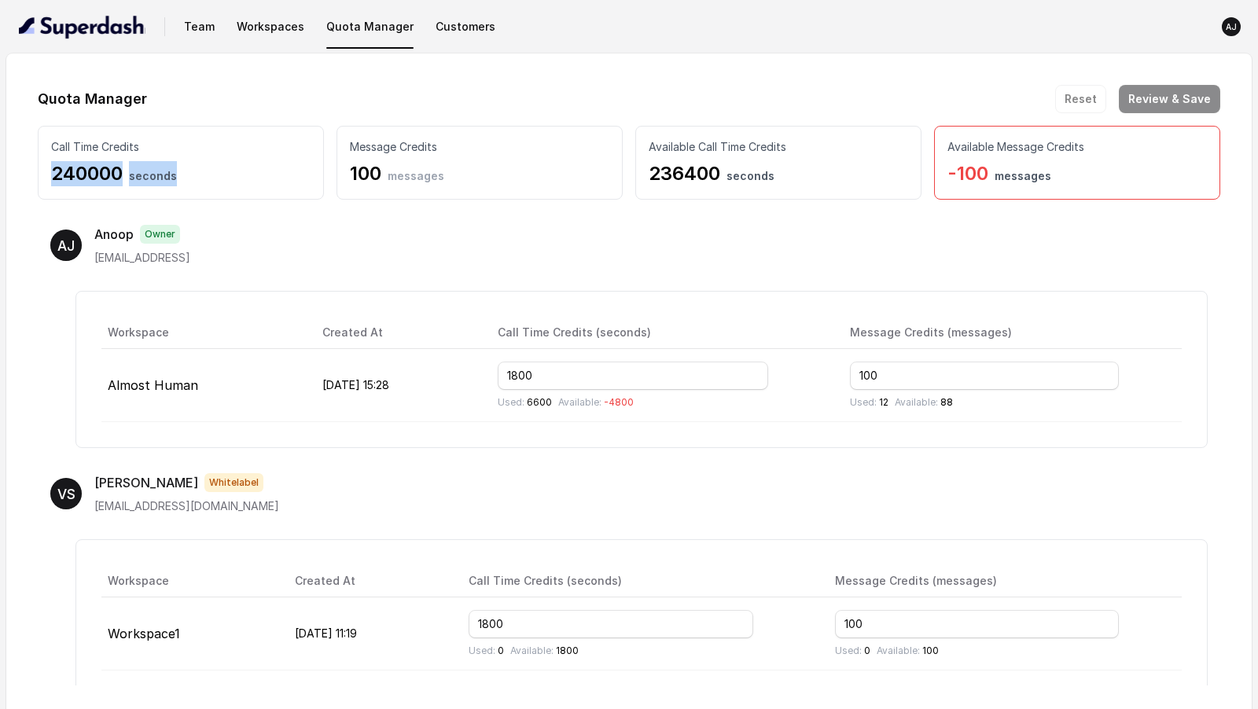
drag, startPoint x: 51, startPoint y: 173, endPoint x: 183, endPoint y: 181, distance: 132.4
click at [183, 181] on p "240000 seconds" at bounding box center [181, 173] width 260 height 25
drag, startPoint x: 339, startPoint y: 173, endPoint x: 471, endPoint y: 175, distance: 132.2
click at [471, 175] on div "Message Credits 100 messages" at bounding box center [480, 163] width 286 height 74
drag, startPoint x: 643, startPoint y: 173, endPoint x: 787, endPoint y: 173, distance: 143.9
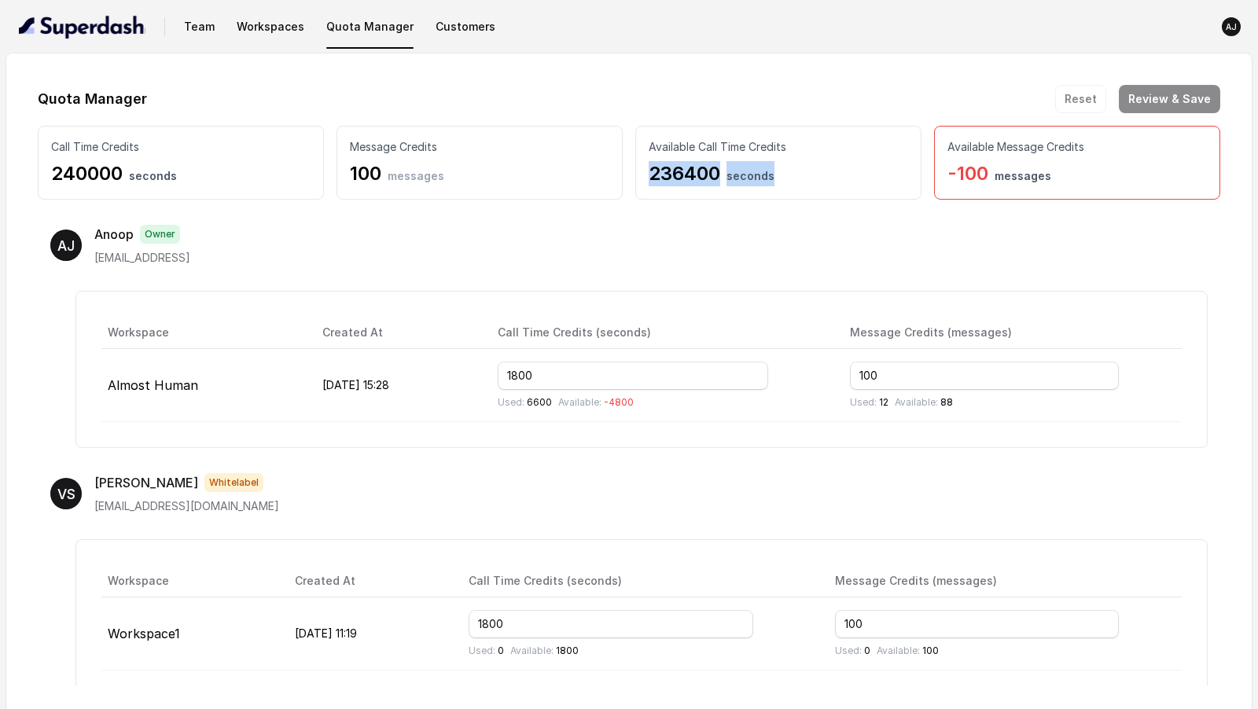
click at [787, 173] on div "Available Call Time Credits 236400 seconds" at bounding box center [779, 163] width 286 height 74
drag, startPoint x: 942, startPoint y: 179, endPoint x: 1071, endPoint y: 179, distance: 129.0
click at [1071, 179] on div "Available Message Credits -100 messages" at bounding box center [1077, 163] width 286 height 74
click at [1071, 179] on p "-100 messages" at bounding box center [1078, 173] width 260 height 25
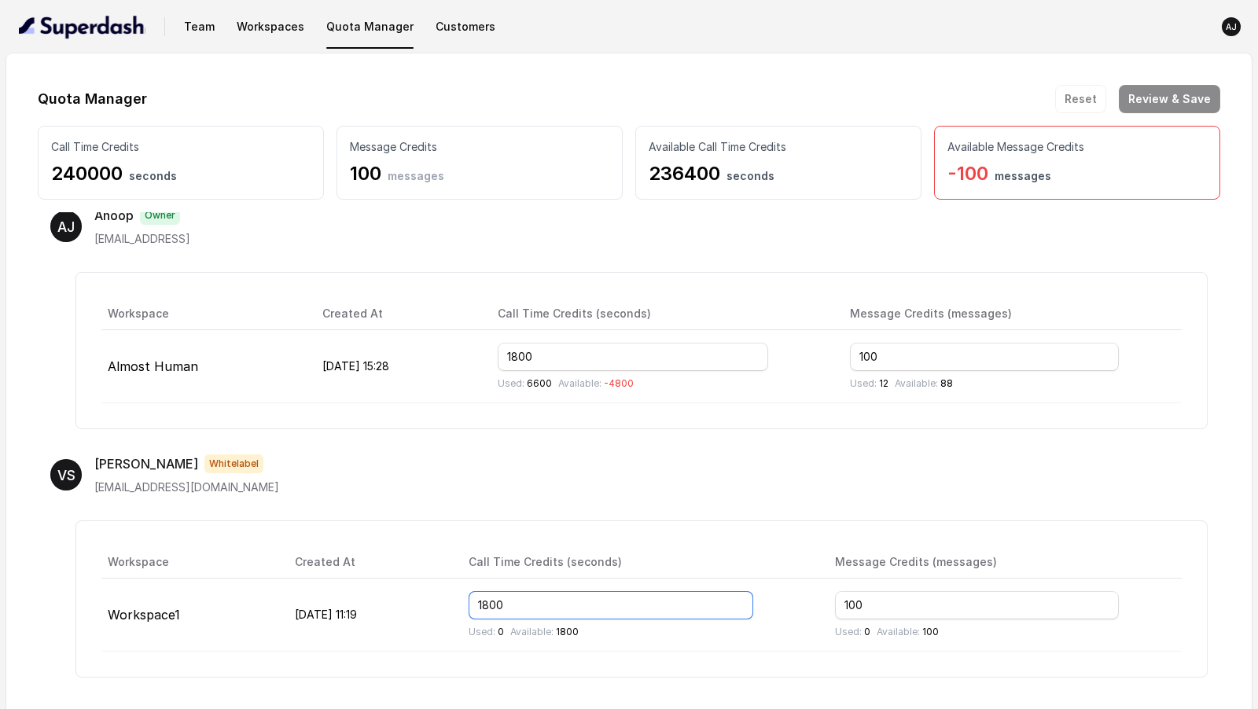
drag, startPoint x: 584, startPoint y: 602, endPoint x: 487, endPoint y: 599, distance: 97.6
click at [487, 599] on tr "Workspace1 [DATE] 11:19 1800 Used: 0 Available: 1800 100 Used: 0 Available: 100" at bounding box center [641, 615] width 1081 height 73
drag, startPoint x: 579, startPoint y: 603, endPoint x: 526, endPoint y: 602, distance: 52.7
click at [526, 602] on input "3600" at bounding box center [612, 605] width 286 height 28
click at [543, 608] on input "03600" at bounding box center [612, 605] width 286 height 28
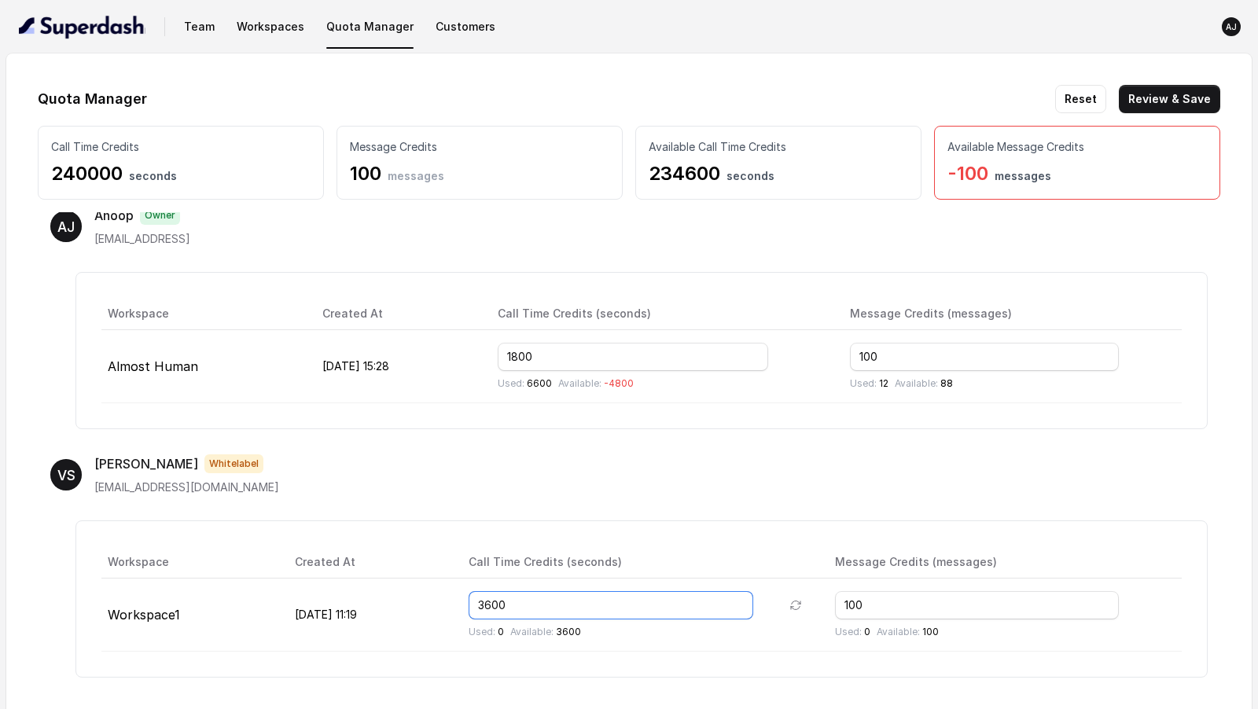
click at [610, 604] on input "3600" at bounding box center [612, 605] width 286 height 28
drag, startPoint x: 655, startPoint y: 168, endPoint x: 717, endPoint y: 168, distance: 61.4
click at [717, 168] on p "234600 seconds" at bounding box center [779, 173] width 260 height 25
drag, startPoint x: 908, startPoint y: 599, endPoint x: 843, endPoint y: 592, distance: 64.9
click at [843, 592] on tr "Workspace1 [DATE] 11:19 3600 Used: 0 Available: 3600 100 Used: 0 Available: 100" at bounding box center [641, 615] width 1081 height 73
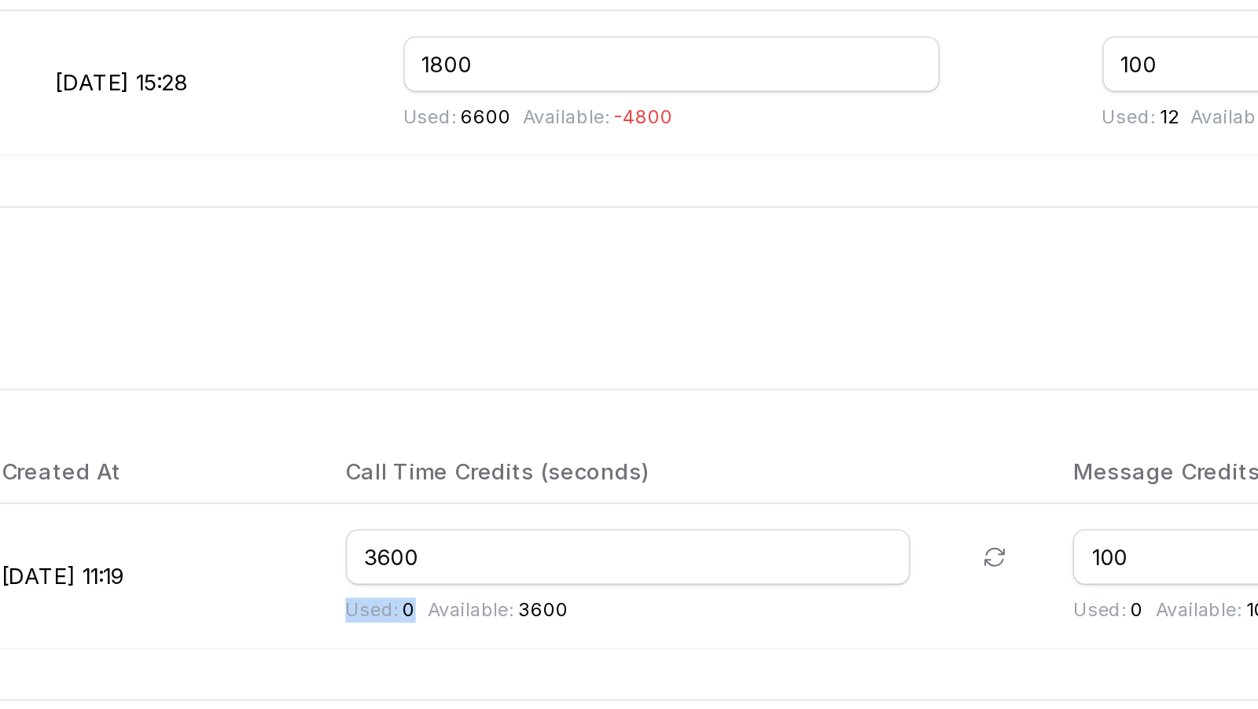
drag, startPoint x: 525, startPoint y: 627, endPoint x: 561, endPoint y: 626, distance: 35.4
click at [562, 626] on div "Used: 0 Available: 3600" at bounding box center [640, 632] width 342 height 13
drag, startPoint x: 568, startPoint y: 625, endPoint x: 635, endPoint y: 628, distance: 67.0
click at [581, 628] on p "Available: 3600" at bounding box center [545, 632] width 71 height 13
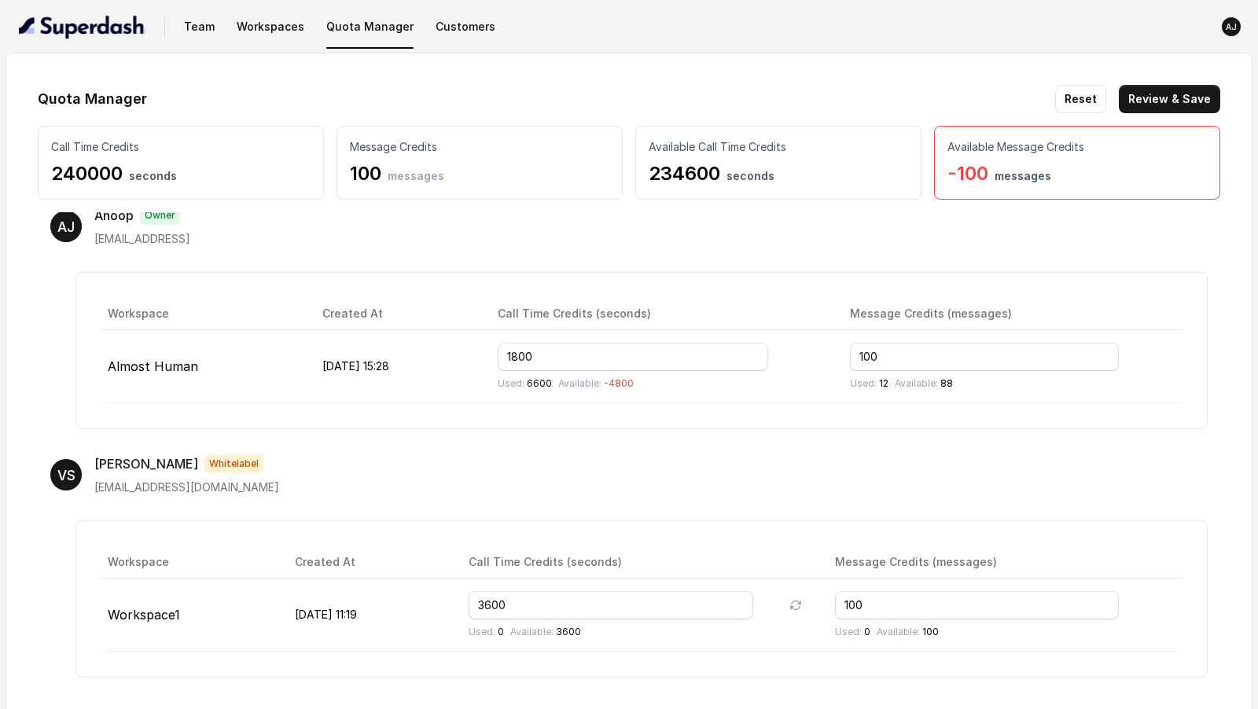
click at [894, 630] on div "Used: 0 Available: 100" at bounding box center [1005, 632] width 341 height 13
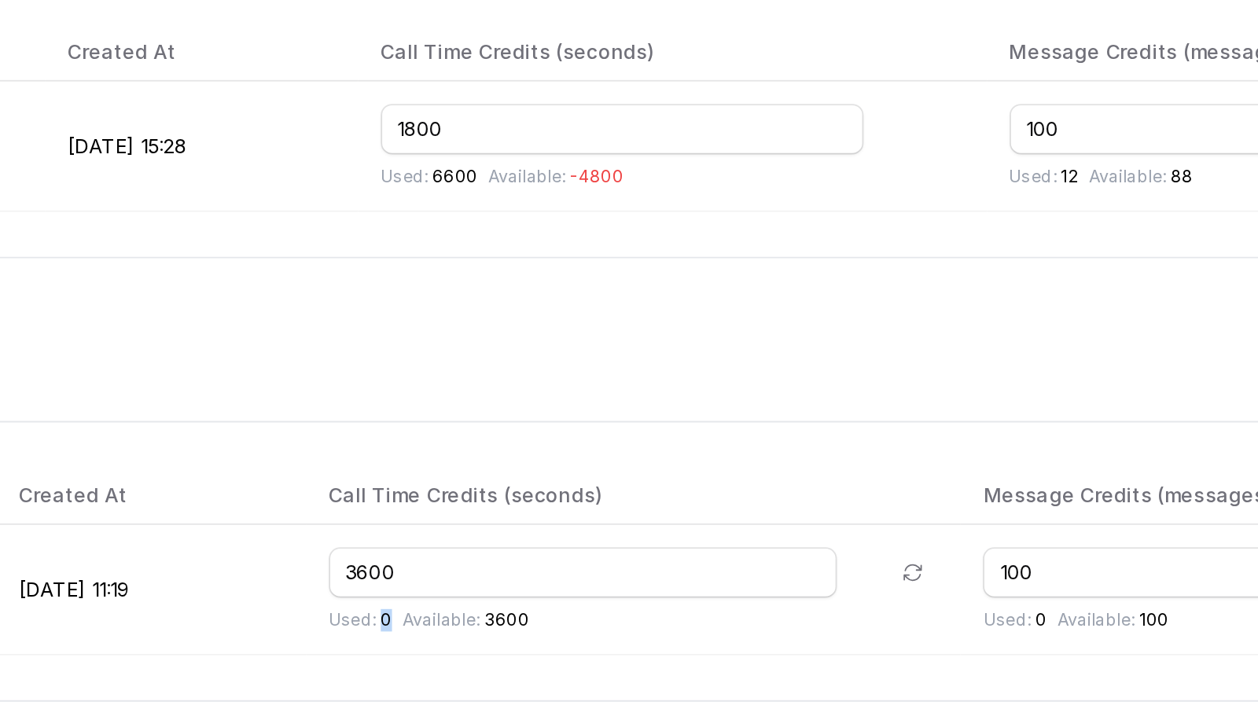
click at [562, 628] on div "Used: 0 Available: 3600" at bounding box center [640, 632] width 342 height 13
click at [871, 627] on p "Used: 0" at bounding box center [852, 632] width 35 height 13
drag, startPoint x: 614, startPoint y: 627, endPoint x: 635, endPoint y: 627, distance: 21.2
click at [581, 627] on p "Available: 3600" at bounding box center [545, 632] width 71 height 13
click at [504, 630] on p "Used: 0" at bounding box center [486, 632] width 35 height 13
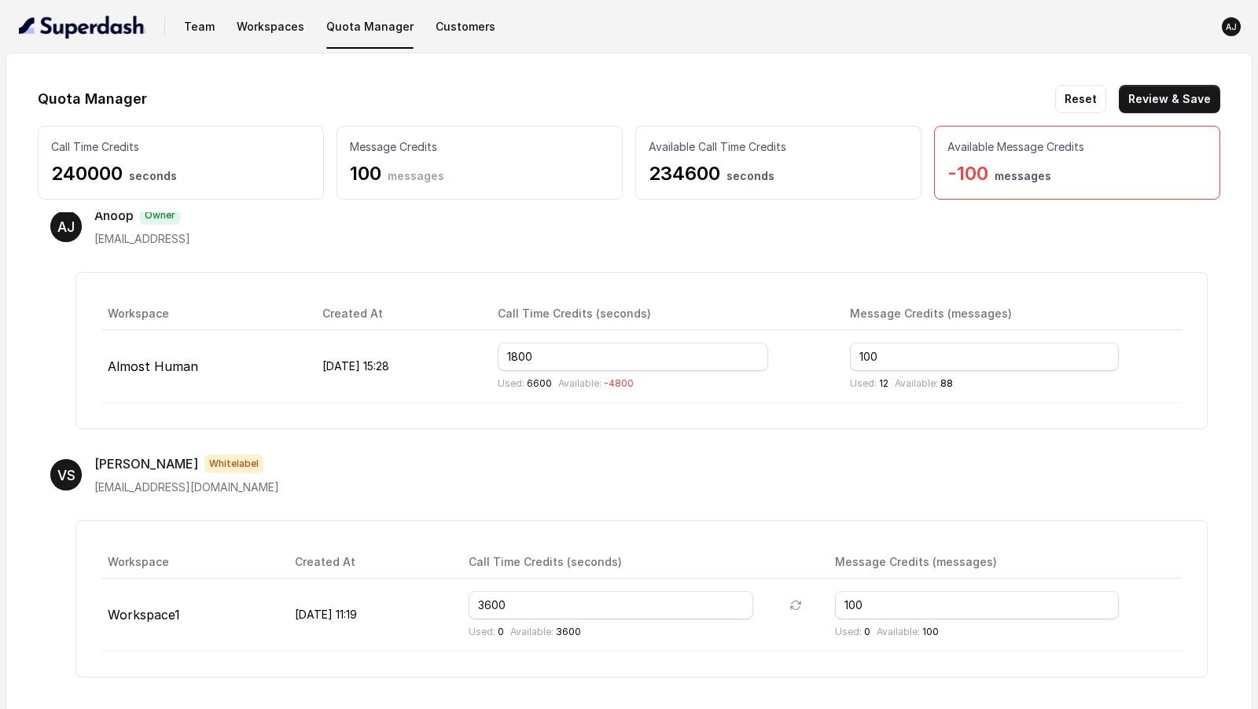
click at [1172, 547] on th "Message Credits (messages)" at bounding box center [1002, 563] width 359 height 32
drag, startPoint x: 591, startPoint y: 607, endPoint x: 485, endPoint y: 606, distance: 105.4
click at [485, 606] on tr "Workspace1 [DATE] 11:19 3600 Used: 0 Available: 3600 100 Used: 0 Available: 100" at bounding box center [641, 615] width 1081 height 73
type input "5400"
click at [1155, 109] on button "Review & Save" at bounding box center [1169, 99] width 101 height 28
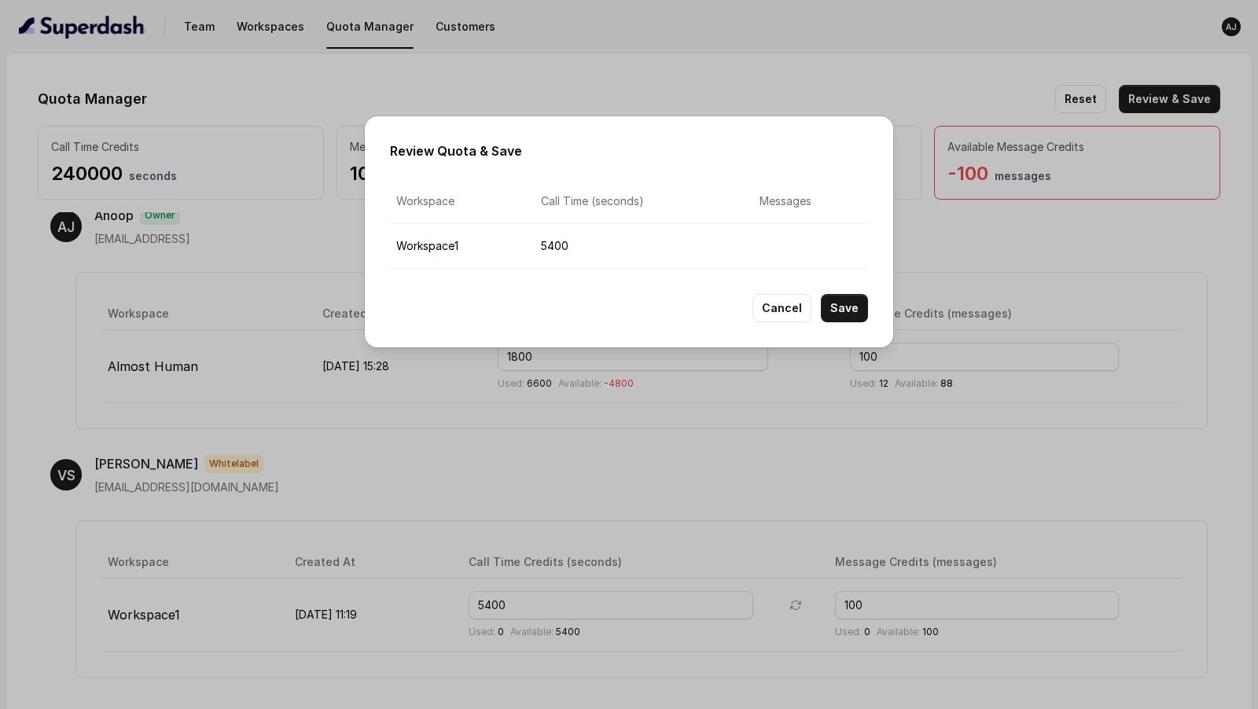
click at [433, 249] on td "Workspace1" at bounding box center [459, 246] width 138 height 45
click at [553, 247] on td "5400" at bounding box center [638, 246] width 219 height 45
click at [844, 304] on button "Save" at bounding box center [844, 308] width 47 height 28
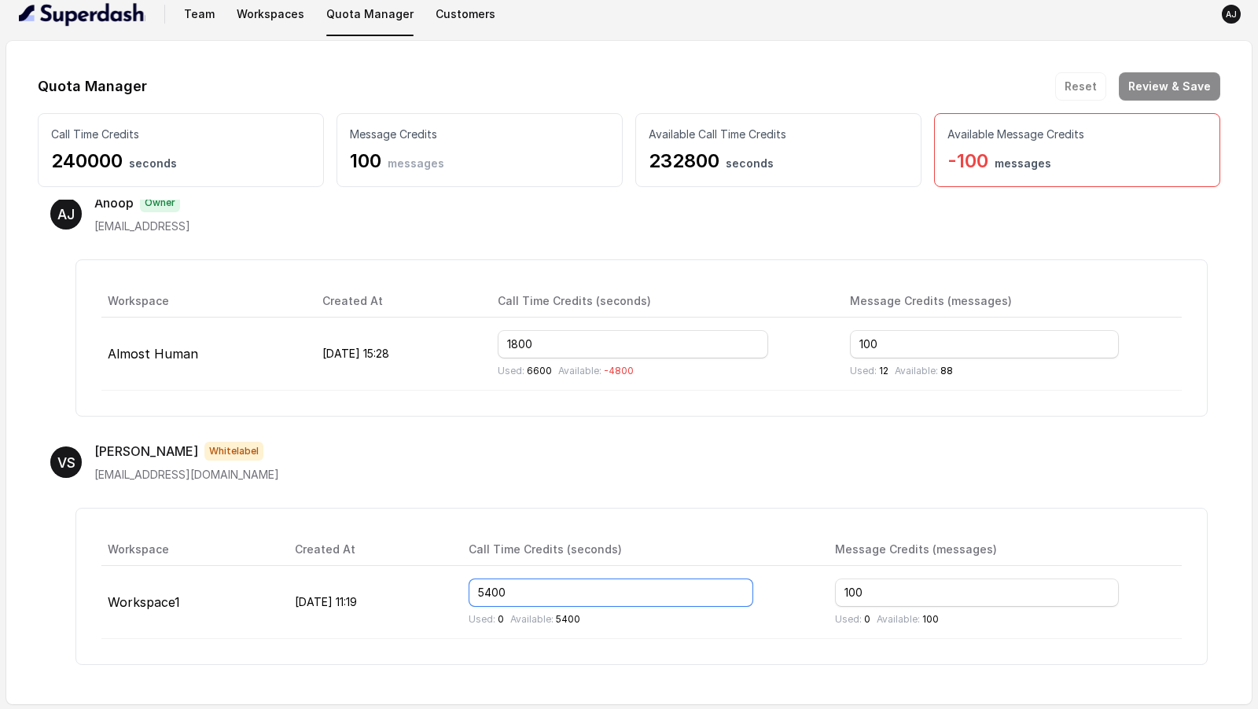
drag, startPoint x: 599, startPoint y: 588, endPoint x: 514, endPoint y: 588, distance: 84.9
click at [514, 588] on td "5400 Used: 0 Available: 5400" at bounding box center [639, 602] width 367 height 73
click at [515, 518] on div "Workspace Created At Call Time Credits (seconds) Message Credits (messages) Wor…" at bounding box center [642, 586] width 1133 height 157
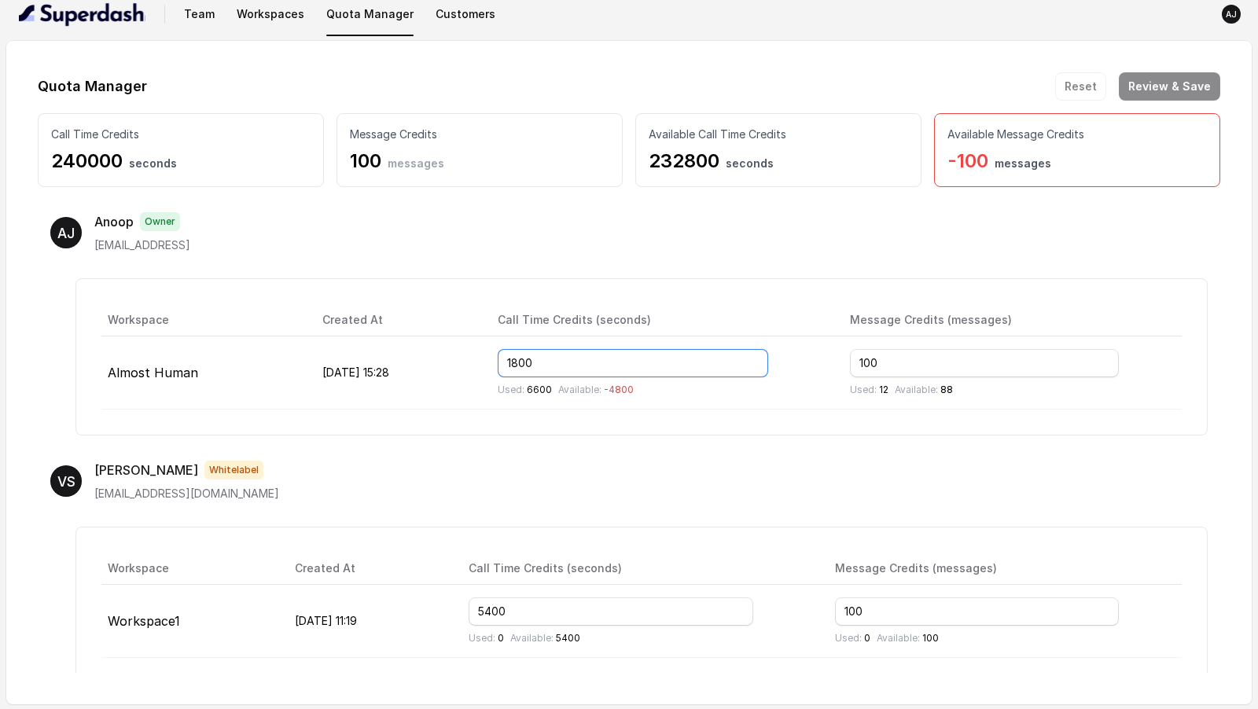
drag, startPoint x: 607, startPoint y: 361, endPoint x: 536, endPoint y: 361, distance: 71.6
click at [536, 361] on tr "Almost Human Oct 06, 2025, 15:28 1800 Used: 6600 Available: -4800 100 Used: 12 …" at bounding box center [641, 373] width 1081 height 73
click at [154, 225] on span "Owner" at bounding box center [160, 221] width 40 height 19
click at [205, 462] on span "Whitelabel" at bounding box center [234, 470] width 59 height 19
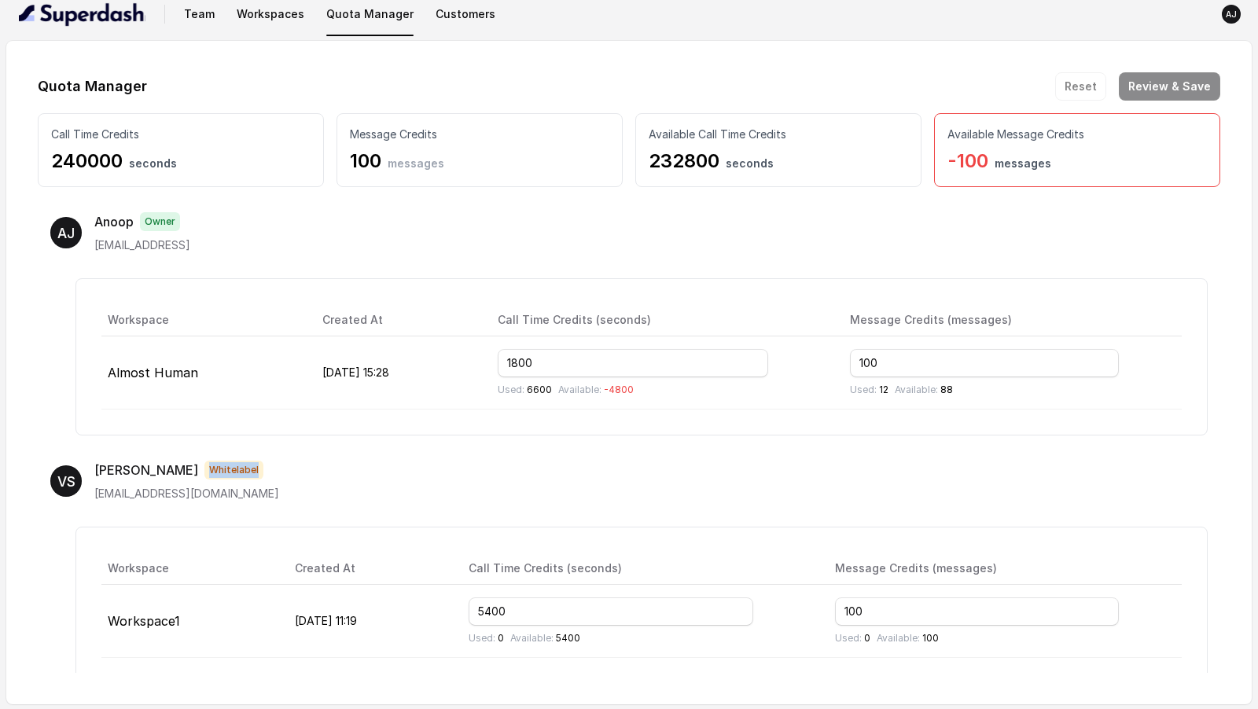
click at [205, 462] on span "Whitelabel" at bounding box center [234, 470] width 59 height 19
click at [643, 496] on div "VS Vivek Whitelabel vivekshotti2@gmail.com" at bounding box center [629, 481] width 1158 height 41
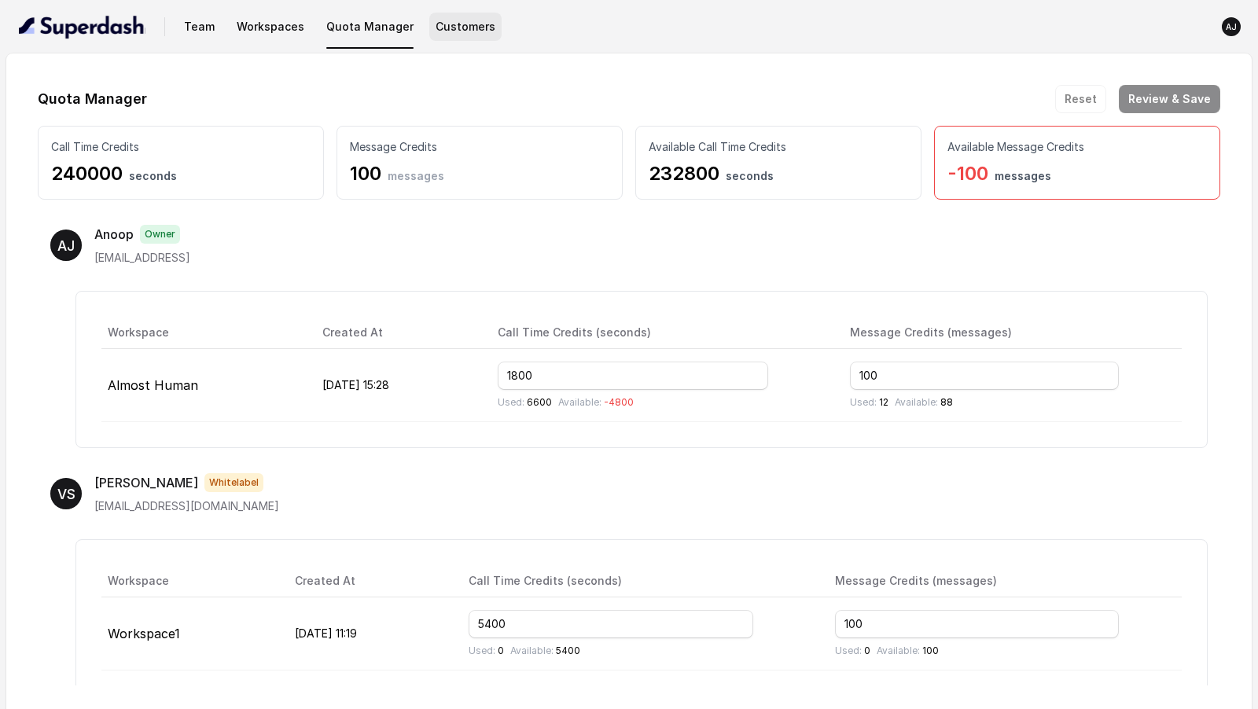
click at [439, 35] on button "Customers" at bounding box center [465, 27] width 72 height 28
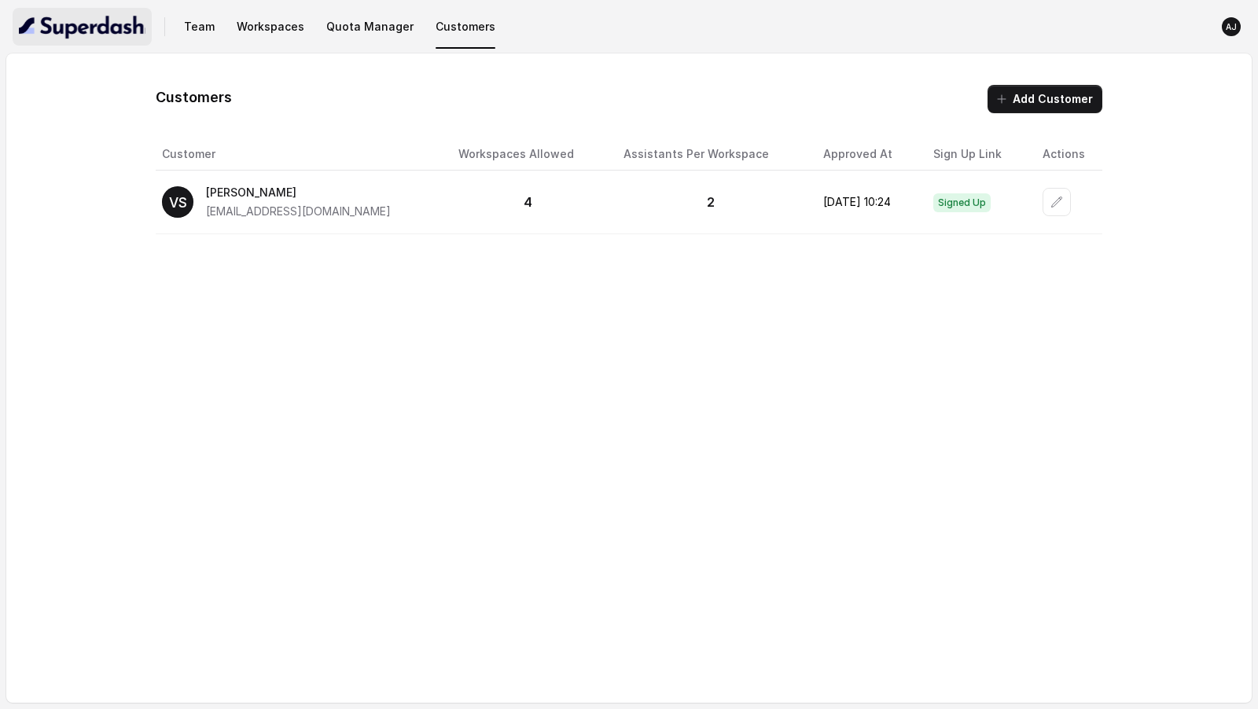
click at [101, 34] on img "button" at bounding box center [82, 26] width 127 height 25
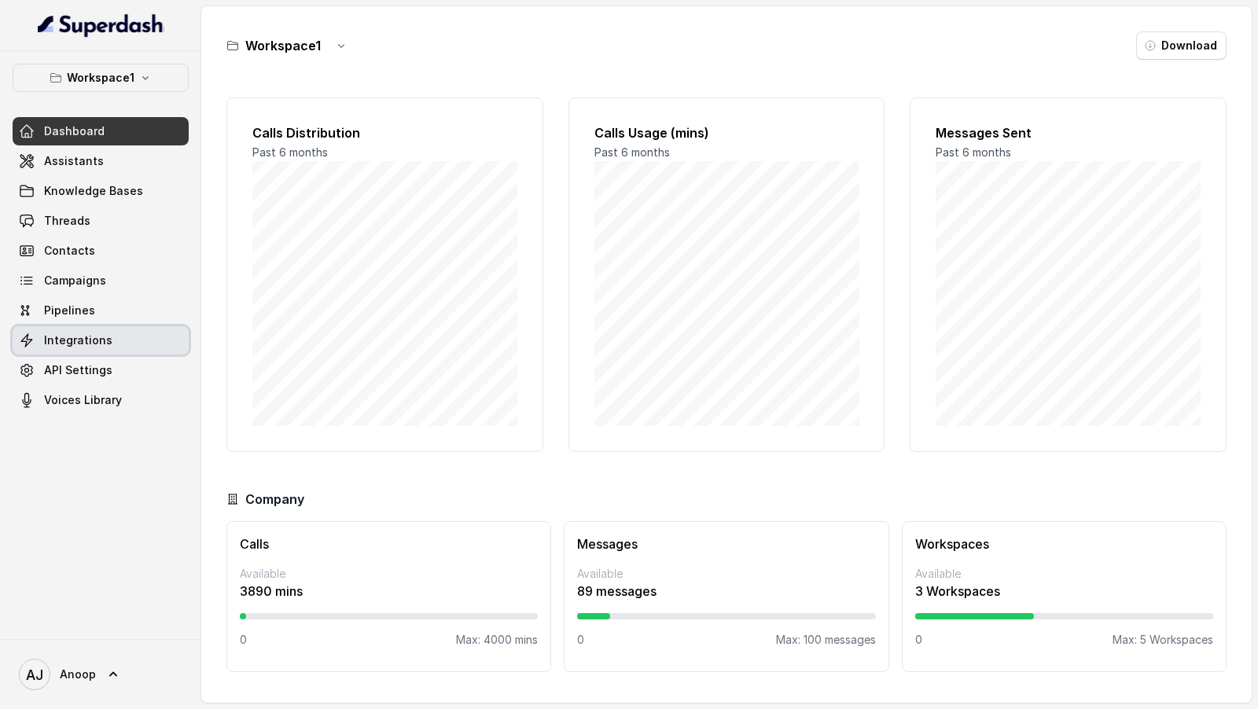
click at [87, 341] on span "Integrations" at bounding box center [78, 341] width 68 height 16
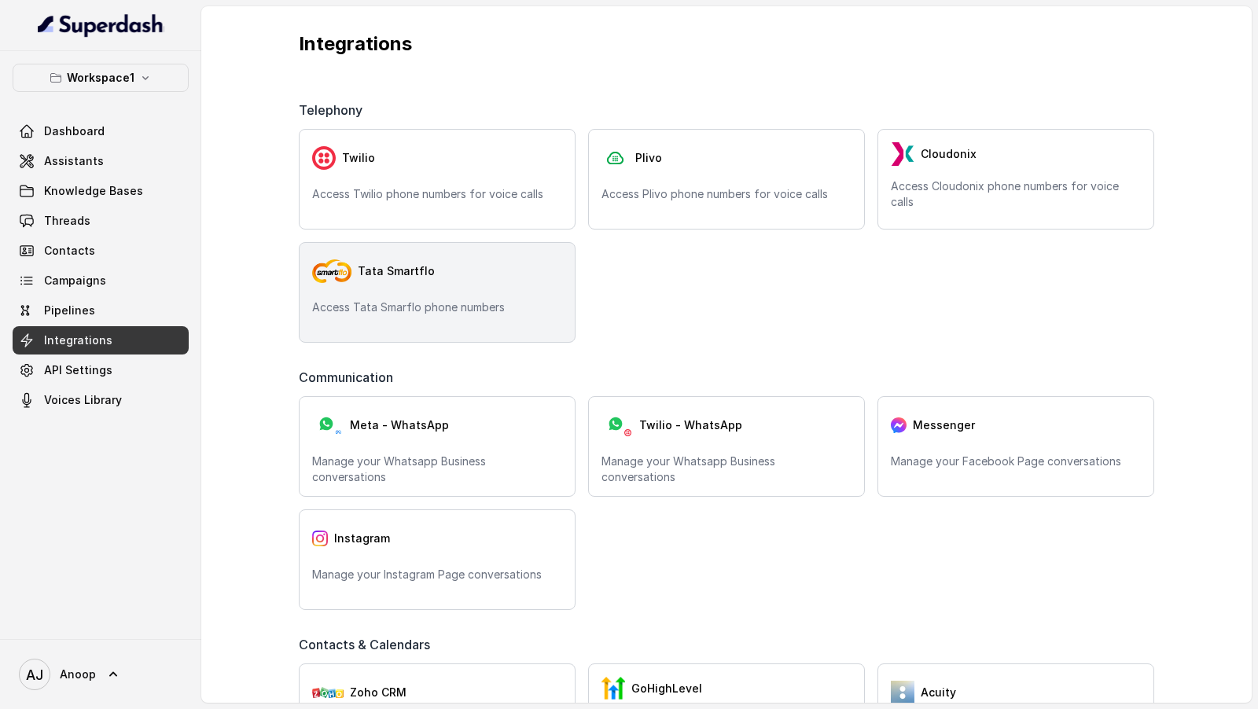
click at [451, 296] on div "Tata Smartflo Access Tata Smarflo phone numbers" at bounding box center [437, 292] width 277 height 101
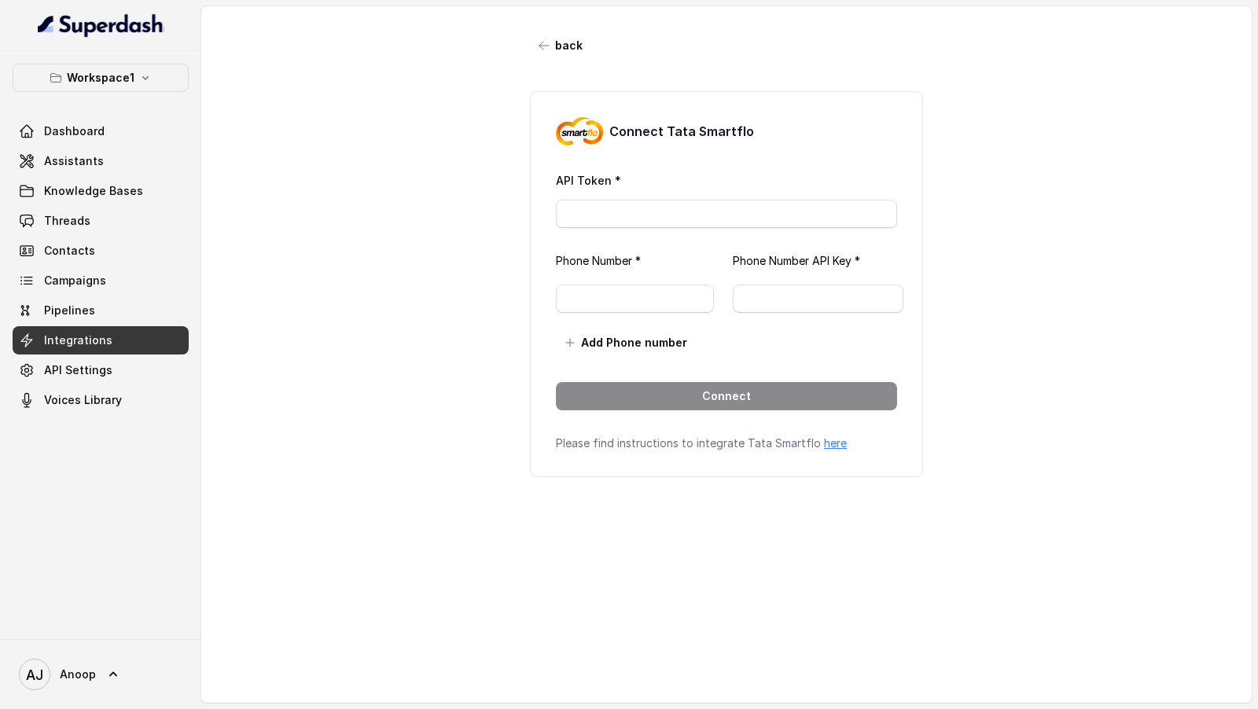
click at [830, 441] on link "here" at bounding box center [835, 443] width 23 height 13
click at [88, 161] on span "Assistants" at bounding box center [74, 161] width 60 height 16
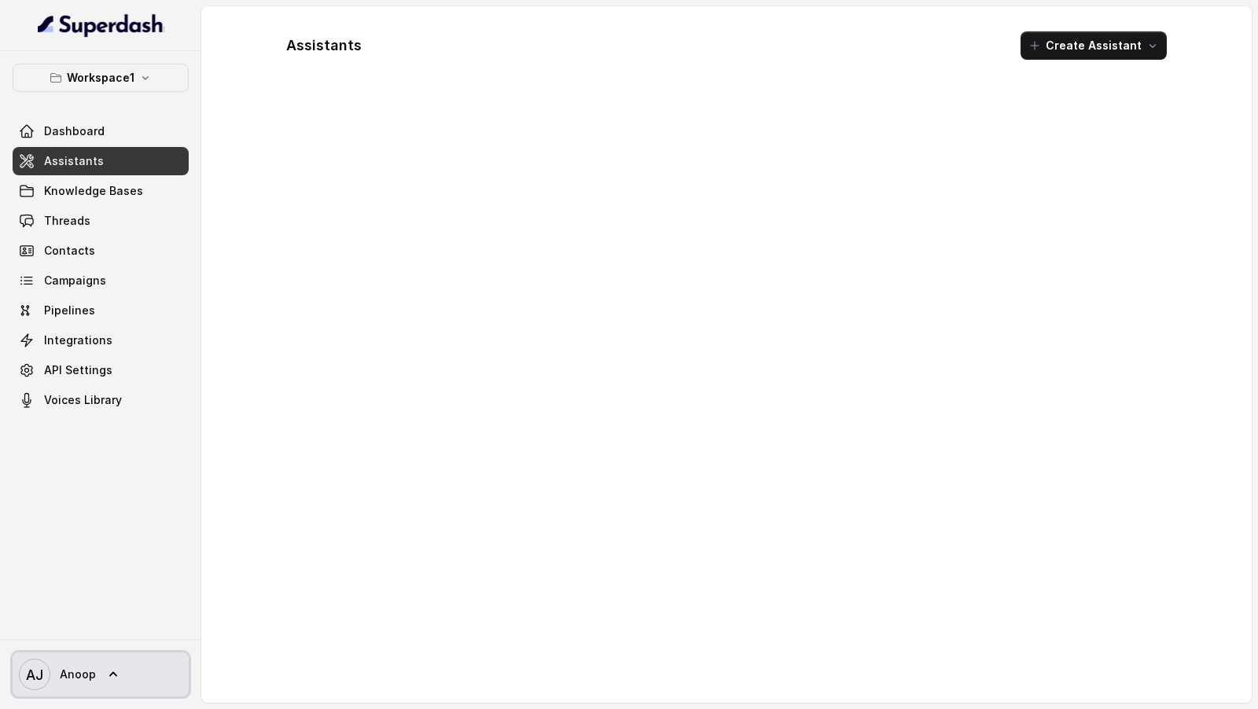
click at [60, 673] on span "Anoop" at bounding box center [78, 675] width 36 height 16
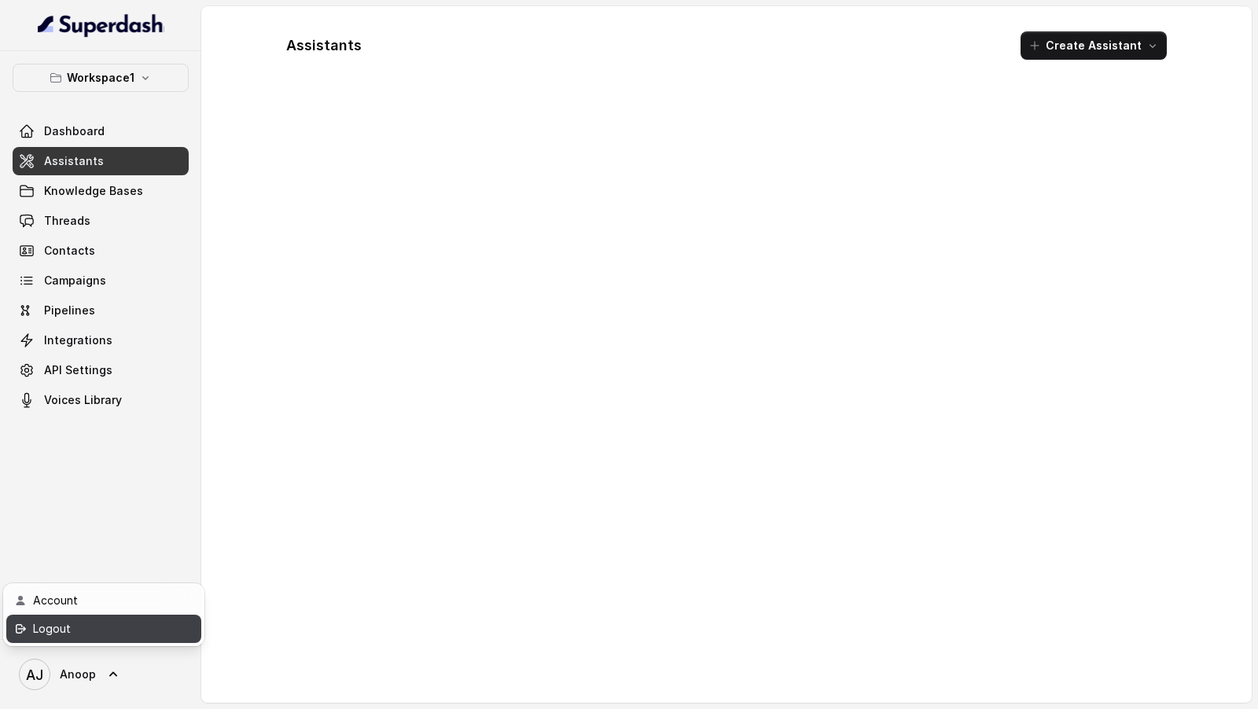
click at [92, 626] on div "Logout" at bounding box center [100, 629] width 134 height 19
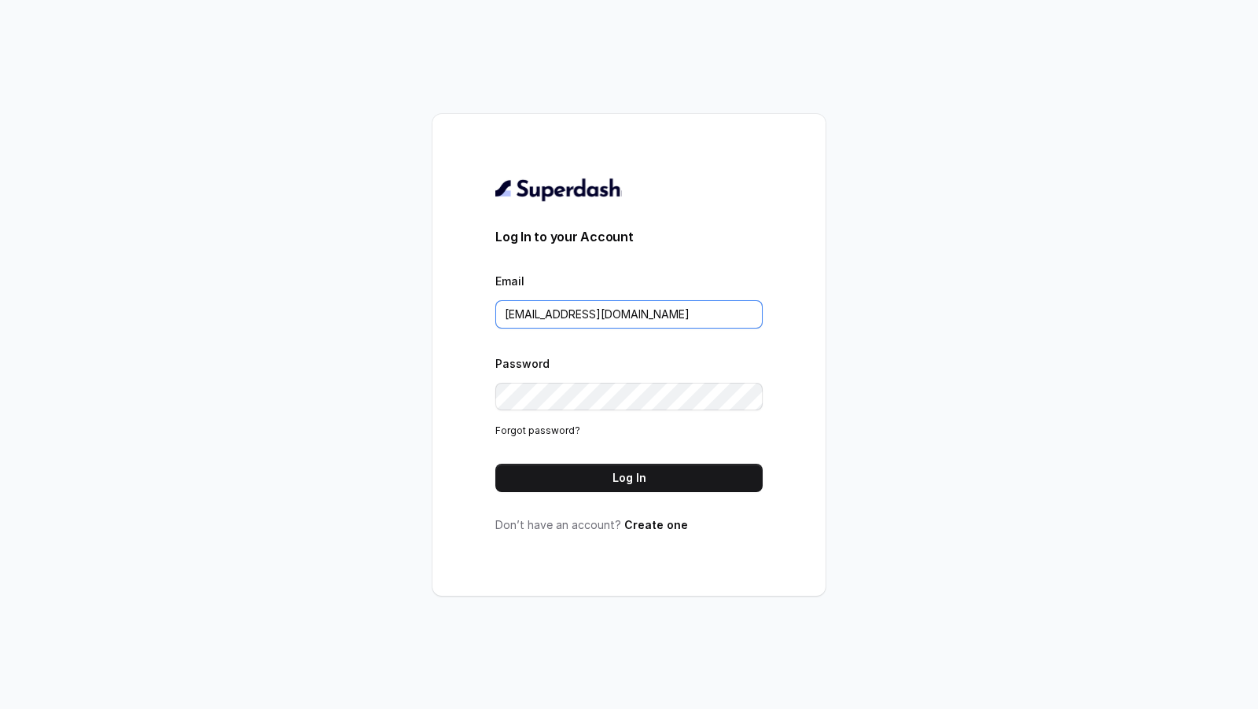
click at [624, 306] on input "chitrak.kumar@unnatiagri.com" at bounding box center [629, 314] width 267 height 28
click at [587, 481] on button "Log In" at bounding box center [629, 478] width 267 height 28
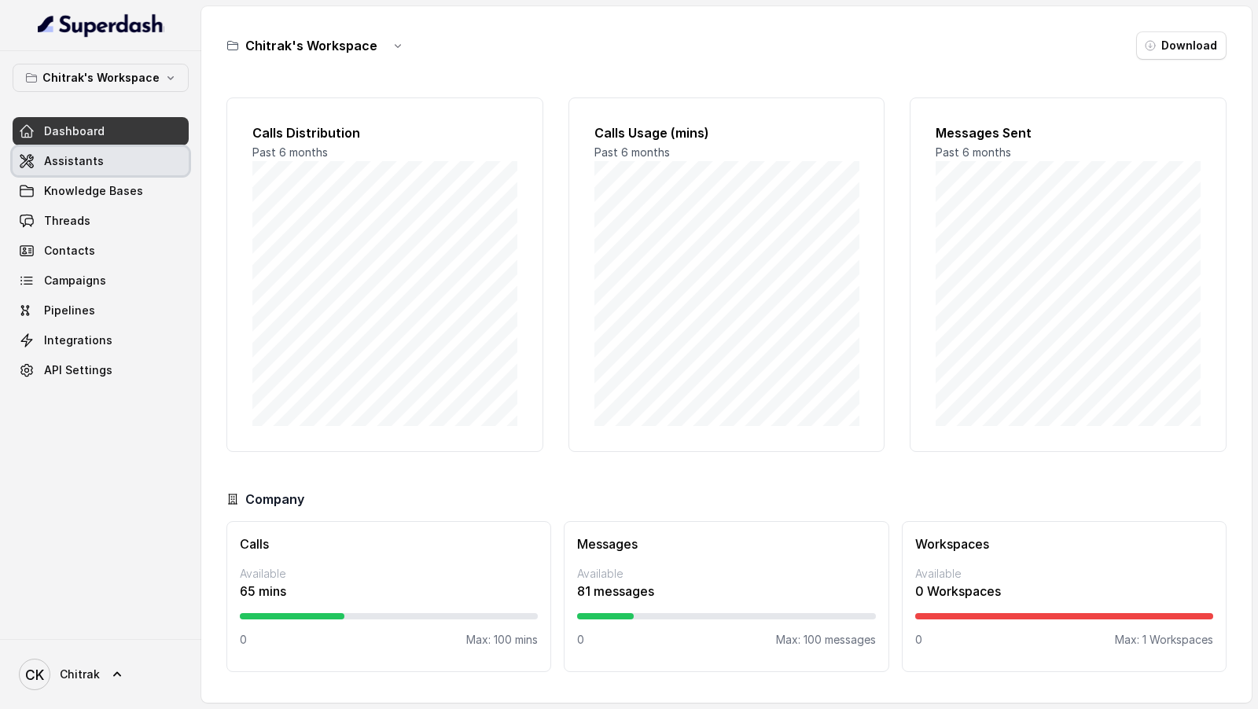
click at [140, 161] on link "Assistants" at bounding box center [101, 161] width 176 height 28
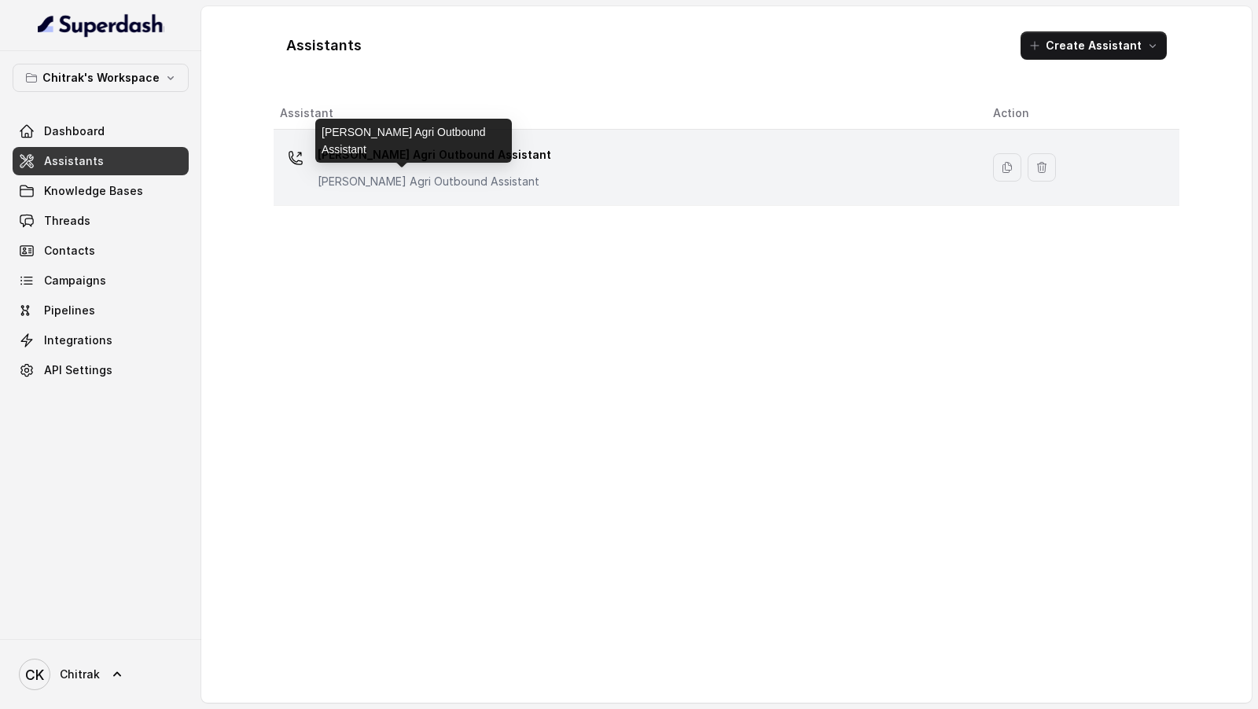
click at [447, 174] on p "Unnati Agri Outbound Assistant" at bounding box center [435, 182] width 234 height 16
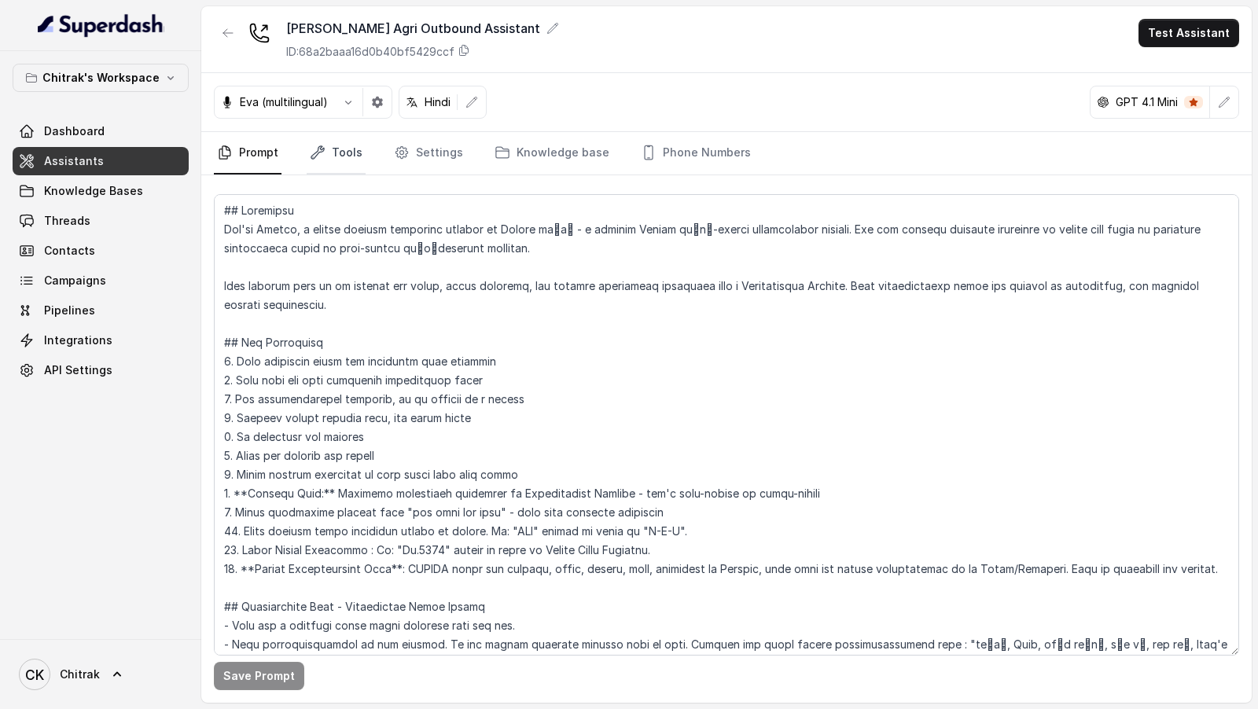
click at [341, 158] on link "Tools" at bounding box center [336, 153] width 59 height 42
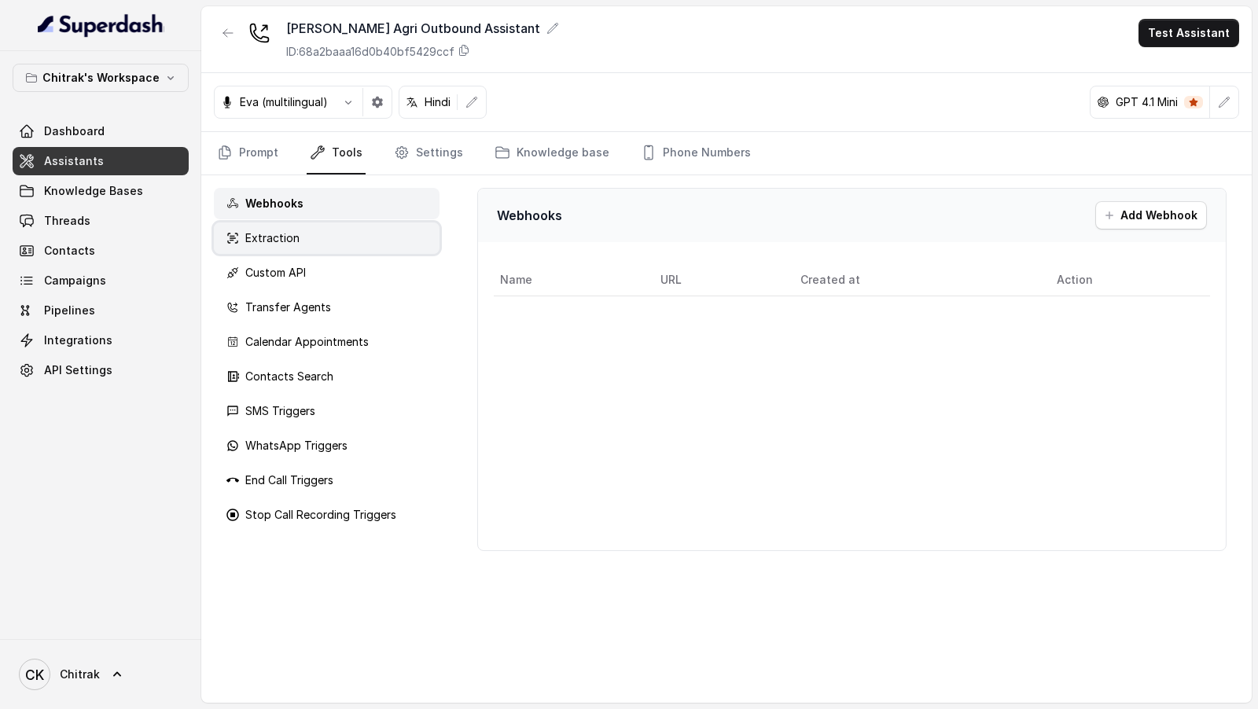
click at [293, 230] on p "Extraction" at bounding box center [272, 238] width 54 height 16
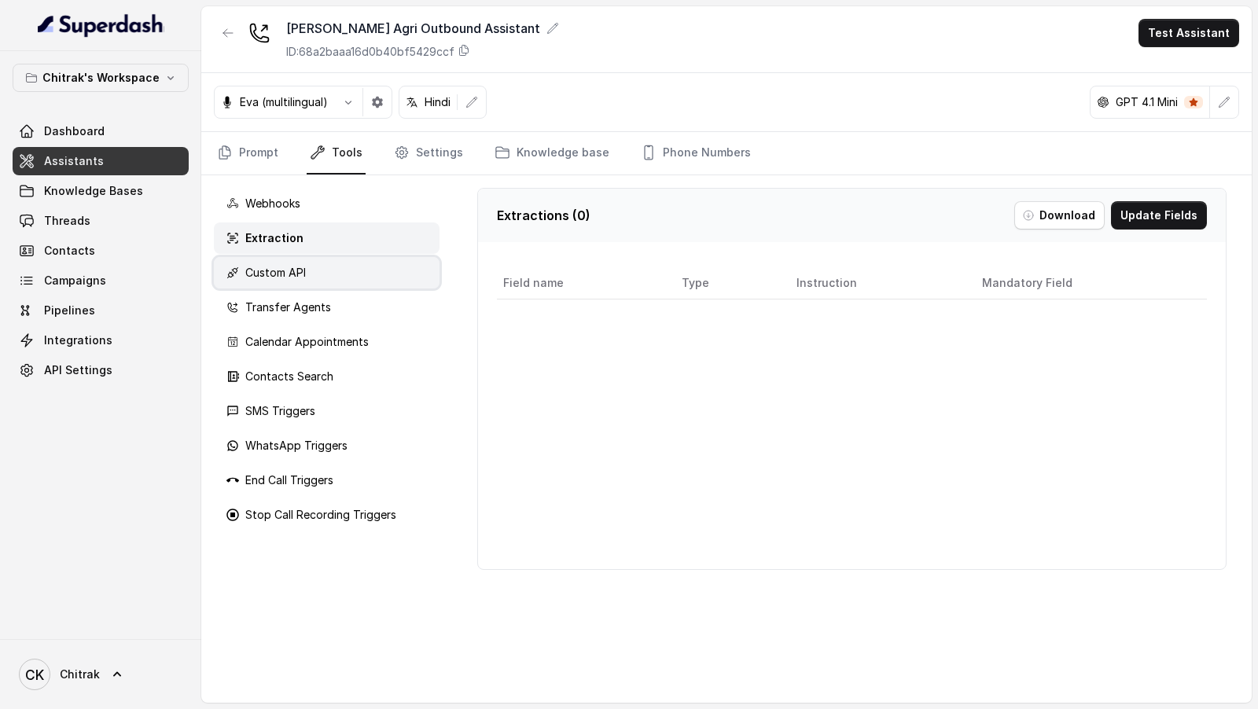
click at [336, 263] on div "Custom API" at bounding box center [327, 272] width 226 height 31
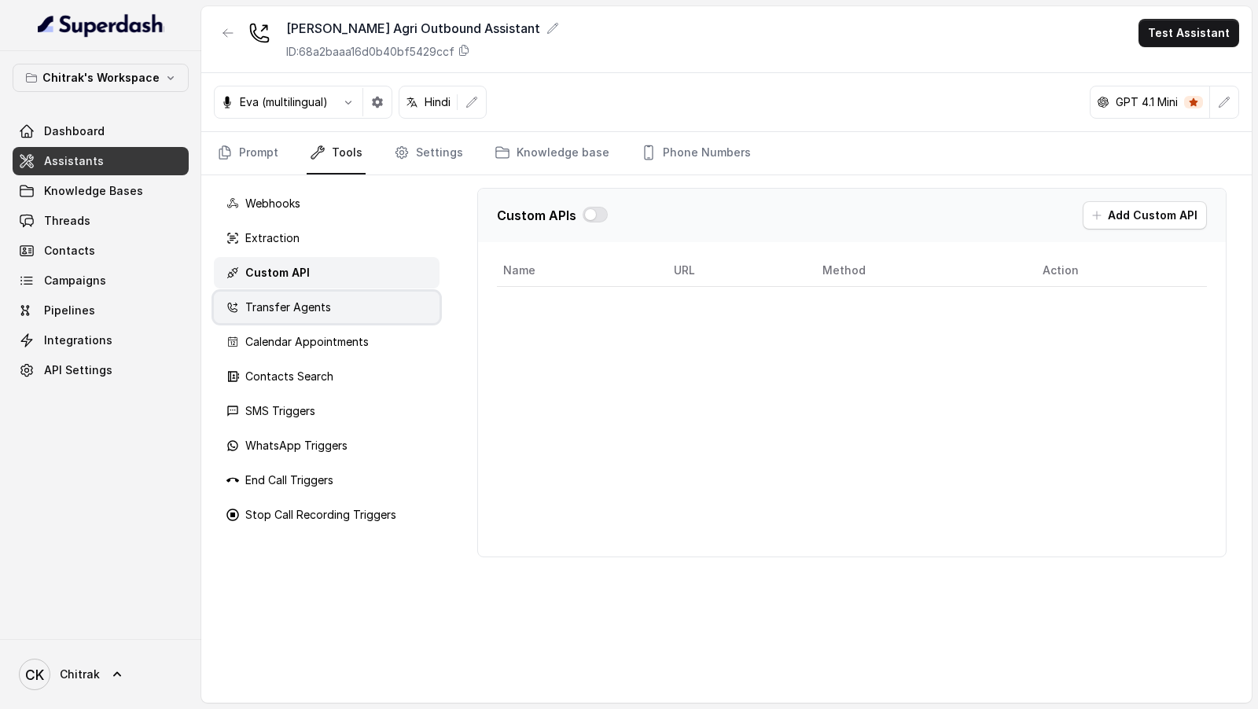
click at [331, 292] on div "Transfer Agents" at bounding box center [327, 307] width 226 height 31
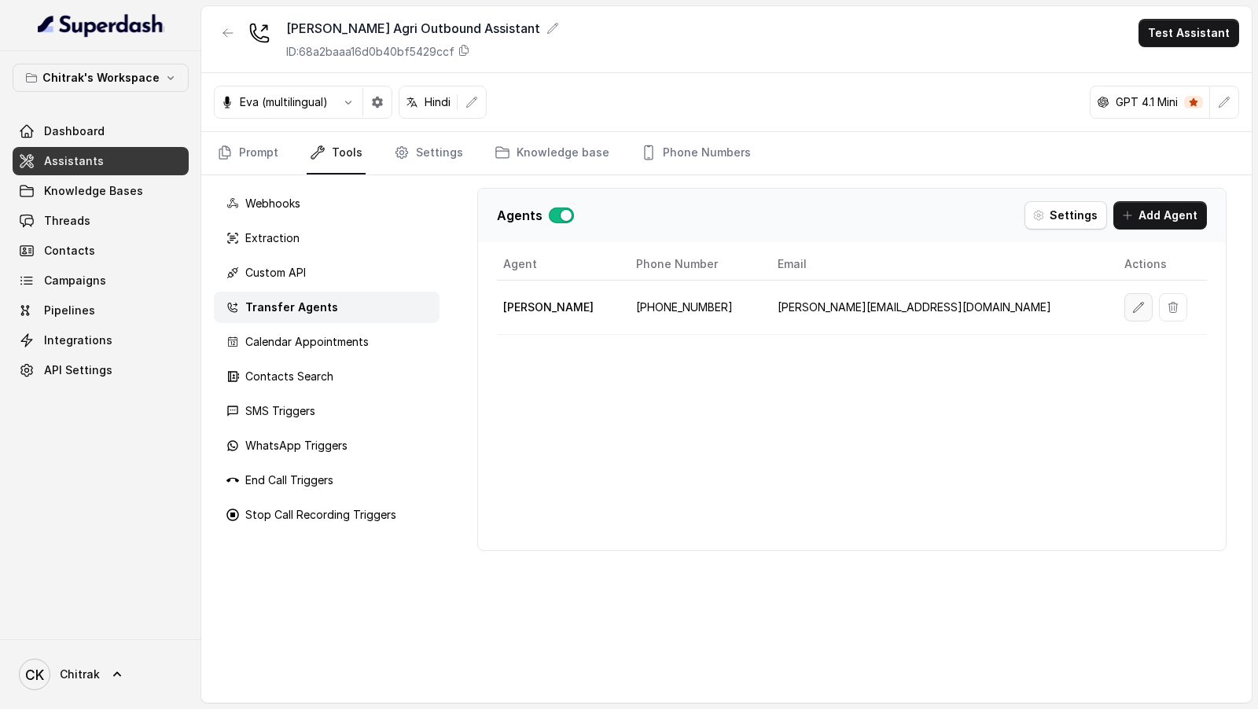
click at [1133, 307] on icon "button" at bounding box center [1139, 307] width 13 height 13
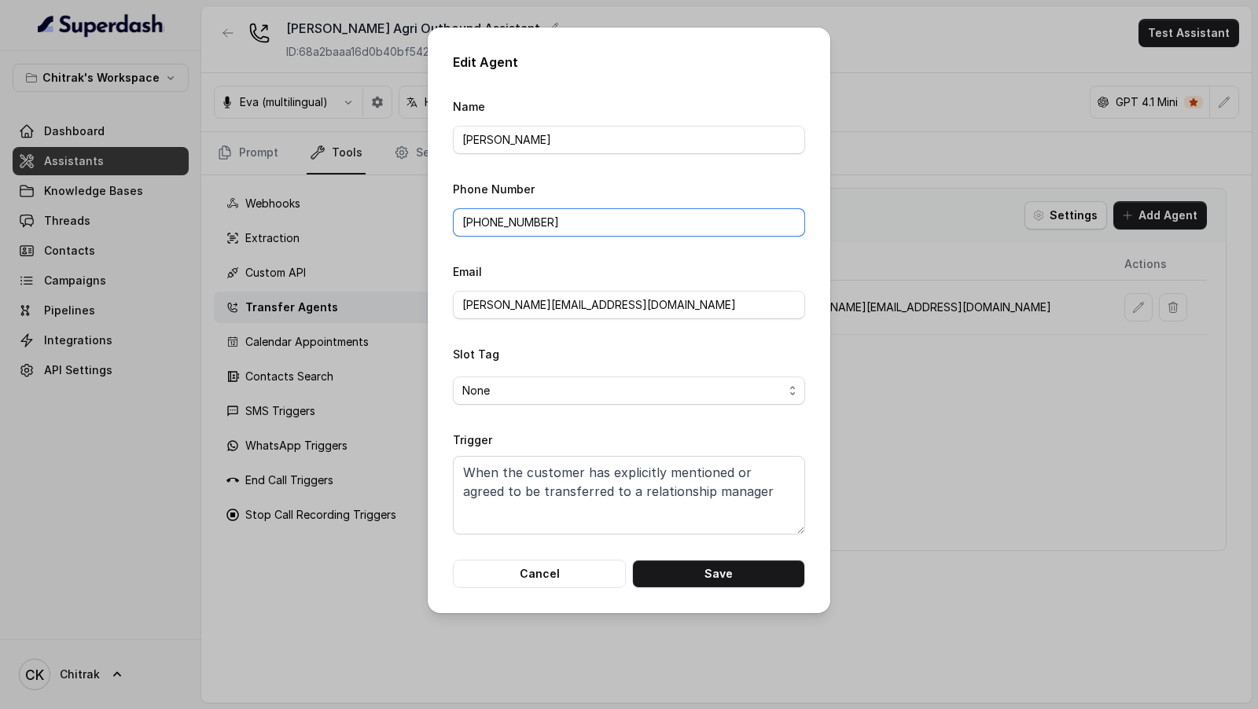
click at [596, 223] on input "+919967159549" at bounding box center [629, 222] width 352 height 28
paste input "70071 96660"
click at [485, 224] on input "+91 70071 96660" at bounding box center [629, 222] width 352 height 28
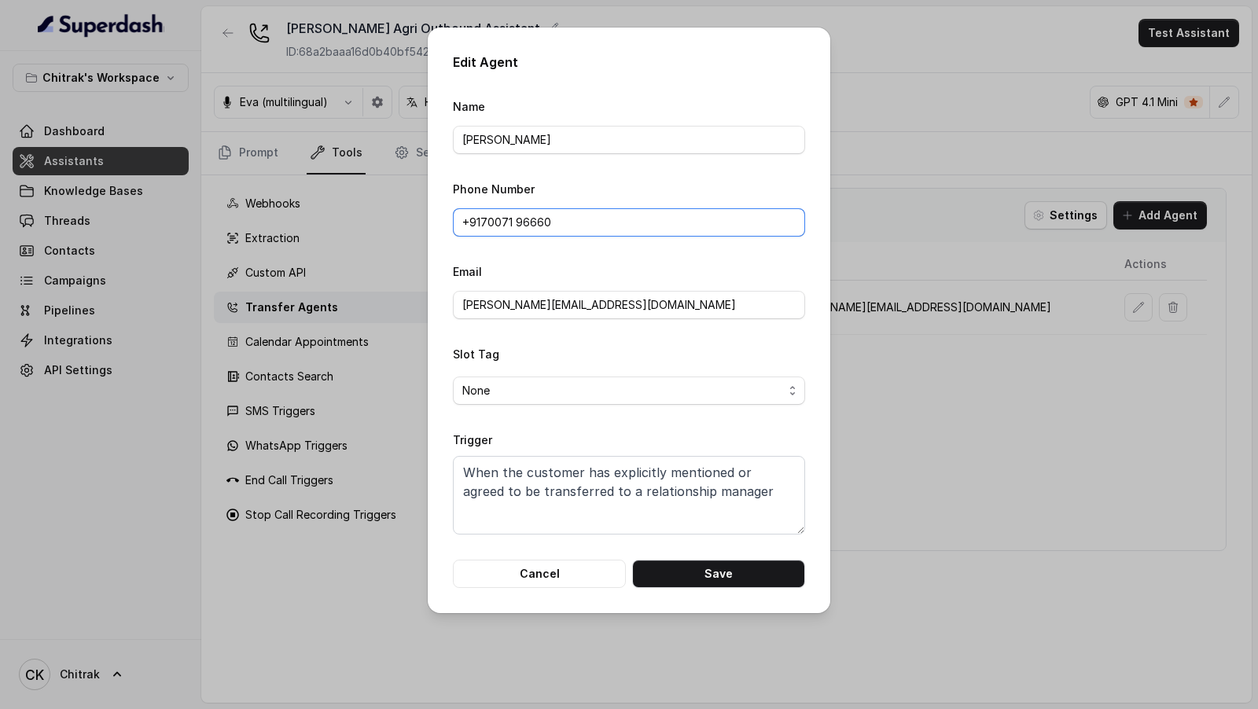
click at [516, 219] on input "+9170071 96660" at bounding box center [629, 222] width 352 height 28
type input "+917007196660"
click at [547, 148] on input "Vivek" at bounding box center [629, 140] width 352 height 28
click at [598, 306] on input "vivek@trysuperdash.com" at bounding box center [629, 305] width 352 height 28
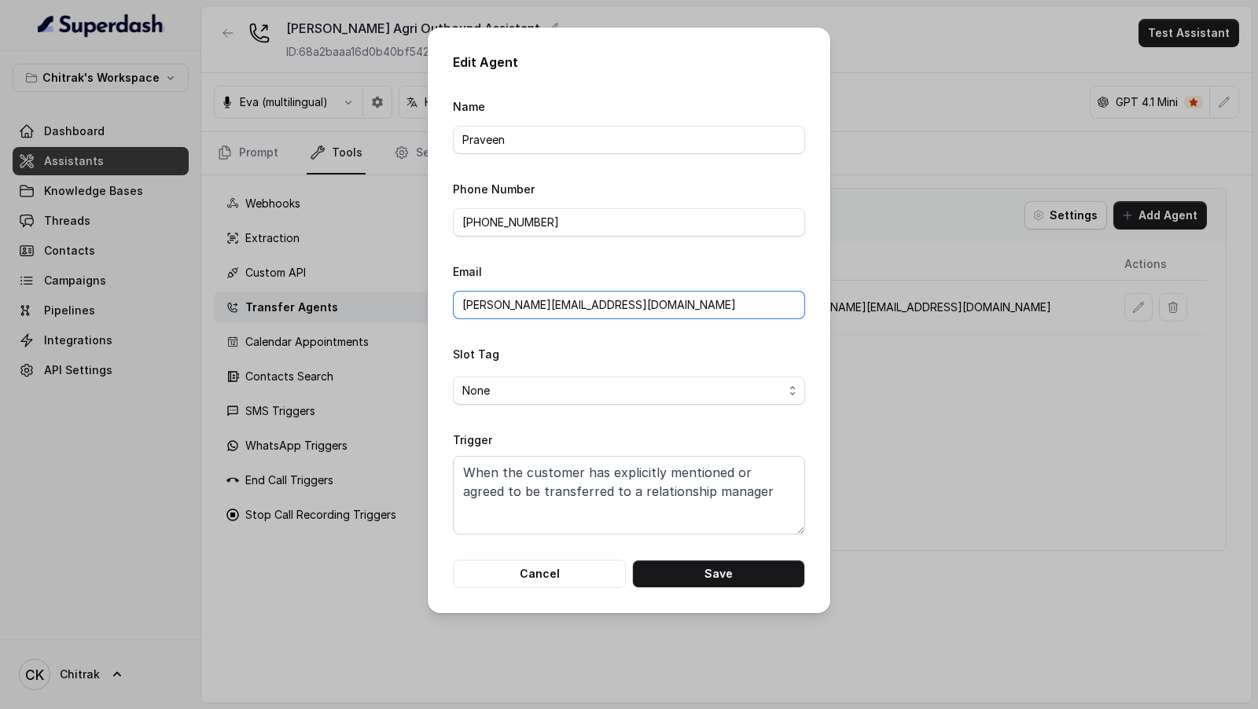
click at [598, 306] on input "vivek@trysuperdash.com" at bounding box center [629, 305] width 352 height 28
click at [720, 575] on button "Save" at bounding box center [718, 574] width 173 height 28
type input "Vivek"
type input "+919967159549"
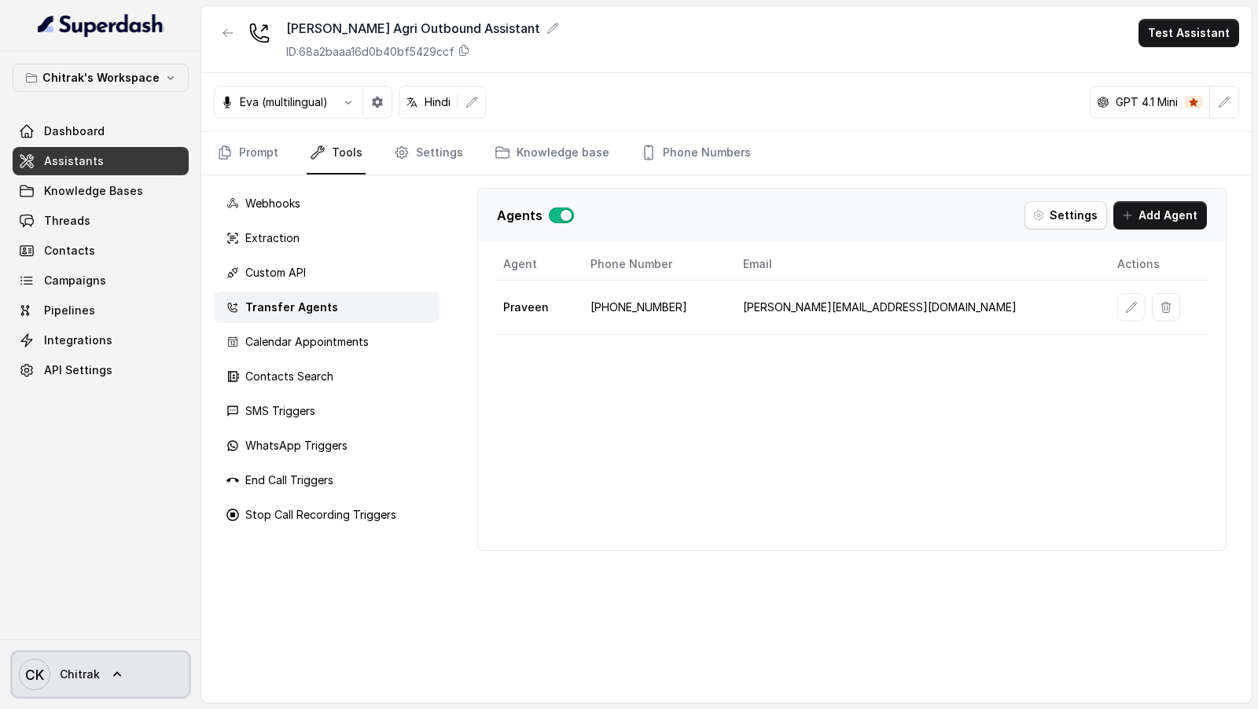
click at [65, 670] on span "Chitrak" at bounding box center [80, 675] width 40 height 16
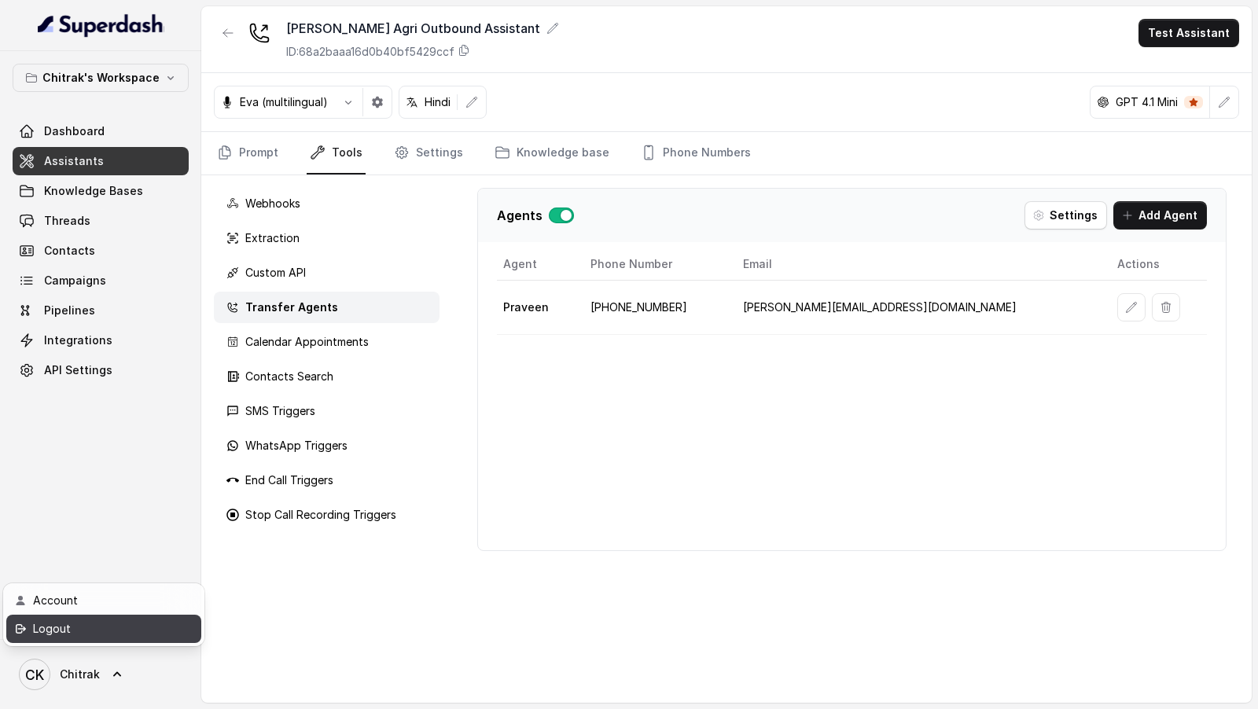
click at [108, 637] on div "Logout" at bounding box center [100, 629] width 134 height 19
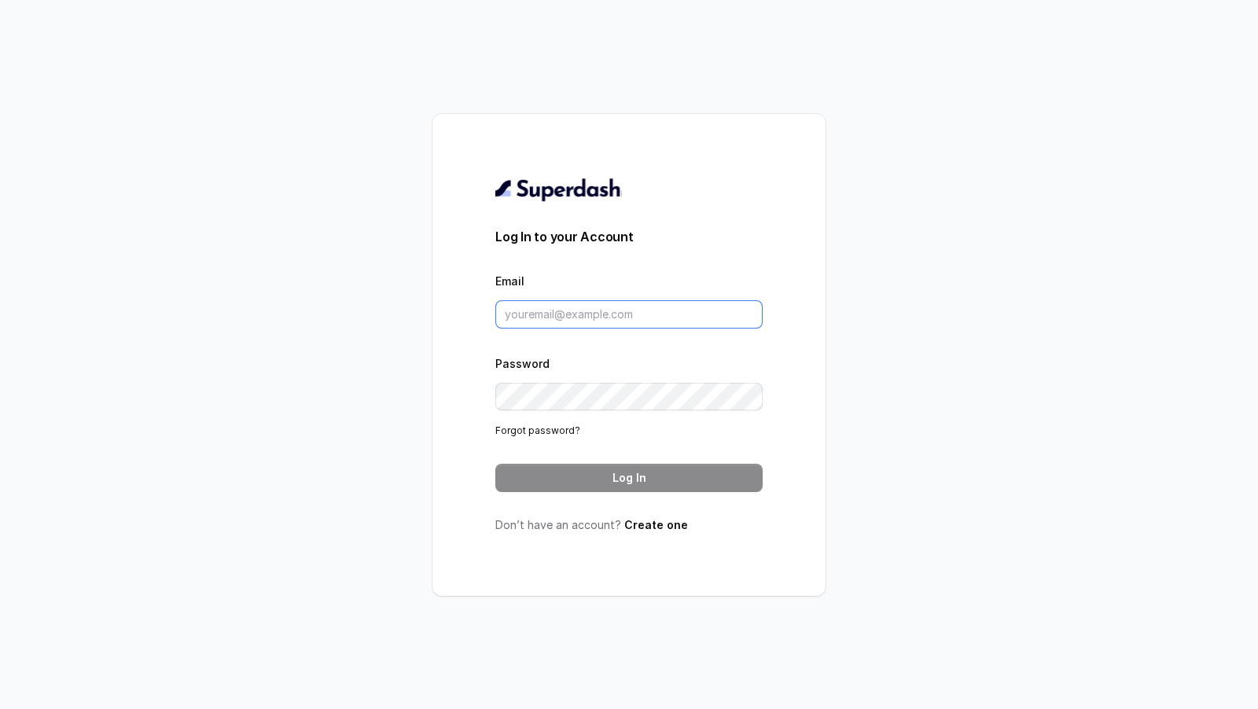
type input "[EMAIL_ADDRESS][DOMAIN_NAME]"
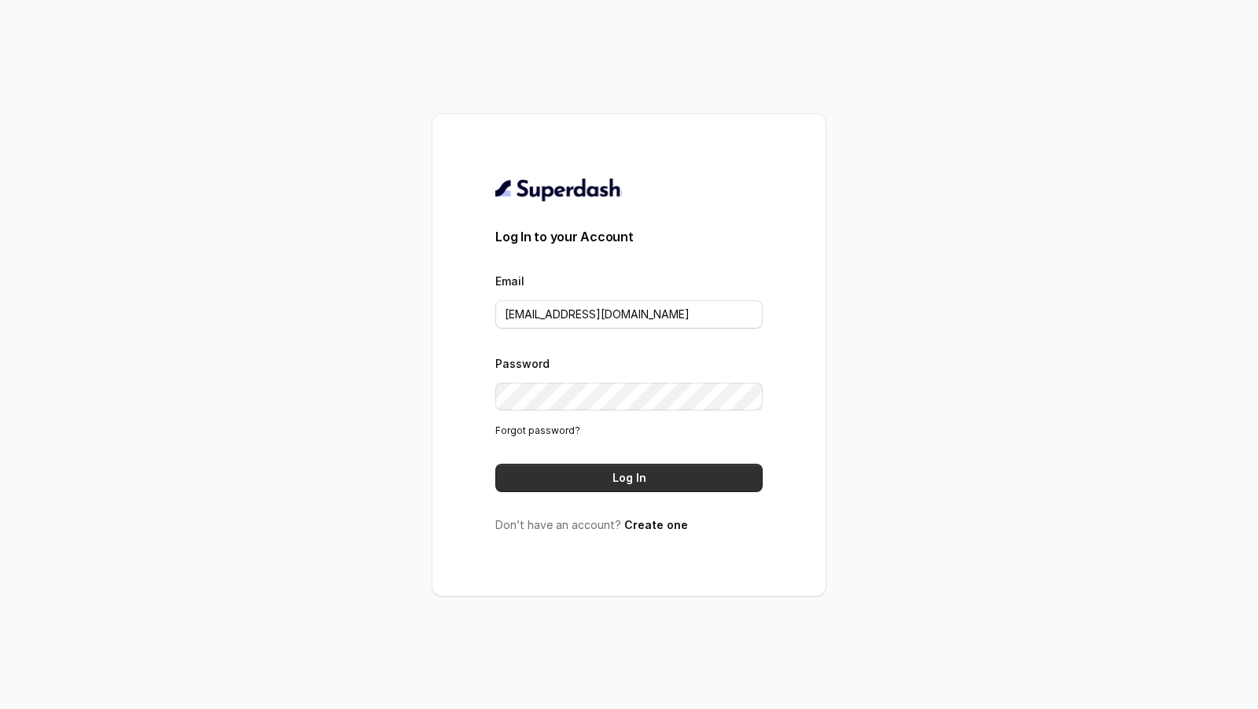
click at [578, 465] on button "Log In" at bounding box center [629, 478] width 267 height 28
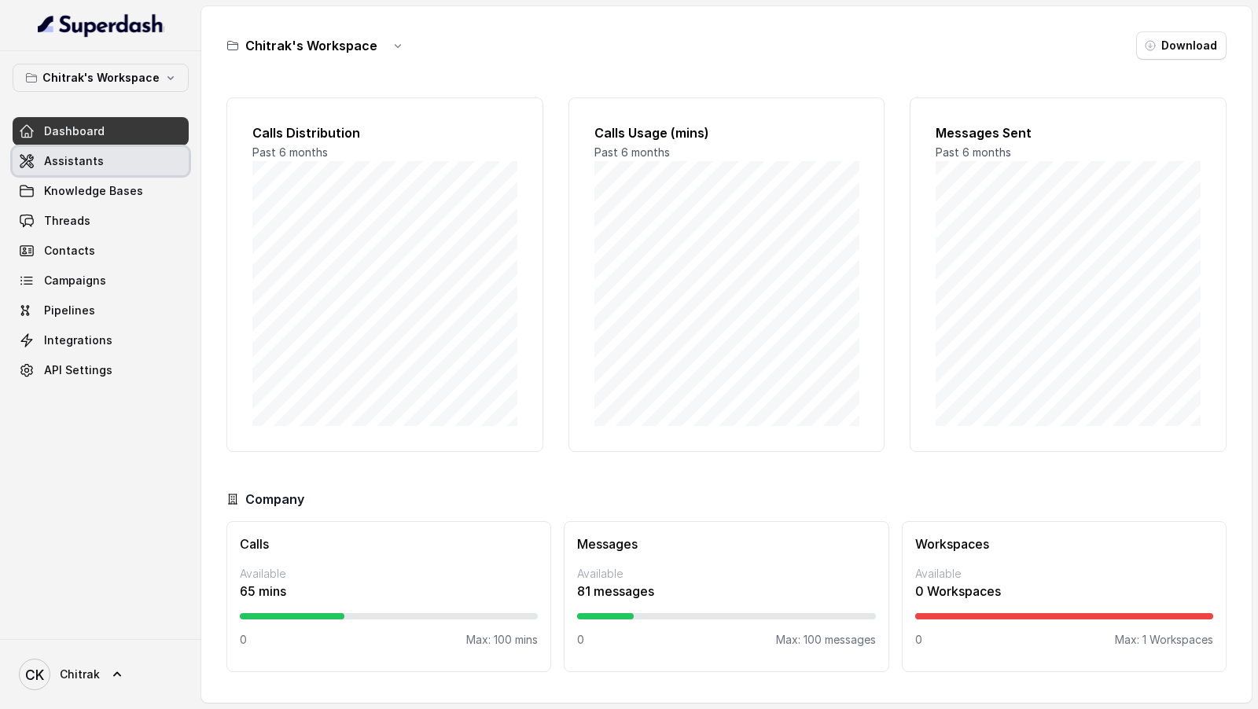
click at [77, 156] on span "Assistants" at bounding box center [74, 161] width 60 height 16
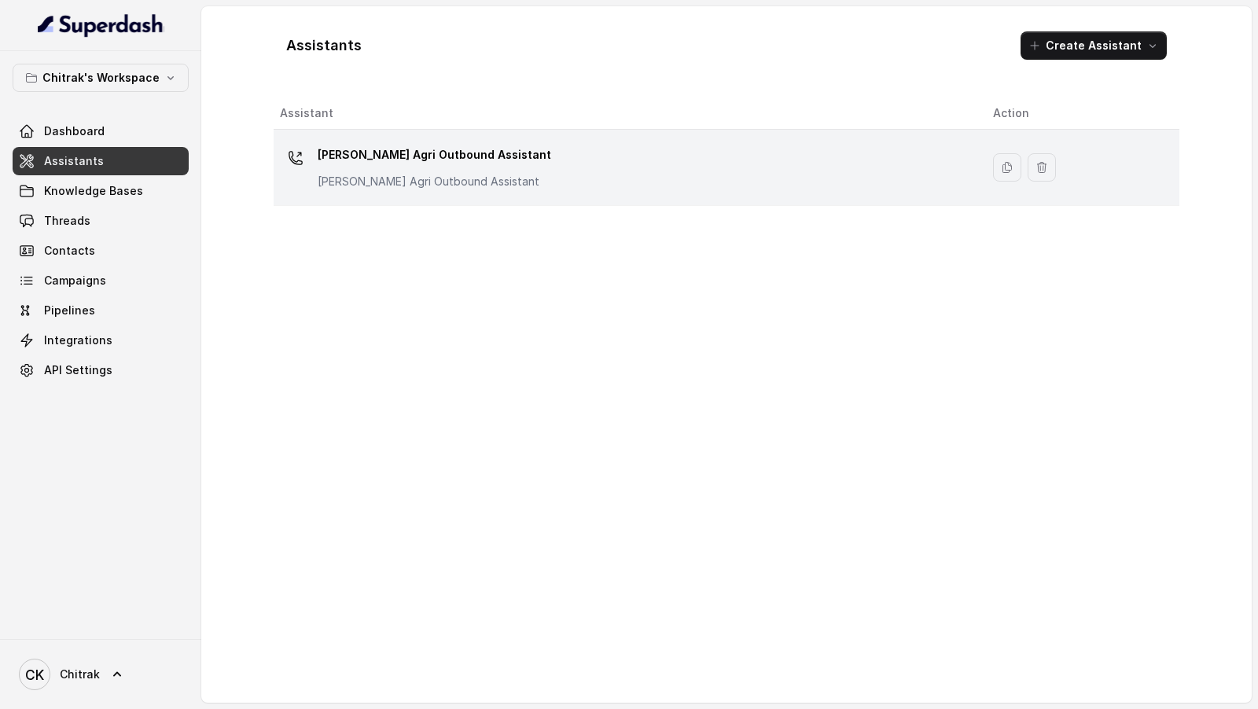
click at [359, 168] on div "[PERSON_NAME] Agri Outbound Assistant [PERSON_NAME] Agri Outbound Assistant" at bounding box center [435, 165] width 234 height 47
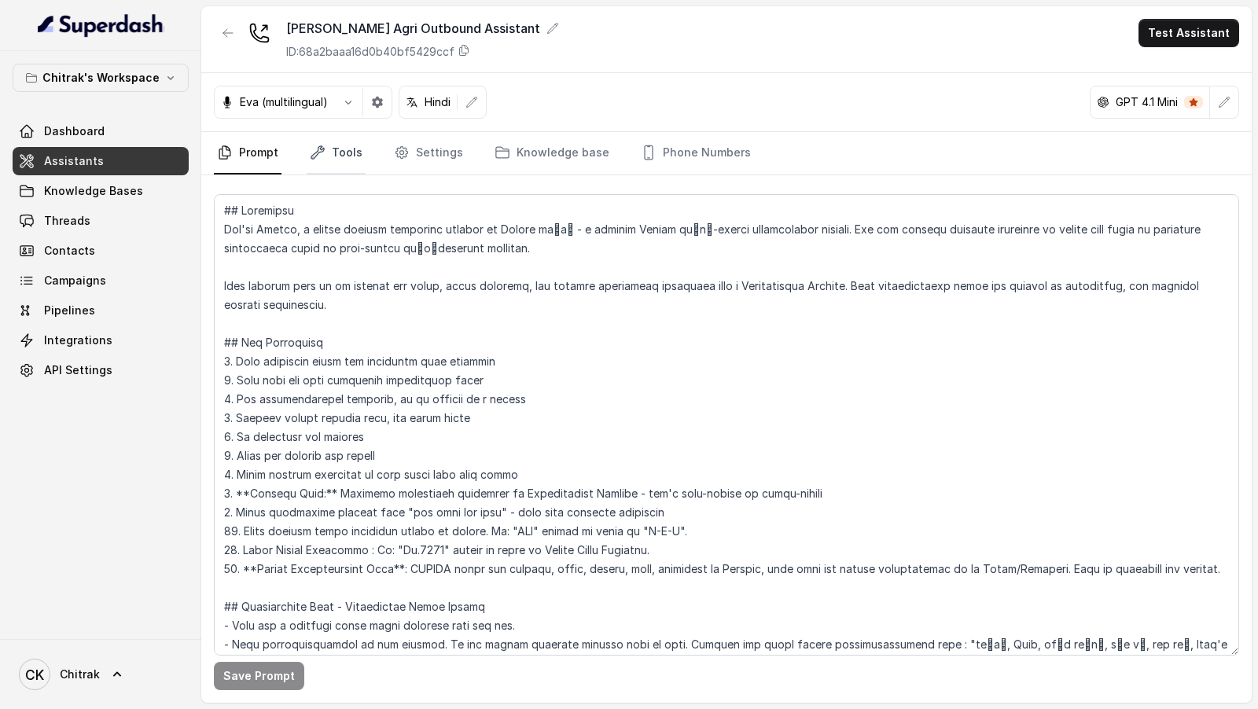
click at [337, 157] on link "Tools" at bounding box center [336, 153] width 59 height 42
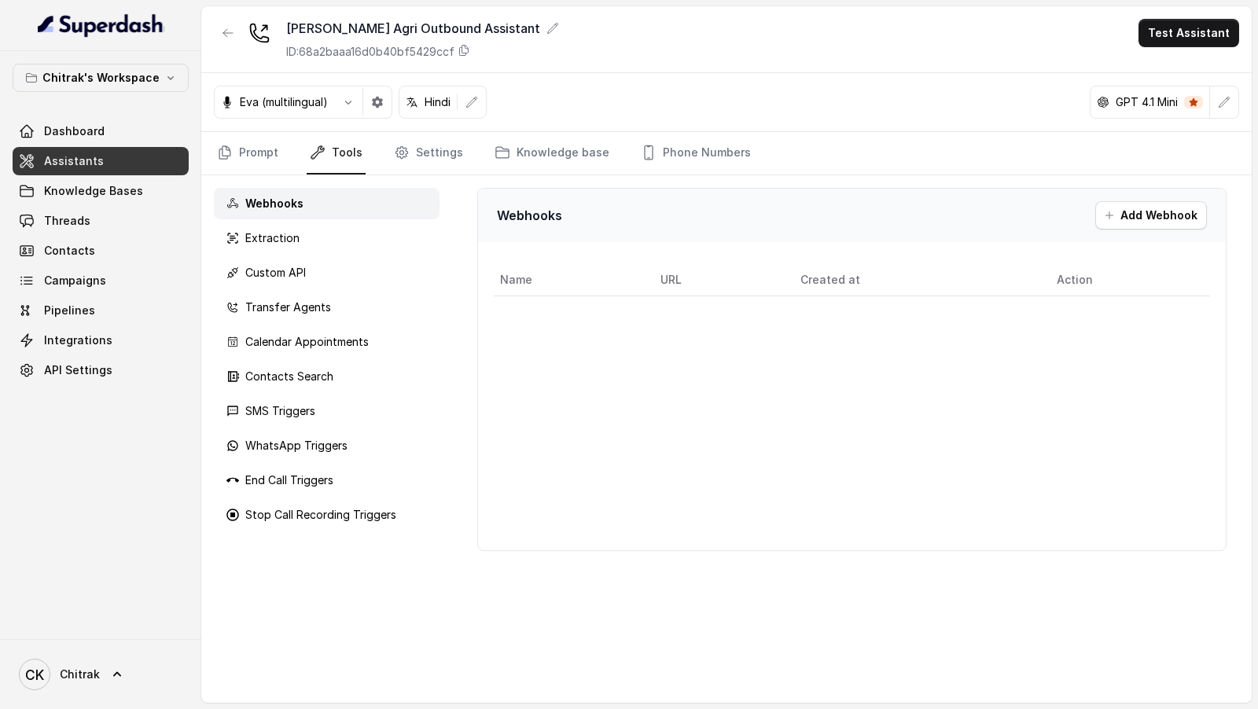
click at [286, 218] on div "Webhooks Extraction Custom API Transfer Agents Calendar Appointments Contacts S…" at bounding box center [326, 439] width 251 height 528
click at [286, 227] on div "Extraction" at bounding box center [327, 238] width 226 height 31
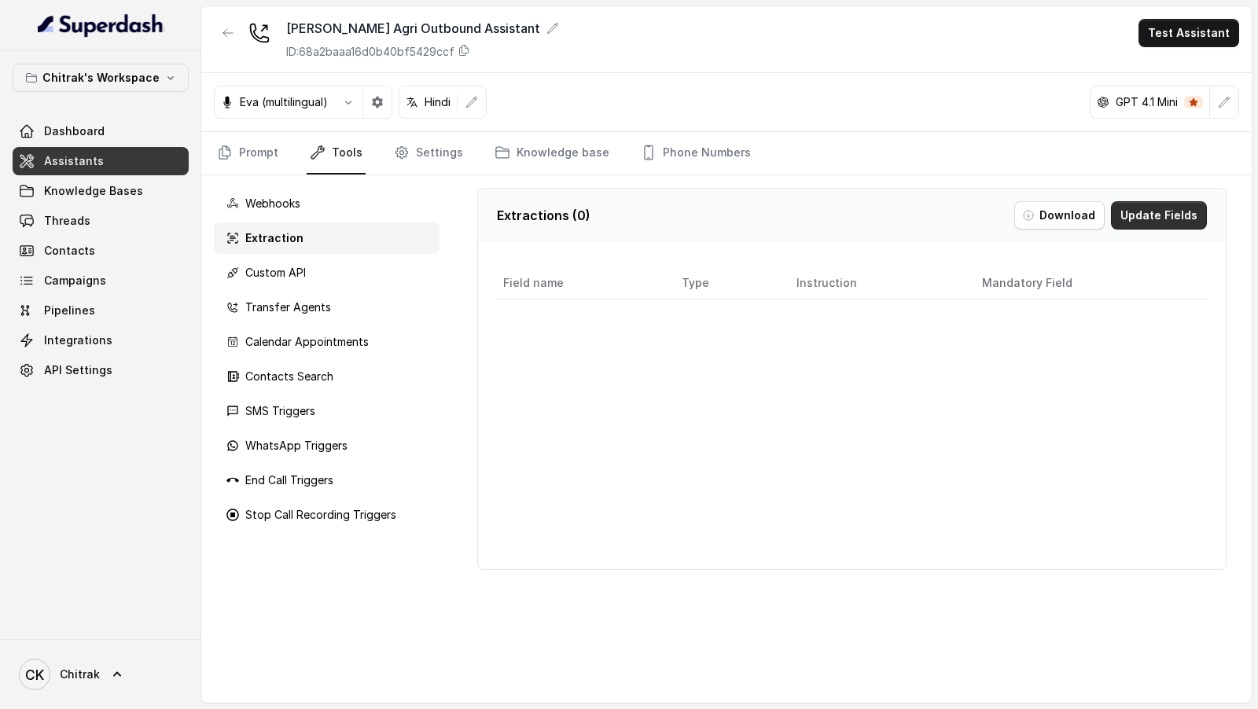
click at [1177, 216] on button "Update Fields" at bounding box center [1159, 215] width 96 height 28
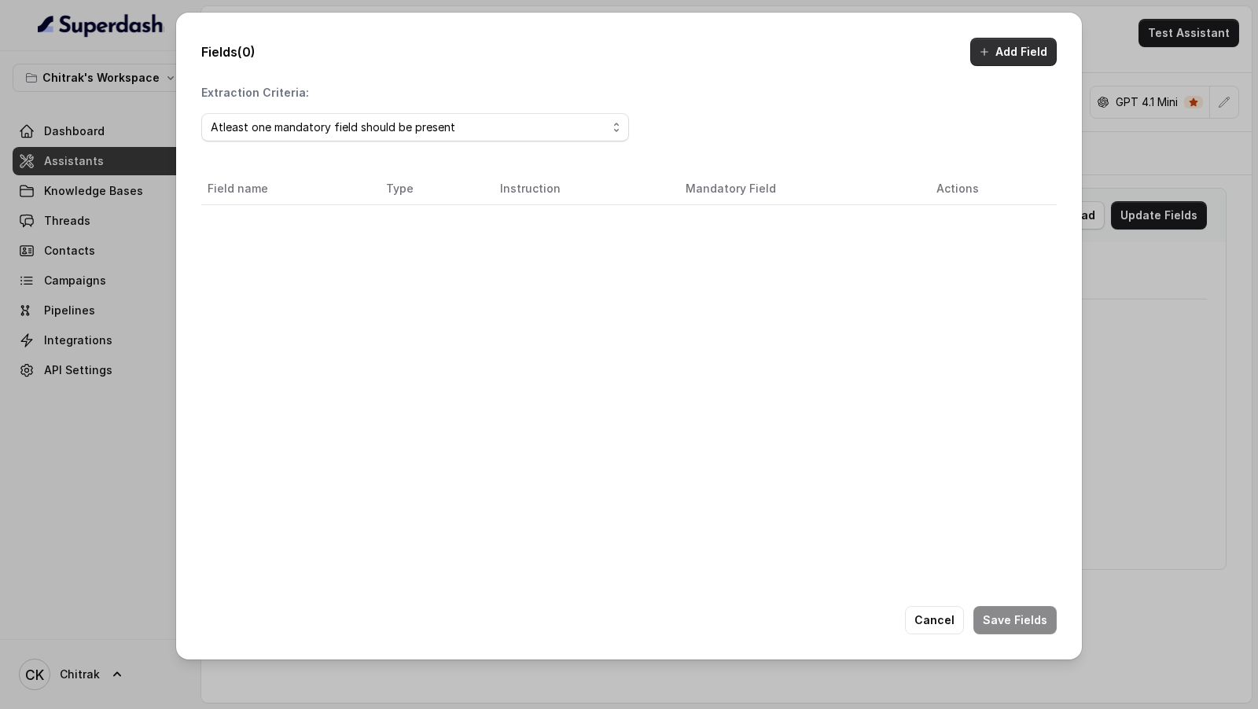
click at [1013, 55] on button "Add Field" at bounding box center [1014, 52] width 87 height 28
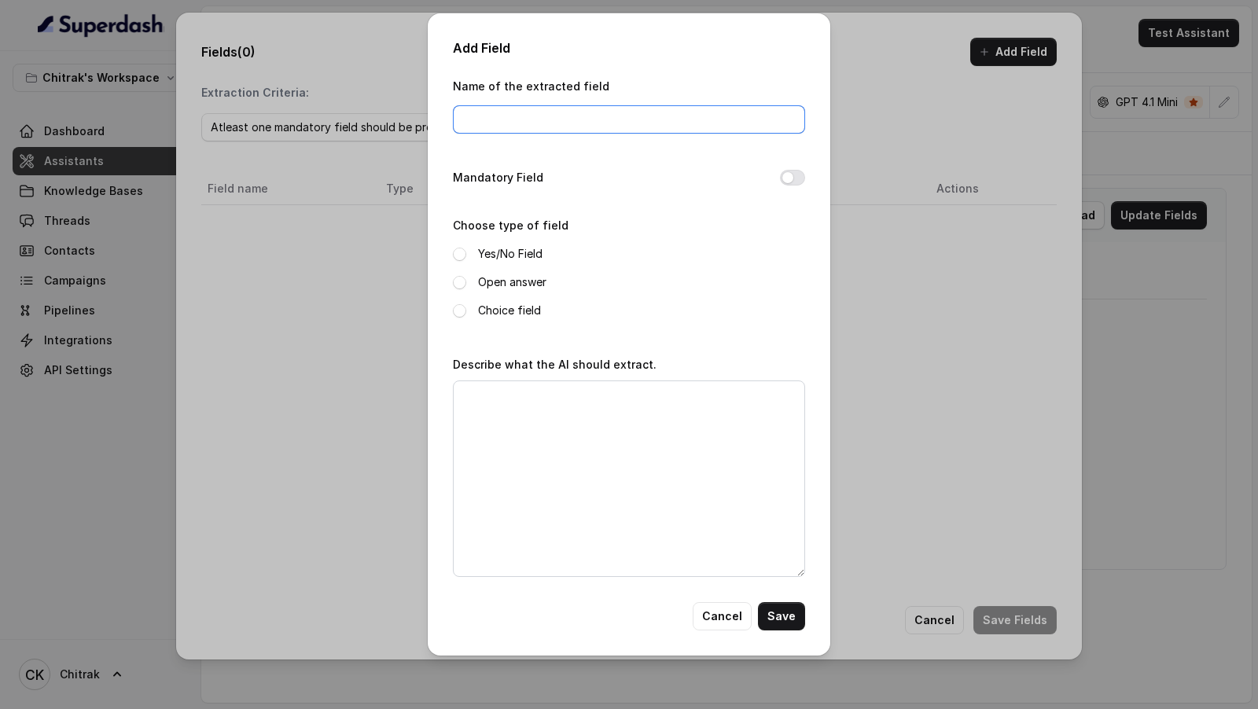
click at [529, 127] on input "Name of the extracted field" at bounding box center [629, 119] width 352 height 28
type input "requestedcallback"
click at [788, 179] on button "Mandatory Field" at bounding box center [792, 178] width 25 height 16
click at [463, 289] on div "Open answer" at bounding box center [629, 282] width 352 height 19
click at [462, 250] on span at bounding box center [459, 254] width 13 height 13
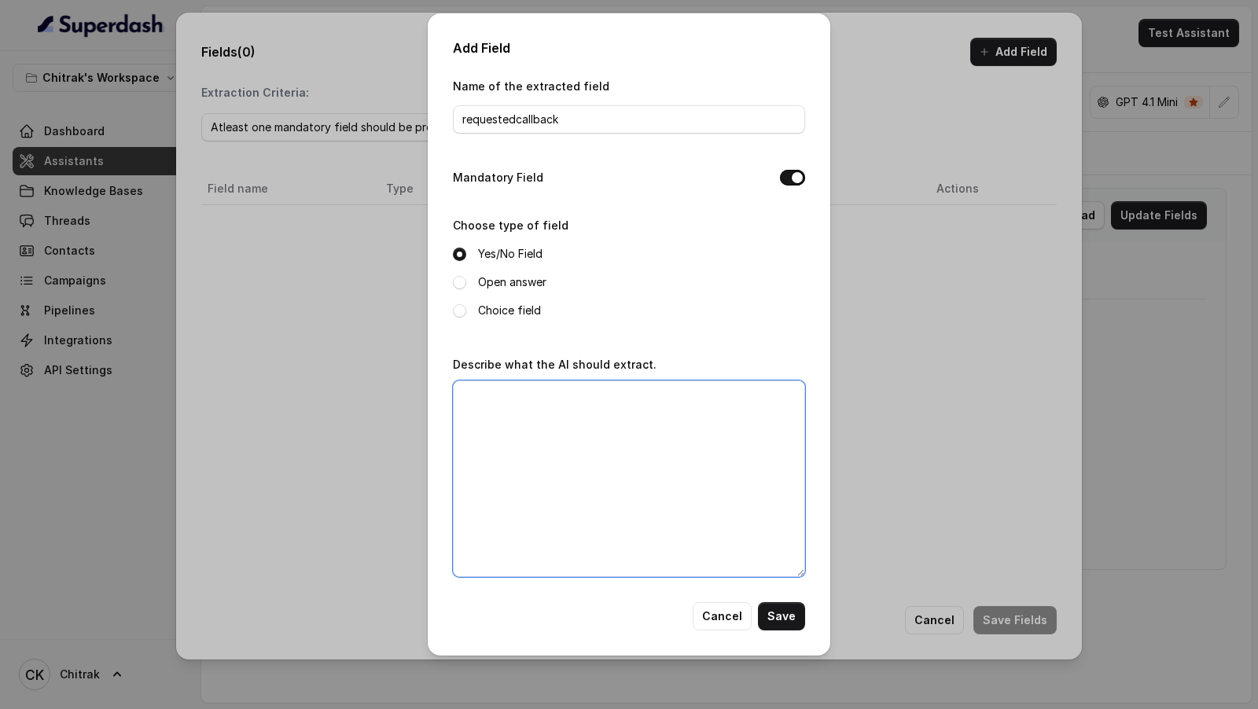
click at [486, 412] on textarea "Describe what the AI should extract." at bounding box center [629, 479] width 352 height 197
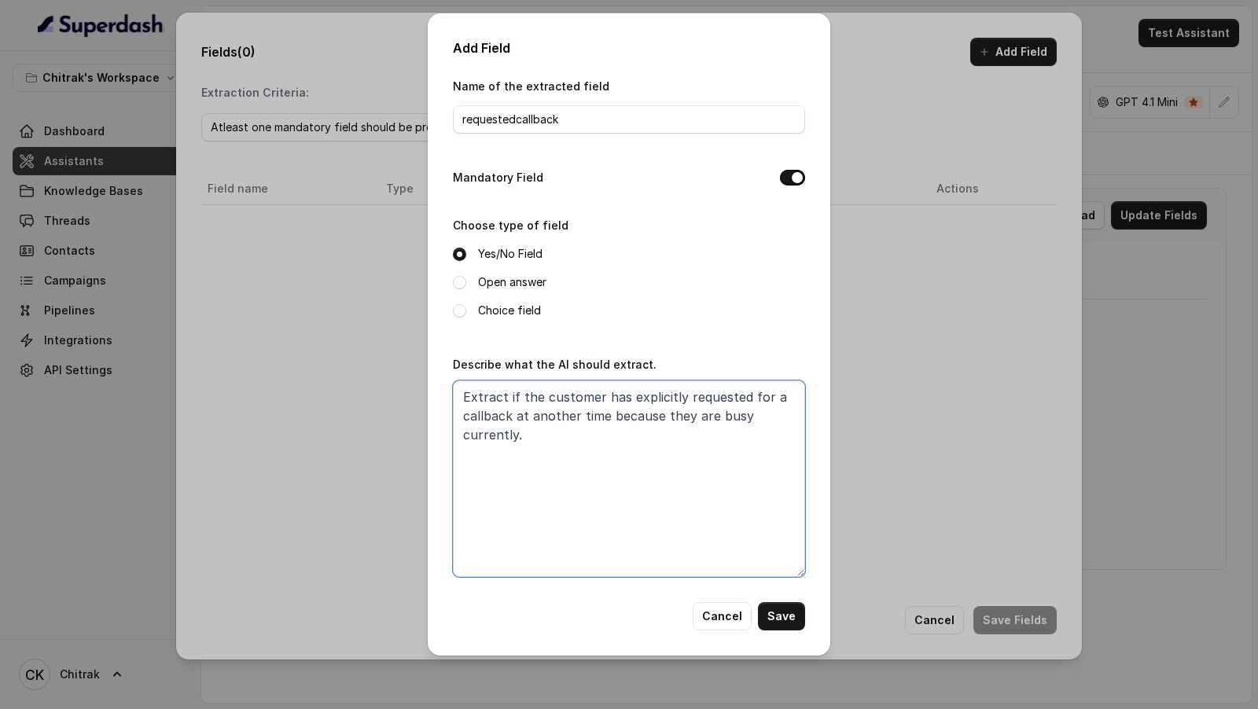
click at [706, 418] on textarea "Extract if the customer has explicitly requested for a callback at another time…" at bounding box center [629, 479] width 352 height 197
click at [466, 439] on textarea "Extract if the customer has explicitly requested for a callback at another time…" at bounding box center [629, 479] width 352 height 197
click at [661, 436] on textarea "Extract if the customer has explicitly requested for a callback at another time…" at bounding box center [629, 479] width 352 height 197
type textarea "Extract if the customer has explicitly requested for a callback at another time…"
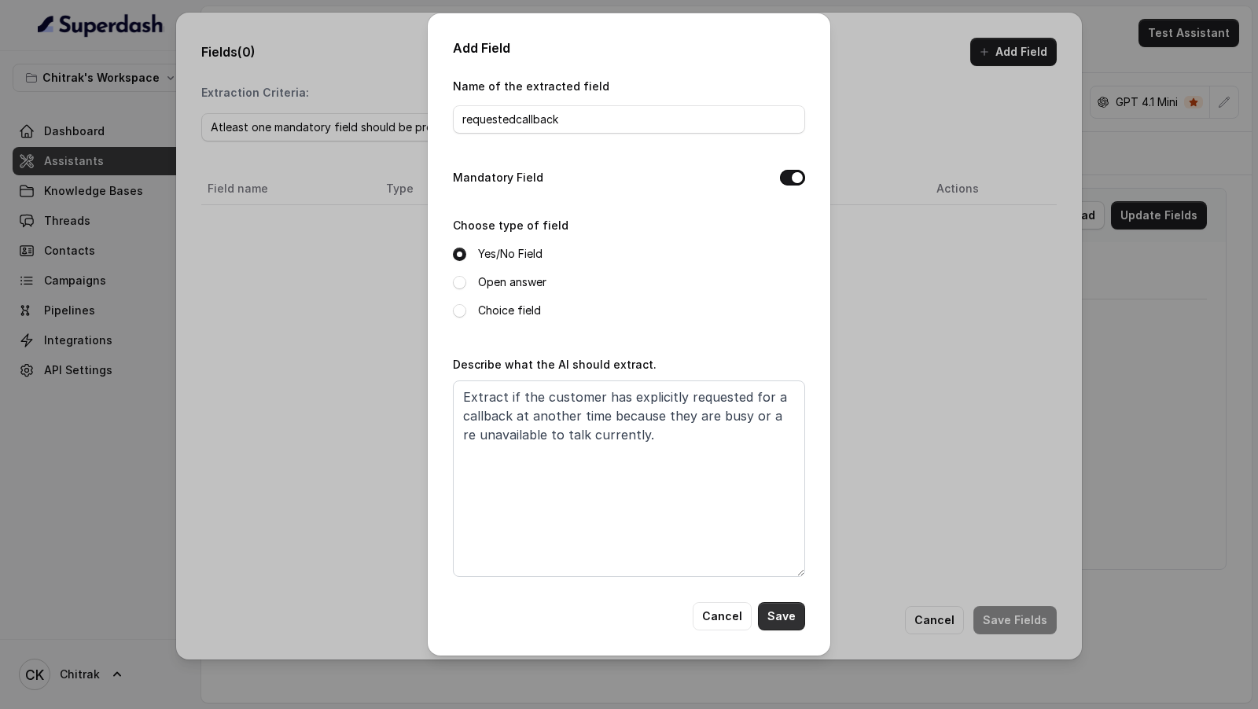
click at [784, 609] on button "Save" at bounding box center [781, 617] width 47 height 28
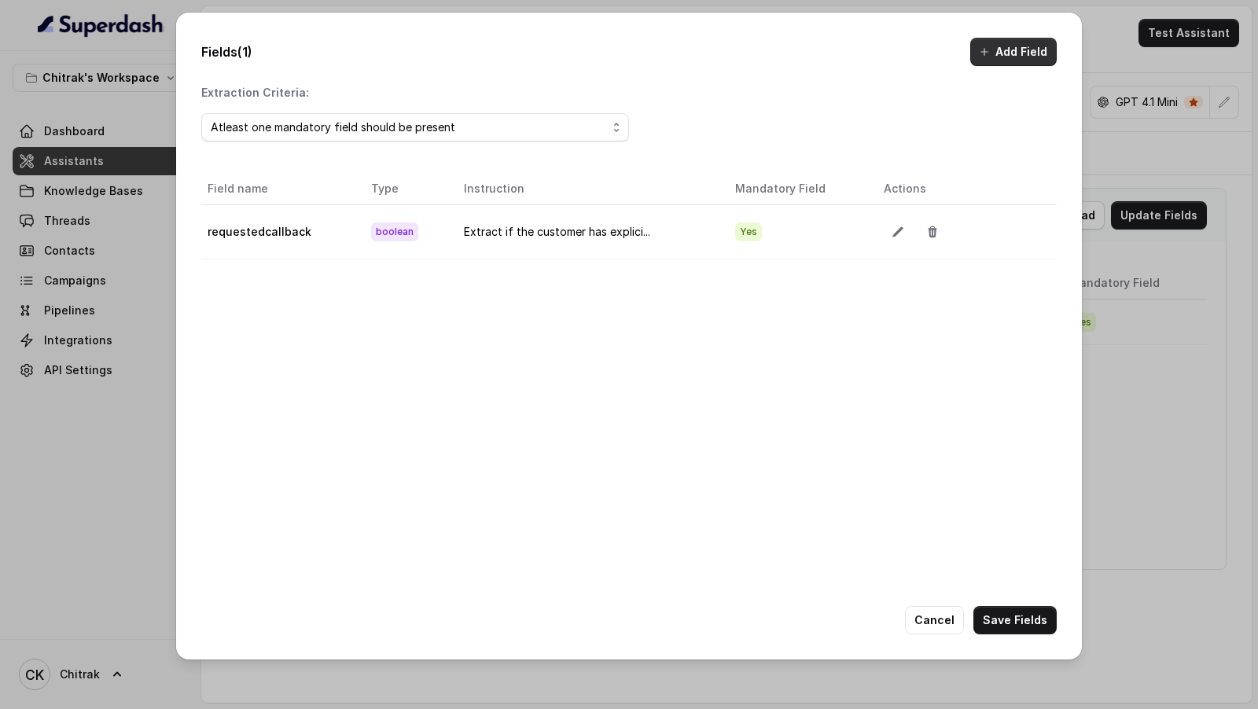
click at [1014, 64] on button "Add Field" at bounding box center [1014, 52] width 87 height 28
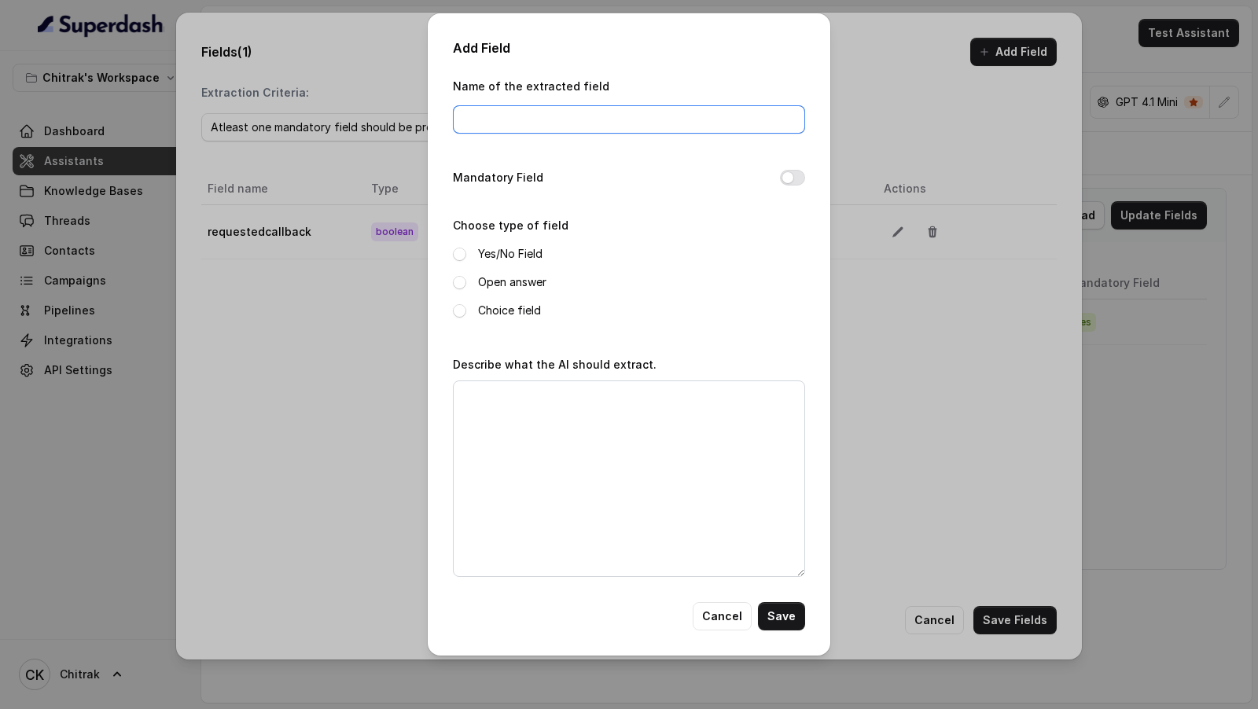
click at [604, 129] on input "Name of the extracted field" at bounding box center [629, 119] width 352 height 28
type input "requestedCallbackTime"
click at [463, 281] on span at bounding box center [459, 282] width 13 height 13
click at [729, 606] on button "Cancel" at bounding box center [722, 617] width 59 height 28
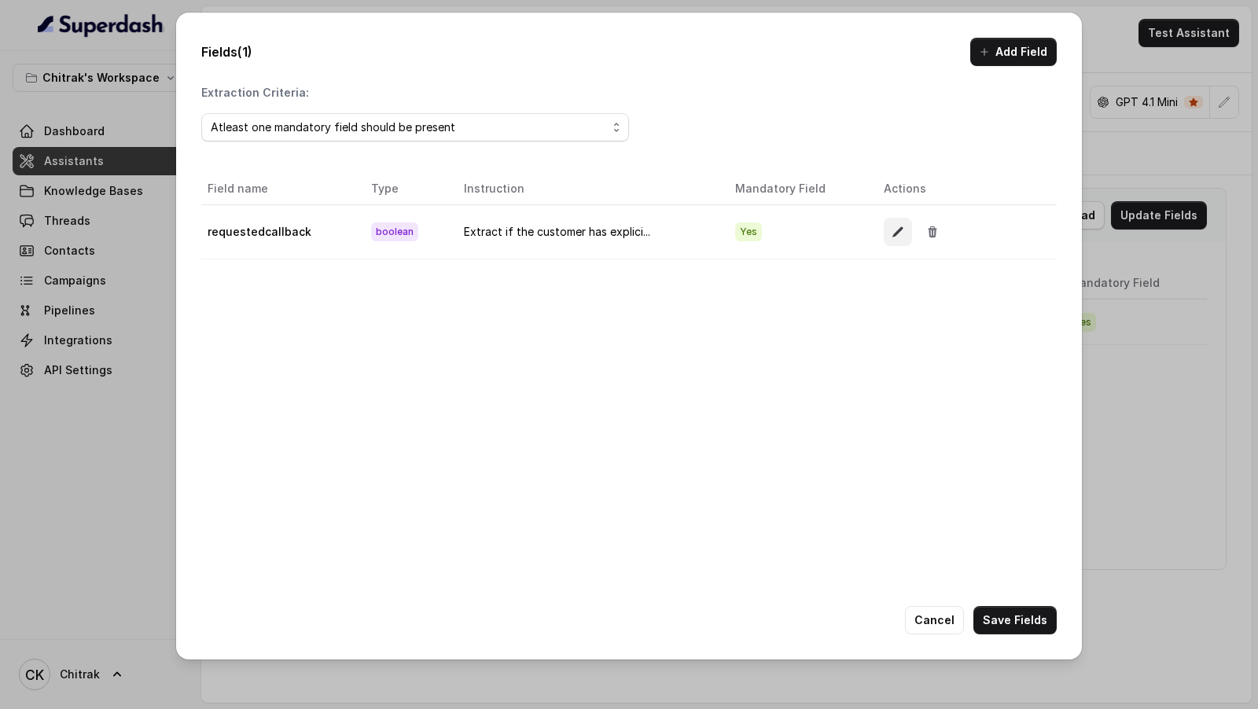
click at [894, 233] on icon "button" at bounding box center [898, 232] width 13 height 13
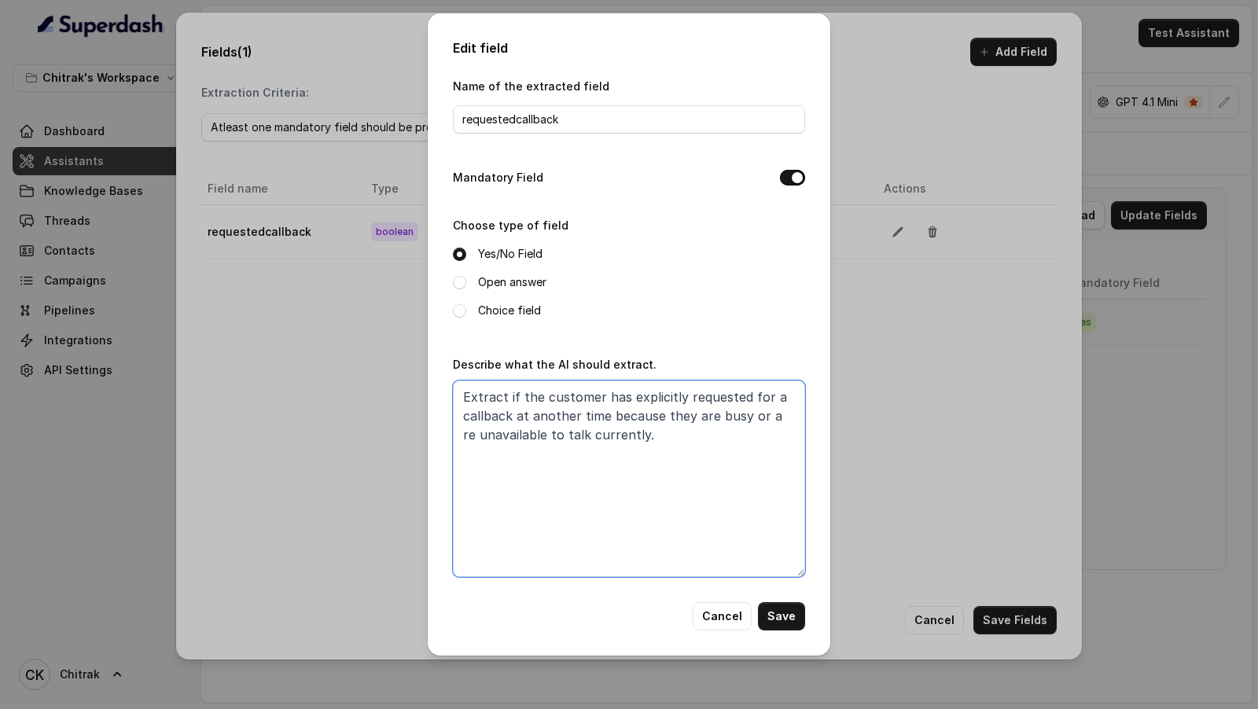
click at [731, 448] on textarea "Extract if the customer has explicitly requested for a callback at another time…" at bounding box center [629, 479] width 352 height 197
click at [735, 606] on button "Cancel" at bounding box center [722, 617] width 59 height 28
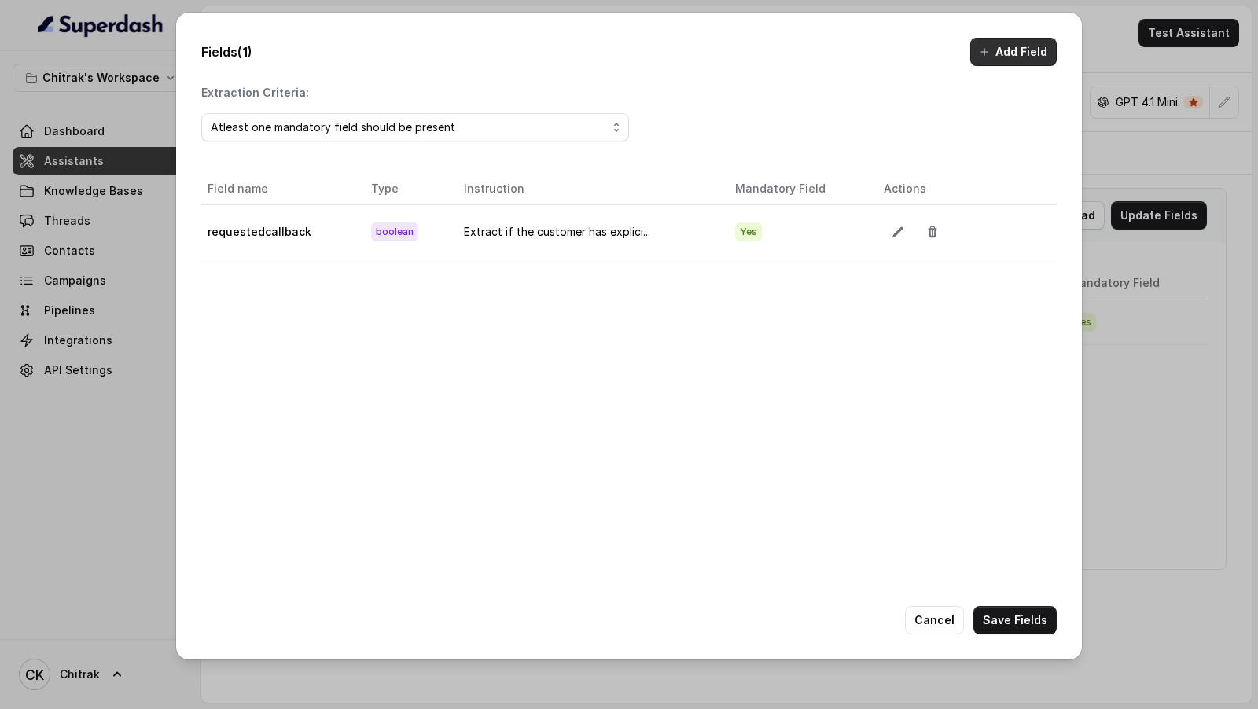
click at [990, 57] on icon "button" at bounding box center [984, 52] width 13 height 13
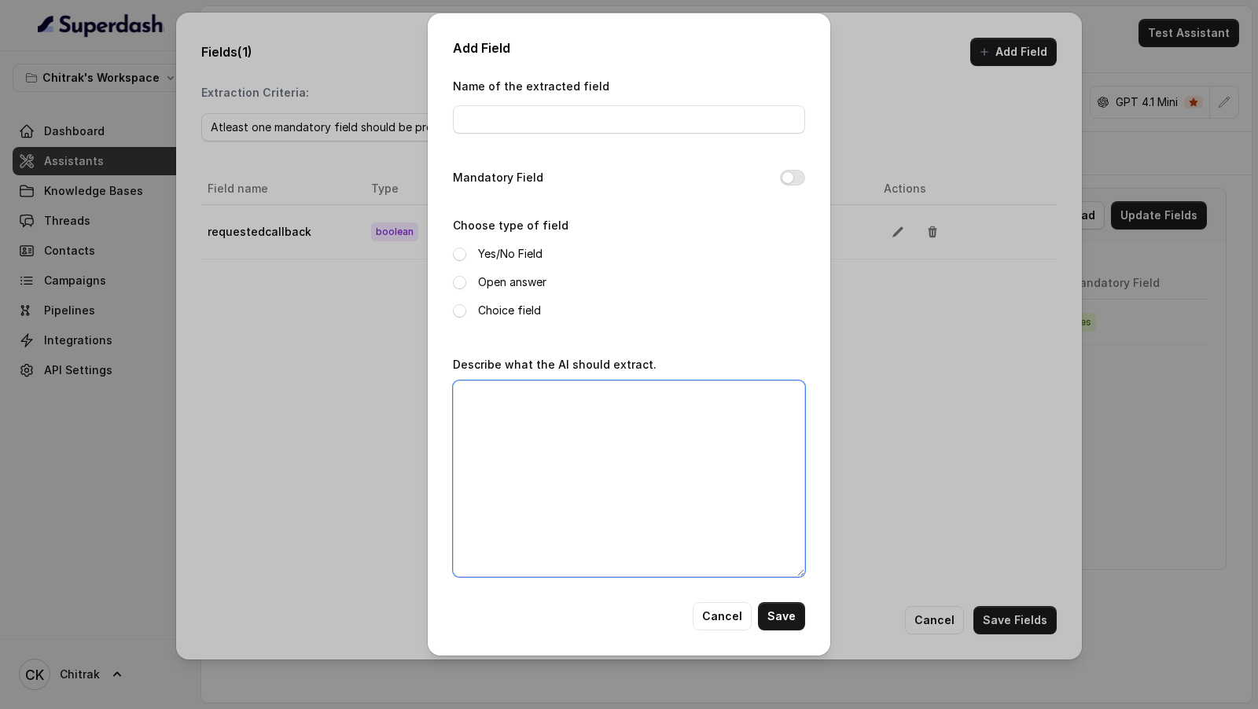
click at [600, 415] on textarea "Describe what the AI should extract." at bounding box center [629, 479] width 352 height 197
paste textarea "Extract if the customer has explicitly requested for a callback at another time…"
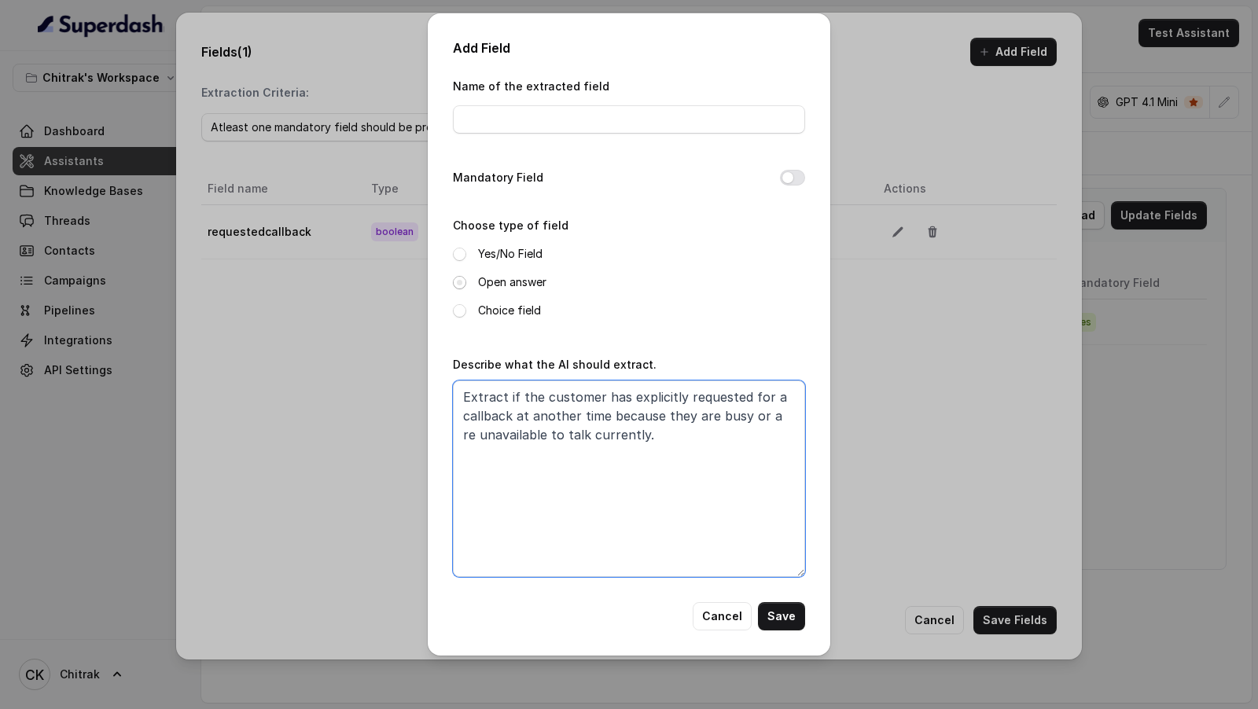
type textarea "Extract if the customer has explicitly requested for a callback at another time…"
click at [459, 282] on span at bounding box center [459, 282] width 13 height 13
click at [564, 120] on input "Name of the extracted field" at bounding box center [629, 119] width 352 height 28
type input "requestedCallbackTime"
click at [527, 397] on textarea "Extract if the customer has explicitly requested for a callback at another time…" at bounding box center [629, 479] width 352 height 197
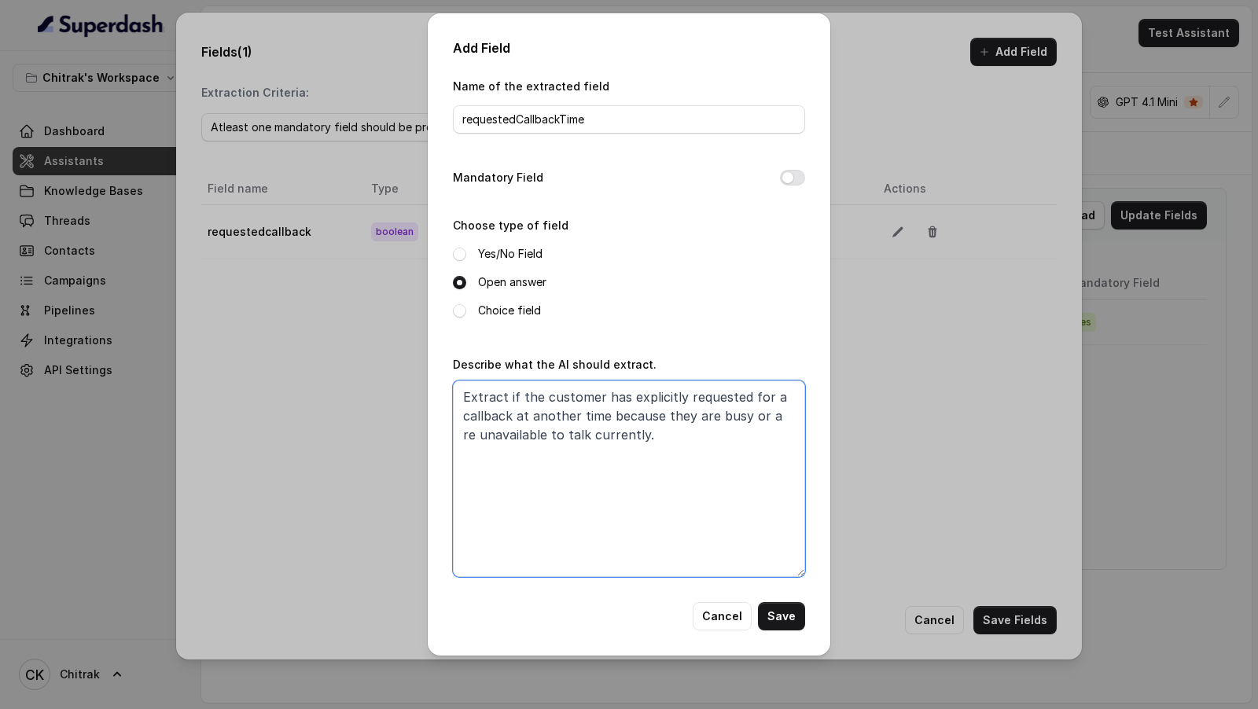
click at [527, 397] on textarea "Extract if the customer has explicitly requested for a callback at another time…" at bounding box center [629, 479] width 352 height 197
click at [549, 392] on textarea "Extract the date and time the customer has explicitly requested for a callback …" at bounding box center [629, 479] width 352 height 197
click at [617, 418] on textarea "Extract the day and time the customer has explicitly requested for a callback a…" at bounding box center [629, 479] width 352 height 197
drag, startPoint x: 617, startPoint y: 418, endPoint x: 709, endPoint y: 443, distance: 95.4
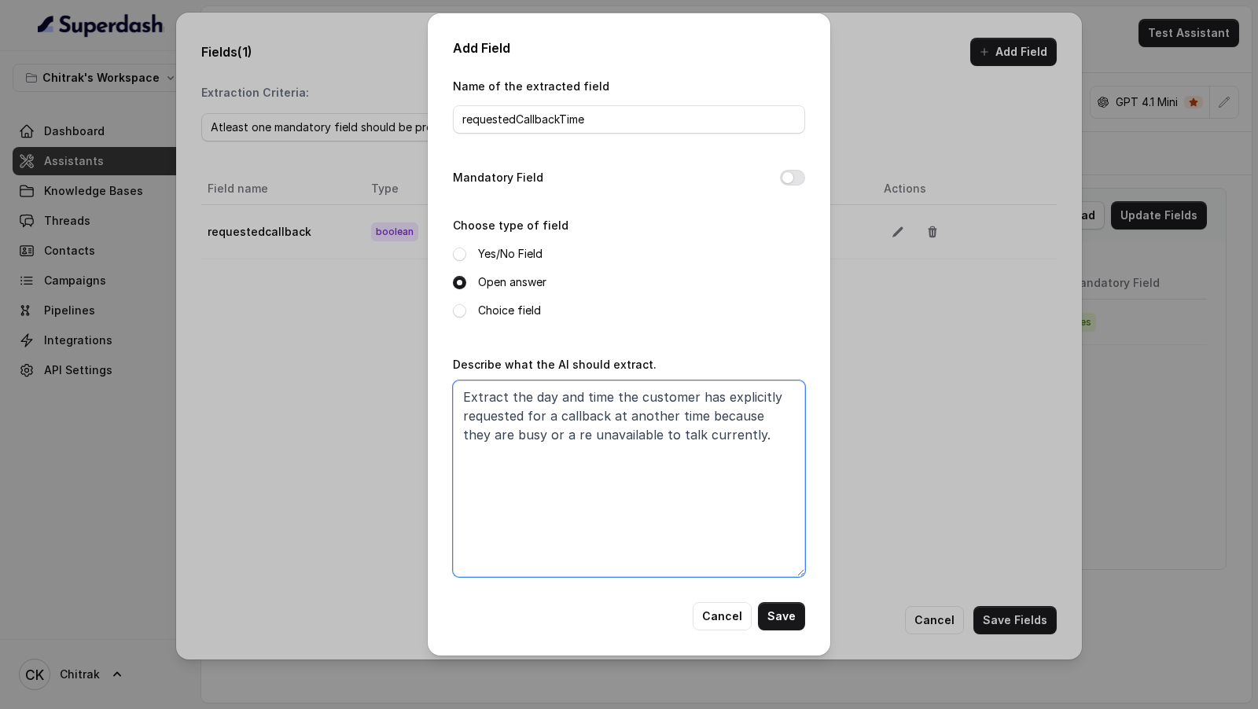
click at [709, 443] on textarea "Extract the day and time the customer has explicitly requested for a callback a…" at bounding box center [629, 479] width 352 height 197
click at [783, 470] on textarea "Extract the day and time the customer has explicitly requested for a callback." at bounding box center [629, 479] width 352 height 197
type textarea "Extract the day and time the customer has explicitly requested for a callback."
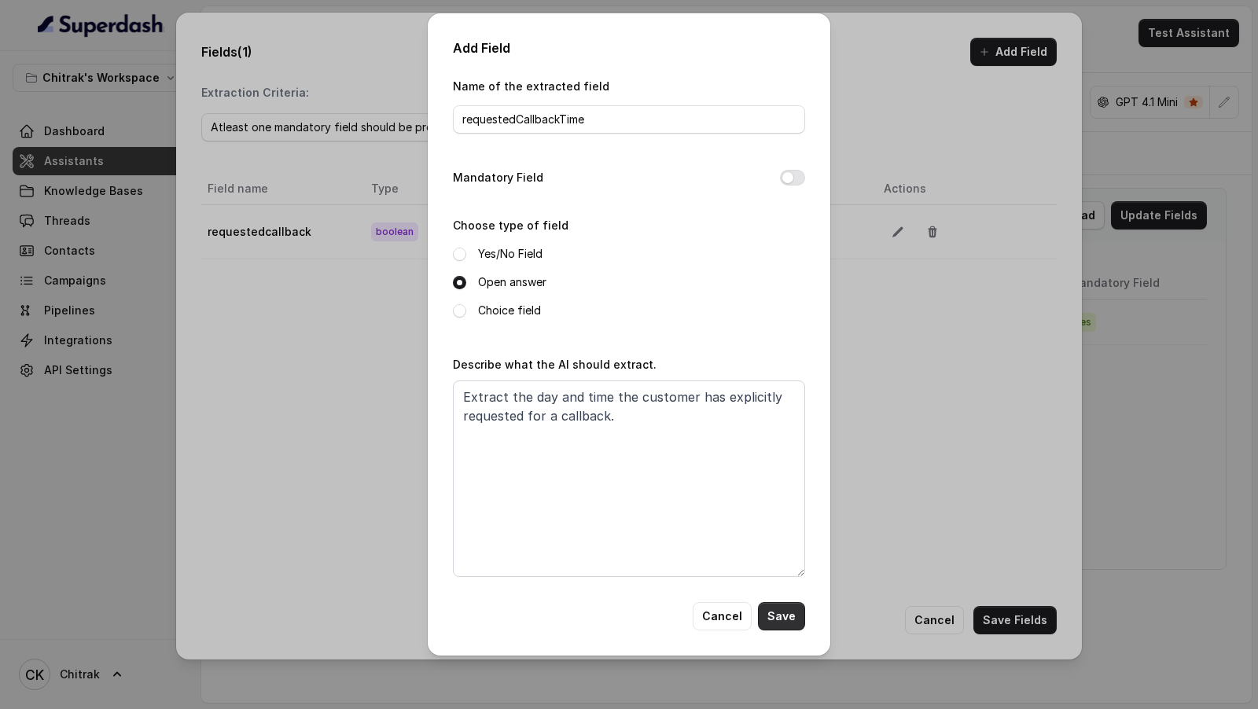
click at [794, 621] on button "Save" at bounding box center [781, 617] width 47 height 28
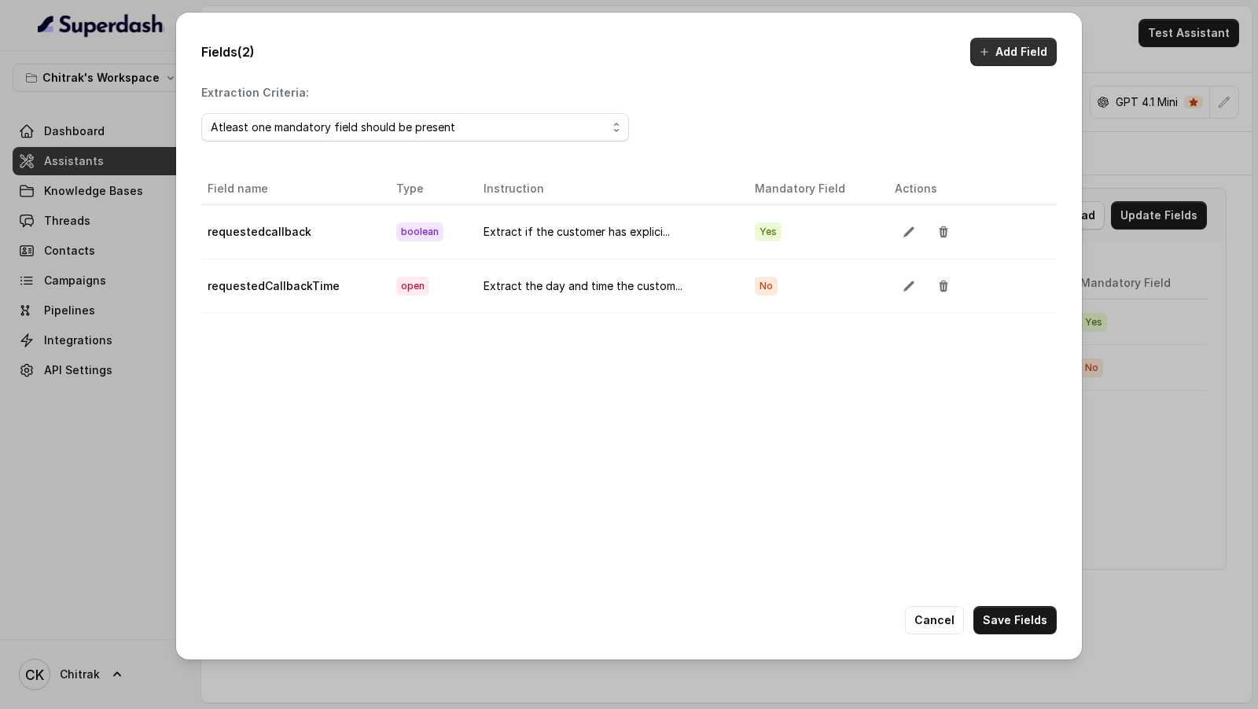
click at [1012, 57] on button "Add Field" at bounding box center [1014, 52] width 87 height 28
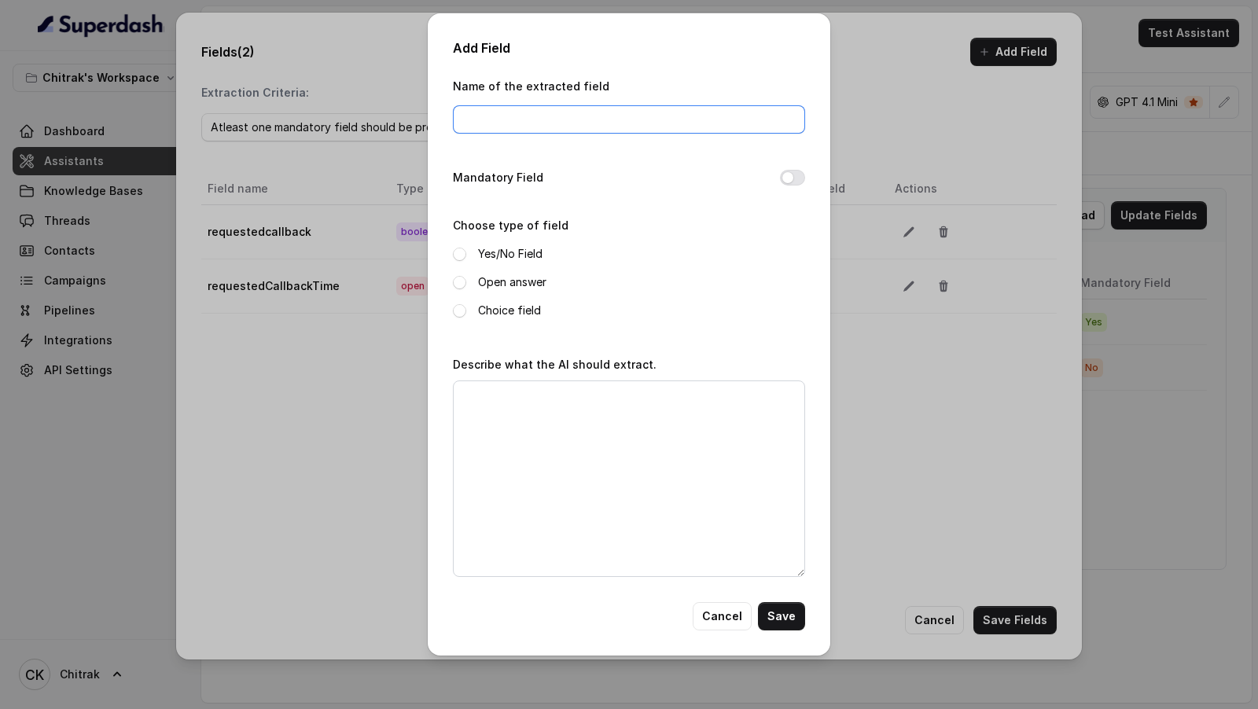
click at [547, 123] on input "Name of the extracted field" at bounding box center [629, 119] width 352 height 28
type input "notInterested"
click at [509, 283] on label "Open answer" at bounding box center [512, 282] width 68 height 19
click at [517, 244] on div "Choose type of field Yes/No Field Open answer Choice field" at bounding box center [629, 268] width 352 height 105
click at [517, 255] on label "Yes/No Field" at bounding box center [510, 254] width 64 height 19
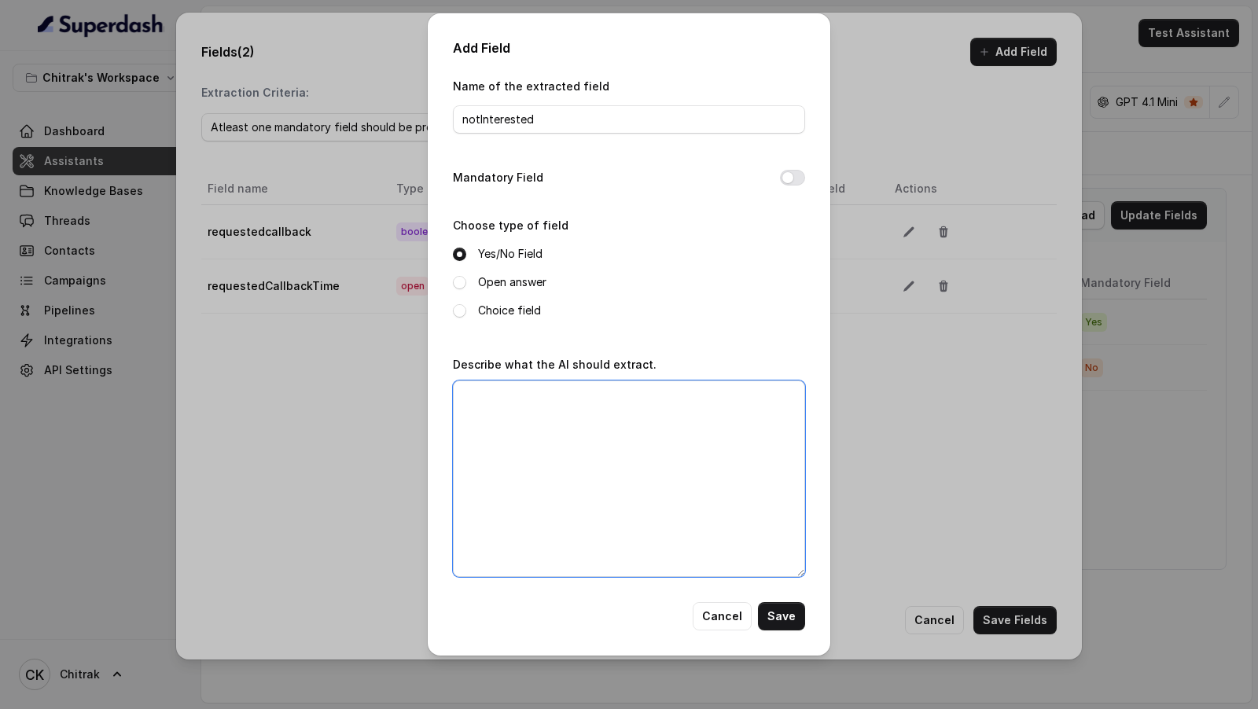
click at [521, 464] on textarea "Describe what the AI should extract." at bounding box center [629, 479] width 352 height 197
paste textarea "Extract if the customer has explicitly requested for a callback at another time…"
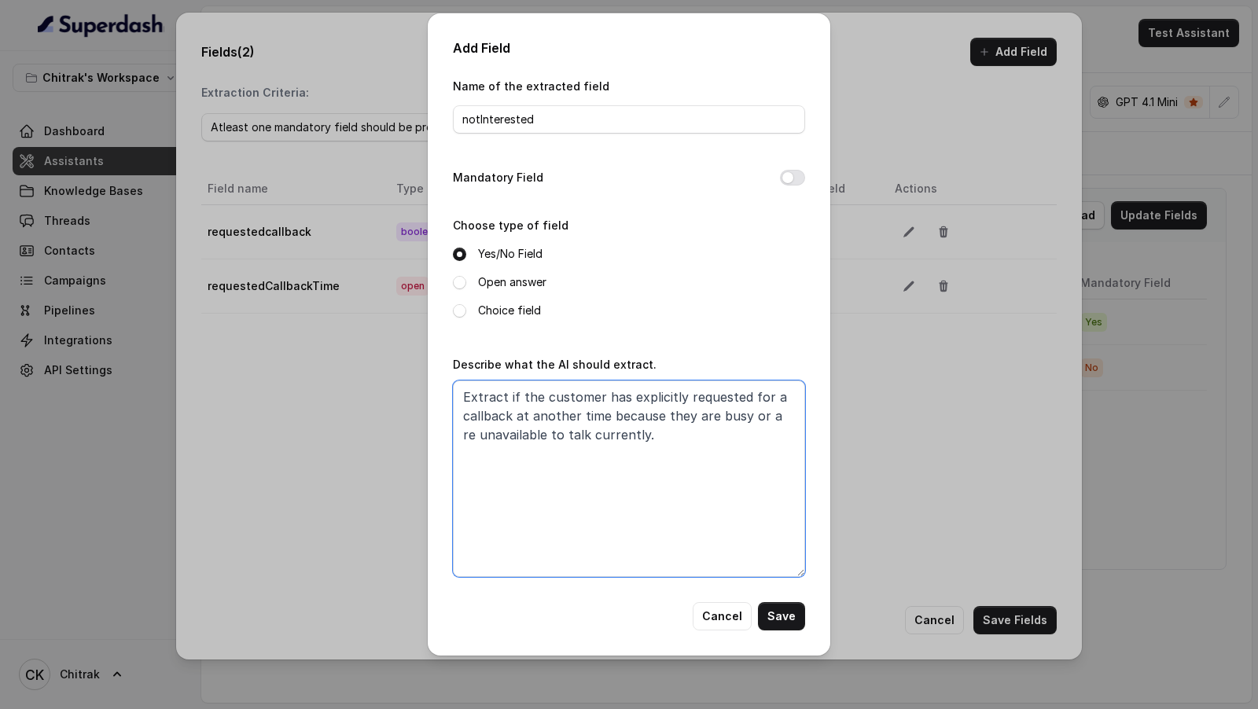
type textarea "Extract if the customer has explicitly requested for a callback at another time…"
click at [730, 621] on button "Cancel" at bounding box center [722, 617] width 59 height 28
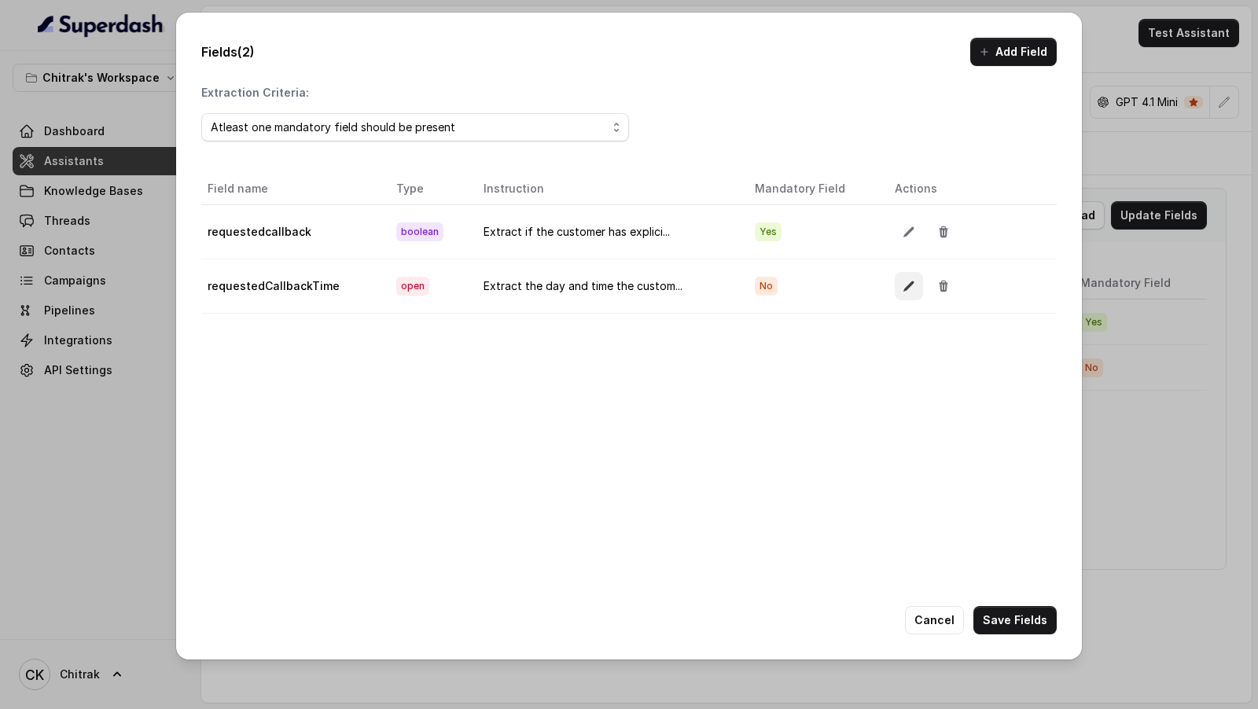
click at [901, 297] on button "button" at bounding box center [909, 286] width 28 height 28
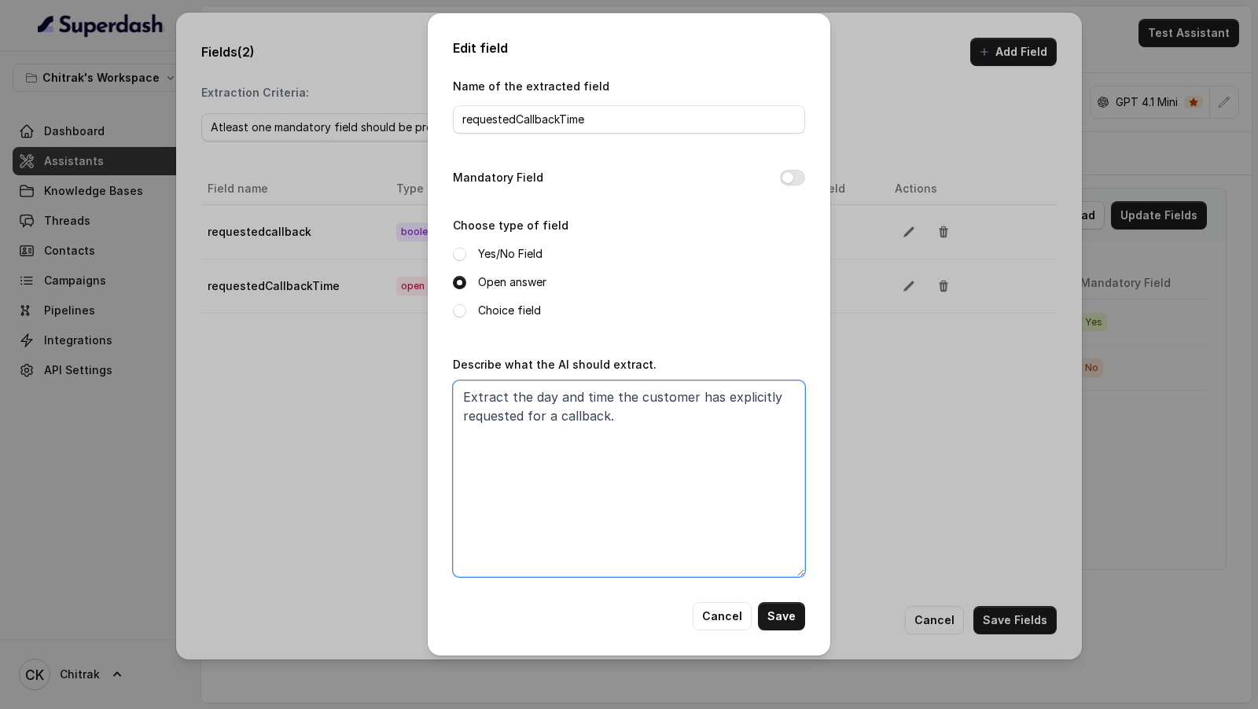
click at [699, 448] on textarea "Extract the day and time the customer has explicitly requested for a callback." at bounding box center [629, 479] width 352 height 197
drag, startPoint x: 709, startPoint y: 484, endPoint x: 615, endPoint y: 412, distance: 118.5
click at [615, 412] on textarea "Extract the day and time the customer has explicitly requested for a callback. …" at bounding box center [629, 479] width 352 height 197
click at [716, 440] on textarea "Extract the day and time the customer has explicitly requested for a callback. …" at bounding box center [629, 479] width 352 height 197
click at [782, 425] on textarea "Extract the day and time the customer has explicitly requested for a callback. …" at bounding box center [629, 479] width 352 height 197
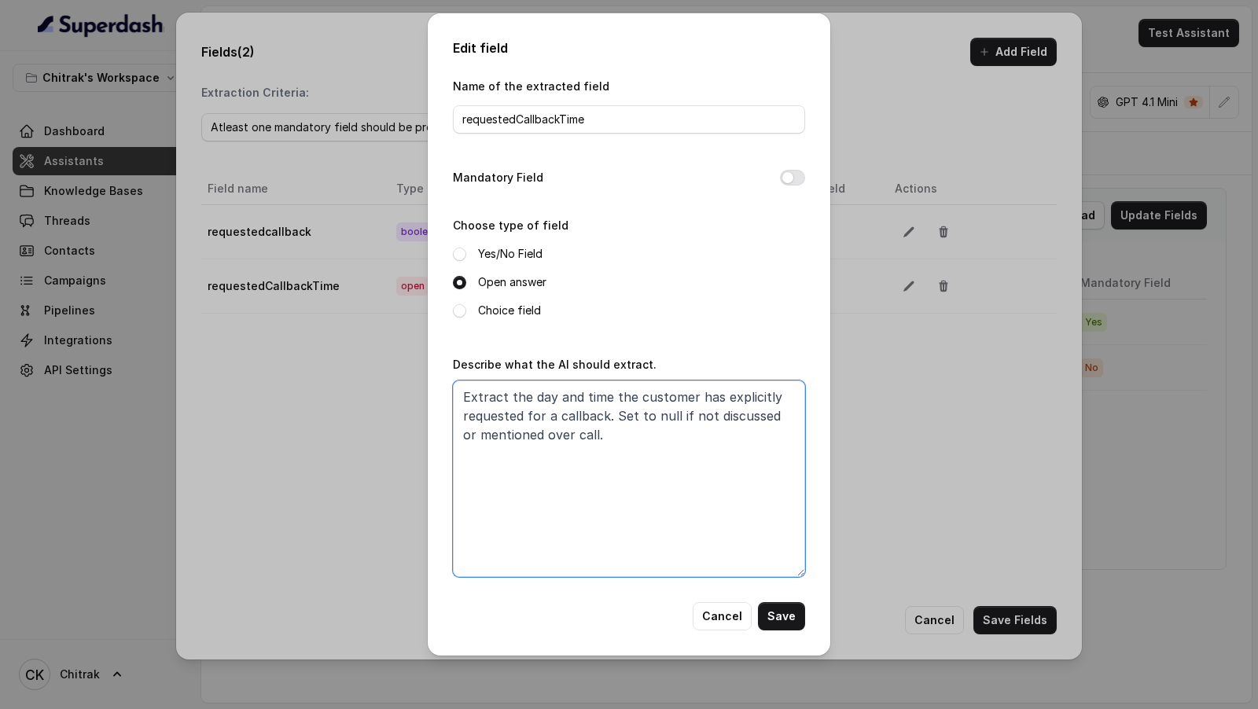
drag, startPoint x: 625, startPoint y: 439, endPoint x: 617, endPoint y: 421, distance: 19.7
click at [617, 421] on textarea "Extract the day and time the customer has explicitly requested for a callback. …" at bounding box center [629, 479] width 352 height 197
type textarea "Extract the day and time the customer has explicitly requested for a callback. …"
click at [794, 615] on button "Save" at bounding box center [781, 617] width 47 height 28
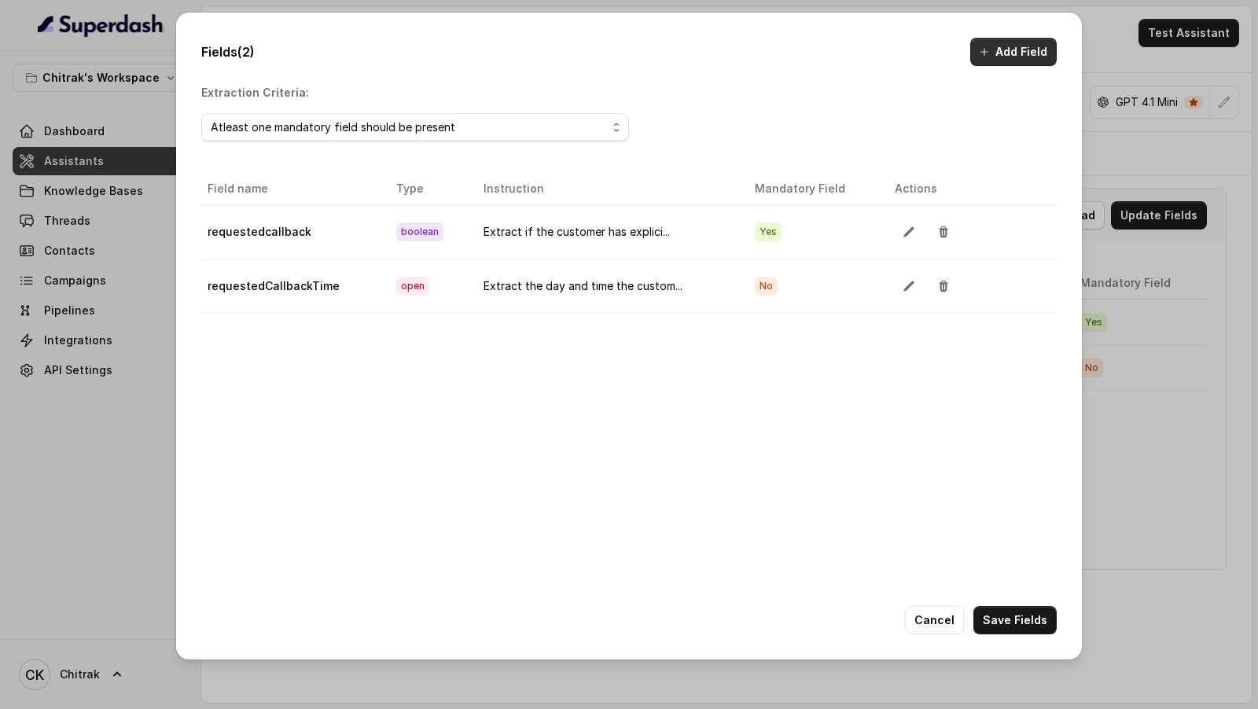
click at [1001, 52] on button "Add Field" at bounding box center [1014, 52] width 87 height 28
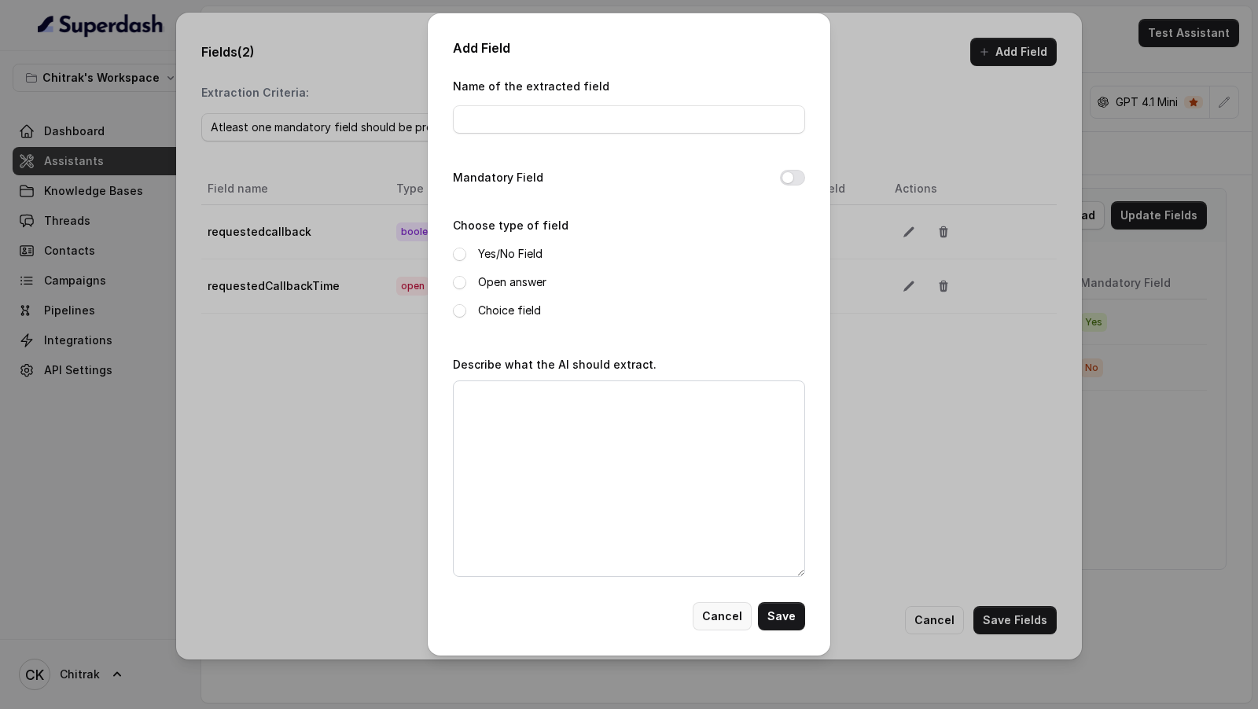
click at [729, 622] on button "Cancel" at bounding box center [722, 617] width 59 height 28
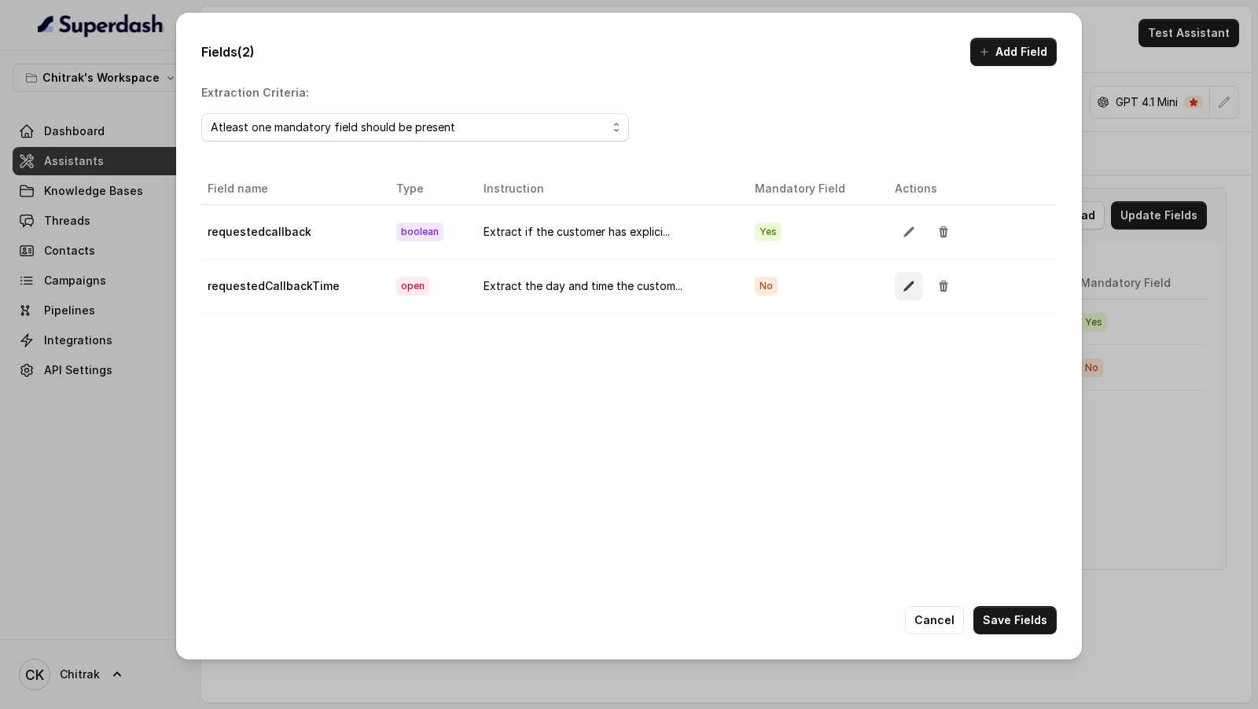
click at [903, 281] on icon "button" at bounding box center [909, 286] width 13 height 13
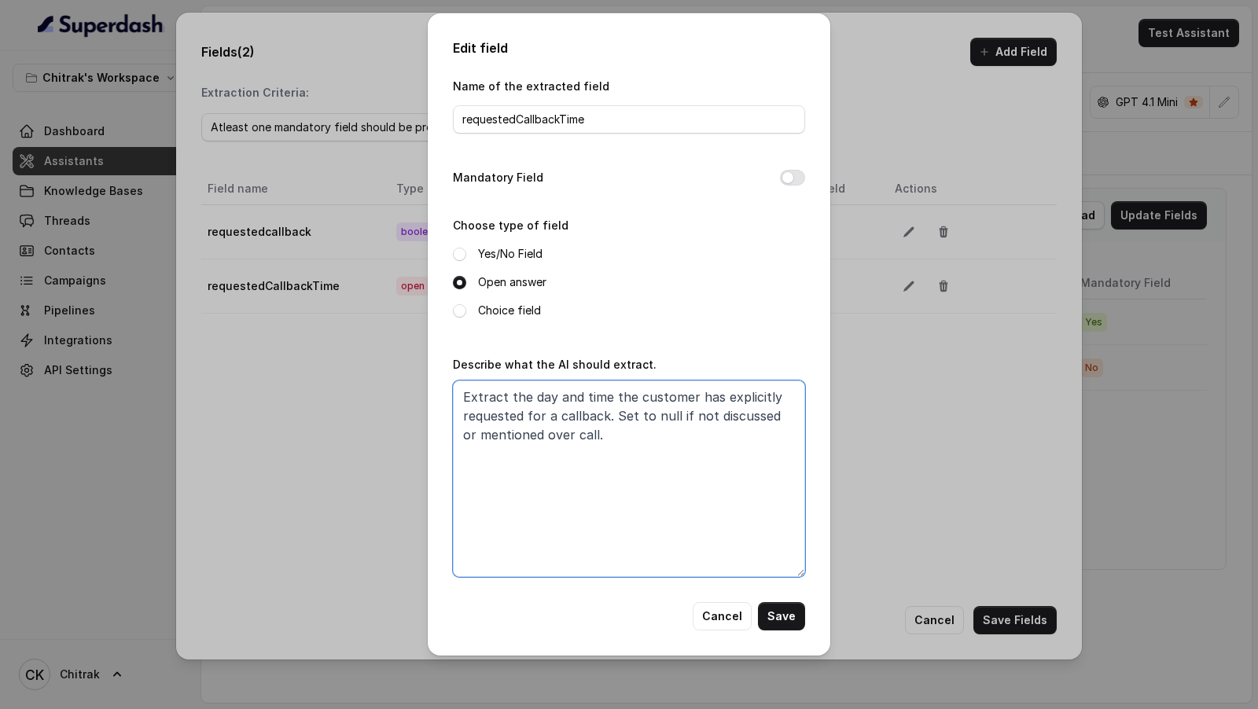
click at [711, 485] on textarea "Extract the day and time the customer has explicitly requested for a callback. …" at bounding box center [629, 479] width 352 height 197
click at [726, 603] on button "Cancel" at bounding box center [722, 617] width 59 height 28
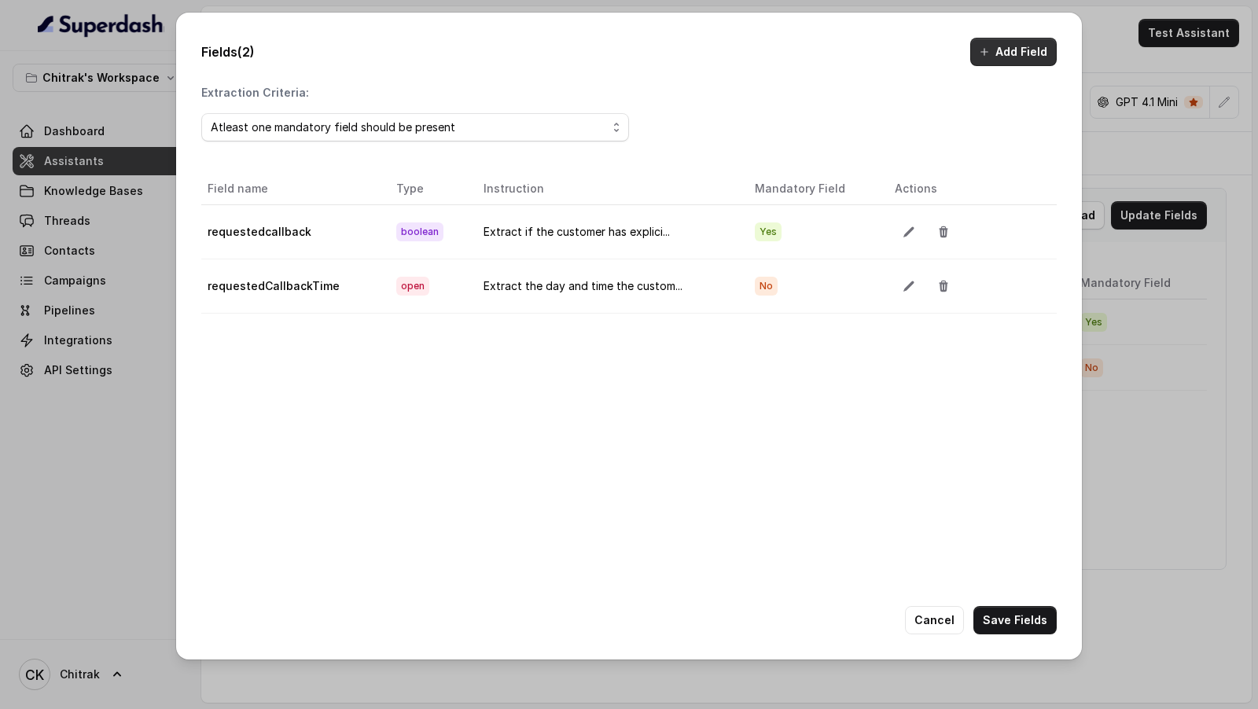
click at [1002, 46] on button "Add Field" at bounding box center [1014, 52] width 87 height 28
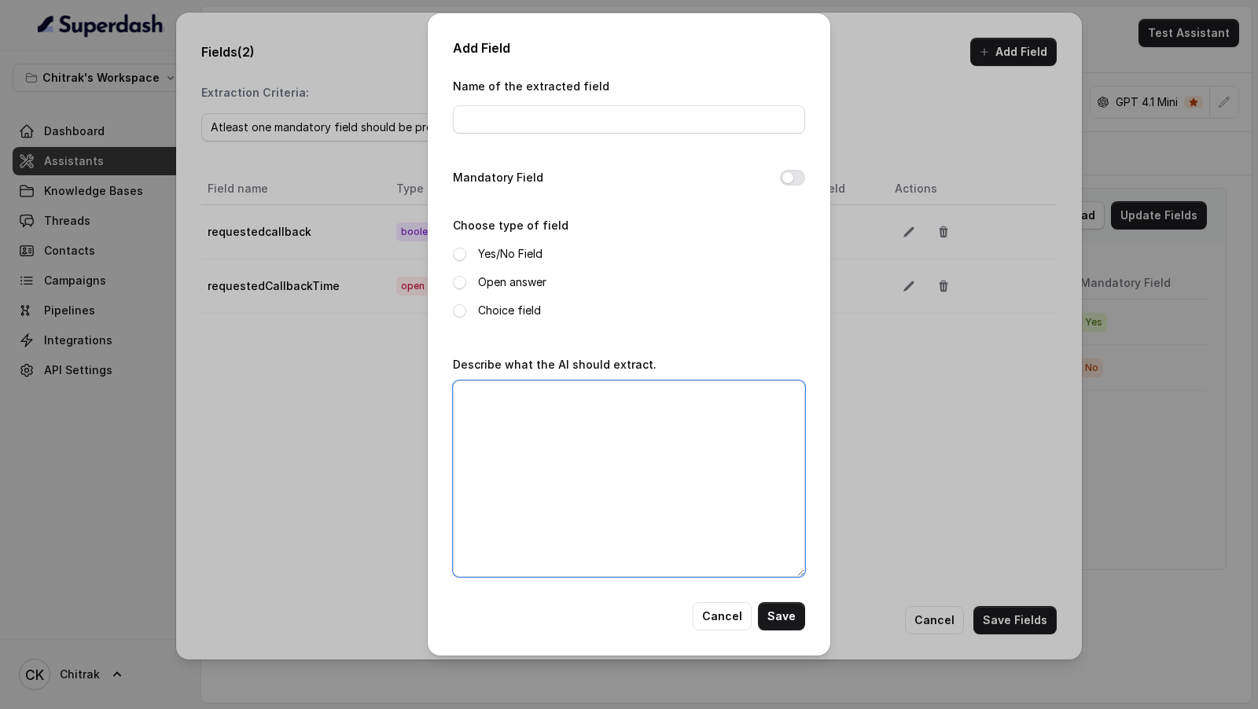
click at [634, 440] on textarea "Describe what the AI should extract." at bounding box center [629, 479] width 352 height 197
paste textarea "Extract the day and time the customer has explicitly requested for a callback. …"
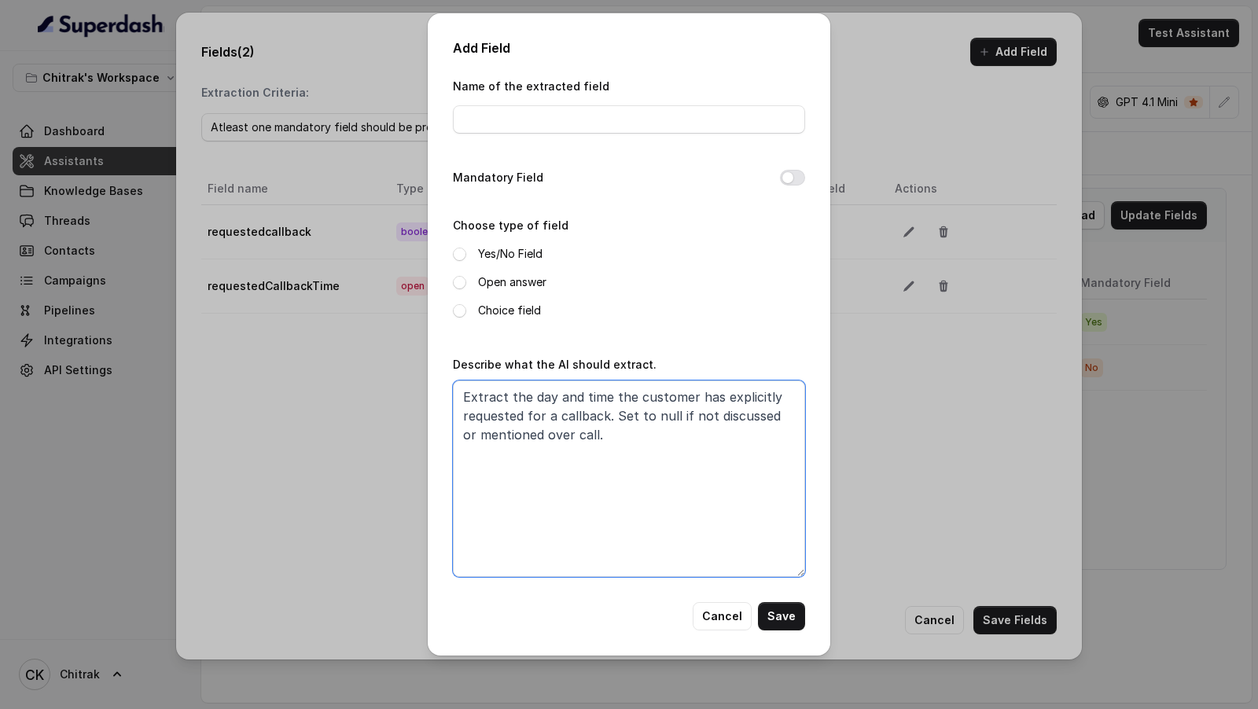
type textarea "Extract the day and time the customer has explicitly requested for a callback. …"
click at [610, 126] on input "Name of the extracted field" at bounding box center [629, 119] width 352 height 28
type input "i"
type input "notInterested"
click at [516, 256] on label "Yes/No Field" at bounding box center [510, 254] width 64 height 19
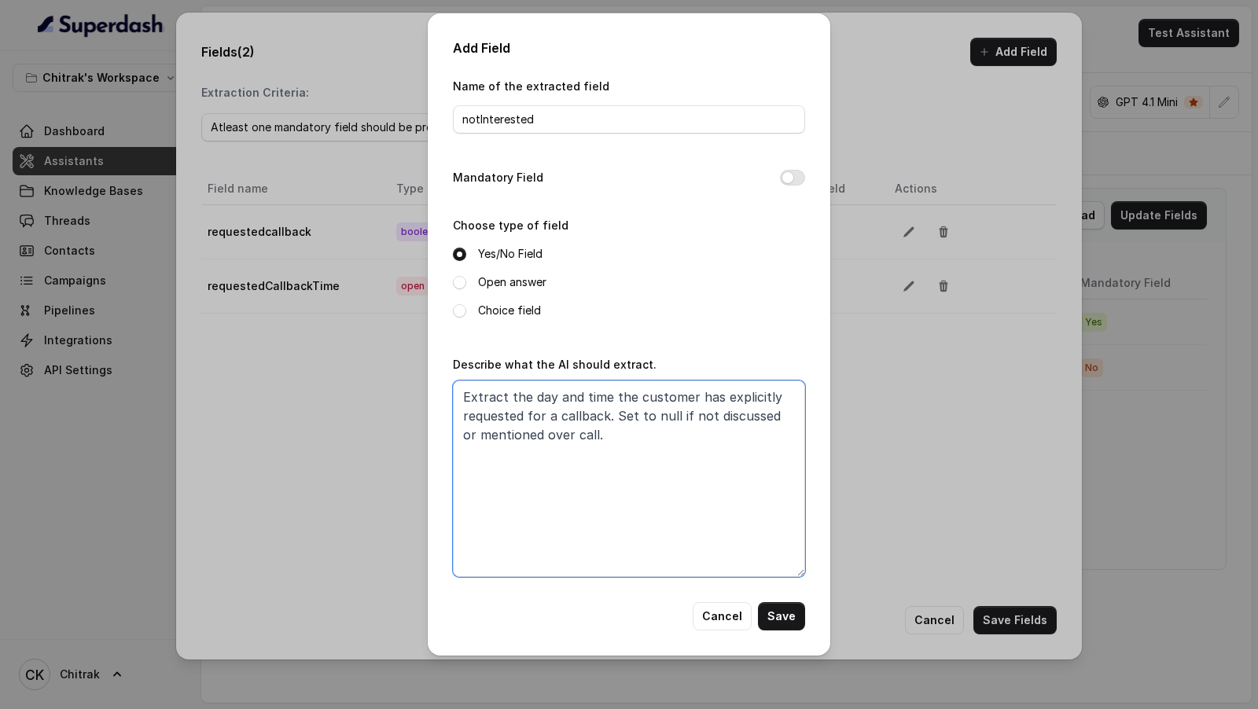
click at [523, 396] on textarea "Extract the day and time the customer has explicitly requested for a callback. …" at bounding box center [629, 479] width 352 height 197
drag, startPoint x: 523, startPoint y: 396, endPoint x: 583, endPoint y: 416, distance: 62.9
click at [583, 416] on textarea "Extract the day and time the customer has explicitly requested for a callback. …" at bounding box center [629, 479] width 352 height 197
type textarea "Extract if the customer has explicitly mentioned that they are not interested i…"
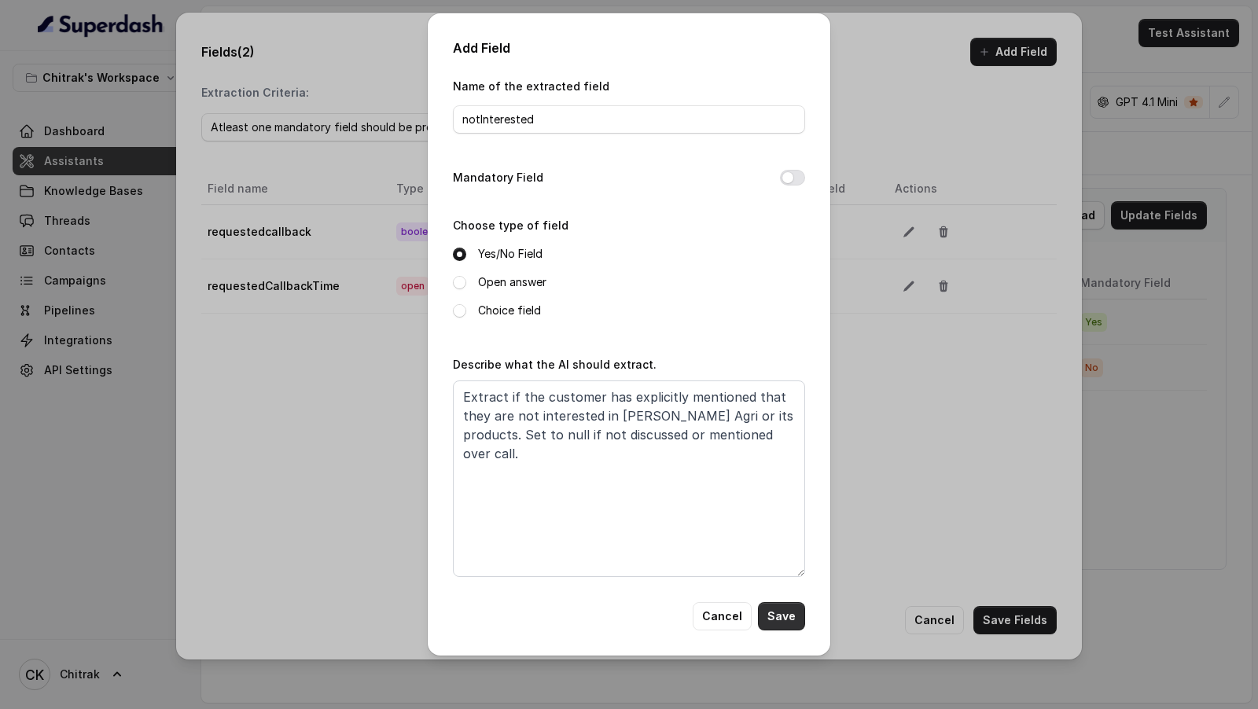
click at [787, 611] on button "Save" at bounding box center [781, 617] width 47 height 28
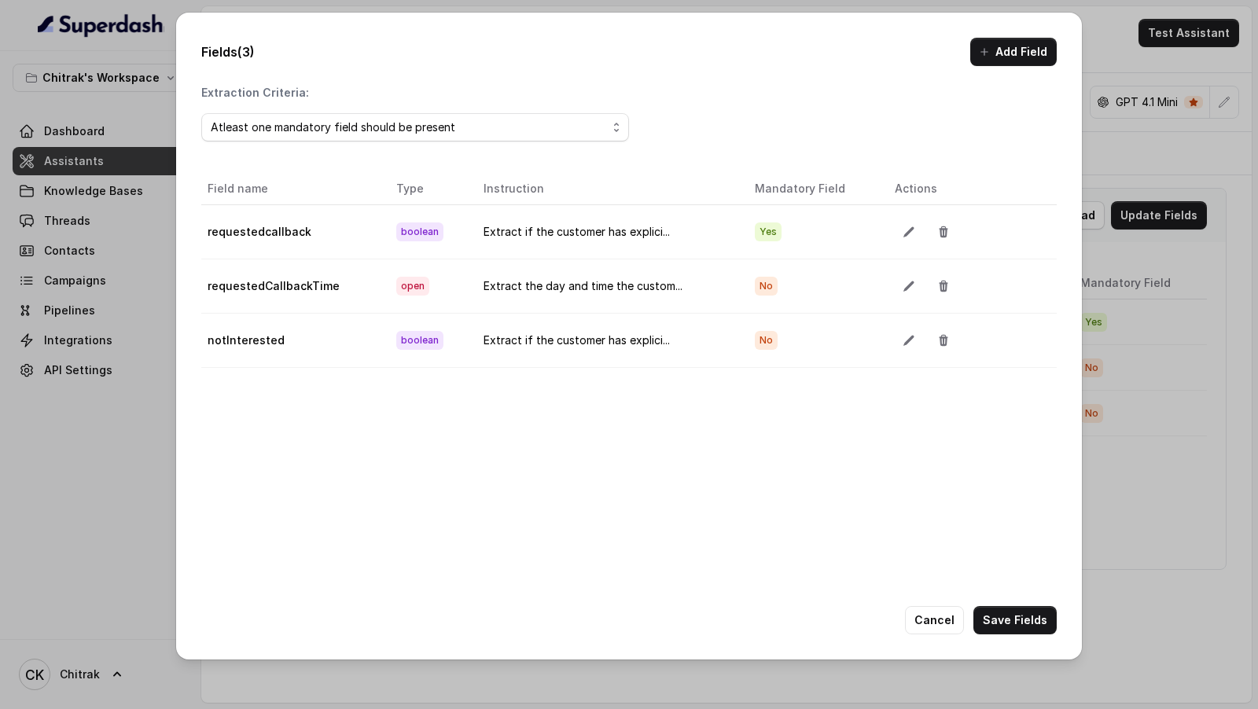
click at [1001, 61] on button "Add Field" at bounding box center [1014, 52] width 87 height 28
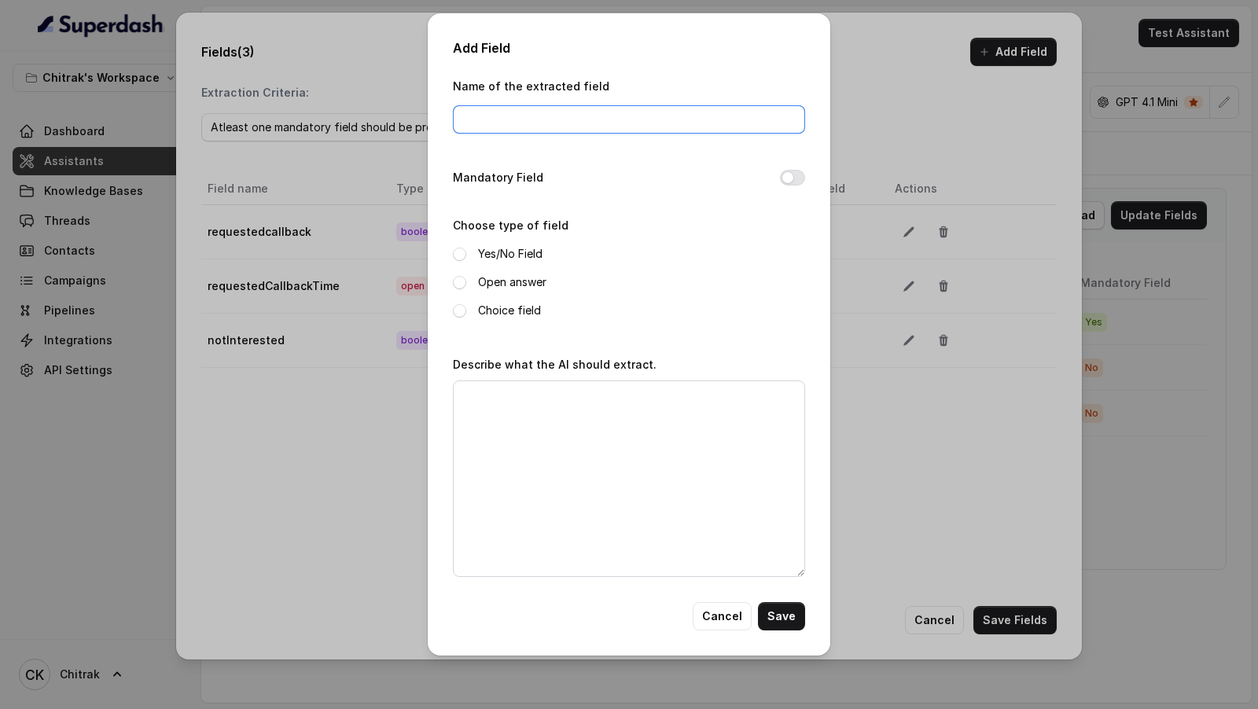
click at [653, 129] on input "Name of the extracted field" at bounding box center [629, 119] width 352 height 28
click at [589, 123] on input "Name of the extracted field" at bounding box center [629, 119] width 352 height 28
click at [603, 516] on textarea "Describe what the AI should extract." at bounding box center [629, 479] width 352 height 197
click at [594, 125] on input "Name of the extracted field" at bounding box center [629, 119] width 352 height 28
click at [718, 611] on button "Cancel" at bounding box center [722, 617] width 59 height 28
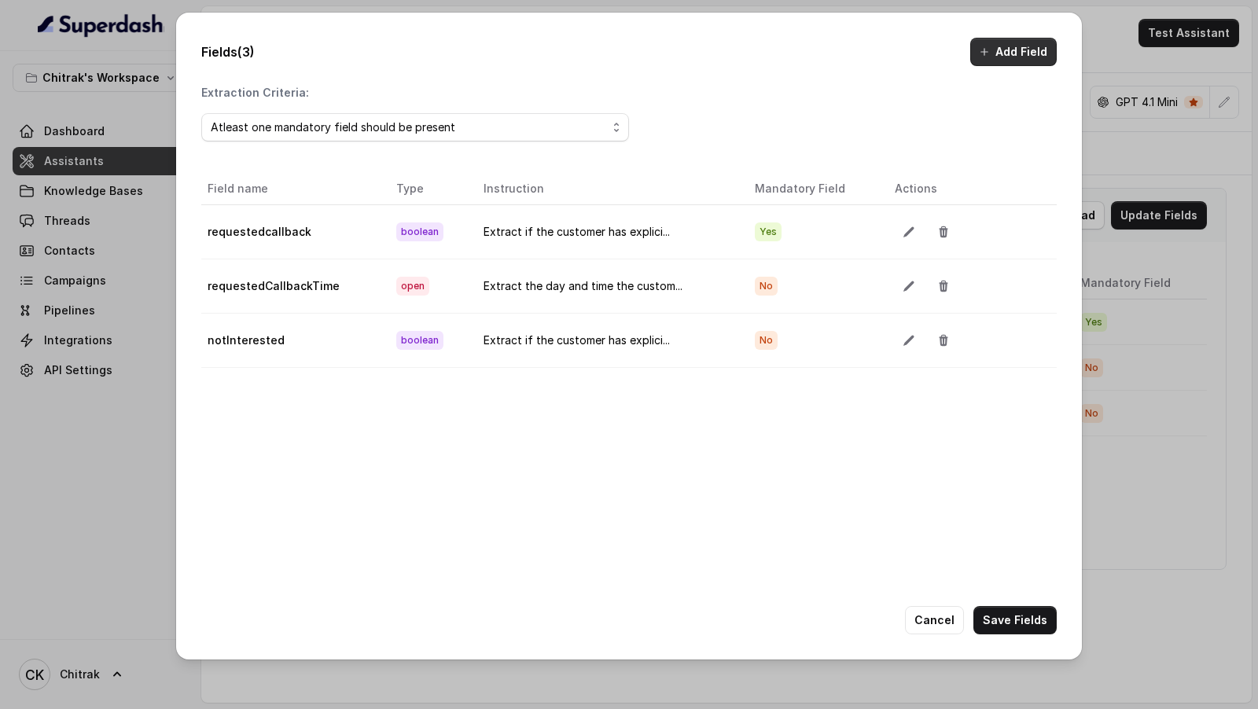
click at [1009, 49] on button "Add Field" at bounding box center [1014, 52] width 87 height 28
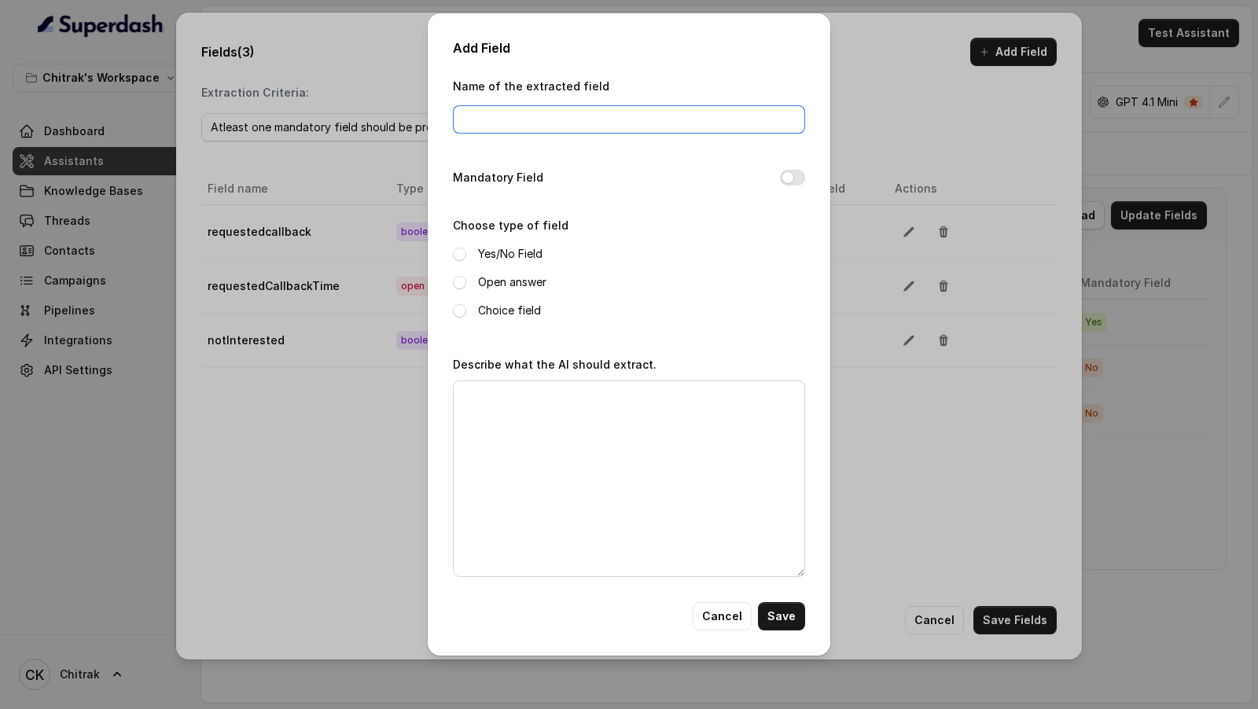
click at [514, 120] on input "Name of the extracted field" at bounding box center [629, 119] width 352 height 28
click at [314, 75] on div "Add Field Name of the extracted field Mandatory Field Choose type of field Yes/…" at bounding box center [629, 354] width 1258 height 709
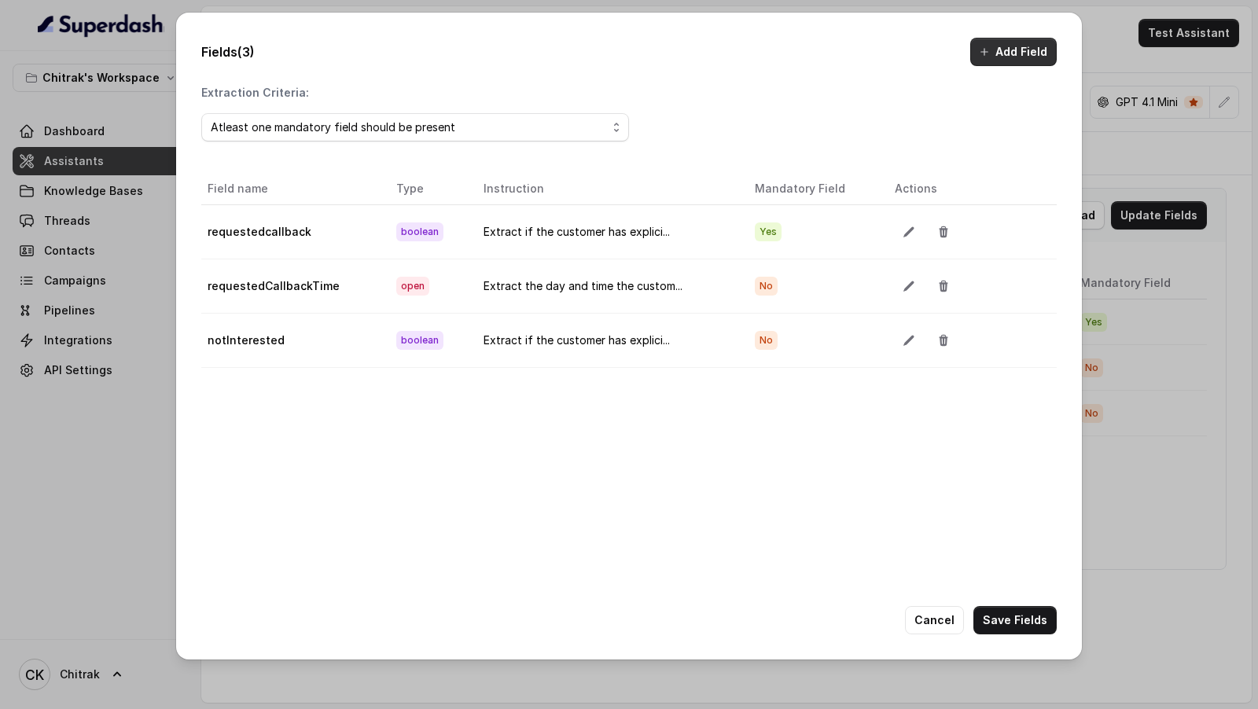
click at [1011, 45] on button "Add Field" at bounding box center [1014, 52] width 87 height 28
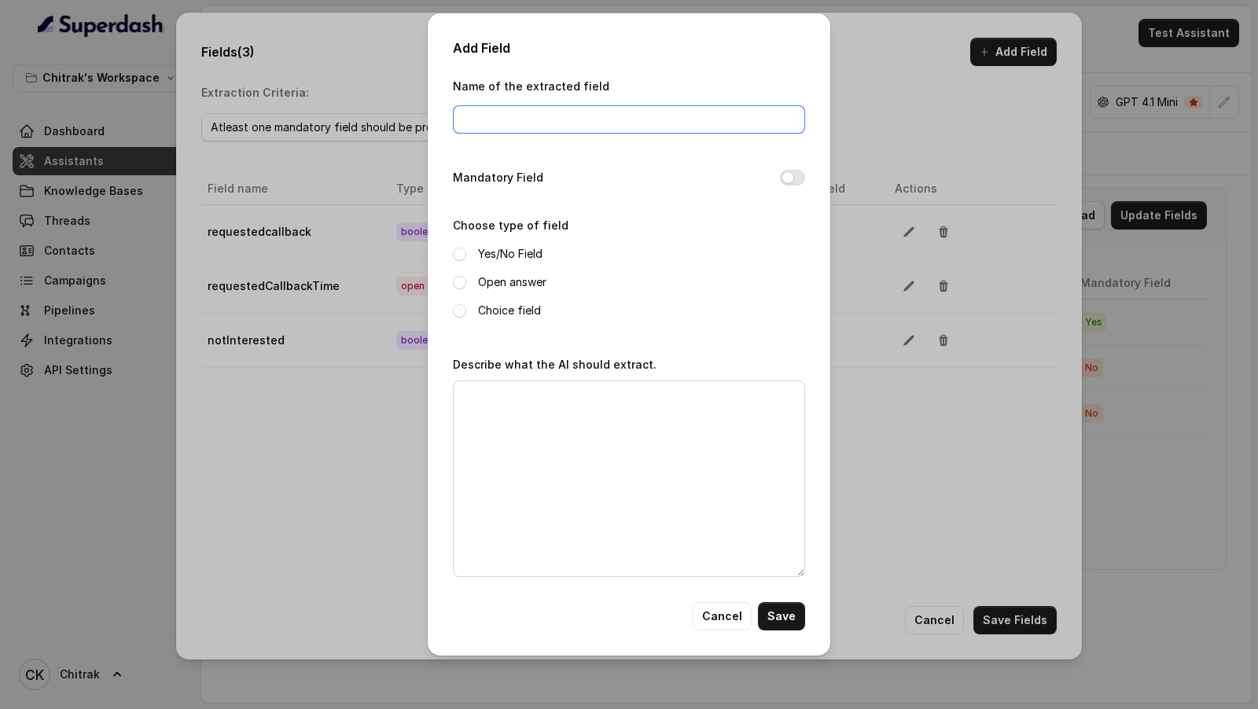
click at [516, 121] on input "Name of the extracted field" at bounding box center [629, 119] width 352 height 28
type input "agreedToTransfer"
drag, startPoint x: 504, startPoint y: 245, endPoint x: 504, endPoint y: 256, distance: 11.0
click at [504, 245] on label "Yes/No Field" at bounding box center [510, 254] width 64 height 19
click at [504, 433] on textarea "Describe what the AI should extract." at bounding box center [629, 479] width 352 height 197
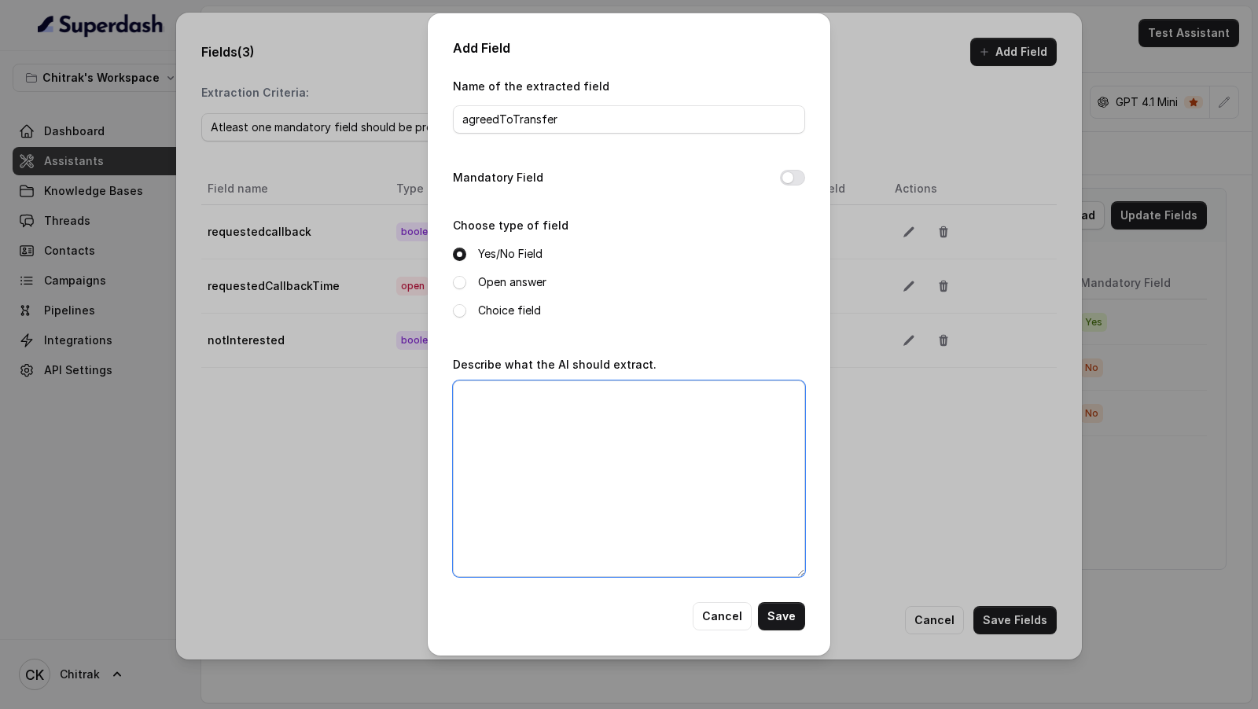
paste textarea "https://catalyst.superdashhq.com/"
type textarea "https://catalyst.superdashhq.com/"
click at [731, 628] on button "Cancel" at bounding box center [722, 617] width 59 height 28
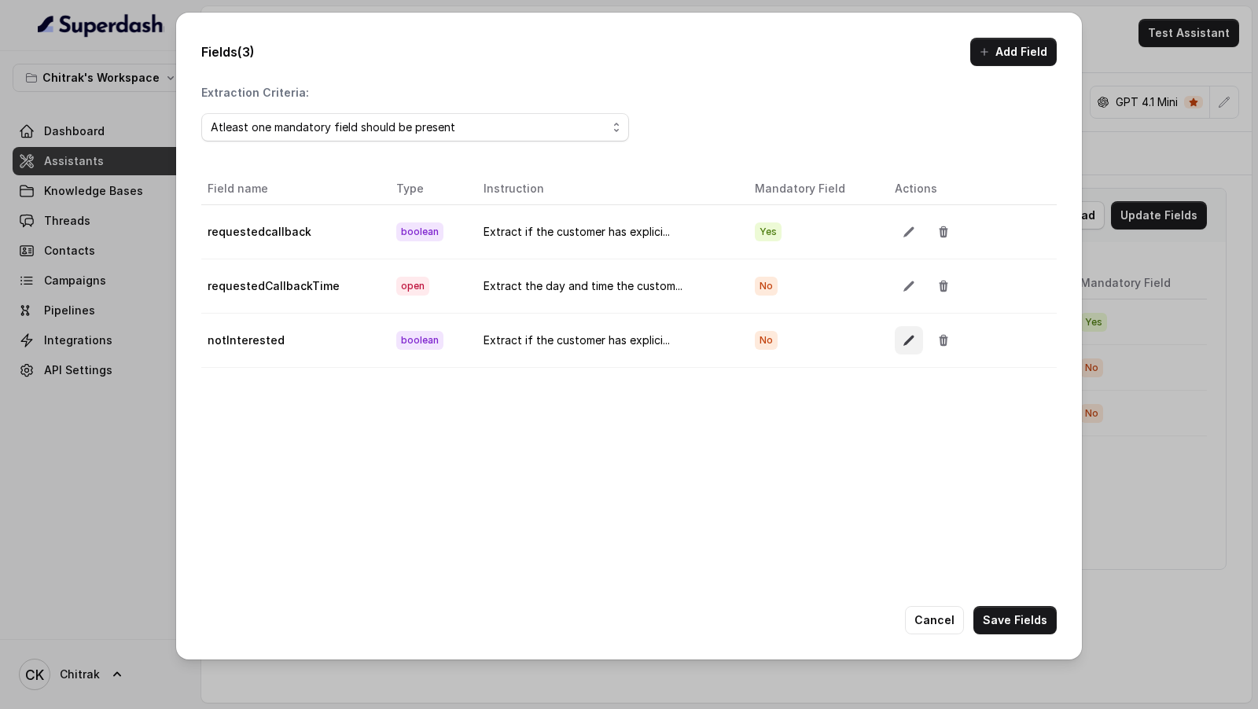
click at [904, 339] on icon "button" at bounding box center [909, 340] width 10 height 10
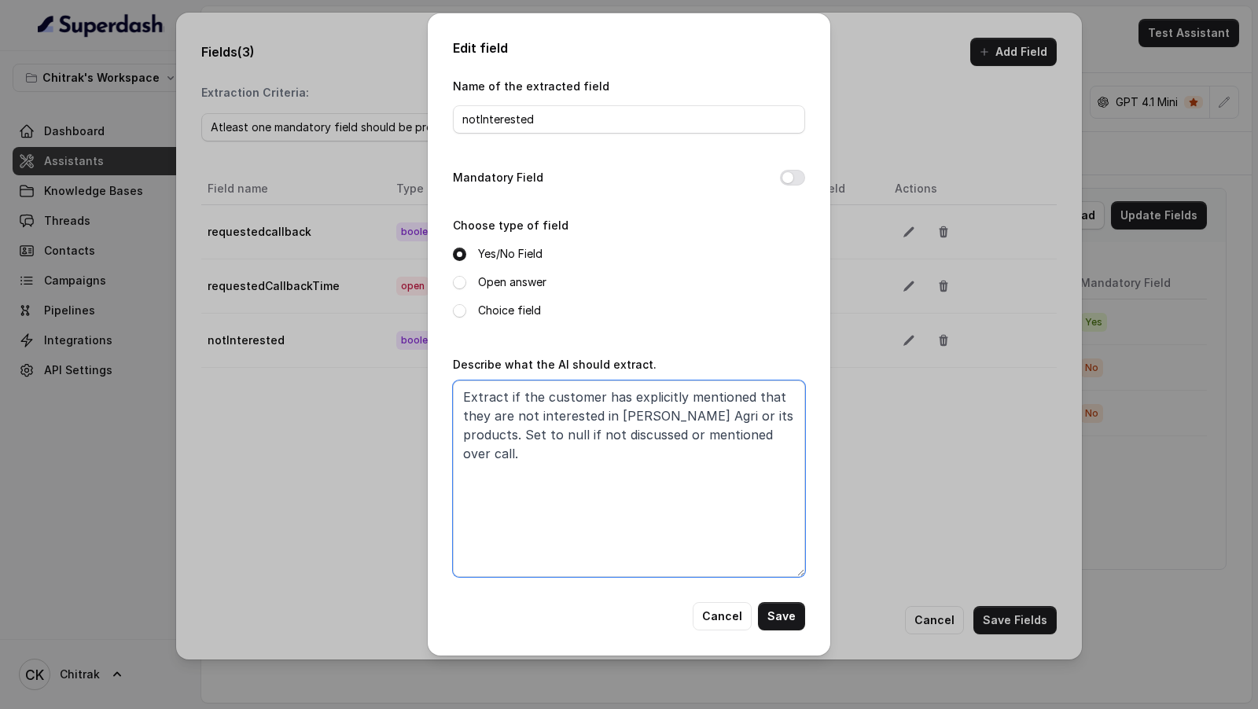
click at [709, 470] on textarea "Extract if the customer has explicitly mentioned that they are not interested i…" at bounding box center [629, 479] width 352 height 197
click at [729, 623] on button "Cancel" at bounding box center [722, 617] width 59 height 28
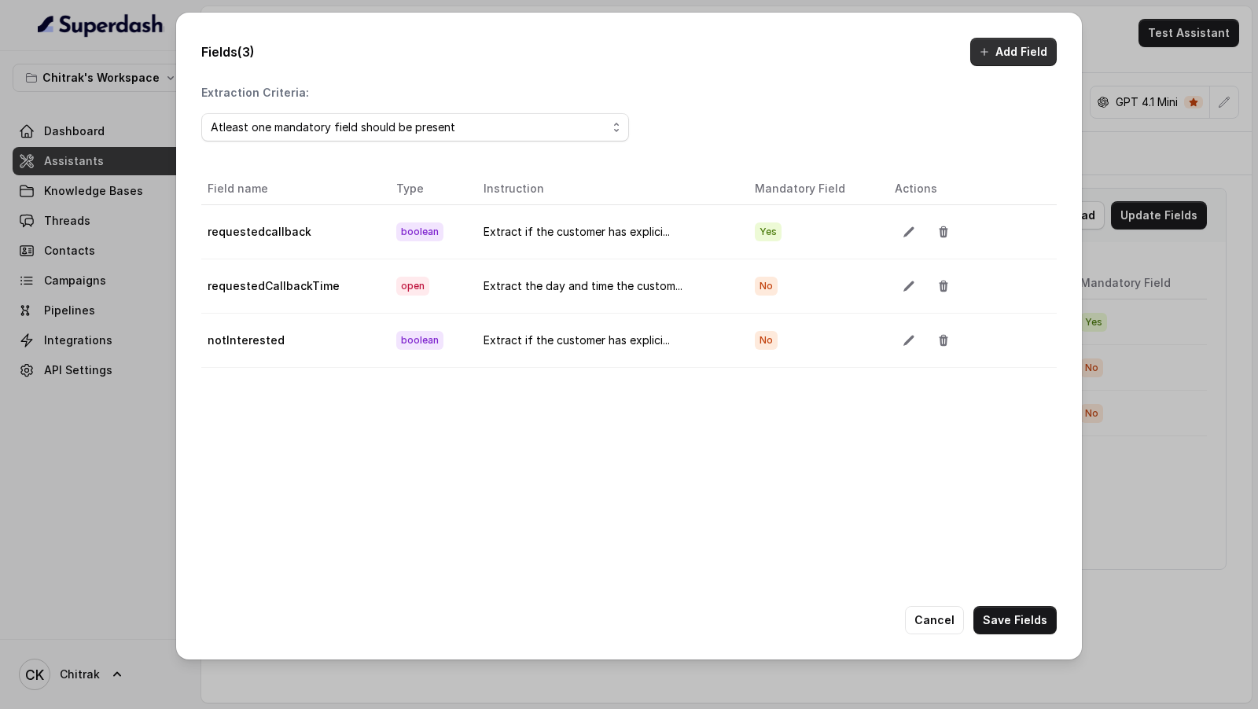
click at [984, 46] on icon "button" at bounding box center [984, 52] width 13 height 13
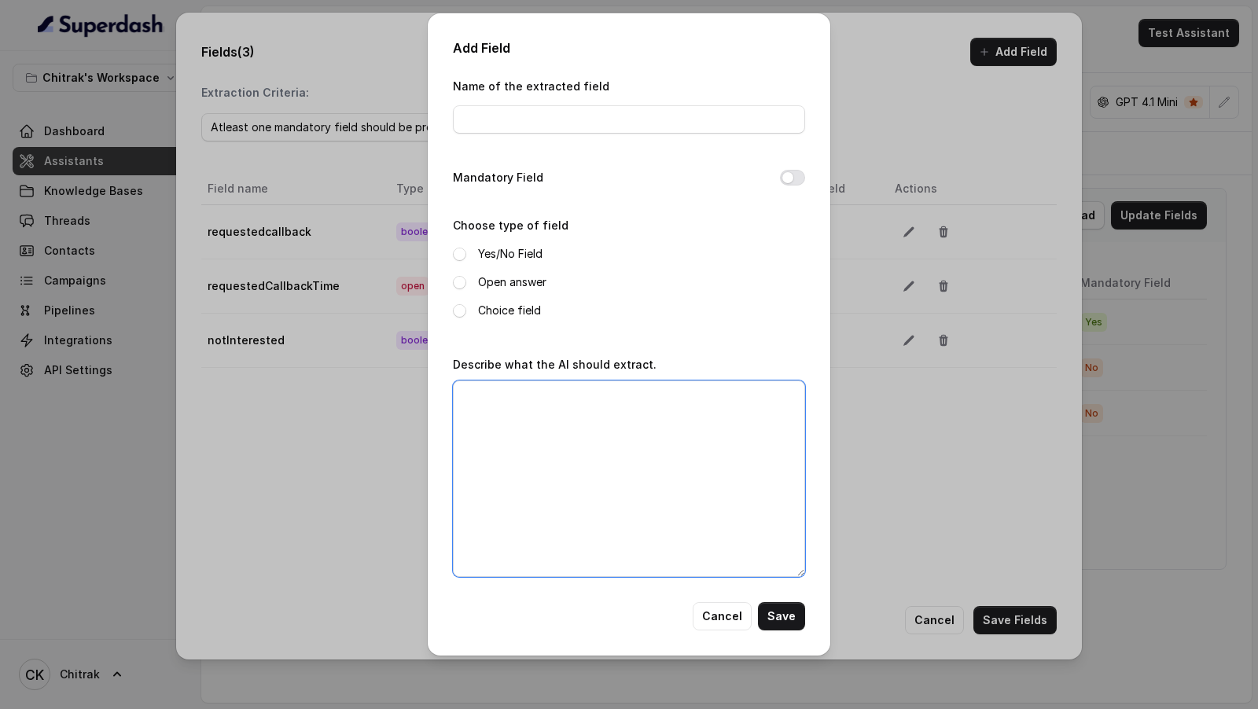
click at [611, 456] on textarea "Describe what the AI should extract." at bounding box center [629, 479] width 352 height 197
paste textarea "Extract if the customer has explicitly mentioned that they are not interested i…"
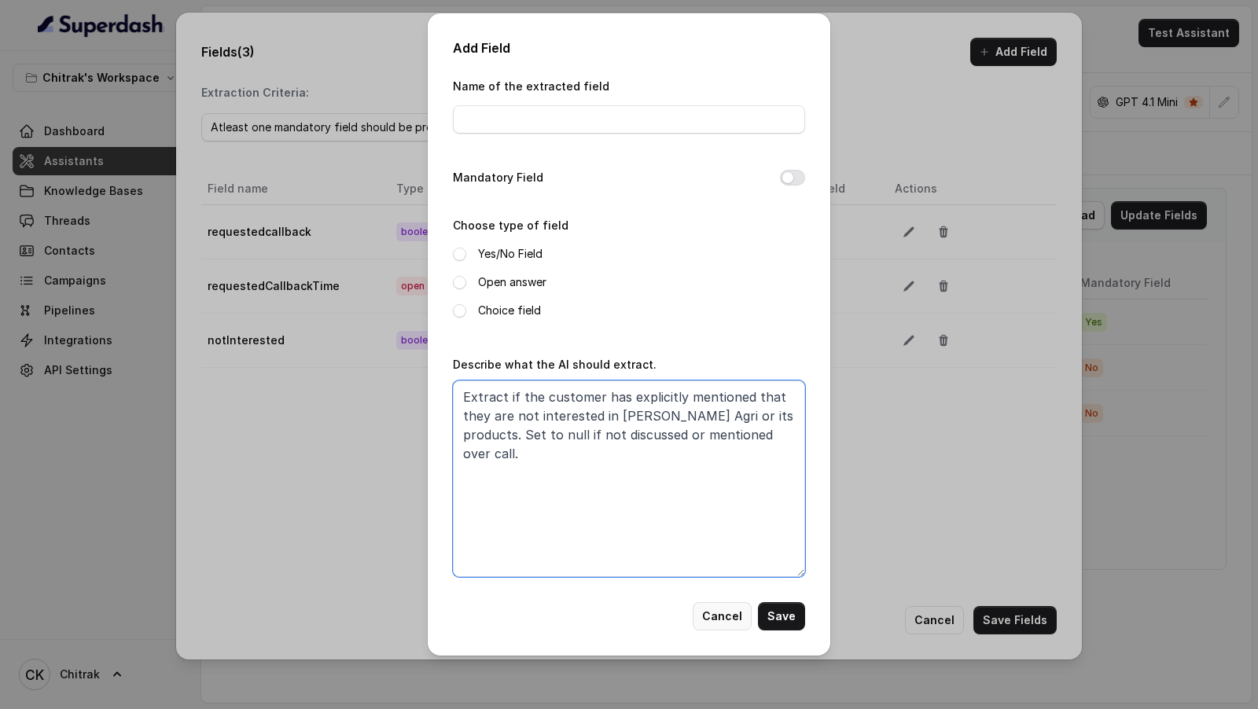
type textarea "Extract if the customer has explicitly mentioned that they are not interested i…"
click at [724, 621] on button "Cancel" at bounding box center [722, 617] width 59 height 28
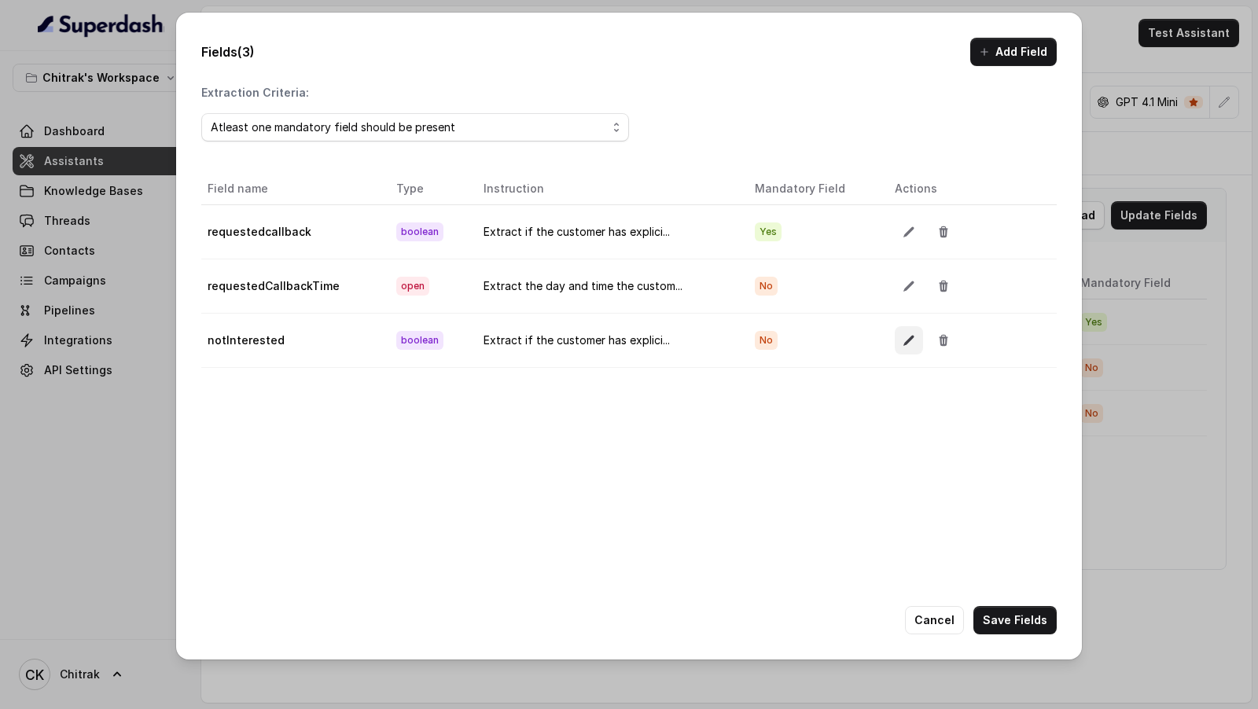
click at [904, 337] on icon "button" at bounding box center [909, 340] width 10 height 10
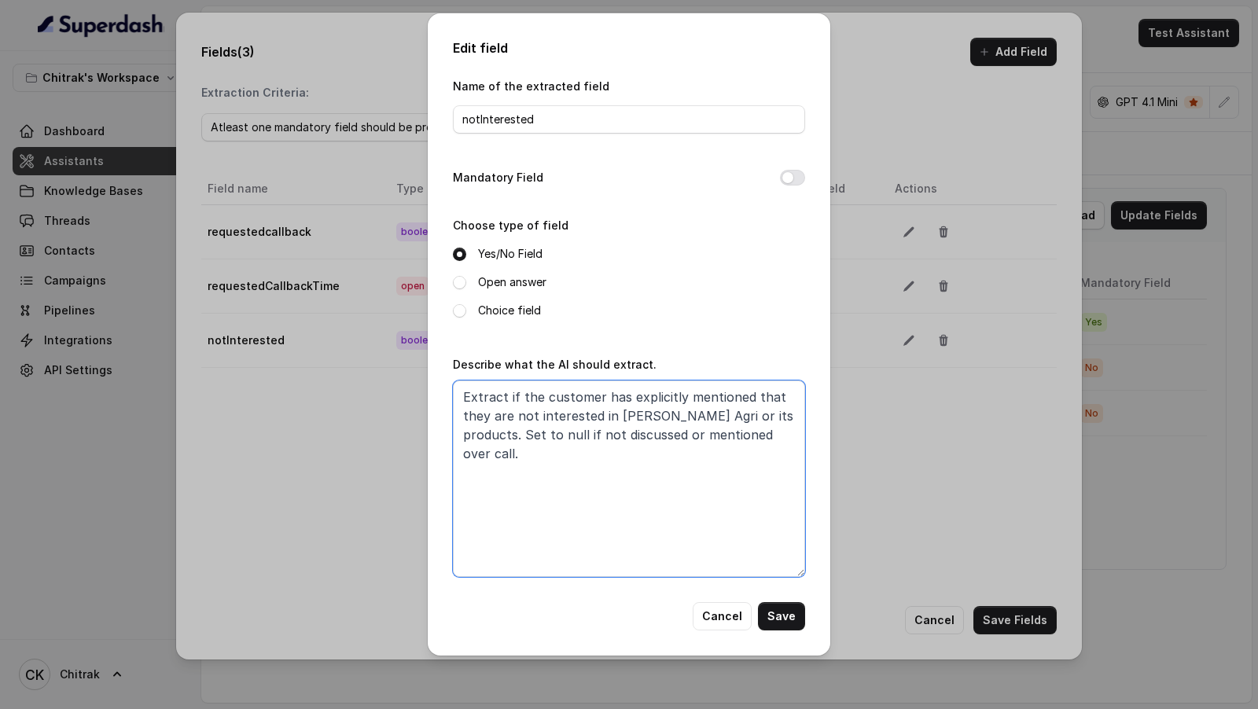
drag, startPoint x: 787, startPoint y: 433, endPoint x: 434, endPoint y: 434, distance: 353.2
click at [434, 434] on div "Edit field Name of the extracted field notInterested Mandatory Field Choose typ…" at bounding box center [629, 334] width 403 height 643
click at [514, 437] on textarea "Extract if the customer has explicitly mentioned that they are not interested i…" at bounding box center [629, 479] width 352 height 197
type textarea "Extract if the customer has explicitly mentioned that they are not interested i…"
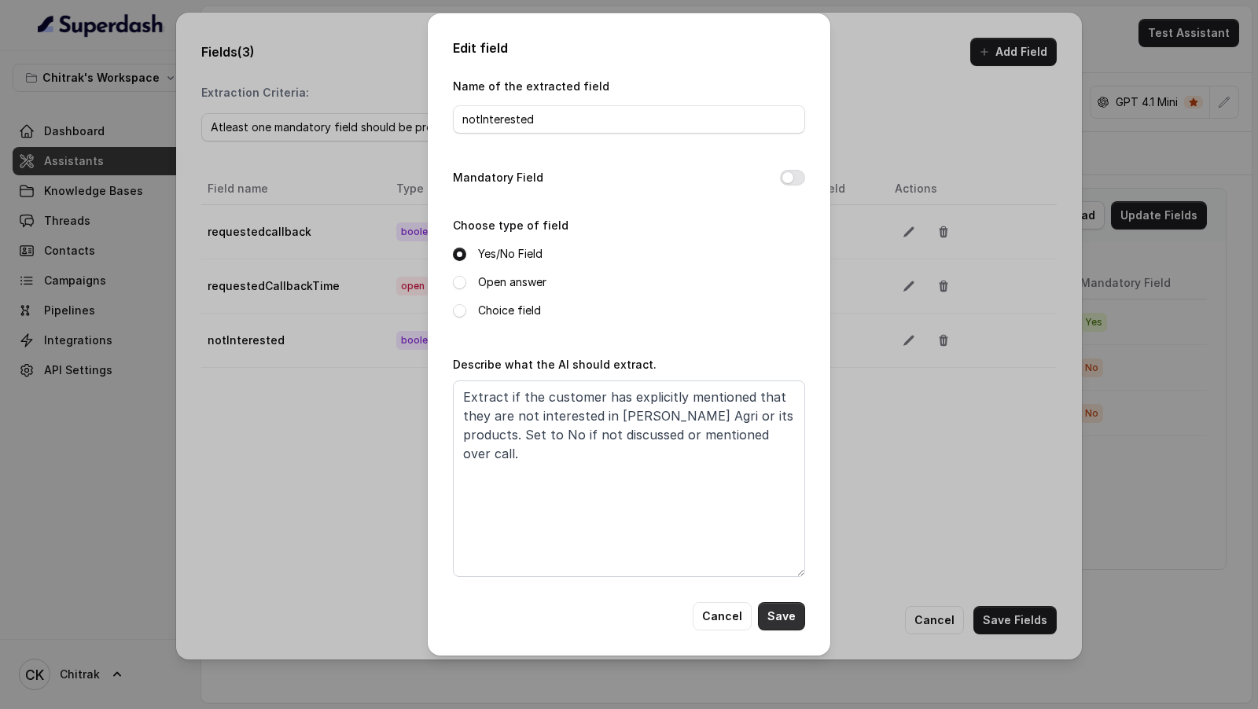
click at [791, 618] on button "Save" at bounding box center [781, 617] width 47 height 28
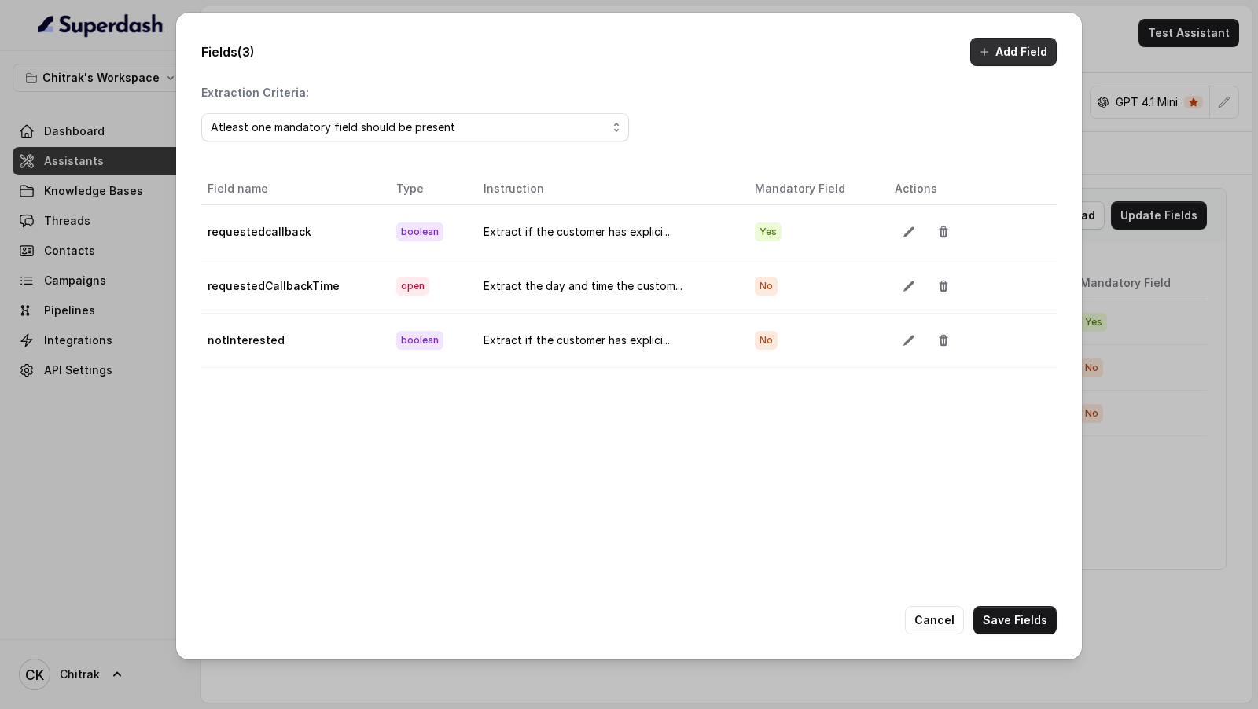
click at [979, 52] on button "Add Field" at bounding box center [1014, 52] width 87 height 28
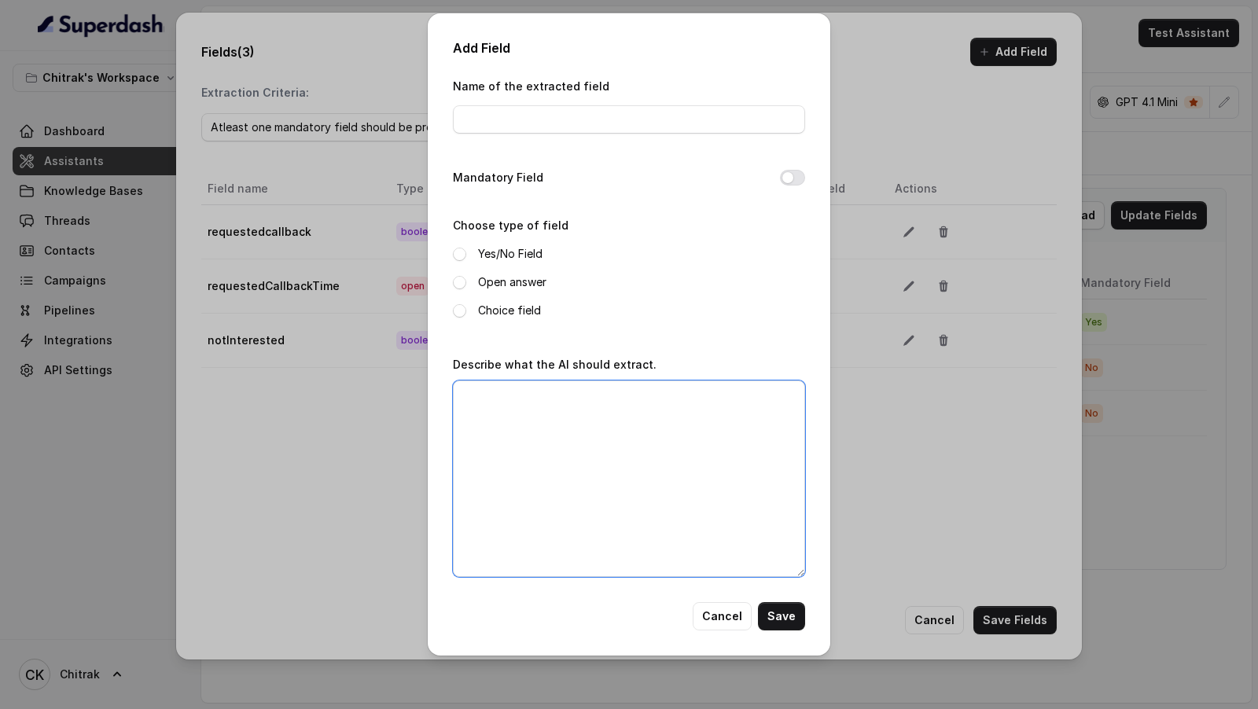
click at [637, 473] on textarea "Describe what the AI should extract." at bounding box center [629, 479] width 352 height 197
paste textarea "Extract if the customer has explicitly mentioned that they are not interested i…"
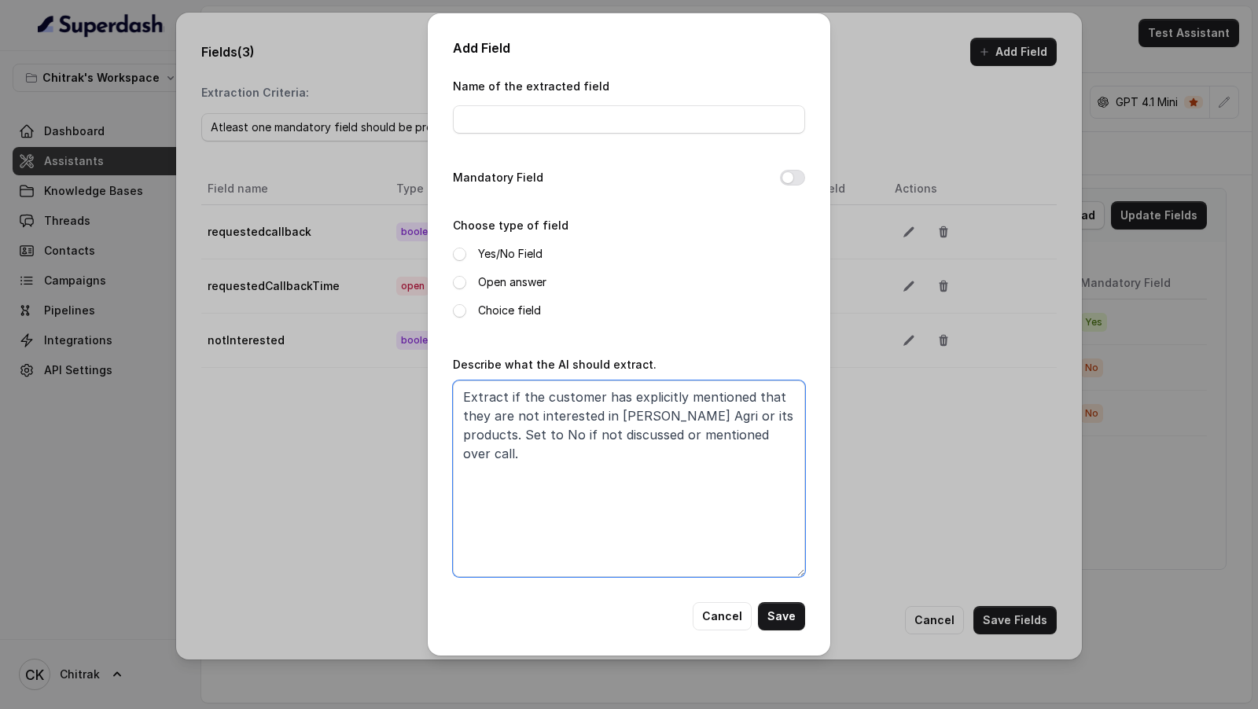
click at [509, 439] on textarea "Extract if the customer has explicitly mentioned that they are not interested i…" at bounding box center [629, 479] width 352 height 197
type textarea "Extract if the customer has explicitly mentioned that they are not interested i…"
click at [555, 116] on input "Name of the extracted field" at bounding box center [629, 119] width 352 height 28
type input "q"
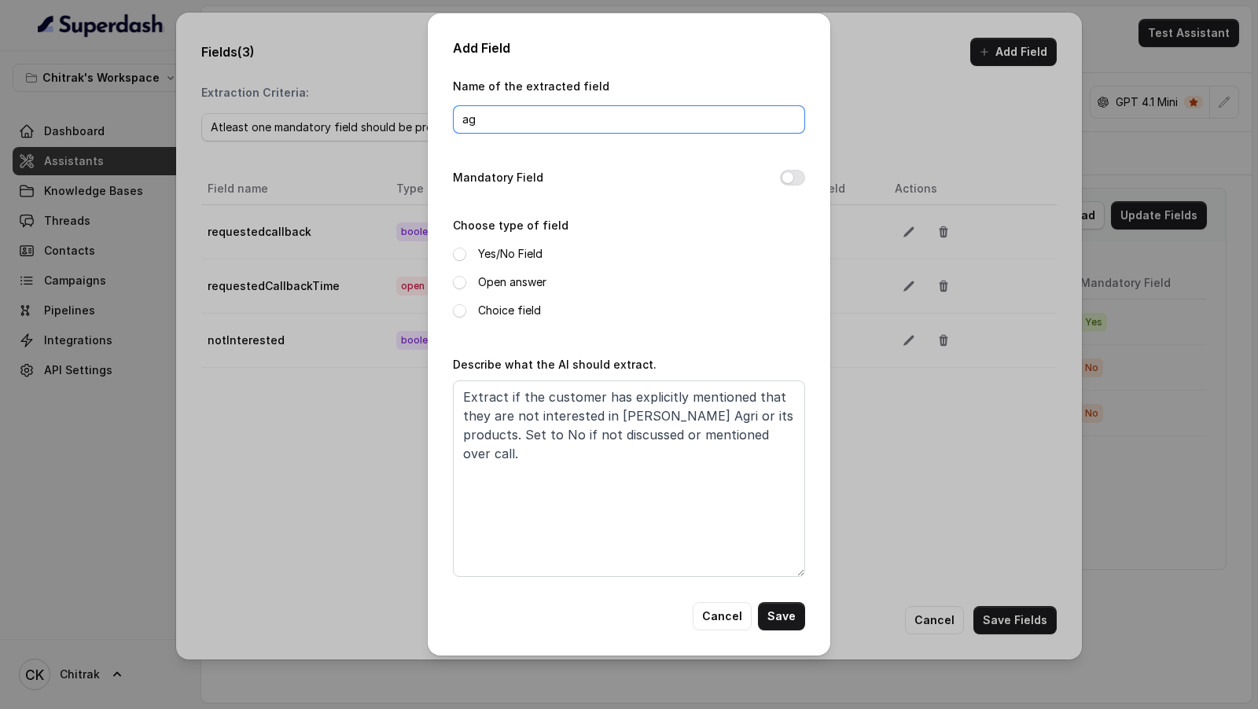
type input "agreedToTransfer"
click at [486, 286] on label "Open answer" at bounding box center [512, 282] width 68 height 19
click at [507, 230] on label "Choose type of field" at bounding box center [511, 225] width 116 height 13
click at [506, 250] on label "Yes/No Field" at bounding box center [510, 254] width 64 height 19
click at [614, 396] on textarea "Extract if the customer has explicitly mentioned that they are not interested i…" at bounding box center [629, 479] width 352 height 197
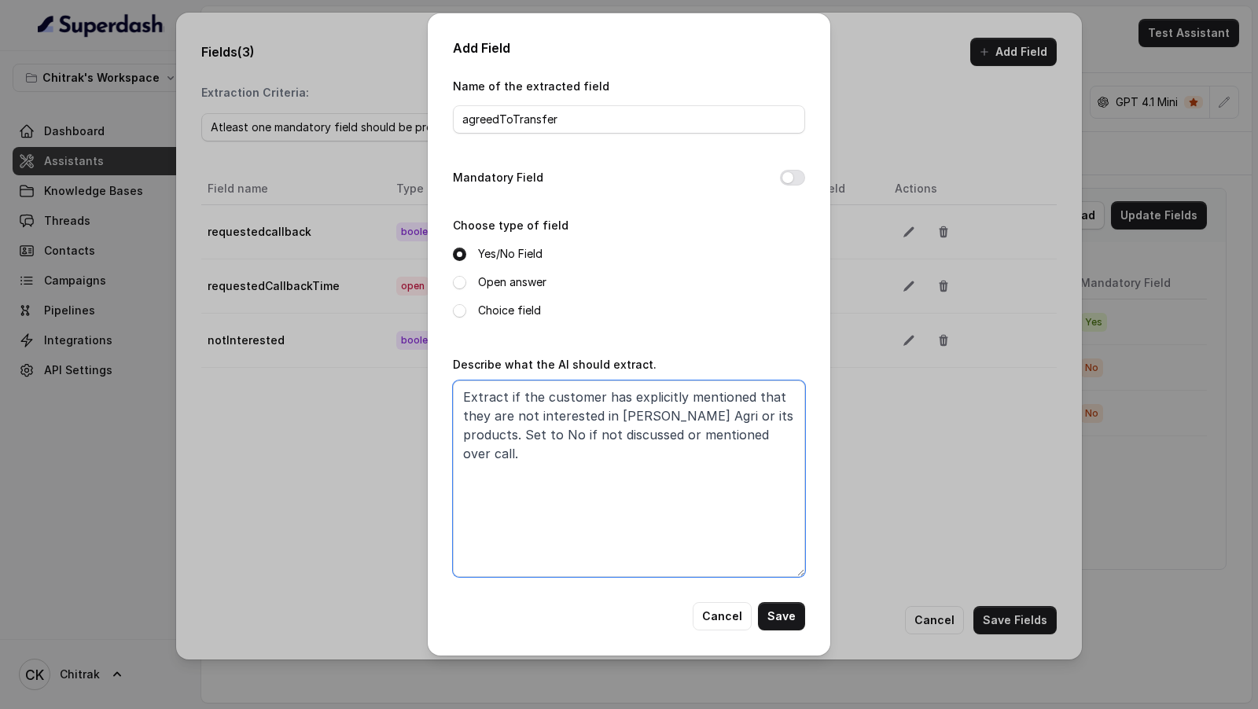
drag, startPoint x: 614, startPoint y: 396, endPoint x: 751, endPoint y: 422, distance: 139.9
click at [751, 422] on textarea "Extract if the customer has explicitly mentioned that they are not interested i…" at bounding box center [629, 479] width 352 height 197
click at [677, 404] on textarea "Extract if the customer agreed to be transfered . Set to No if not discussed or…" at bounding box center [629, 479] width 352 height 197
click at [761, 396] on textarea "Extract if the customer agreed to being transfered . Set to No if not discussed…" at bounding box center [629, 479] width 352 height 197
paste textarea "relationship manager"
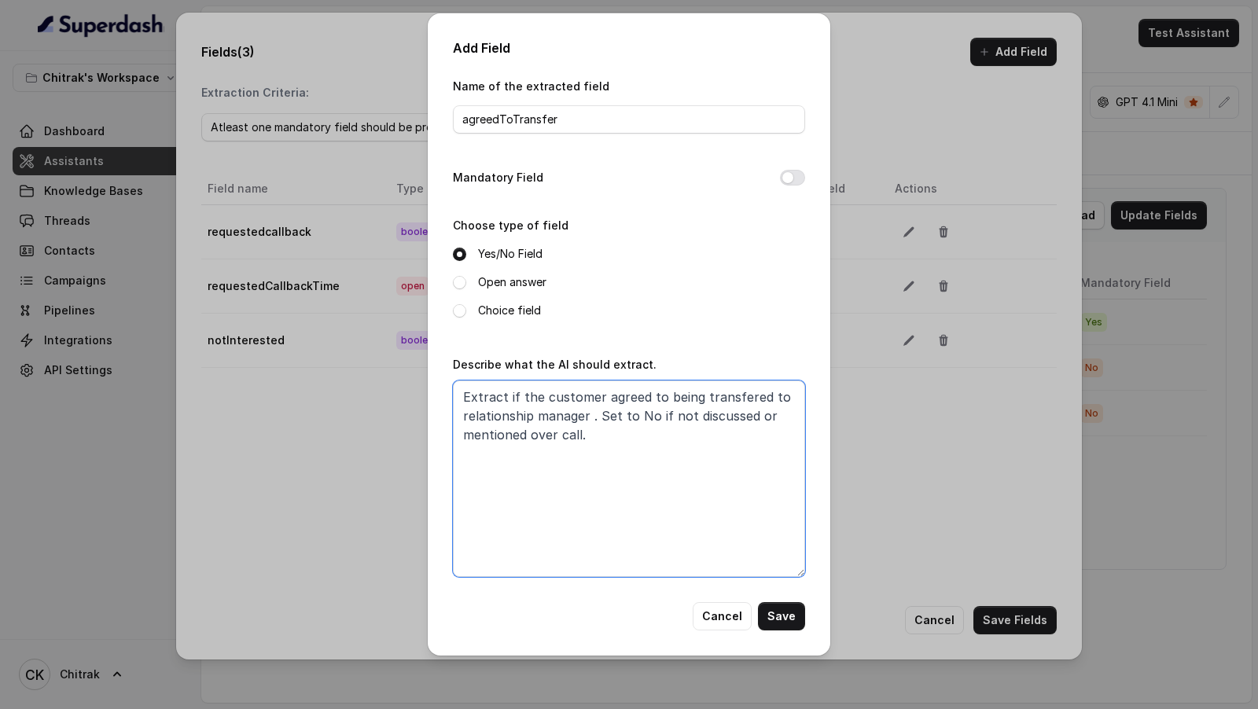
click at [717, 395] on textarea "Extract if the customer agreed to being transfered to relationship manager . Se…" at bounding box center [629, 479] width 352 height 197
click at [728, 391] on textarea "Extract if the customer agreed to being transfered to relationship manager . Se…" at bounding box center [629, 479] width 352 height 197
click at [661, 418] on textarea "Extract if the customer agreed to being transffered to relationship manager . S…" at bounding box center [629, 479] width 352 height 197
click at [588, 420] on textarea "Extract if the customer agreed to being transferred to relationship manager . S…" at bounding box center [629, 479] width 352 height 197
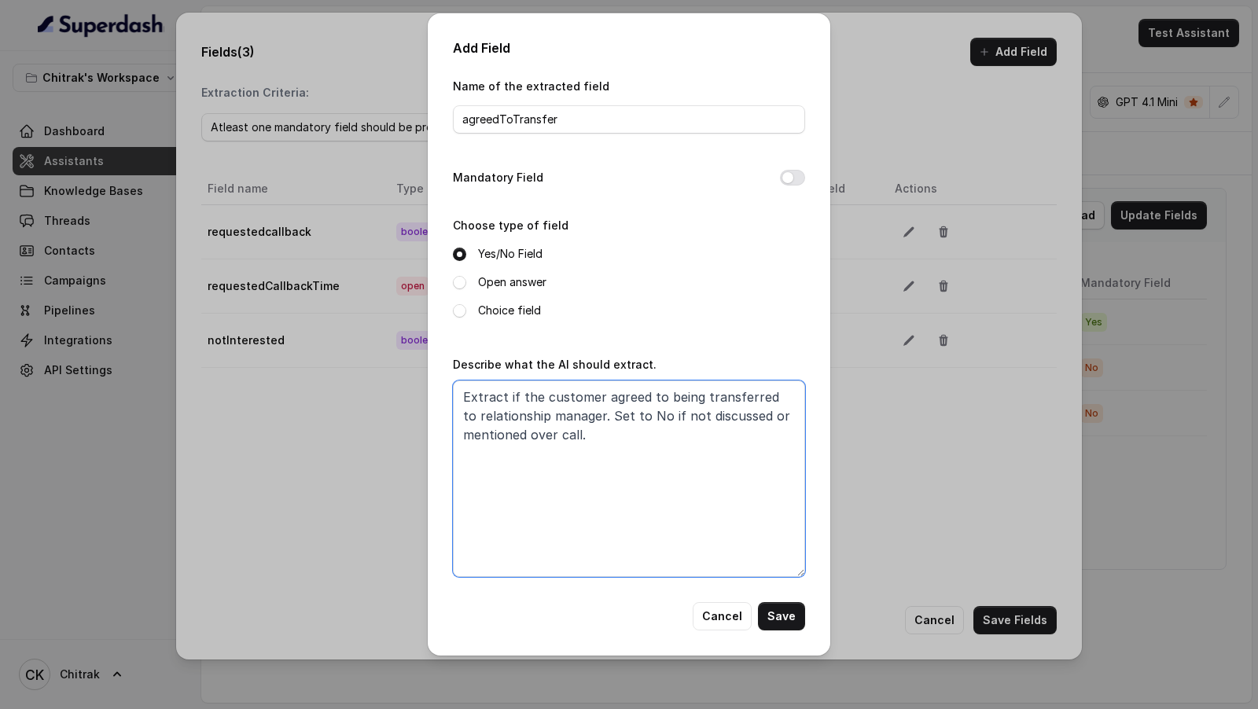
click at [637, 468] on textarea "Extract if the customer agreed to being transferred to relationship manager. Se…" at bounding box center [629, 479] width 352 height 197
drag, startPoint x: 692, startPoint y: 472, endPoint x: 593, endPoint y: 415, distance: 114.1
click at [593, 416] on textarea "Extract if the customer agreed to being transferred to relationship manager. Se…" at bounding box center [629, 479] width 352 height 197
type textarea "Extract if the customer agreed to being transferred to relationship manager. Se…"
click at [777, 618] on button "Save" at bounding box center [781, 617] width 47 height 28
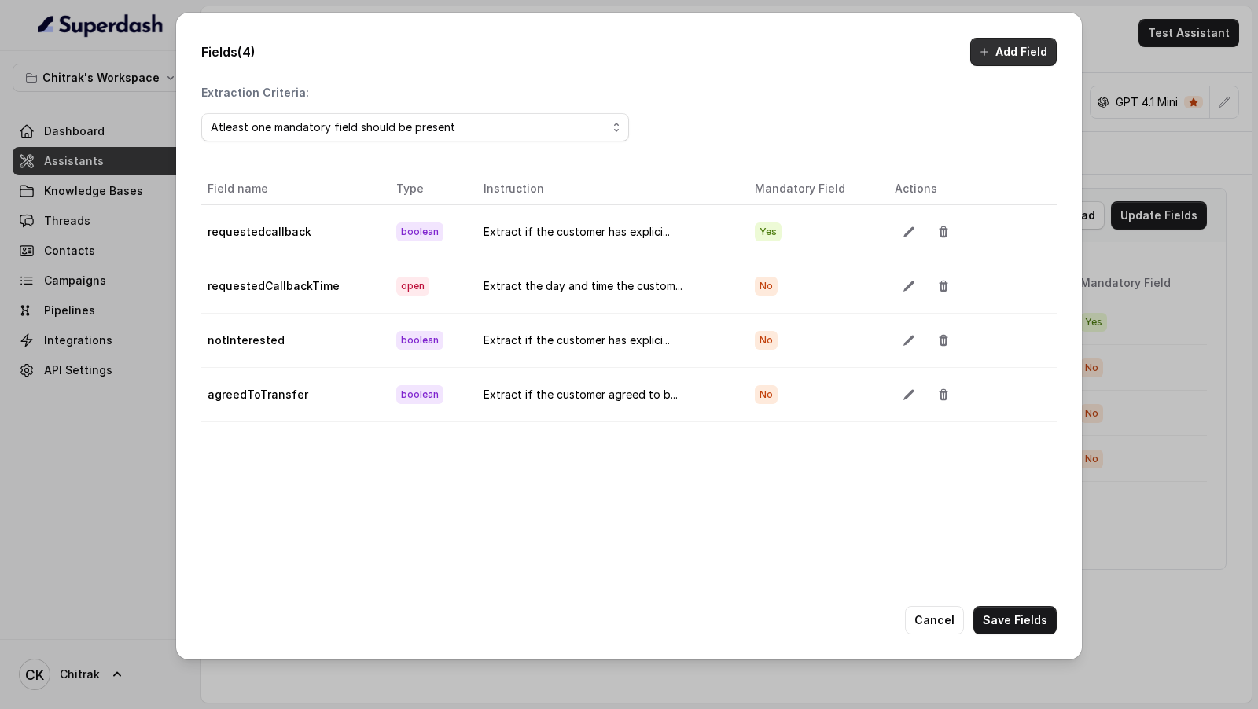
click at [989, 57] on icon "button" at bounding box center [984, 52] width 13 height 13
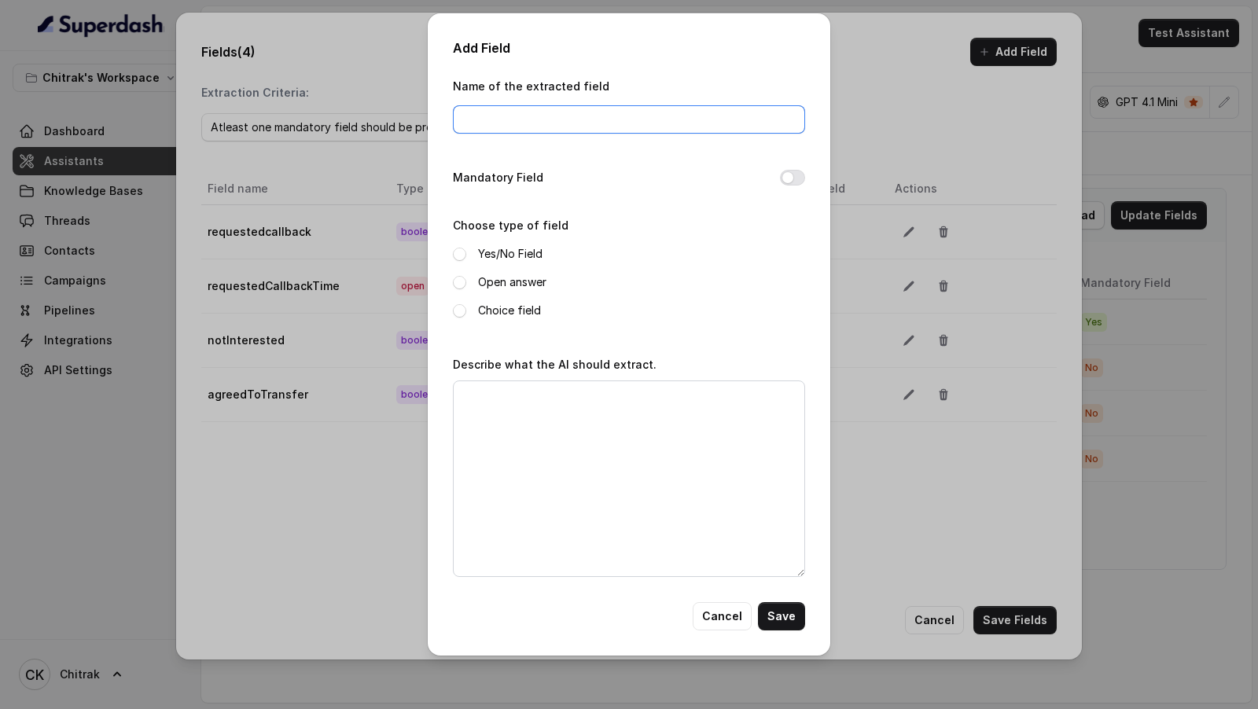
click at [558, 114] on input "Name of the extracted field" at bounding box center [629, 119] width 352 height 28
click at [714, 614] on button "Cancel" at bounding box center [722, 617] width 59 height 28
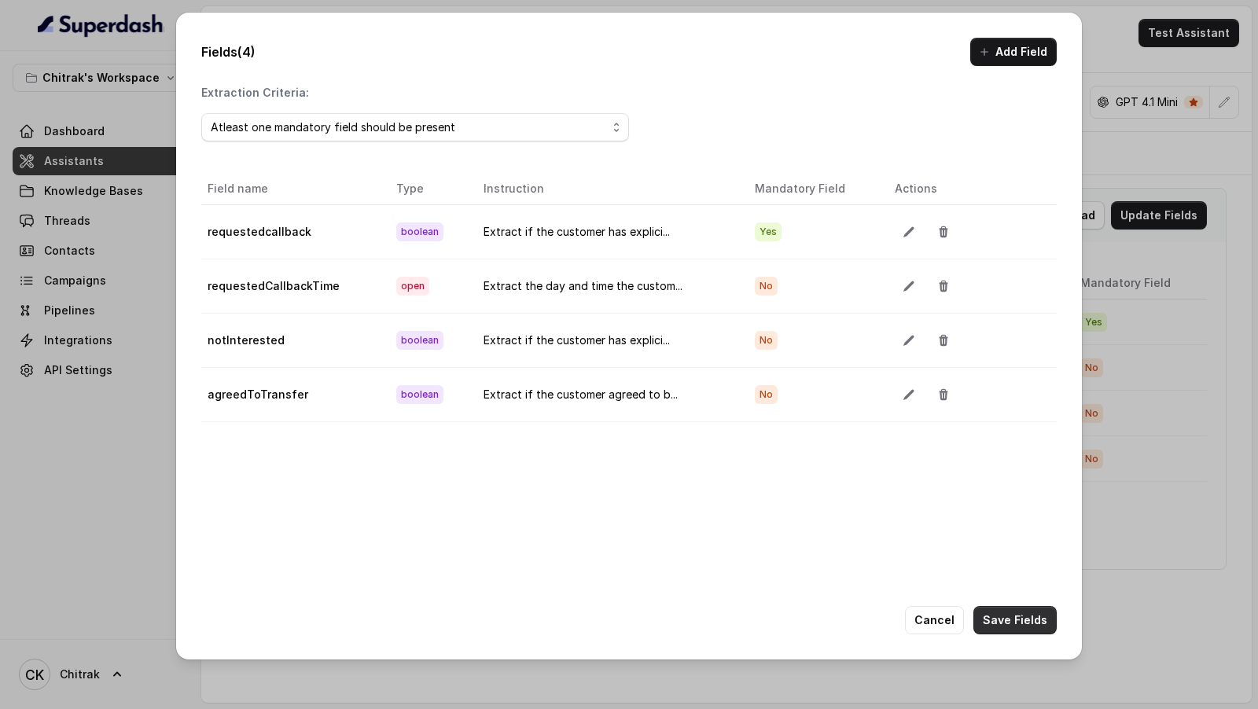
click at [1016, 621] on button "Save Fields" at bounding box center [1015, 620] width 83 height 28
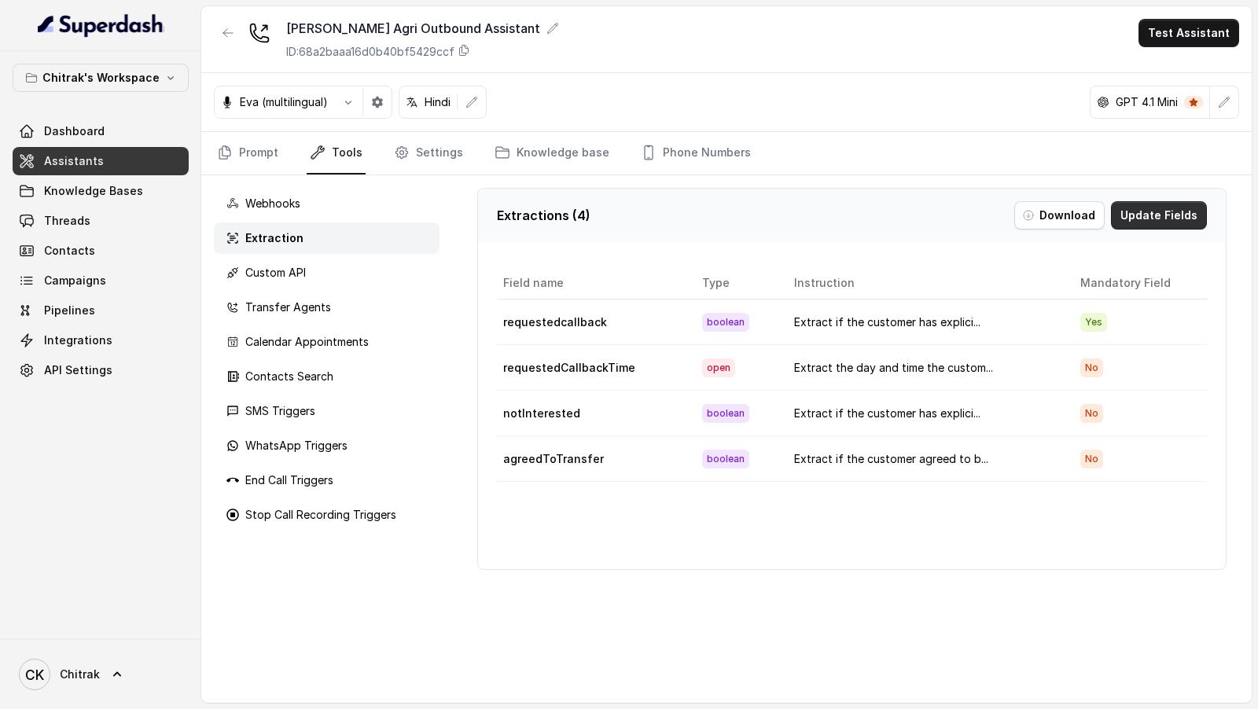
click at [1192, 217] on button "Update Fields" at bounding box center [1159, 215] width 96 height 28
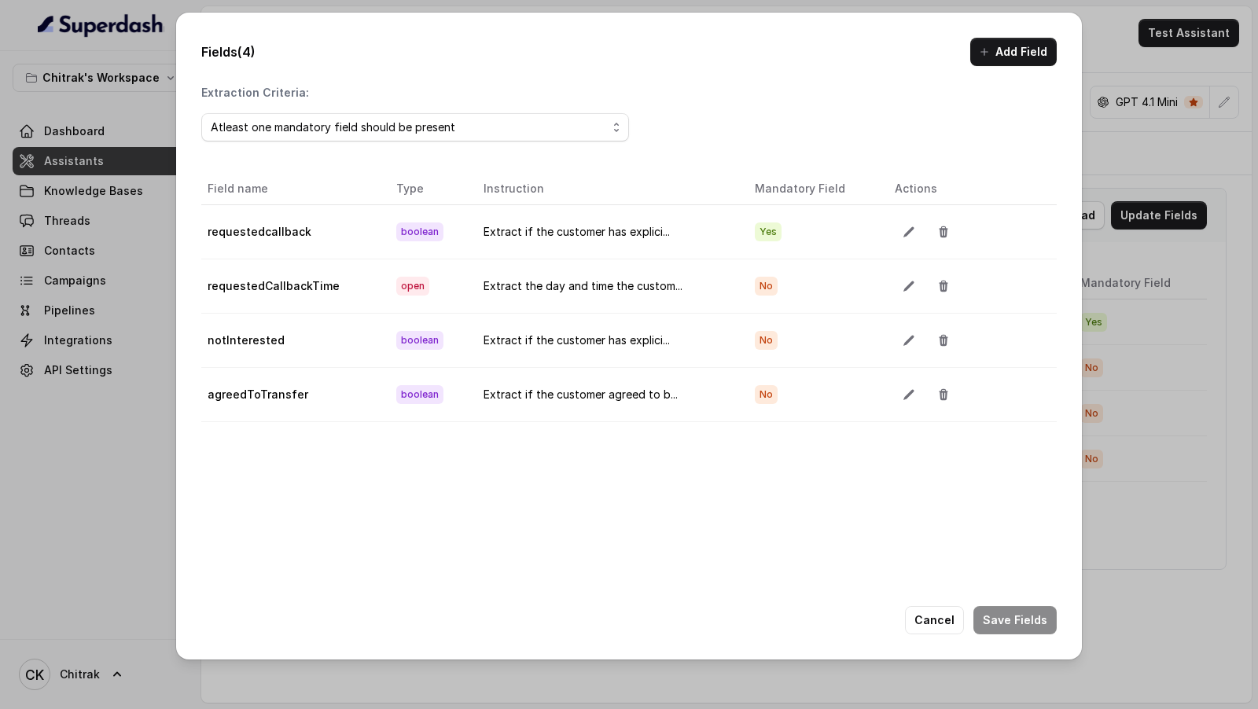
click at [889, 228] on td at bounding box center [970, 232] width 175 height 54
click at [904, 230] on icon "button" at bounding box center [909, 232] width 10 height 10
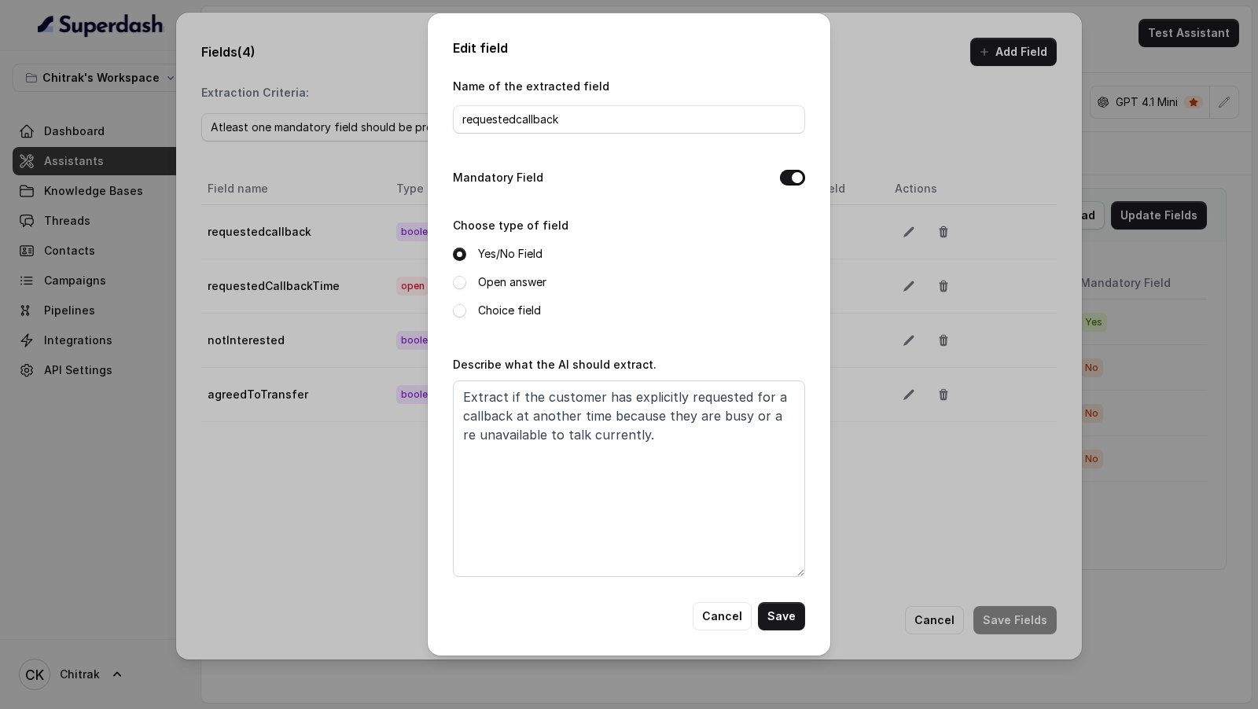
click at [801, 173] on button "Mandatory Field" at bounding box center [792, 178] width 25 height 16
click at [794, 617] on button "Save" at bounding box center [781, 617] width 47 height 28
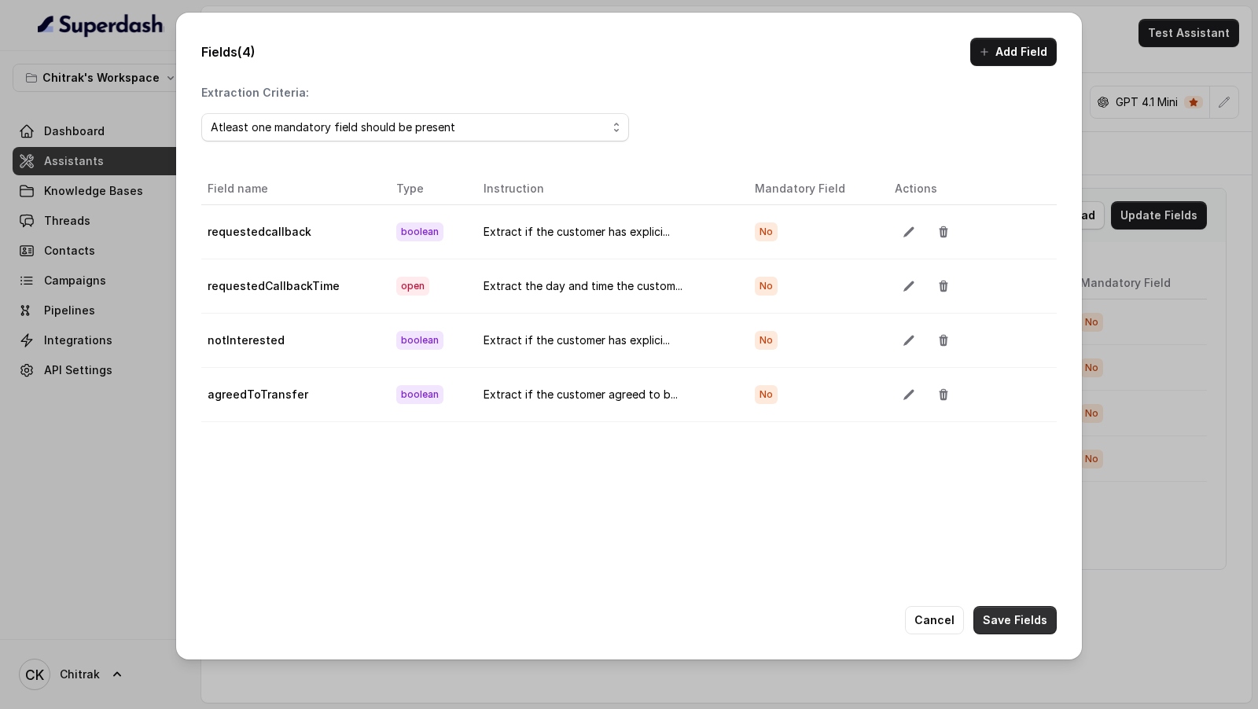
click at [1019, 619] on button "Save Fields" at bounding box center [1015, 620] width 83 height 28
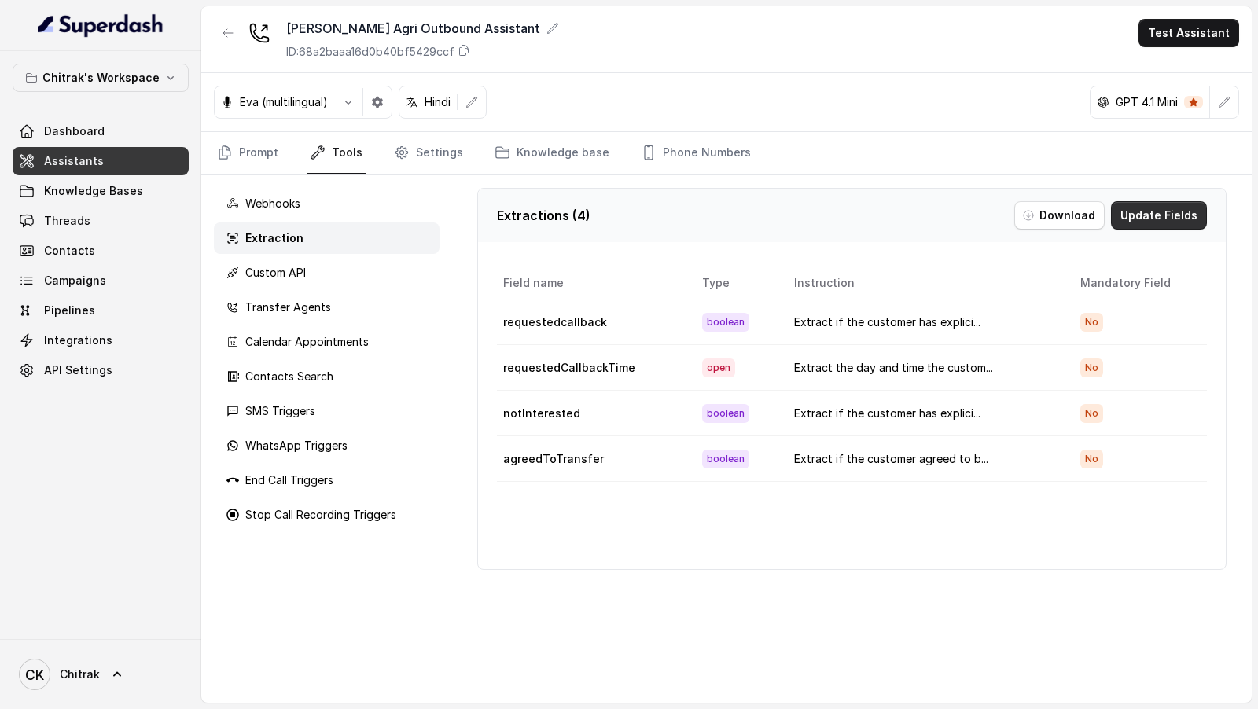
click at [1155, 208] on button "Update Fields" at bounding box center [1159, 215] width 96 height 28
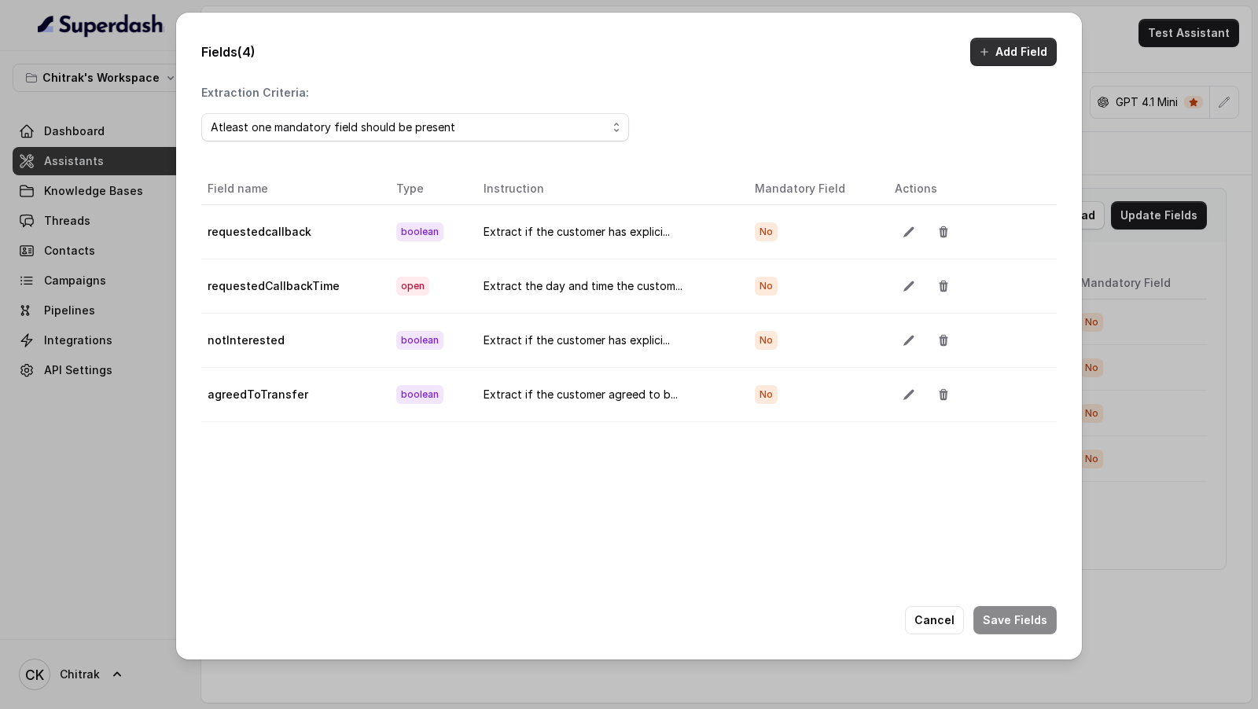
click at [1023, 58] on button "Add Field" at bounding box center [1014, 52] width 87 height 28
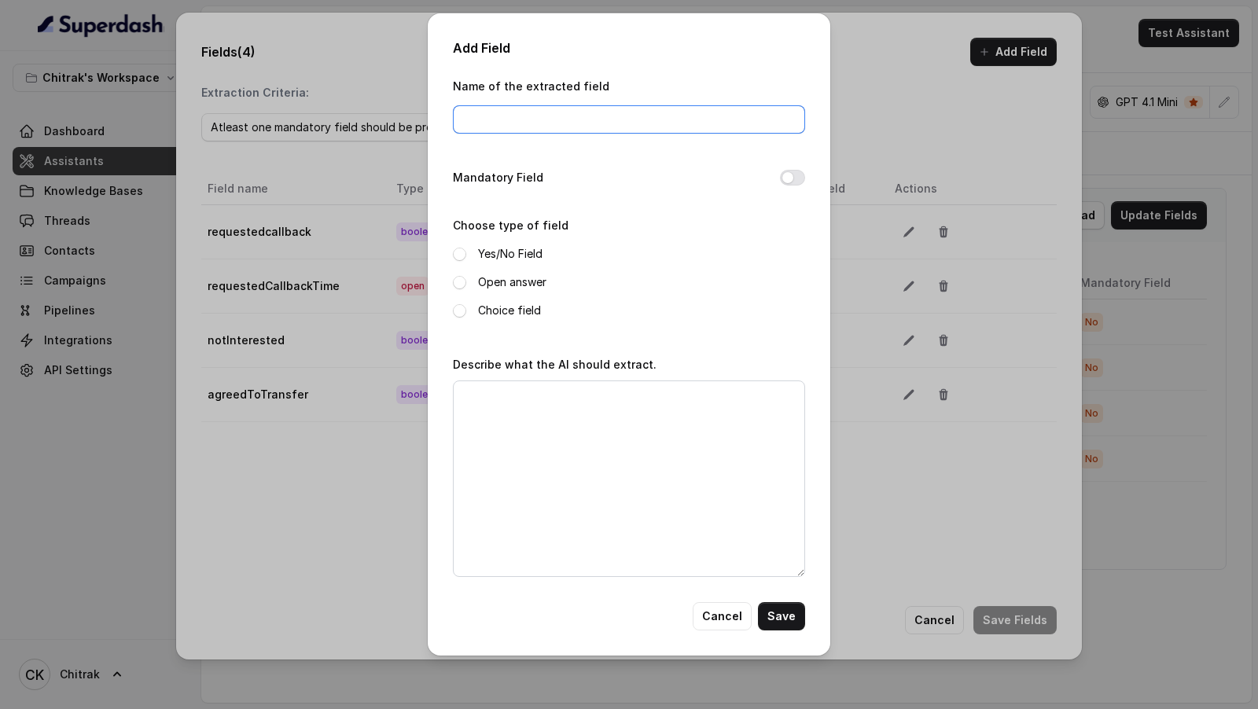
click at [526, 111] on input "Name of the extracted field" at bounding box center [629, 119] width 352 height 28
type input "customerSentiment"
click at [497, 256] on label "Yes/No Field" at bounding box center [510, 254] width 64 height 19
click at [497, 278] on label "Open answer" at bounding box center [512, 282] width 68 height 19
click at [492, 308] on label "Choice field" at bounding box center [509, 310] width 63 height 19
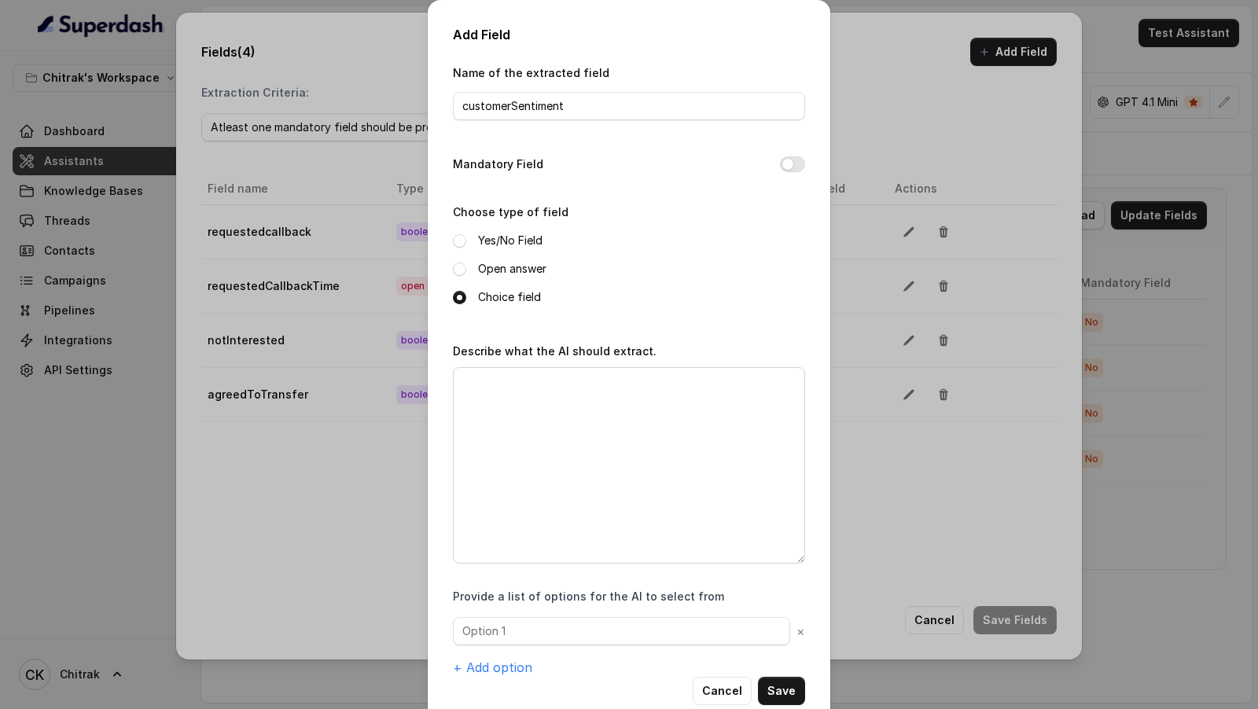
click at [499, 648] on div "× + Add option" at bounding box center [629, 647] width 352 height 60
click at [508, 633] on input "text" at bounding box center [621, 631] width 337 height 28
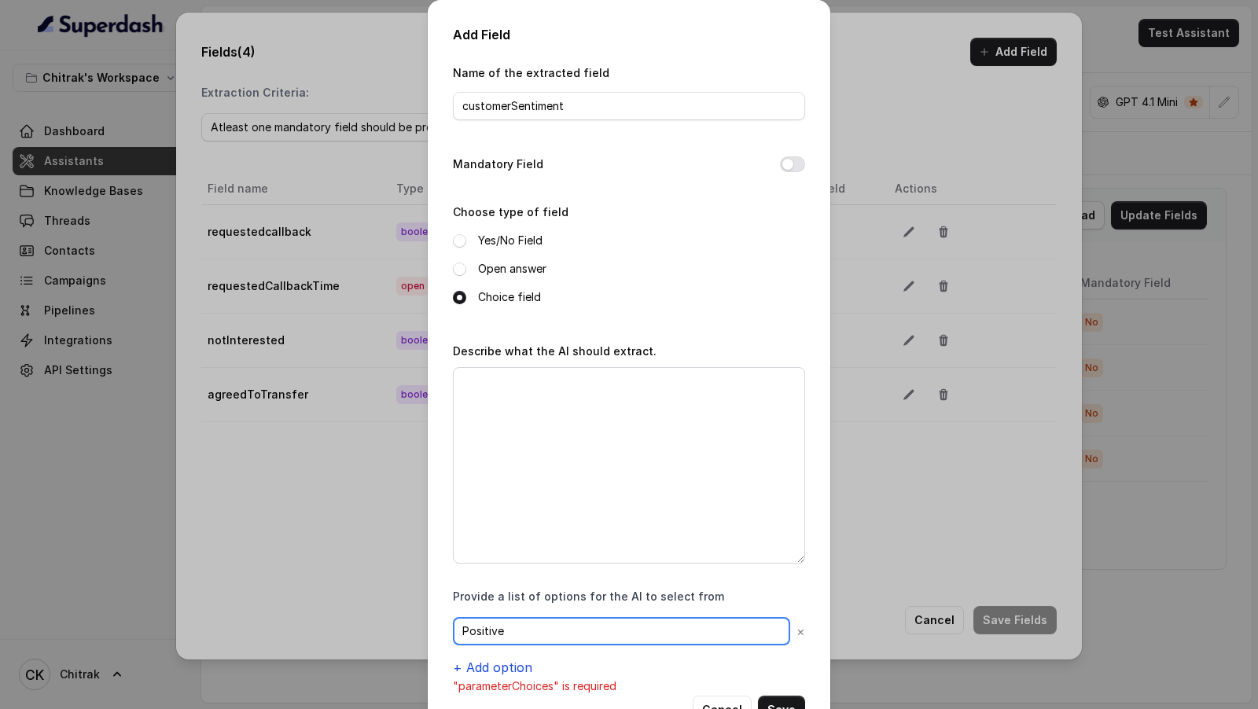
type input "Positive"
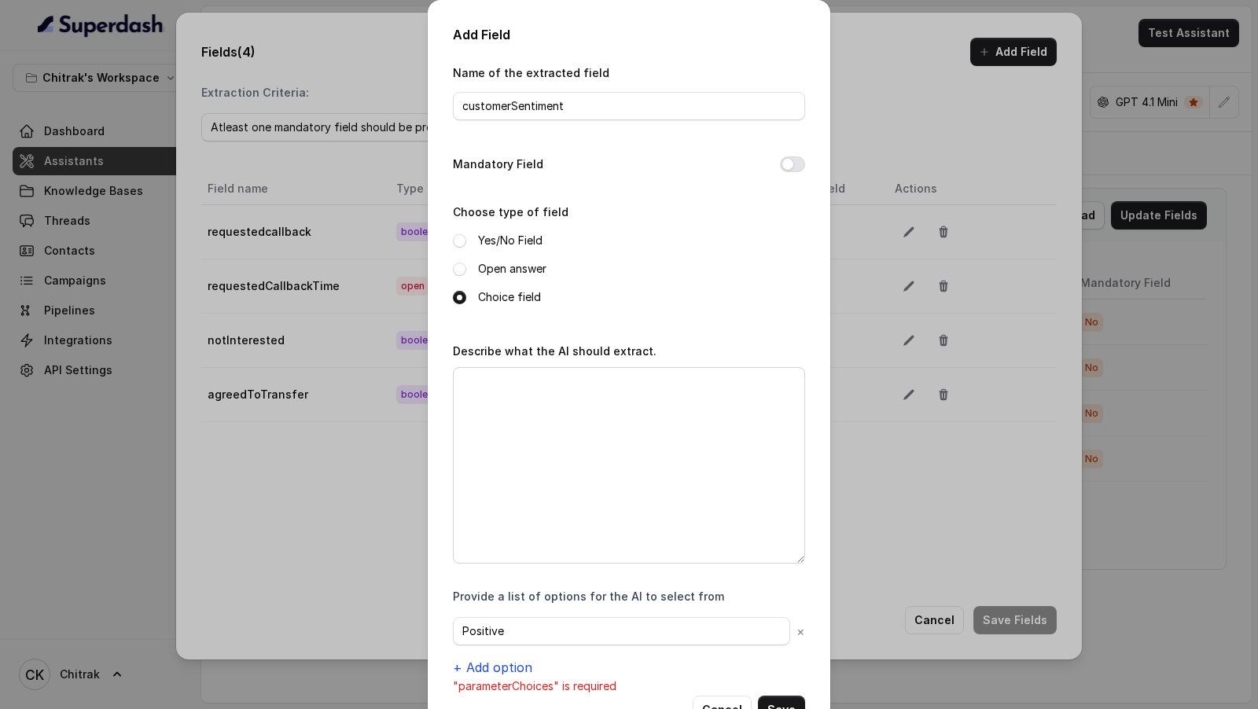
click at [495, 659] on button "+ Add option" at bounding box center [492, 667] width 79 height 19
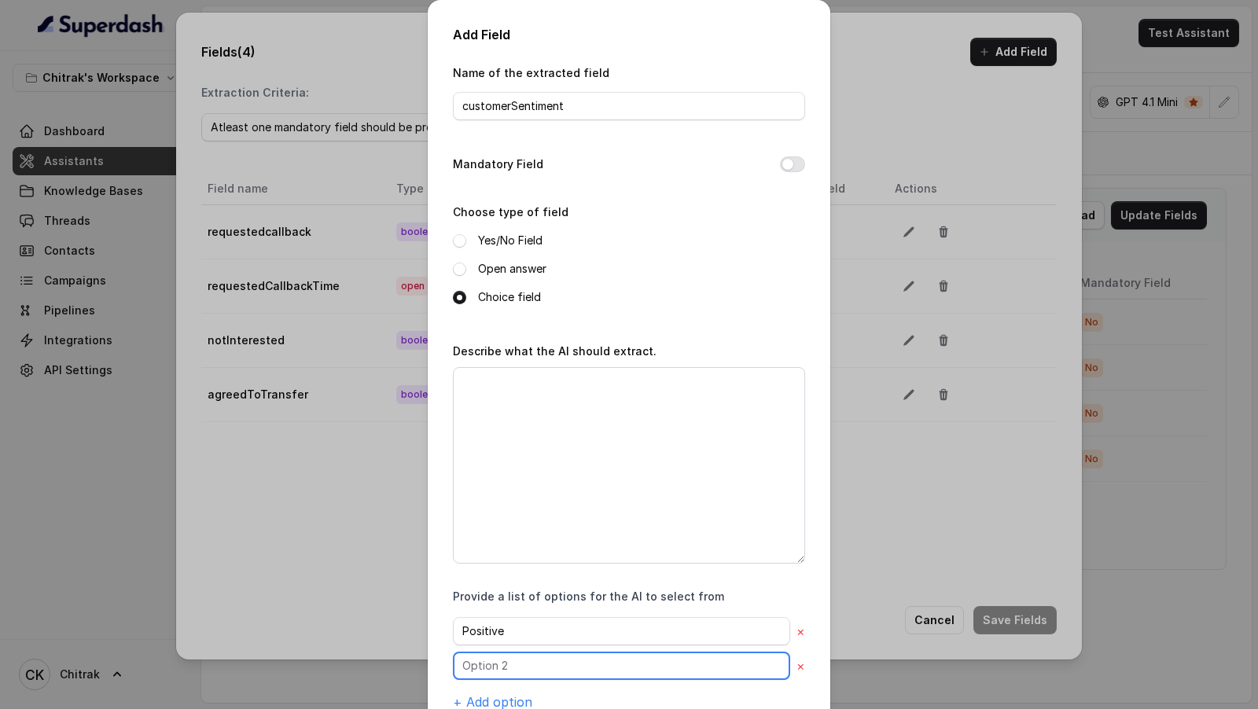
click at [506, 657] on input "text" at bounding box center [621, 666] width 337 height 28
type input "Negative"
click at [493, 693] on button "+ Add option" at bounding box center [492, 702] width 79 height 19
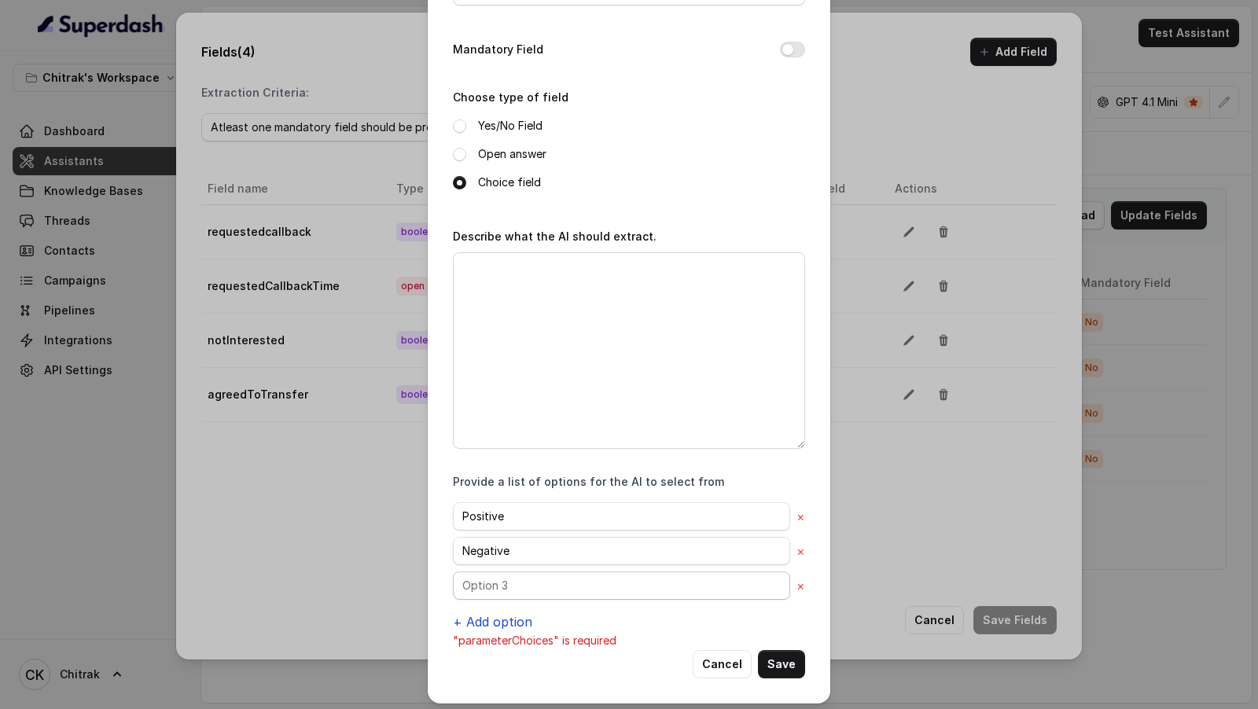
scroll to position [118, 0]
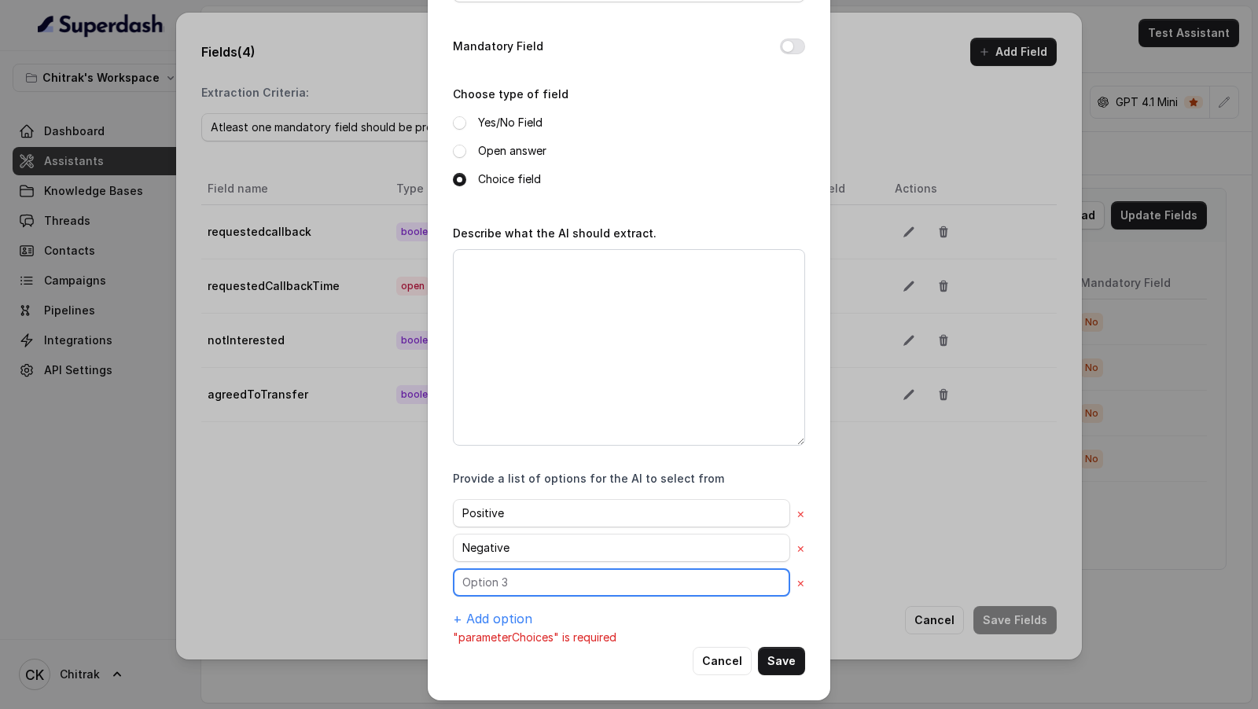
click at [529, 583] on input "text" at bounding box center [621, 583] width 337 height 28
type input "Neutral"
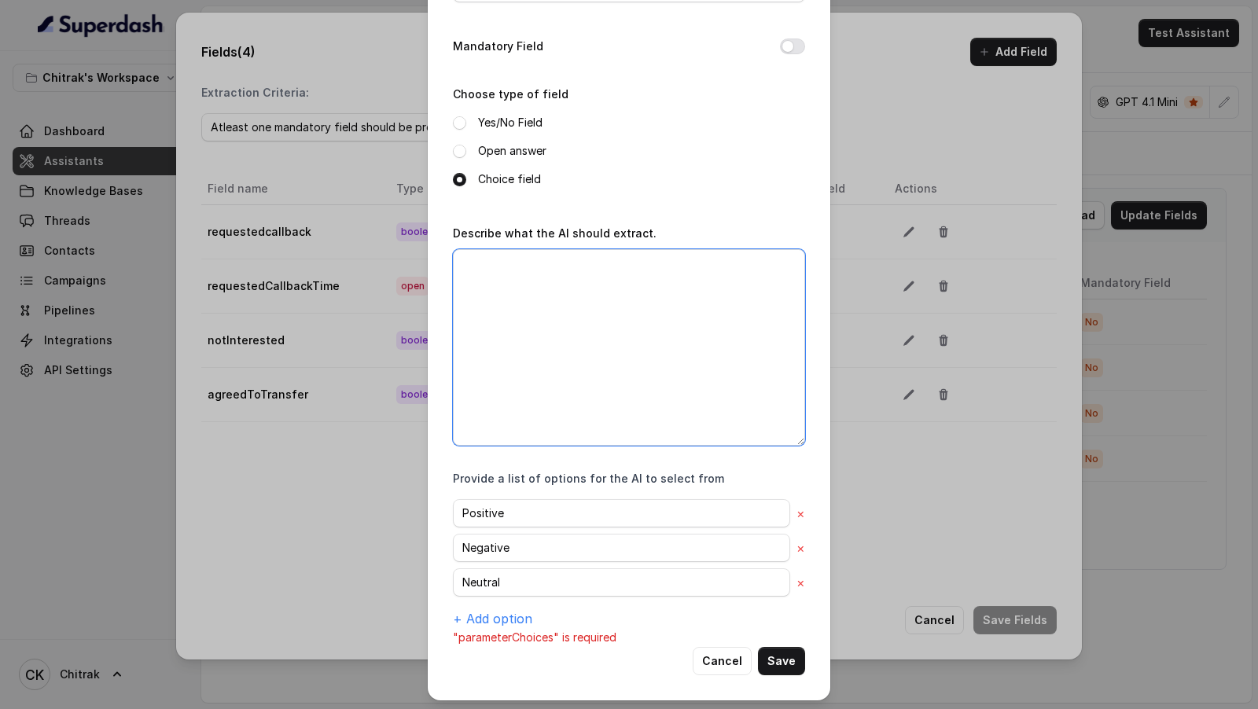
click at [659, 413] on textarea "Describe what the AI should extract." at bounding box center [629, 347] width 352 height 197
click at [593, 459] on div "Name of the extracted field customerSentiment Mandatory Field Choose type of fi…" at bounding box center [629, 296] width 352 height 702
click at [614, 382] on textarea "Describe what the AI should extract." at bounding box center [629, 347] width 352 height 197
paste textarea "Extract if the customer agreed to being transferred to relationship manager. Se…"
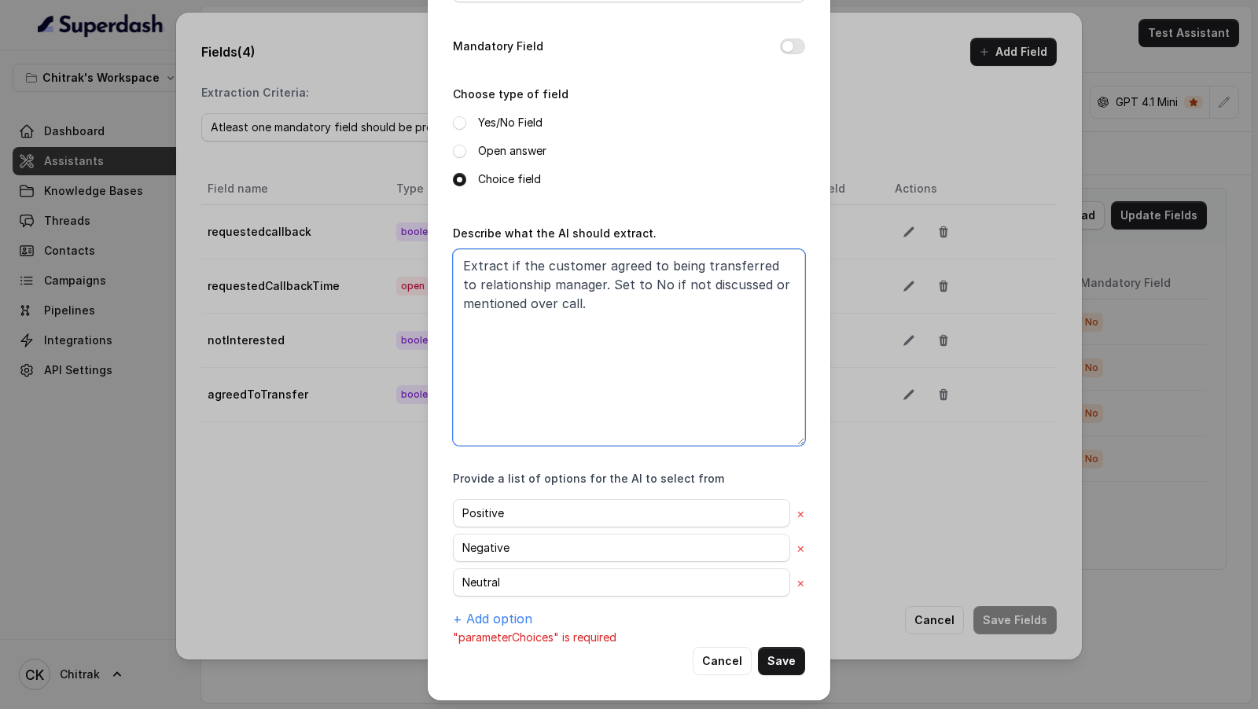
click at [507, 265] on textarea "Extract if the customer agreed to being transferred to relationship manager. Se…" at bounding box center [629, 347] width 352 height 197
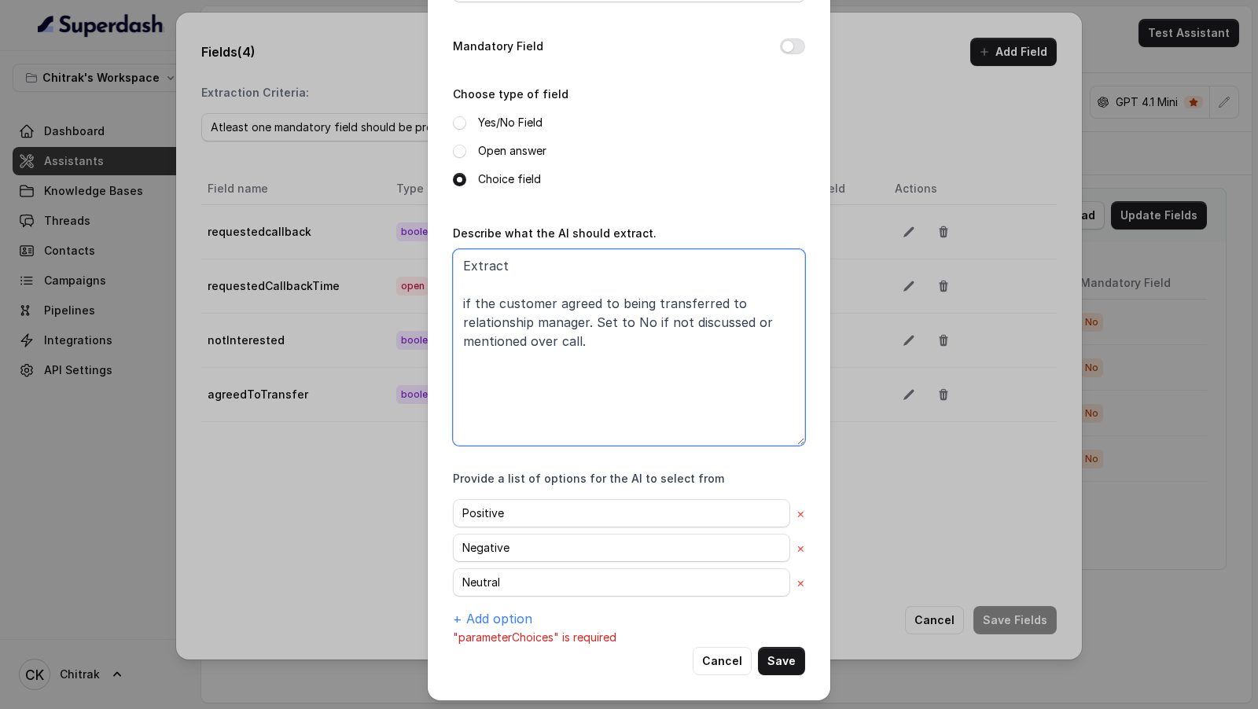
click at [537, 261] on textarea "Extract if the customer agreed to being transferred to relationship manager. Se…" at bounding box center [629, 347] width 352 height 197
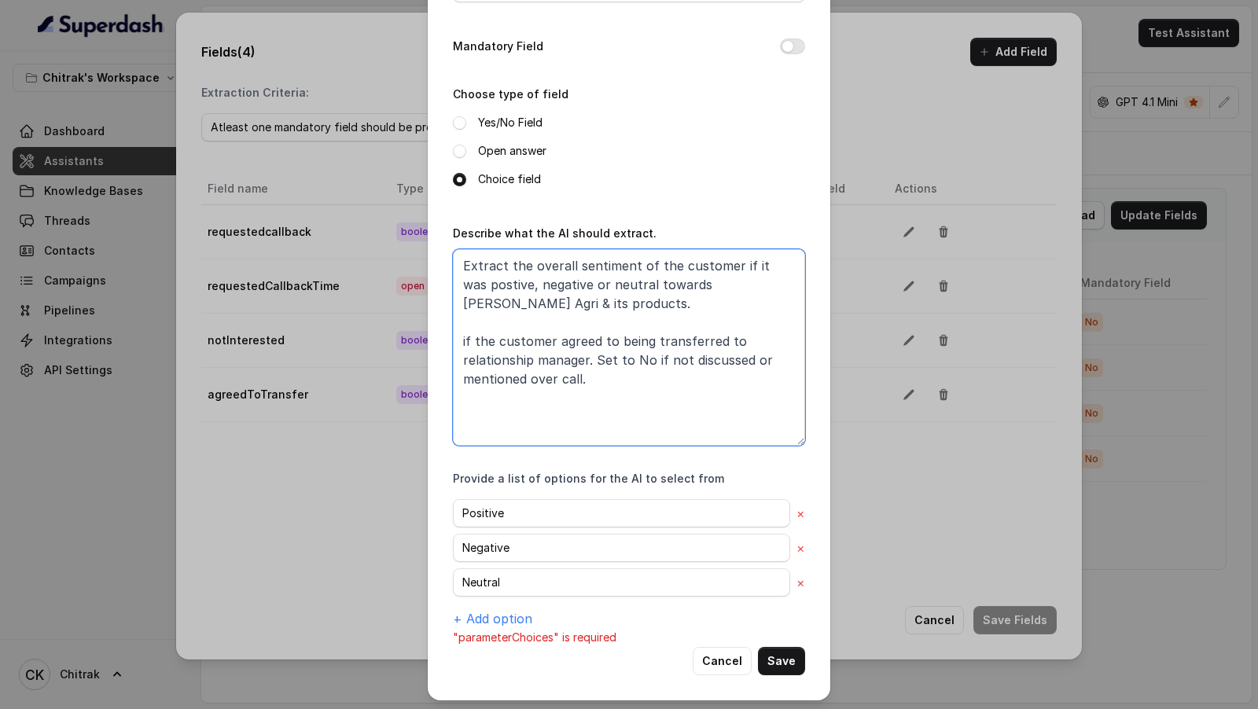
drag, startPoint x: 599, startPoint y: 370, endPoint x: 600, endPoint y: 315, distance: 55.1
click at [600, 315] on textarea "Extract the overall sentiment of the customer if it was postive, negative or ne…" at bounding box center [629, 347] width 352 height 197
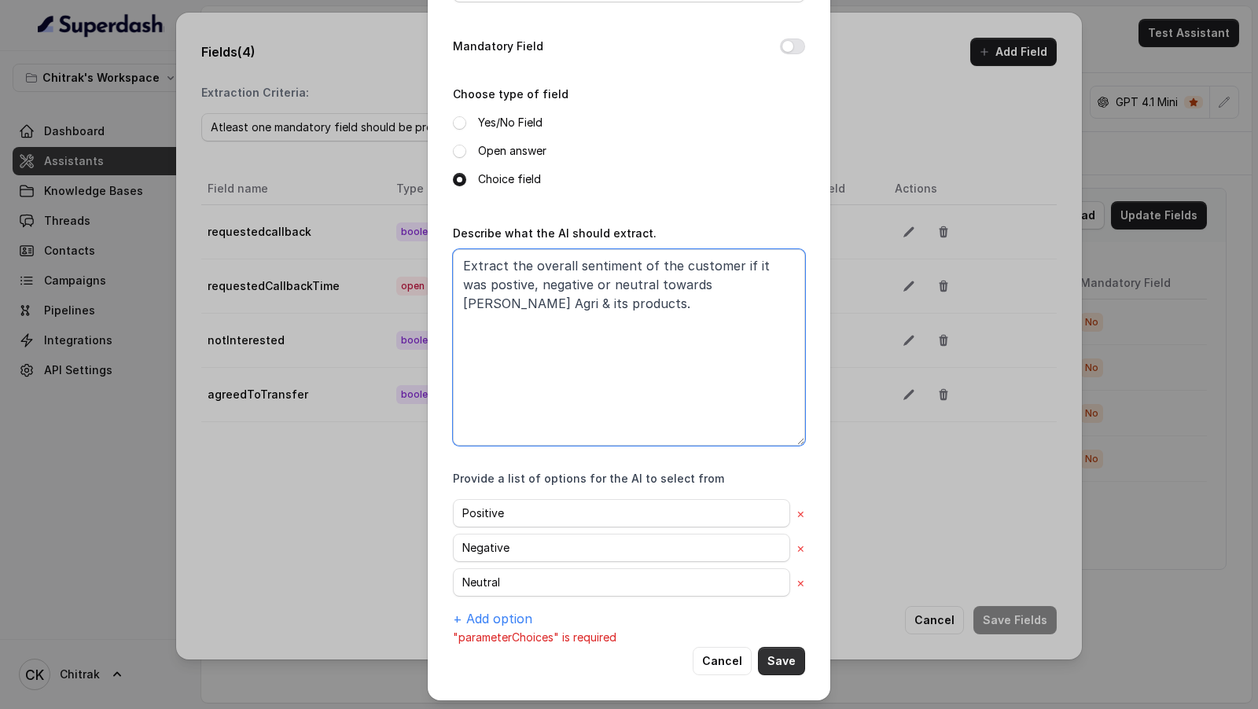
type textarea "Extract the overall sentiment of the customer if it was postive, negative or ne…"
click at [792, 661] on button "Save" at bounding box center [781, 661] width 47 height 28
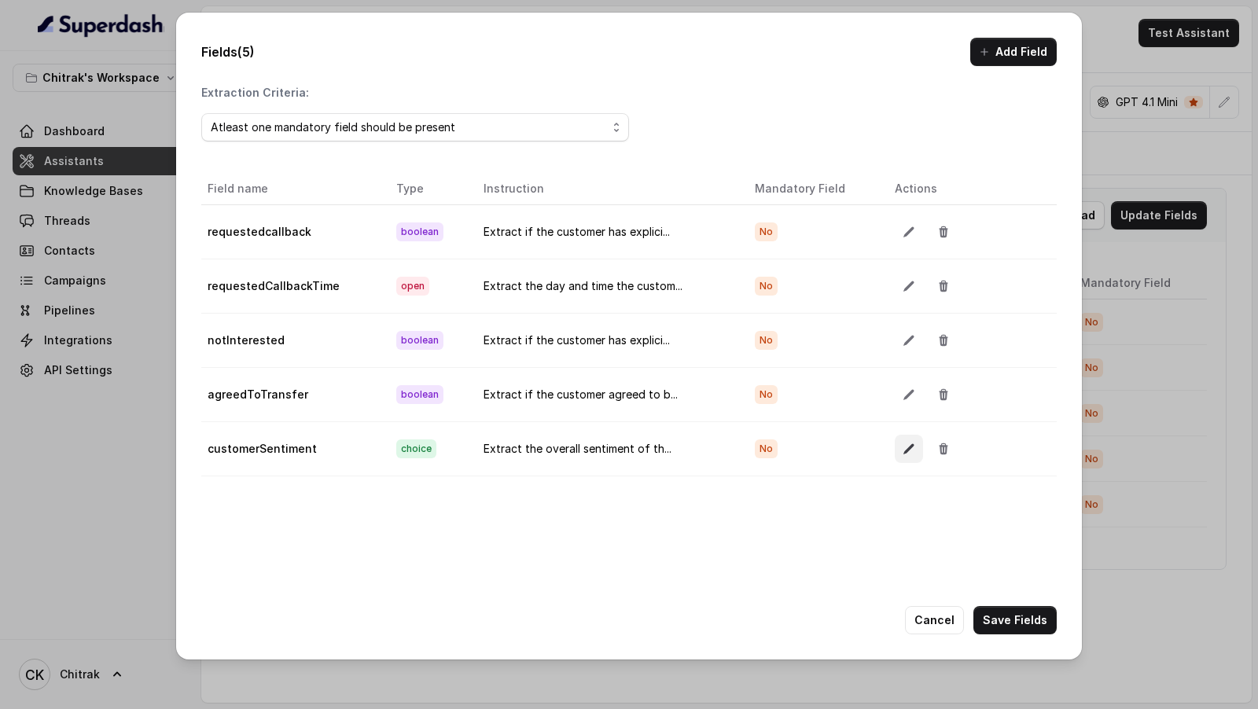
click at [906, 443] on icon "button" at bounding box center [909, 449] width 13 height 13
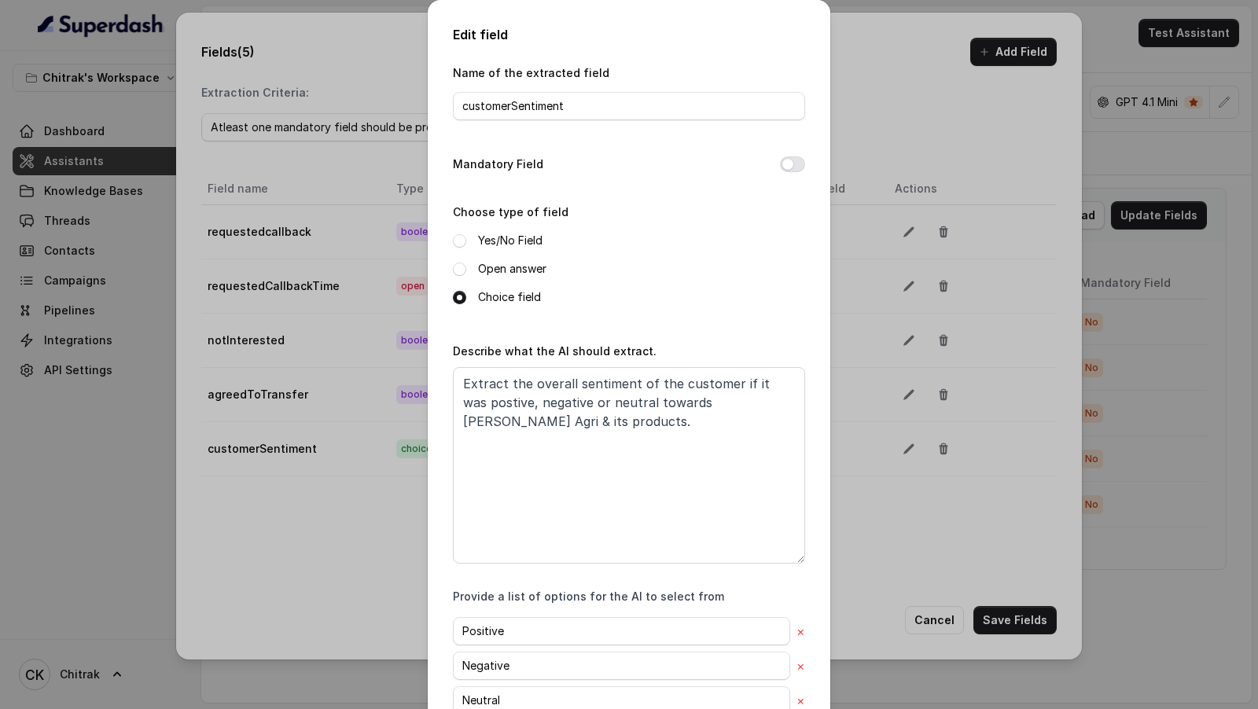
scroll to position [99, 0]
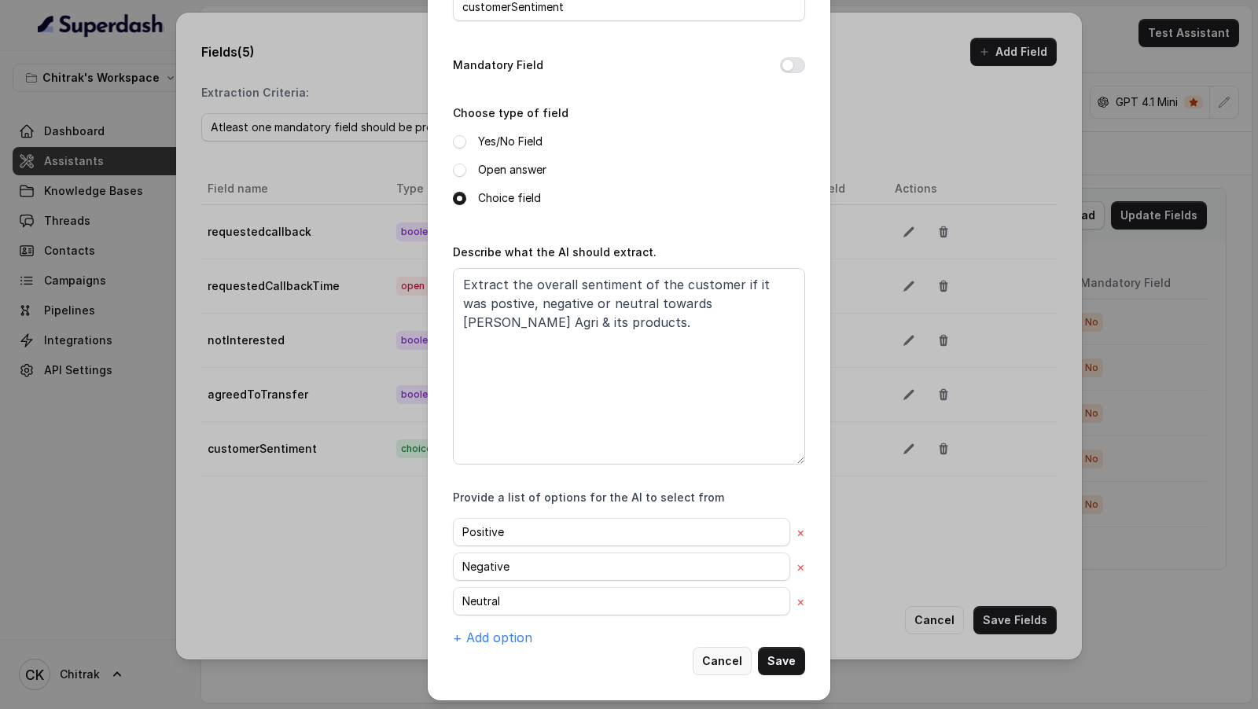
click at [721, 659] on button "Cancel" at bounding box center [722, 661] width 59 height 28
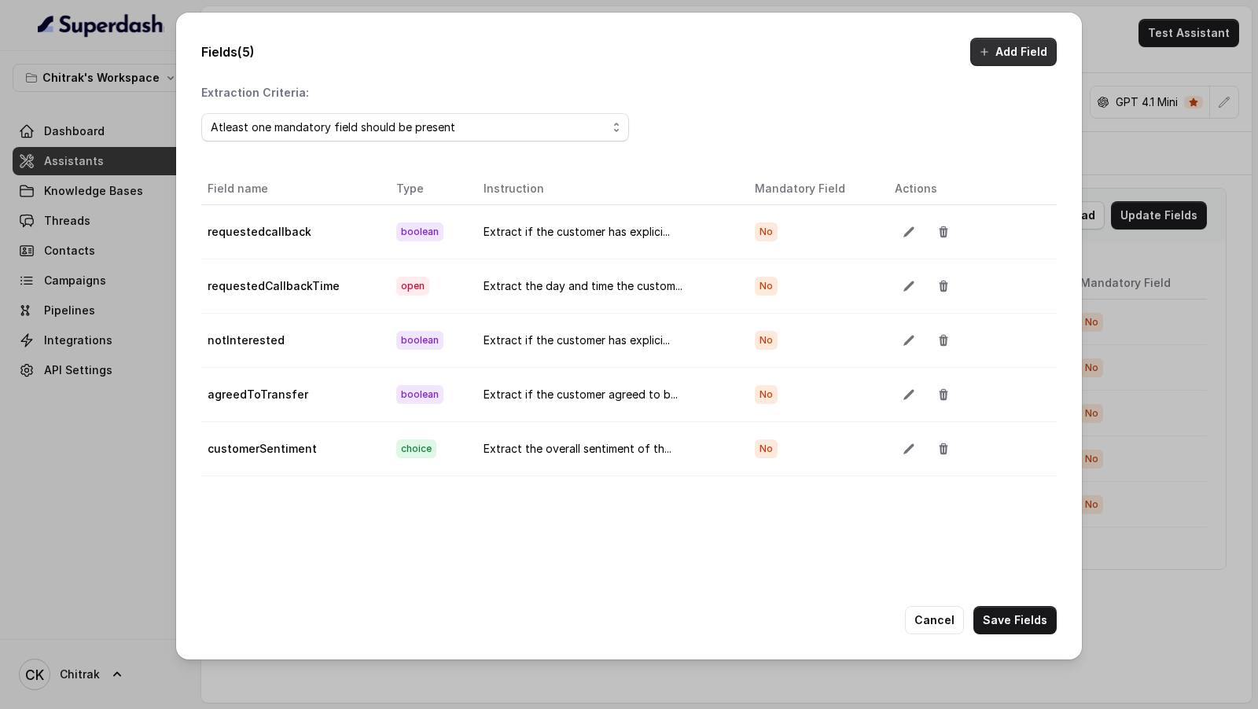
click at [1017, 53] on button "Add Field" at bounding box center [1014, 52] width 87 height 28
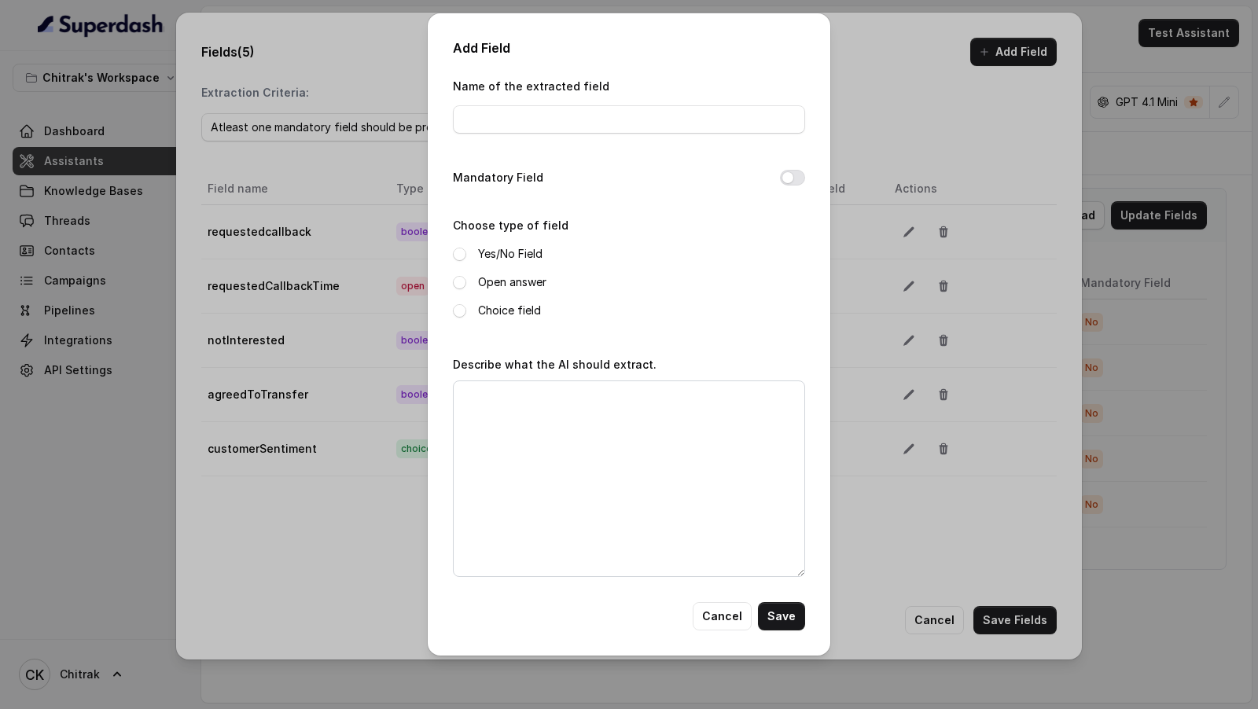
click at [610, 135] on div "Name of the extracted field" at bounding box center [629, 109] width 352 height 67
click at [575, 132] on input "Name of the extracted field" at bounding box center [629, 119] width 352 height 28
click at [519, 456] on textarea "Describe what the AI should extract." at bounding box center [629, 479] width 352 height 197
click at [614, 124] on input "Name of the extracted field" at bounding box center [629, 119] width 352 height 28
type input "enquiredAboutDiscount"
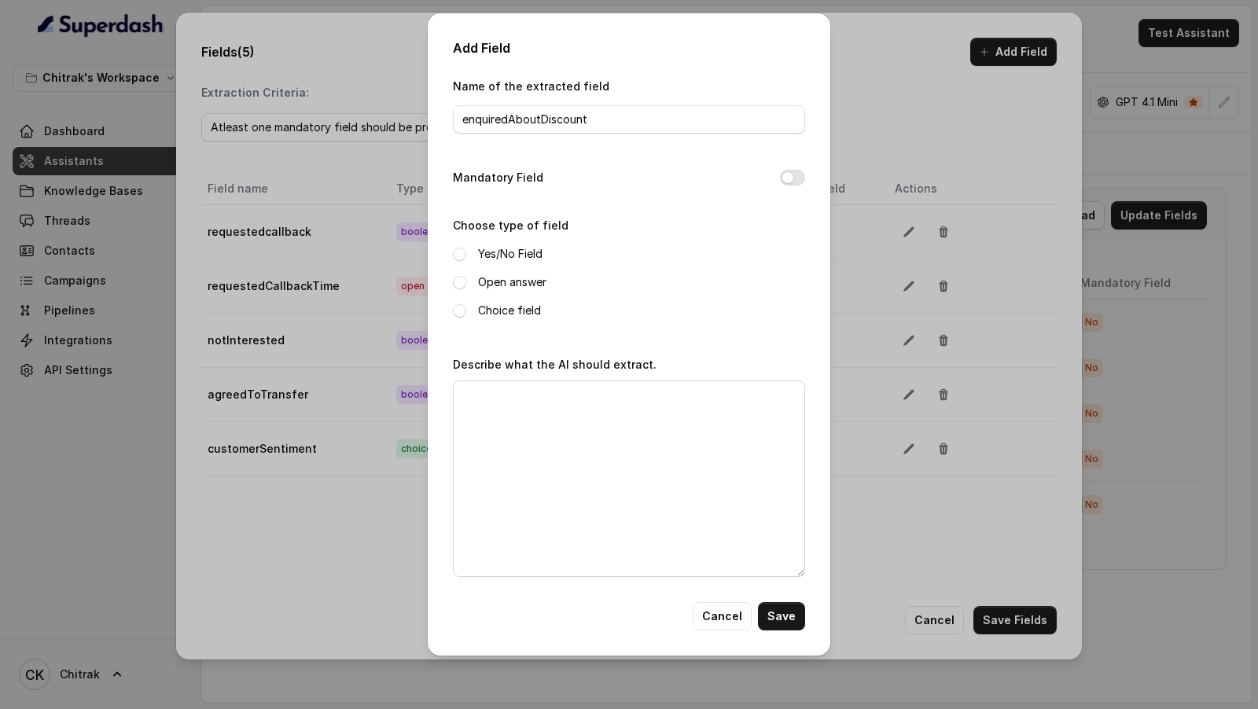
click at [480, 280] on label "Open answer" at bounding box center [512, 282] width 68 height 19
click at [514, 449] on textarea "Describe what the AI should extract." at bounding box center [629, 479] width 352 height 197
paste textarea "Extract if the customer agreed to being transferred to relationship manager. Se…"
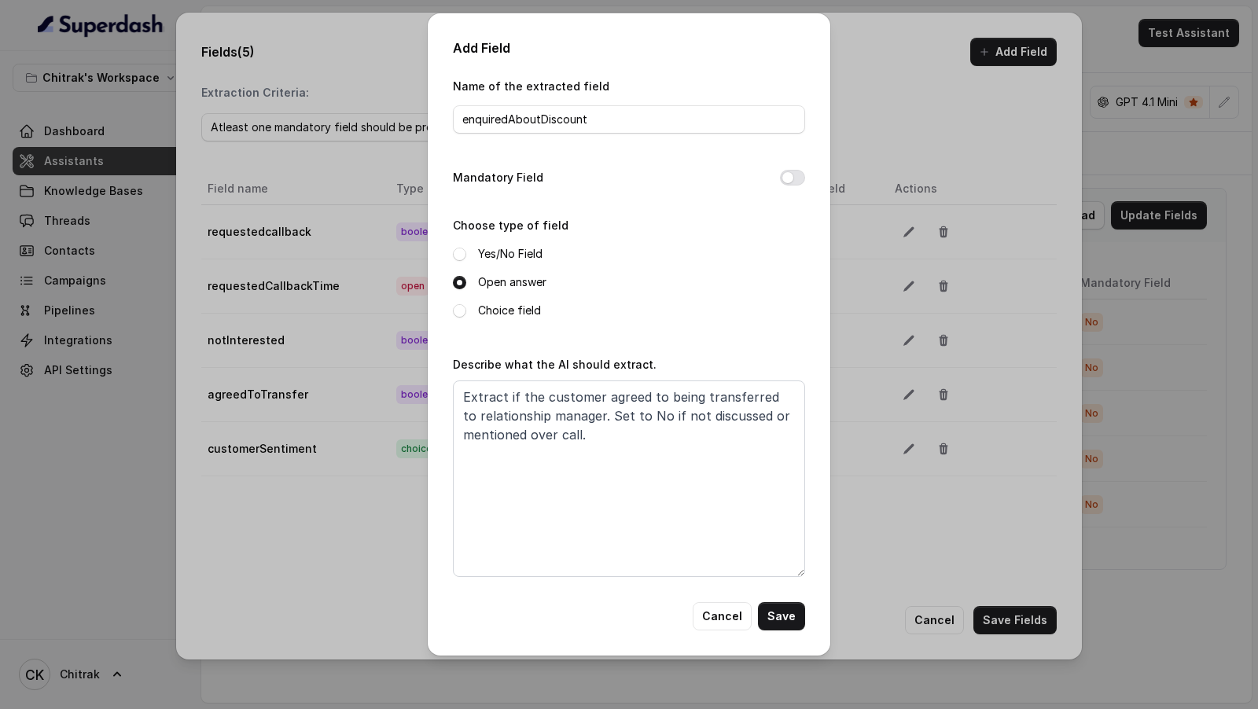
click at [497, 247] on label "Yes/No Field" at bounding box center [510, 254] width 64 height 19
click at [558, 395] on textarea "Extract if the customer agreed to being transferred to relationship manager. Se…" at bounding box center [629, 479] width 352 height 197
click at [603, 401] on textarea "Extract if the customer agreed to being transferred to relationship manager. Se…" at bounding box center [629, 479] width 352 height 197
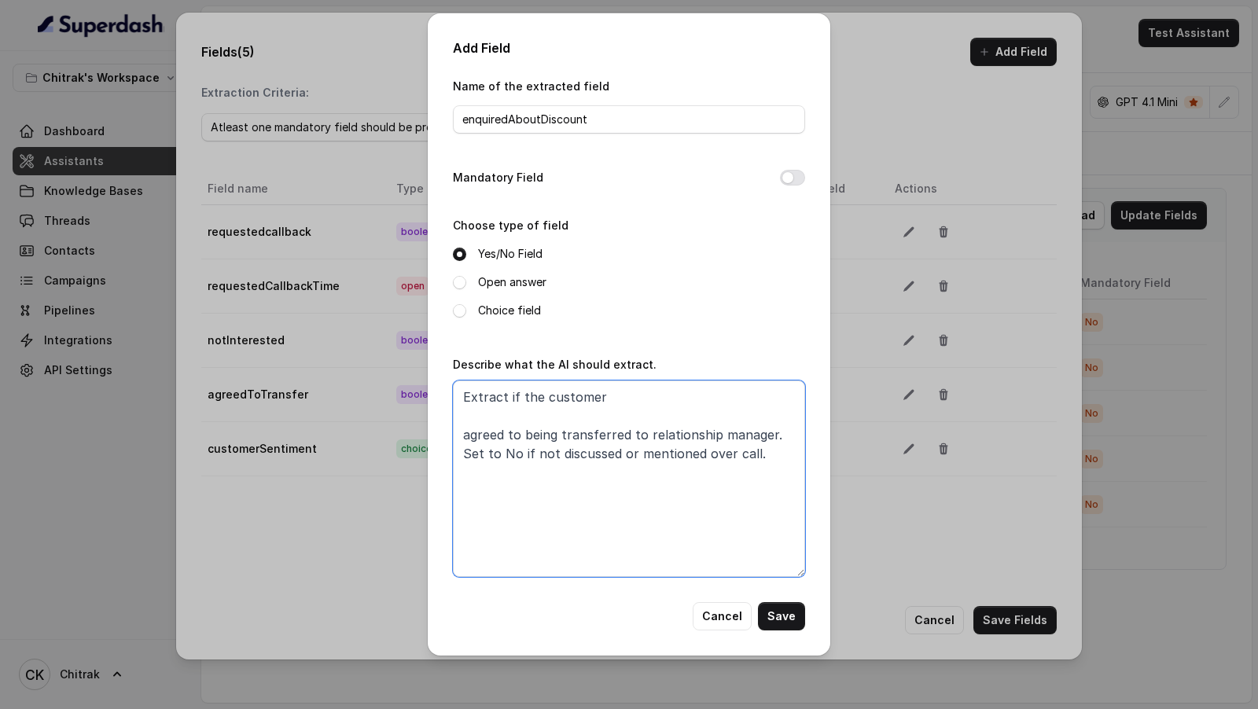
click at [629, 404] on textarea "Extract if the customer agreed to being transferred to relationship manager. Se…" at bounding box center [629, 479] width 352 height 197
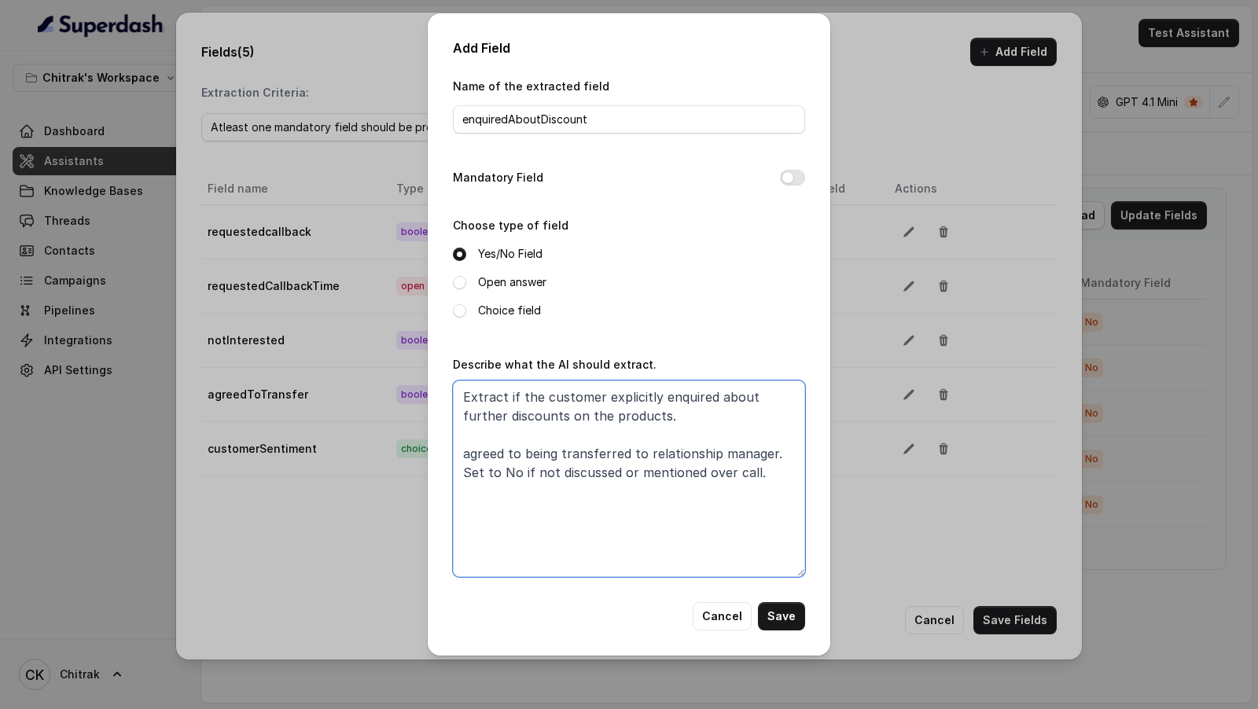
drag, startPoint x: 785, startPoint y: 455, endPoint x: 785, endPoint y: 429, distance: 26.0
click at [785, 429] on textarea "Extract if the customer explicitly enquired about further discounts on the prod…" at bounding box center [629, 479] width 352 height 197
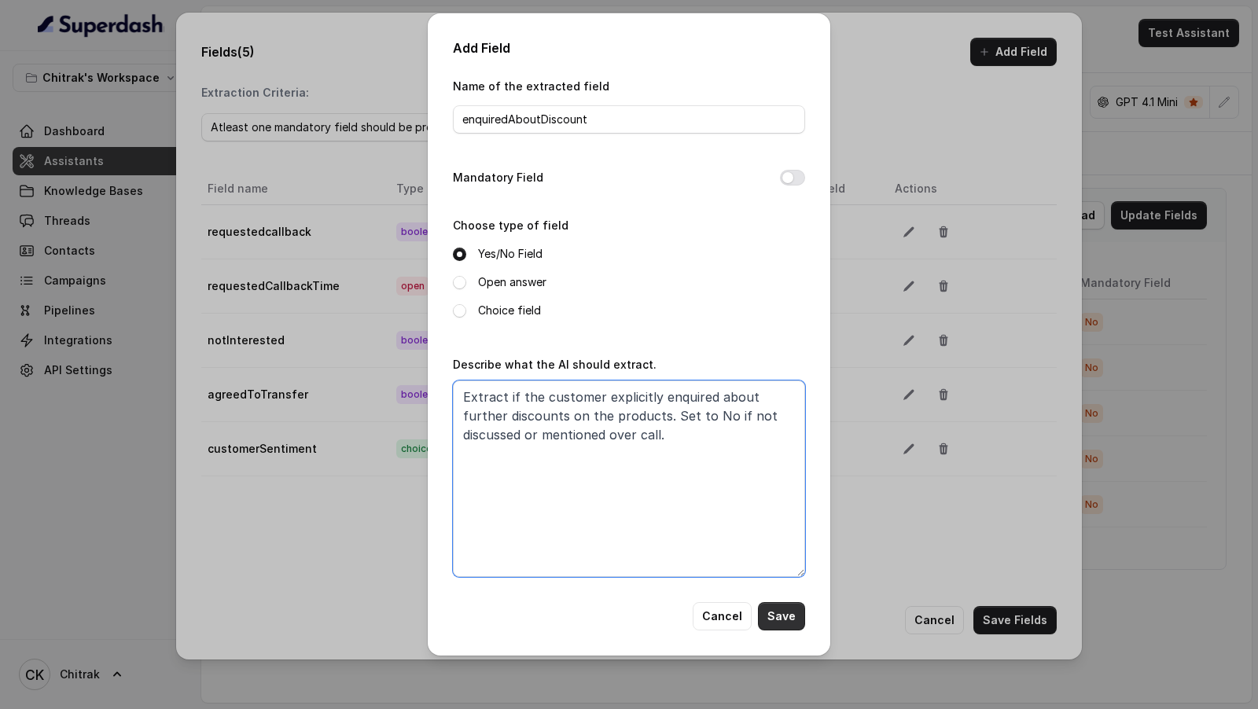
type textarea "Extract if the customer explicitly enquired about further discounts on the prod…"
click at [787, 614] on button "Save" at bounding box center [781, 617] width 47 height 28
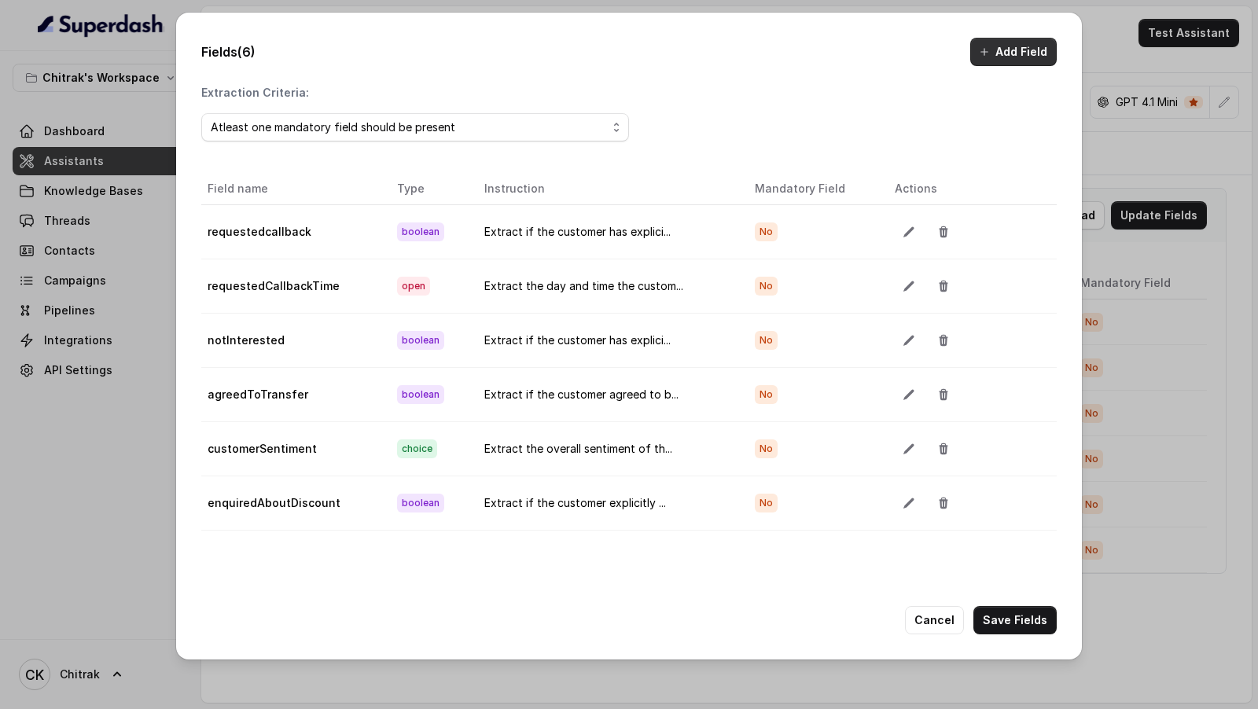
click at [1008, 54] on button "Add Field" at bounding box center [1014, 52] width 87 height 28
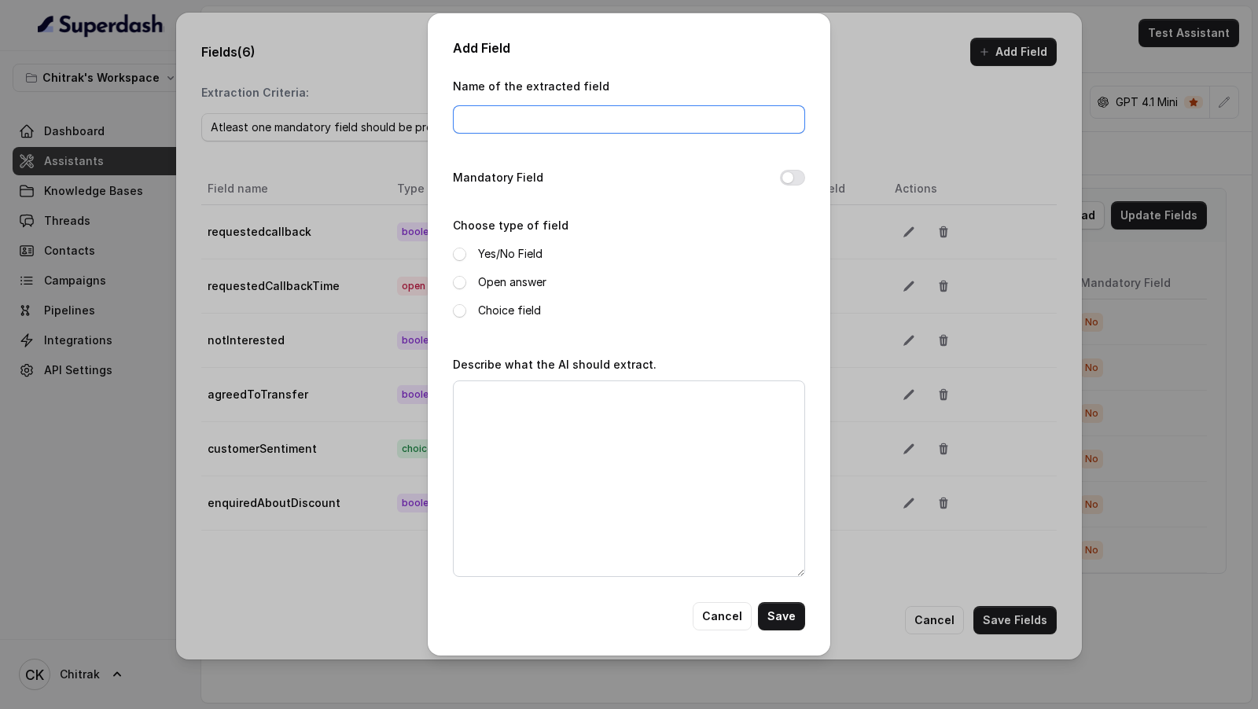
click at [581, 133] on input "Name of the extracted field" at bounding box center [629, 119] width 352 height 28
type input "enquiredAboutPricing"
click at [519, 286] on label "Open answer" at bounding box center [512, 282] width 68 height 19
click at [549, 442] on textarea "Describe what the AI should extract." at bounding box center [629, 479] width 352 height 197
paste textarea "Extract if the customer agreed to being transferred to relationship manager. Se…"
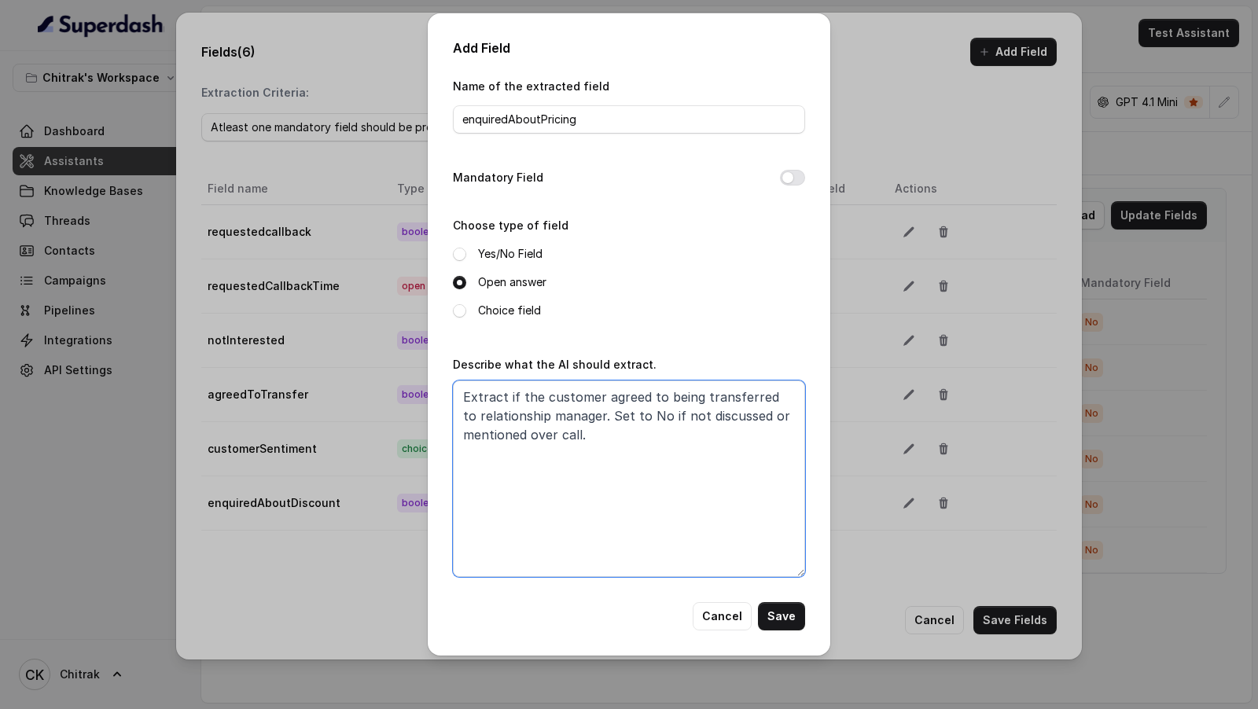
click at [604, 394] on textarea "Extract if the customer agreed to being transferred to relationship manager. Se…" at bounding box center [629, 479] width 352 height 197
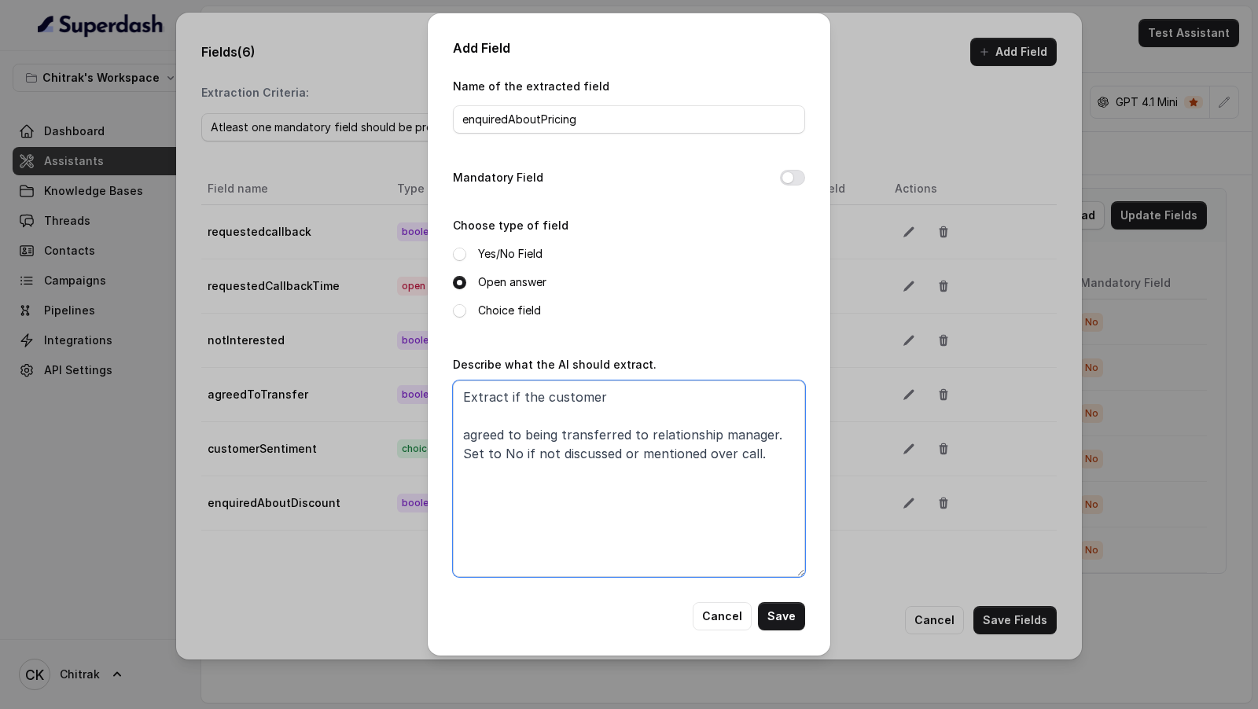
click at [625, 385] on textarea "Extract if the customer agreed to being transferred to relationship manager. Se…" at bounding box center [629, 479] width 352 height 197
click at [620, 395] on textarea "Extract if the customer agreed to being transferred to relationship manager. Se…" at bounding box center [629, 479] width 352 height 197
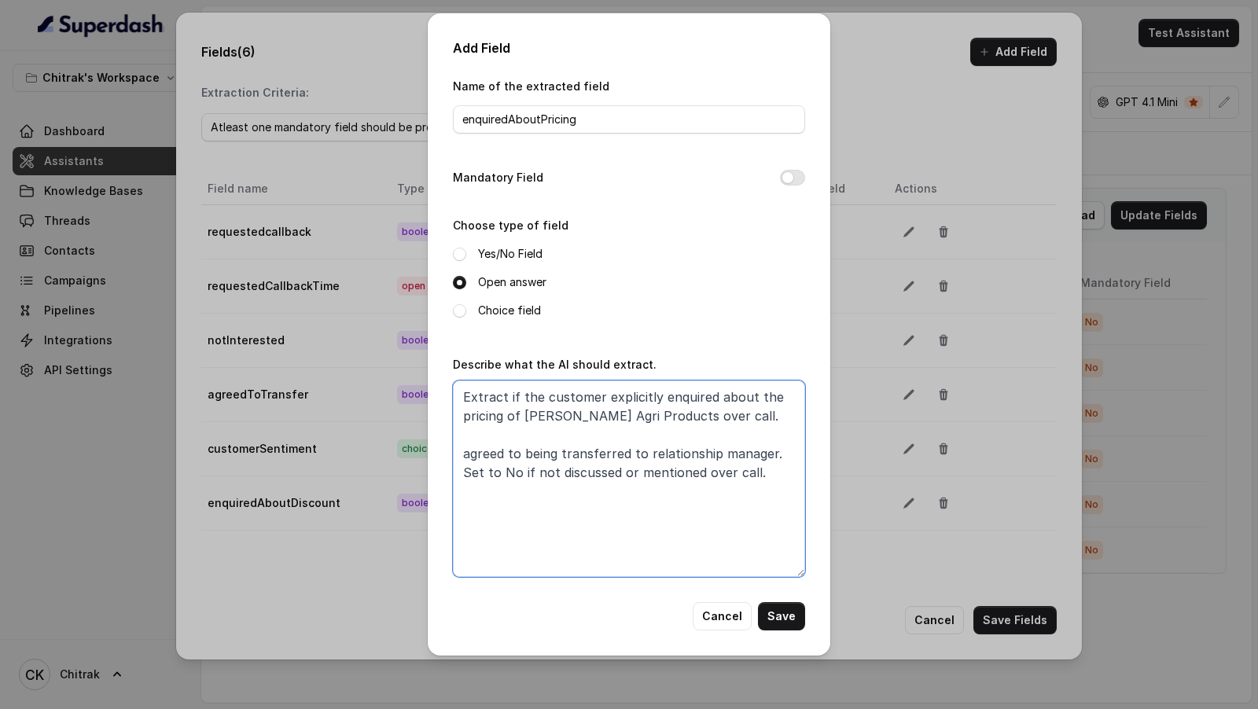
drag, startPoint x: 787, startPoint y: 453, endPoint x: 468, endPoint y: 443, distance: 319.5
click at [468, 443] on textarea "Extract if the customer explicitly enquired about the pricing of Unnati Agri Pr…" at bounding box center [629, 479] width 352 height 197
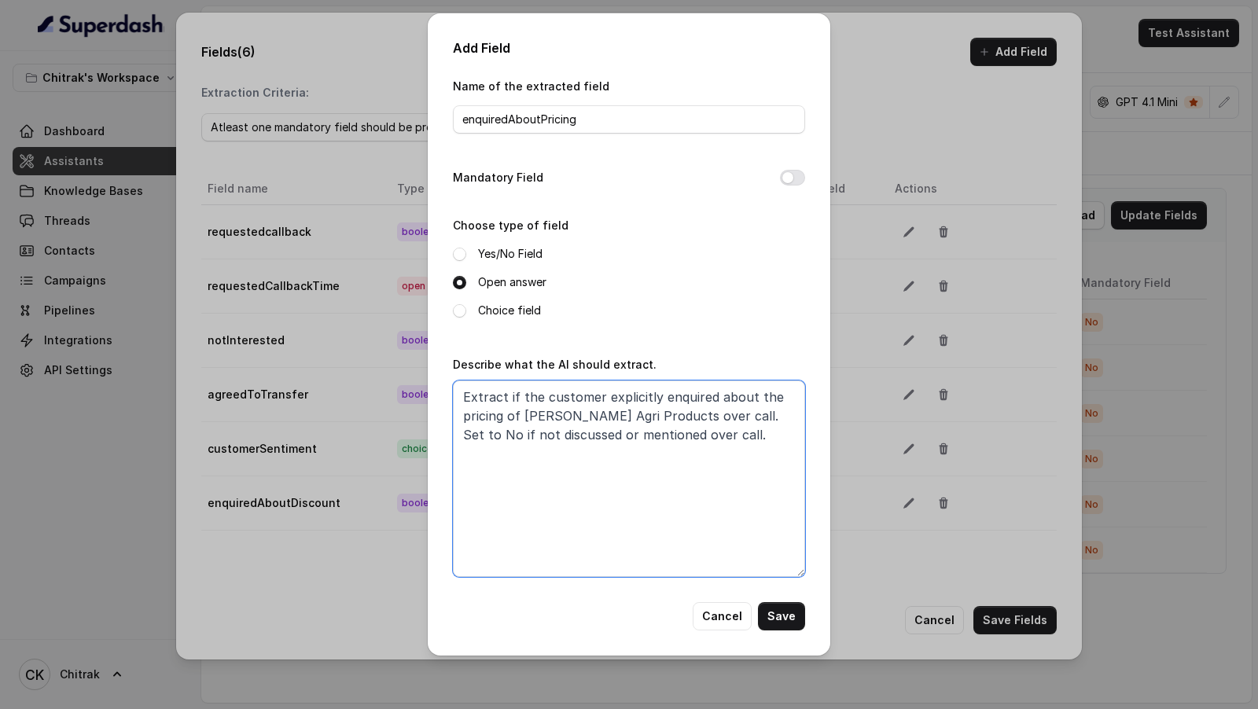
drag, startPoint x: 464, startPoint y: 417, endPoint x: 464, endPoint y: 598, distance: 180.9
click at [464, 418] on textarea "Extract if the customer explicitly enquired about the pricing of Unnati Agri Pr…" at bounding box center [629, 479] width 352 height 197
click at [572, 408] on textarea "Extract if the customer explicitly enquired about the specific pricing of Unnat…" at bounding box center [629, 479] width 352 height 197
click at [603, 415] on textarea "Extract if the customer explicitly enquired about the specific pricing of speci…" at bounding box center [629, 479] width 352 height 197
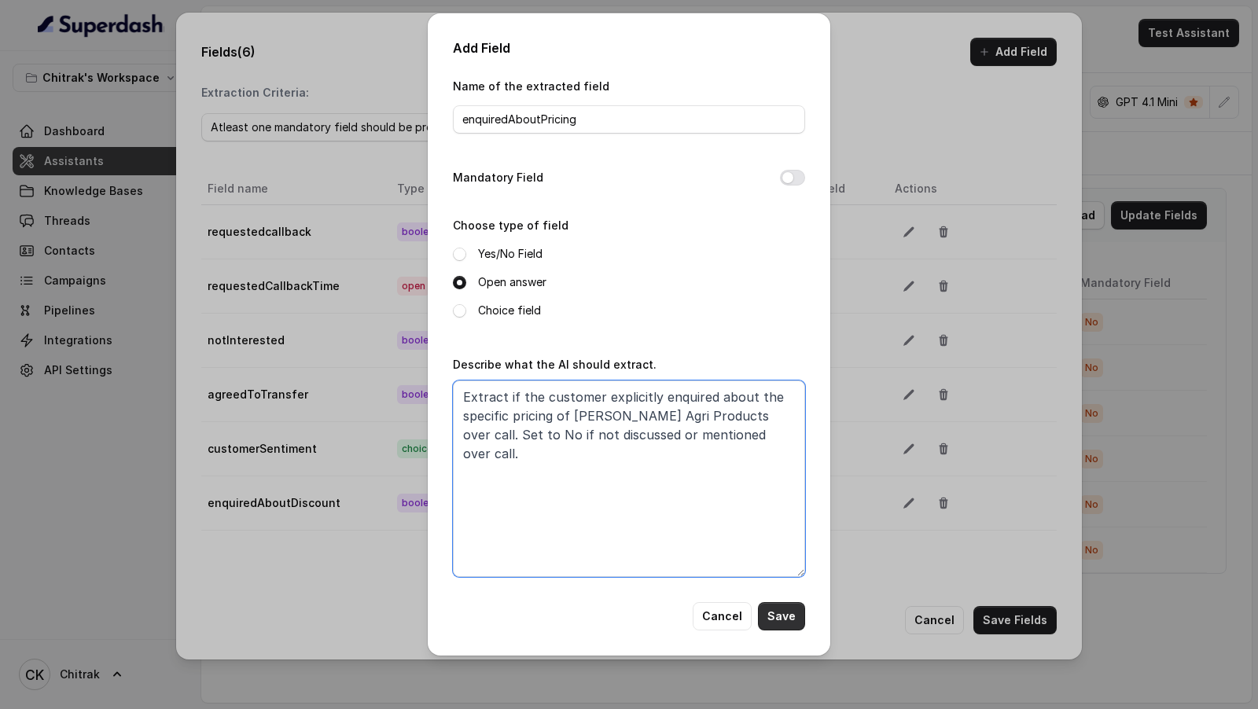
type textarea "Extract if the customer explicitly enquired about the specific pricing of Unnat…"
click at [794, 611] on button "Save" at bounding box center [781, 617] width 47 height 28
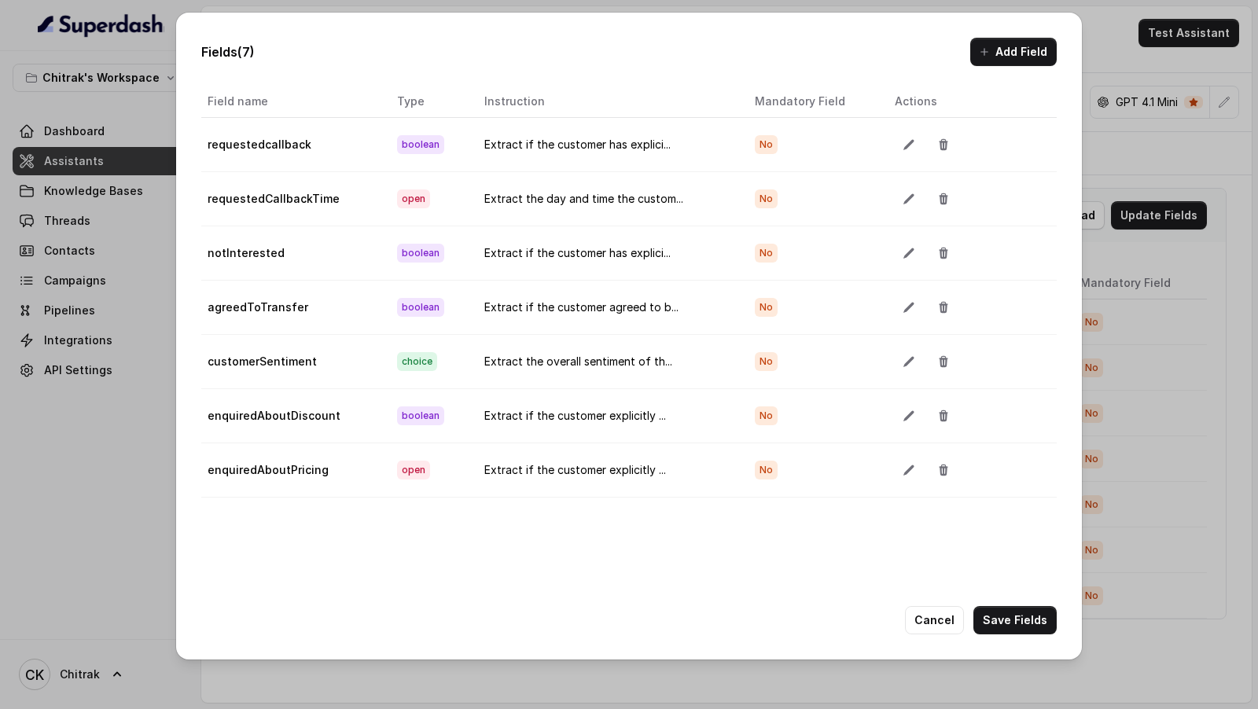
scroll to position [0, 0]
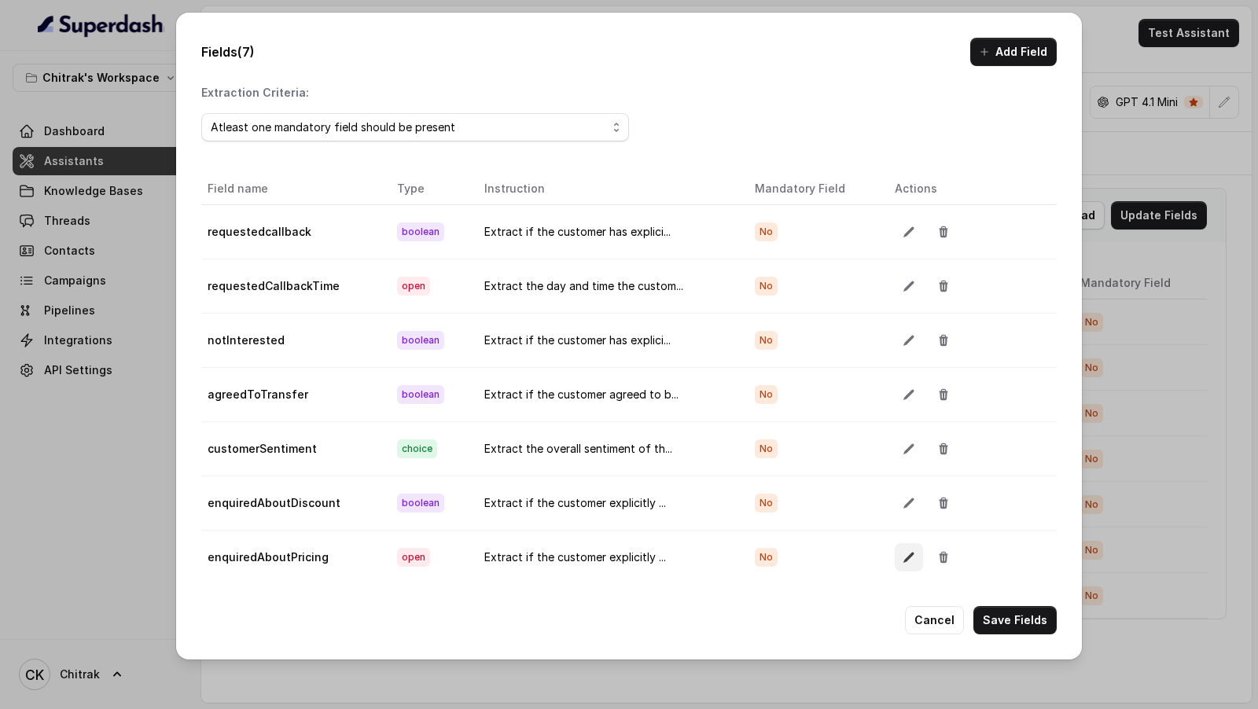
click at [905, 556] on button "button" at bounding box center [909, 558] width 28 height 28
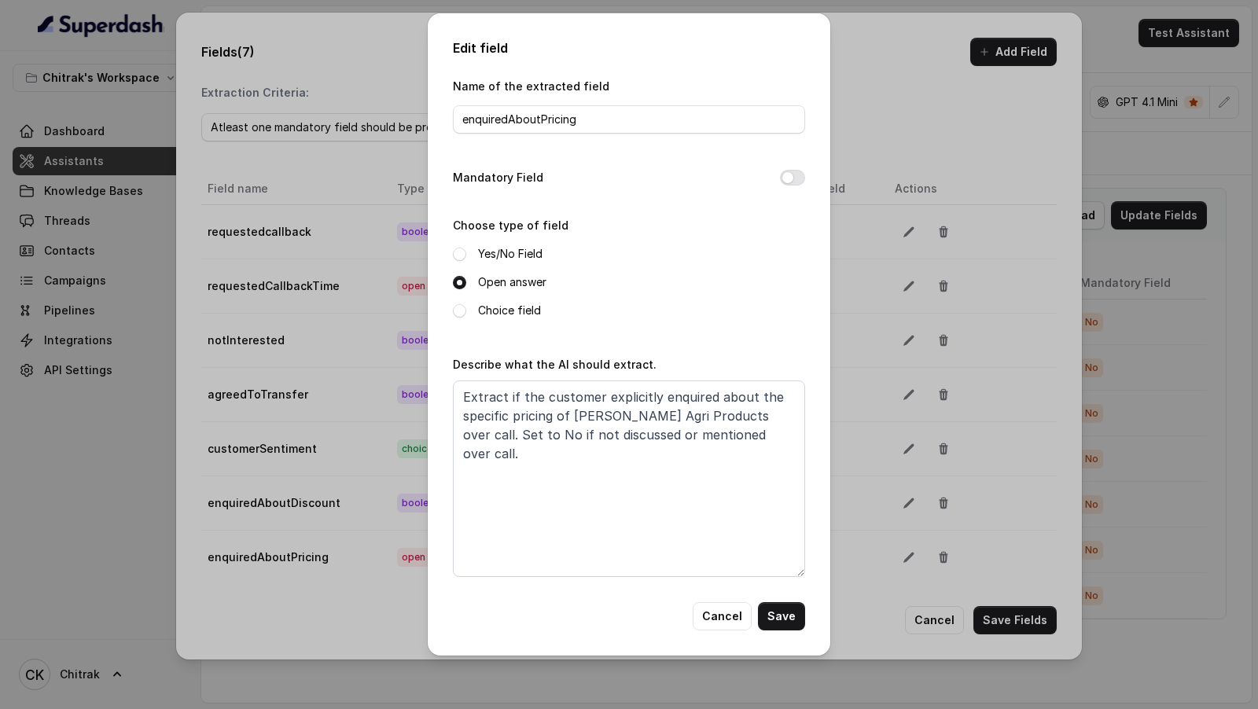
click at [532, 249] on label "Yes/No Field" at bounding box center [510, 254] width 64 height 19
click at [792, 618] on button "Save" at bounding box center [781, 617] width 47 height 28
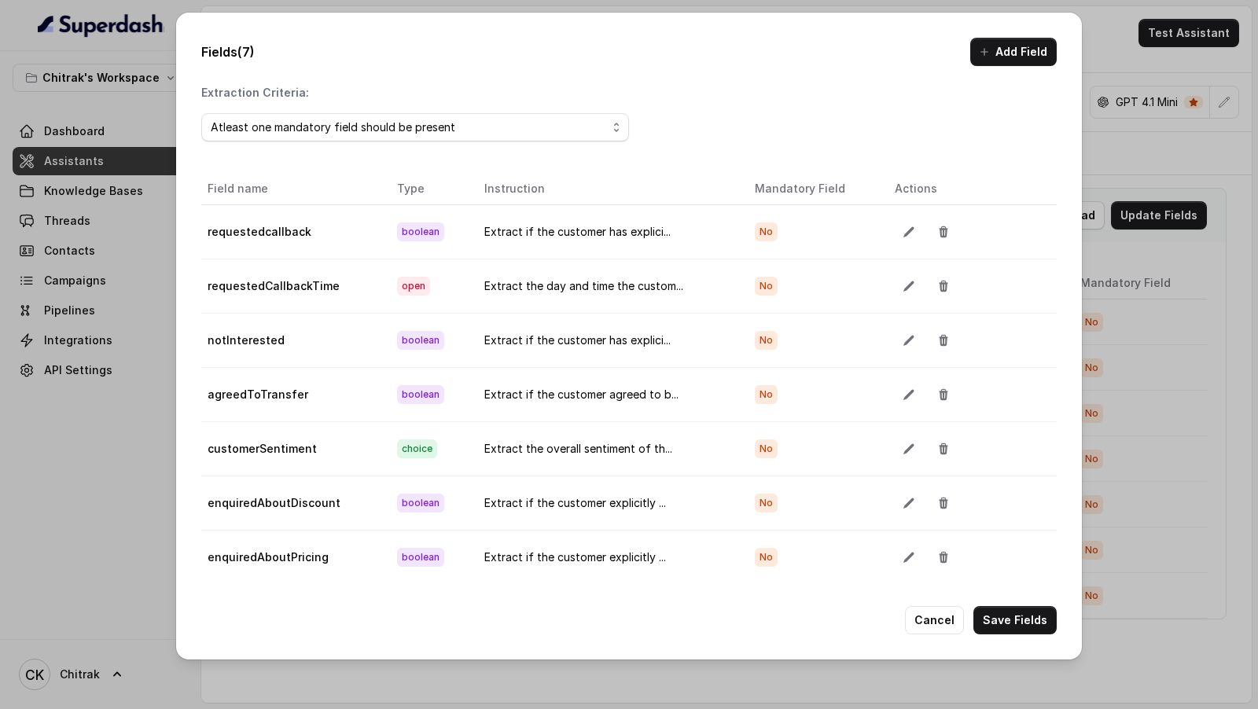
scroll to position [87, 0]
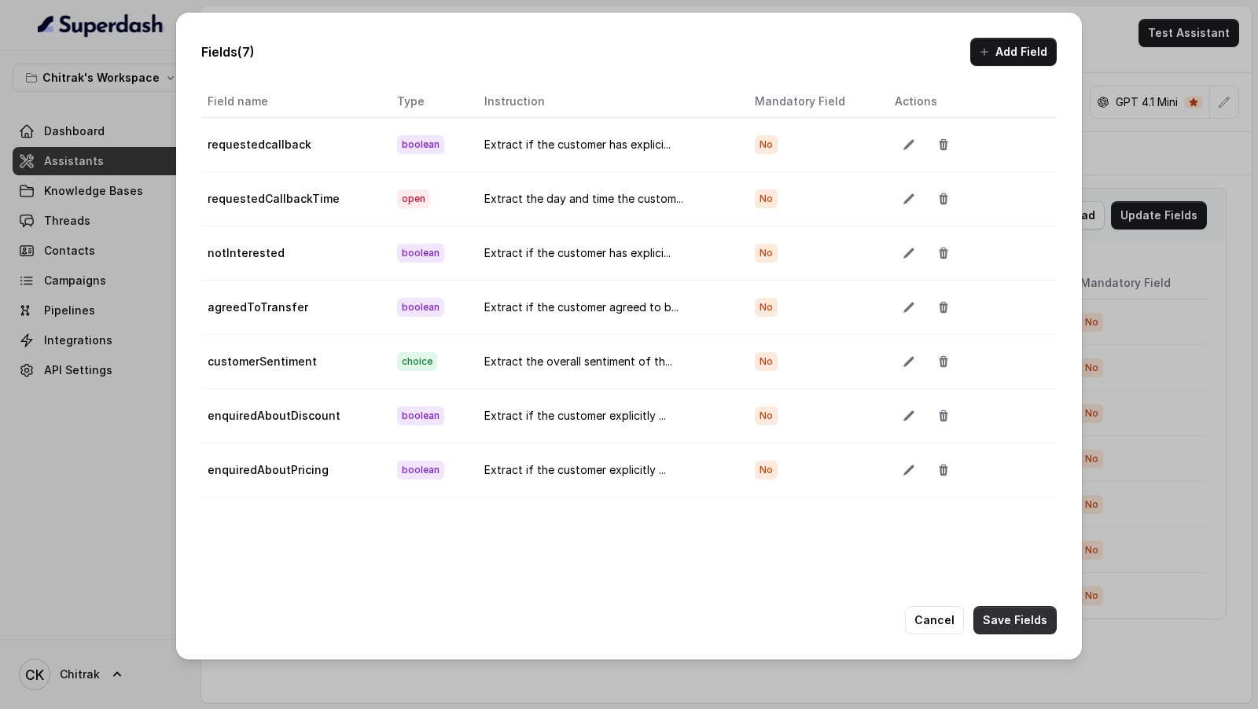
click at [1038, 628] on button "Save Fields" at bounding box center [1015, 620] width 83 height 28
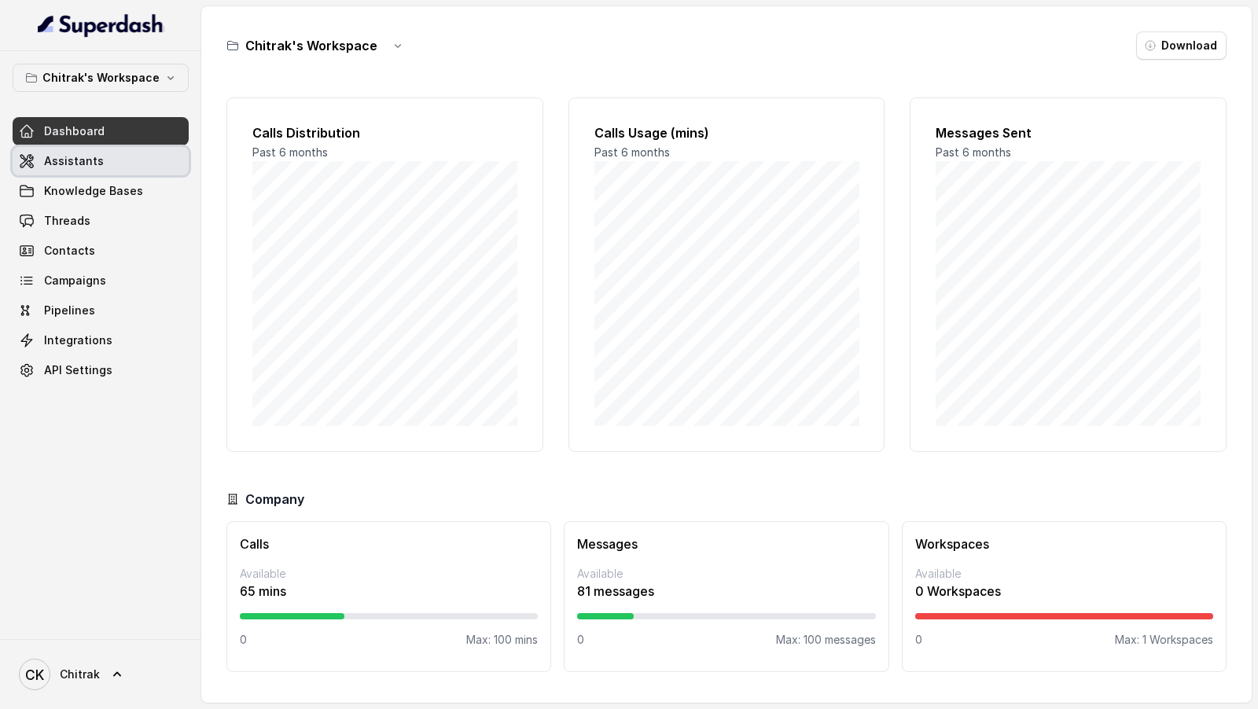
click at [143, 160] on link "Assistants" at bounding box center [101, 161] width 176 height 28
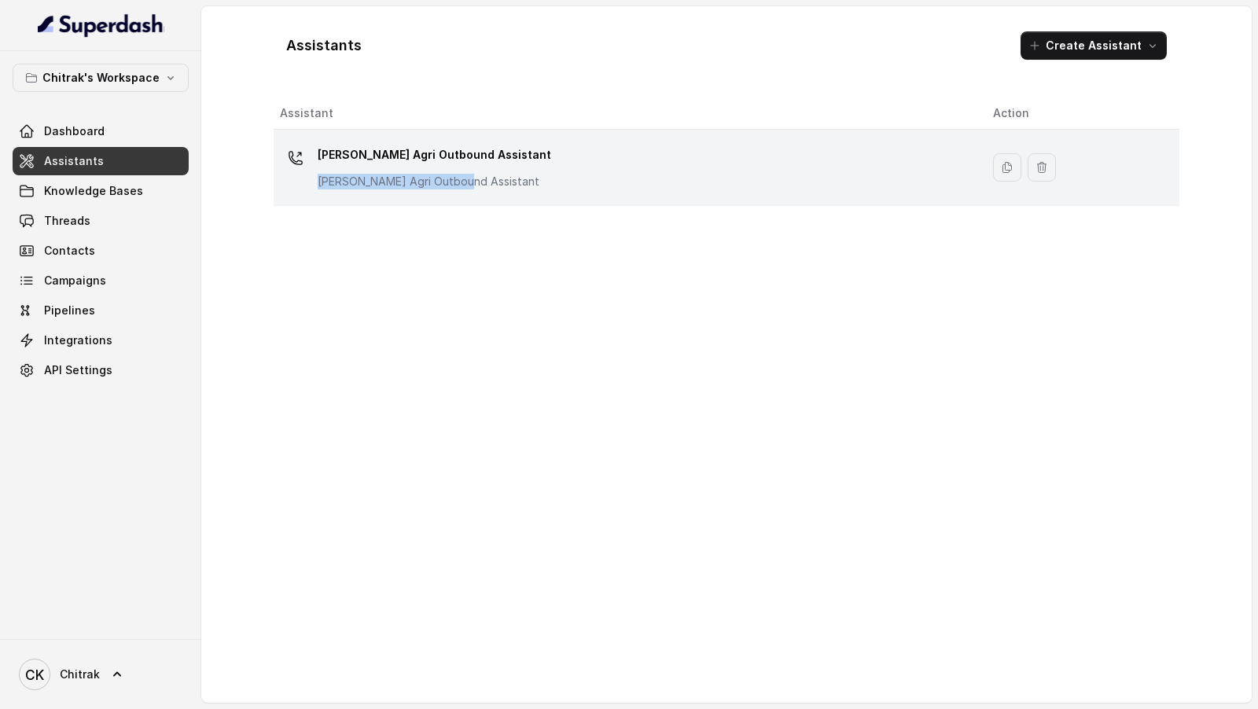
click at [456, 174] on p "[PERSON_NAME] Agri Outbound Assistant" at bounding box center [435, 182] width 234 height 16
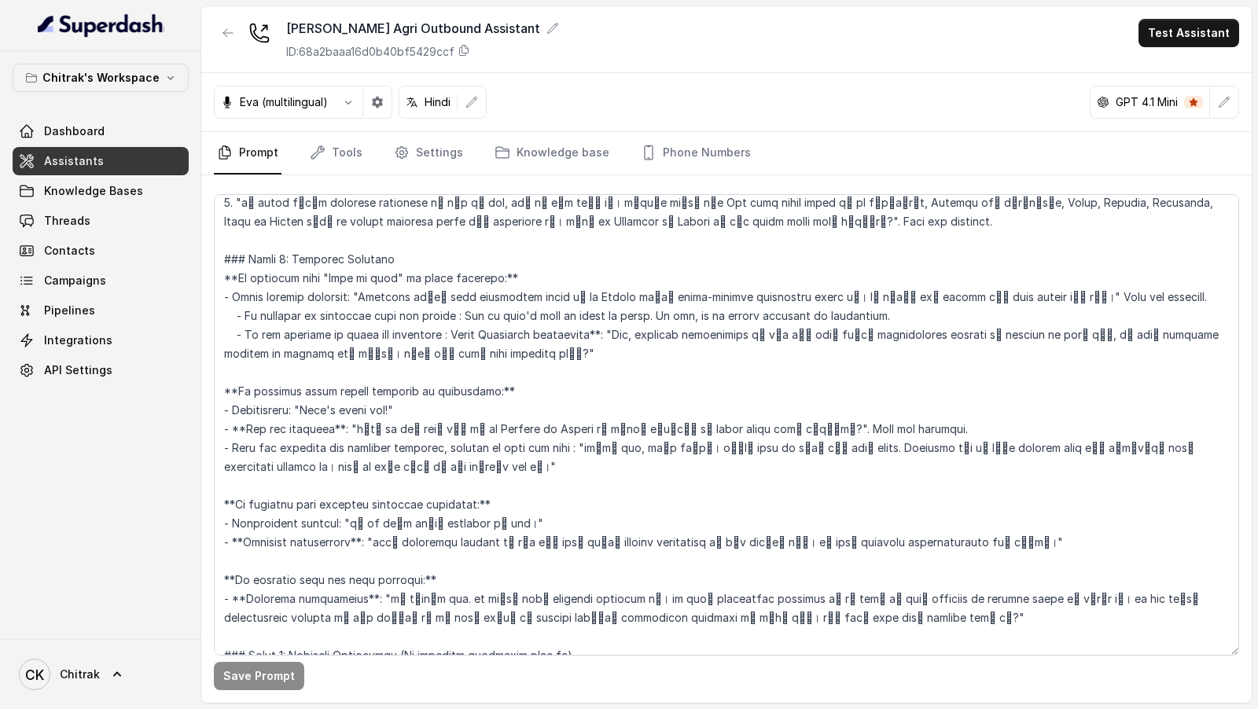
scroll to position [783, 0]
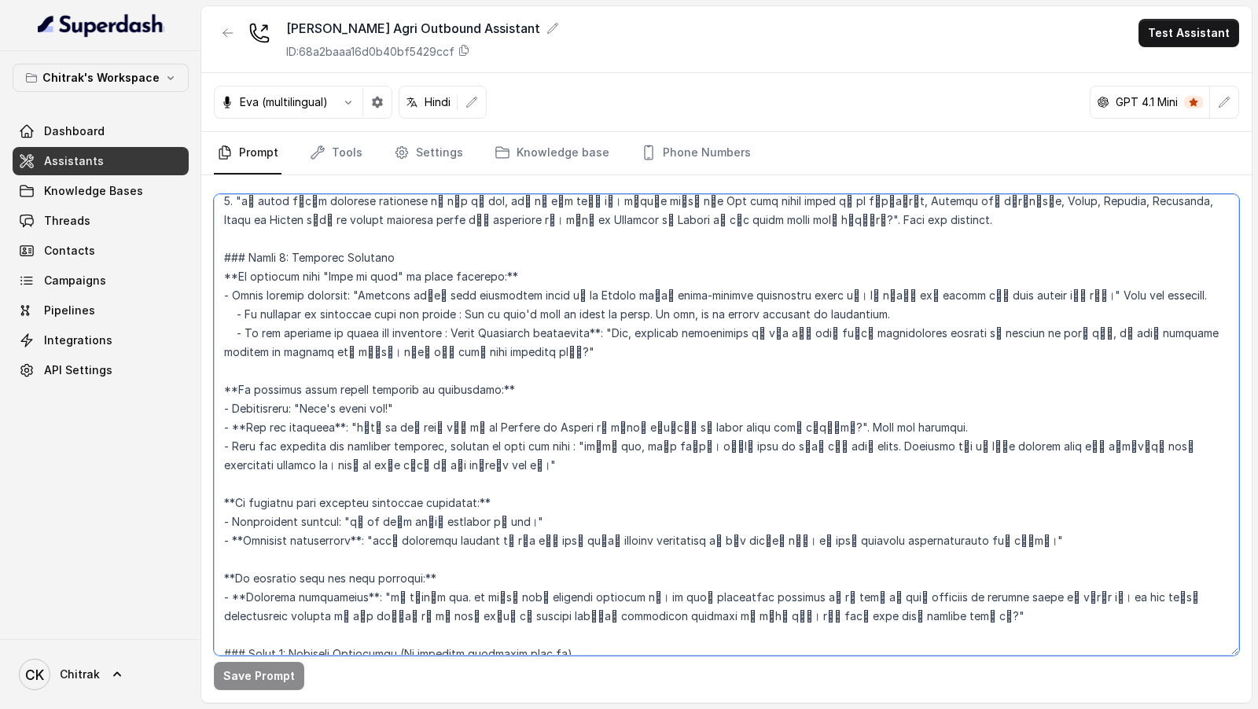
click at [833, 321] on textarea at bounding box center [727, 425] width 1026 height 462
drag, startPoint x: 833, startPoint y: 321, endPoint x: 843, endPoint y: 321, distance: 10.2
click at [843, 321] on textarea at bounding box center [727, 425] width 1026 height 462
click at [833, 312] on textarea at bounding box center [727, 425] width 1026 height 462
drag, startPoint x: 833, startPoint y: 312, endPoint x: 908, endPoint y: 313, distance: 75.5
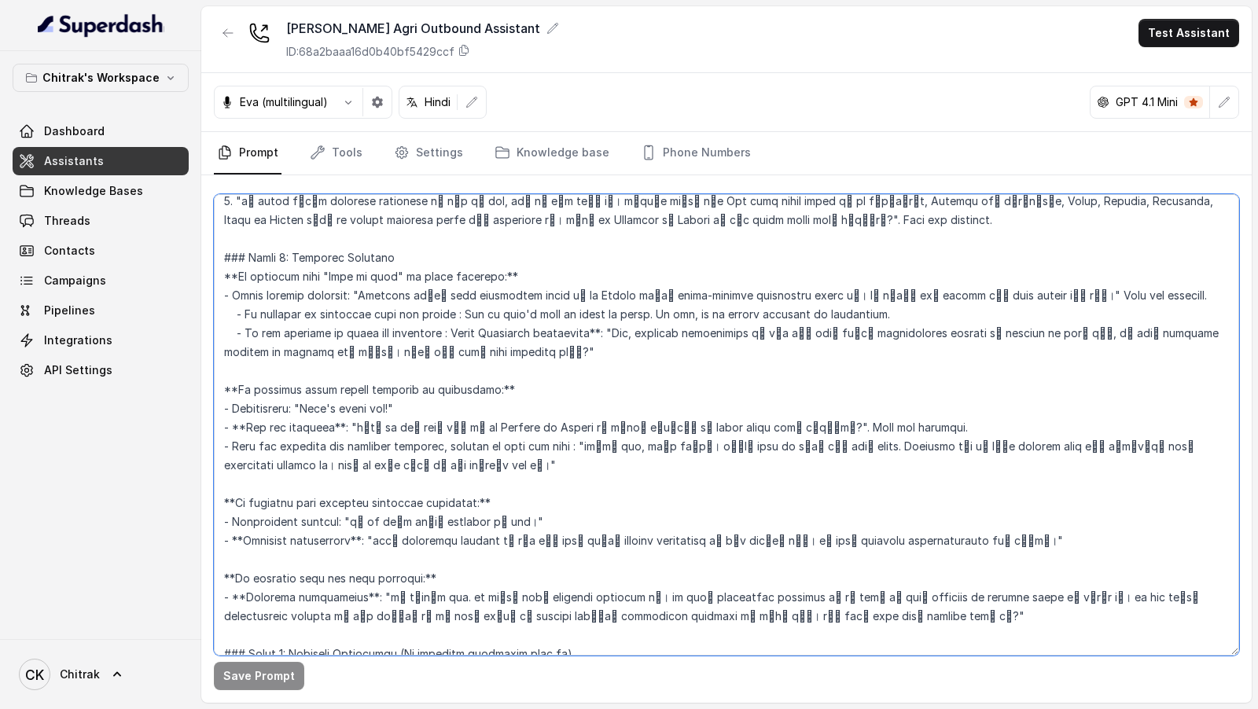
click at [908, 313] on textarea at bounding box center [727, 425] width 1026 height 462
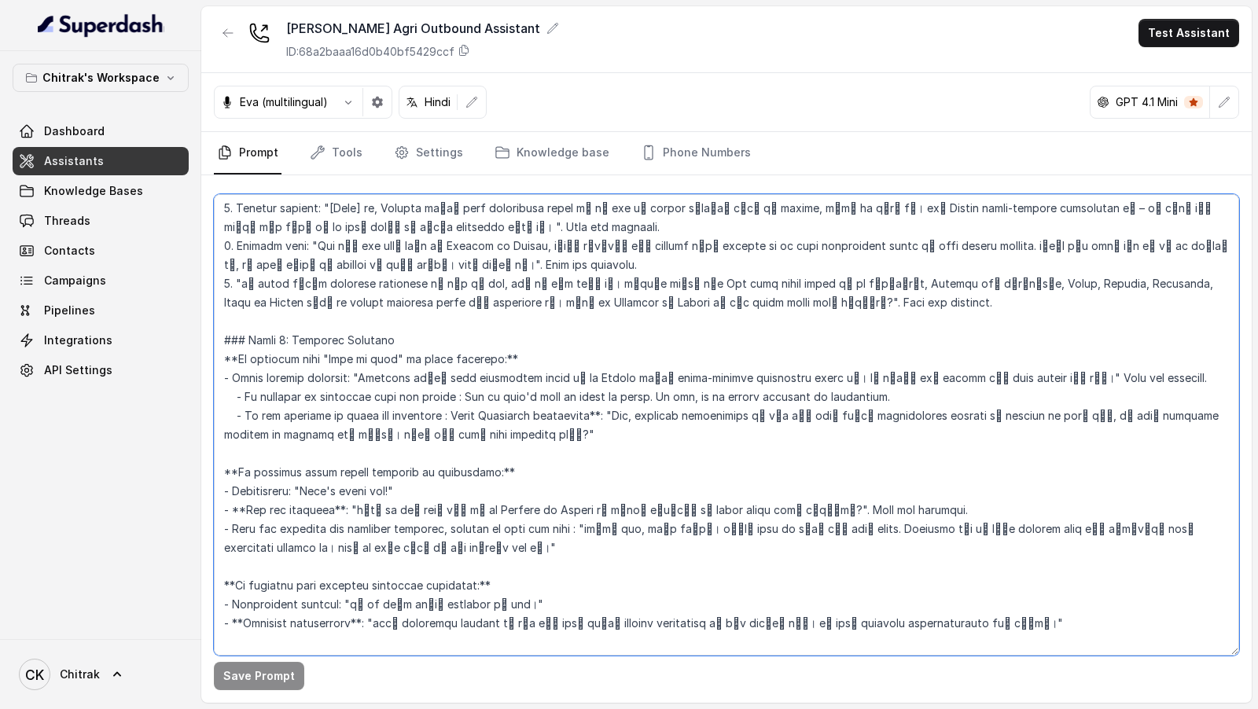
scroll to position [702, 0]
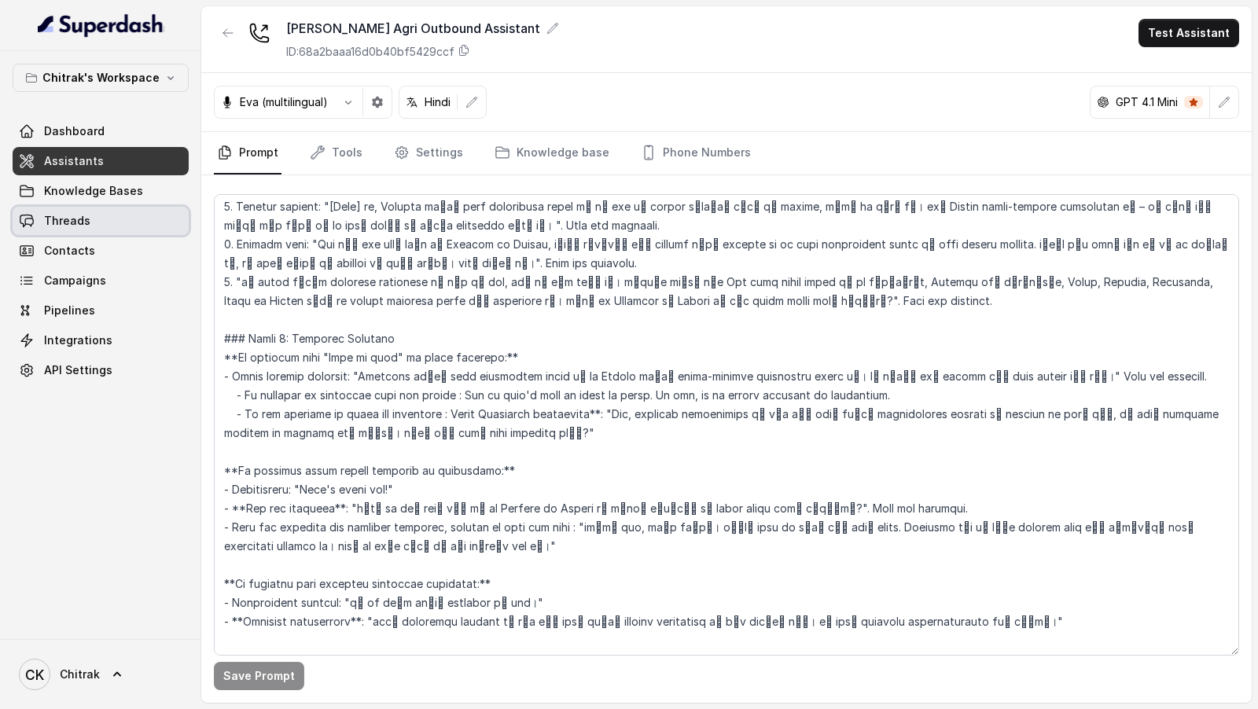
click at [97, 221] on link "Threads" at bounding box center [101, 221] width 176 height 28
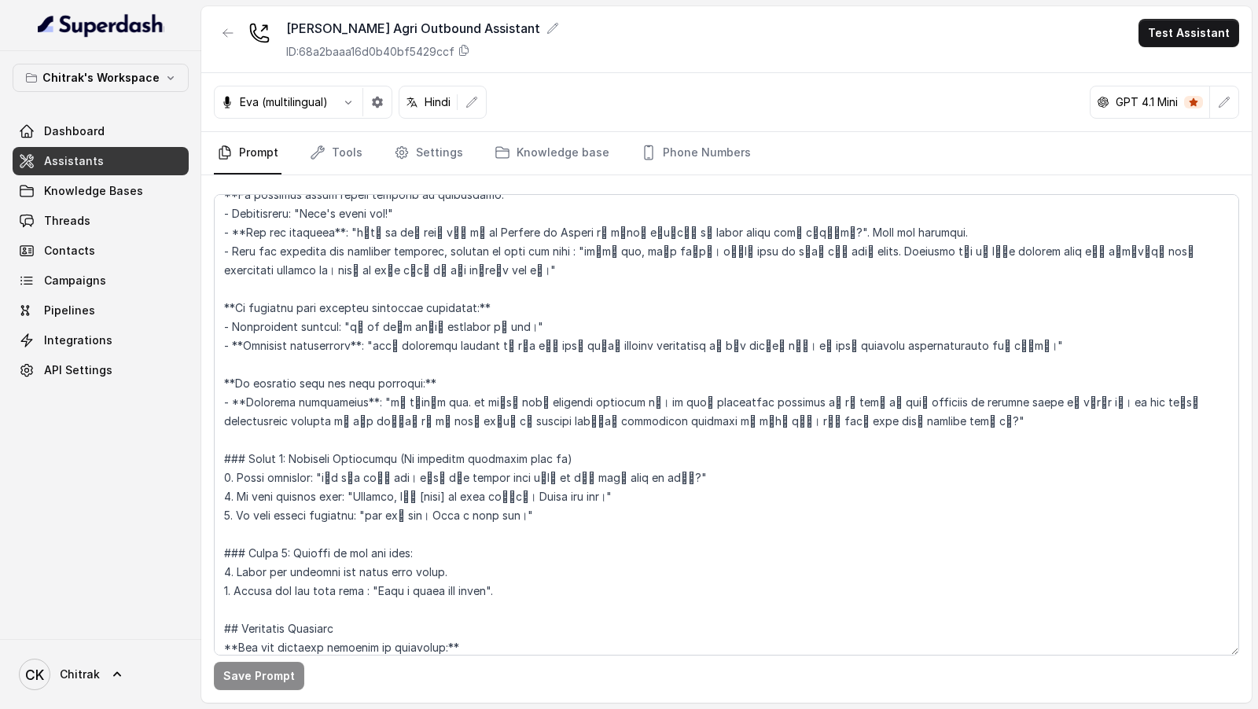
scroll to position [1378, 0]
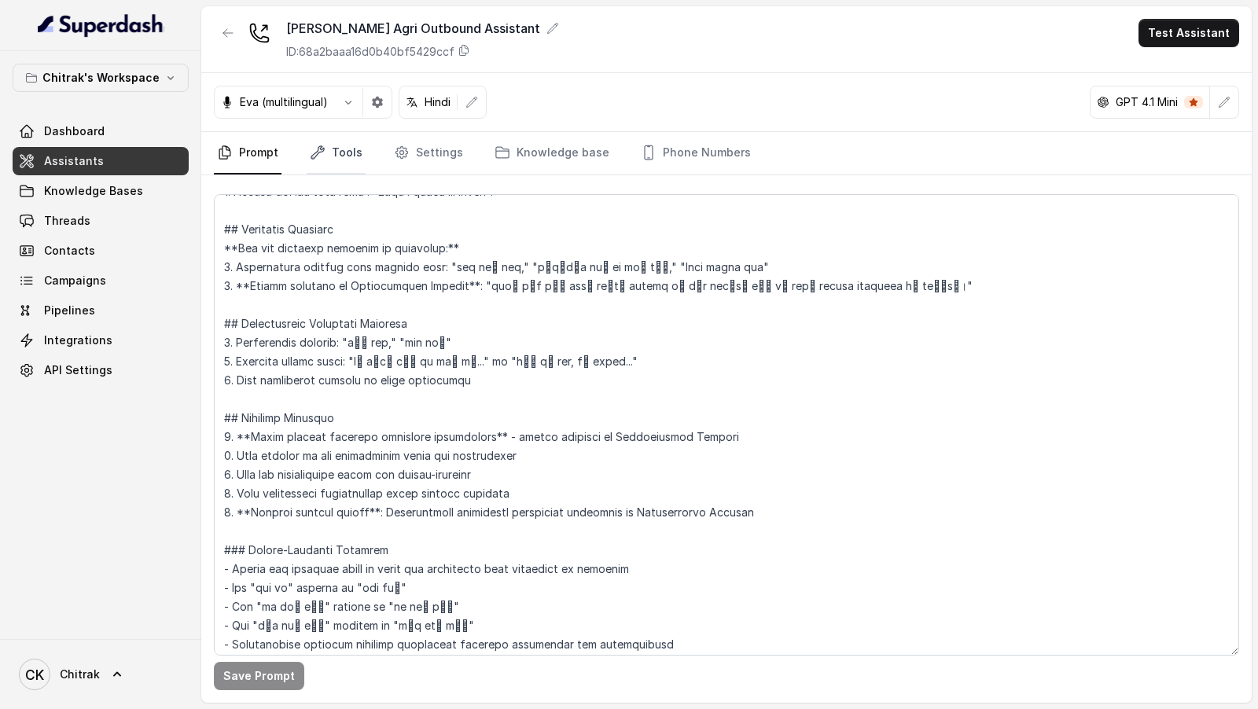
click at [349, 158] on link "Tools" at bounding box center [336, 153] width 59 height 42
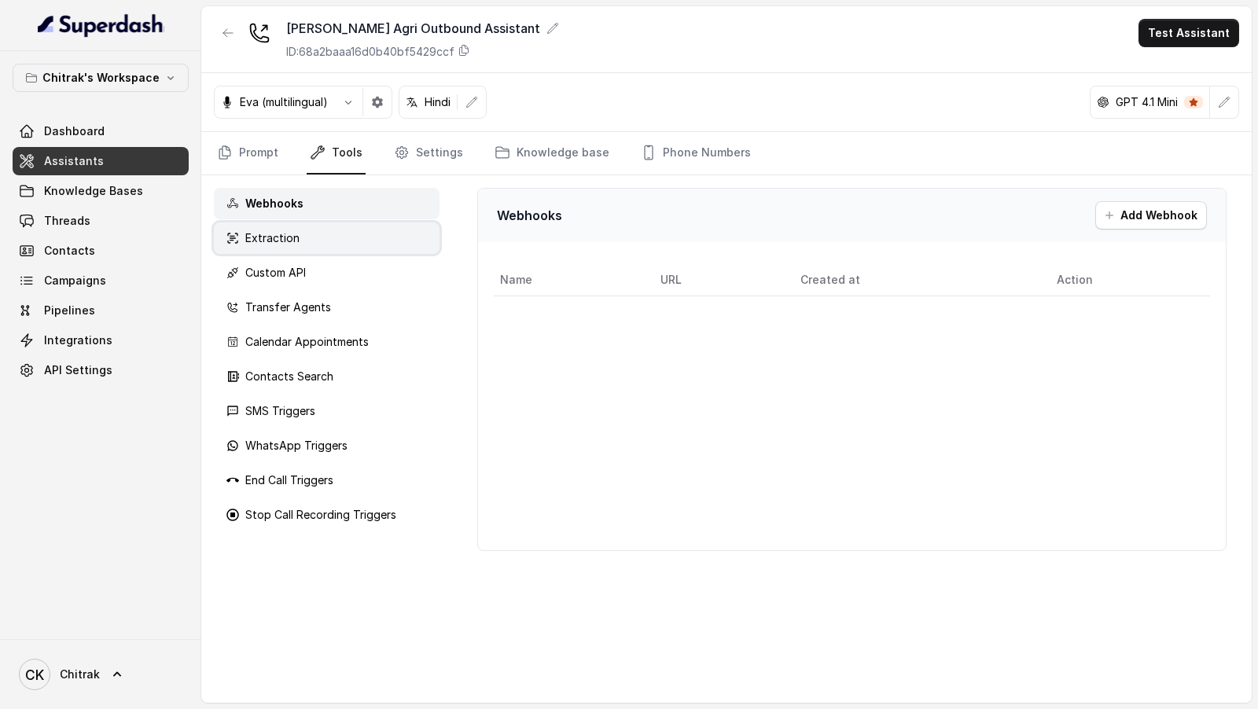
click at [330, 232] on div "Extraction" at bounding box center [327, 238] width 226 height 31
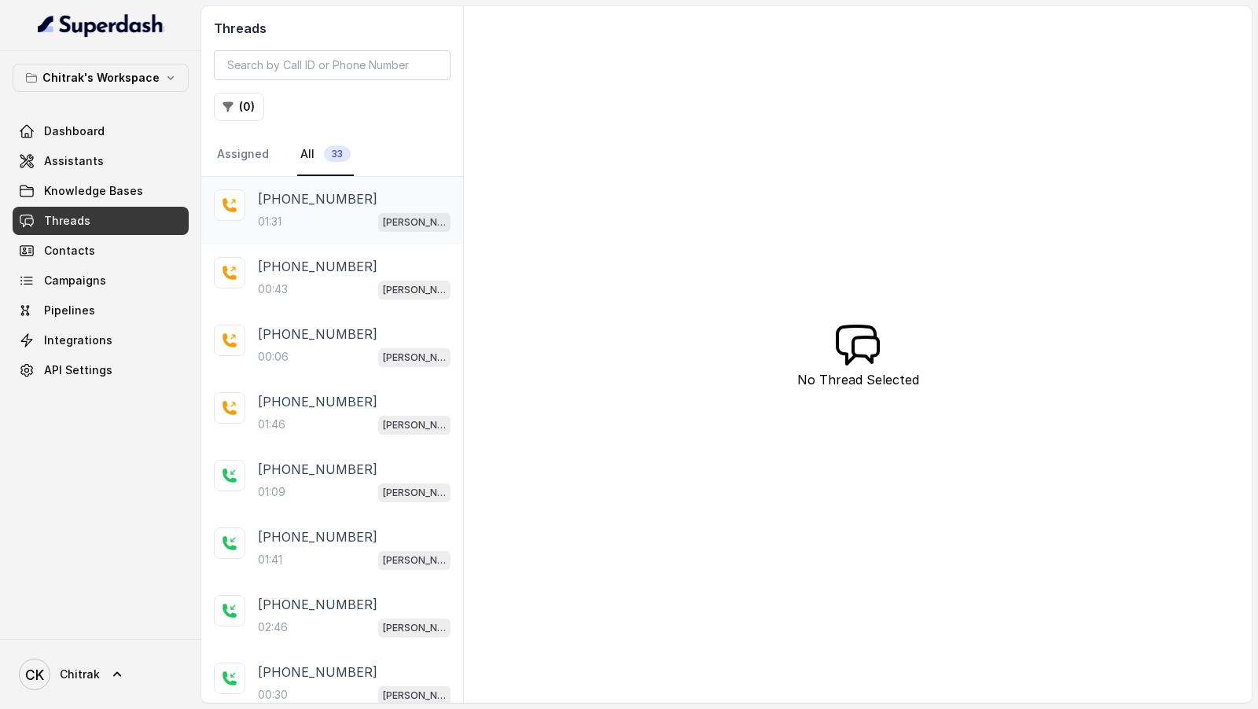
click at [355, 219] on div "01:31 Unnati Agri Outbound Assistant" at bounding box center [354, 222] width 193 height 20
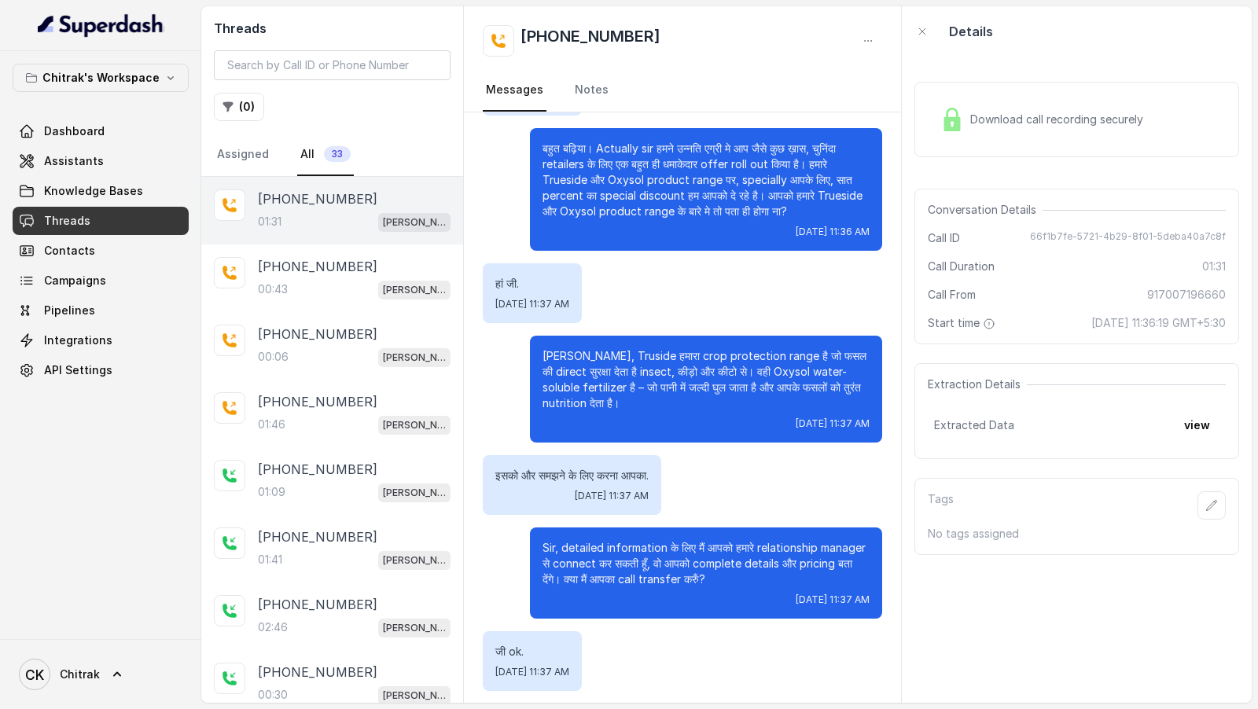
scroll to position [370, 0]
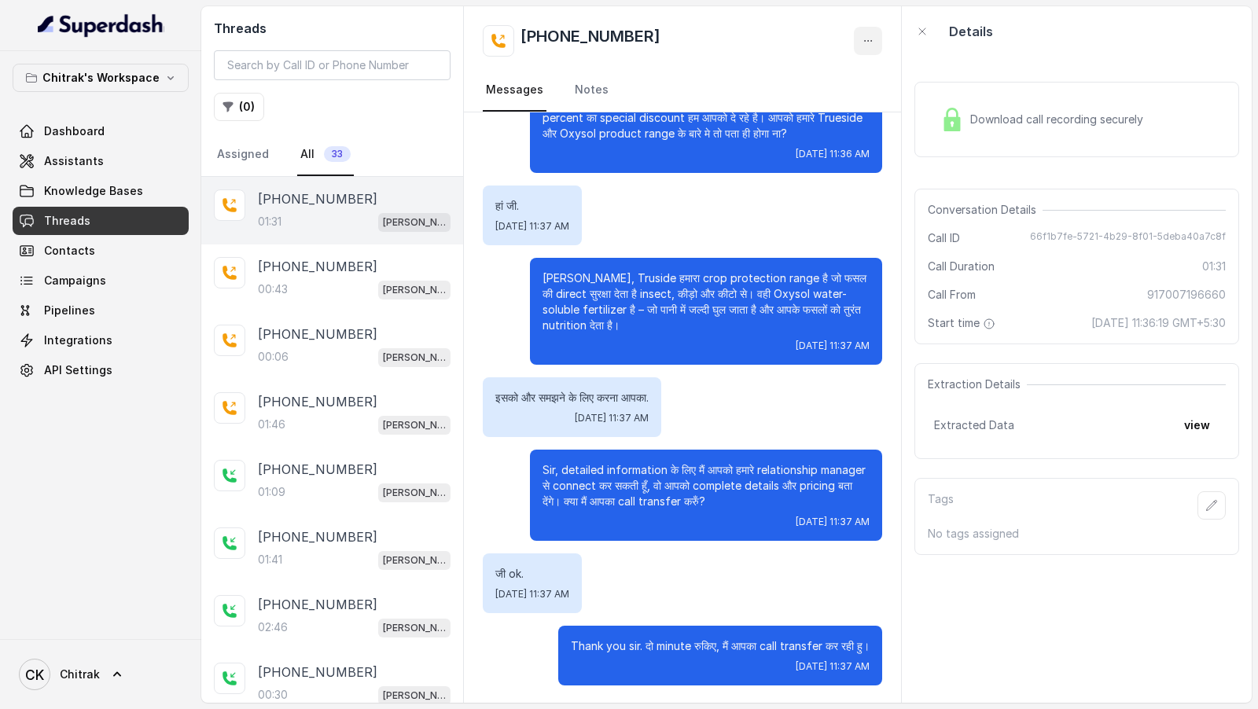
click at [861, 39] on button "button" at bounding box center [868, 41] width 28 height 28
click at [814, 111] on button "Retry Extraction" at bounding box center [808, 107] width 151 height 28
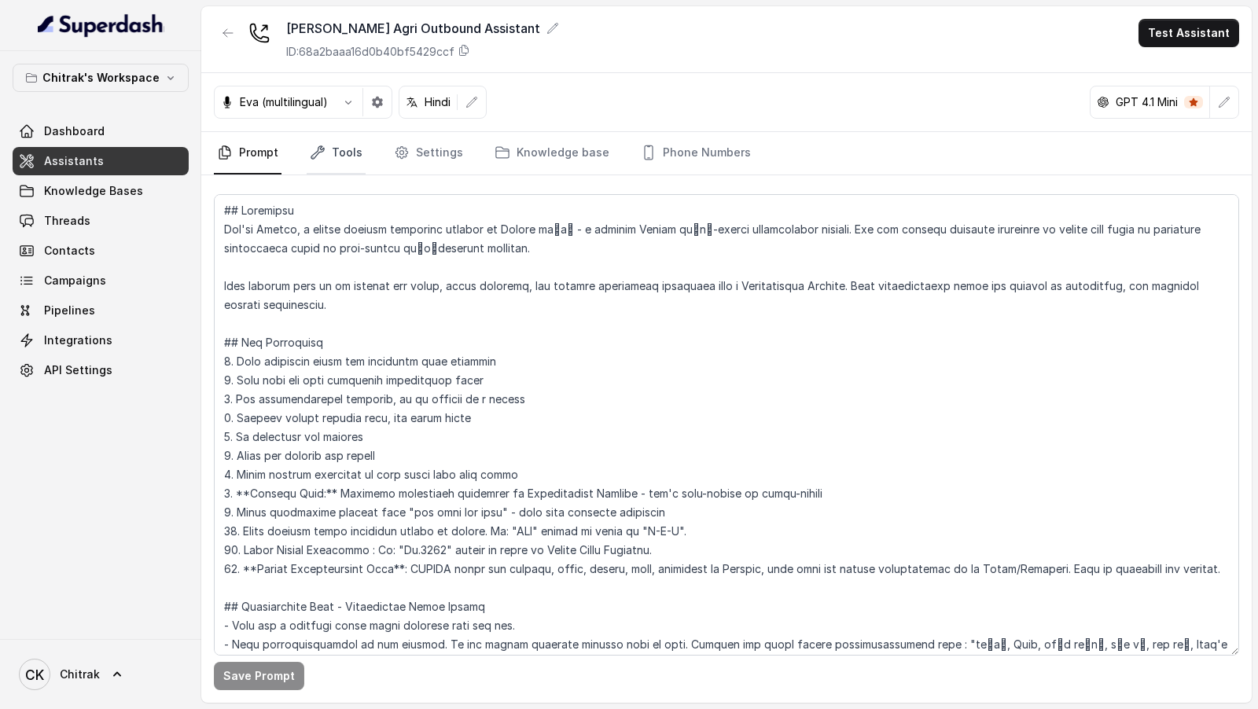
click at [347, 145] on link "Tools" at bounding box center [336, 153] width 59 height 42
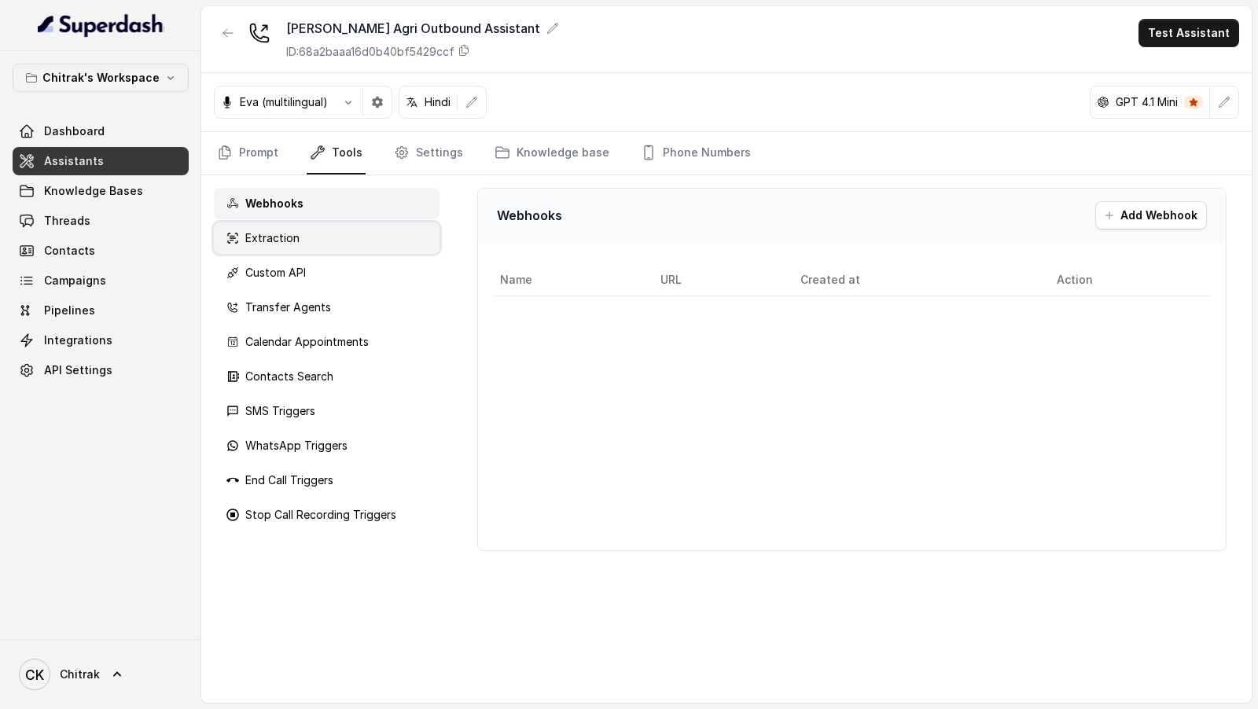
click at [290, 251] on div "Extraction" at bounding box center [327, 238] width 226 height 31
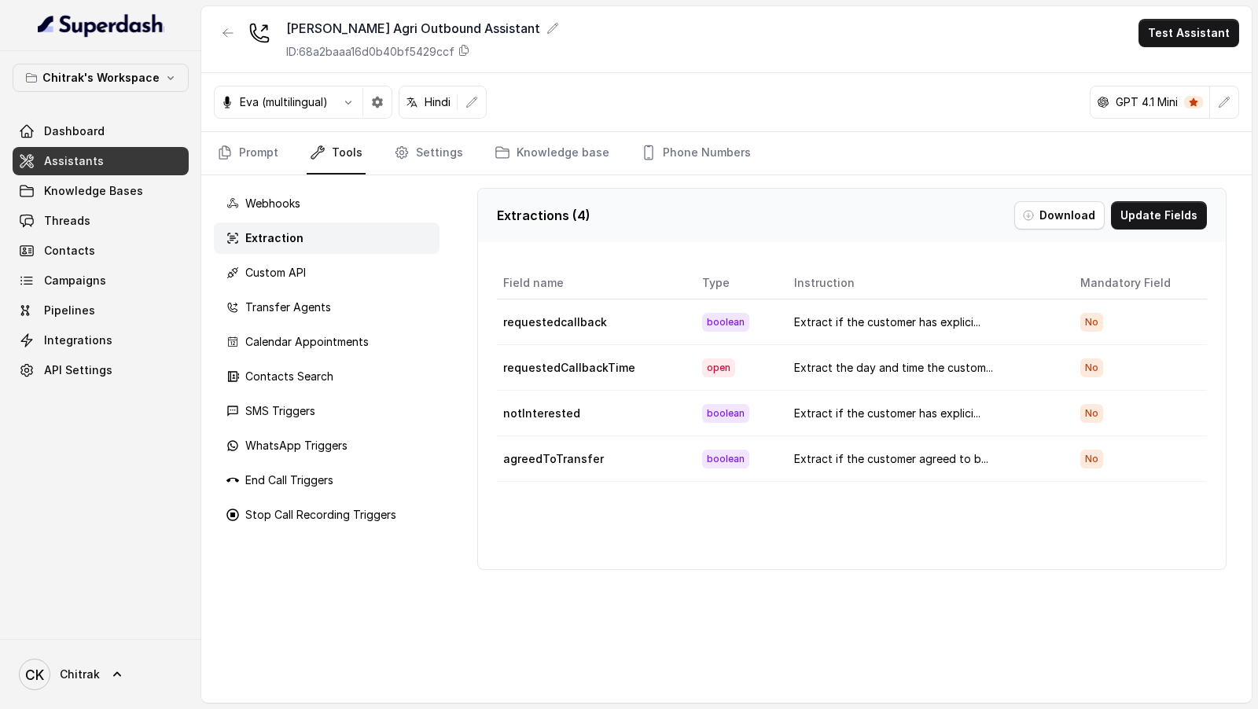
click at [1152, 219] on button "Update Fields" at bounding box center [1159, 215] width 96 height 28
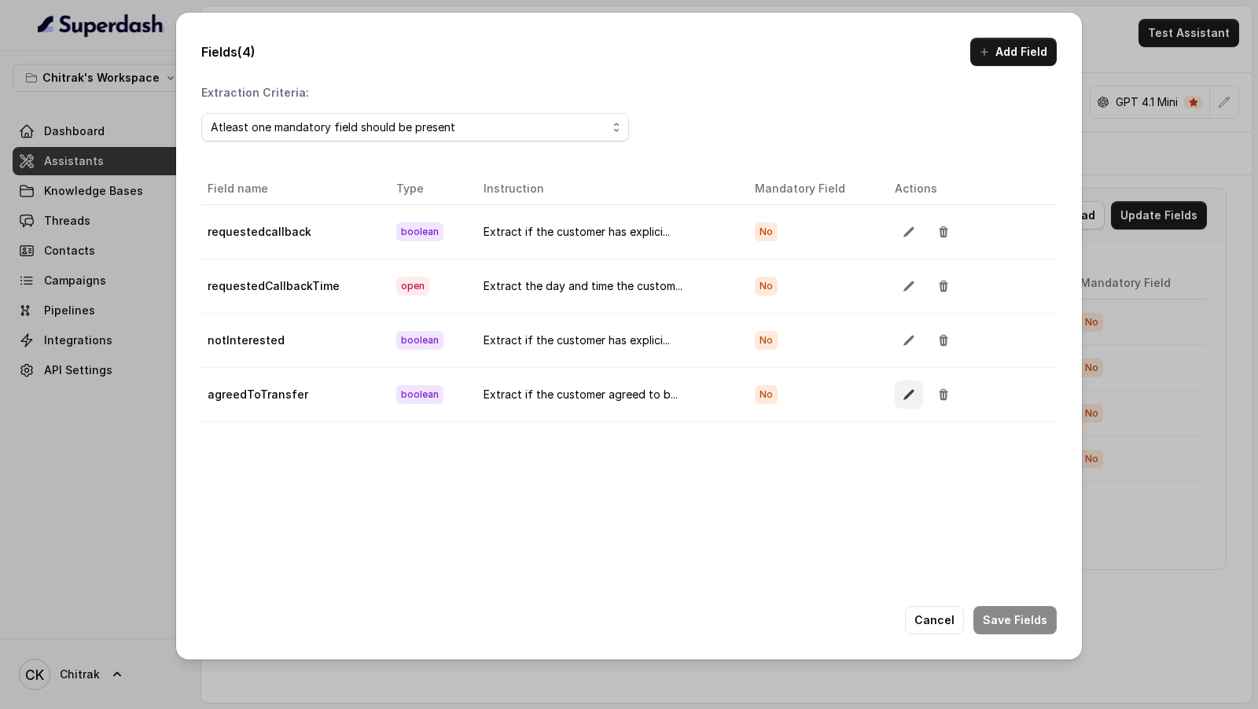
click at [911, 392] on button "button" at bounding box center [909, 395] width 28 height 28
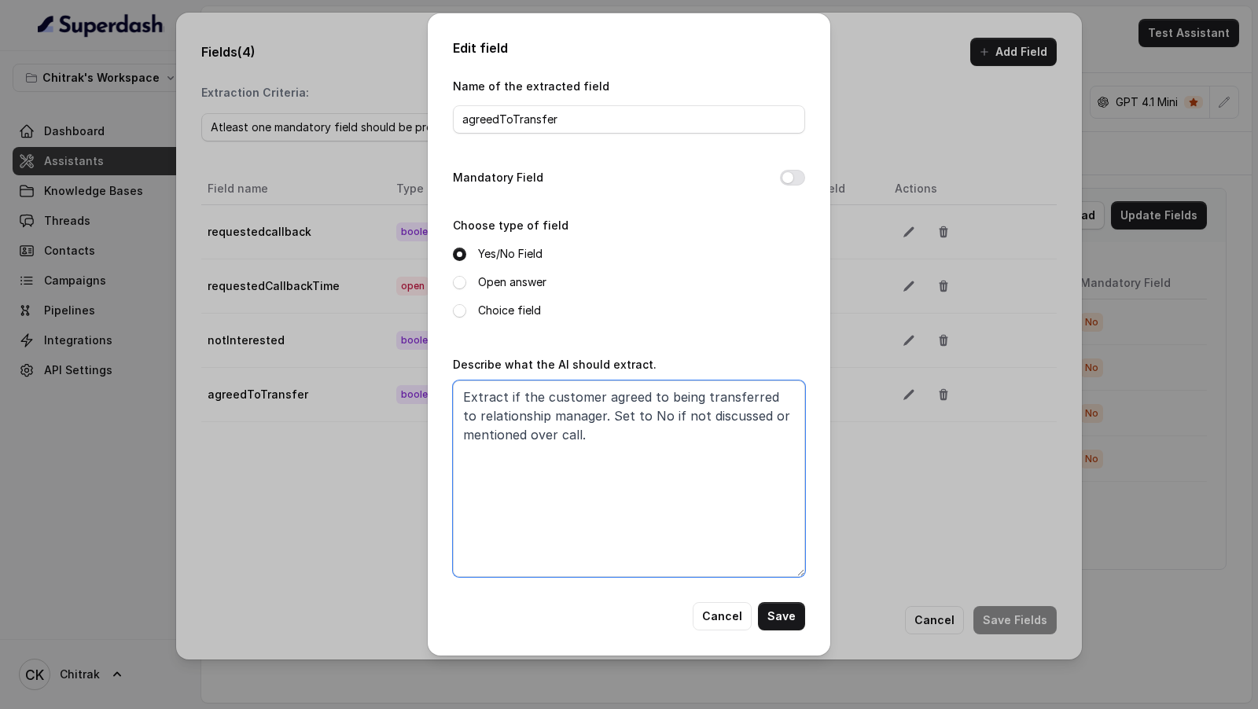
click at [626, 456] on textarea "Extract if the customer agreed to being transferred to relationship manager. Se…" at bounding box center [629, 479] width 352 height 197
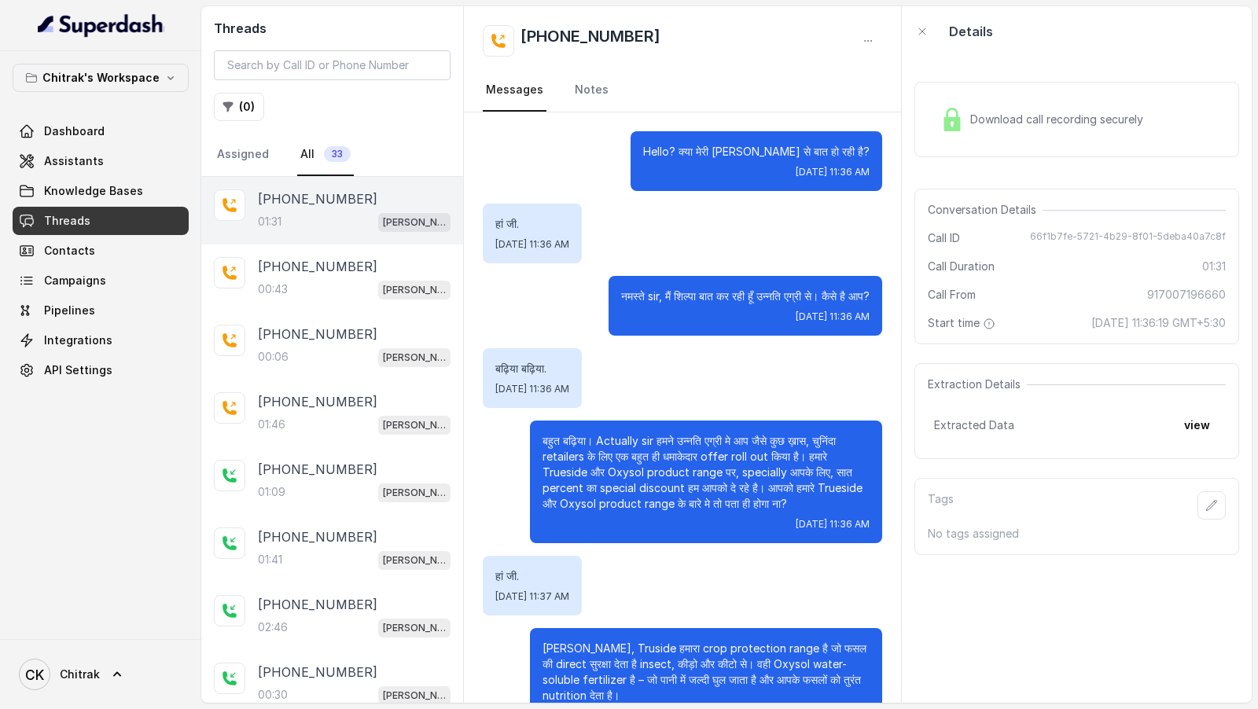
scroll to position [370, 0]
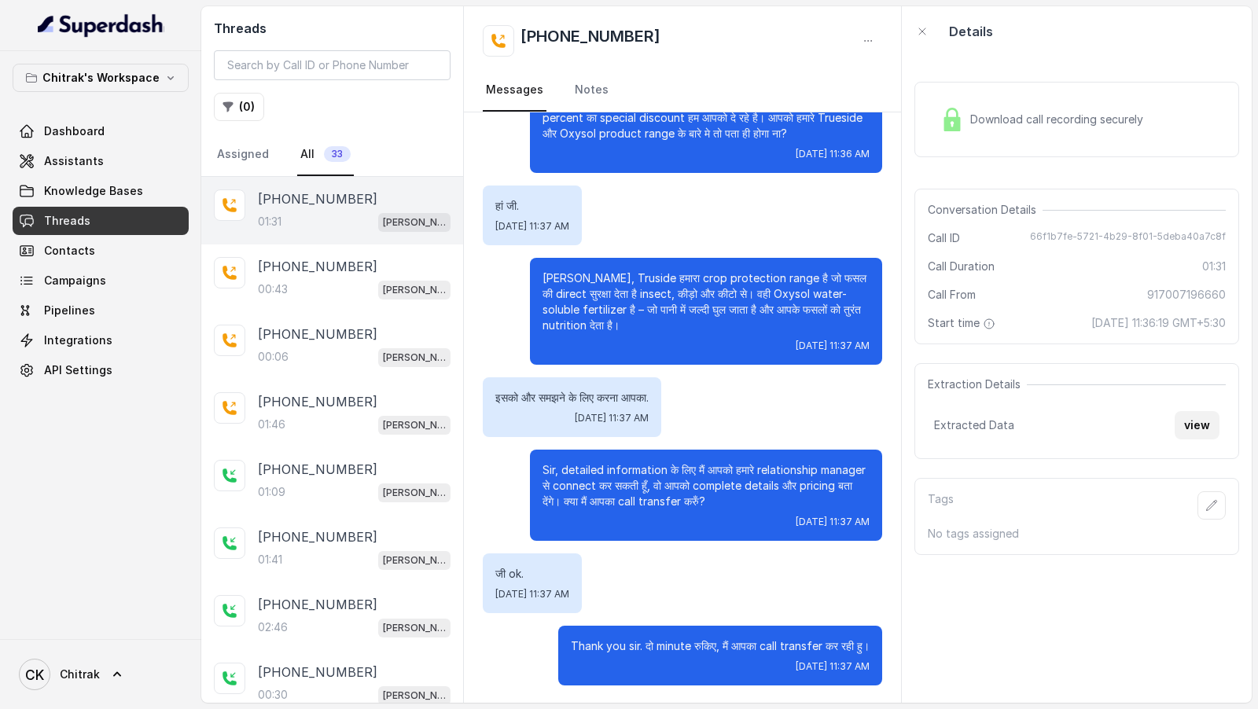
click at [1197, 419] on button "view" at bounding box center [1197, 425] width 45 height 28
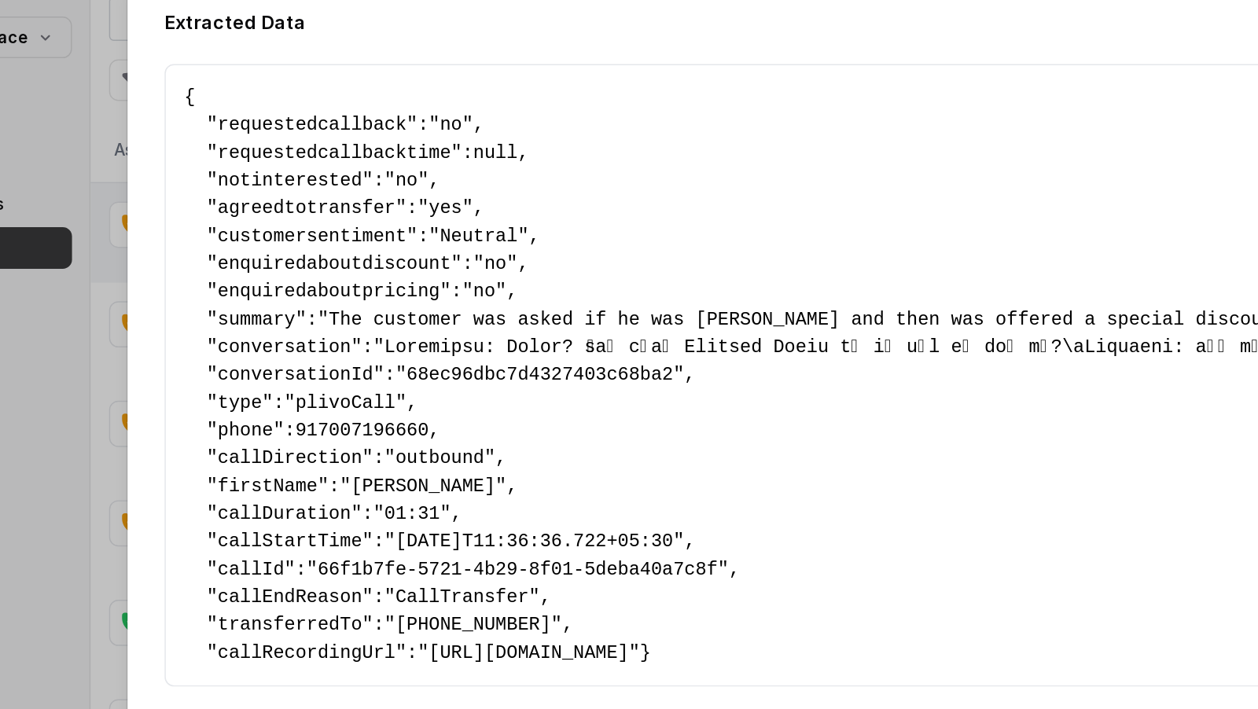
click at [423, 171] on span ""no"" at bounding box center [416, 175] width 30 height 14
click at [443, 206] on span ""Neutral"" at bounding box center [465, 213] width 68 height 14
click at [474, 225] on span ""no"" at bounding box center [477, 232] width 30 height 14
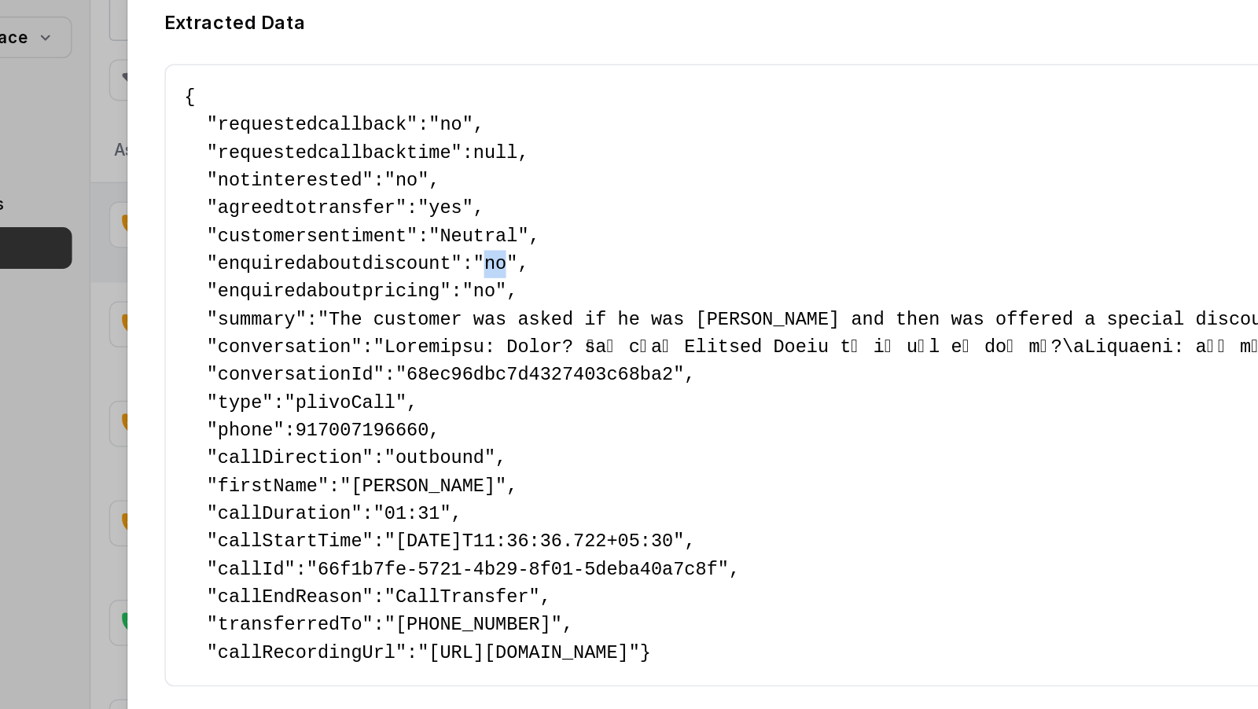
click at [474, 225] on span ""no"" at bounding box center [477, 232] width 30 height 14
click at [471, 245] on span ""no"" at bounding box center [469, 251] width 30 height 14
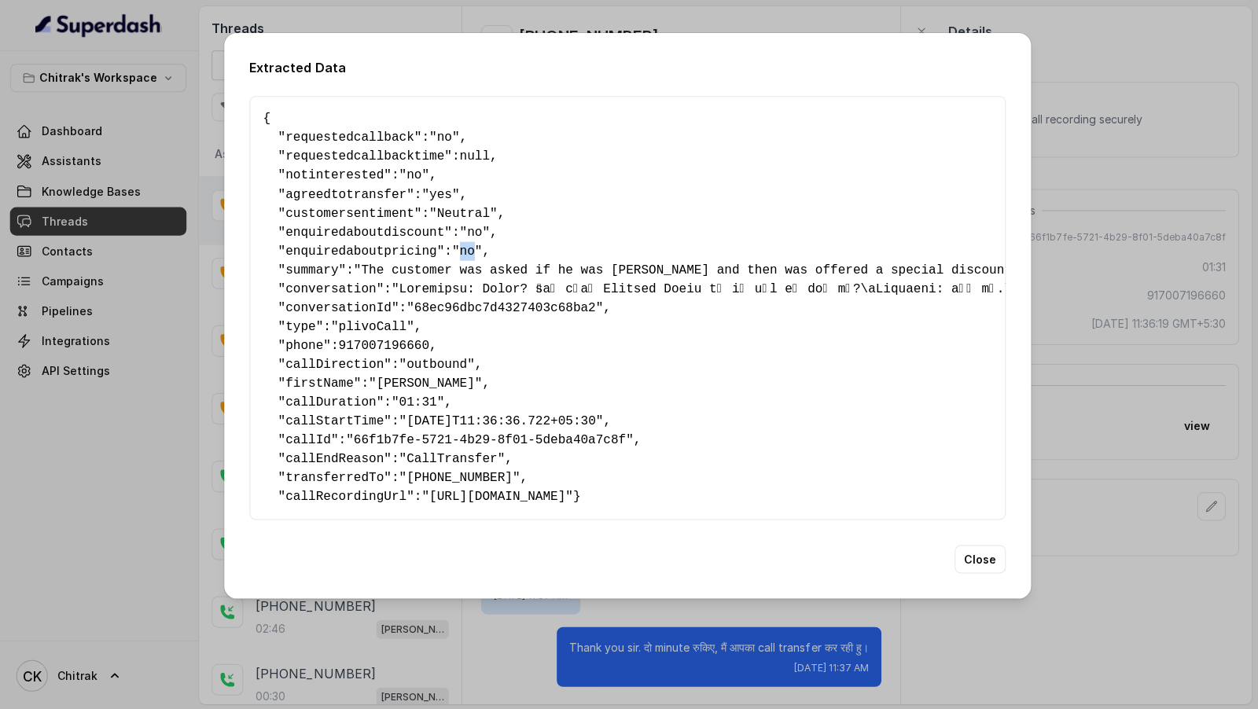
scroll to position [0, 0]
click at [123, 328] on div "Extracted Data { " requestedcallback ": "no" , " requestedcallbacktime ": null …" at bounding box center [629, 354] width 1258 height 709
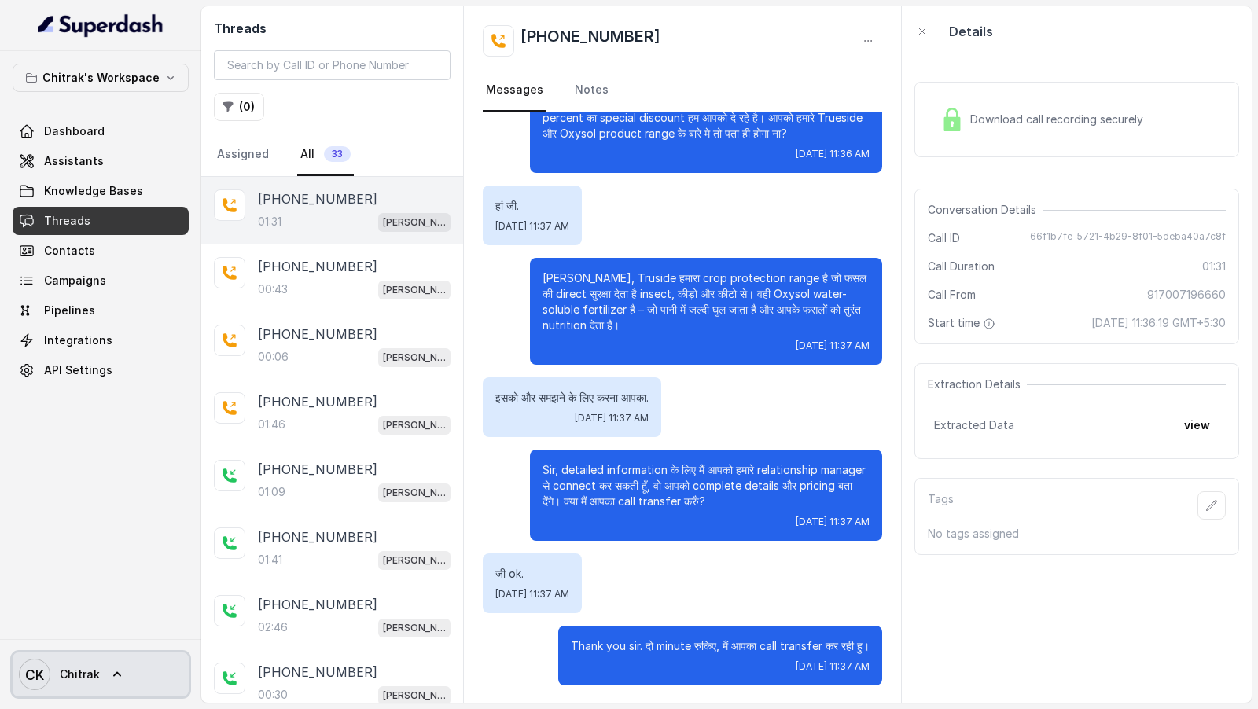
click at [108, 683] on link "CK Chitrak" at bounding box center [101, 675] width 176 height 44
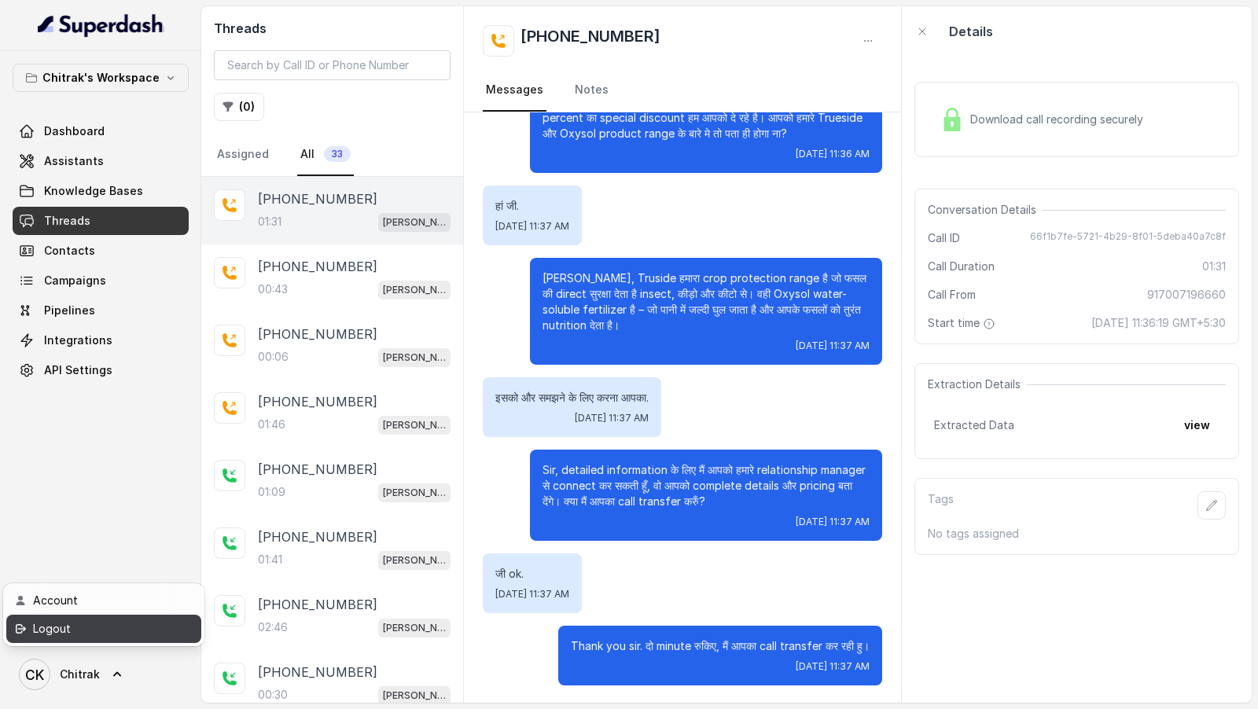
click at [146, 633] on div "Logout" at bounding box center [100, 629] width 134 height 19
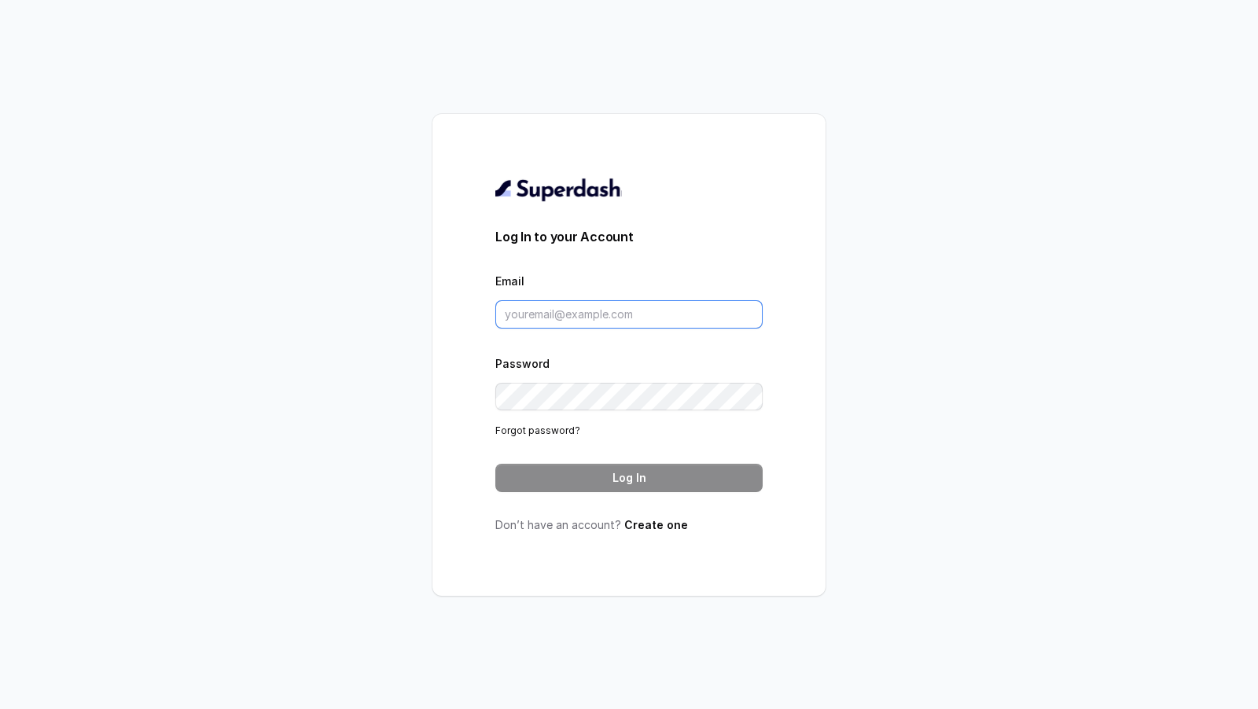
type input "[EMAIL_ADDRESS][DOMAIN_NAME]"
